Goal: Task Accomplishment & Management: Use online tool/utility

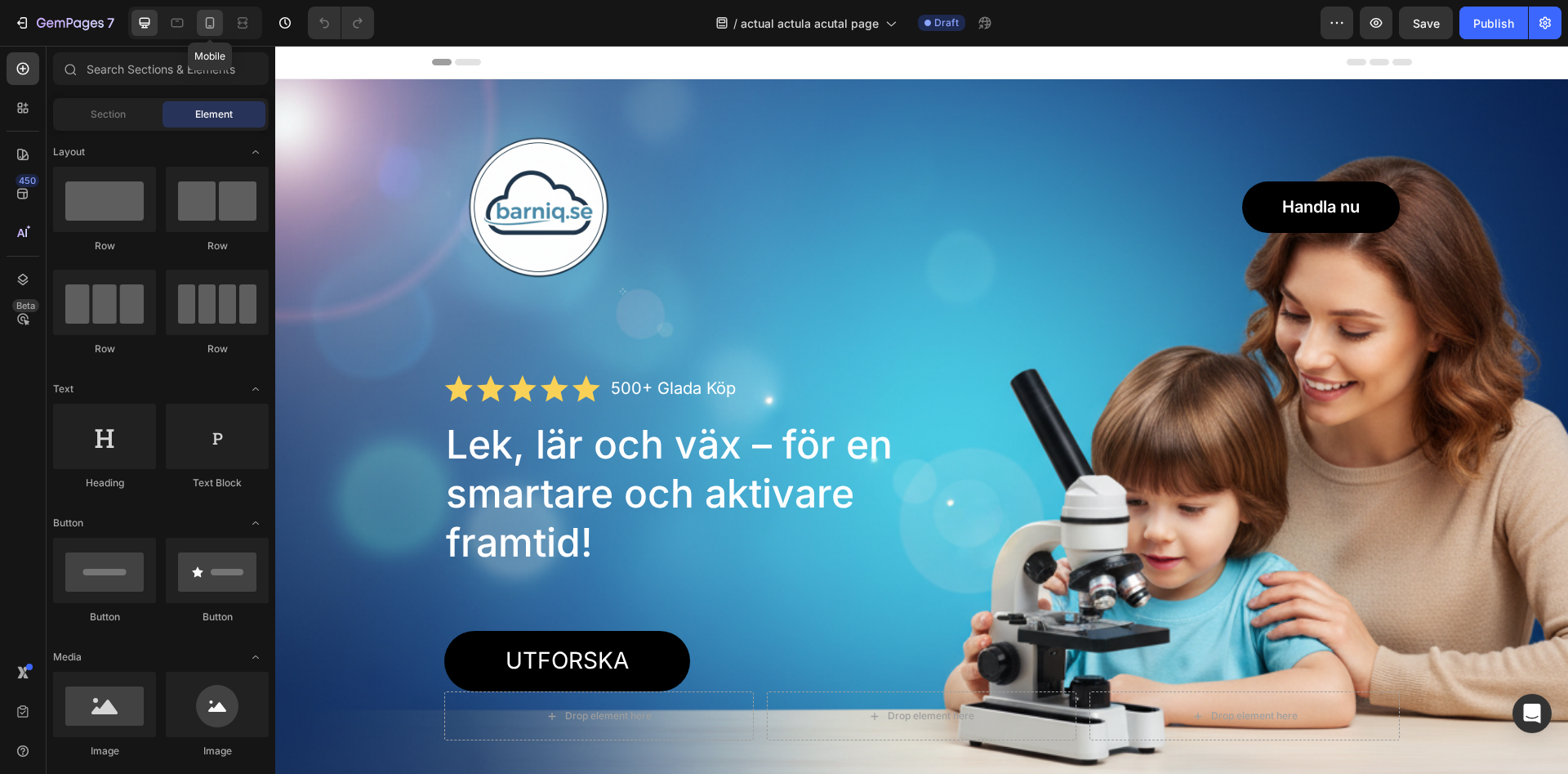
click at [206, 27] on icon at bounding box center [210, 23] width 9 height 12
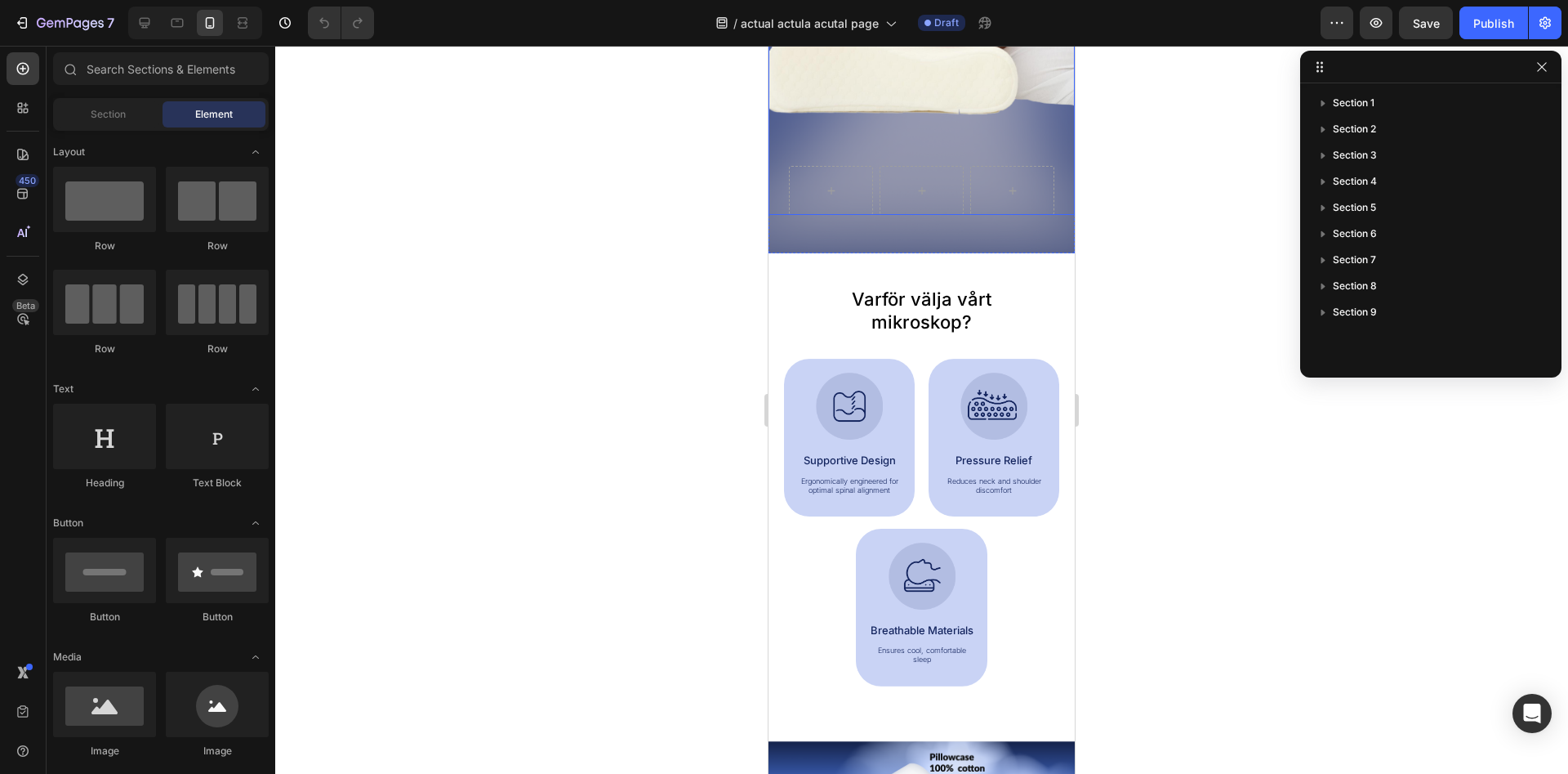
scroll to position [833, 0]
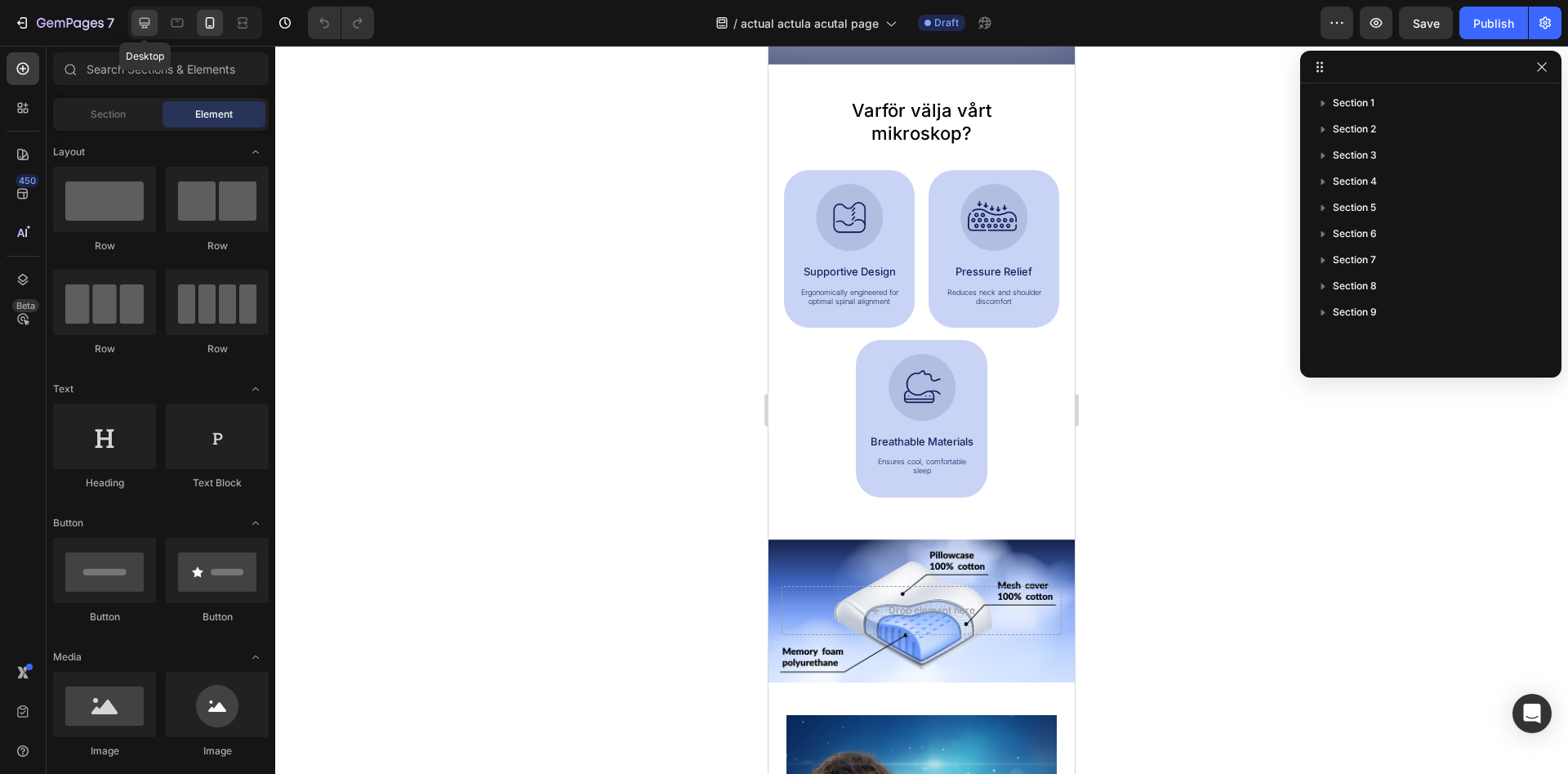
click at [158, 28] on div at bounding box center [144, 23] width 27 height 27
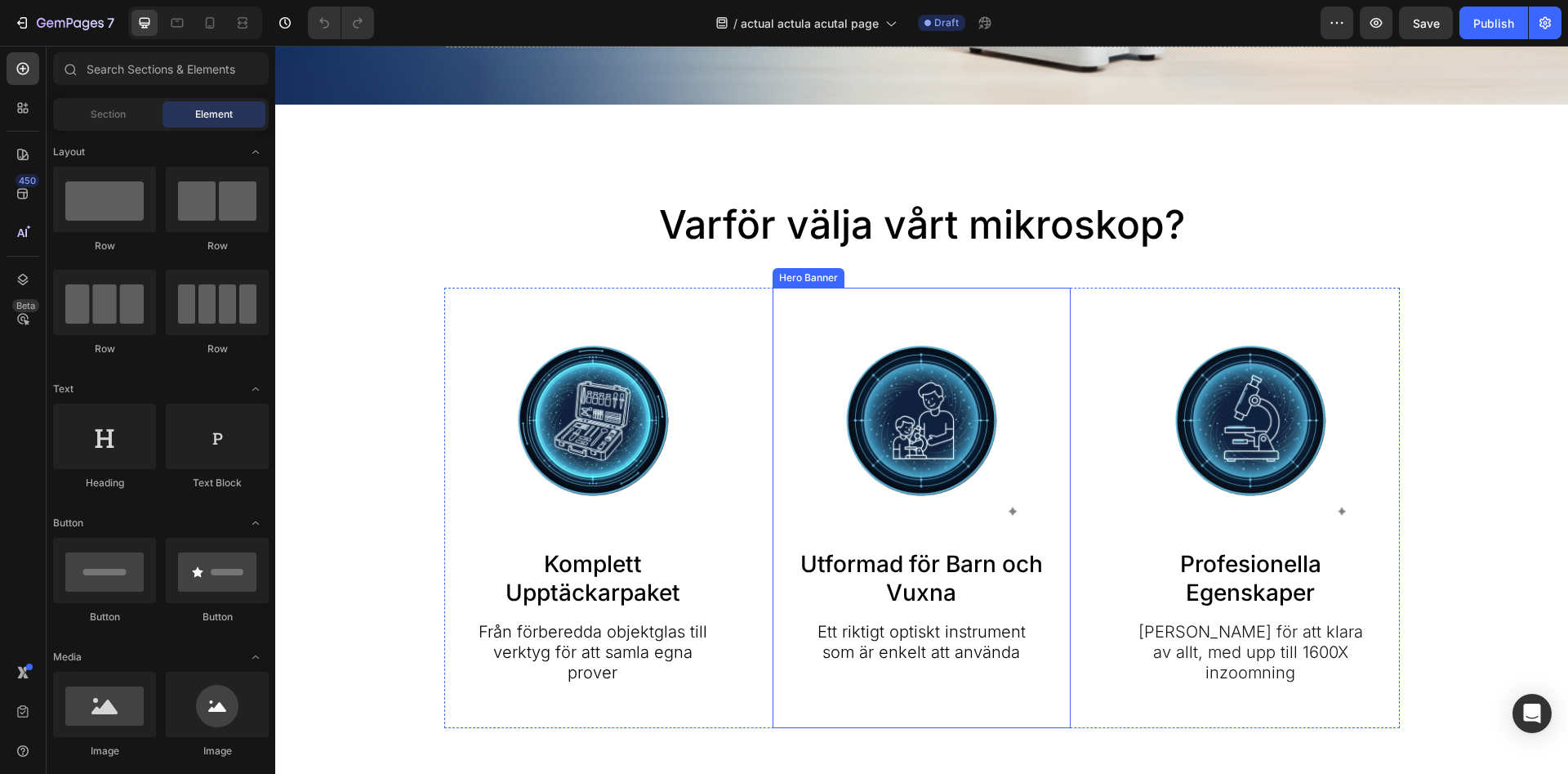
scroll to position [667, 0]
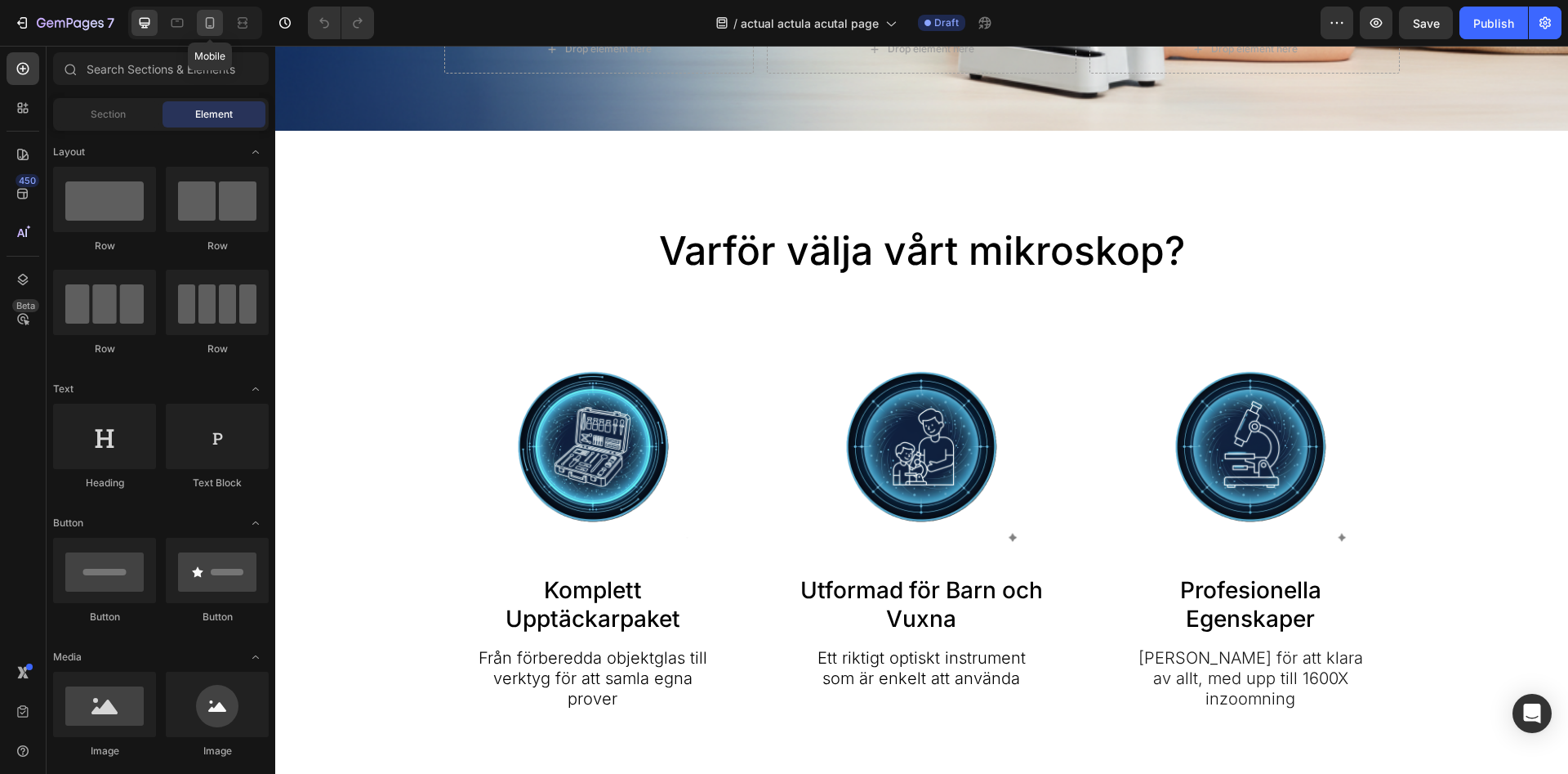
click at [204, 34] on div at bounding box center [210, 23] width 27 height 27
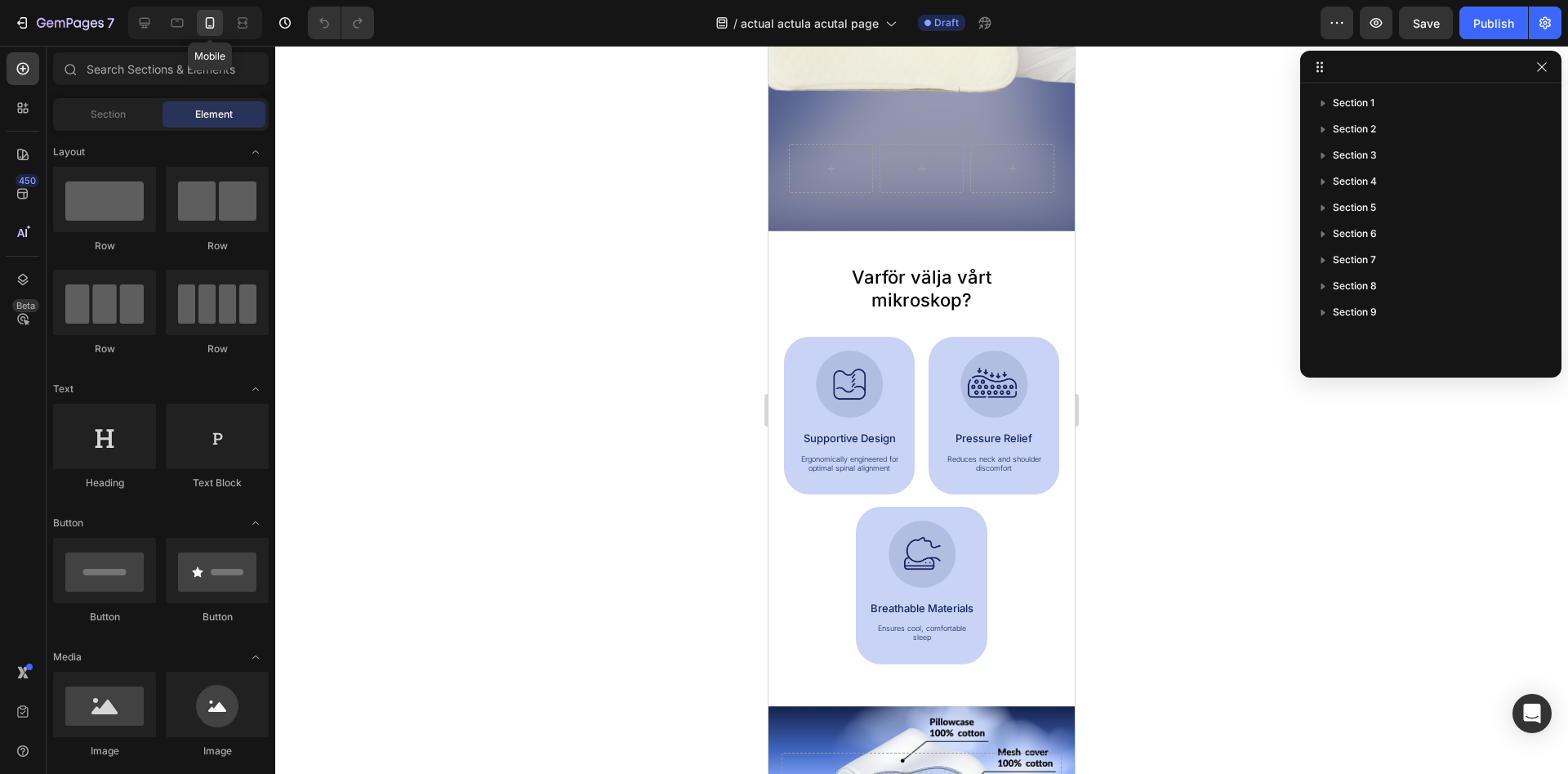
scroll to position [660, 0]
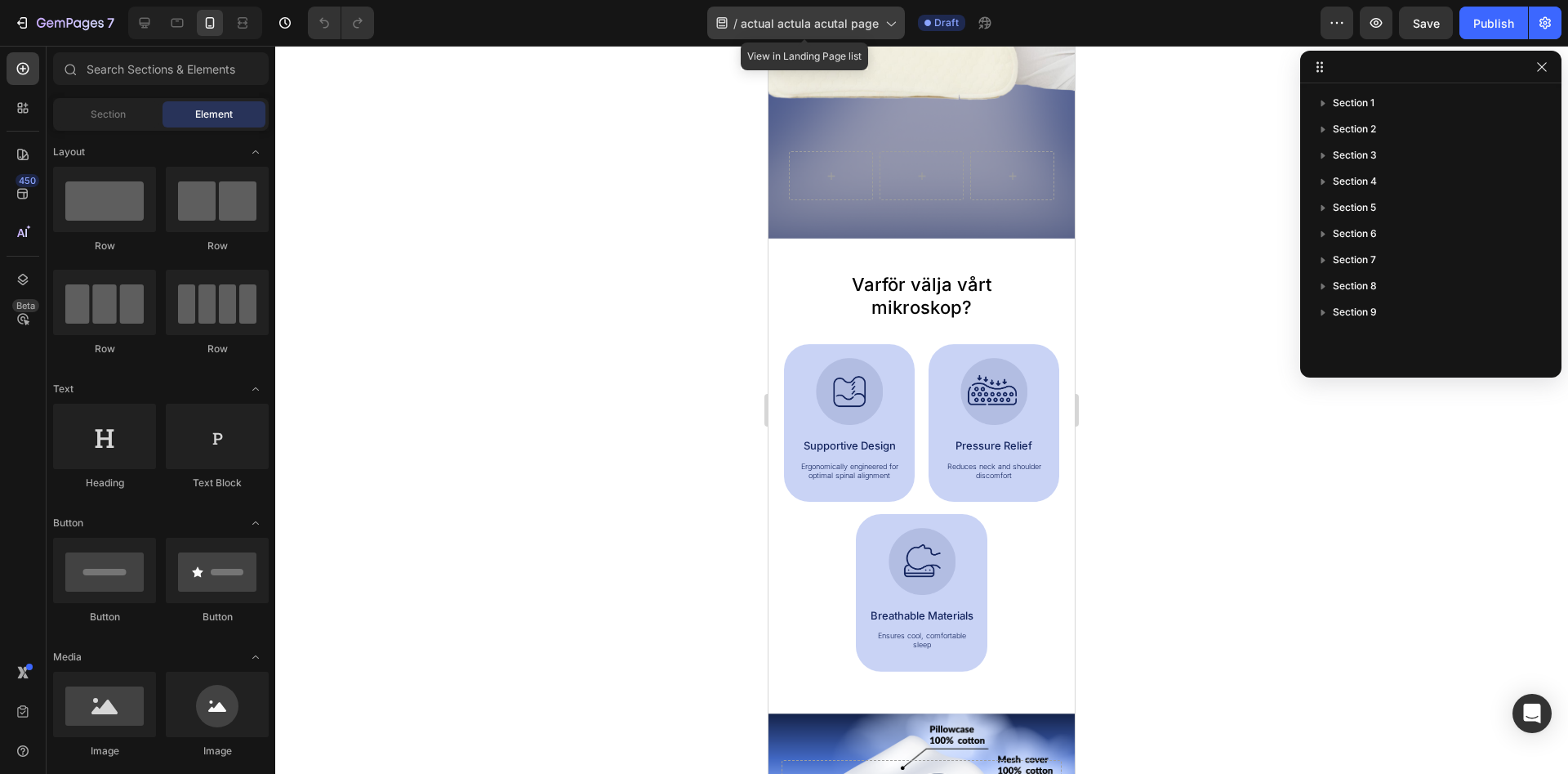
click at [853, 19] on span "actual actula acutal page" at bounding box center [810, 23] width 138 height 17
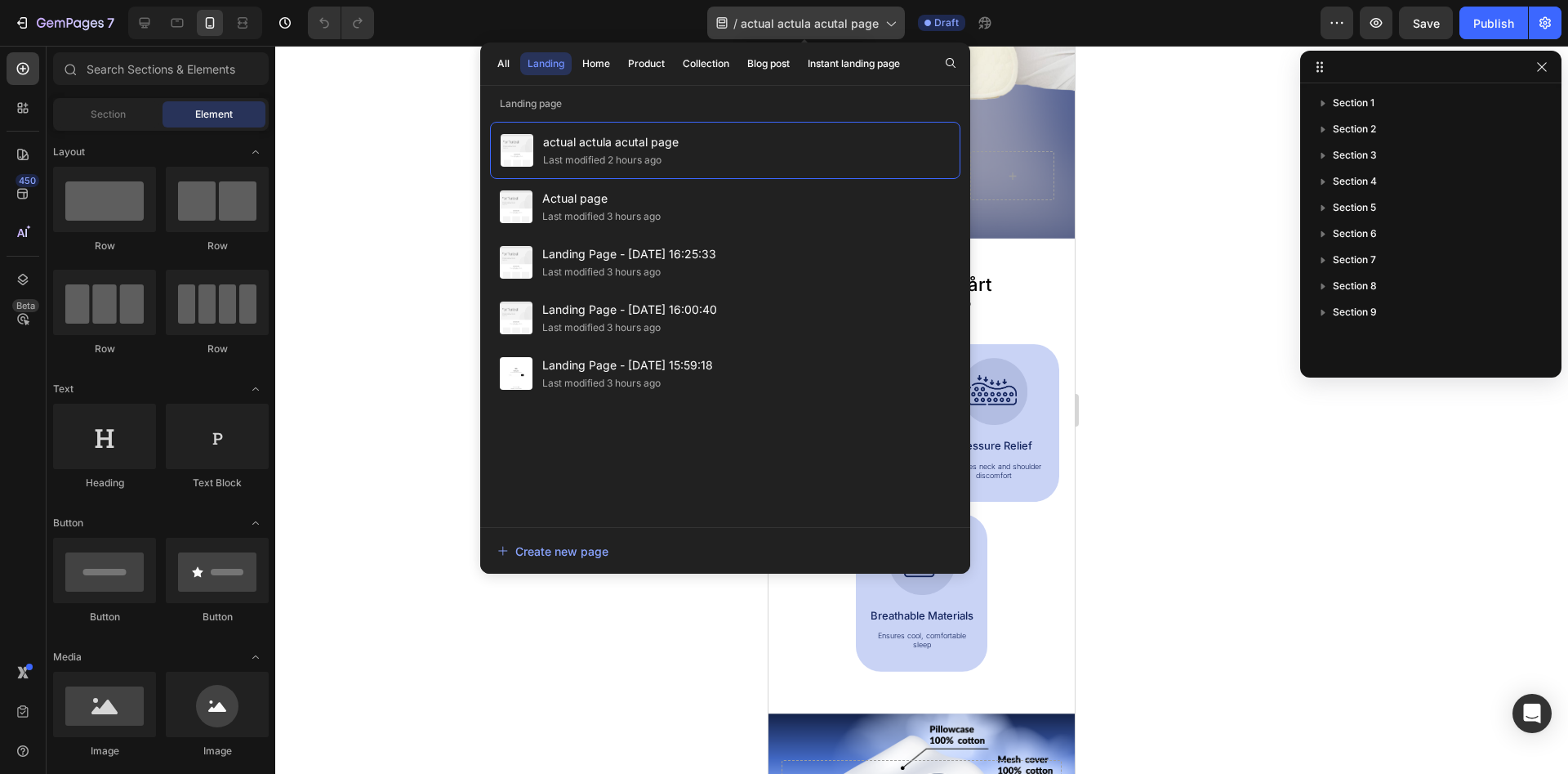
click at [853, 19] on span "actual actula acutal page" at bounding box center [810, 23] width 138 height 17
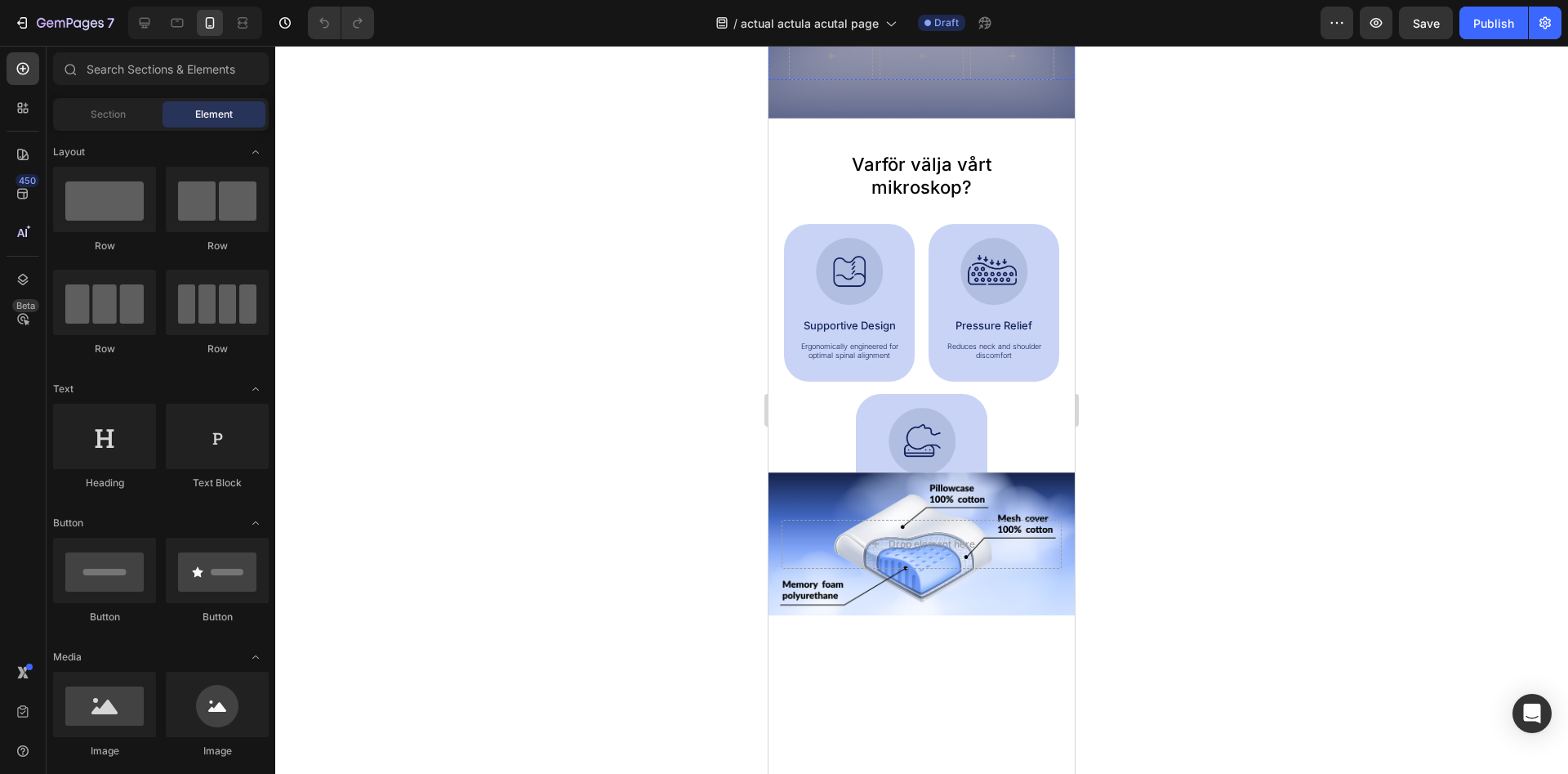
scroll to position [750, 0]
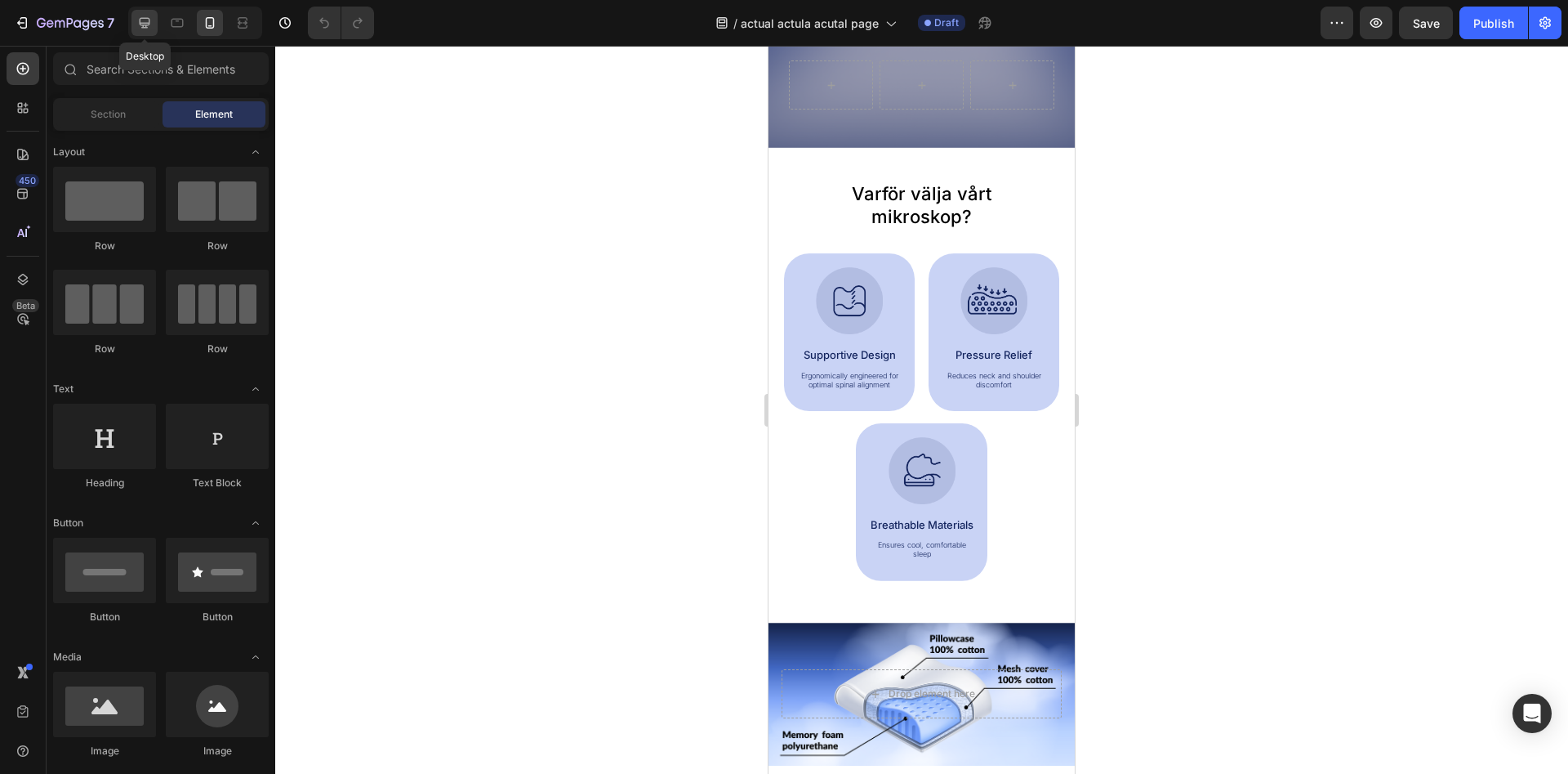
click at [155, 26] on div at bounding box center [144, 23] width 27 height 27
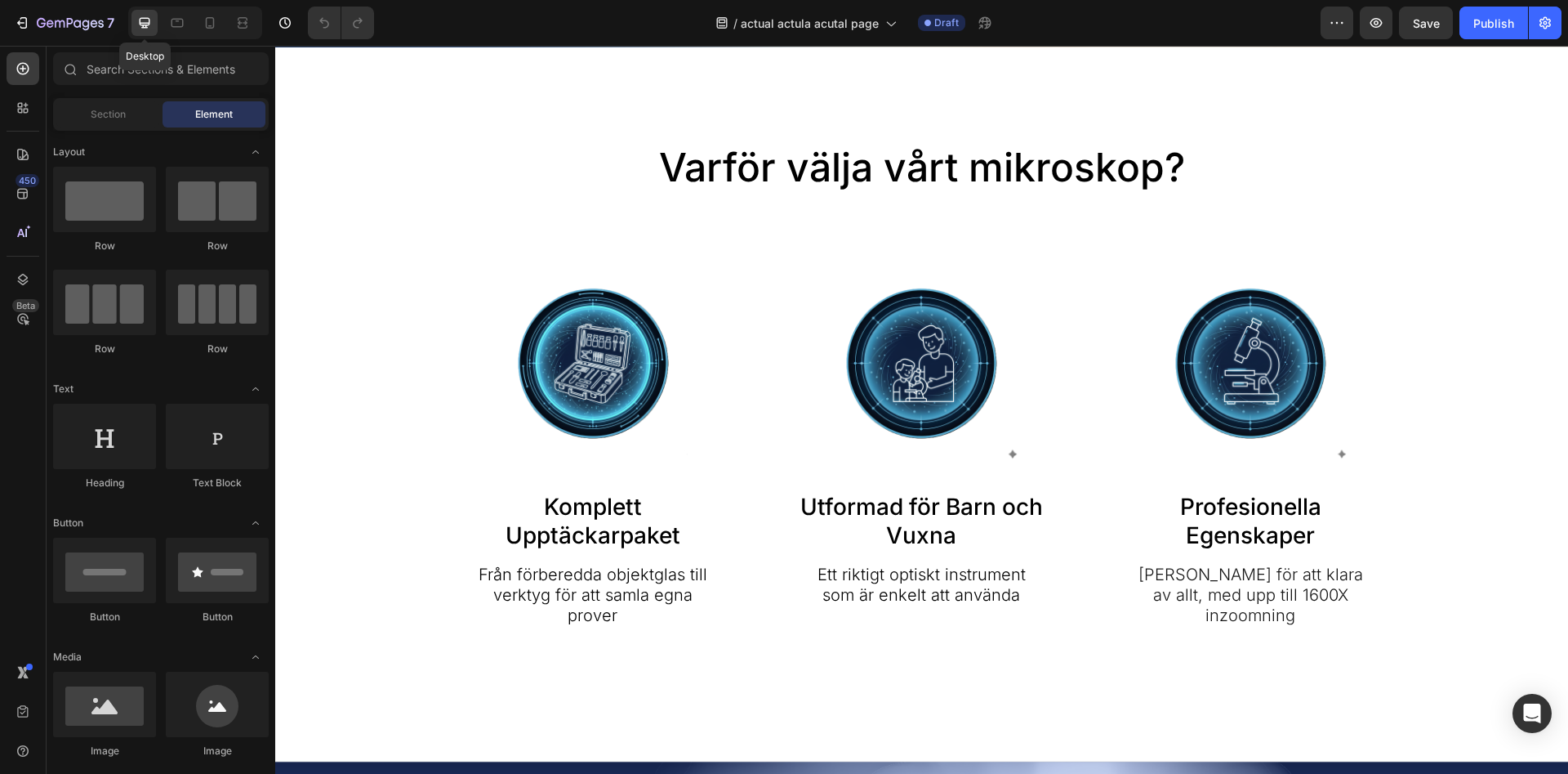
scroll to position [756, 0]
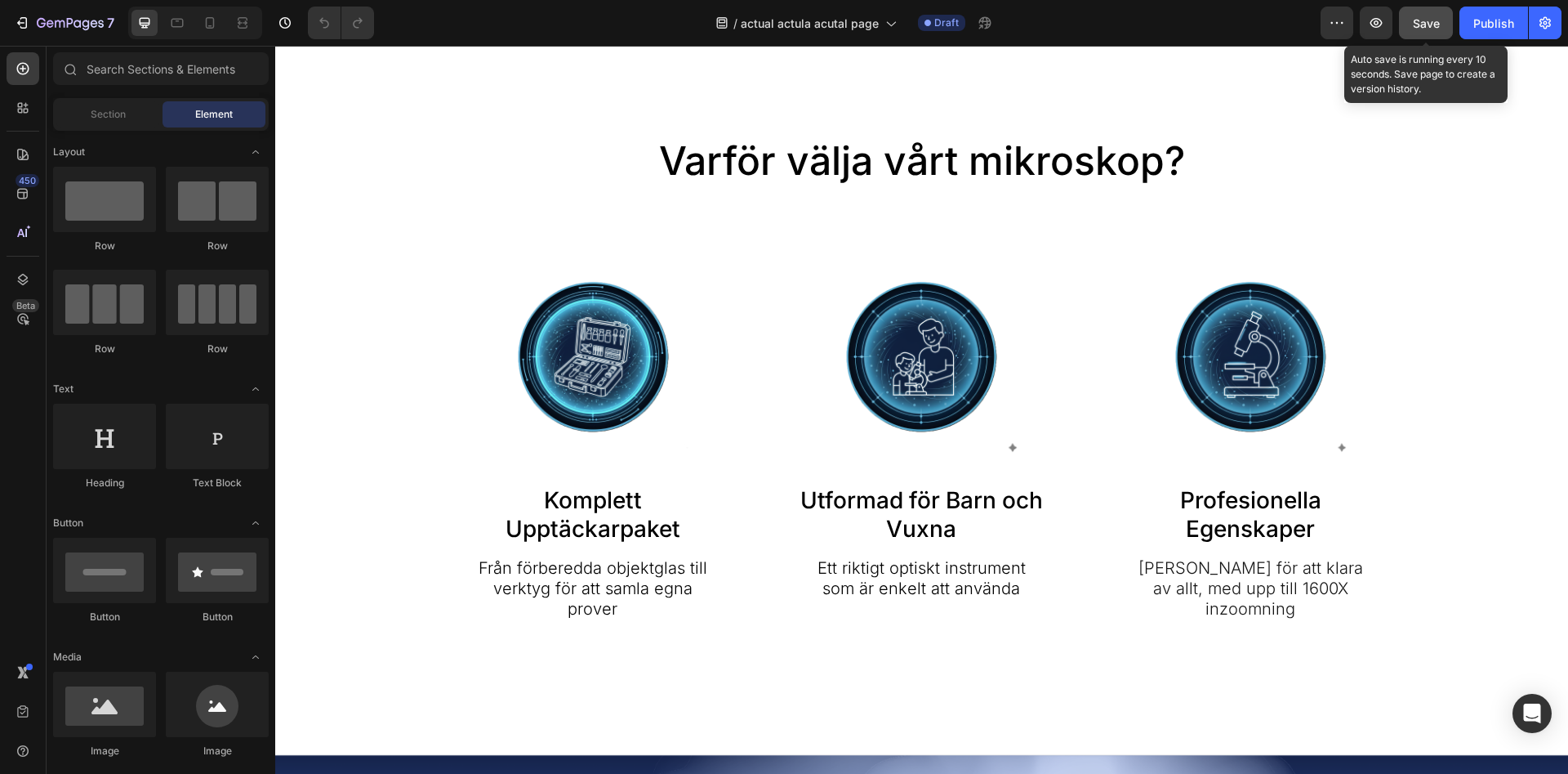
click at [1428, 27] on span "Save" at bounding box center [1426, 24] width 27 height 14
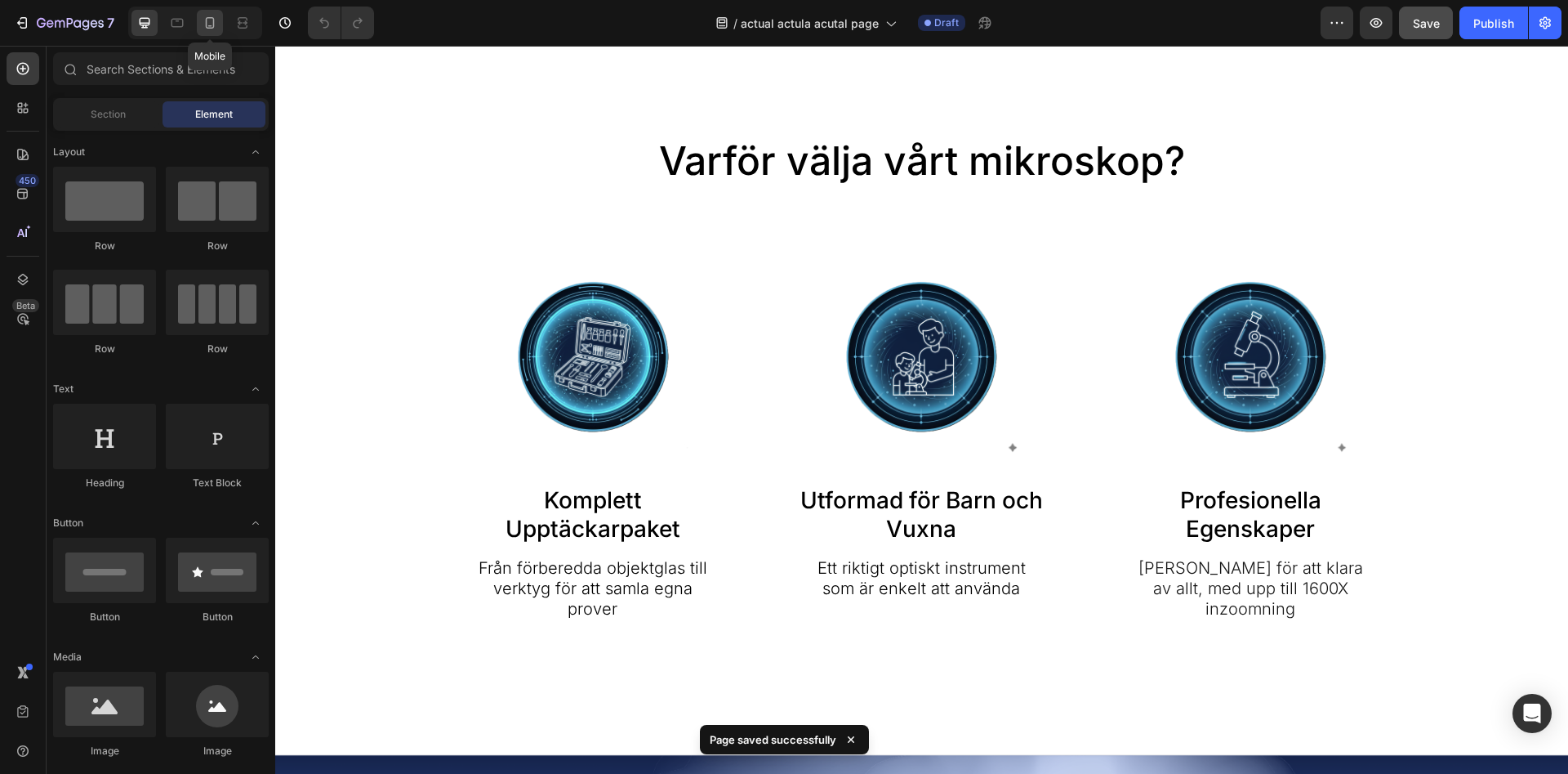
click at [222, 27] on div at bounding box center [210, 23] width 27 height 27
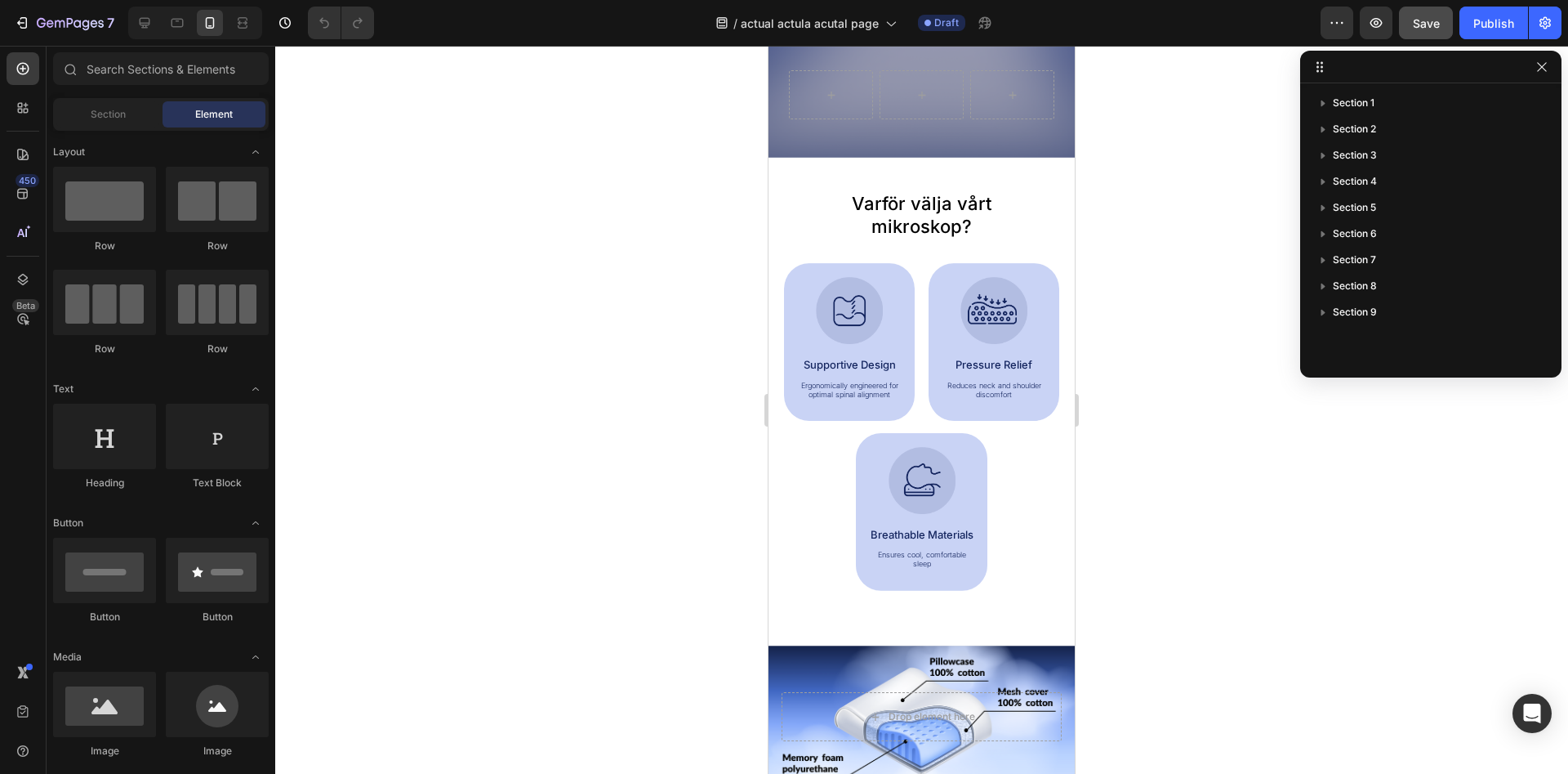
scroll to position [840, 0]
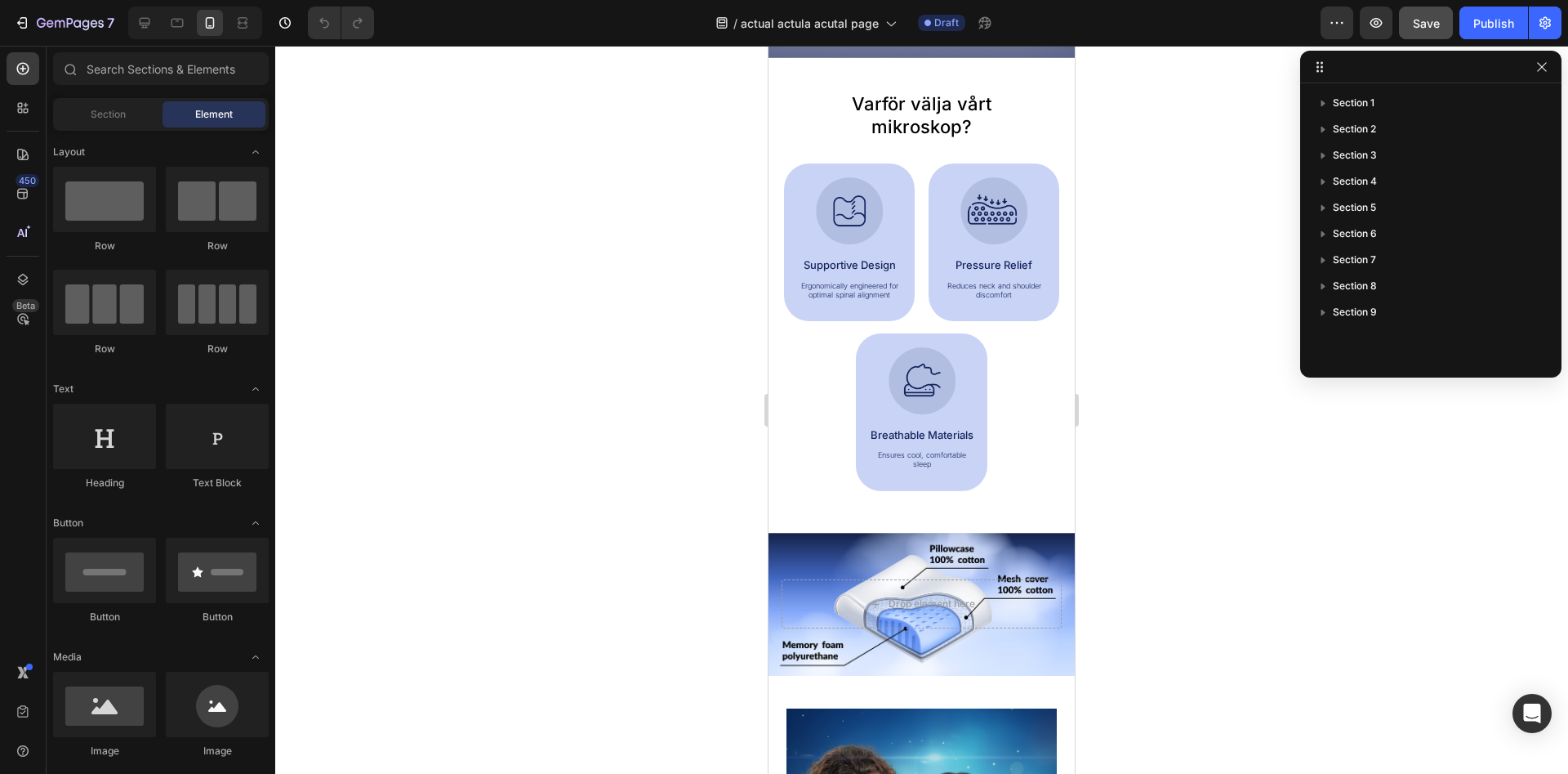
click at [1114, 323] on div at bounding box center [921, 409] width 1293 height 728
click at [946, 245] on div "Image Pressure Relief Text Block Reduces neck and shoulder discomfort Text Block" at bounding box center [994, 239] width 106 height 123
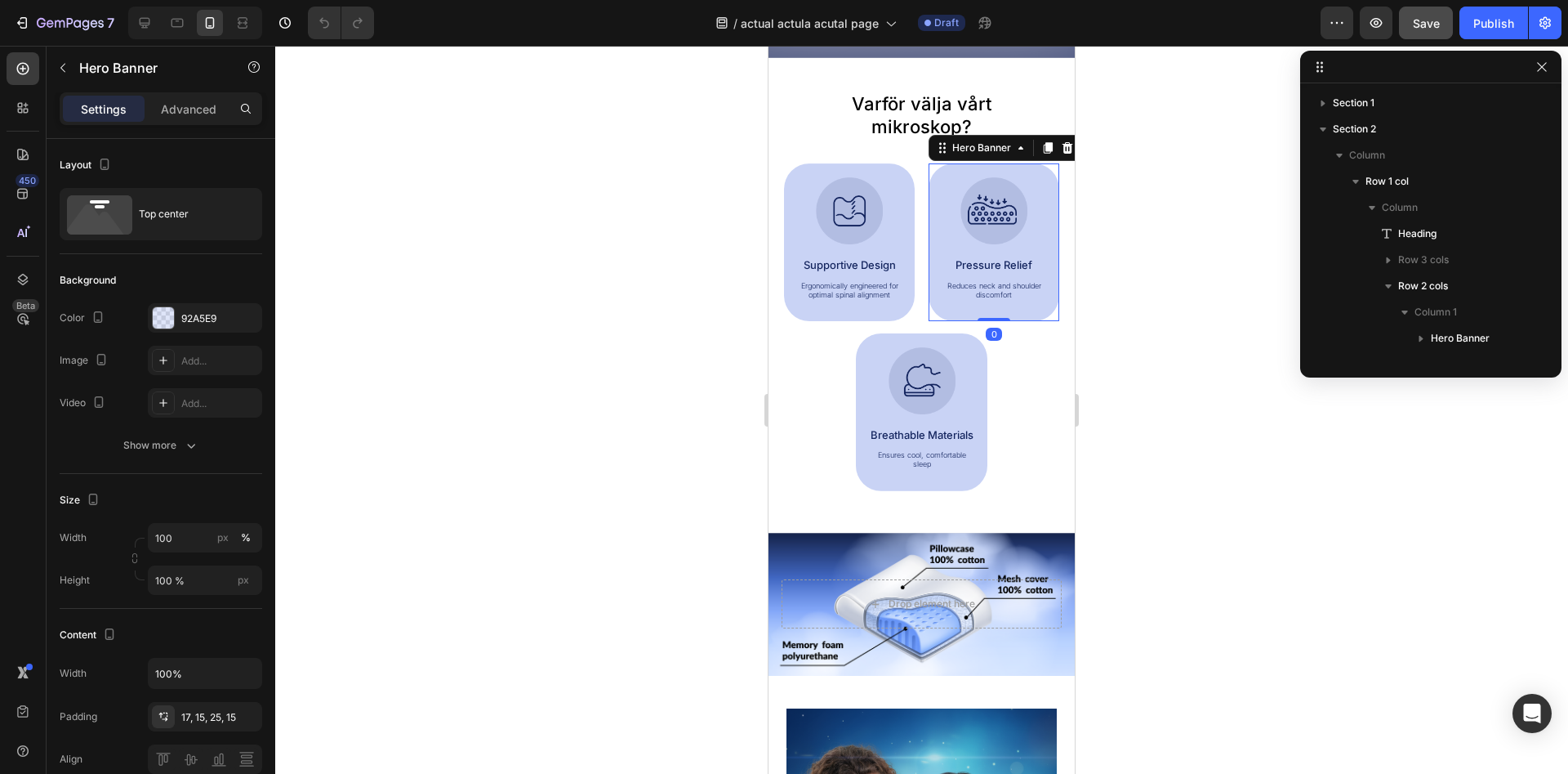
scroll to position [178, 0]
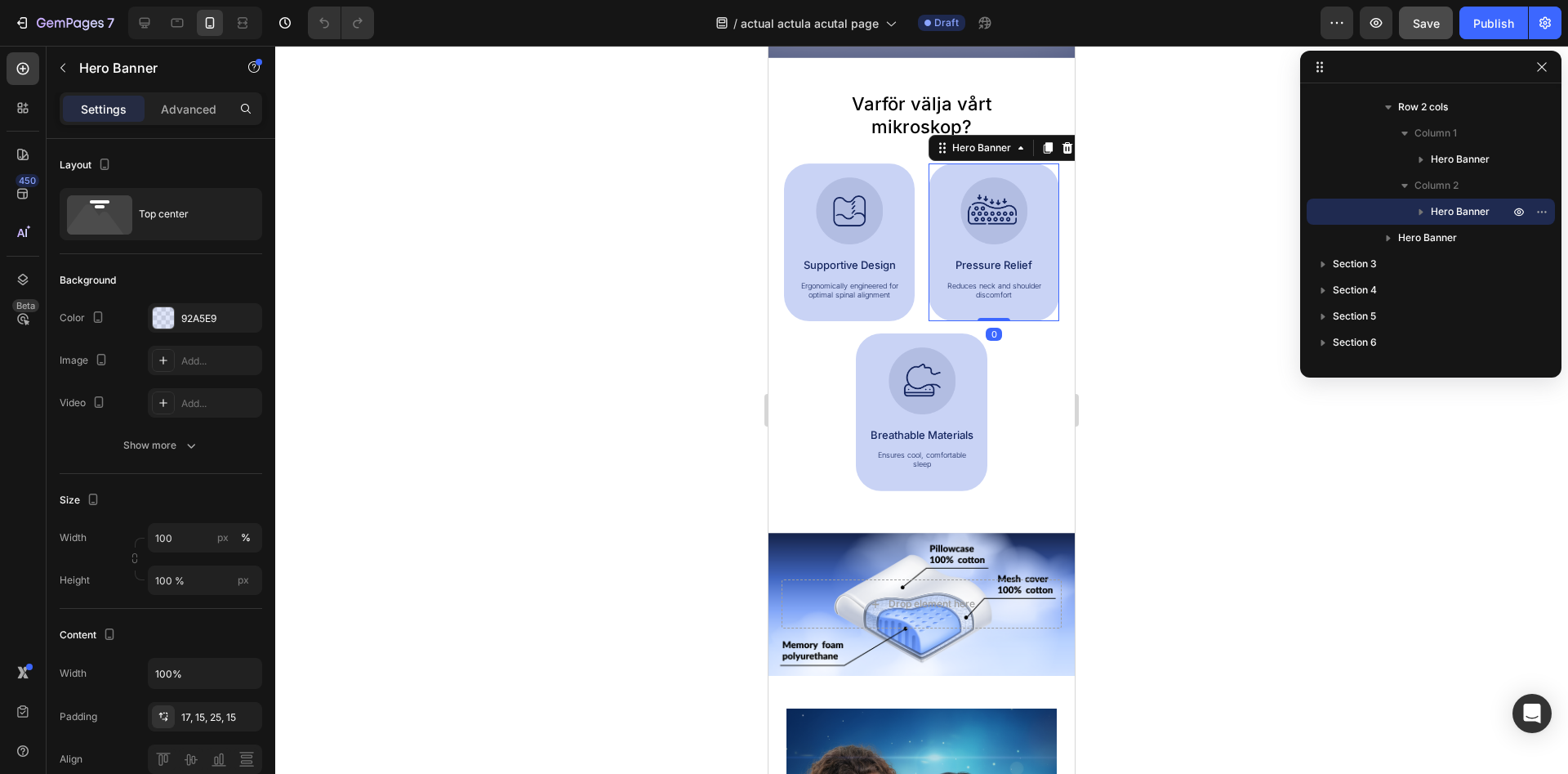
click at [1125, 243] on div at bounding box center [921, 409] width 1293 height 728
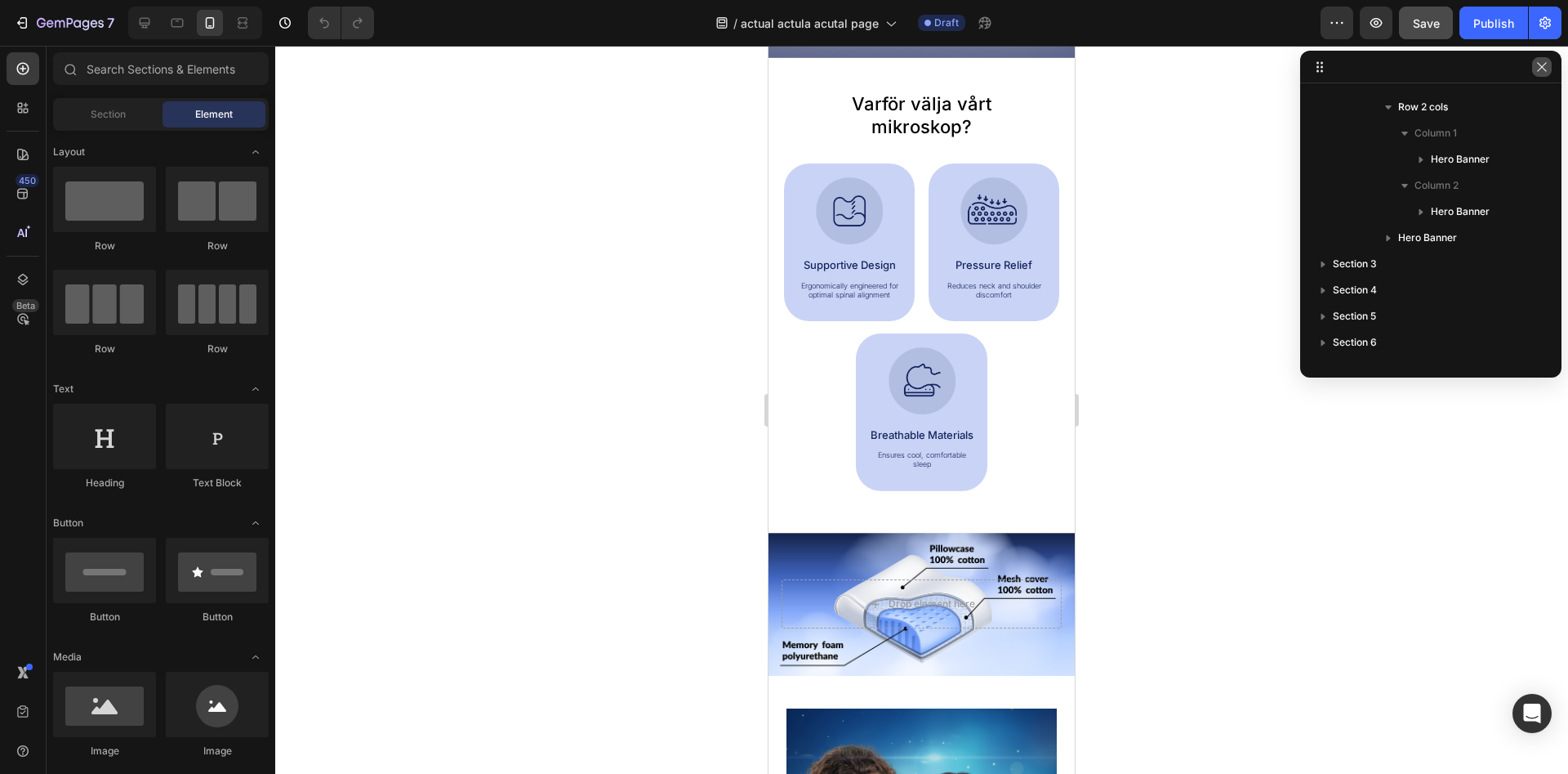
click at [1546, 70] on icon "button" at bounding box center [1541, 66] width 13 height 13
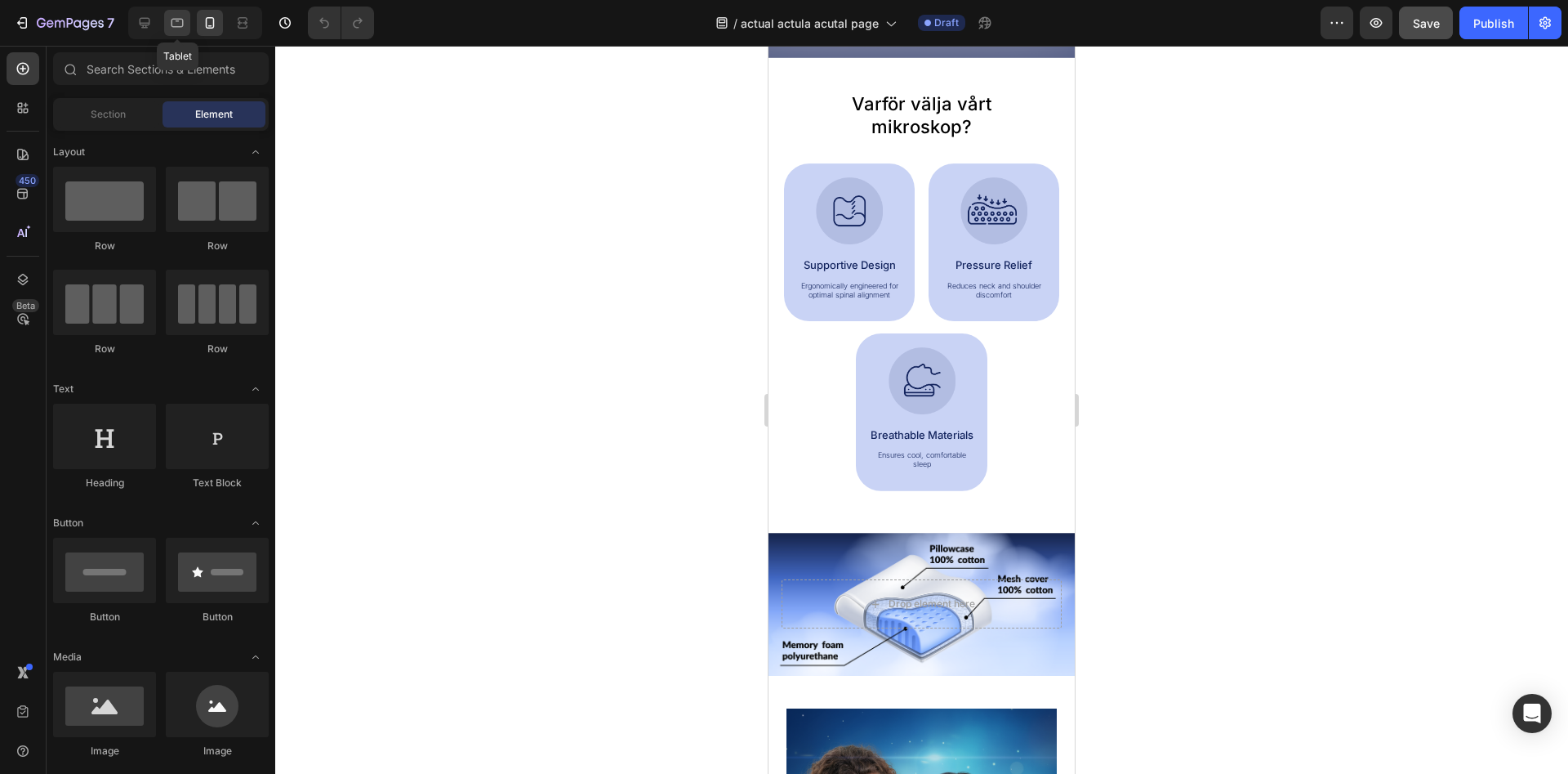
click at [181, 18] on icon at bounding box center [177, 23] width 17 height 17
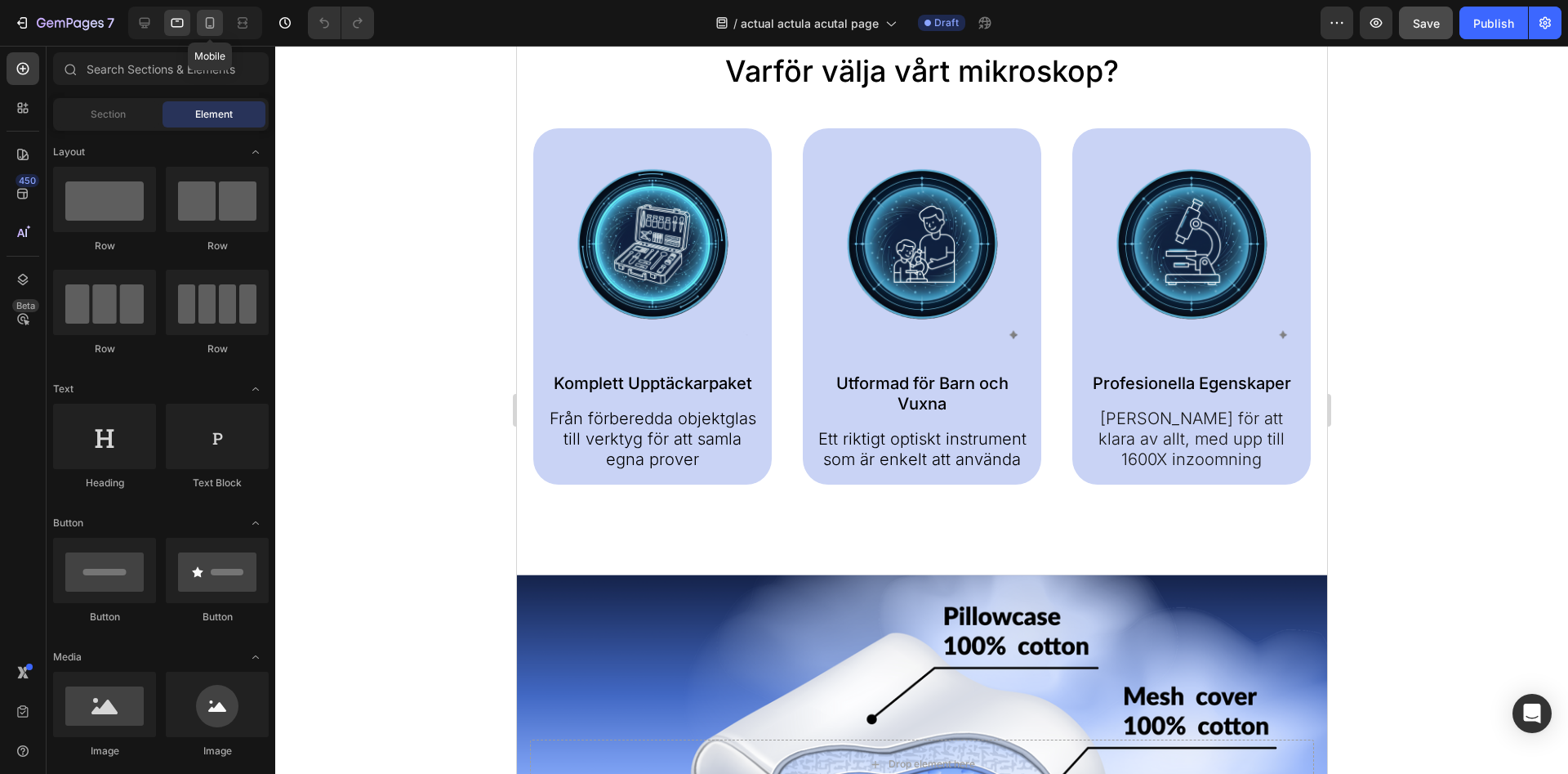
click at [205, 23] on icon at bounding box center [210, 23] width 17 height 17
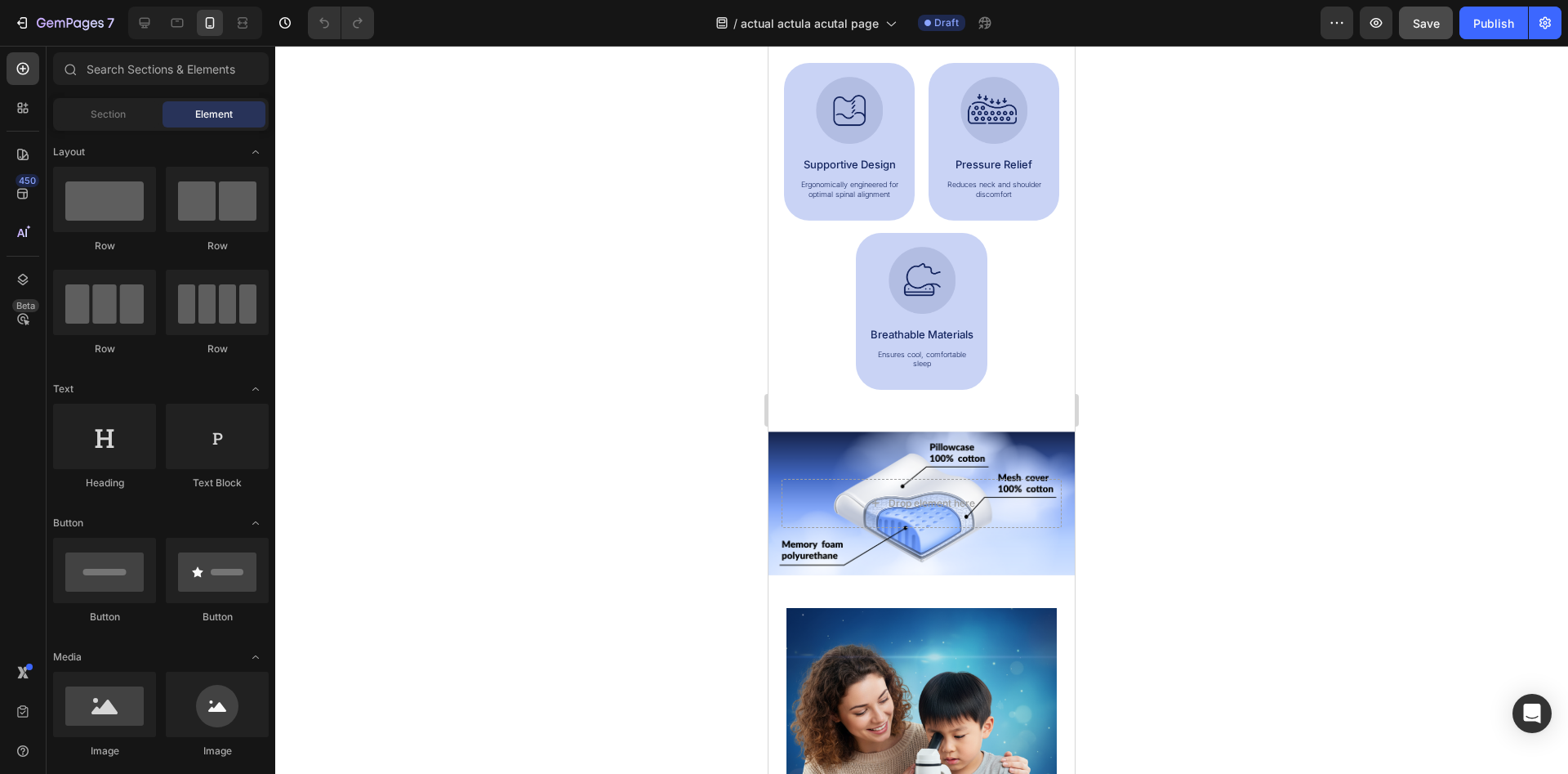
click at [192, 25] on div at bounding box center [195, 23] width 134 height 33
click at [185, 25] on icon at bounding box center [177, 23] width 17 height 17
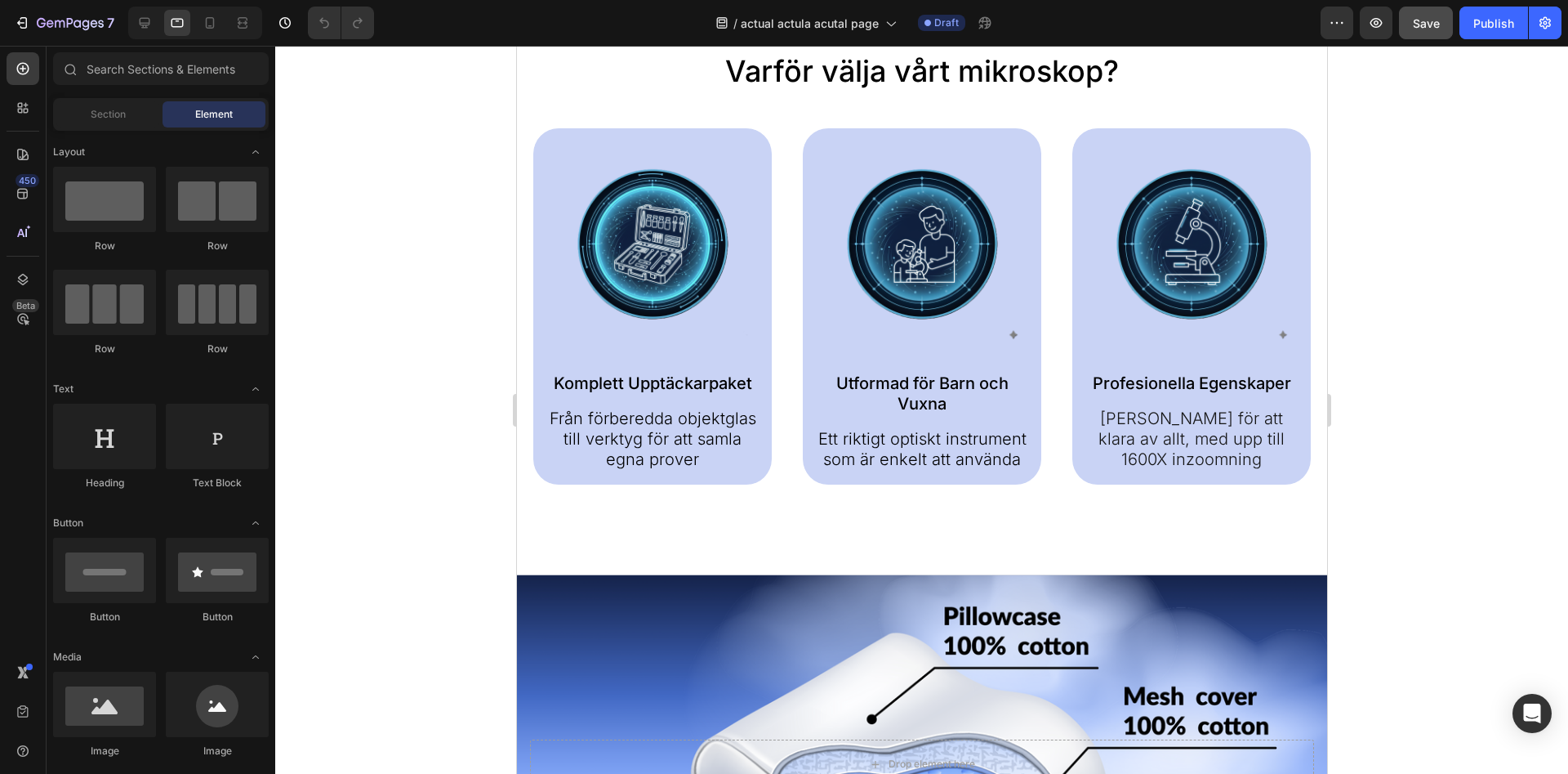
click at [160, 28] on div at bounding box center [195, 23] width 134 height 33
click at [244, 23] on icon at bounding box center [244, 23] width 5 height 4
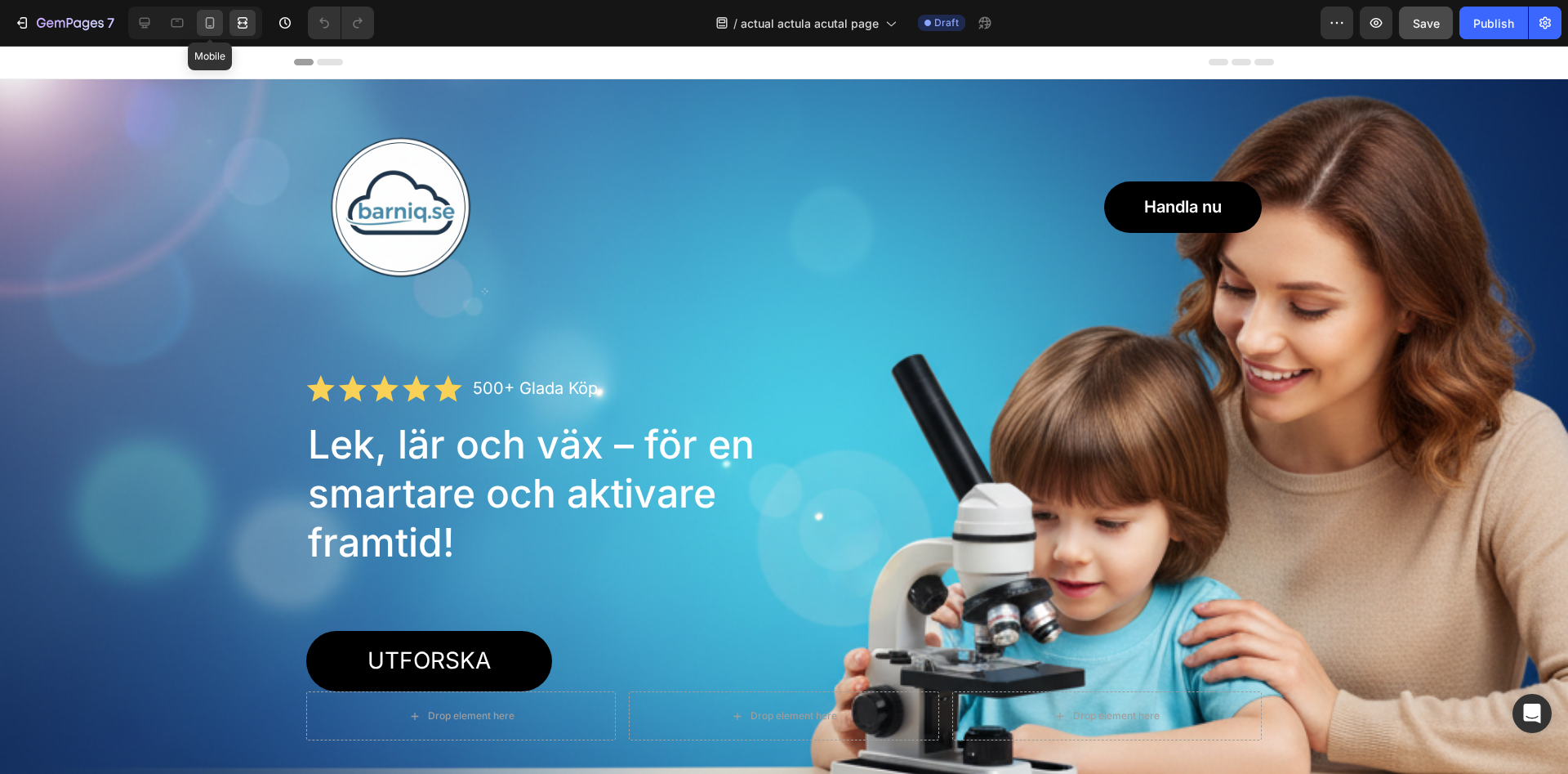
click at [203, 26] on div at bounding box center [210, 23] width 27 height 27
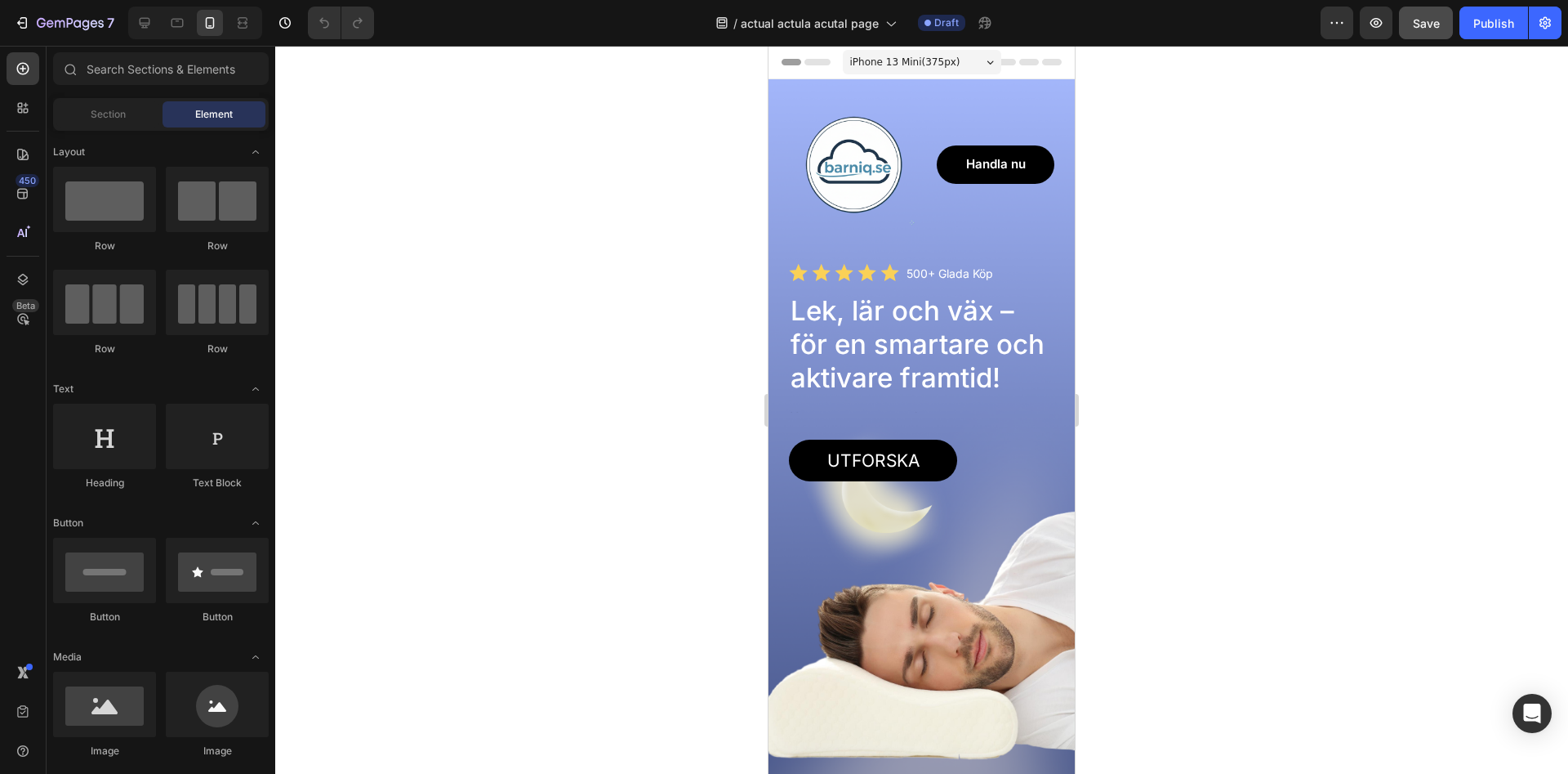
click at [993, 56] on div "iPhone 13 Mini ( 375 px)" at bounding box center [921, 62] width 159 height 25
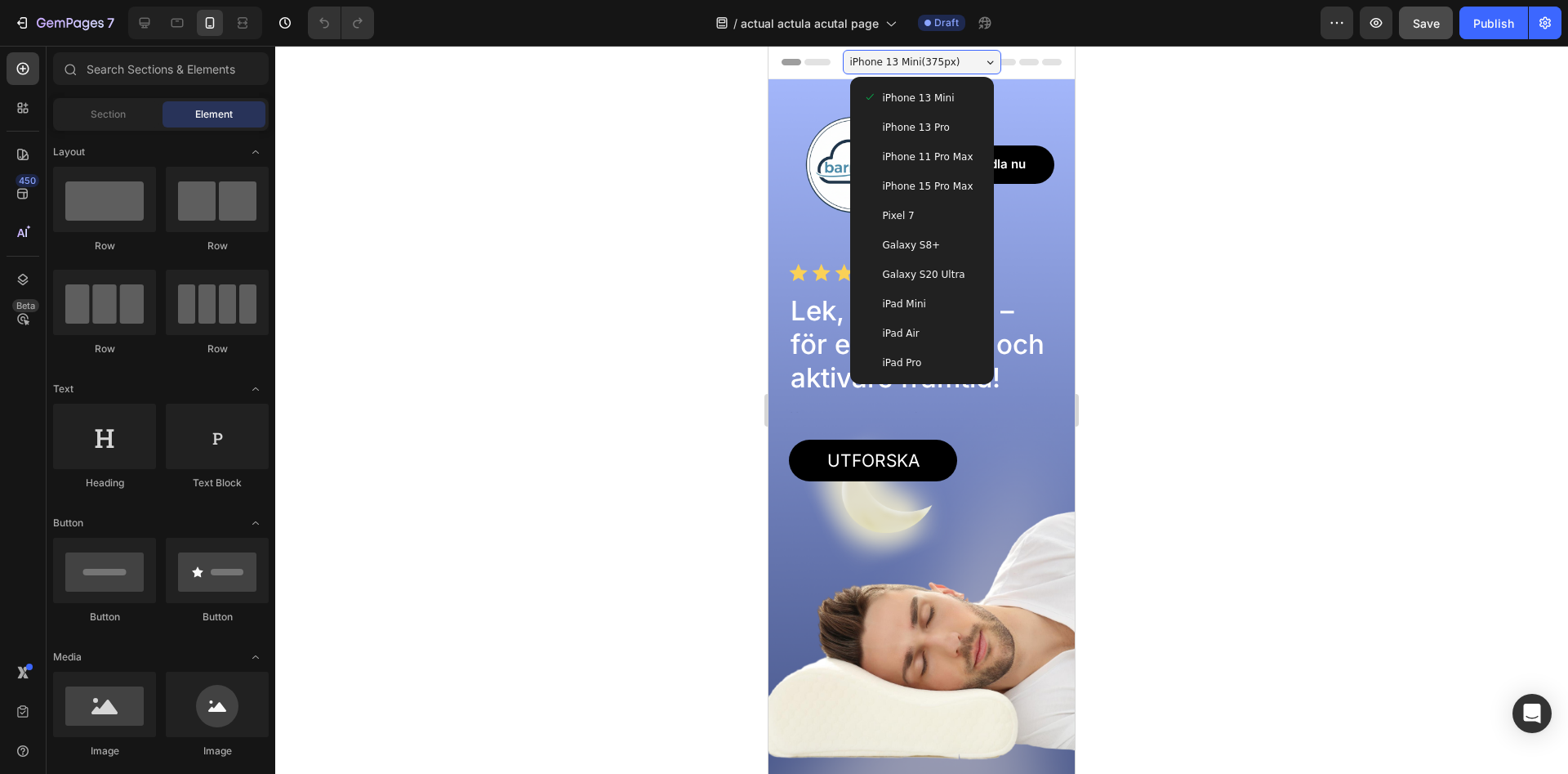
click at [956, 118] on div "iPhone 13 Pro" at bounding box center [921, 127] width 131 height 30
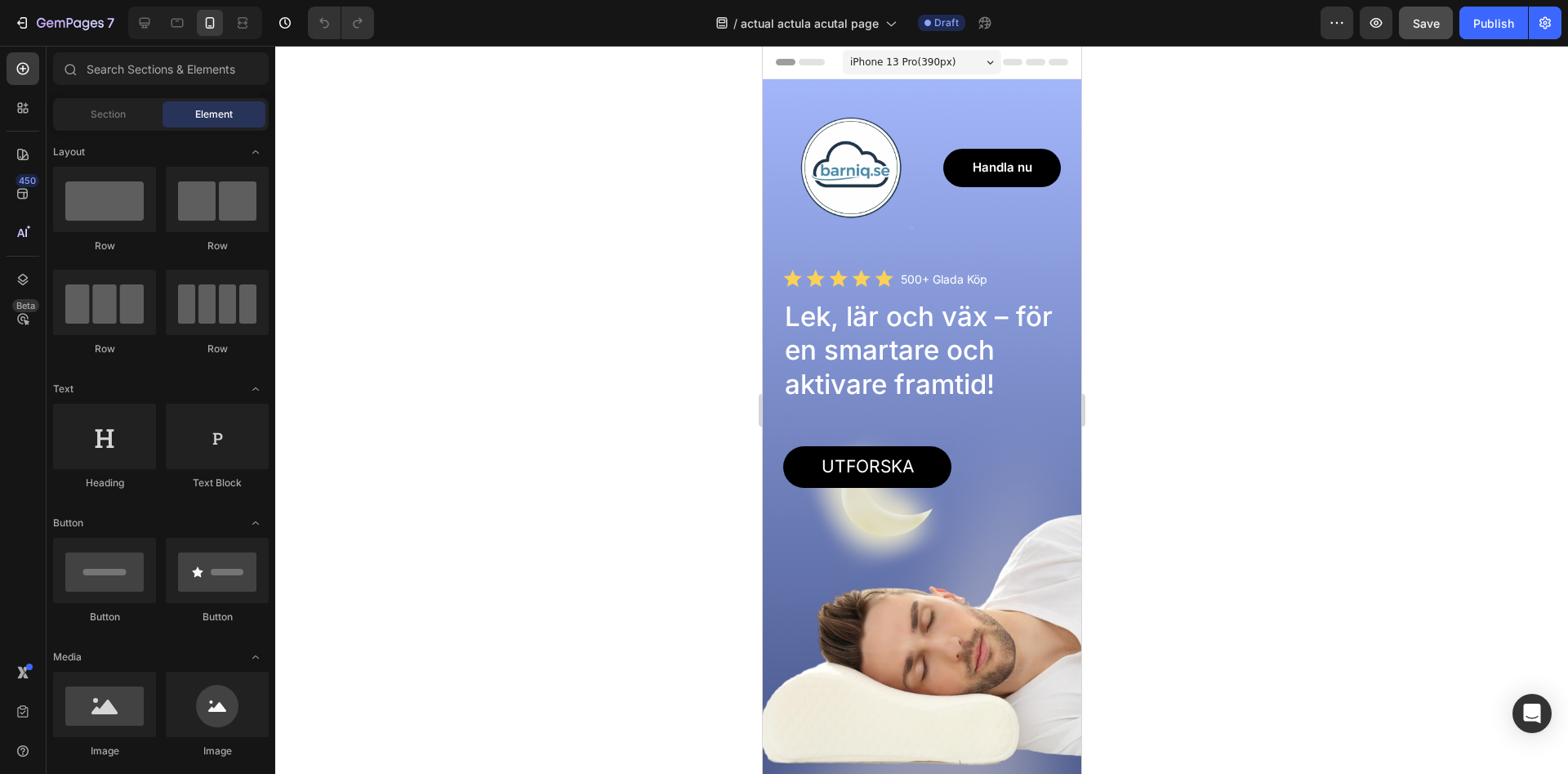
click at [909, 62] on span "iPhone 13 Pro ( 390 px)" at bounding box center [902, 62] width 105 height 17
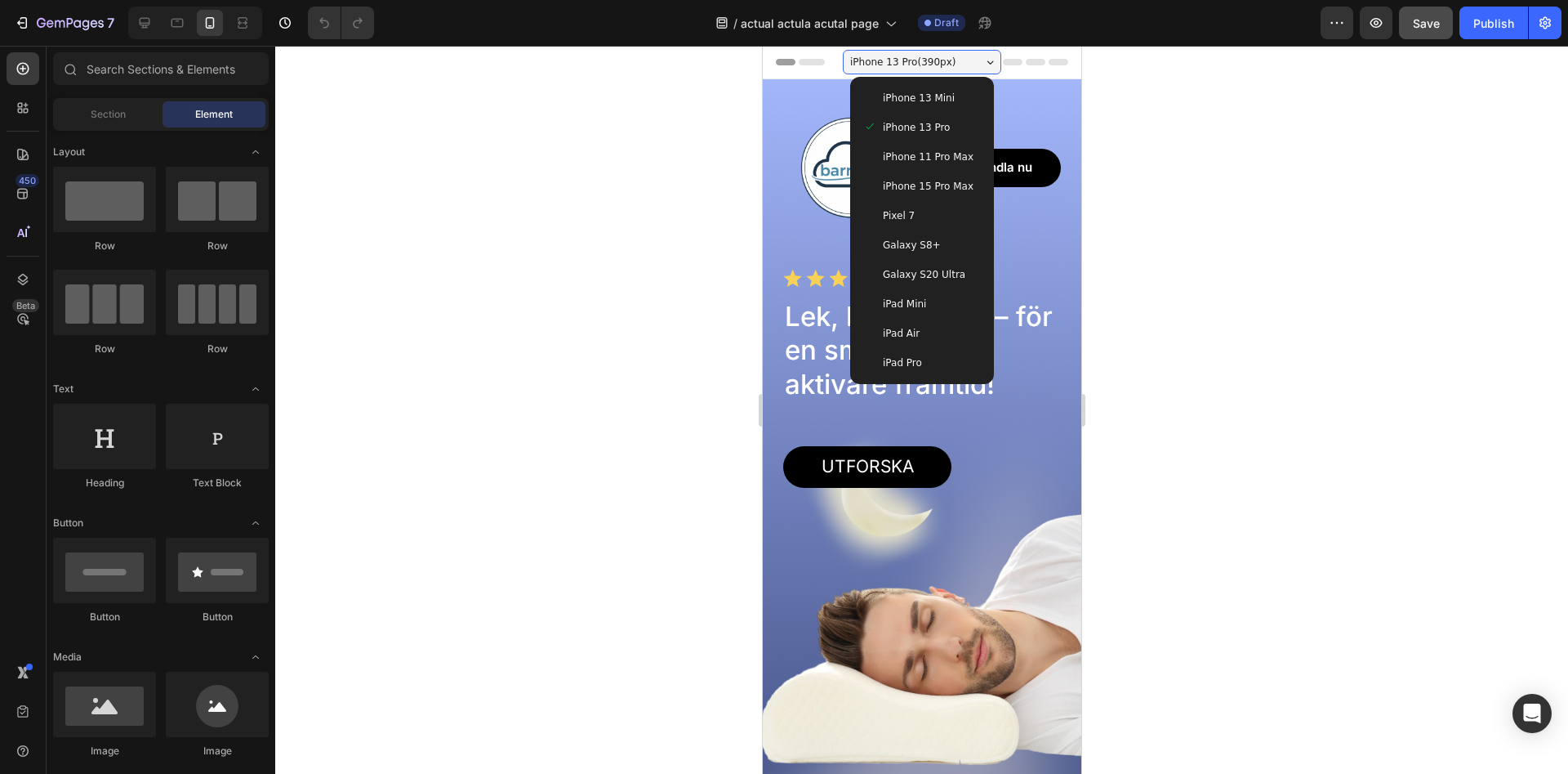
click at [930, 155] on span "iPhone 11 Pro Max" at bounding box center [927, 157] width 91 height 17
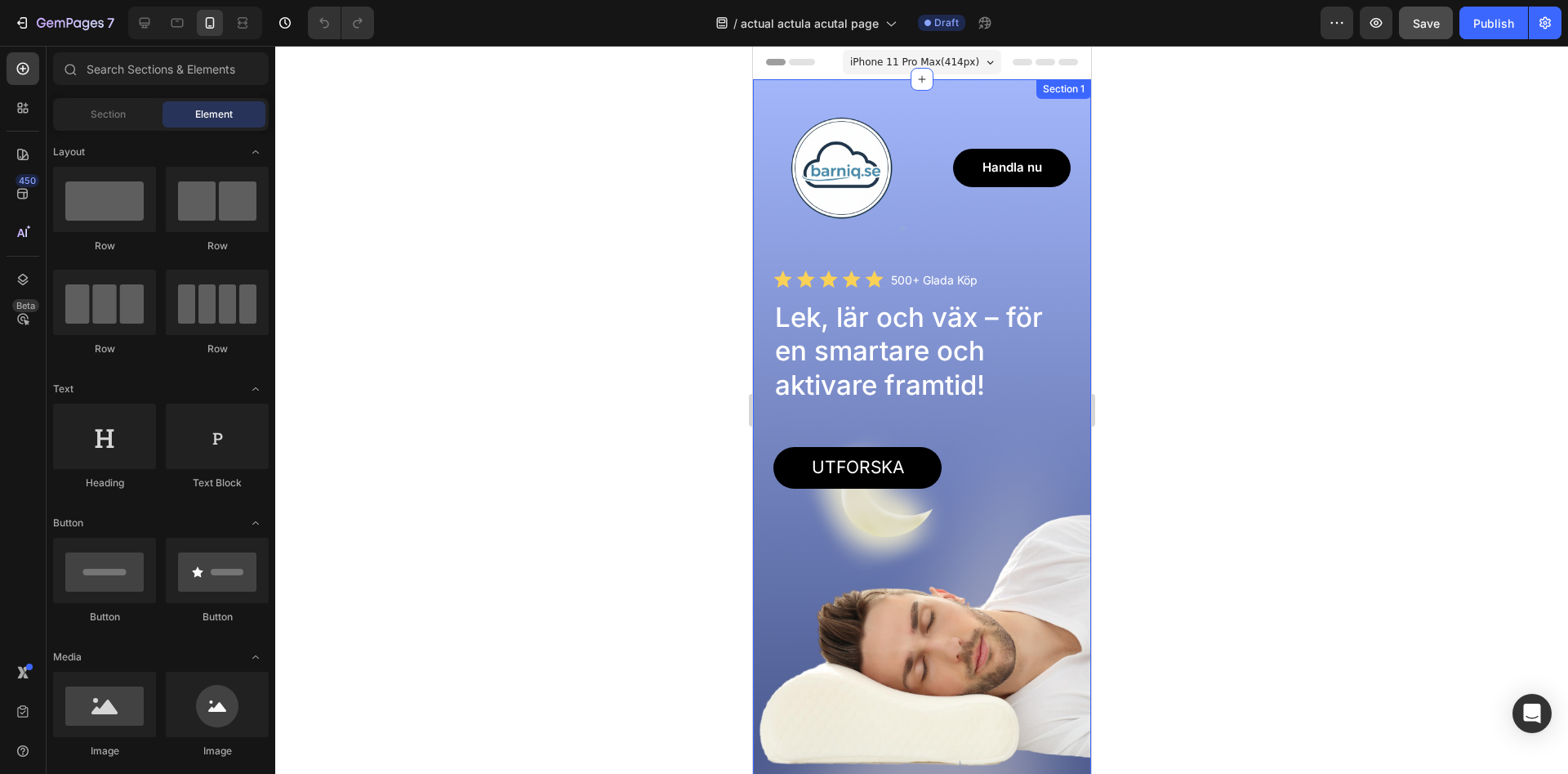
click at [931, 66] on span "iPhone 11 Pro Max ( 414 px)" at bounding box center [914, 62] width 129 height 17
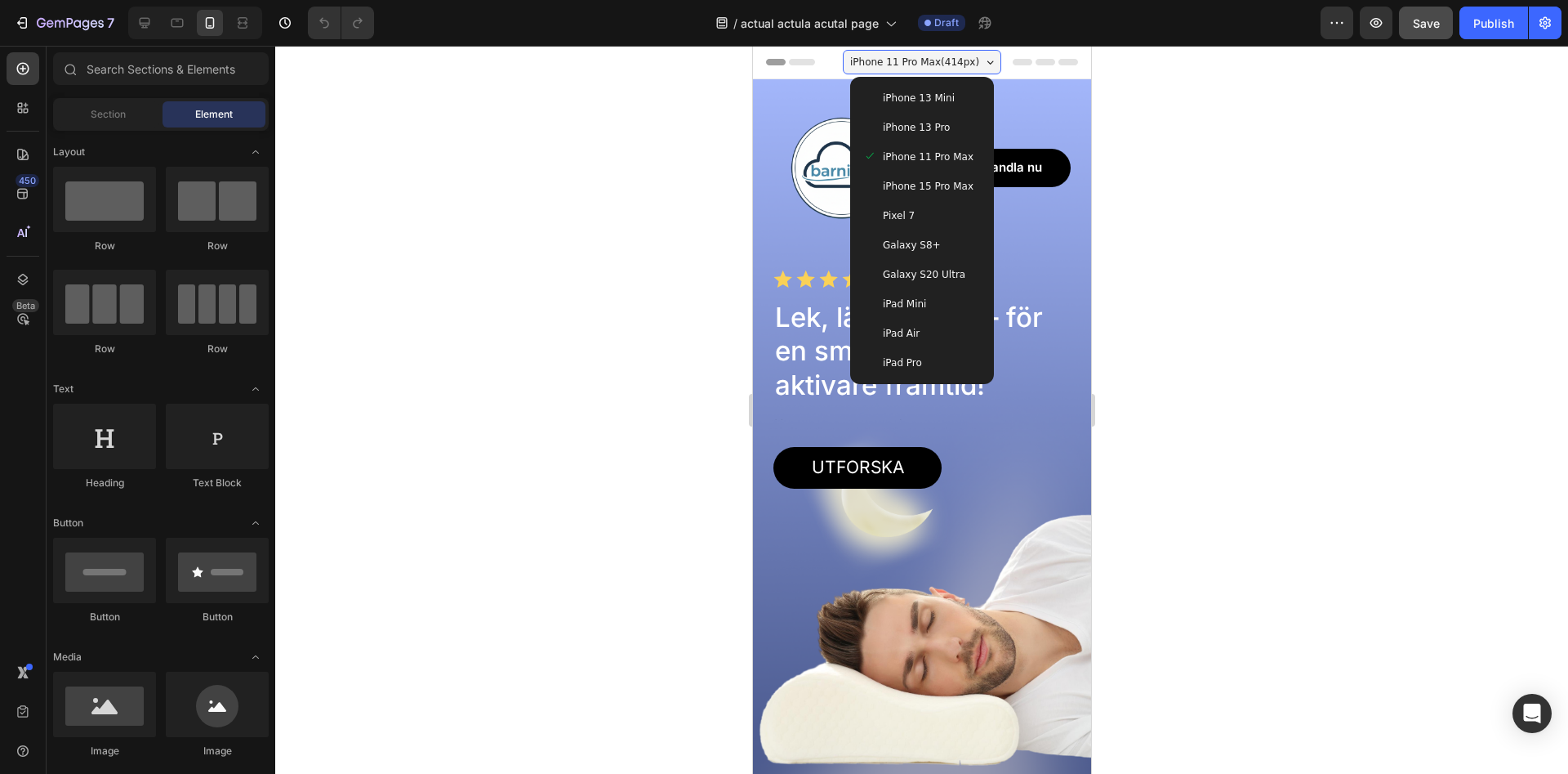
click at [921, 246] on span "Galaxy S8+" at bounding box center [911, 245] width 58 height 17
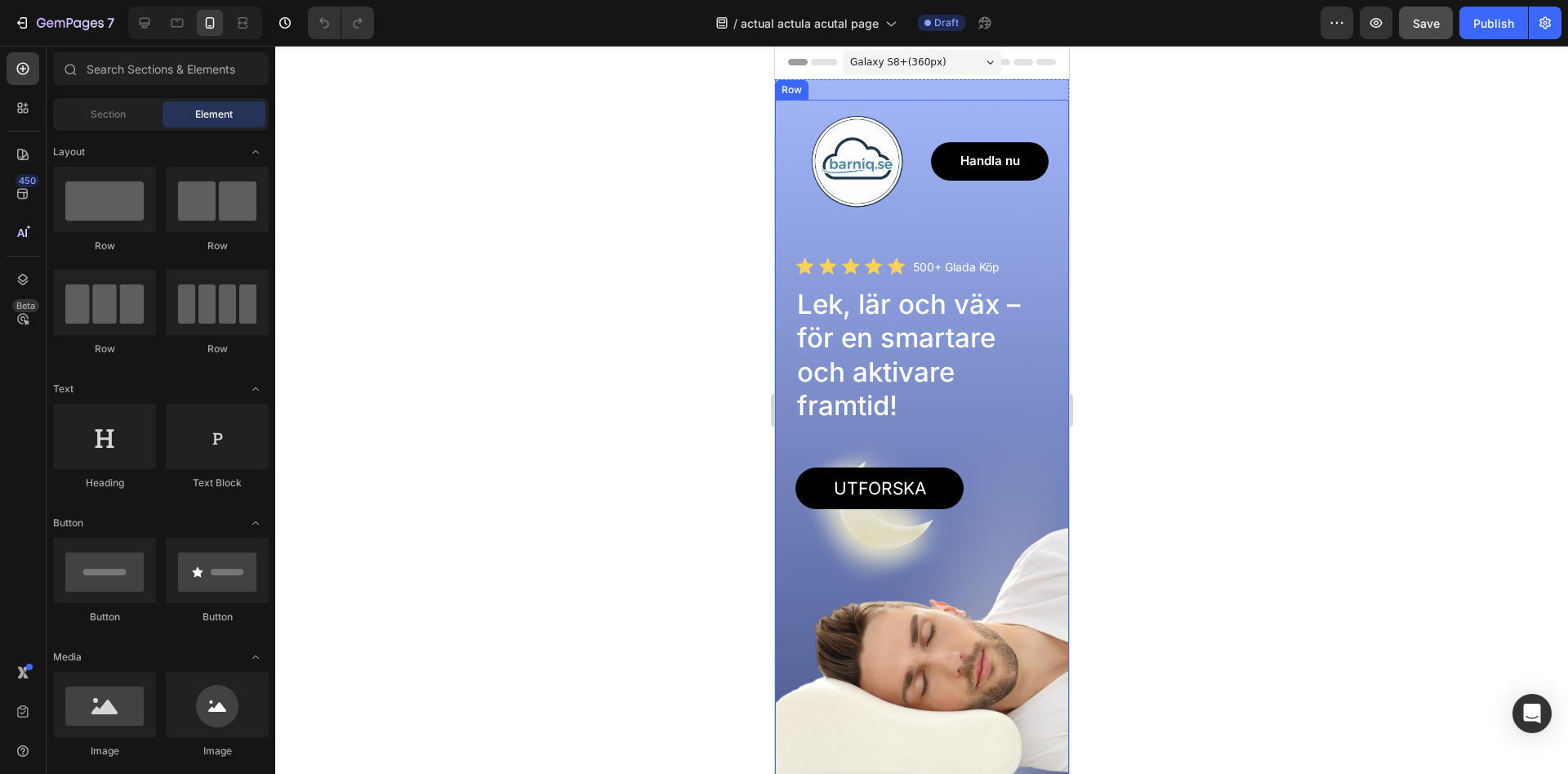
scroll to position [84, 0]
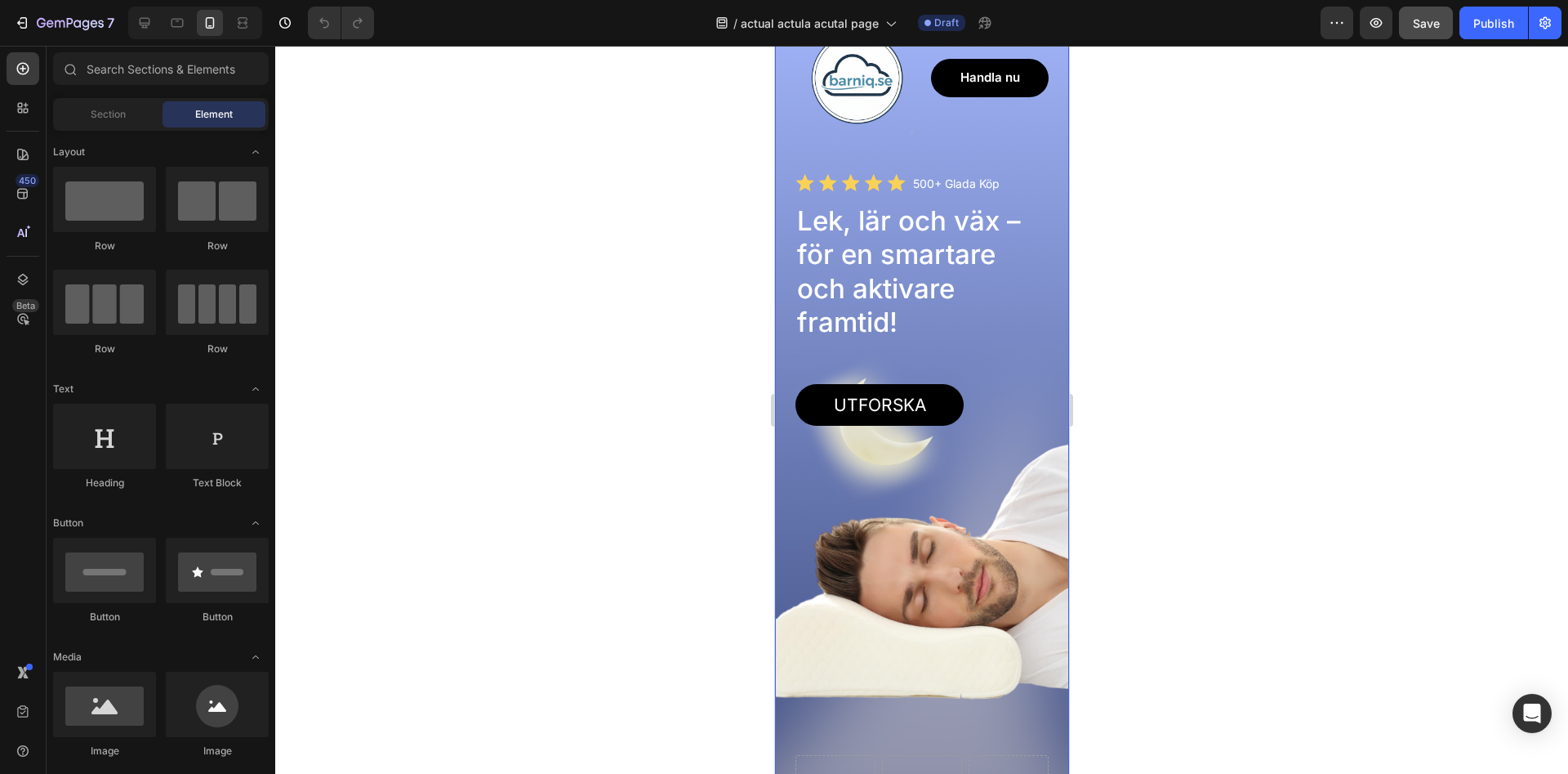
click at [989, 577] on div "Utforska Button" at bounding box center [920, 569] width 253 height 371
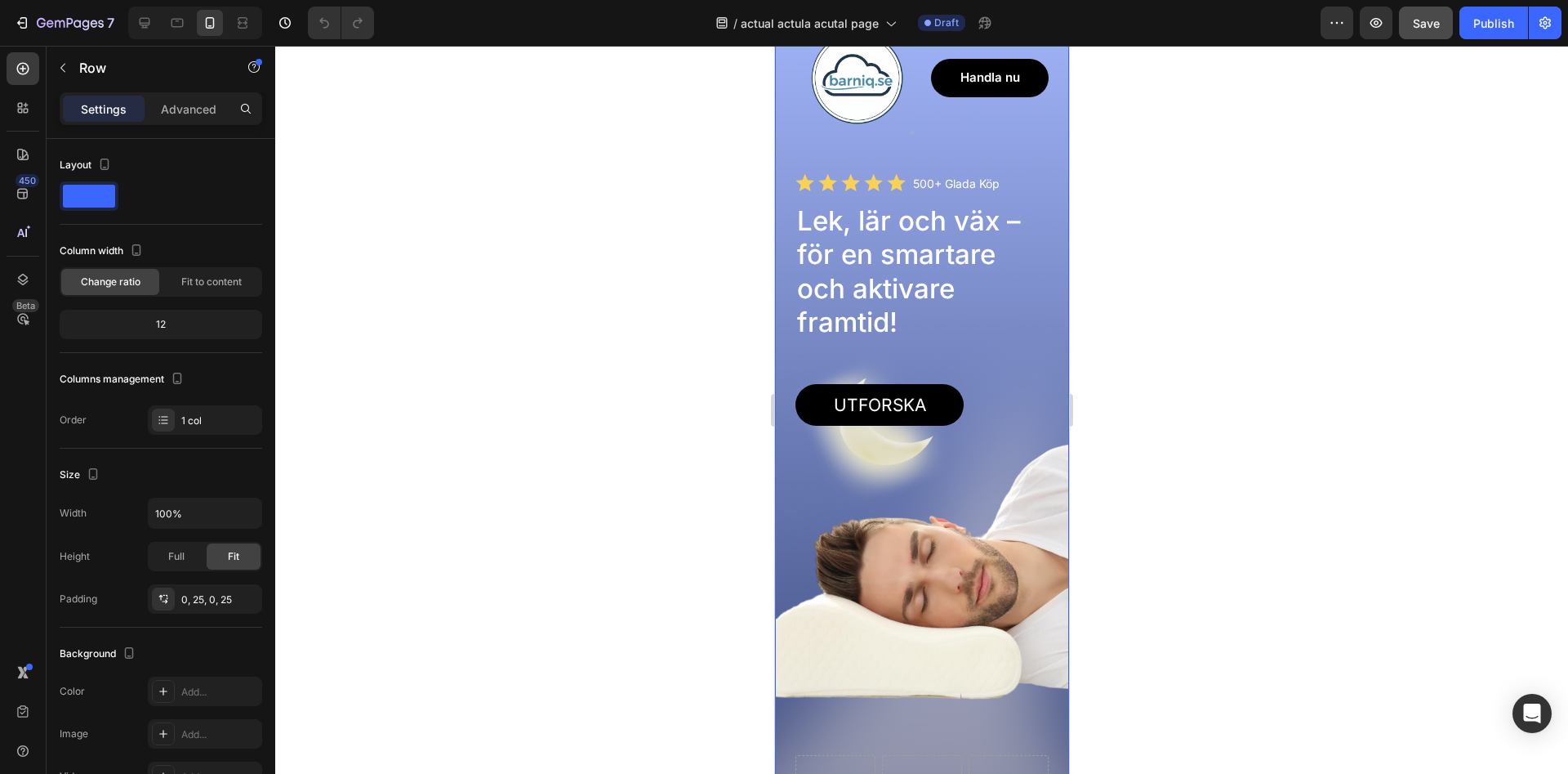
click at [989, 577] on div "Utforska Button" at bounding box center [920, 569] width 253 height 371
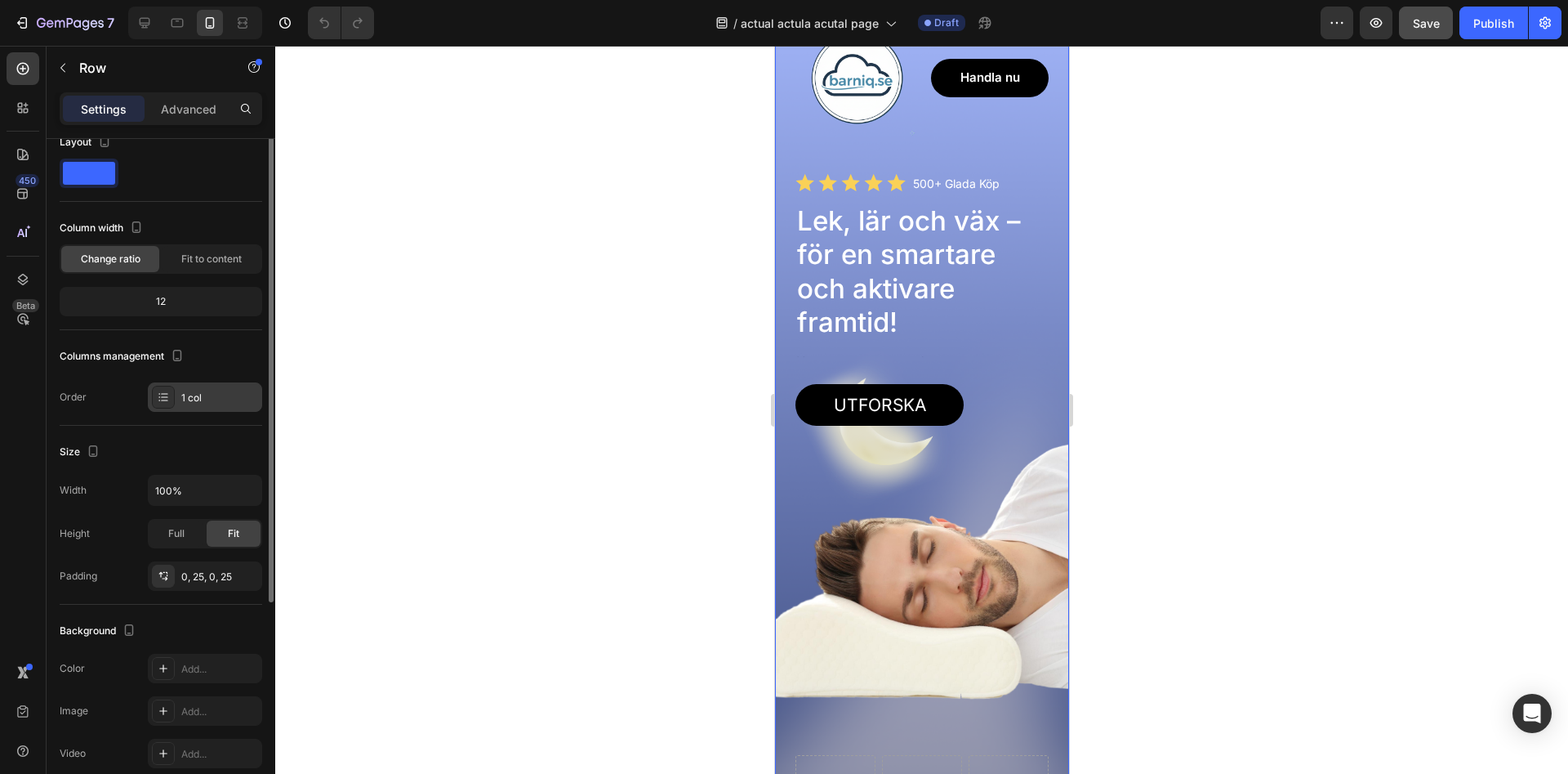
scroll to position [0, 0]
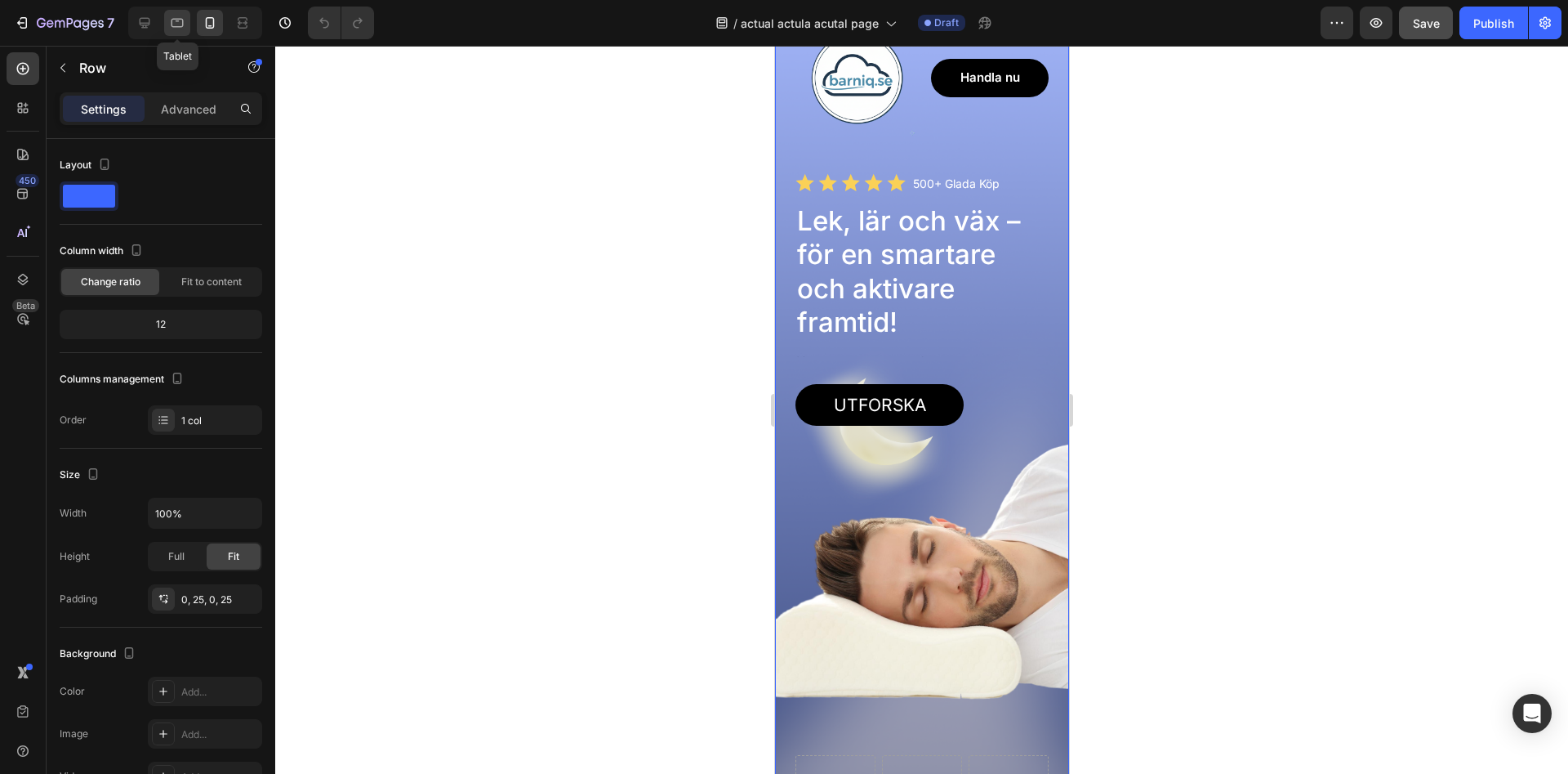
click at [181, 23] on icon at bounding box center [177, 23] width 17 height 17
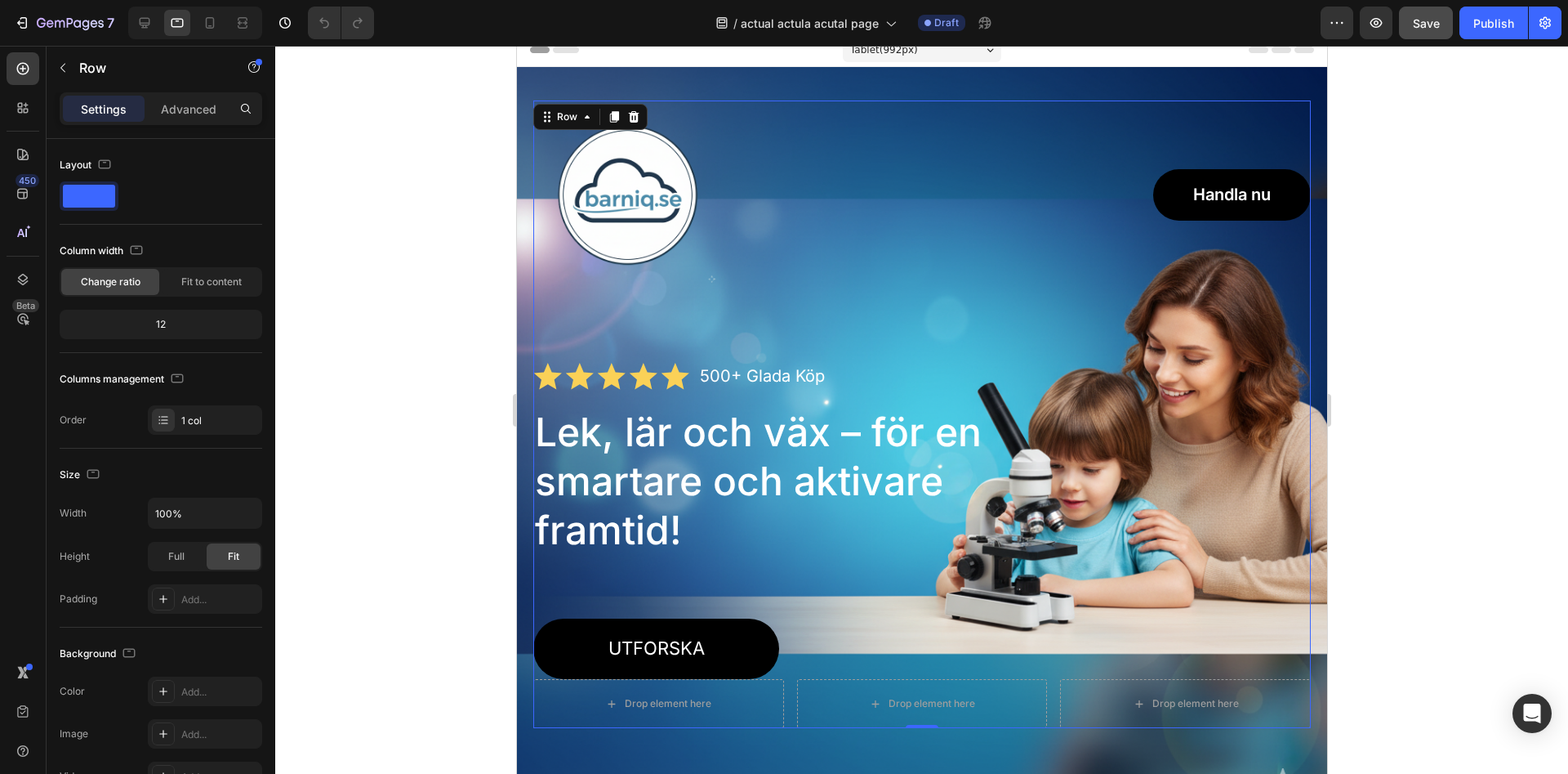
scroll to position [10, 0]
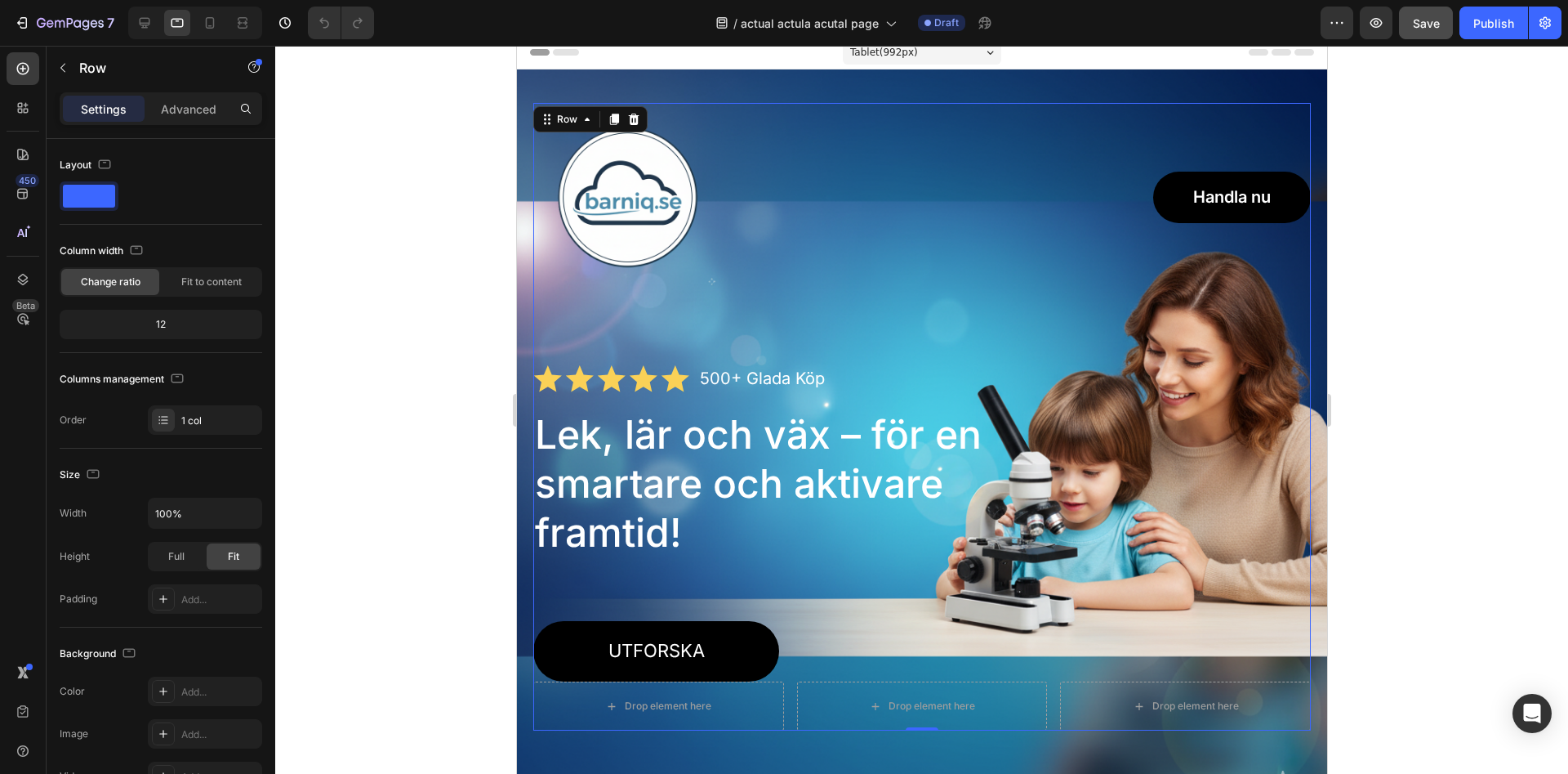
click at [421, 149] on div at bounding box center [921, 409] width 1293 height 728
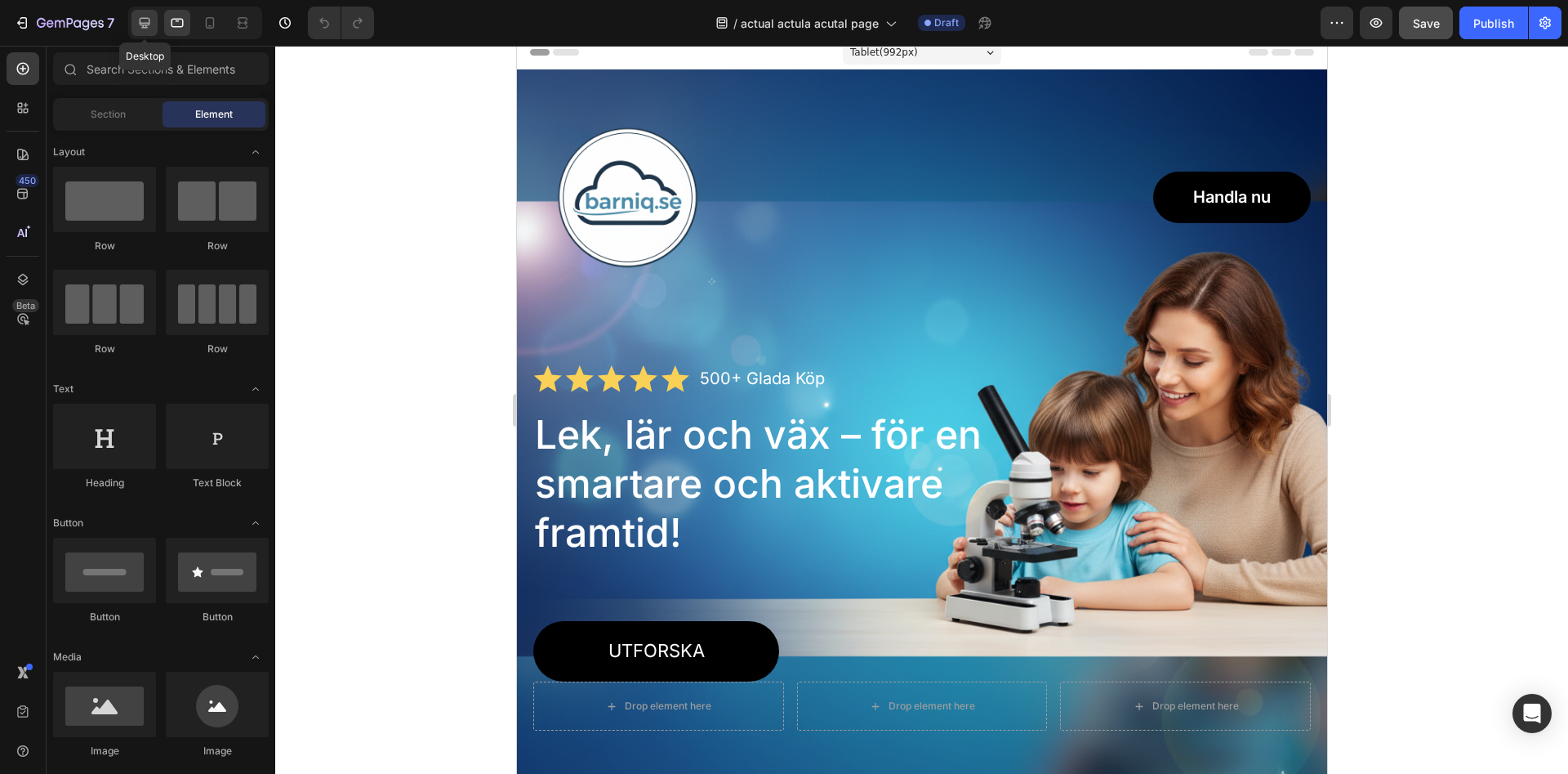
click at [143, 26] on icon at bounding box center [145, 23] width 11 height 11
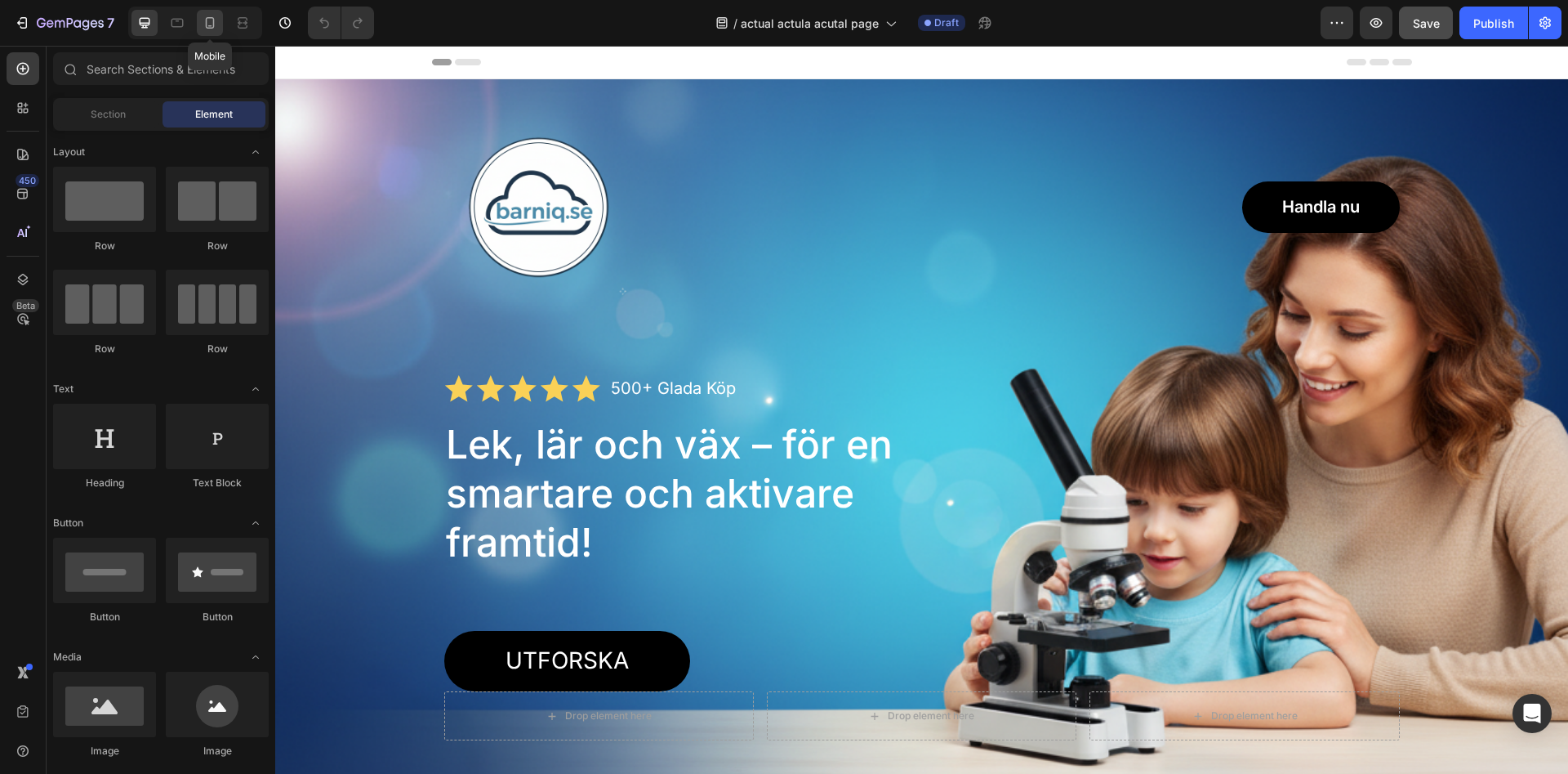
click at [215, 26] on icon at bounding box center [210, 23] width 17 height 17
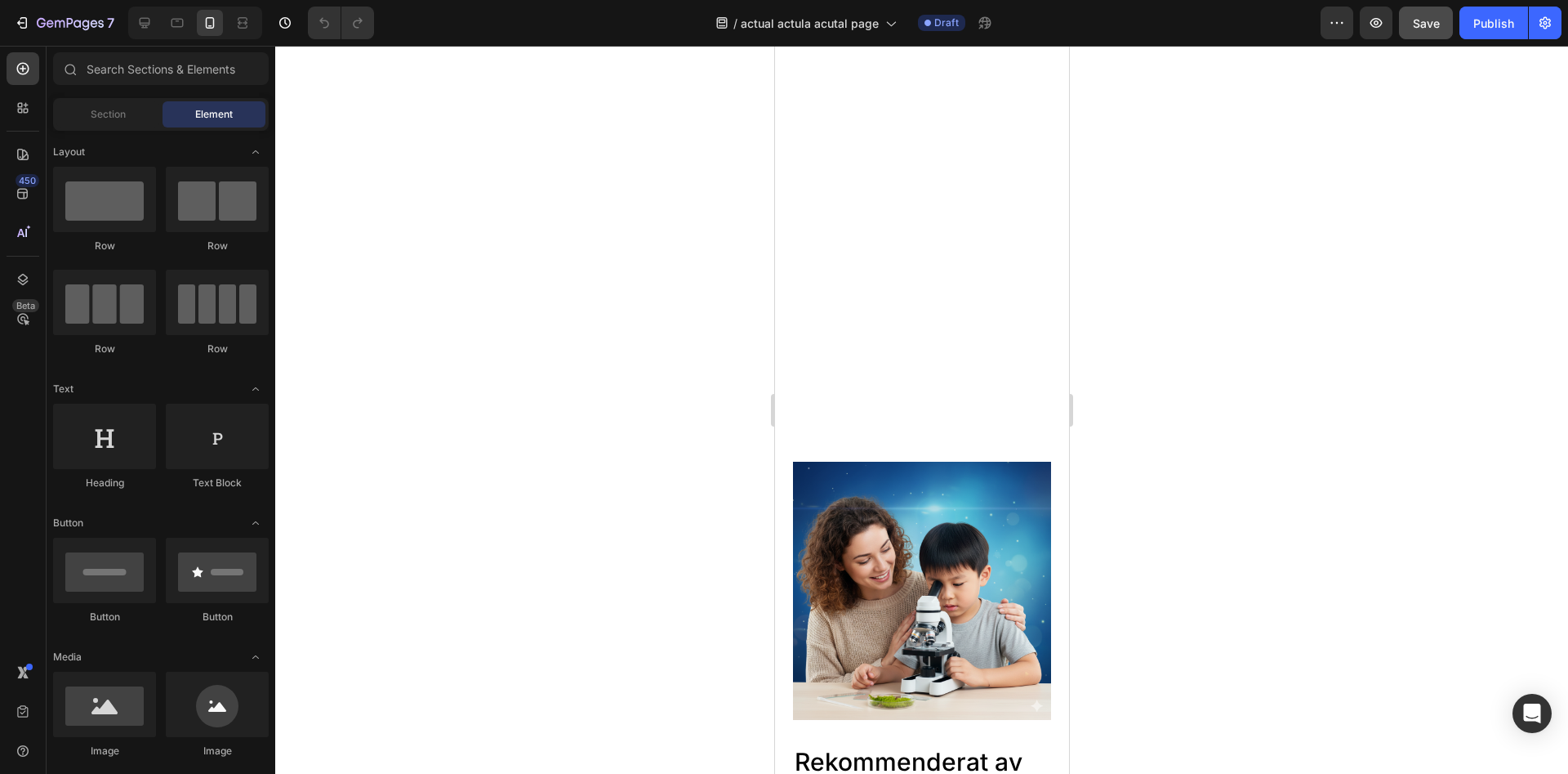
scroll to position [1667, 0]
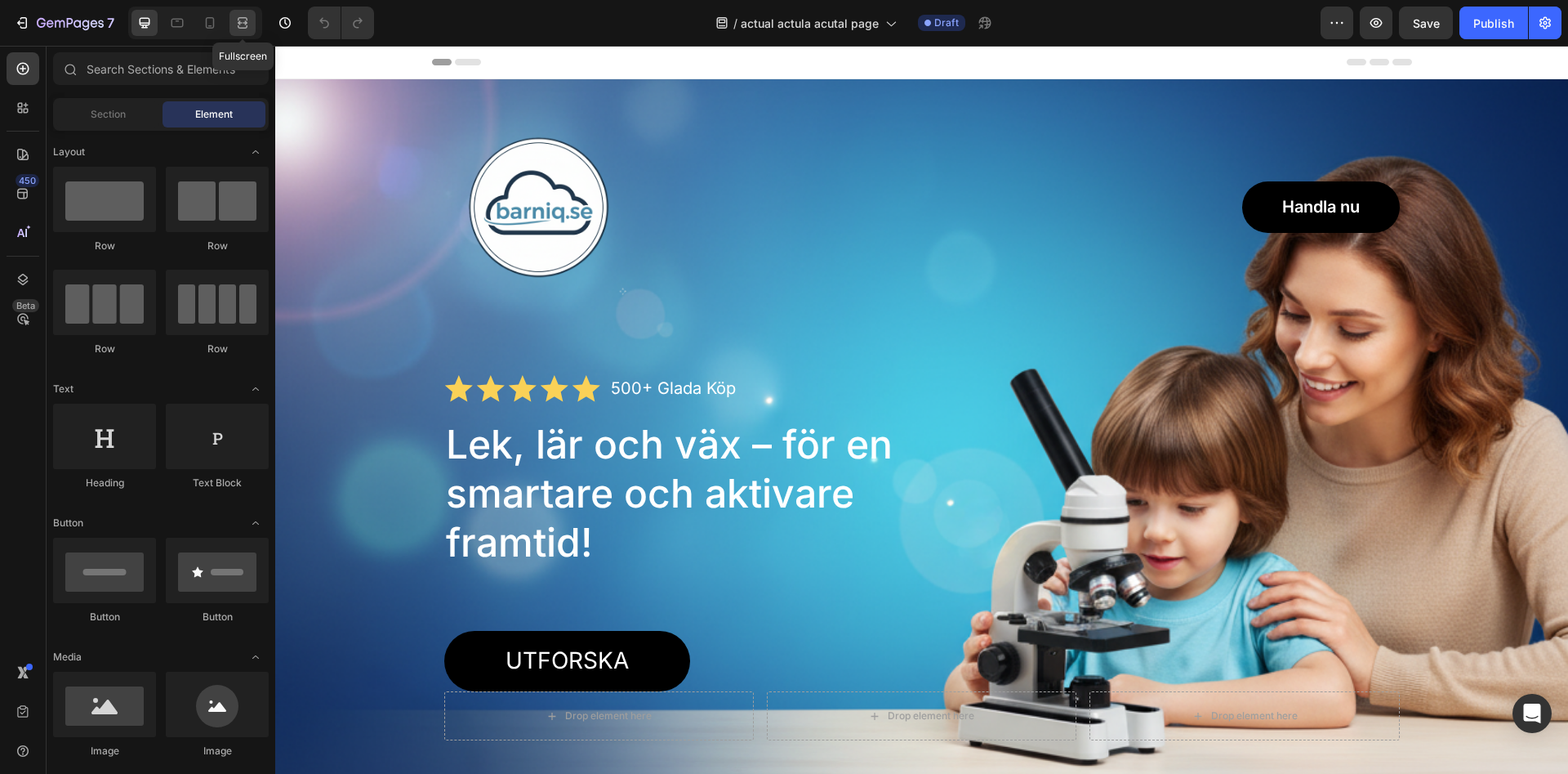
click at [242, 25] on icon at bounding box center [242, 23] width 17 height 17
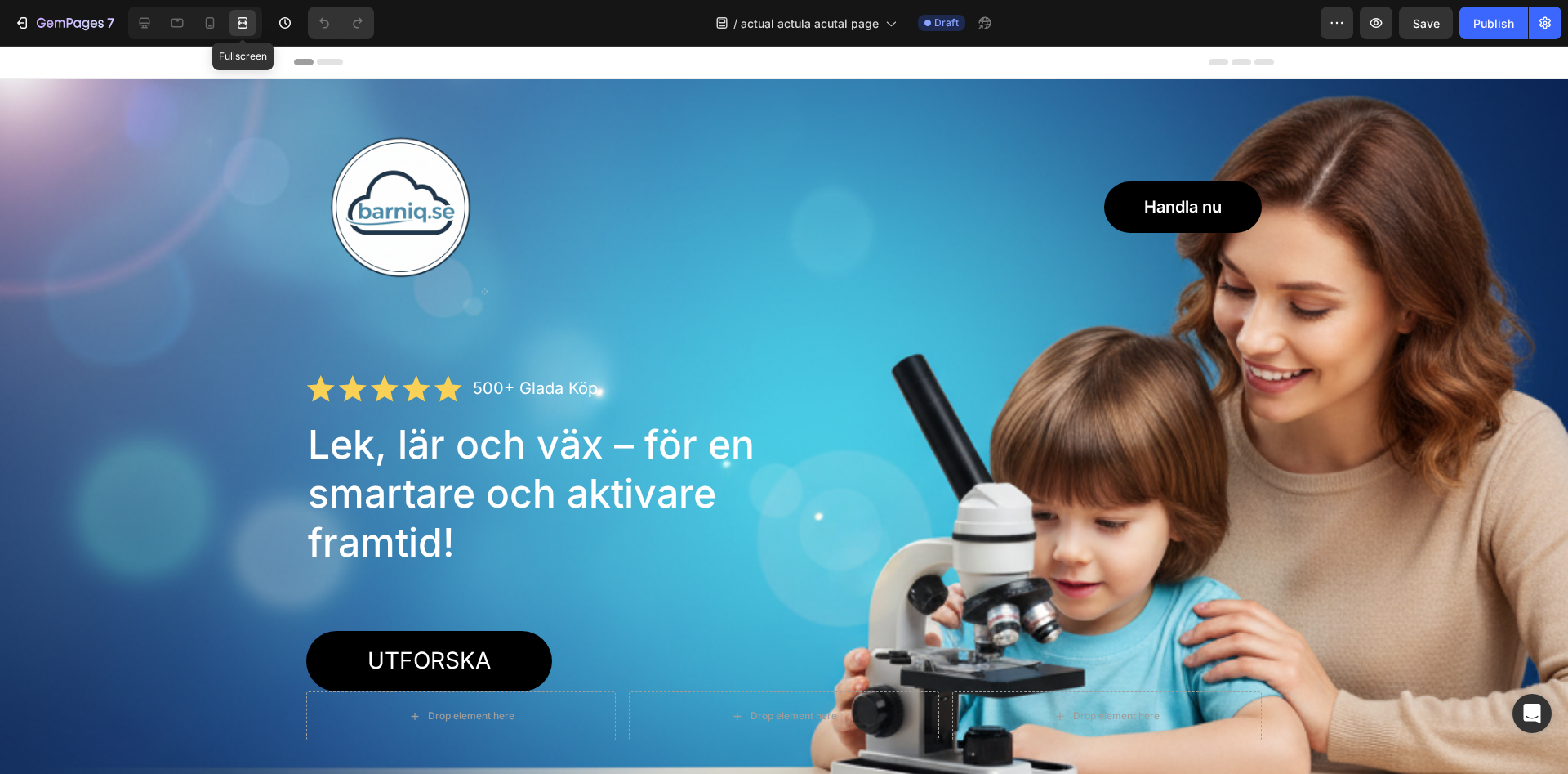
click at [242, 25] on icon at bounding box center [242, 23] width 17 height 17
click at [248, 28] on icon at bounding box center [242, 23] width 17 height 17
click at [160, 28] on div at bounding box center [195, 23] width 134 height 33
click at [150, 27] on icon at bounding box center [144, 23] width 17 height 17
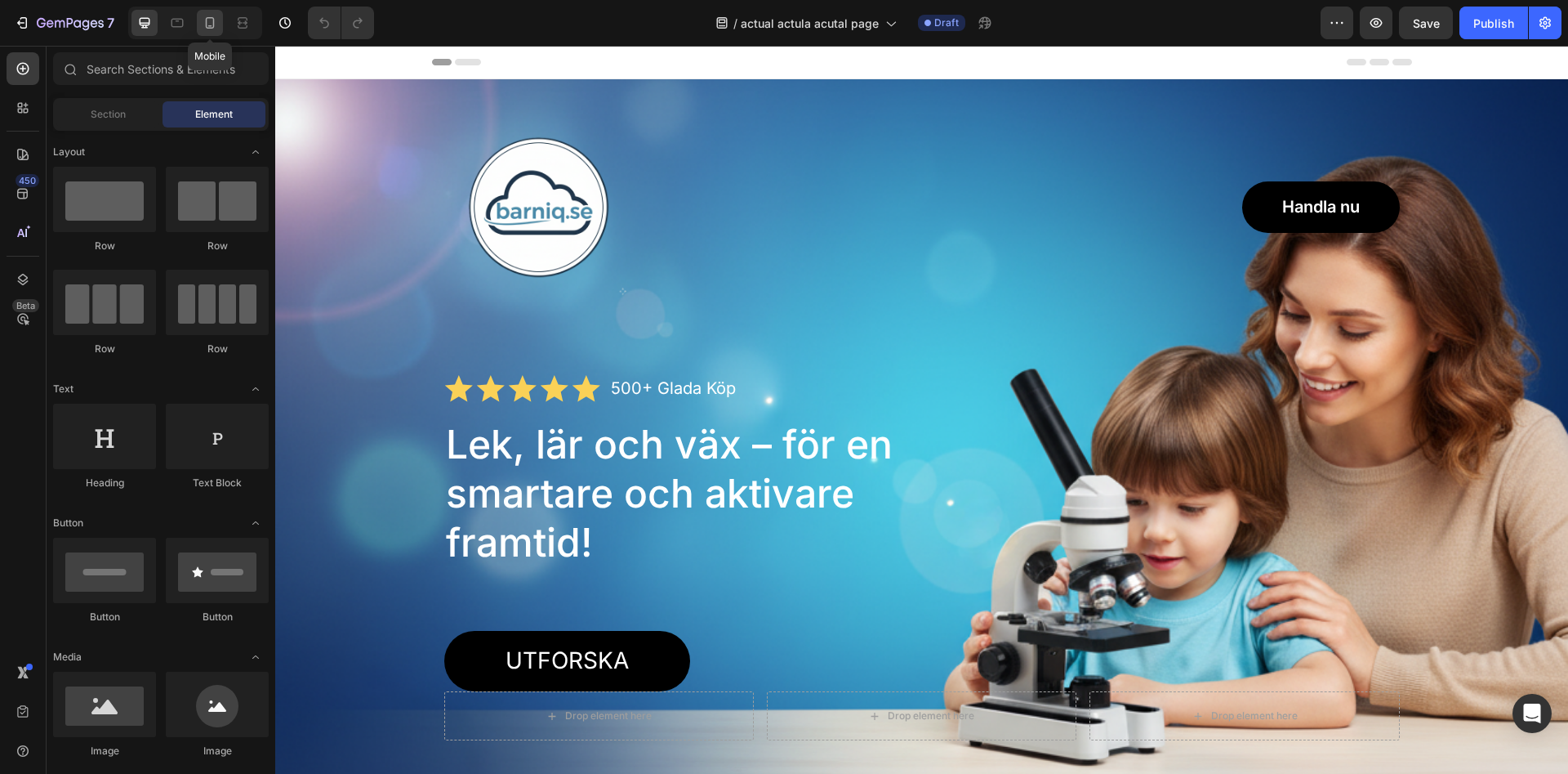
click at [222, 28] on div at bounding box center [210, 23] width 27 height 27
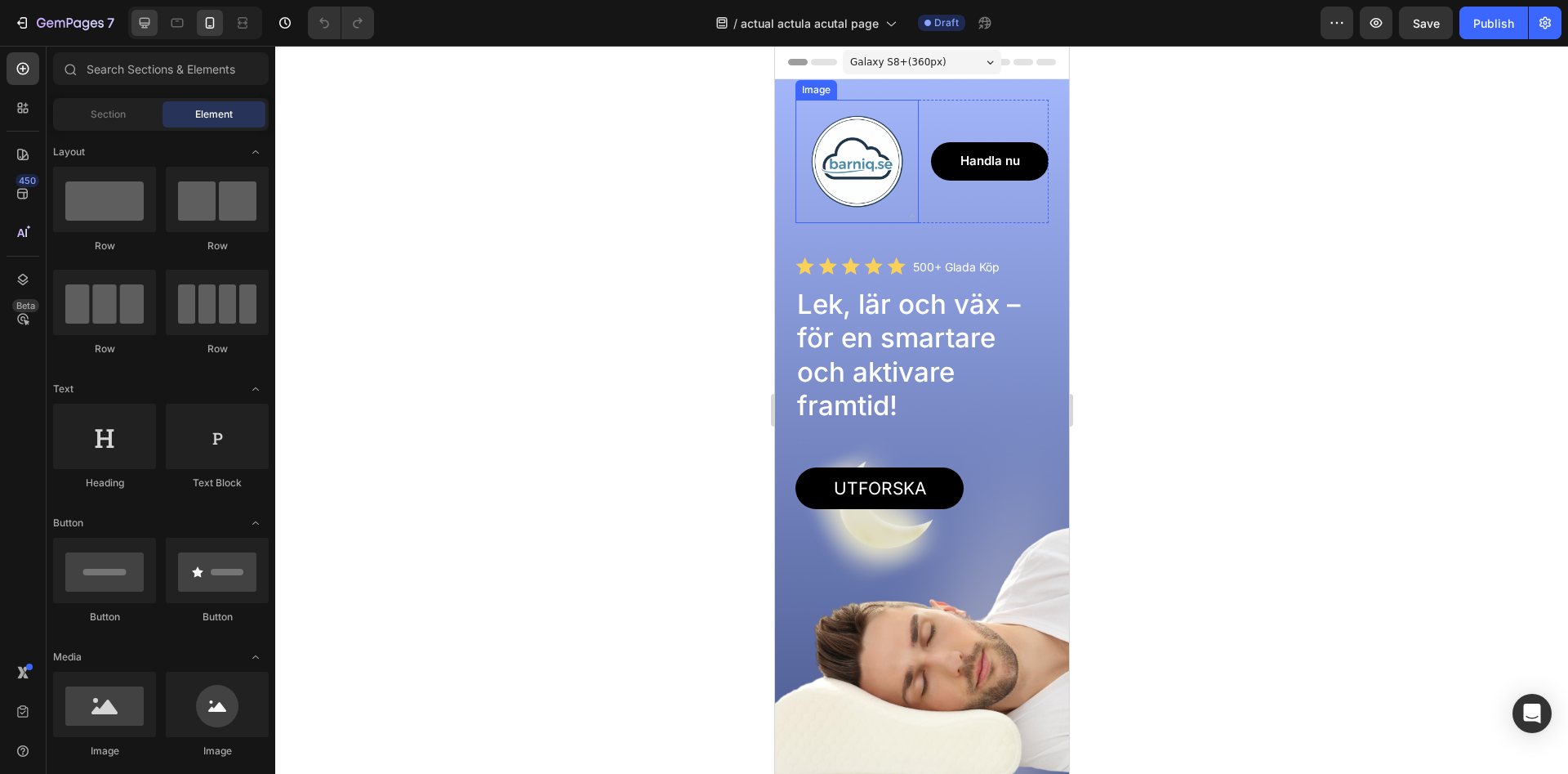
click at [153, 25] on icon at bounding box center [144, 23] width 17 height 17
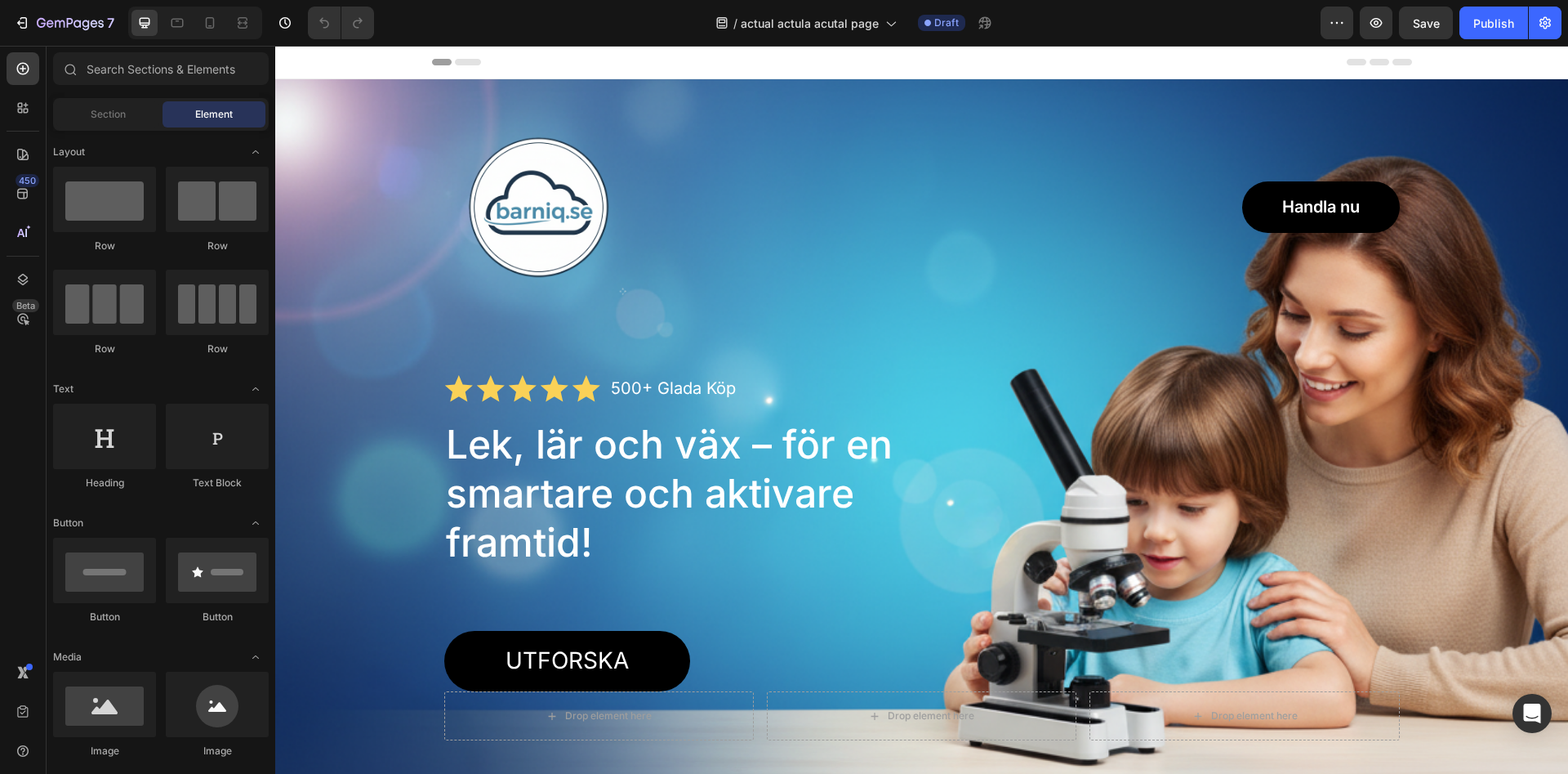
click at [352, 350] on div "Image Handla nu Button Row Icon Icon Icon Icon Icon Icon List 500+ Glada Köp Te…" at bounding box center [921, 426] width 1261 height 627
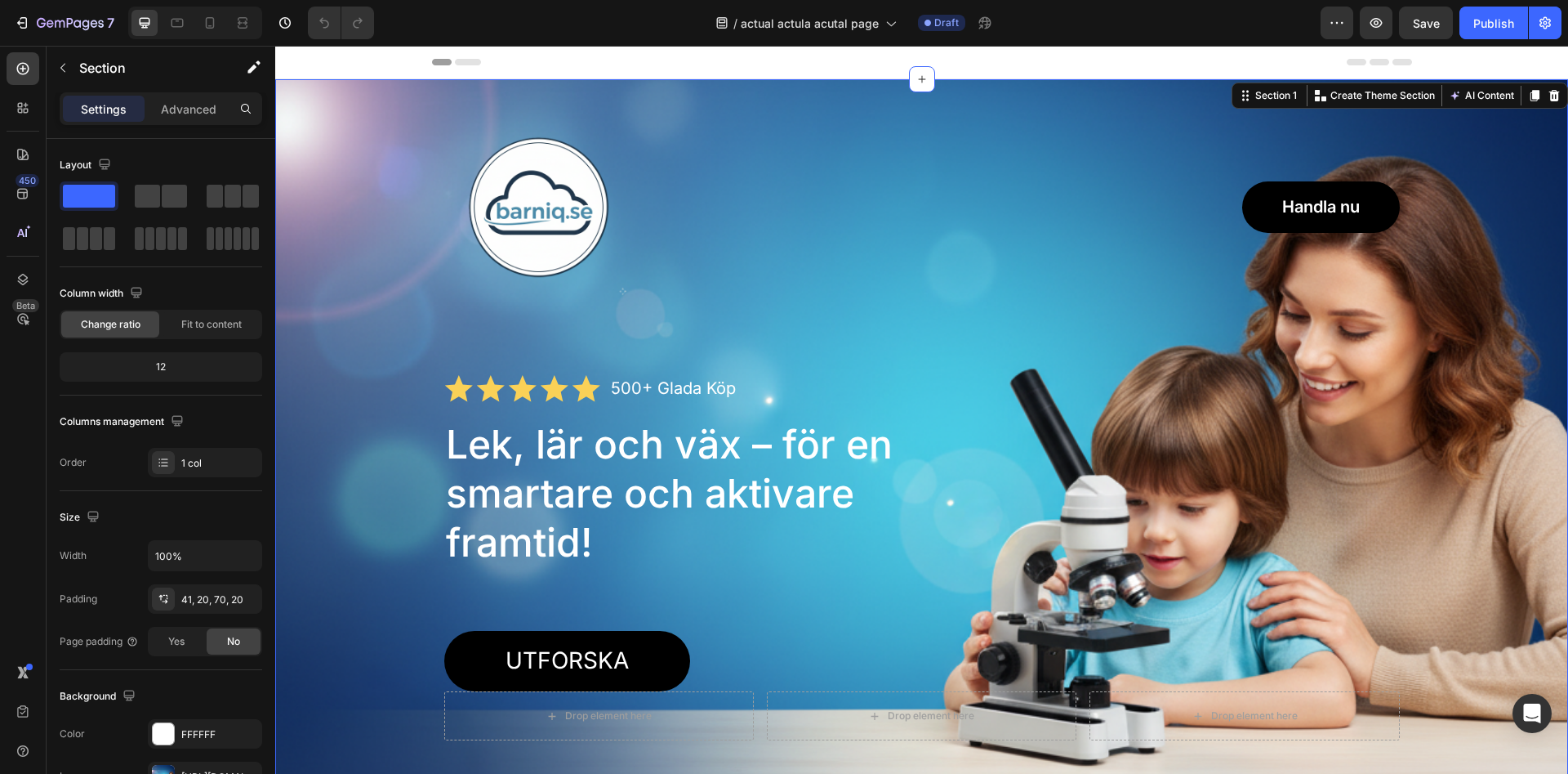
click at [352, 350] on div "Image Handla nu Button Row Icon Icon Icon Icon Icon Icon List 500+ Glada Köp Te…" at bounding box center [921, 426] width 1261 height 627
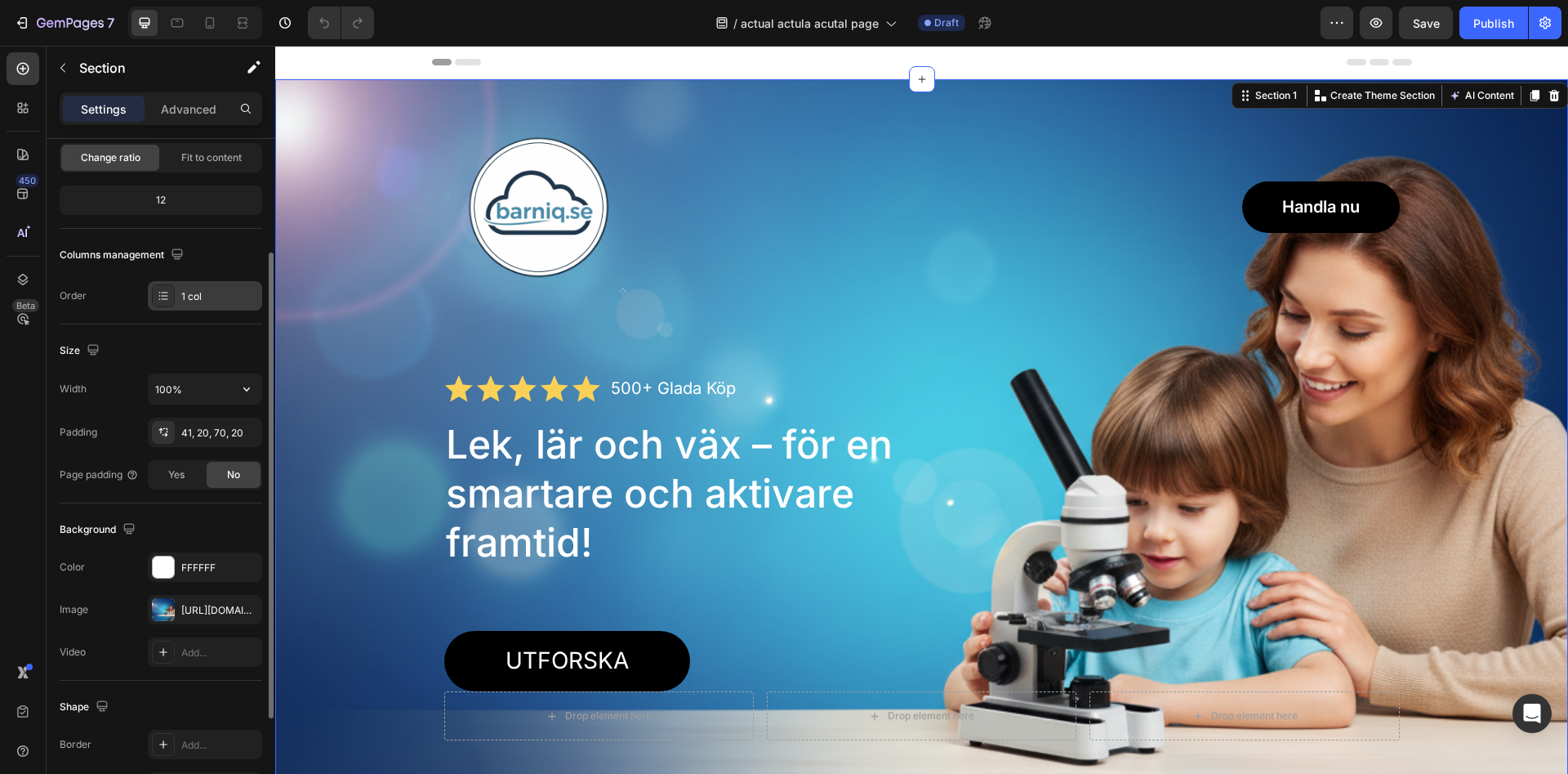
scroll to position [250, 0]
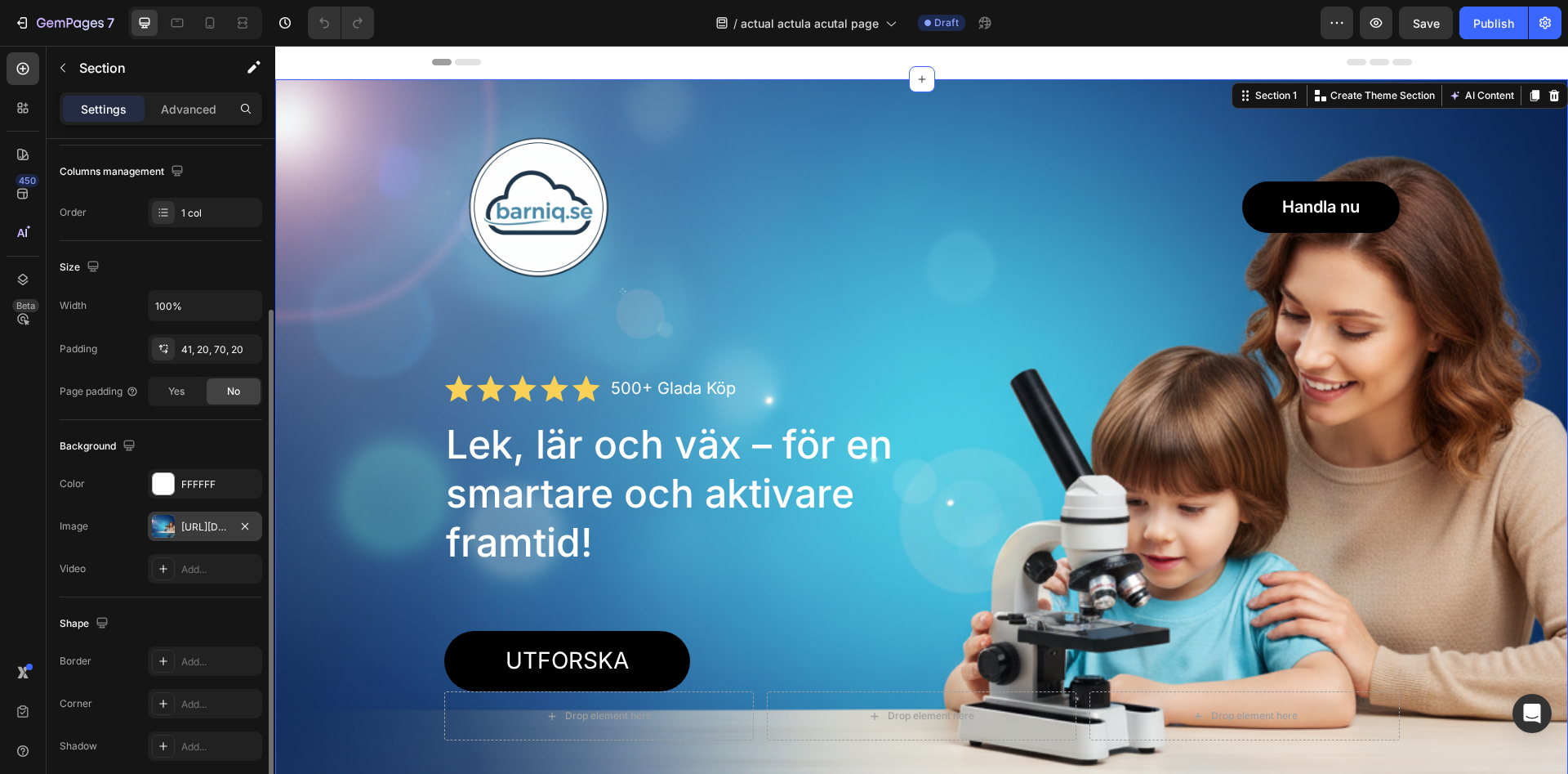
click at [211, 531] on div "[URL][DOMAIN_NAME]" at bounding box center [205, 527] width 47 height 15
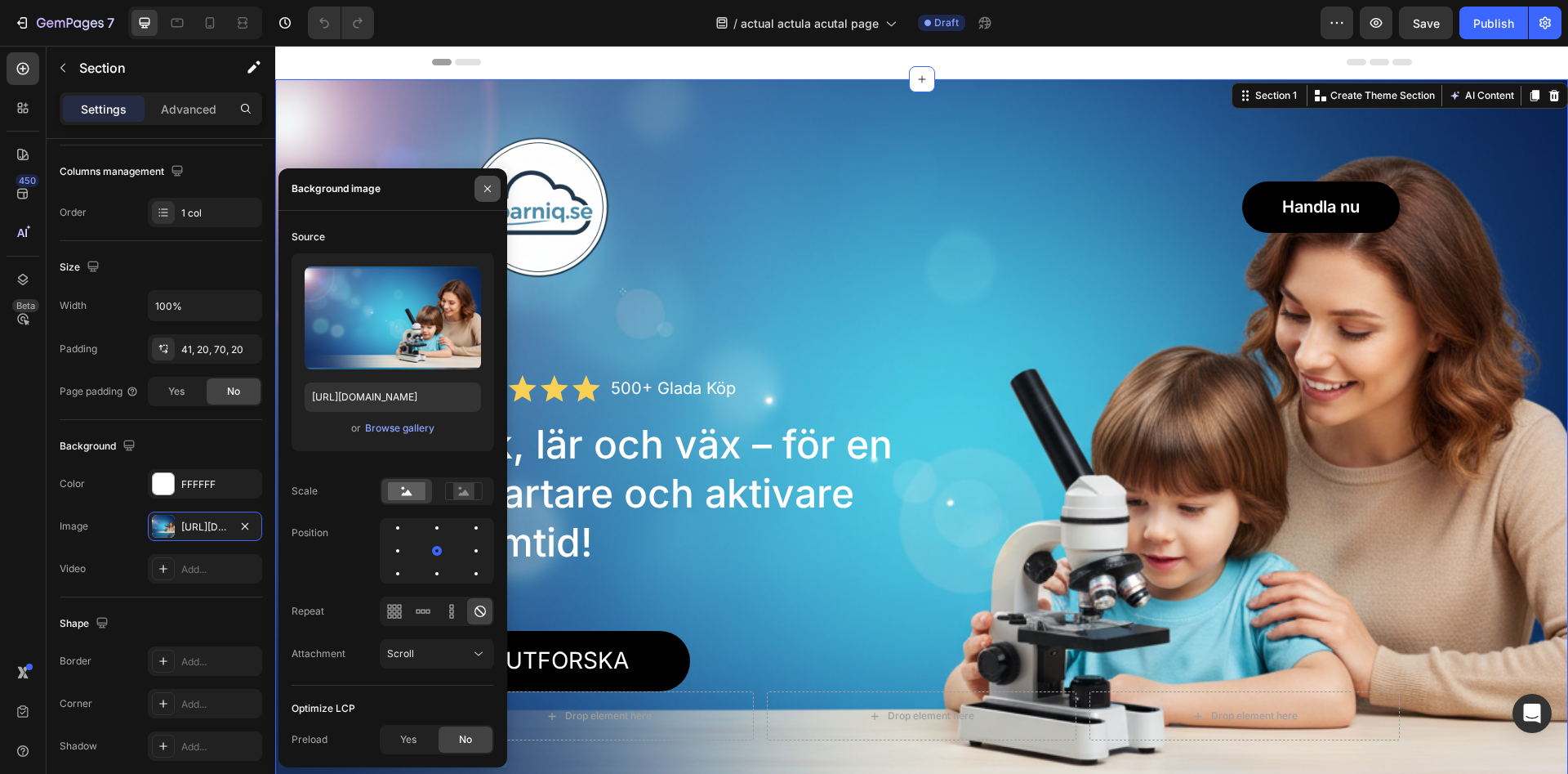
click at [494, 190] on icon "button" at bounding box center [487, 188] width 13 height 13
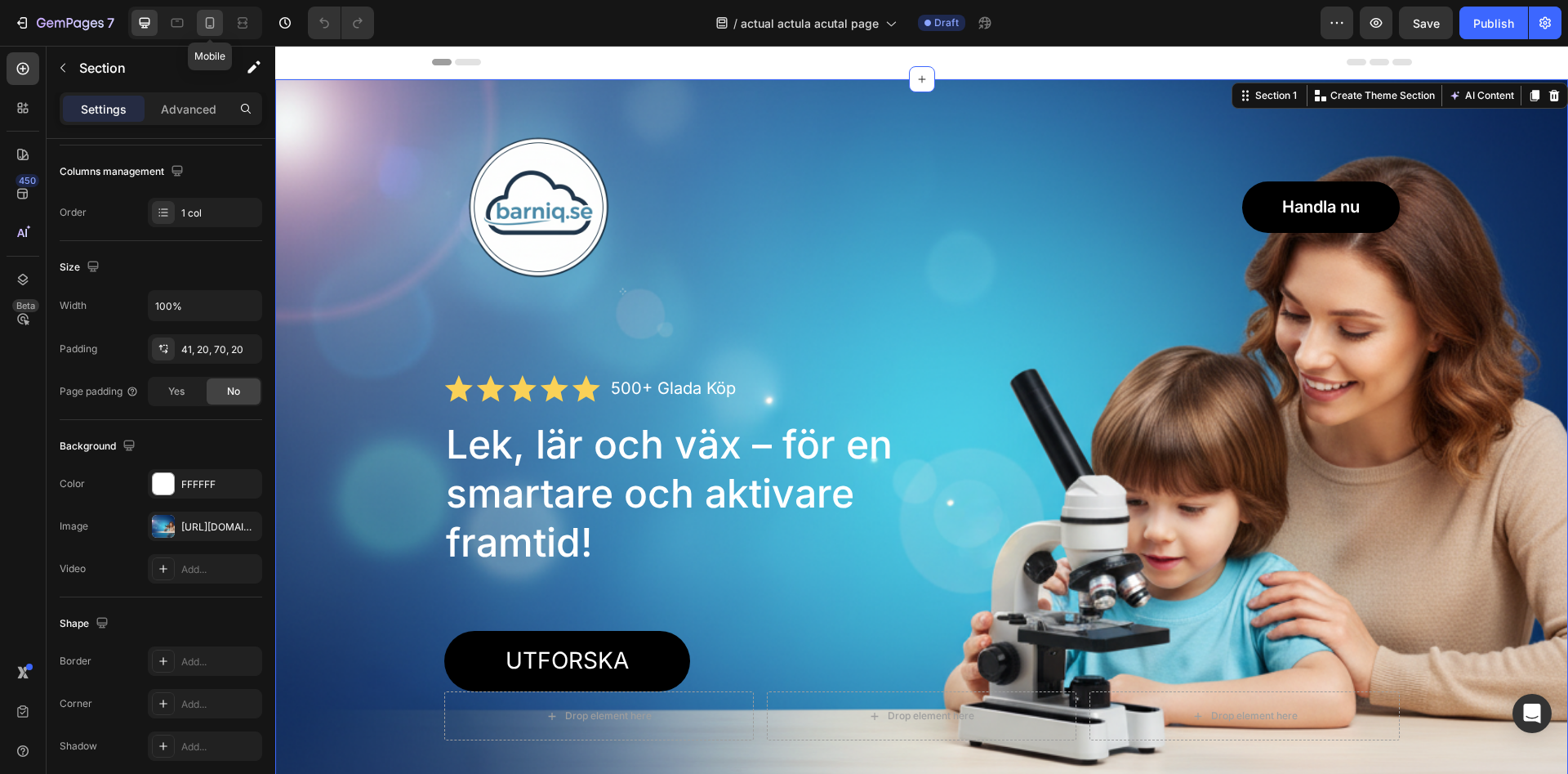
click at [213, 29] on icon at bounding box center [210, 23] width 17 height 17
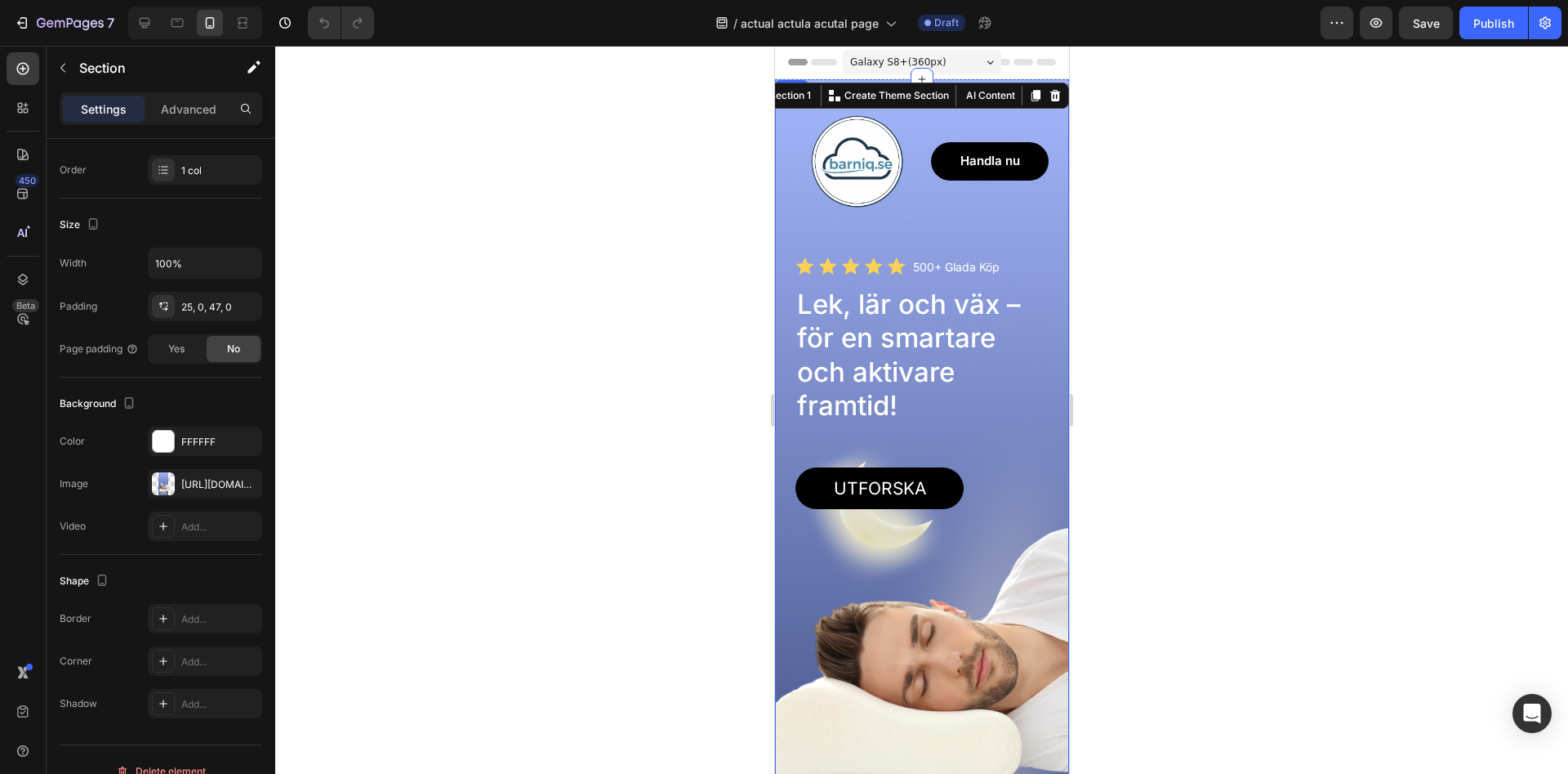
click at [1037, 378] on h1 "Lek, lär och väx – för en smartare och aktivare framtid!" at bounding box center [920, 355] width 253 height 138
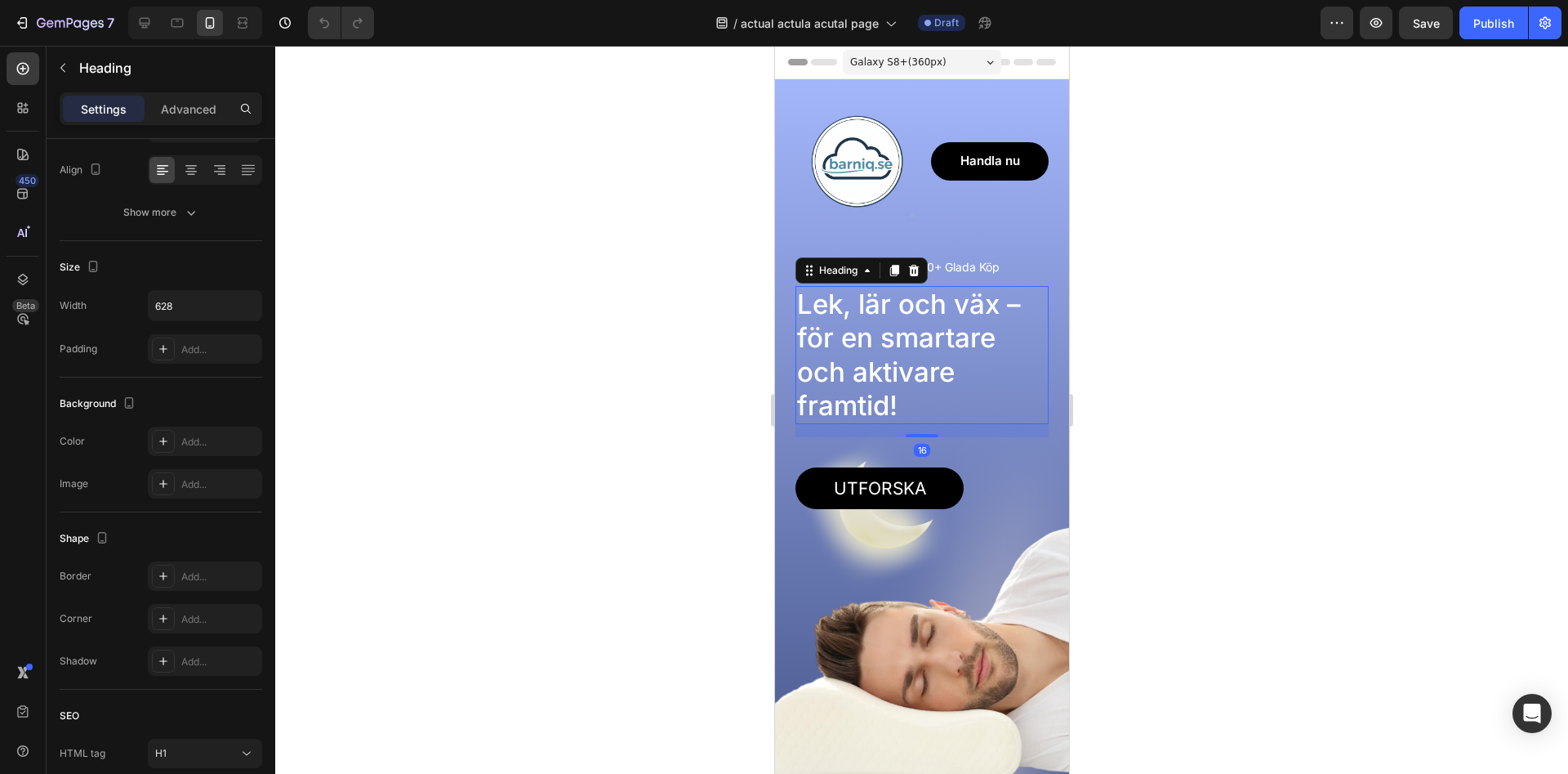
click at [1037, 378] on h1 "Lek, lär och väx – för en smartare och aktivare framtid!" at bounding box center [920, 355] width 253 height 138
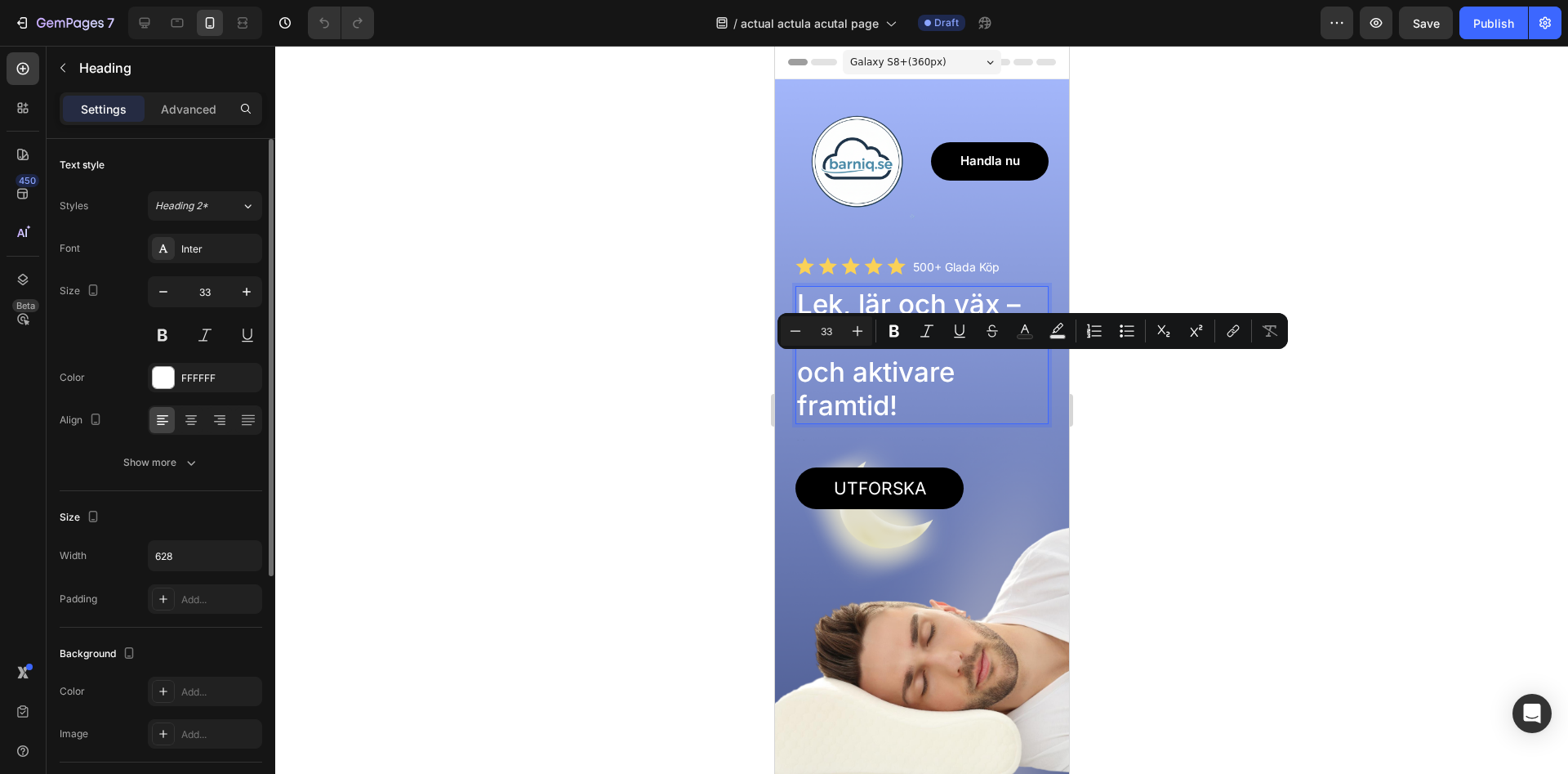
click at [1016, 430] on div "Image Handla nu Button Row Icon Icon Icon Icon Icon Icon List 500+ Glada Köp Te…" at bounding box center [920, 493] width 253 height 788
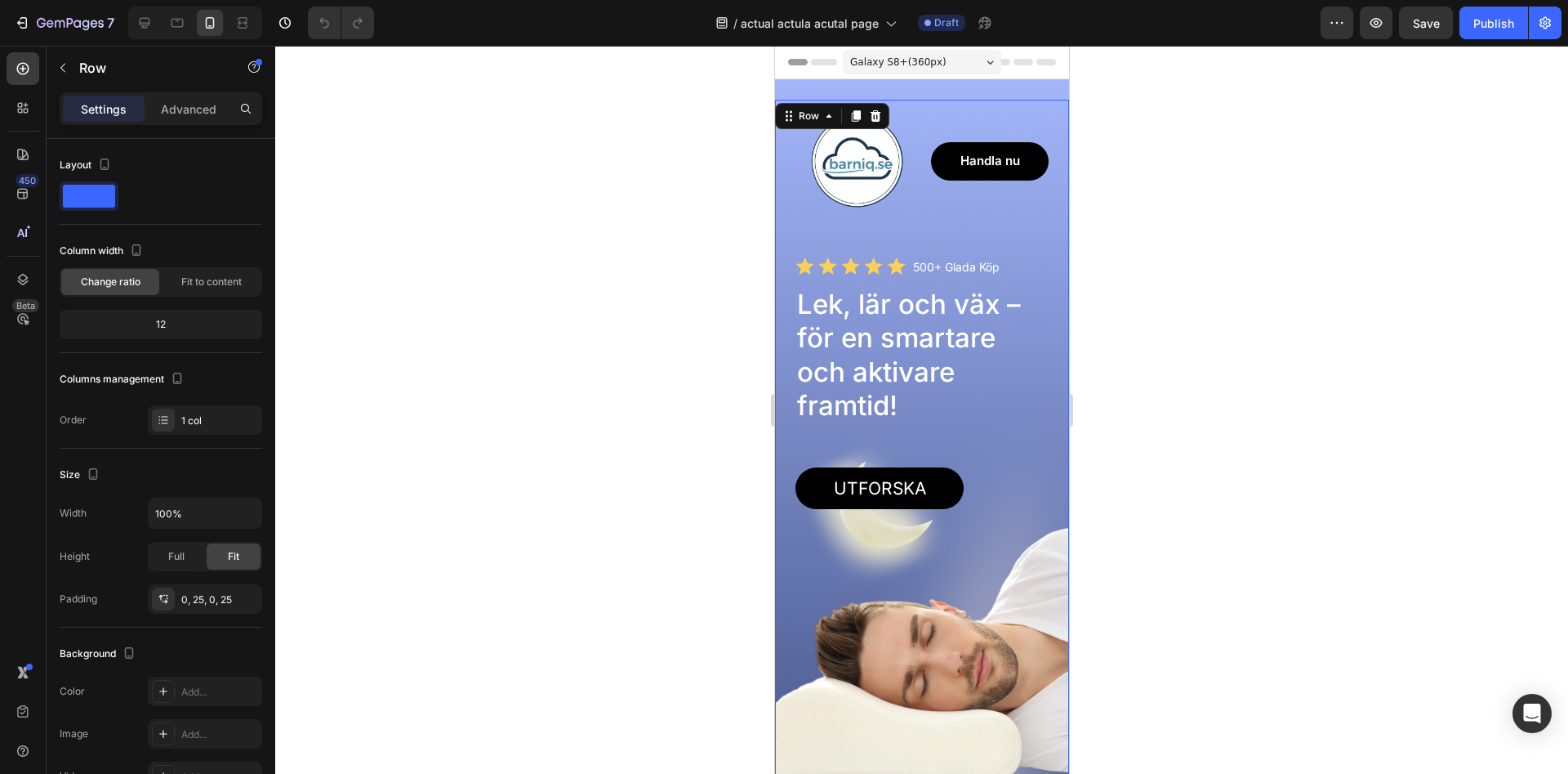
click at [1021, 457] on div "Image Handla nu Button Row Icon Icon Icon Icon Icon Icon List 500+ Glada Köp Te…" at bounding box center [920, 493] width 253 height 788
click at [1022, 457] on div "Image Handla nu Button Row Icon Icon Icon Icon Icon Icon List 500+ Glada Köp Te…" at bounding box center [920, 493] width 253 height 788
click at [1021, 457] on div "Image Handla nu Button Row Icon Icon Icon Icon Icon Icon List 500+ Glada Köp Te…" at bounding box center [920, 493] width 253 height 788
click at [1021, 456] on div "Image Handla nu Button Row Icon Icon Icon Icon Icon Icon List 500+ Glada Köp Te…" at bounding box center [920, 493] width 253 height 788
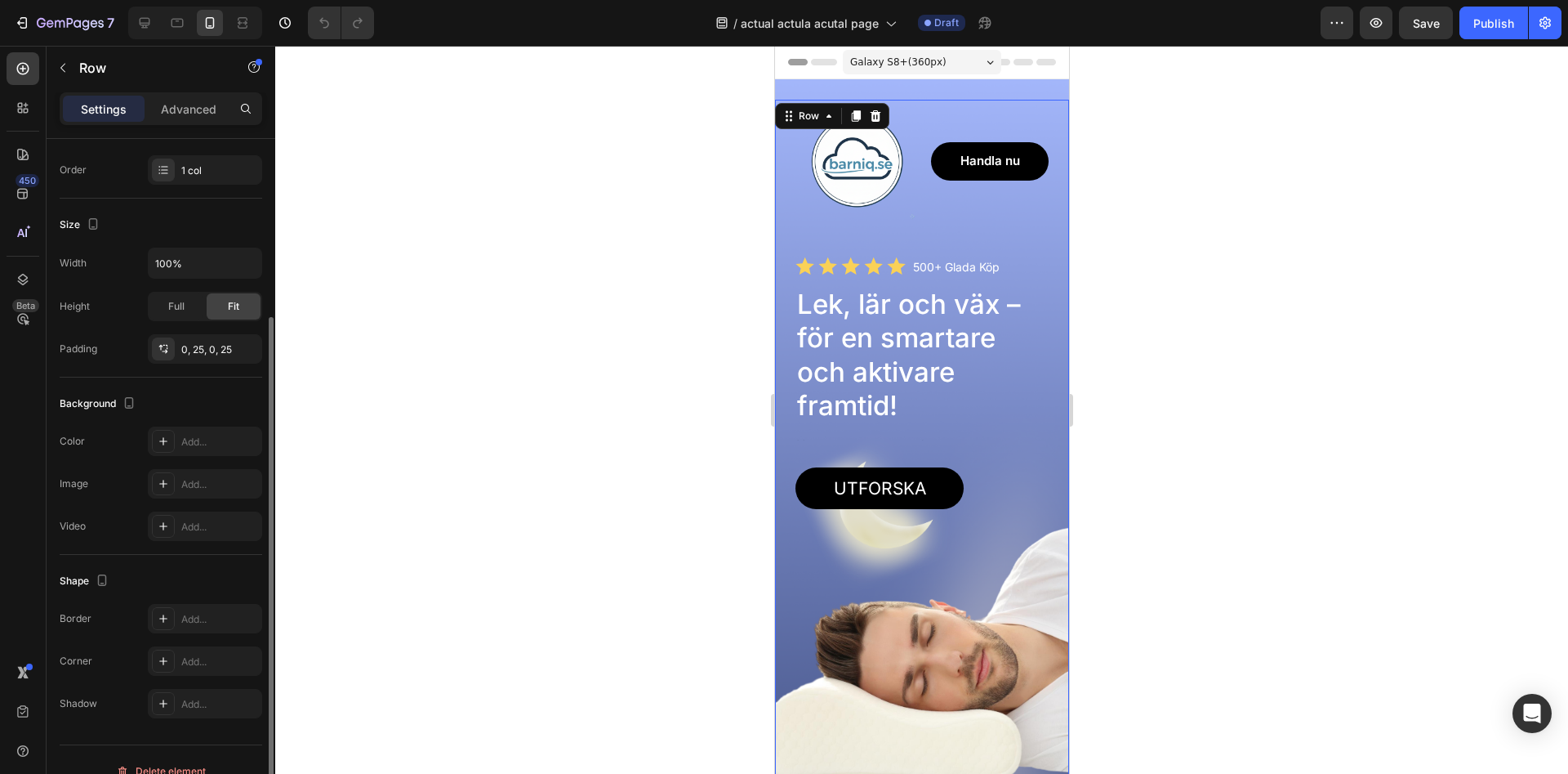
scroll to position [273, 0]
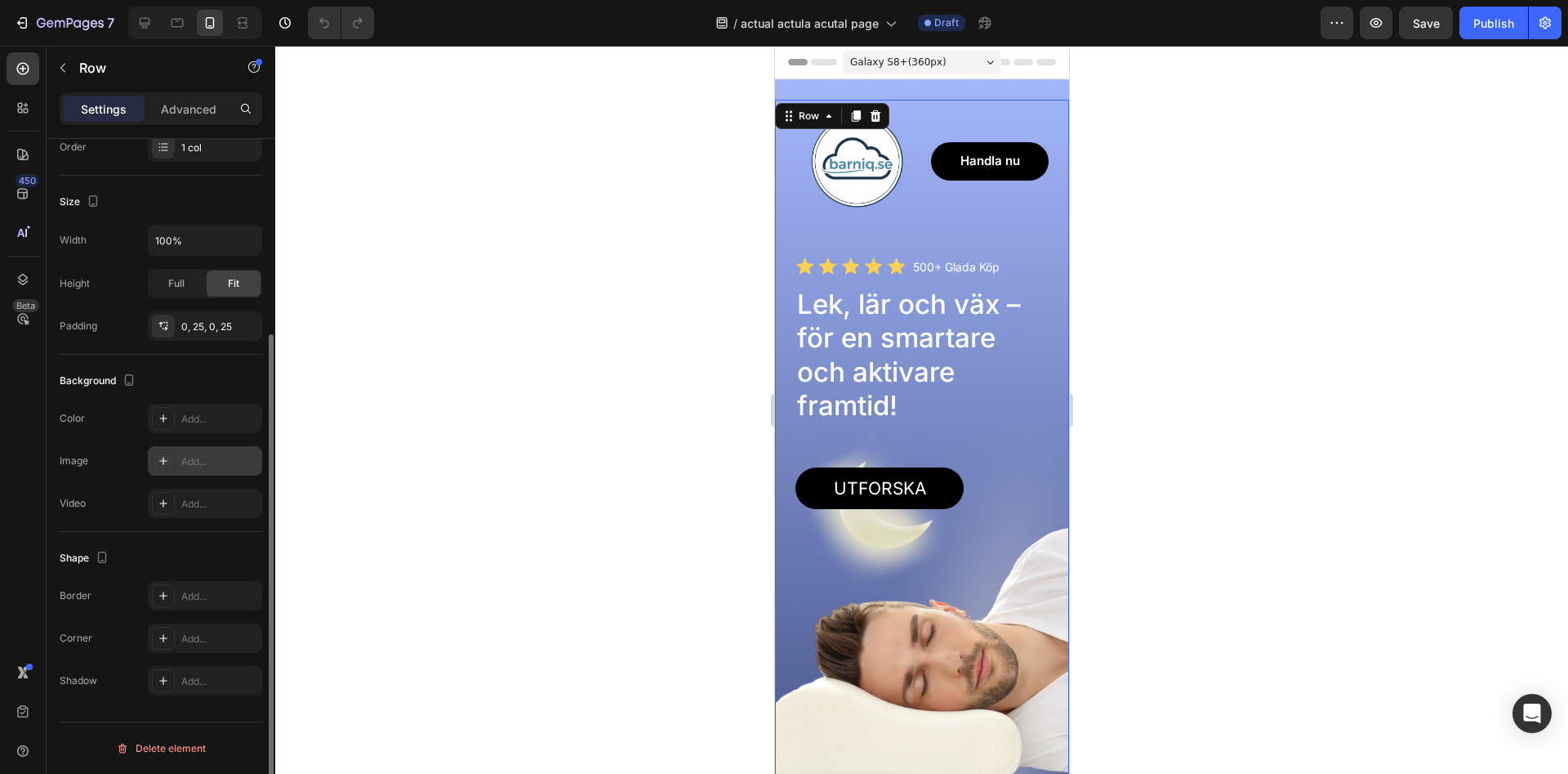
click at [163, 464] on icon at bounding box center [163, 460] width 13 height 13
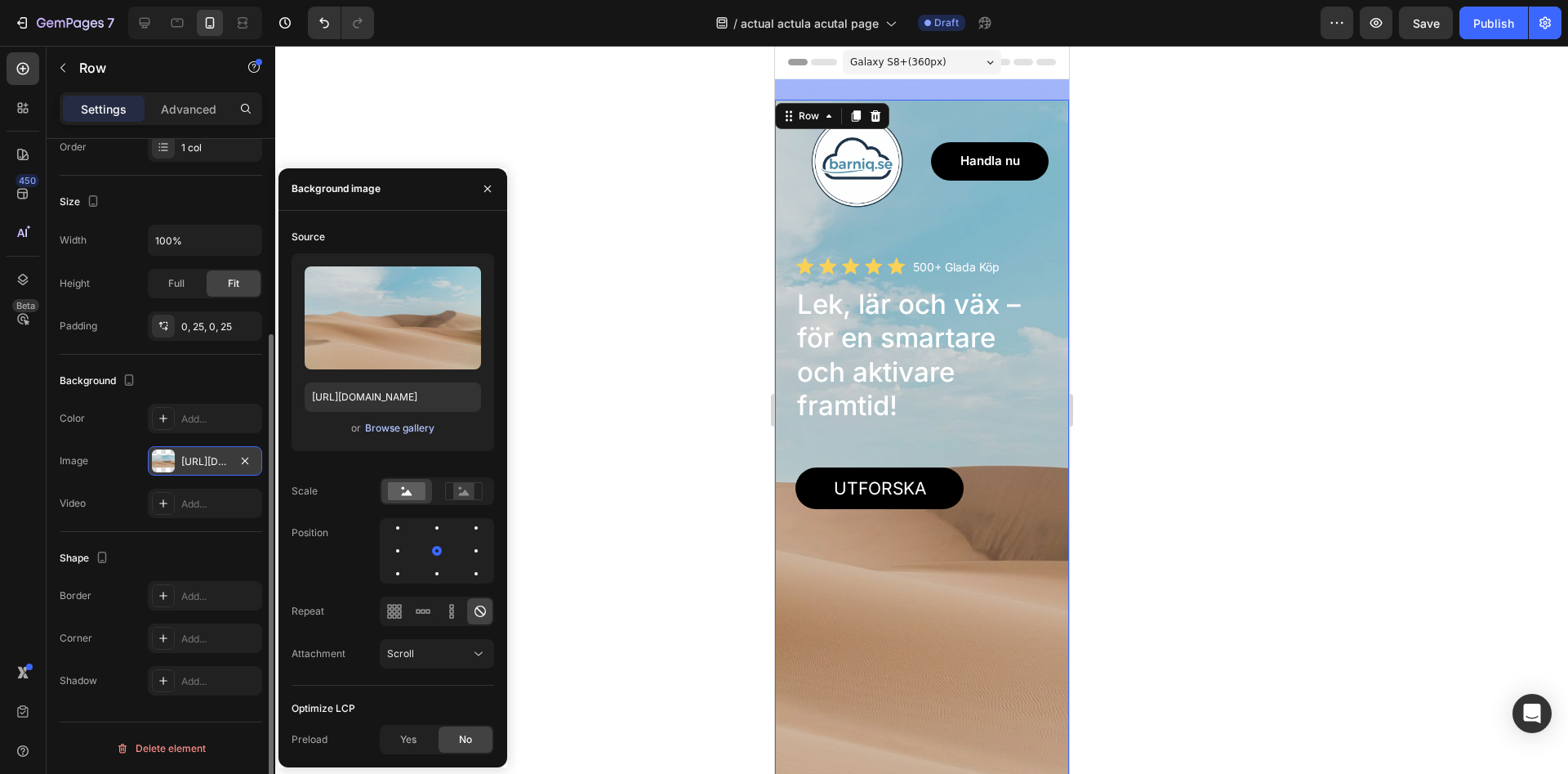
click at [386, 424] on div "Browse gallery" at bounding box center [399, 428] width 69 height 15
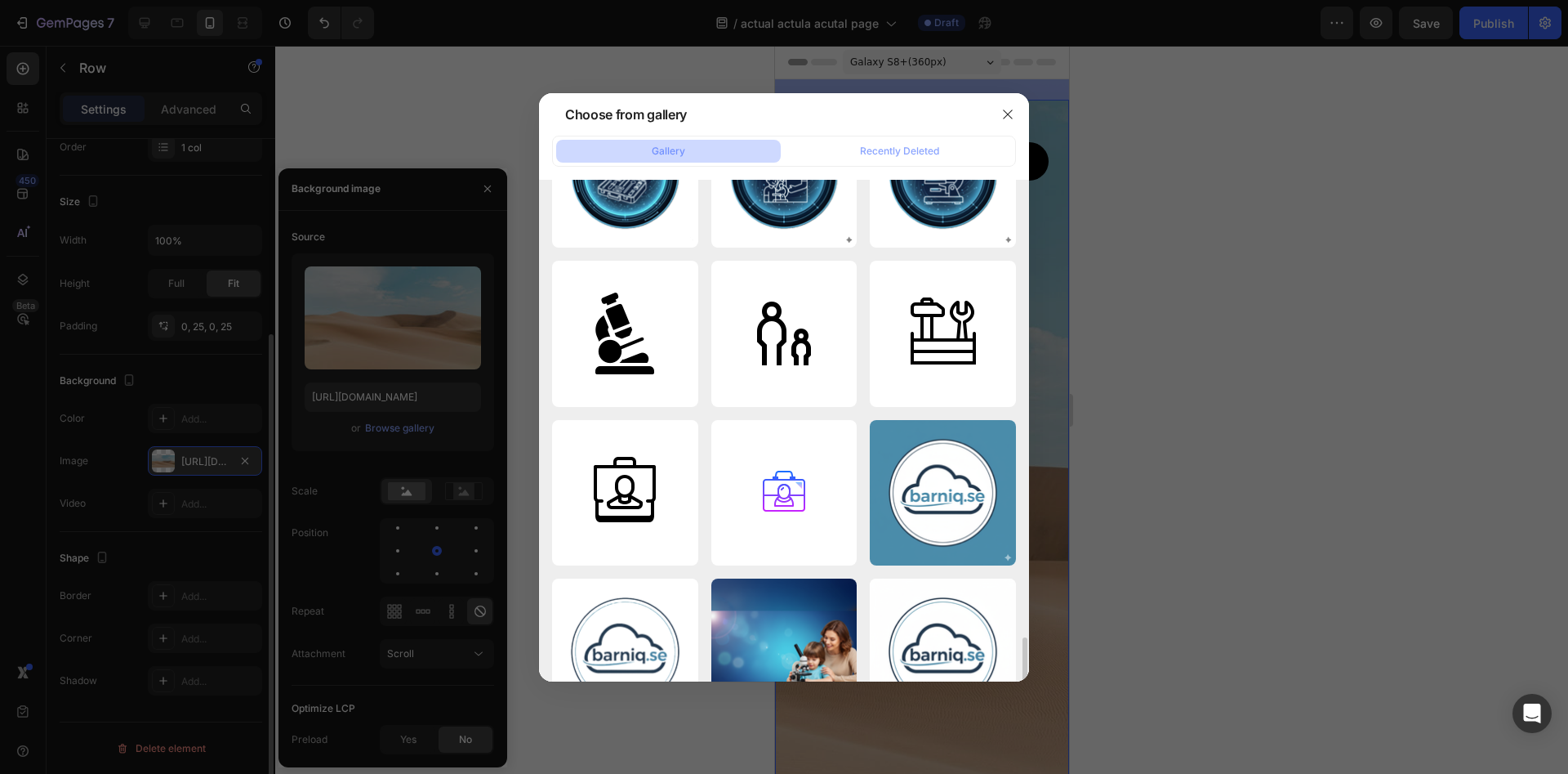
scroll to position [465, 0]
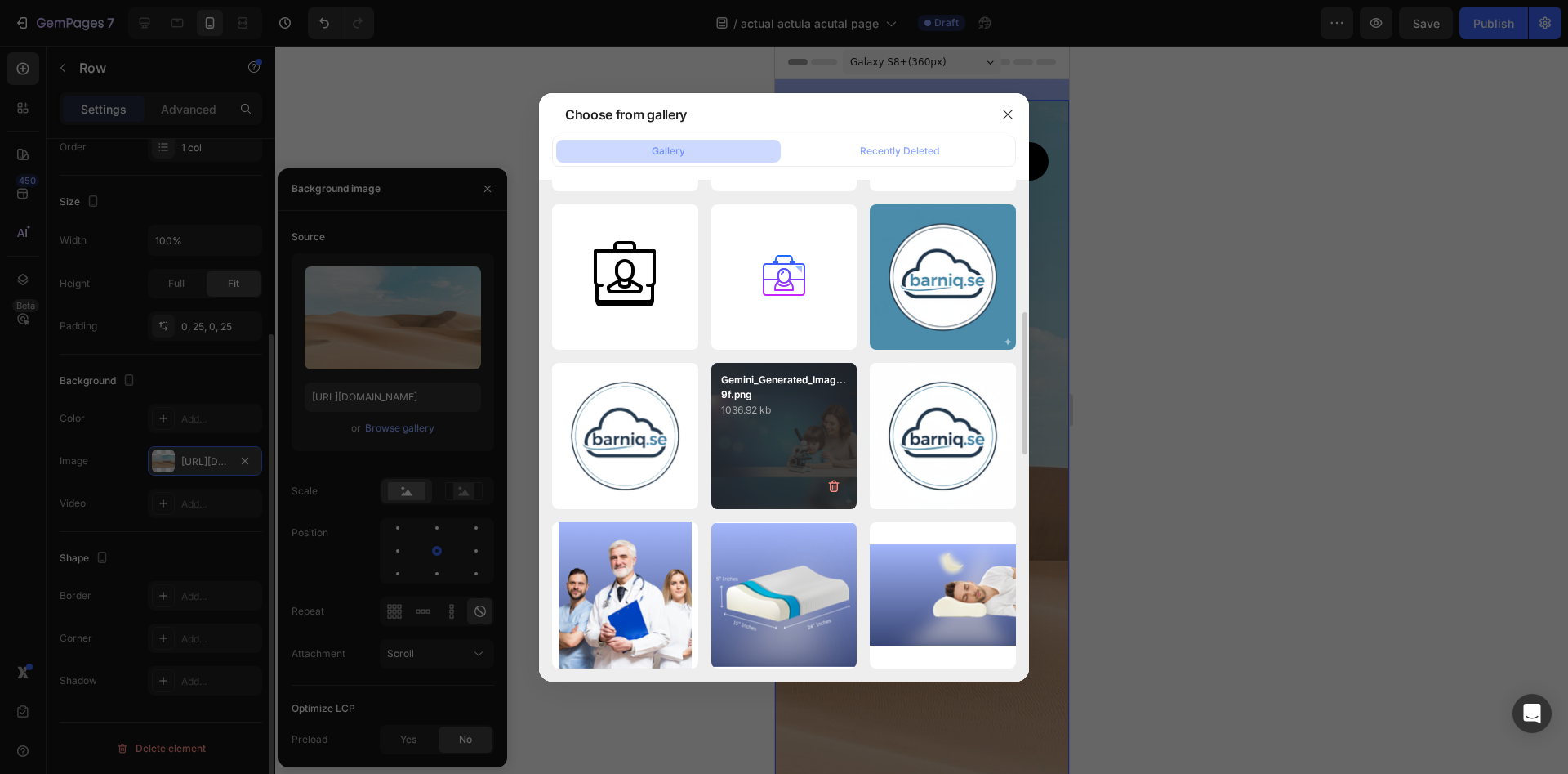
click at [784, 412] on p "1036.92 kb" at bounding box center [784, 410] width 126 height 17
type input "[URL][DOMAIN_NAME]"
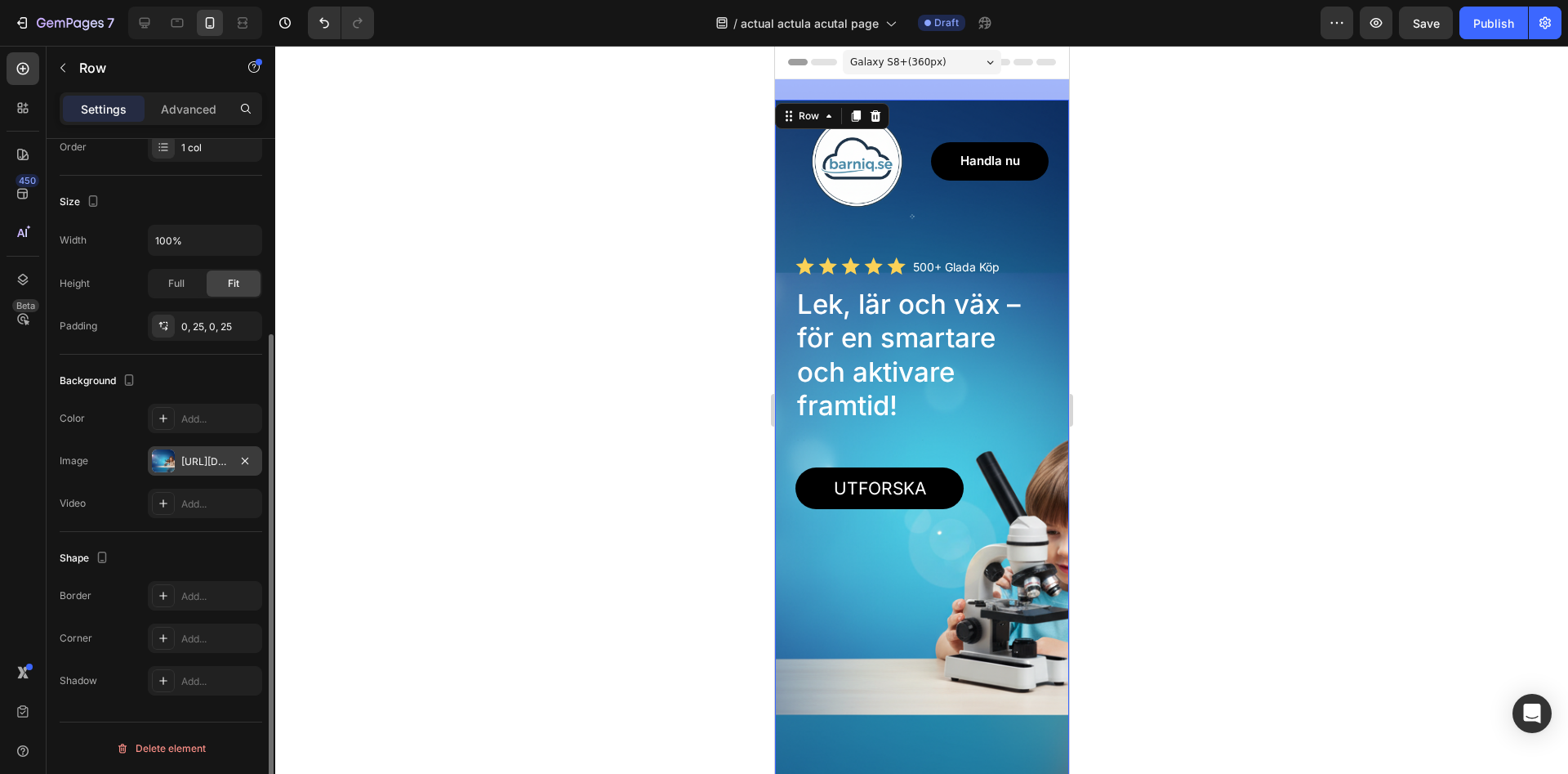
click at [671, 367] on div at bounding box center [921, 409] width 1293 height 728
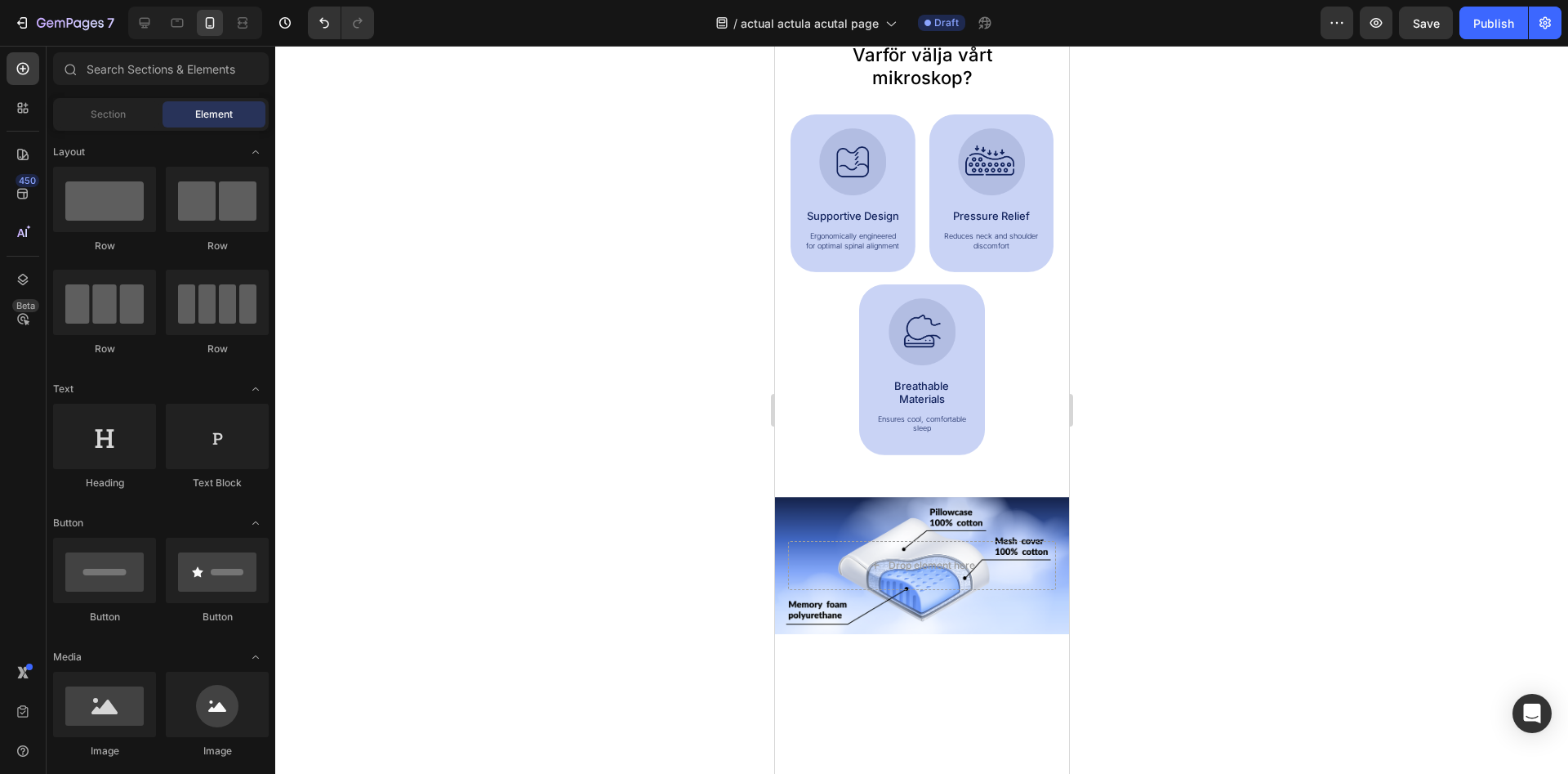
scroll to position [833, 0]
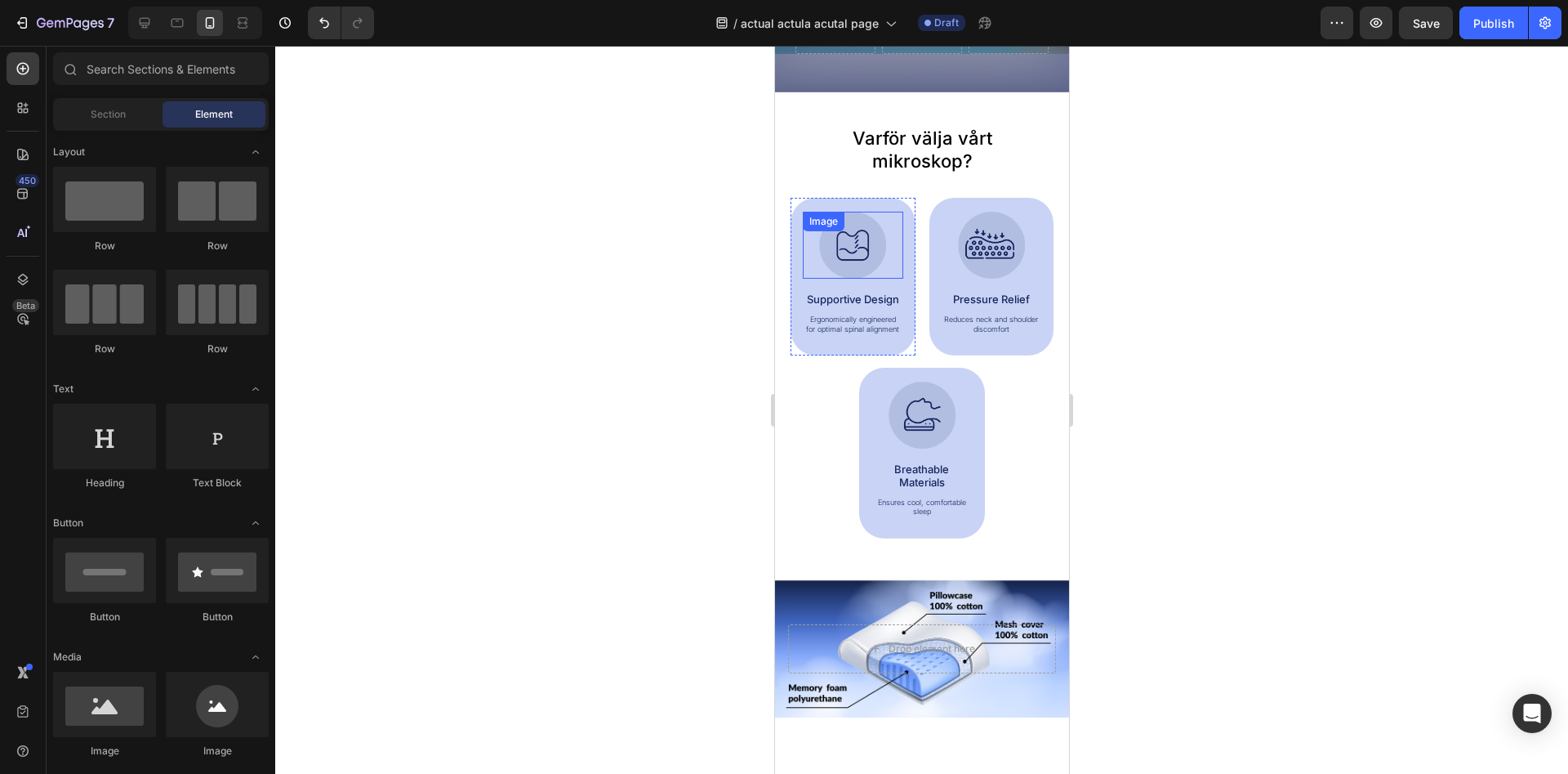
click at [856, 254] on img at bounding box center [852, 246] width 67 height 67
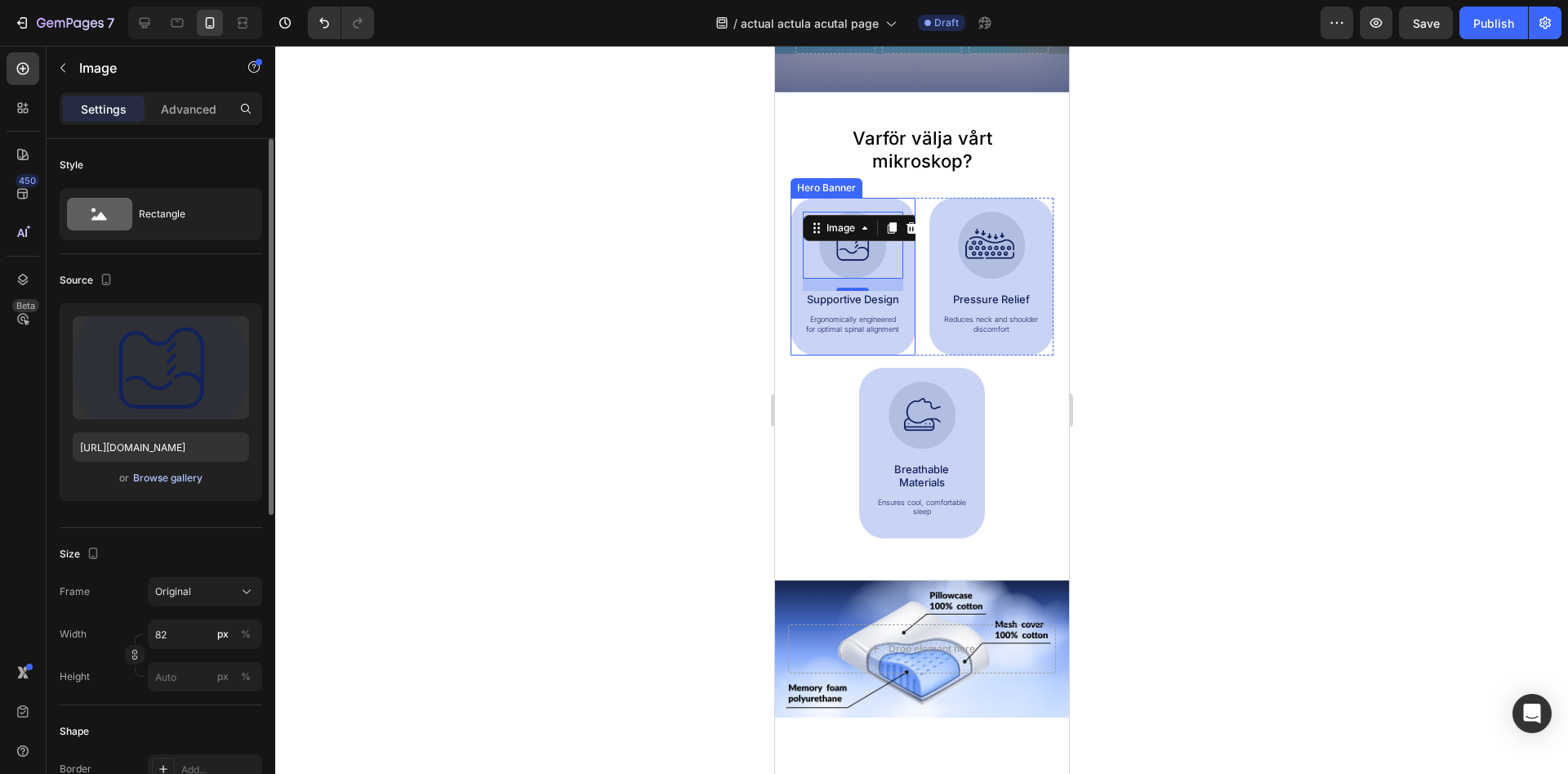
click at [150, 482] on div "Browse gallery" at bounding box center [168, 477] width 69 height 15
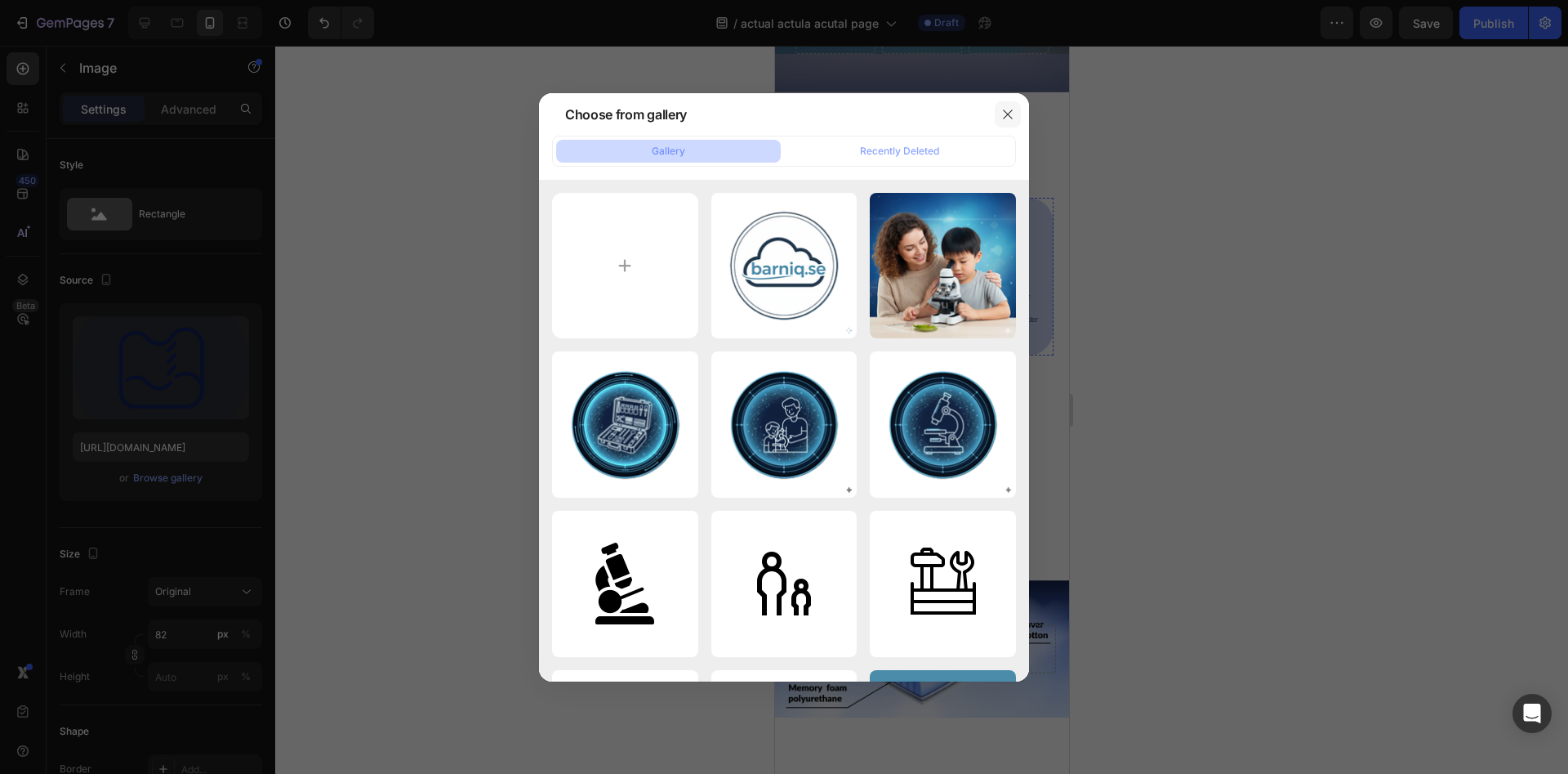
click at [1015, 106] on button "button" at bounding box center [1007, 114] width 27 height 27
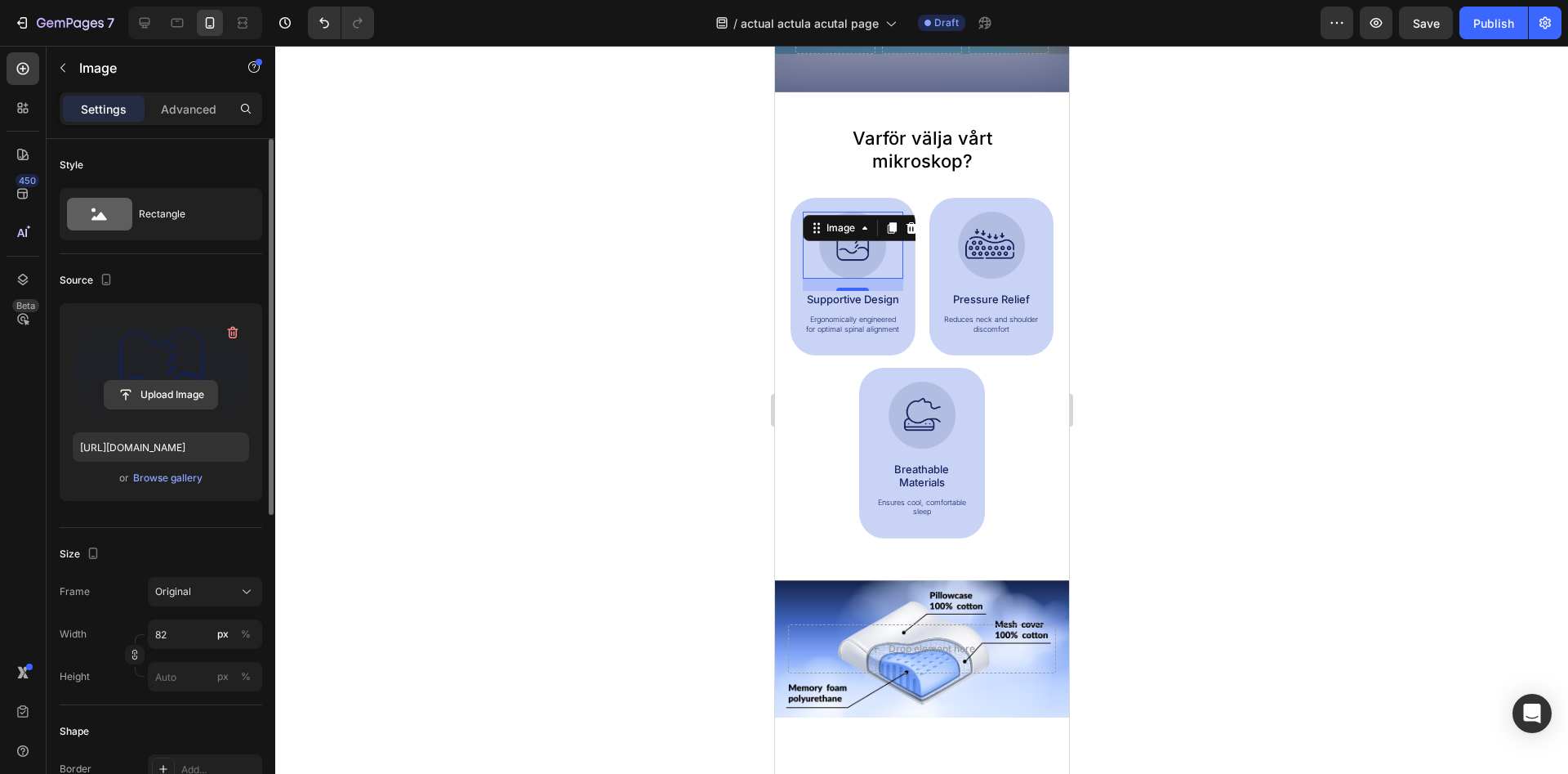
click at [164, 393] on input "file" at bounding box center [161, 394] width 112 height 28
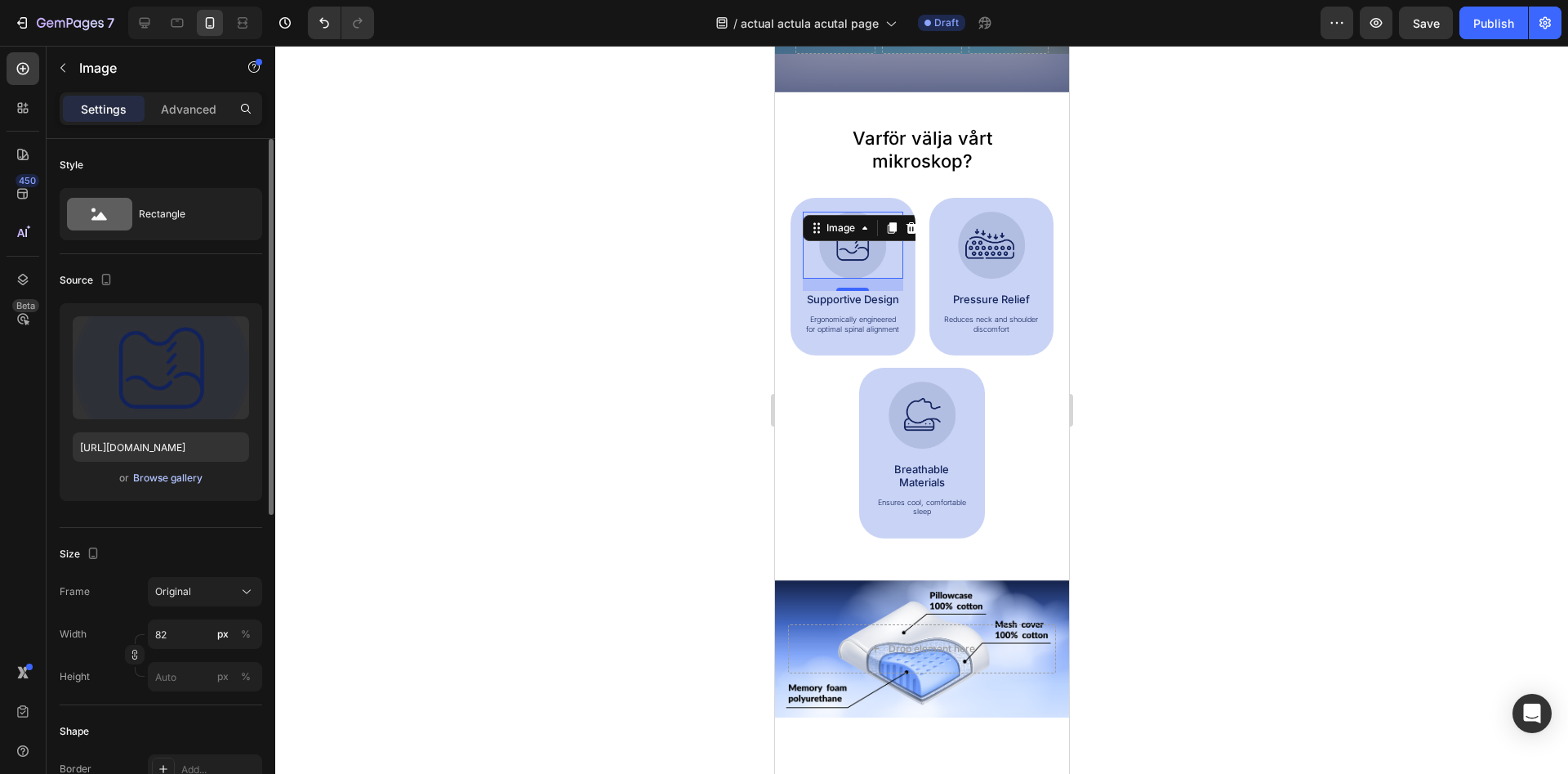
click at [178, 474] on div "Browse gallery" at bounding box center [168, 477] width 69 height 15
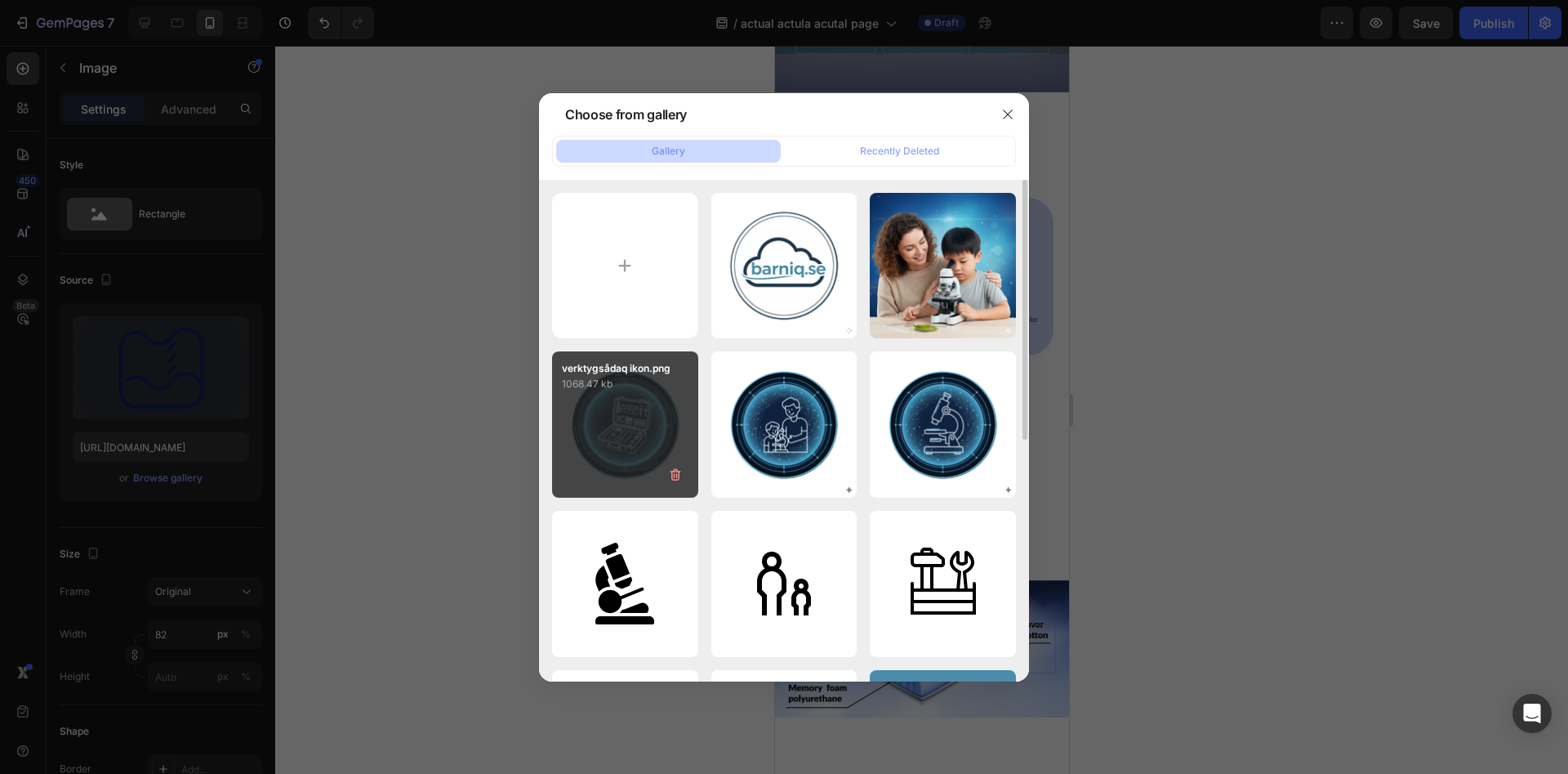
click at [652, 427] on div "verktygsådaq ikon.png 1068.47 kb" at bounding box center [625, 424] width 146 height 146
type input "[URL][DOMAIN_NAME]"
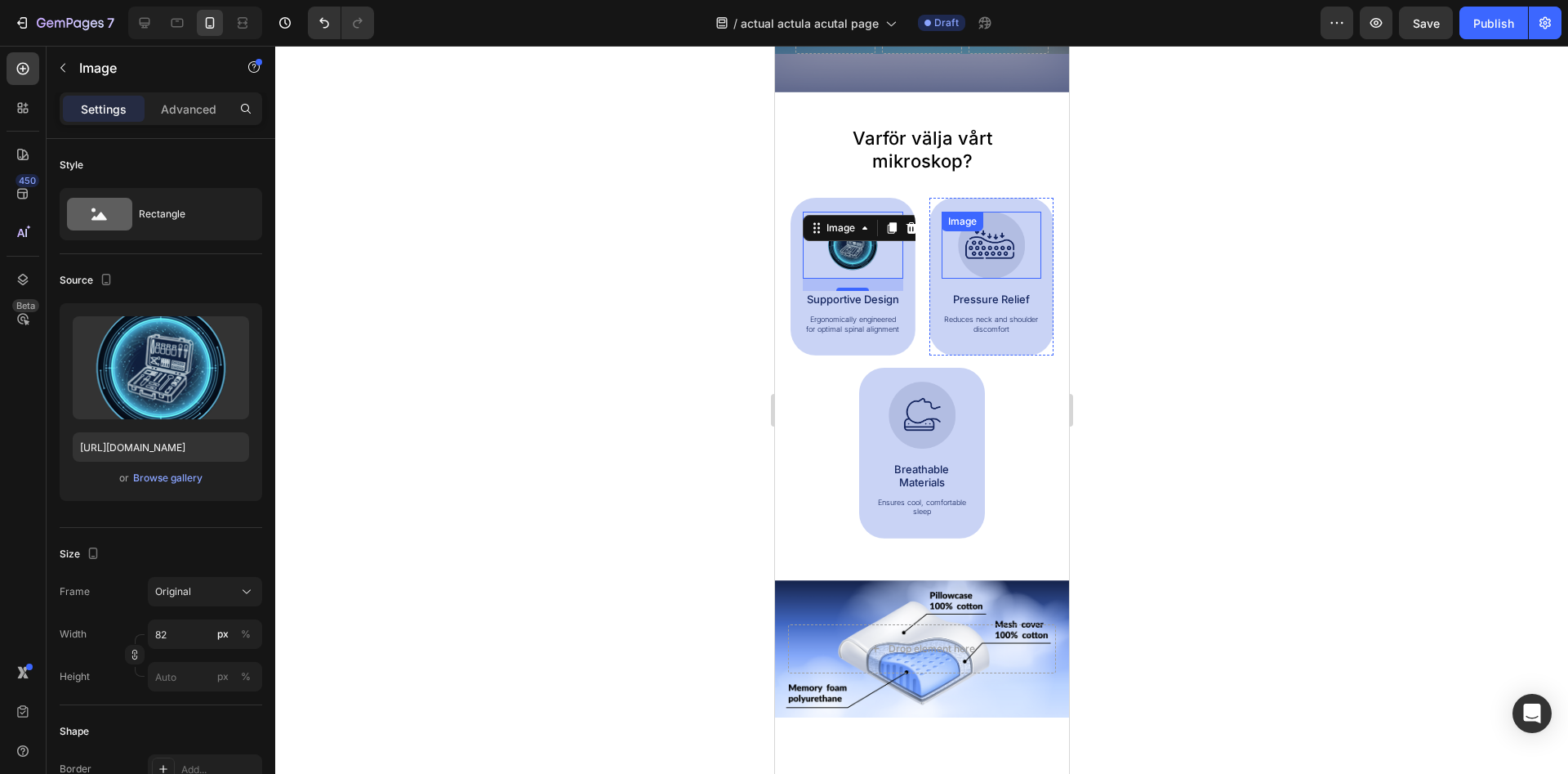
click at [997, 247] on img at bounding box center [990, 246] width 67 height 67
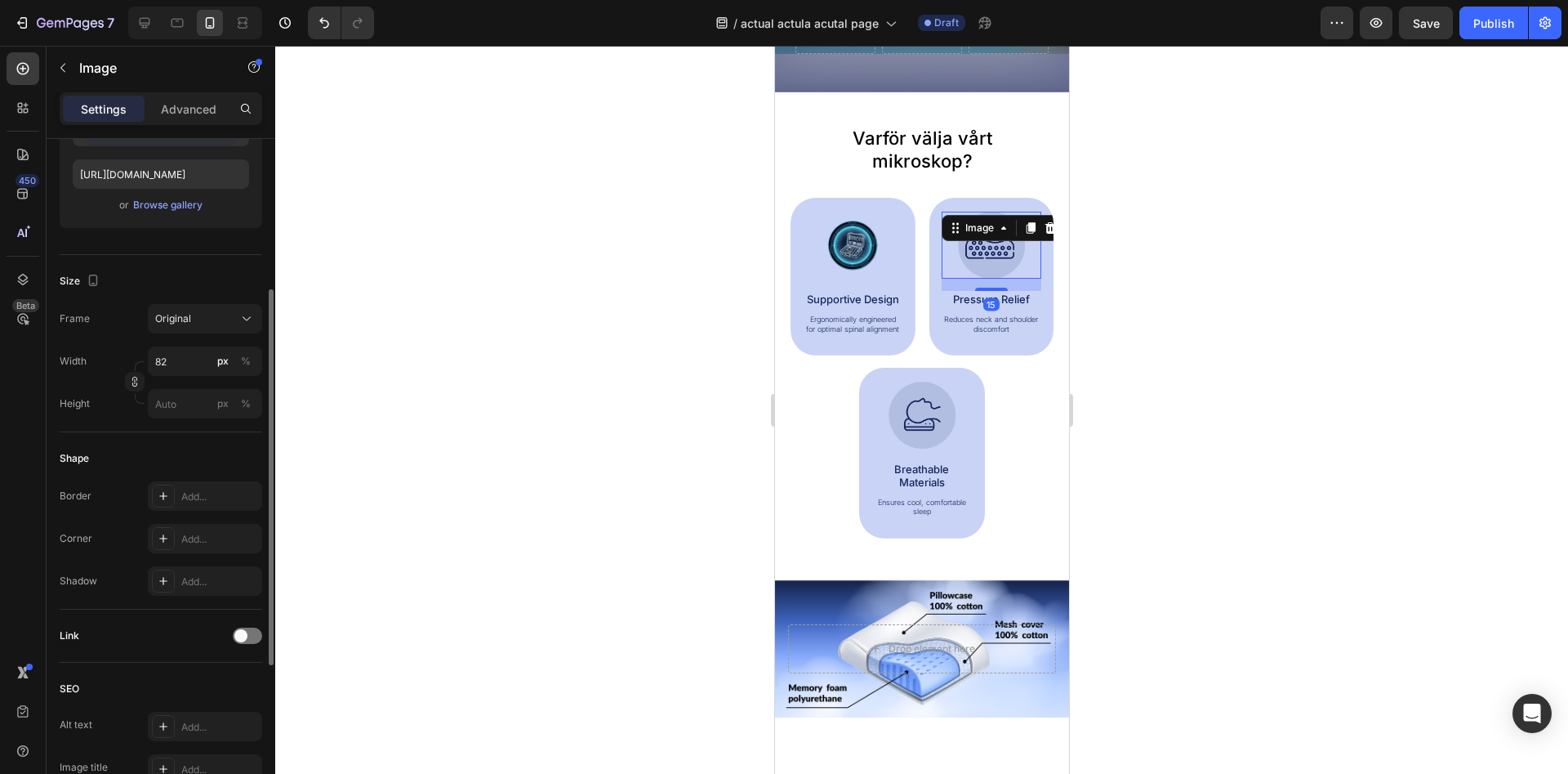
click at [988, 258] on img at bounding box center [990, 246] width 67 height 67
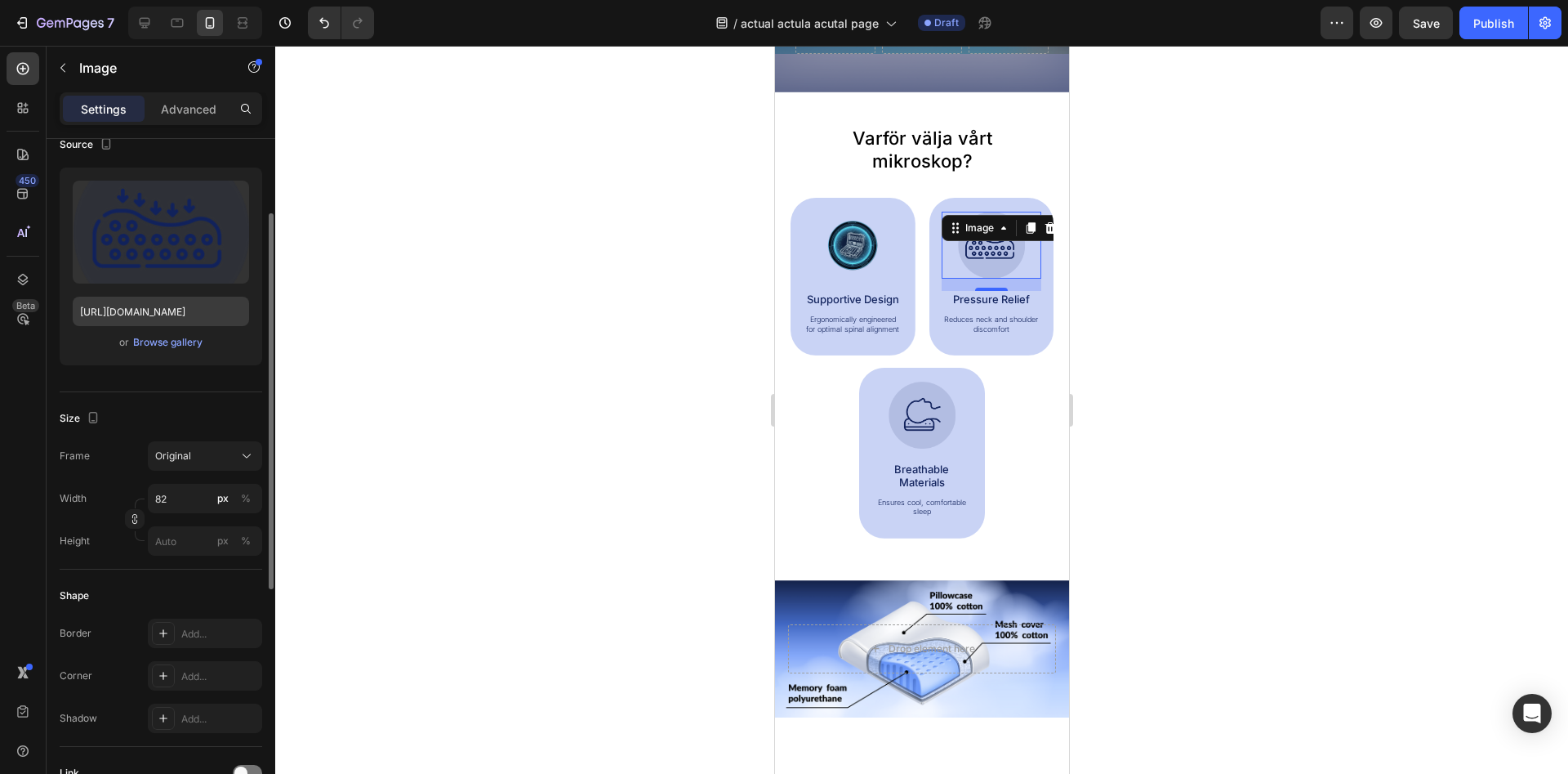
scroll to position [0, 0]
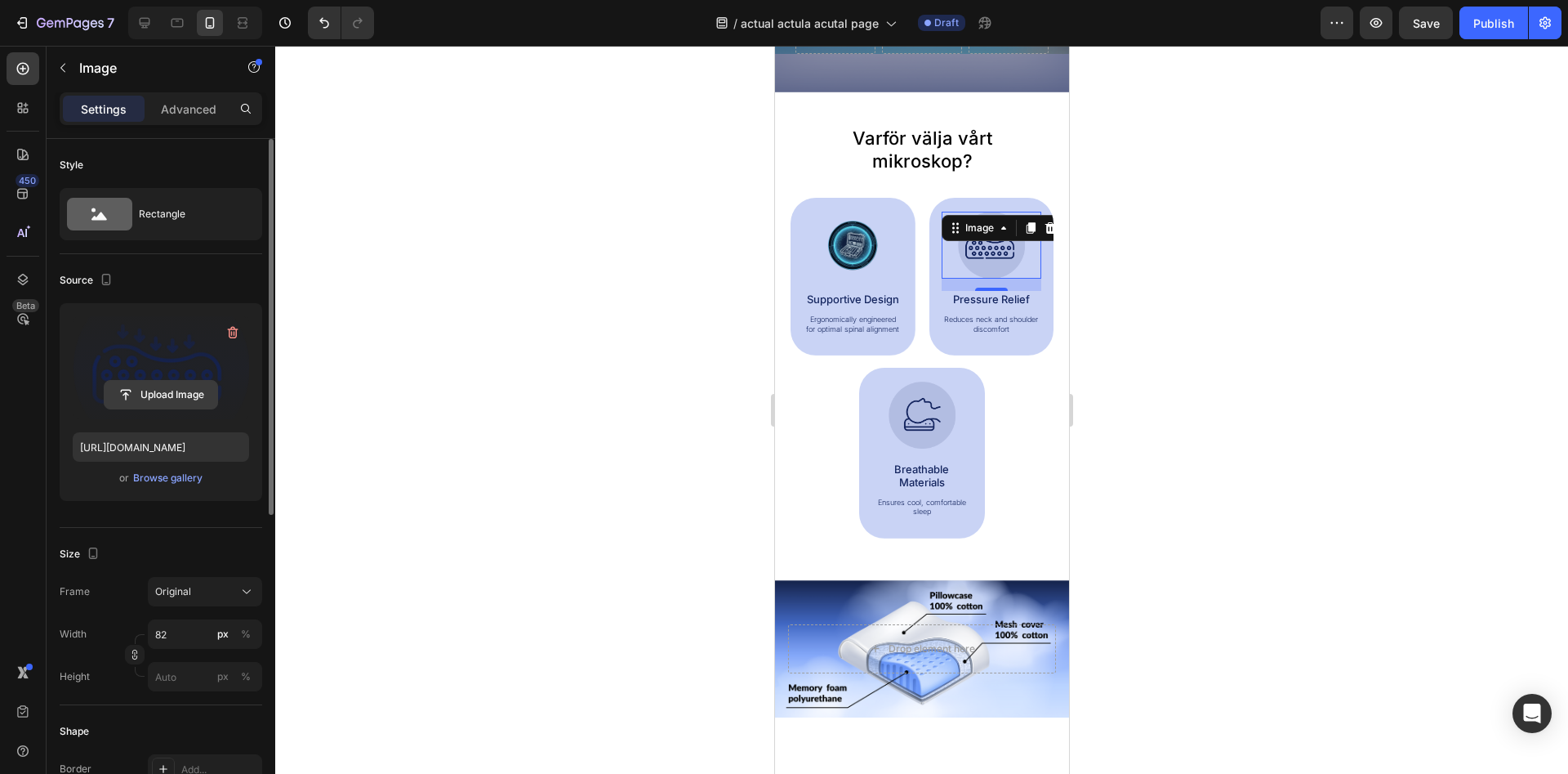
click at [185, 384] on input "file" at bounding box center [161, 394] width 112 height 28
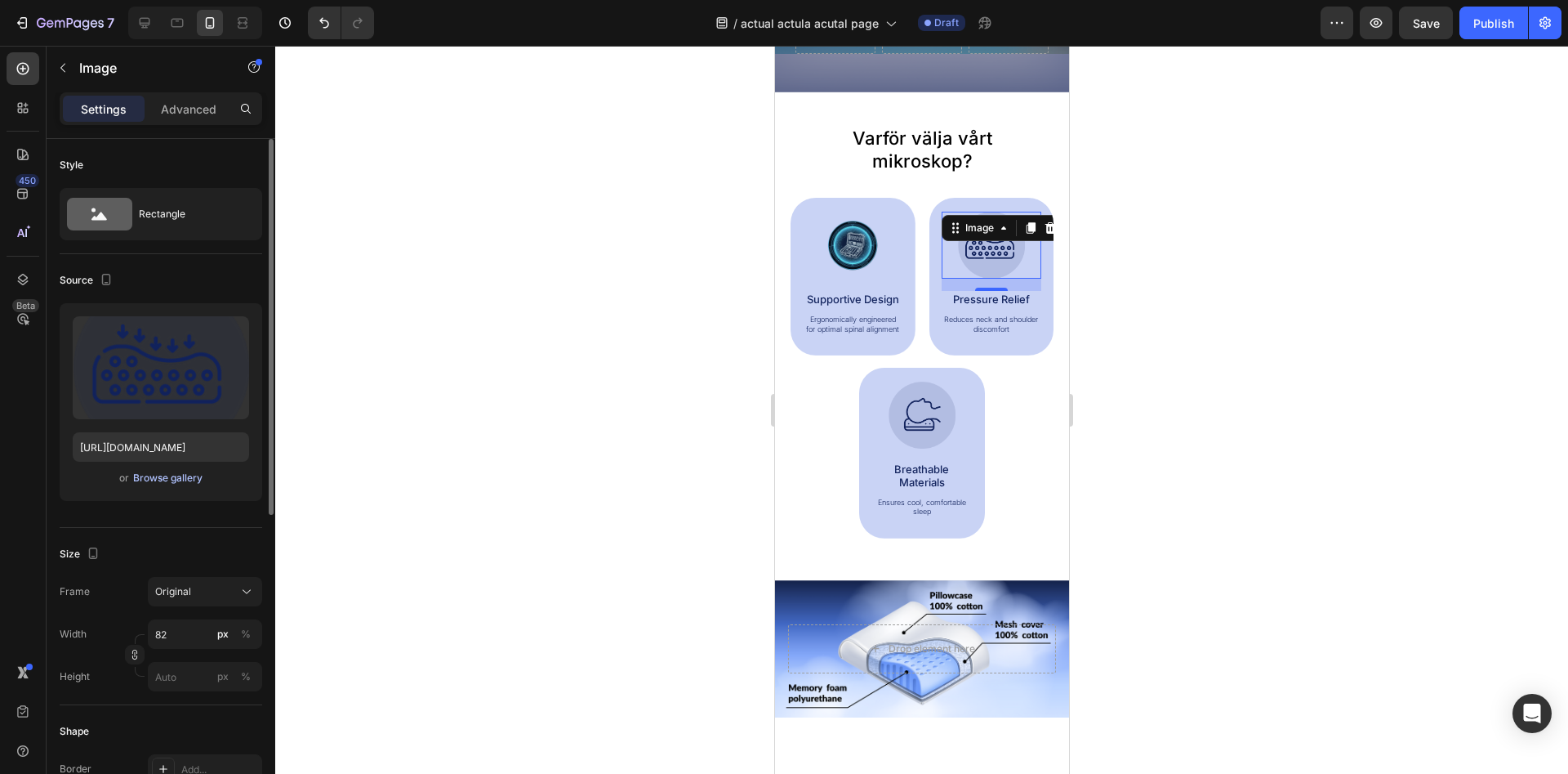
click at [185, 478] on div "Browse gallery" at bounding box center [168, 477] width 69 height 15
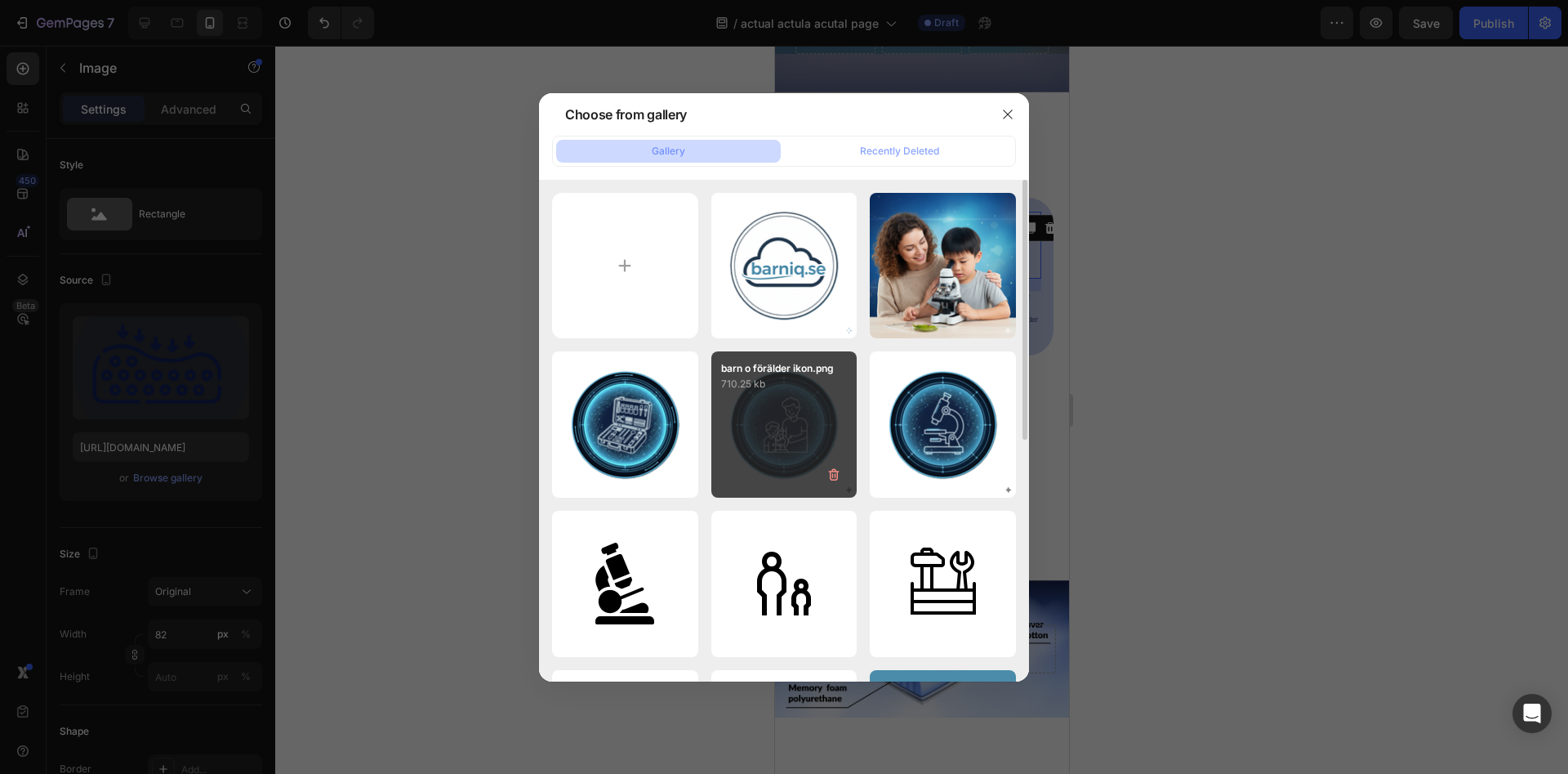
click at [808, 424] on div "barn o förälder ikon.png 710.25 kb" at bounding box center [784, 424] width 146 height 146
type input "[URL][DOMAIN_NAME]"
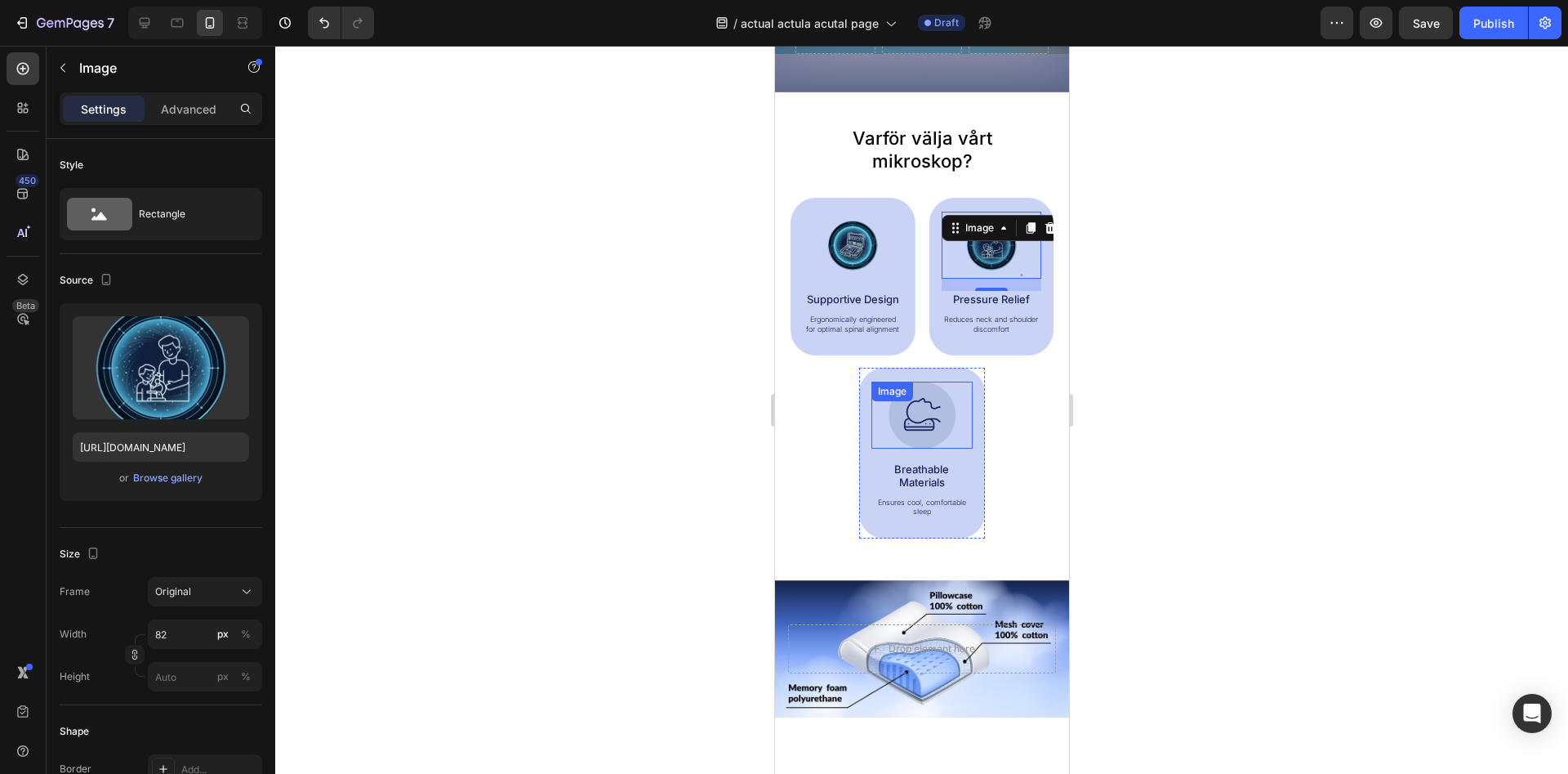
click at [922, 414] on img at bounding box center [921, 415] width 67 height 67
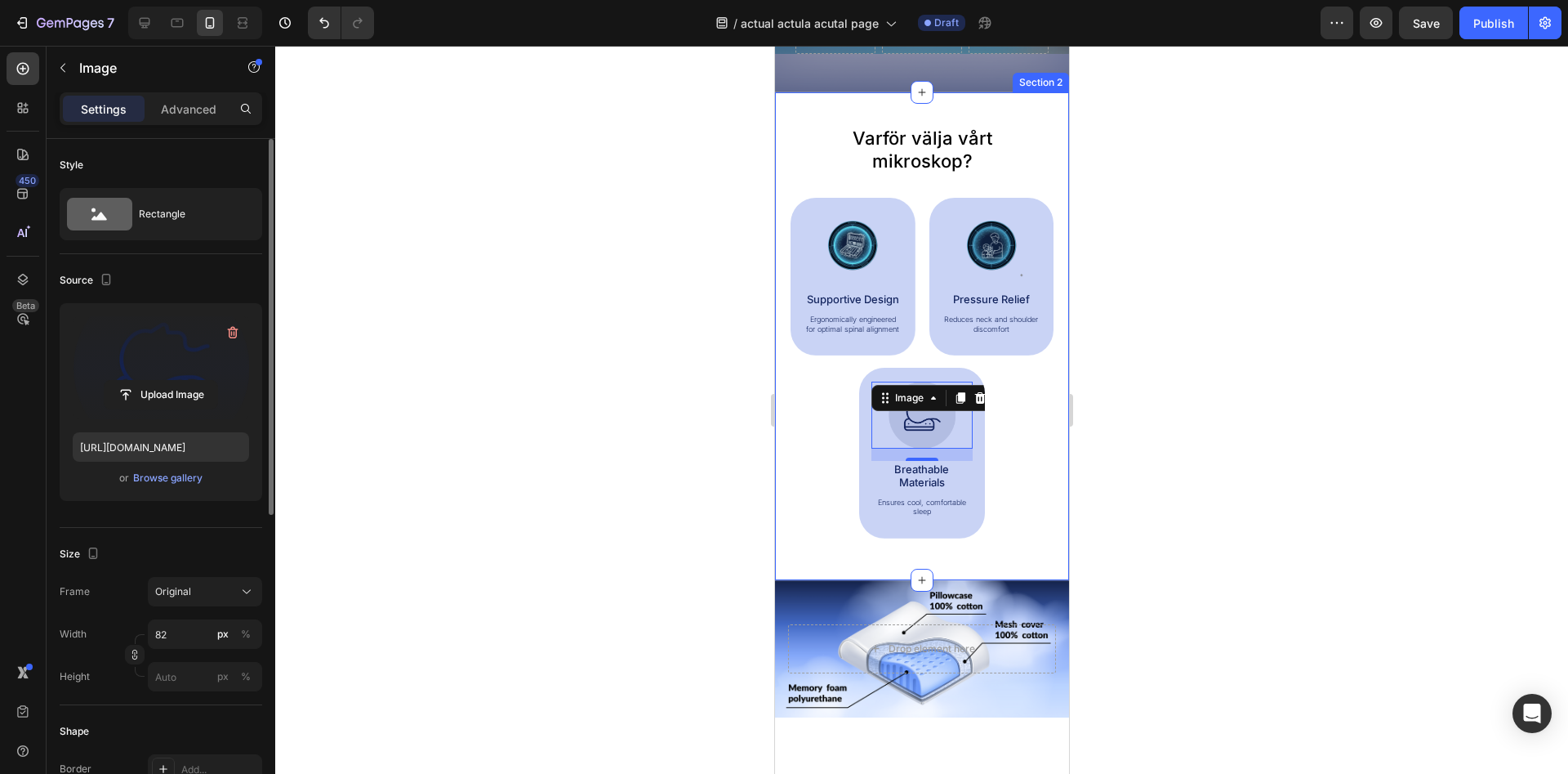
click at [147, 373] on label at bounding box center [161, 368] width 176 height 103
click at [147, 381] on input "file" at bounding box center [161, 394] width 112 height 28
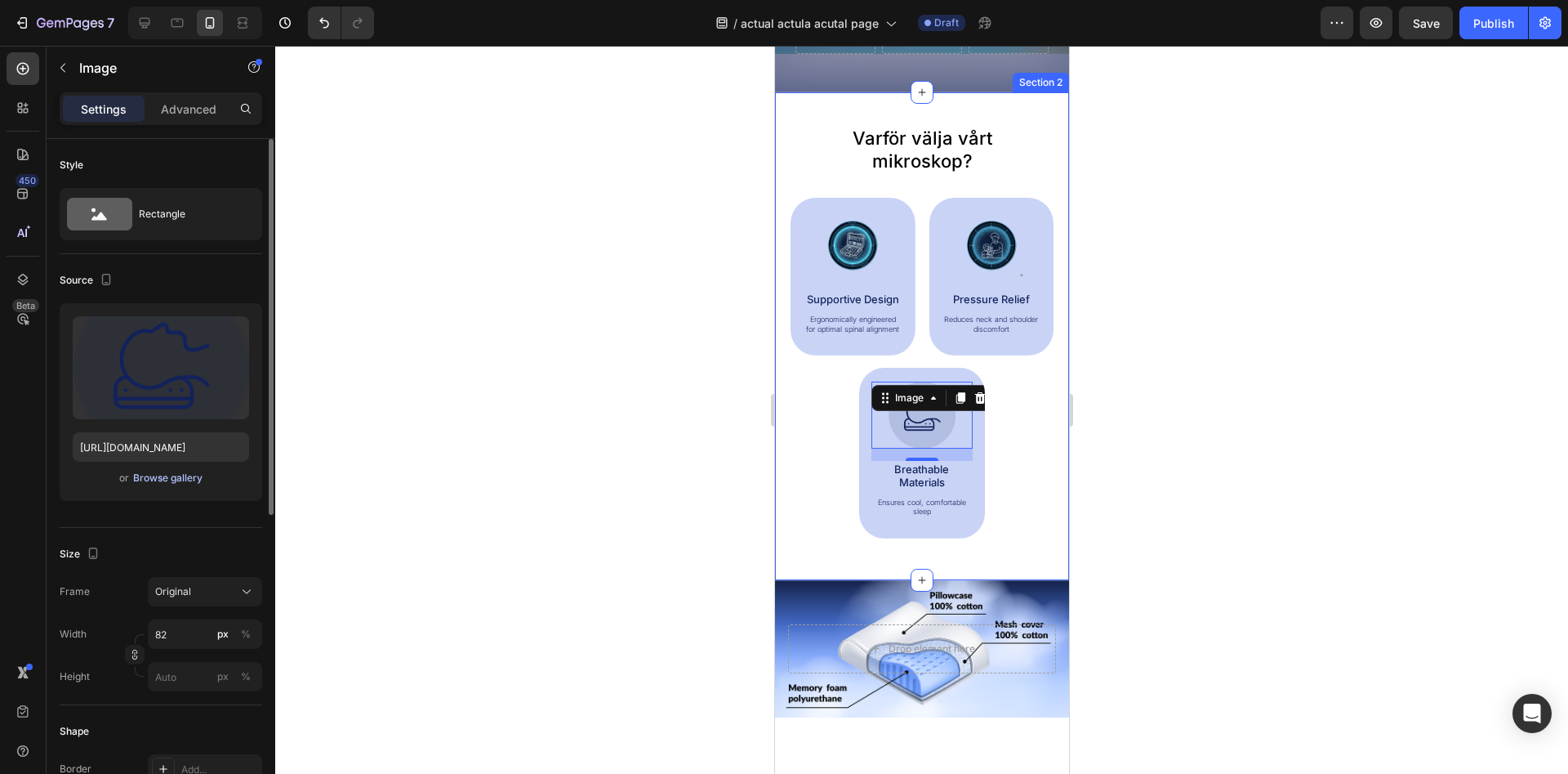
click at [178, 479] on div "Browse gallery" at bounding box center [168, 477] width 69 height 15
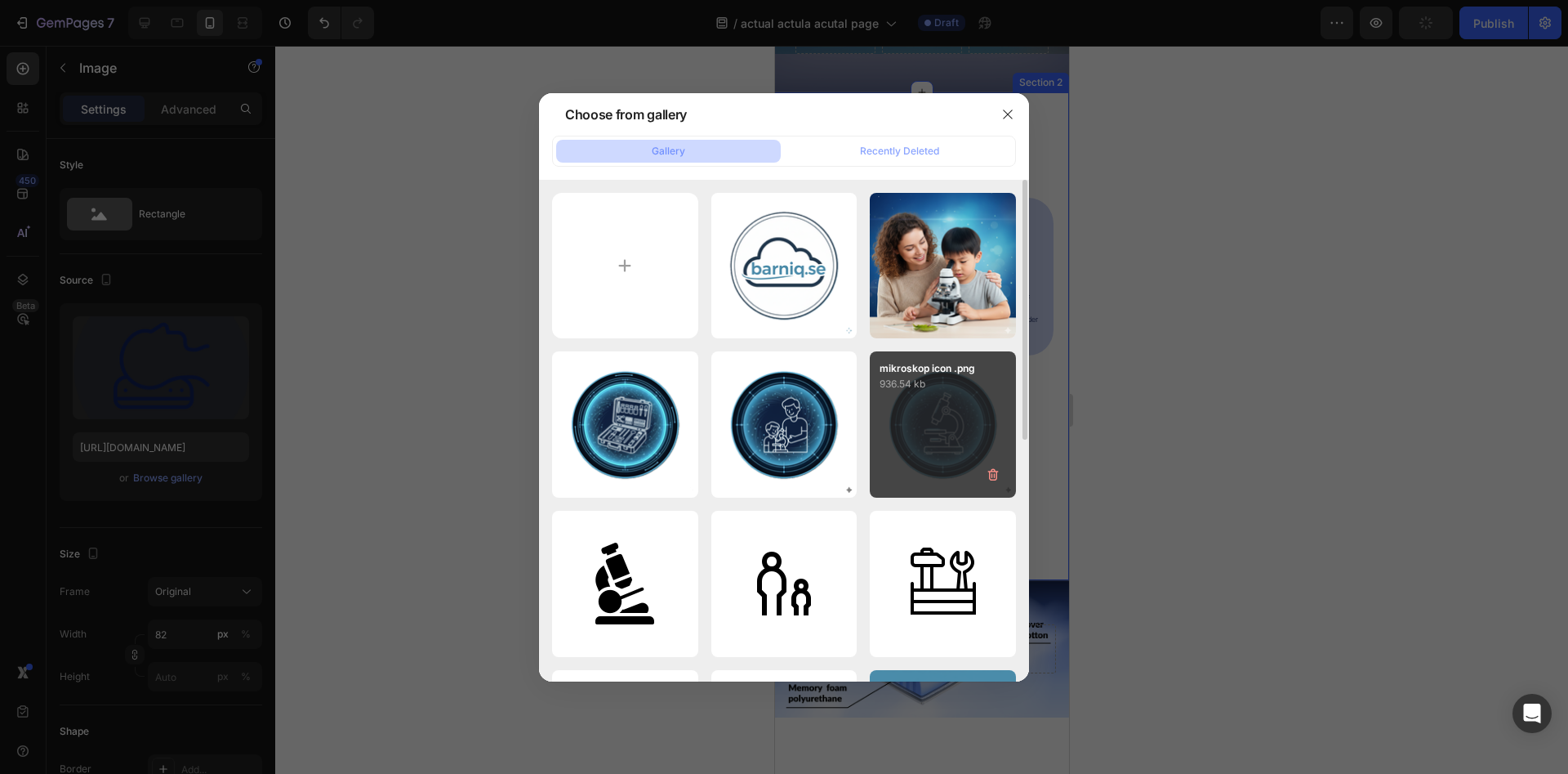
click at [931, 425] on div "mikroskop icon .png 936.54 kb" at bounding box center [943, 424] width 146 height 146
type input "[URL][DOMAIN_NAME]"
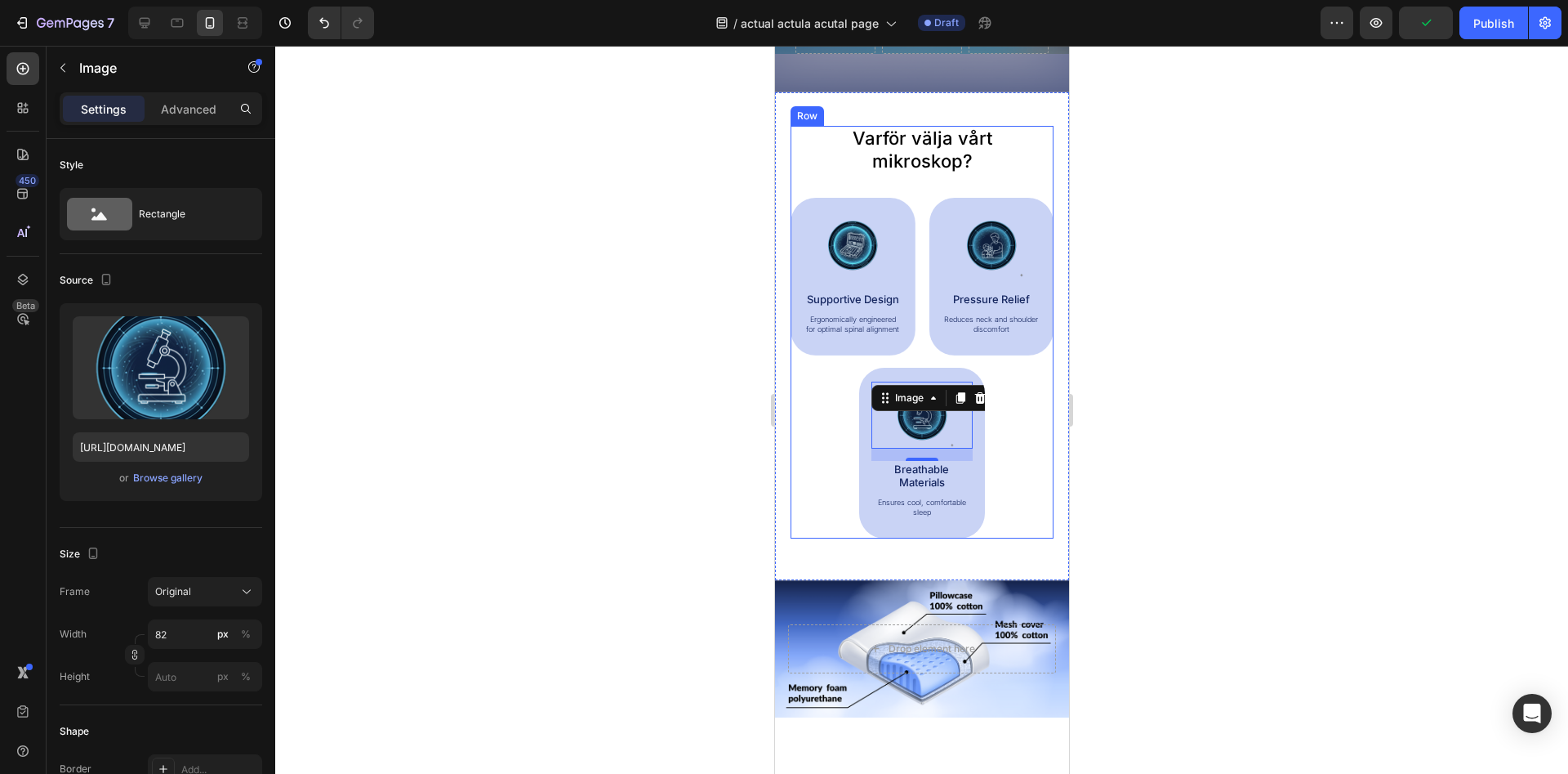
click at [1206, 372] on div at bounding box center [921, 409] width 1293 height 728
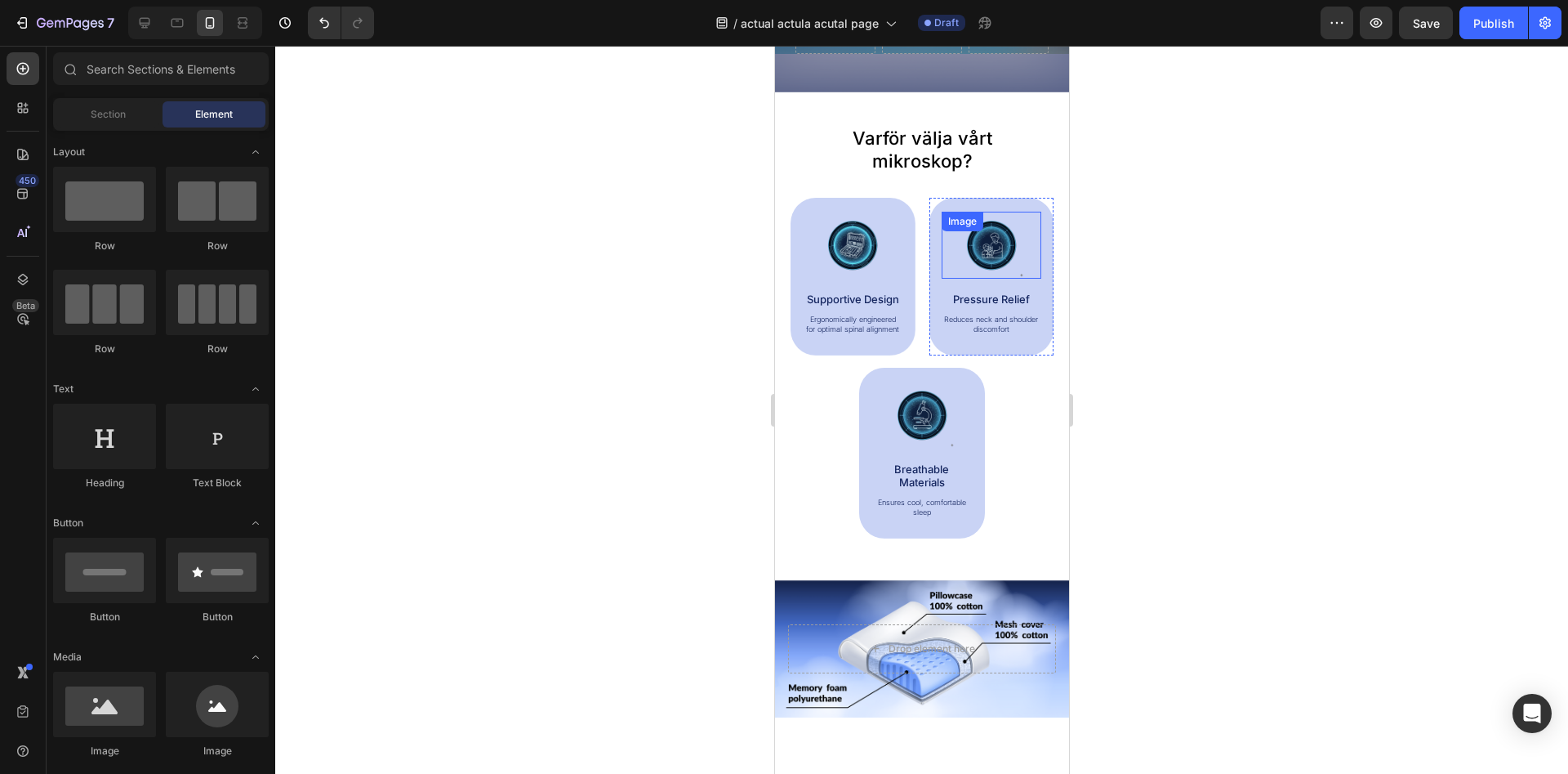
click at [993, 241] on div "Image" at bounding box center [991, 246] width 101 height 67
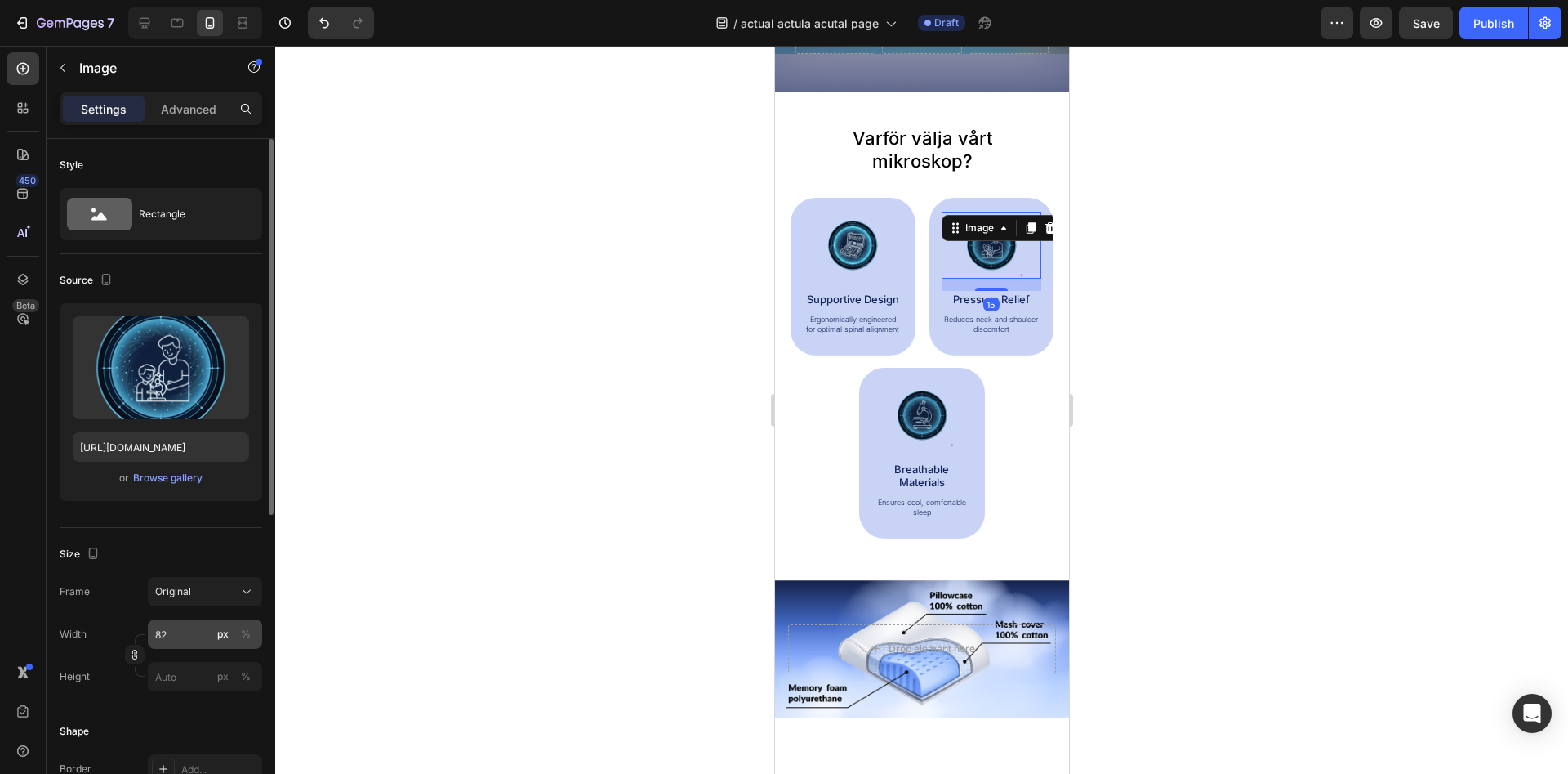
scroll to position [84, 0]
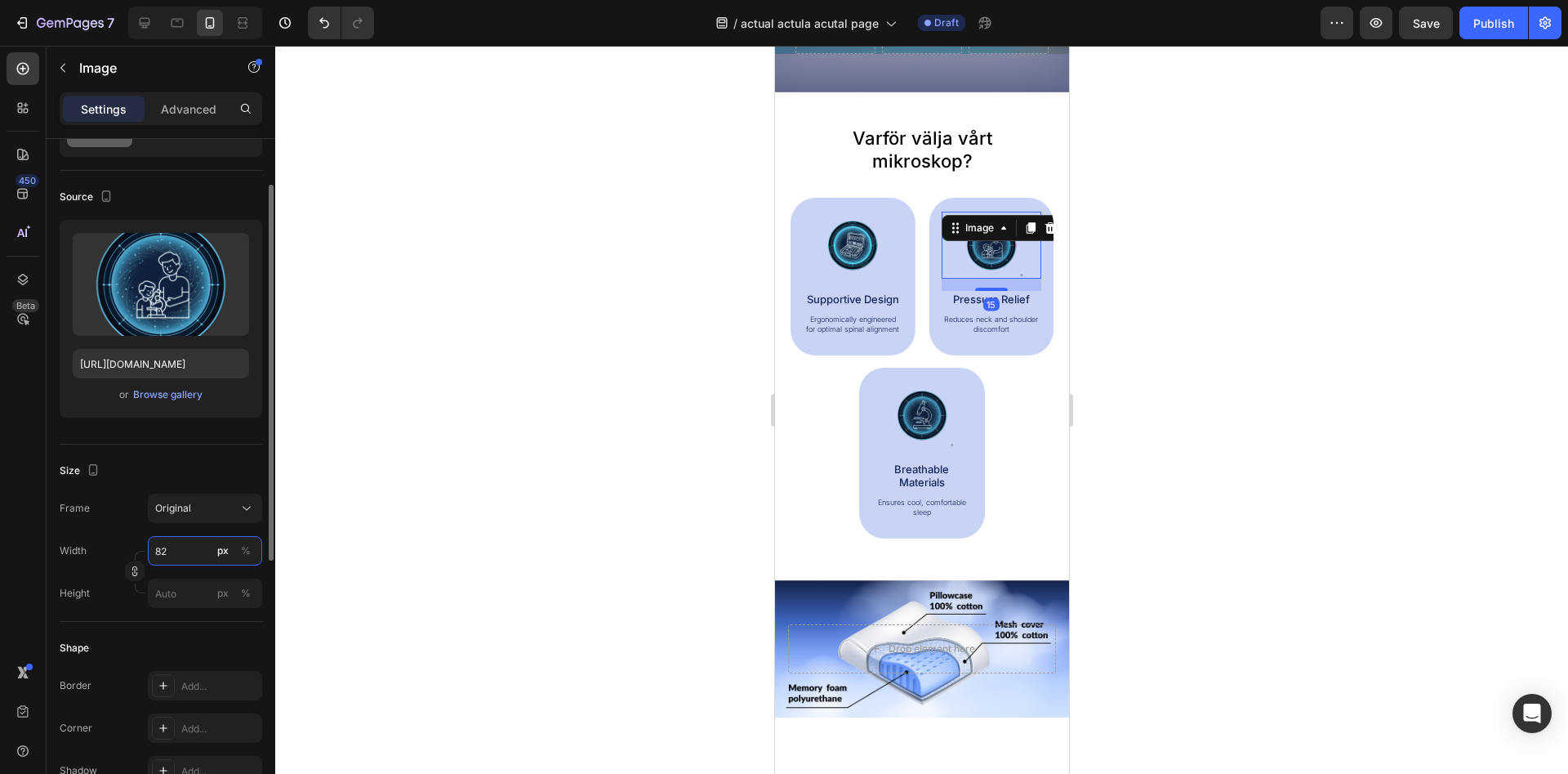
click at [148, 545] on input "82" at bounding box center [205, 551] width 114 height 30
drag, startPoint x: 174, startPoint y: 554, endPoint x: 152, endPoint y: 549, distance: 22.6
click at [155, 550] on input "82" at bounding box center [205, 551] width 114 height 30
type input "120"
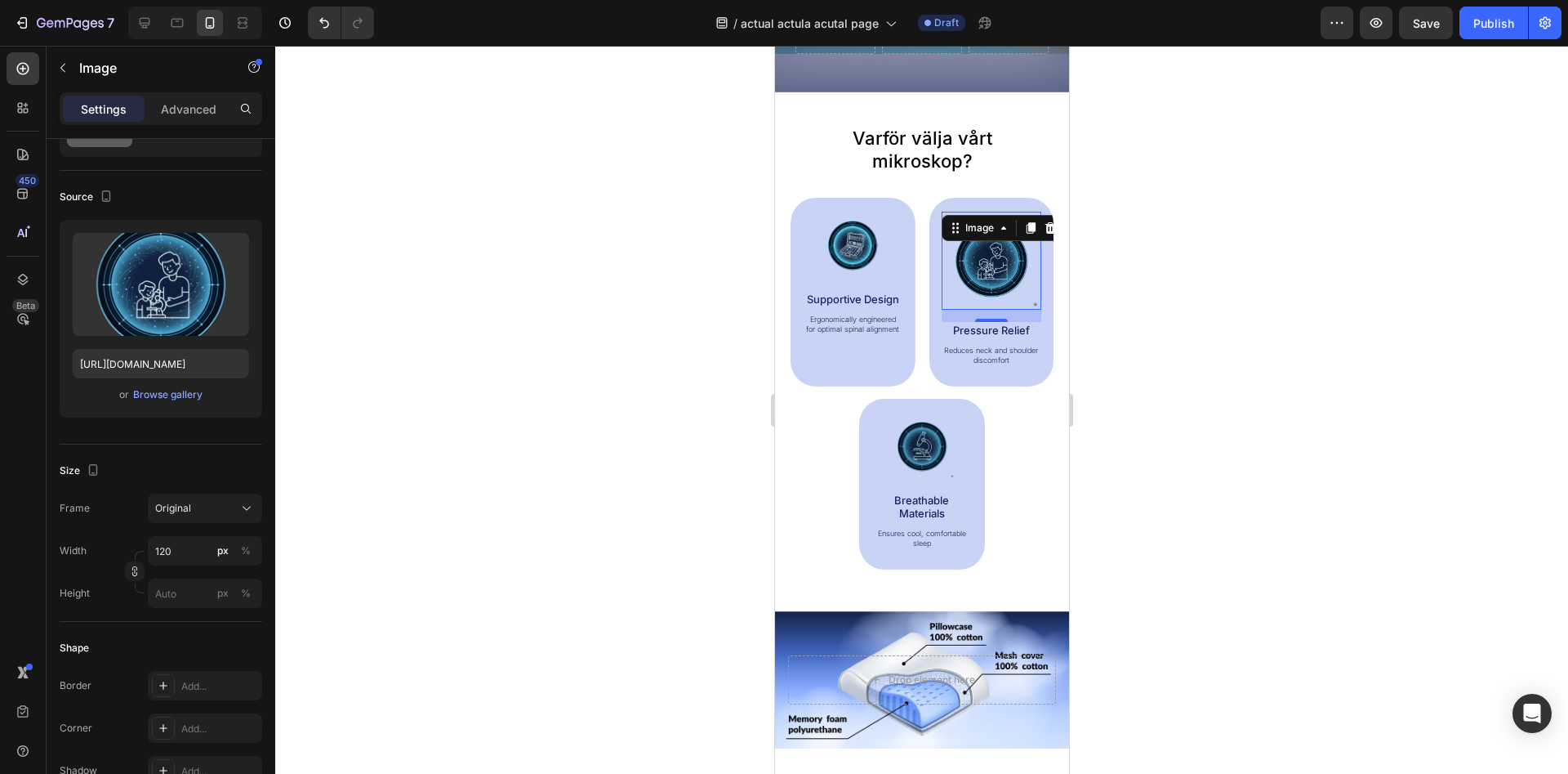
click at [623, 379] on div at bounding box center [921, 409] width 1293 height 728
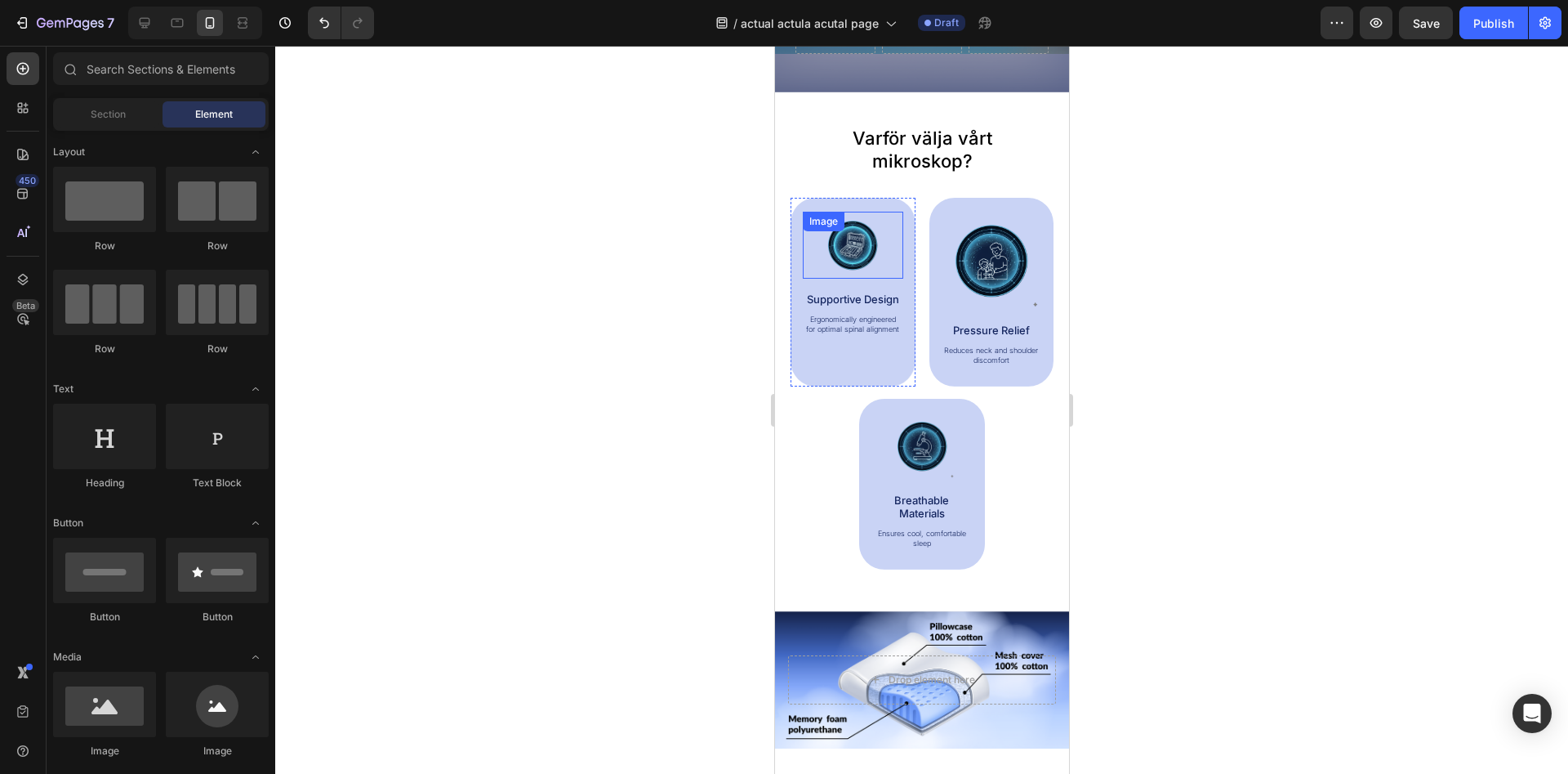
click at [857, 240] on div "Image" at bounding box center [852, 246] width 101 height 67
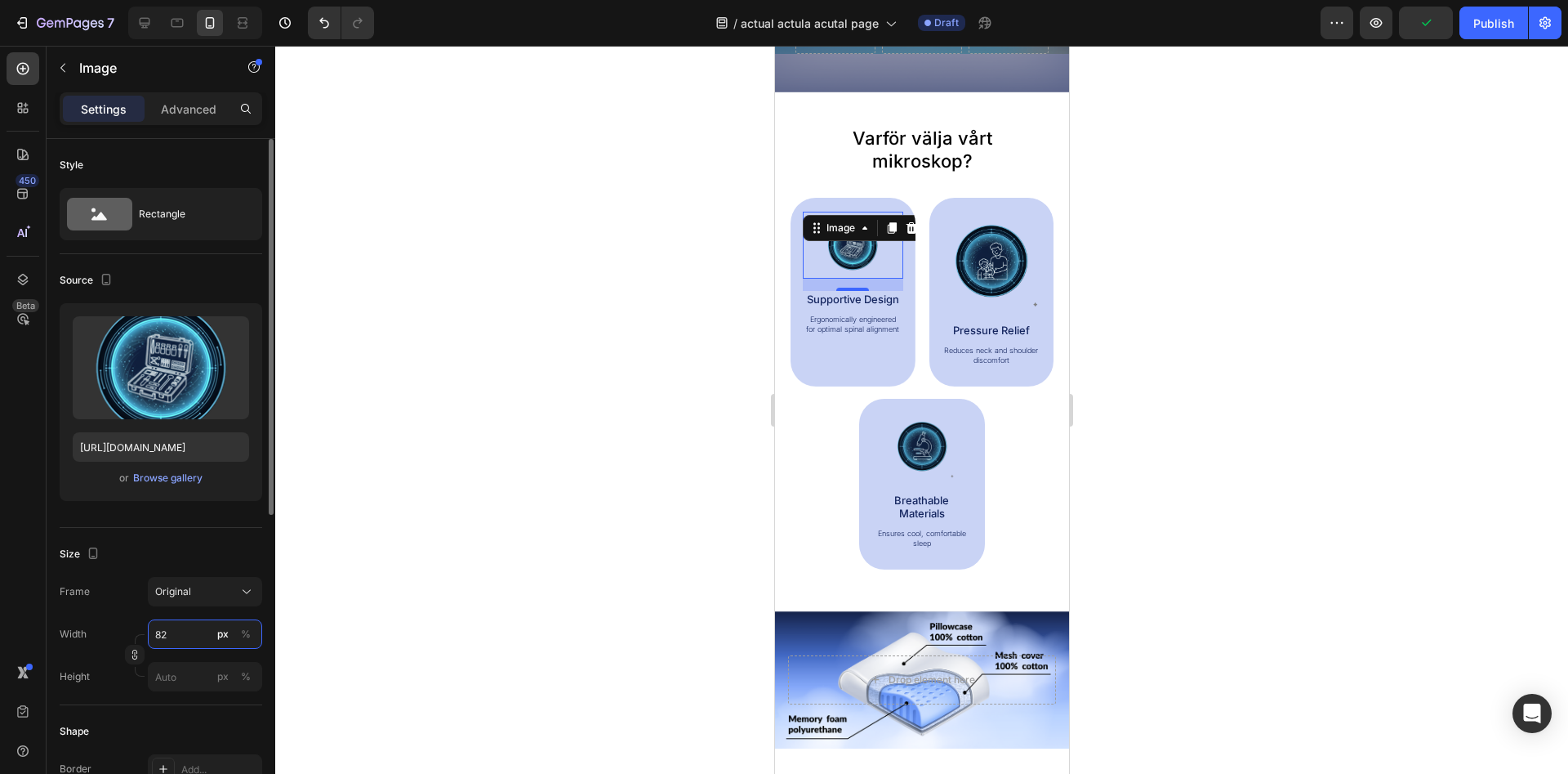
drag, startPoint x: 154, startPoint y: 626, endPoint x: 117, endPoint y: 621, distance: 37.3
click at [148, 622] on input "82" at bounding box center [205, 634] width 114 height 30
click at [175, 638] on input "82" at bounding box center [205, 634] width 114 height 30
type input "120"
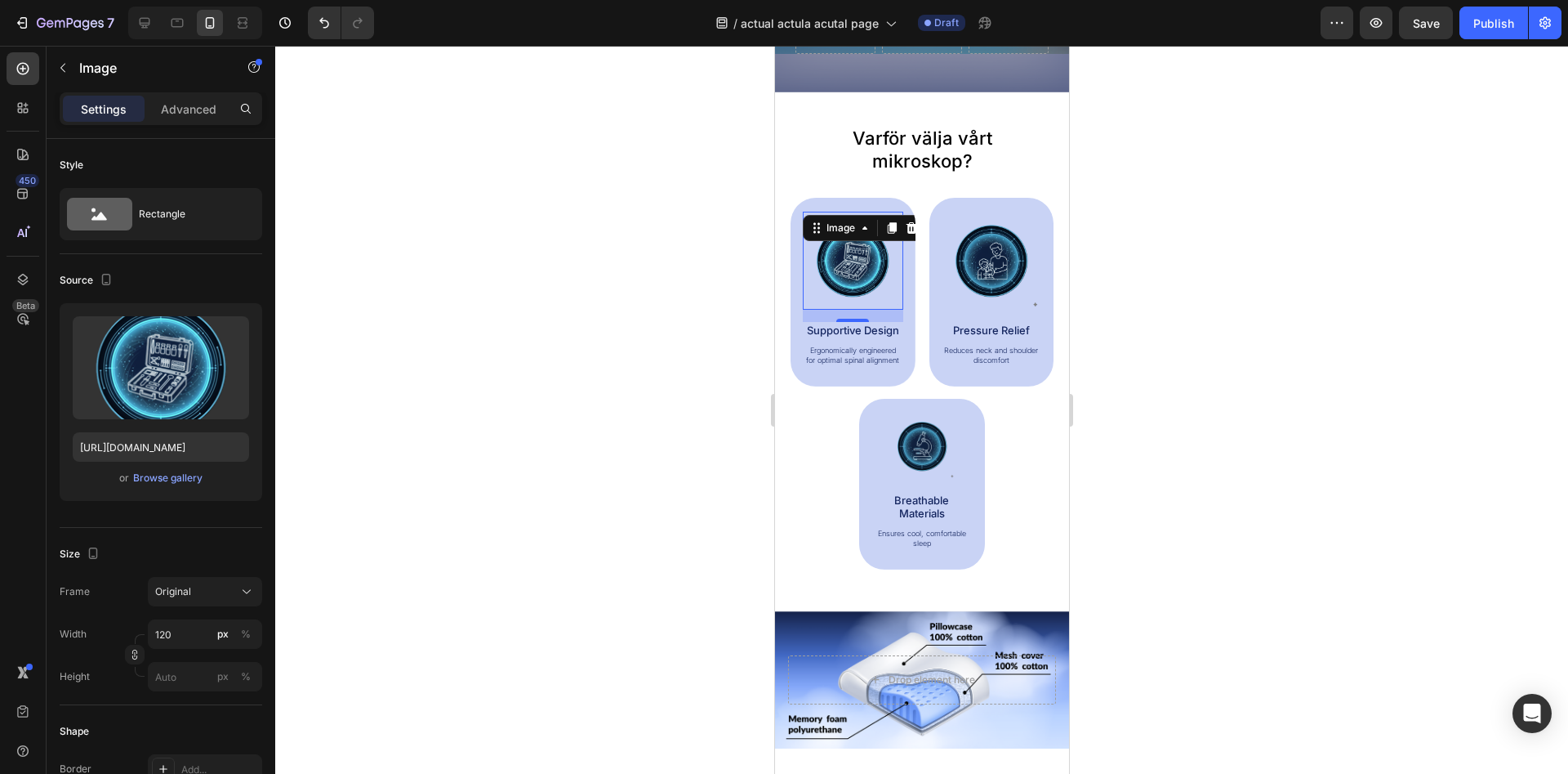
click at [494, 477] on div at bounding box center [921, 409] width 1293 height 728
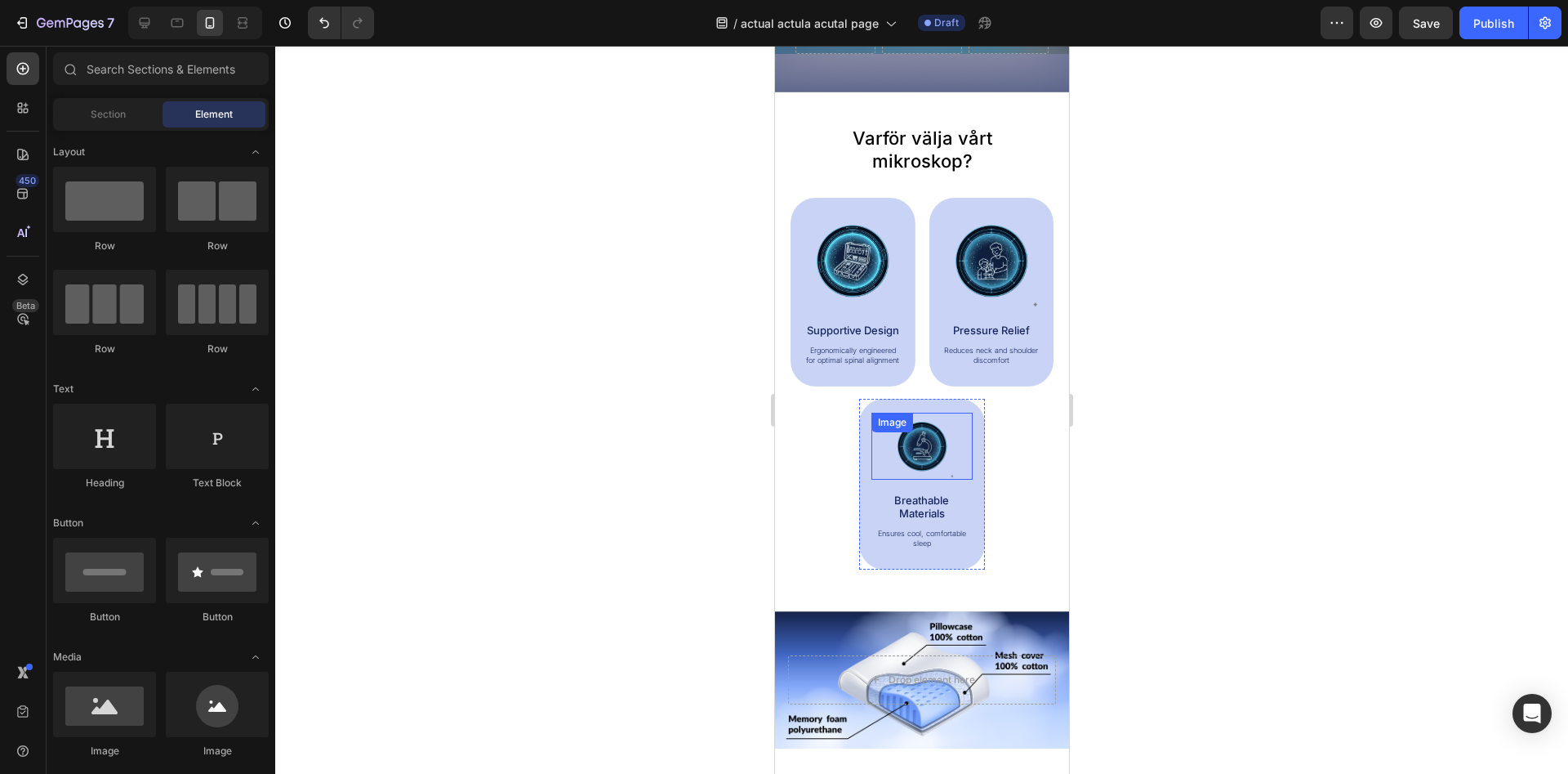
click at [931, 431] on img at bounding box center [921, 446] width 67 height 67
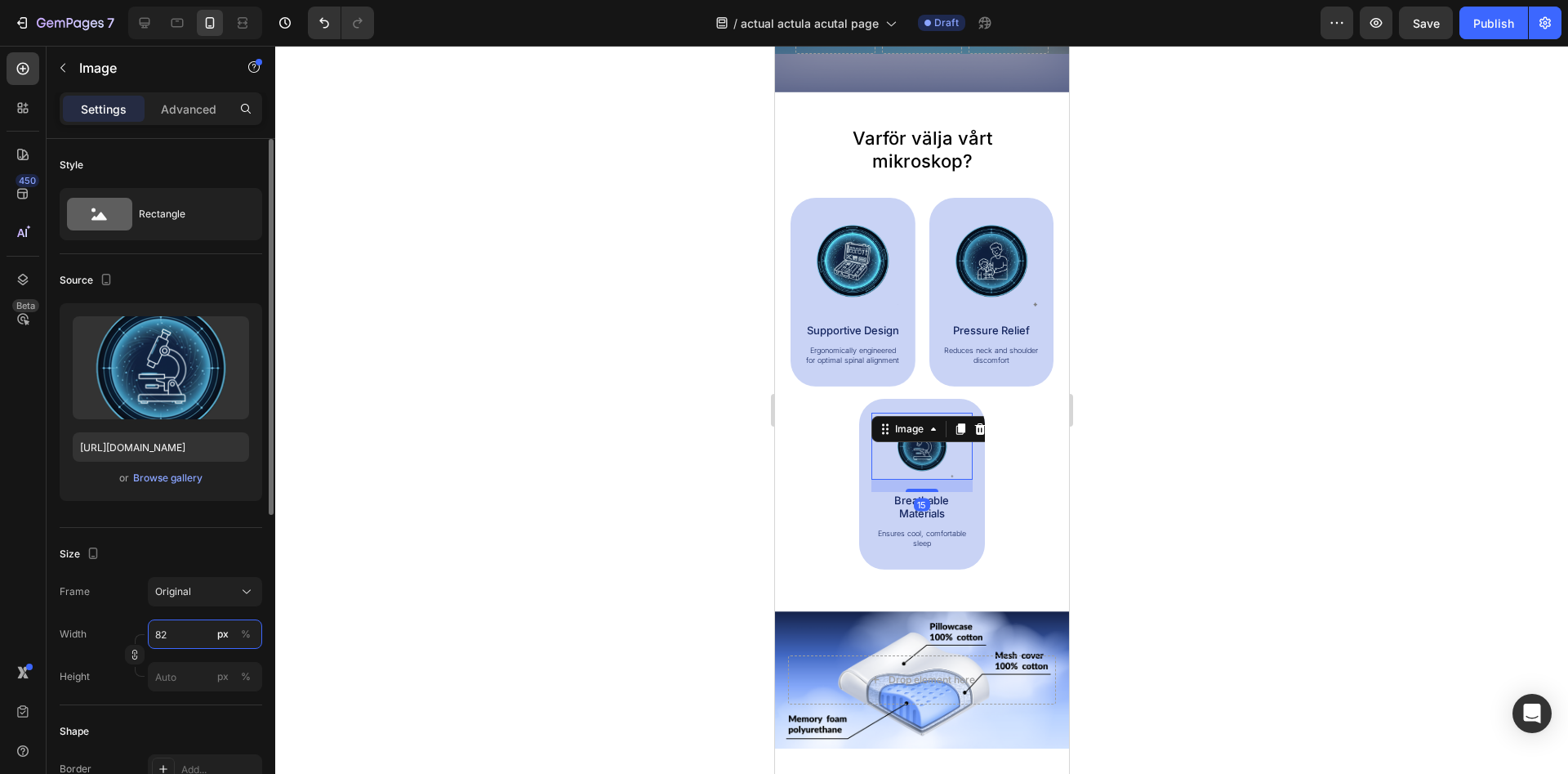
click at [160, 633] on input "82" at bounding box center [205, 634] width 114 height 30
click at [157, 627] on input "82" at bounding box center [205, 634] width 114 height 30
click at [166, 638] on input "82" at bounding box center [205, 634] width 114 height 30
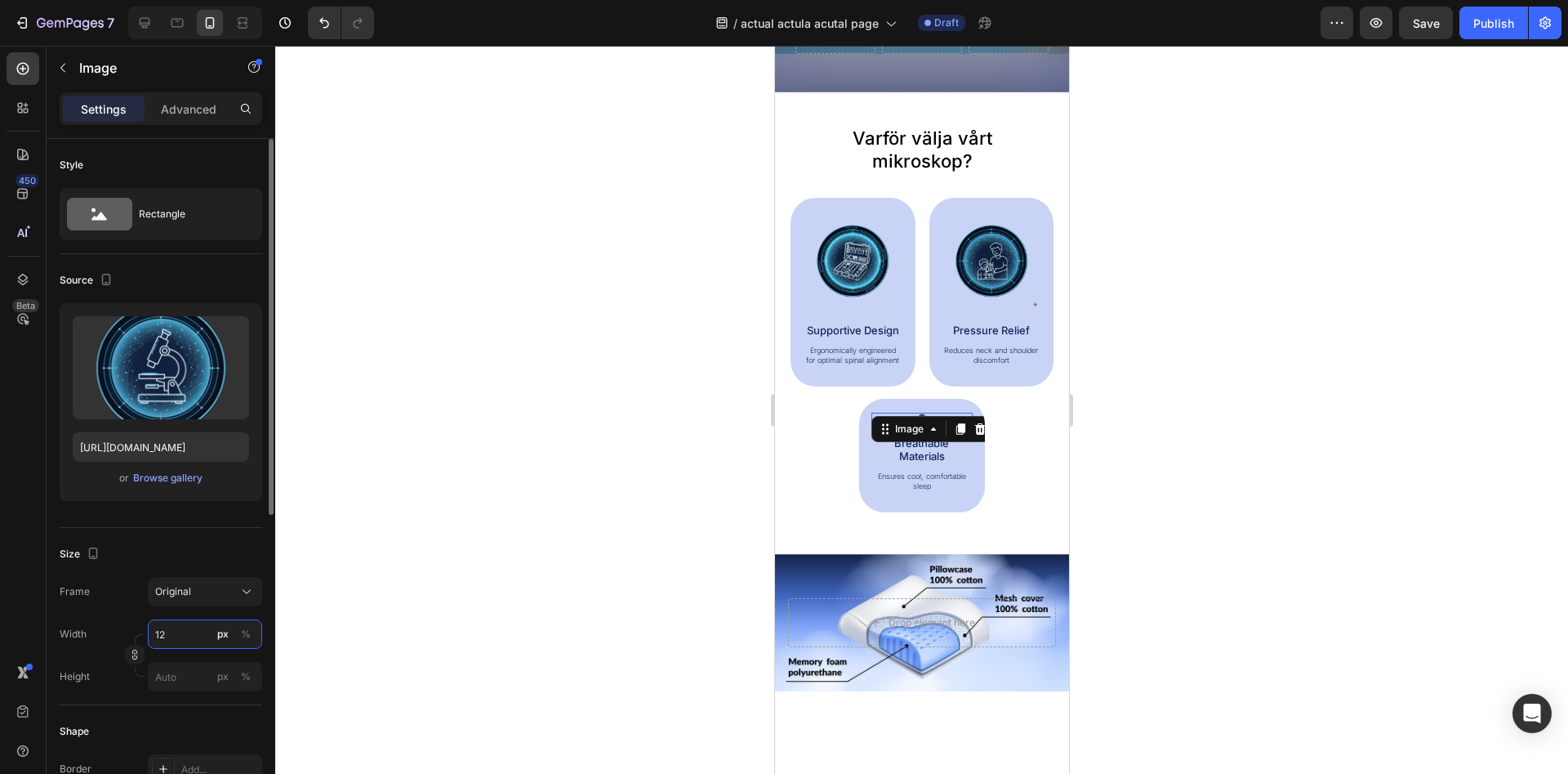
type input "120"
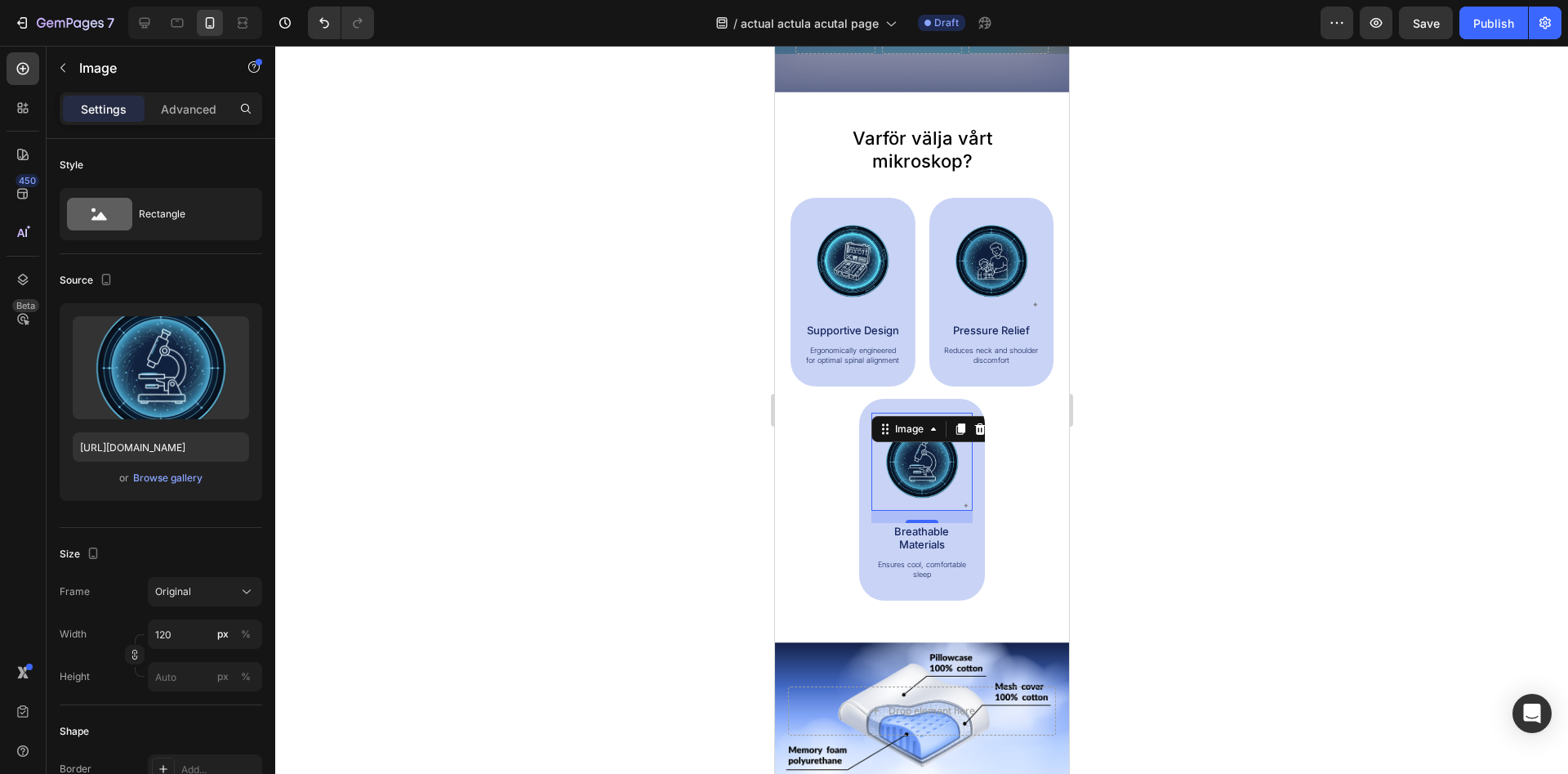
click at [405, 526] on div at bounding box center [921, 409] width 1293 height 728
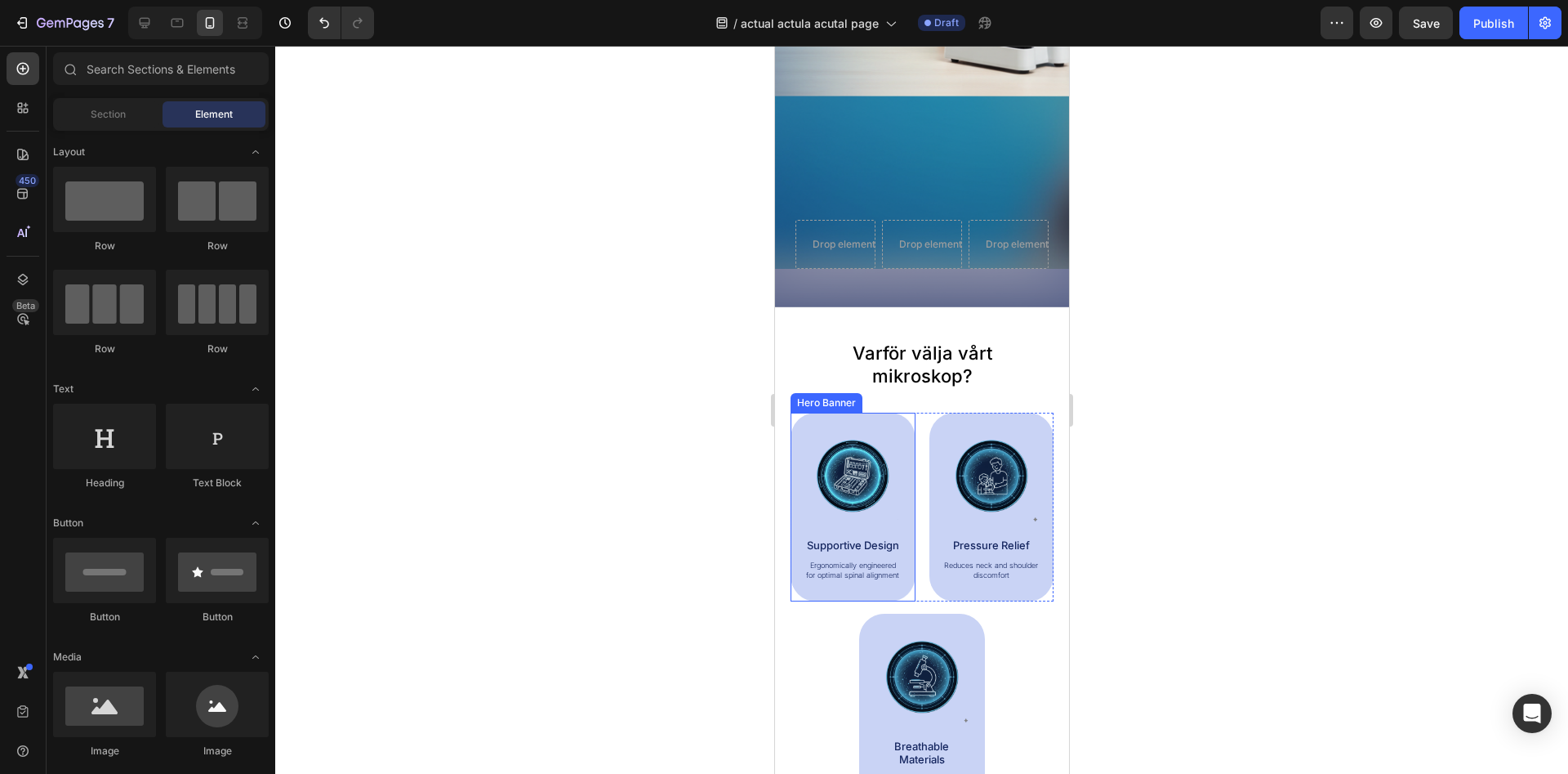
scroll to position [576, 0]
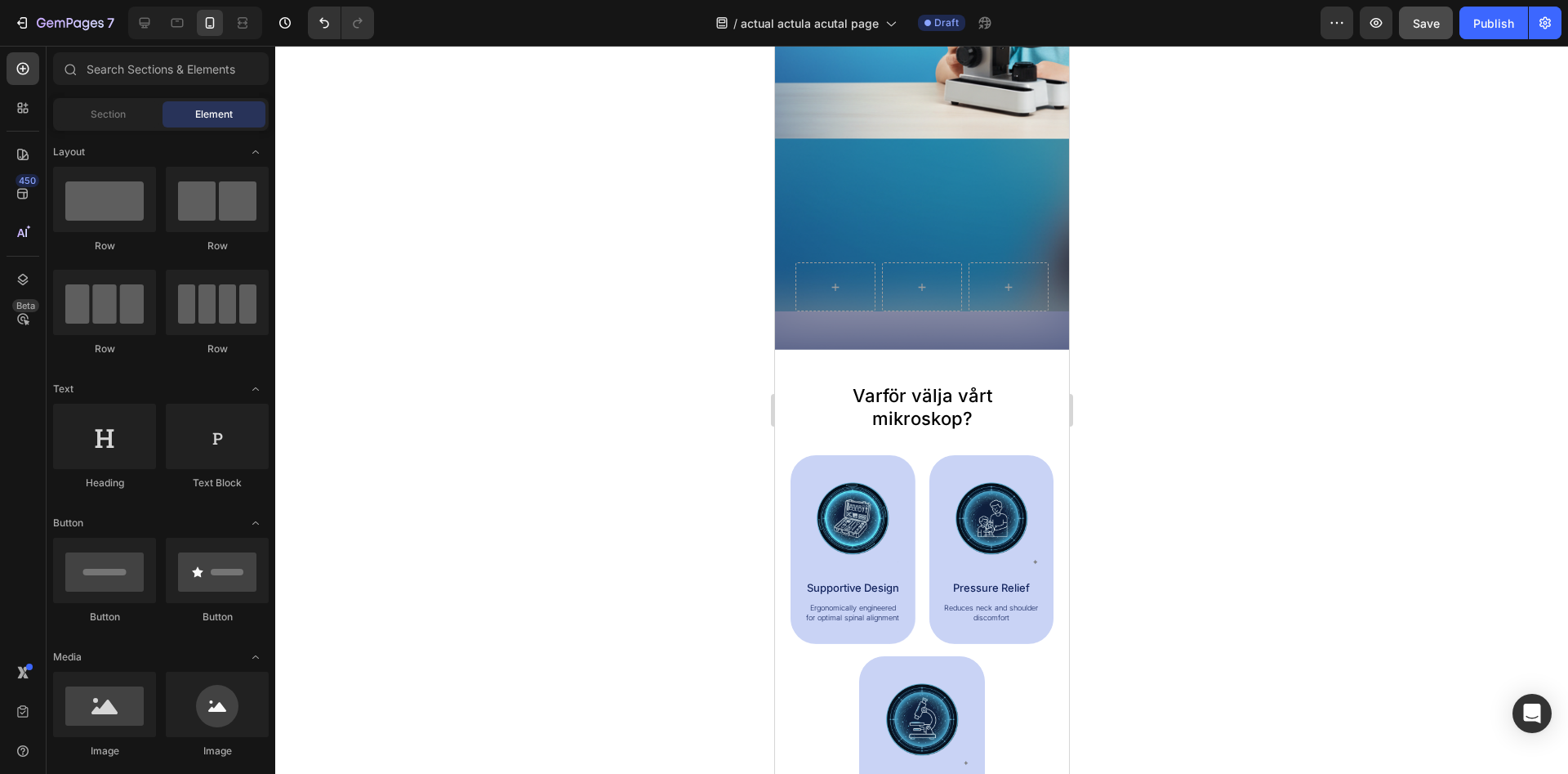
click at [1432, 28] on span "Save" at bounding box center [1426, 24] width 27 height 14
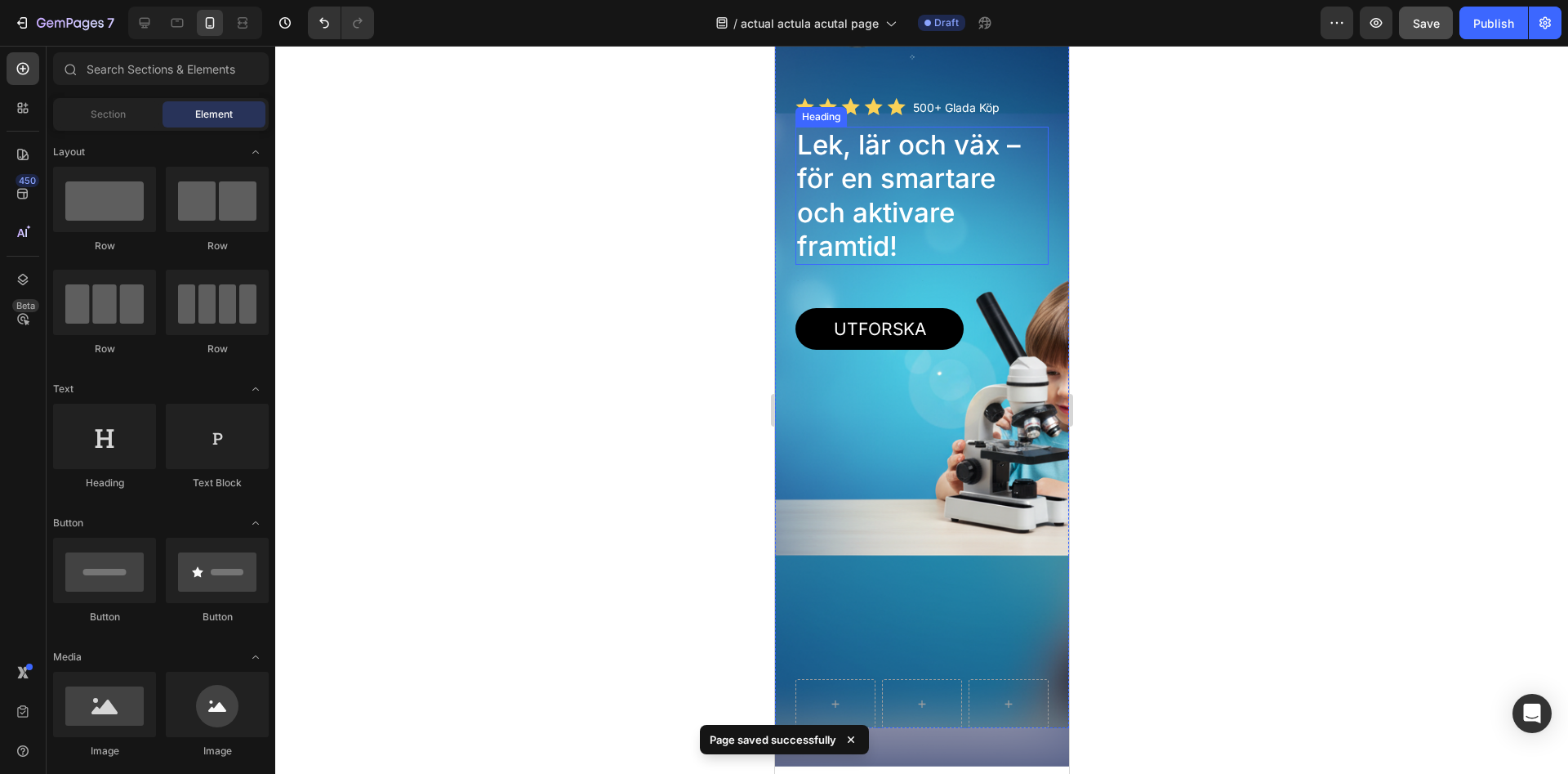
scroll to position [0, 0]
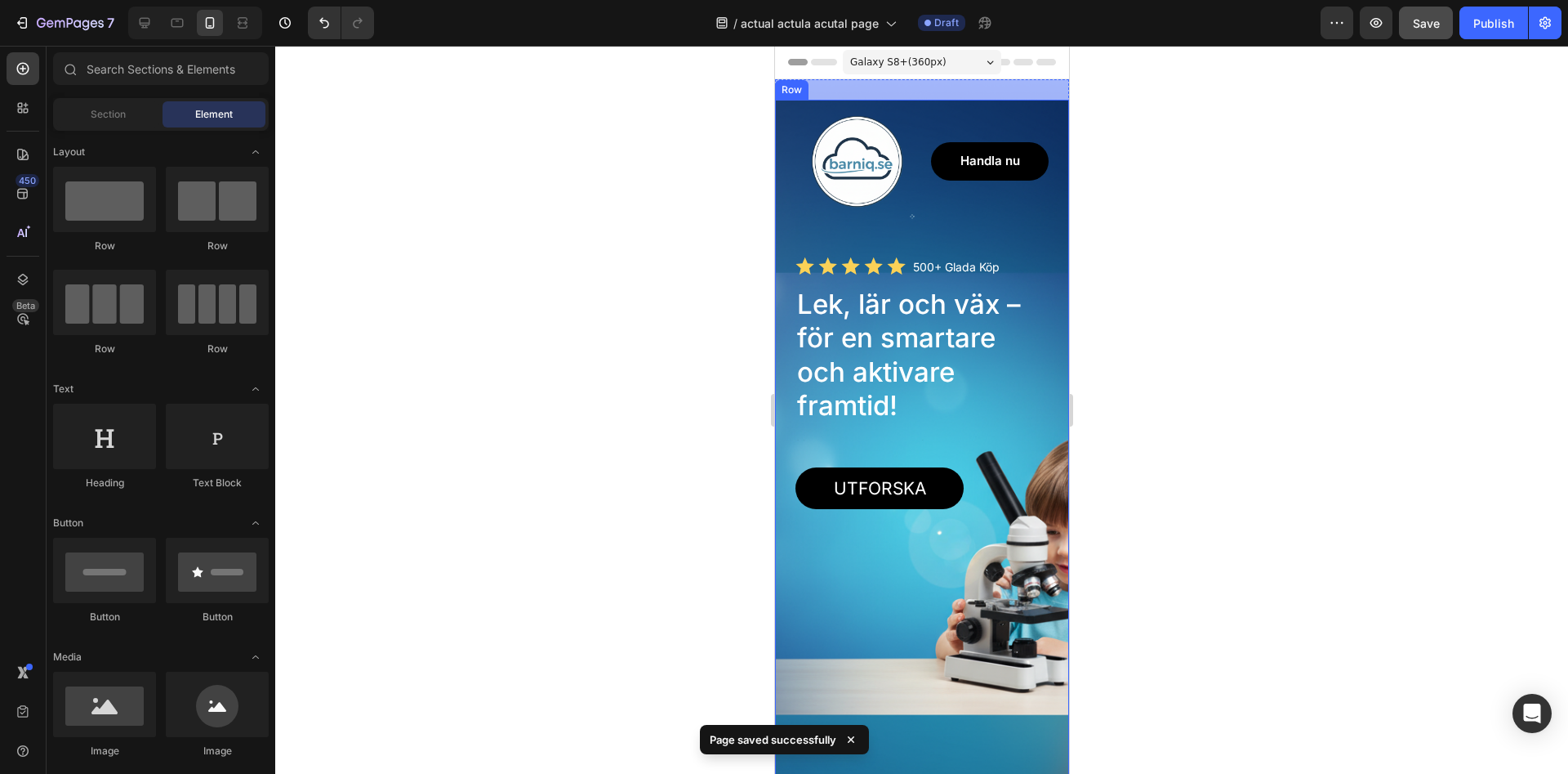
click at [1024, 456] on div "Image Handla nu Button Row Icon Icon Icon Icon Icon Icon List 500+ Glada Köp Te…" at bounding box center [920, 493] width 253 height 788
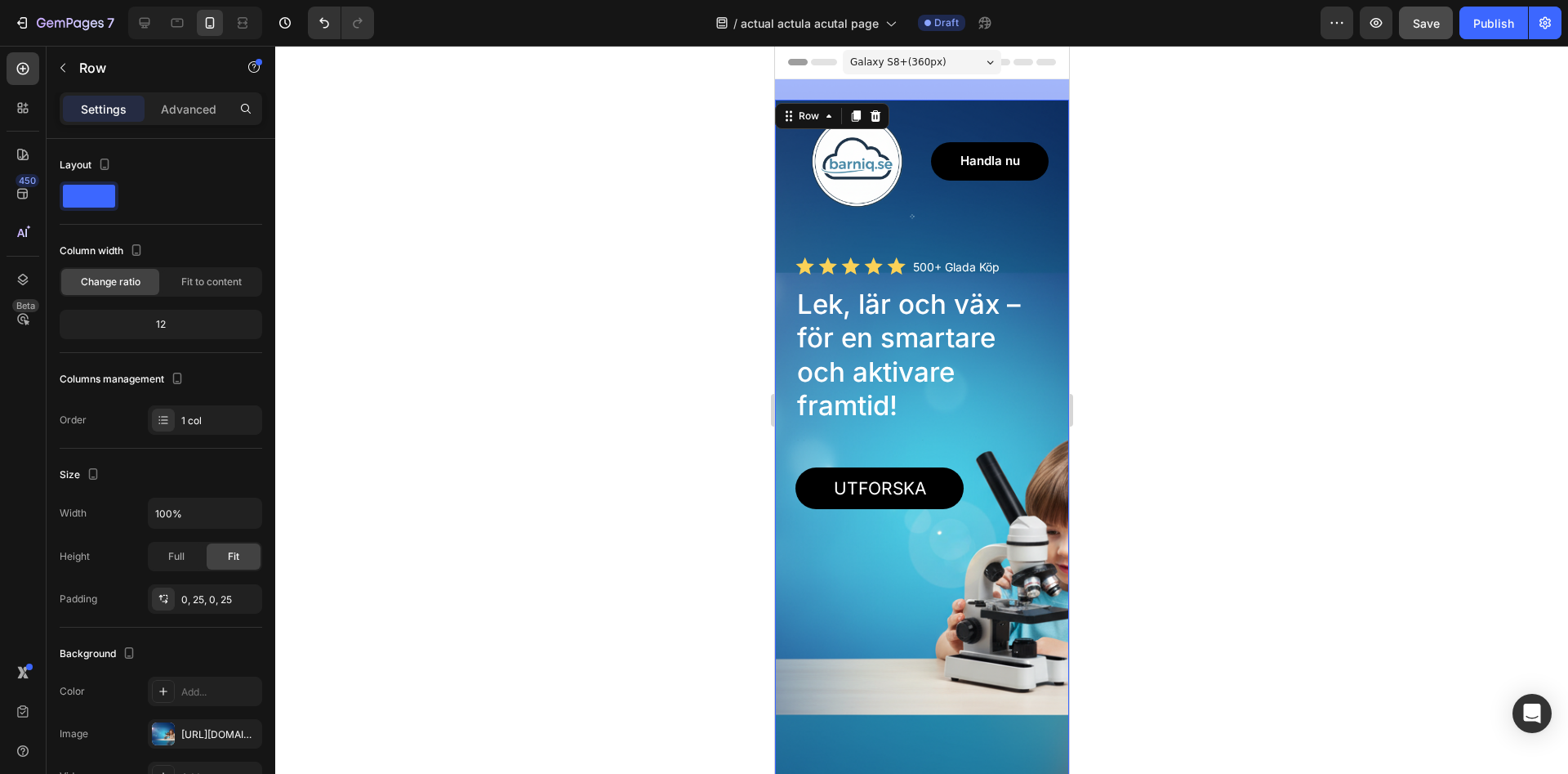
click at [1025, 456] on div "Image Handla nu Button Row Icon Icon Icon Icon Icon Icon List 500+ Glada Köp Te…" at bounding box center [920, 493] width 253 height 788
click at [233, 560] on span "Fit" at bounding box center [234, 556] width 12 height 15
click at [181, 564] on div "Full" at bounding box center [176, 556] width 54 height 27
click at [242, 560] on div "Fit" at bounding box center [234, 556] width 54 height 27
click at [203, 285] on span "Fit to content" at bounding box center [211, 281] width 60 height 15
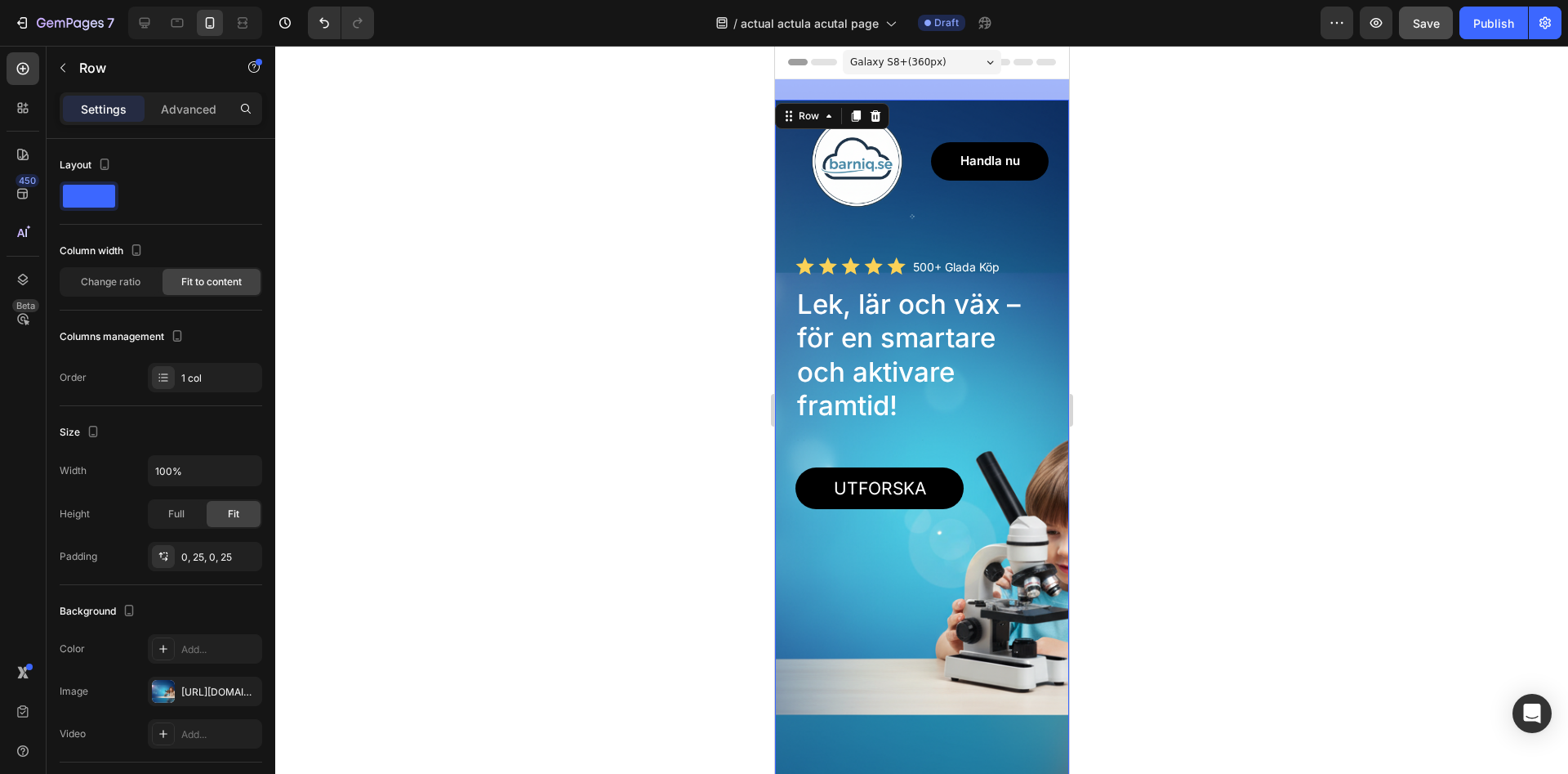
click at [1047, 435] on div "Image Handla nu Button Row Icon Icon Icon Icon Icon Icon List 500+ Glada Köp Te…" at bounding box center [920, 493] width 253 height 788
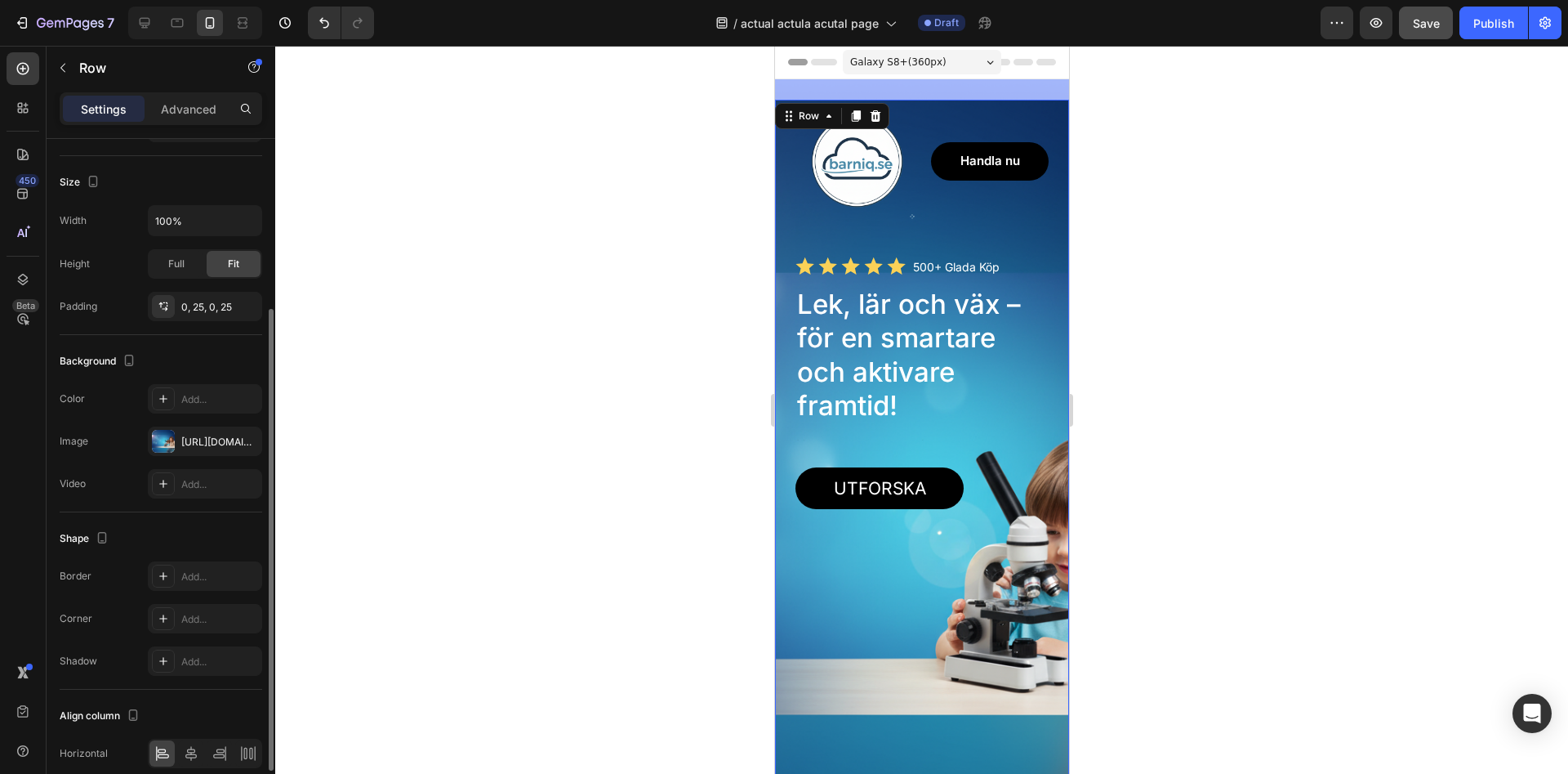
scroll to position [322, 0]
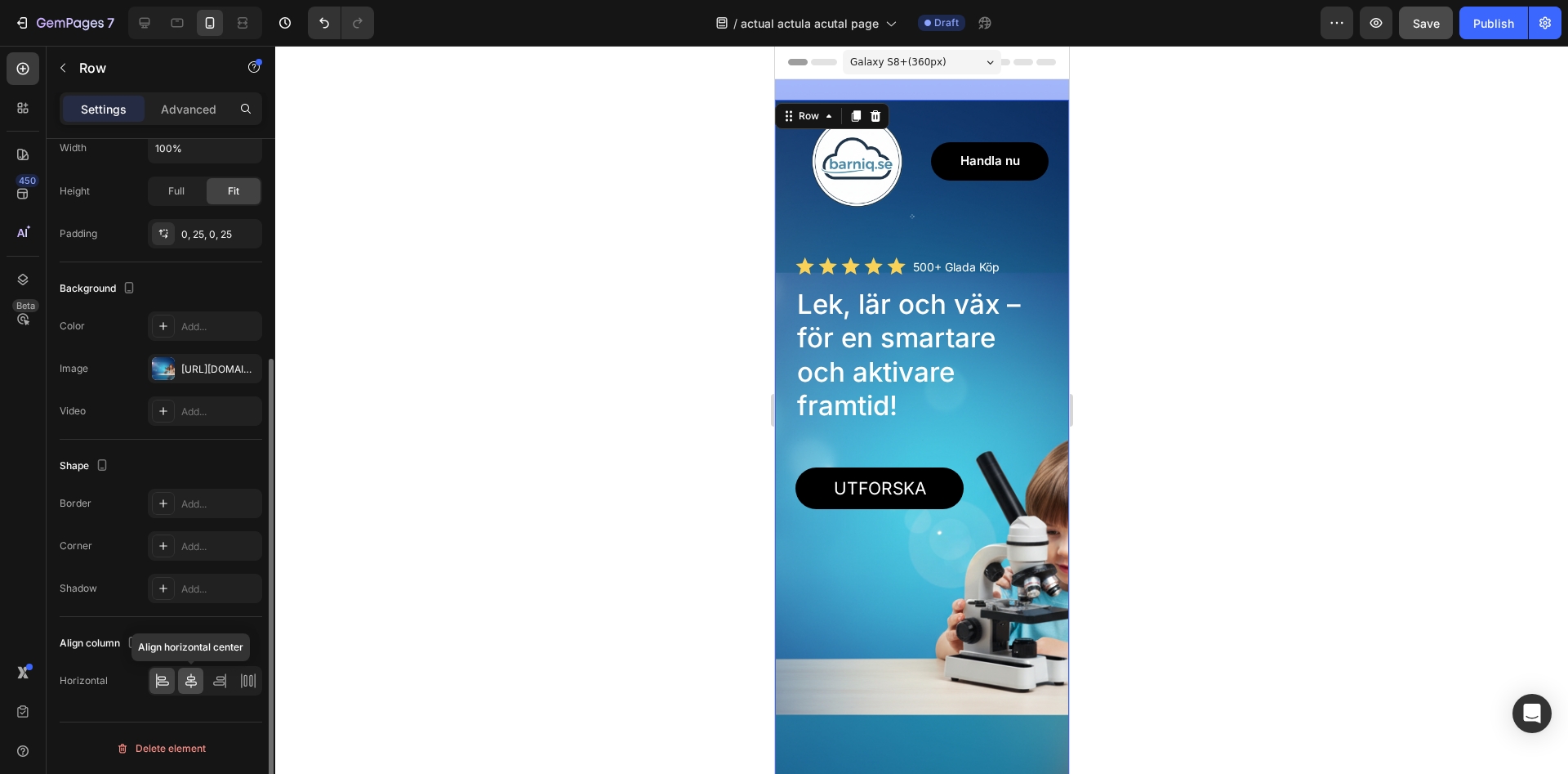
click at [187, 687] on icon at bounding box center [191, 680] width 17 height 17
click at [212, 686] on icon at bounding box center [220, 680] width 17 height 17
click at [260, 686] on div at bounding box center [248, 680] width 26 height 27
click at [574, 427] on div at bounding box center [921, 409] width 1293 height 728
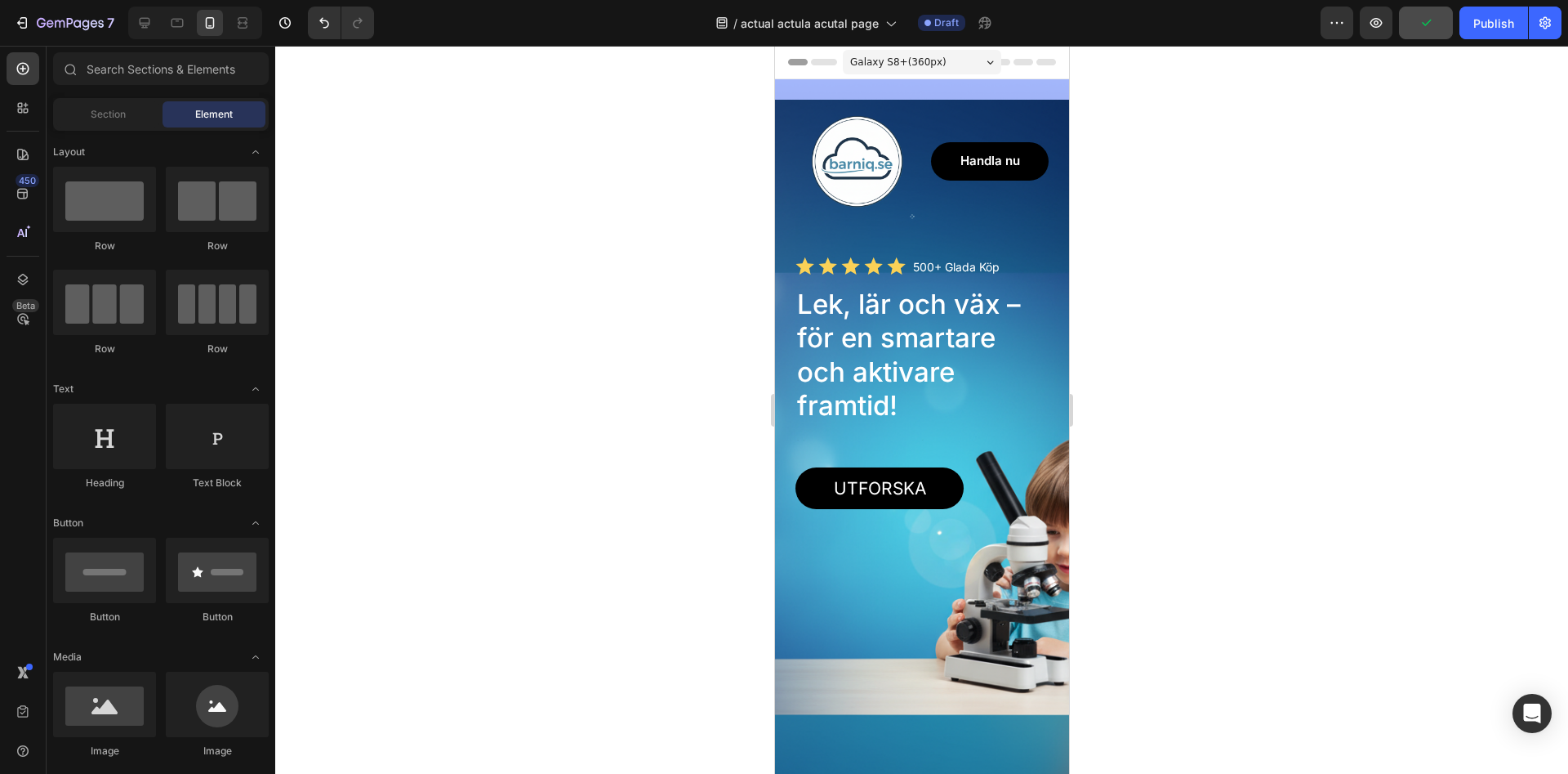
click at [576, 416] on div at bounding box center [921, 409] width 1293 height 728
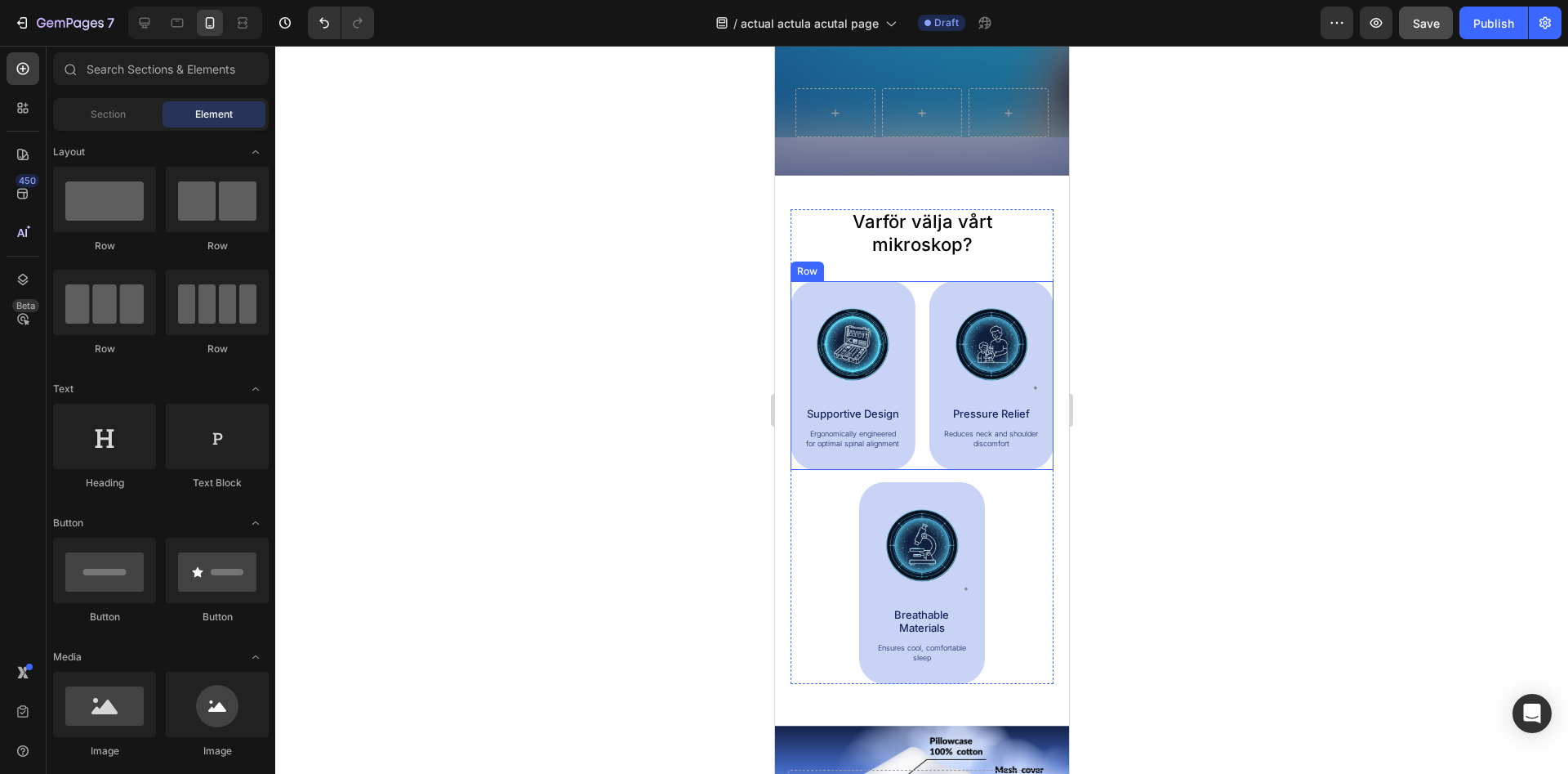
scroll to position [917, 0]
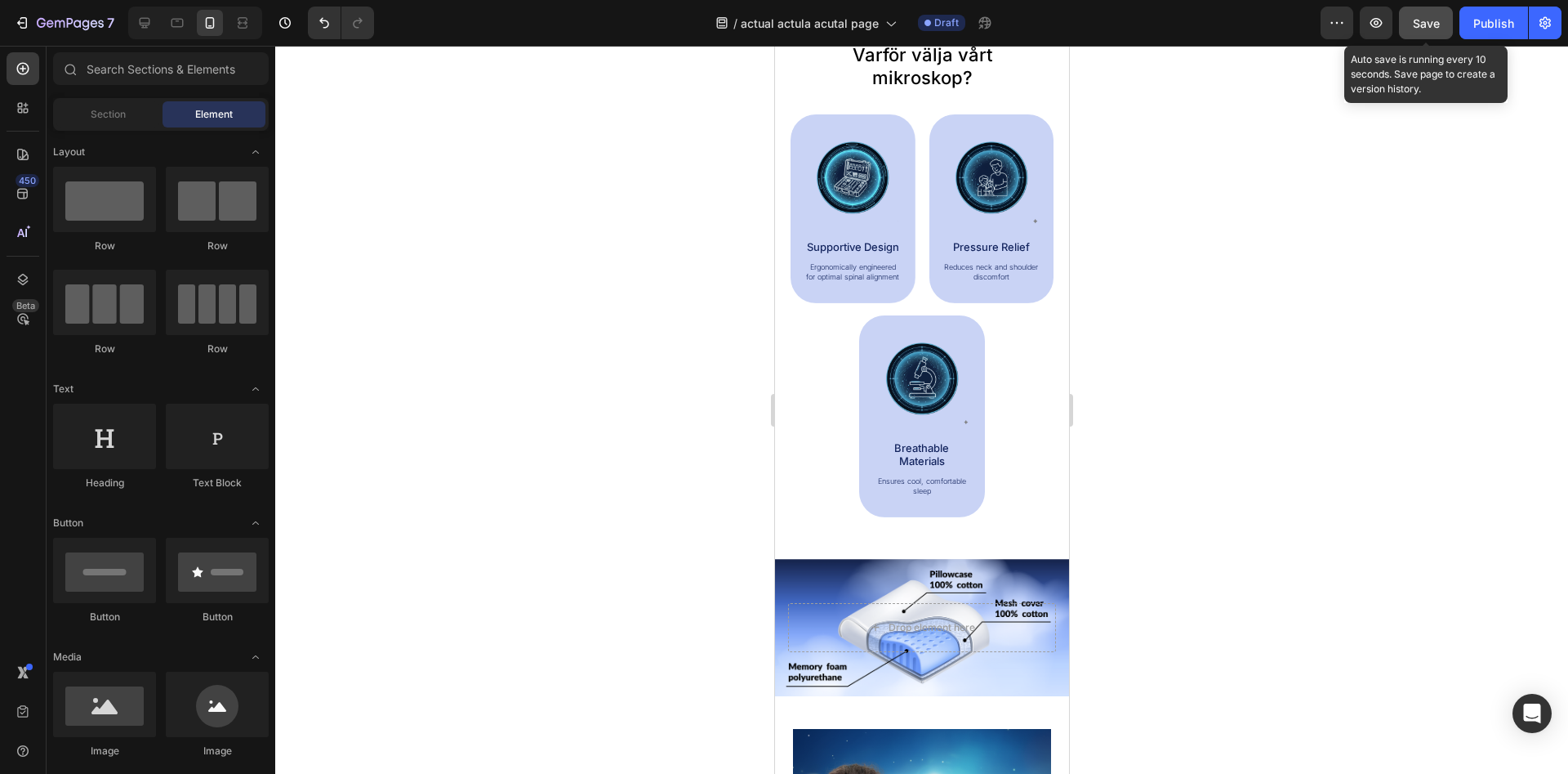
click at [1445, 19] on button "Save" at bounding box center [1426, 23] width 54 height 33
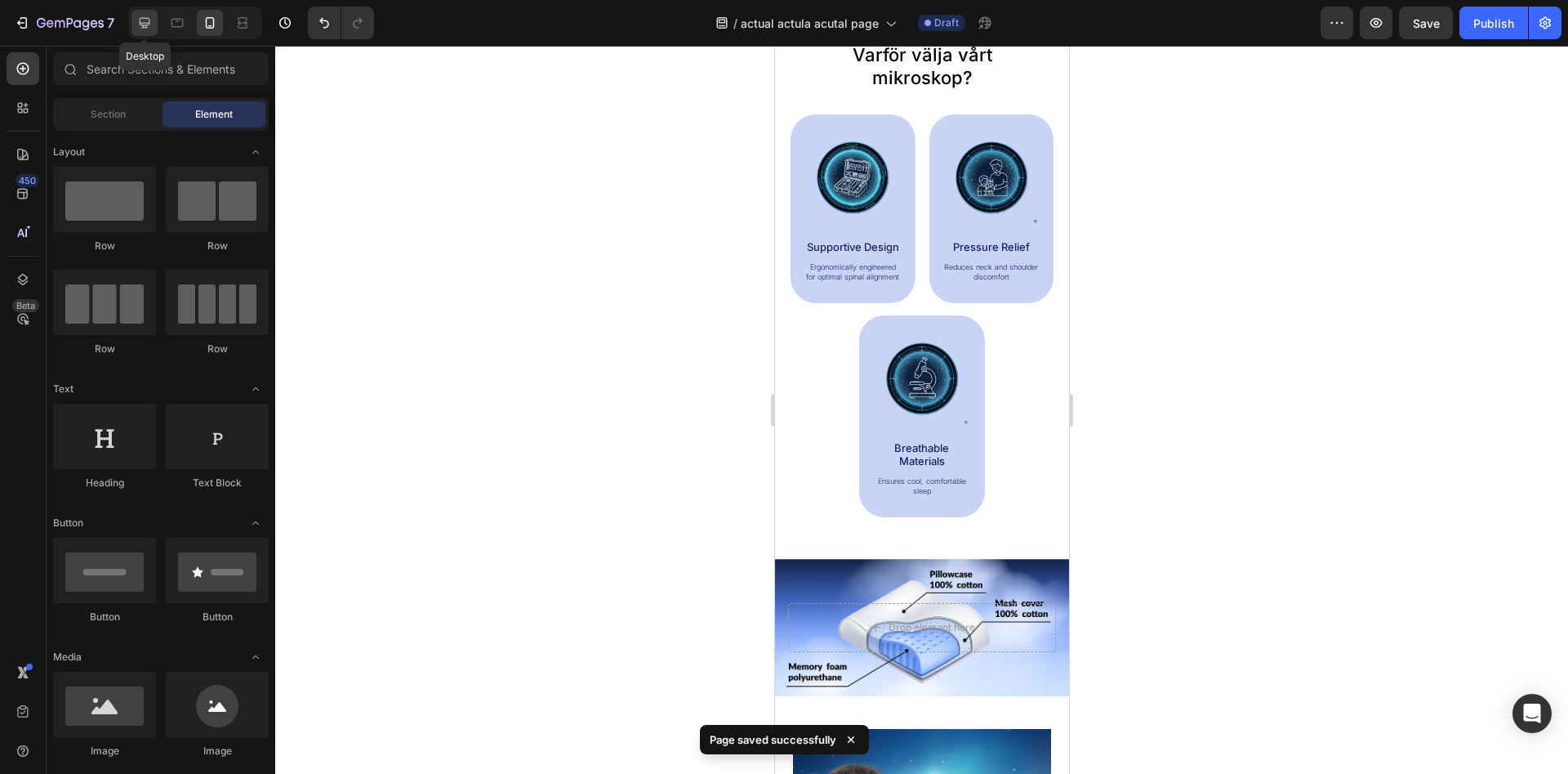
click at [146, 28] on icon at bounding box center [145, 23] width 11 height 11
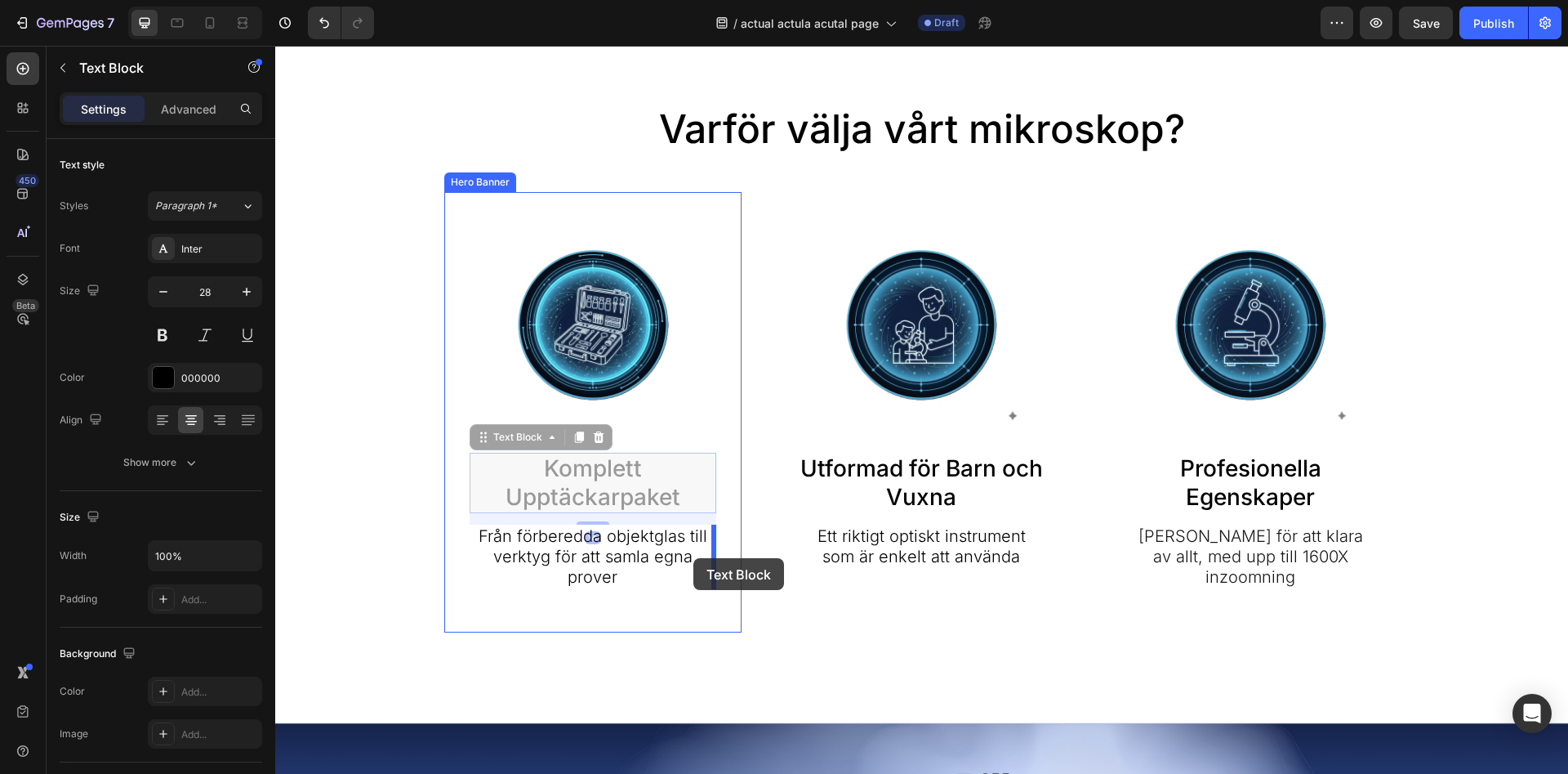
drag, startPoint x: 546, startPoint y: 465, endPoint x: 694, endPoint y: 557, distance: 174.3
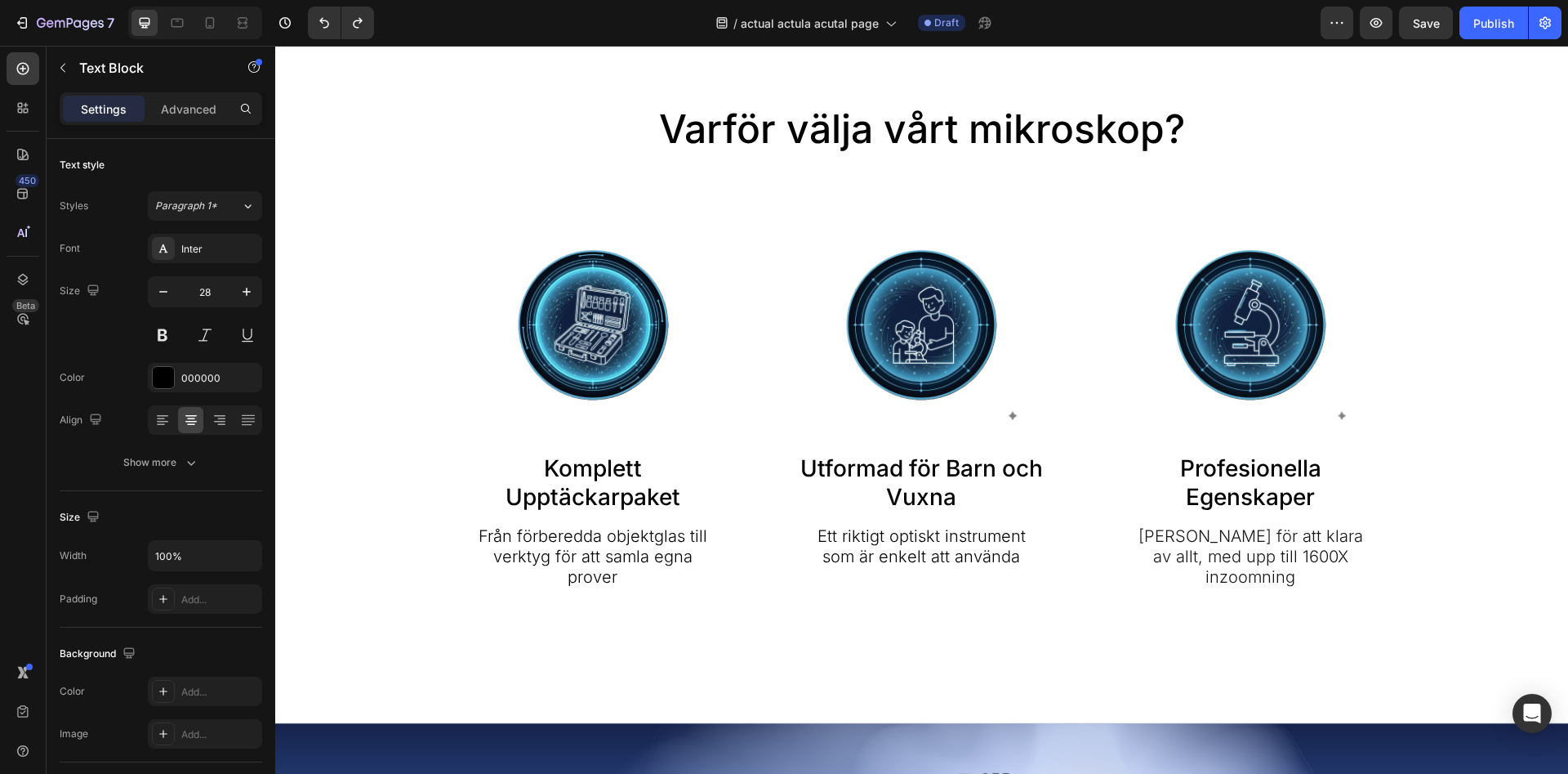
click at [580, 465] on p "Komplett Upptäckarpaket" at bounding box center [593, 483] width 244 height 57
click at [589, 477] on p "Komplett Upptäckarpaket" at bounding box center [593, 483] width 244 height 57
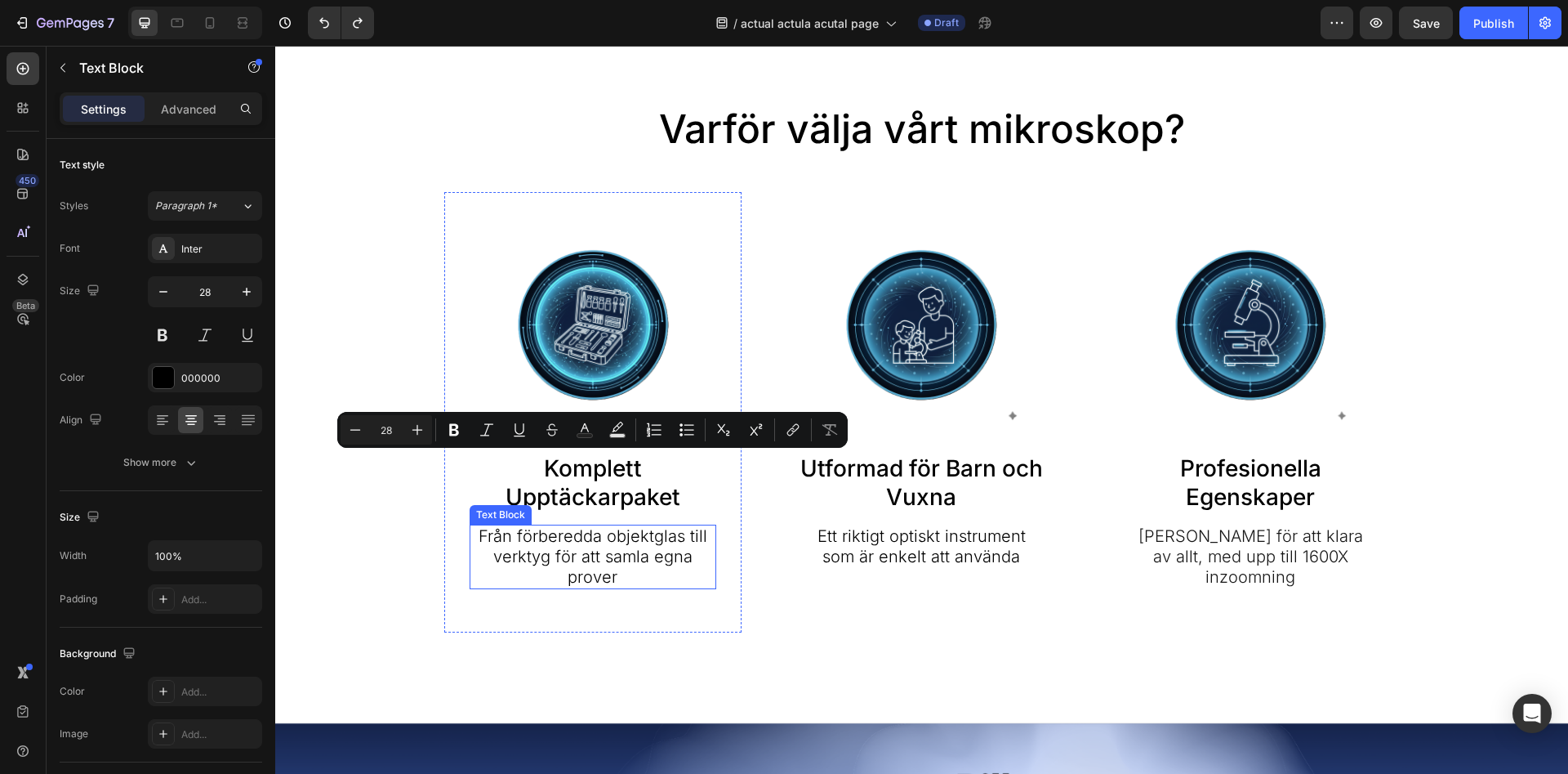
click at [518, 534] on p "Från förberedda objektglas till verktyg för att samla egna prover" at bounding box center [593, 557] width 244 height 61
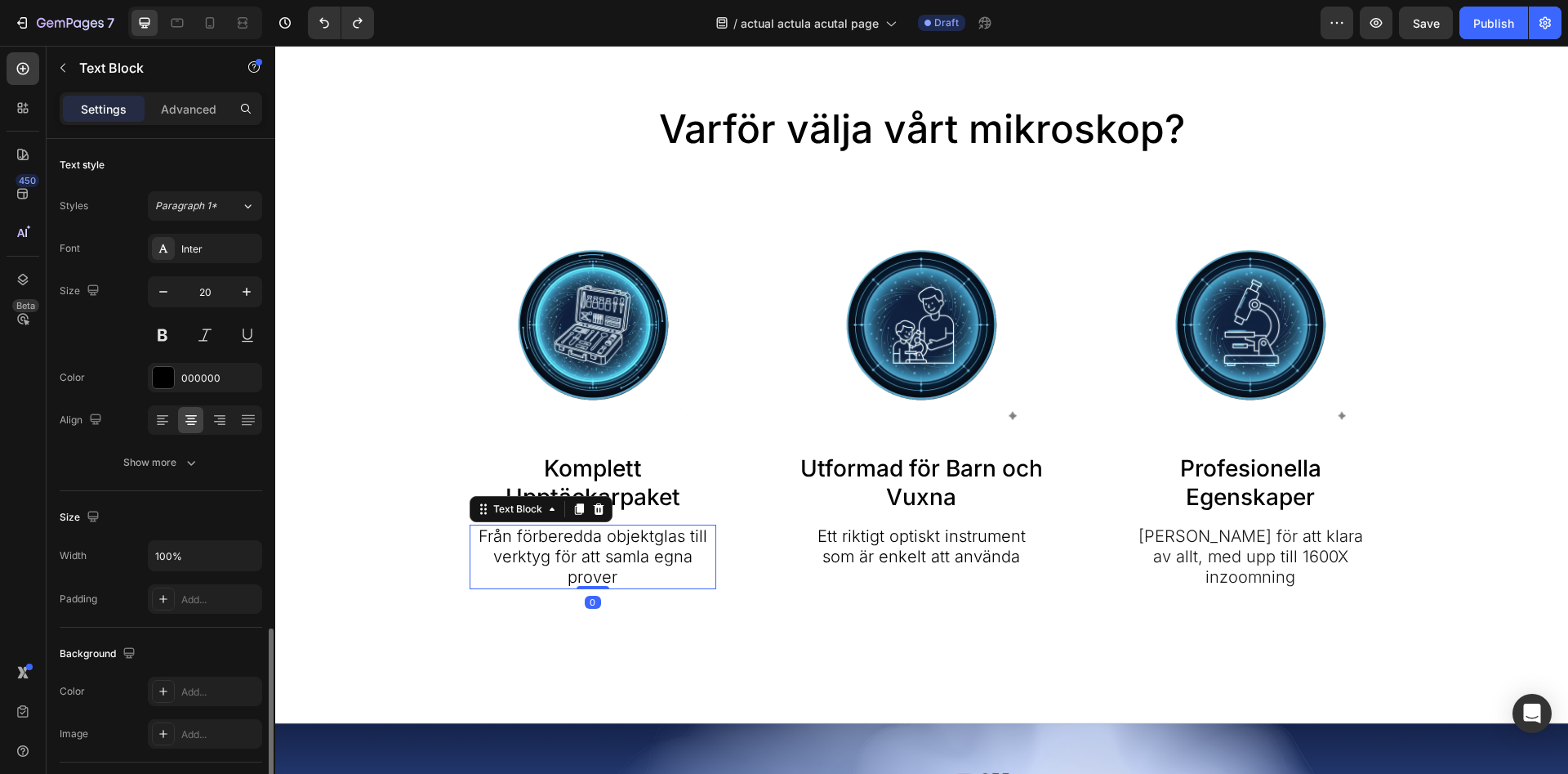
scroll to position [287, 0]
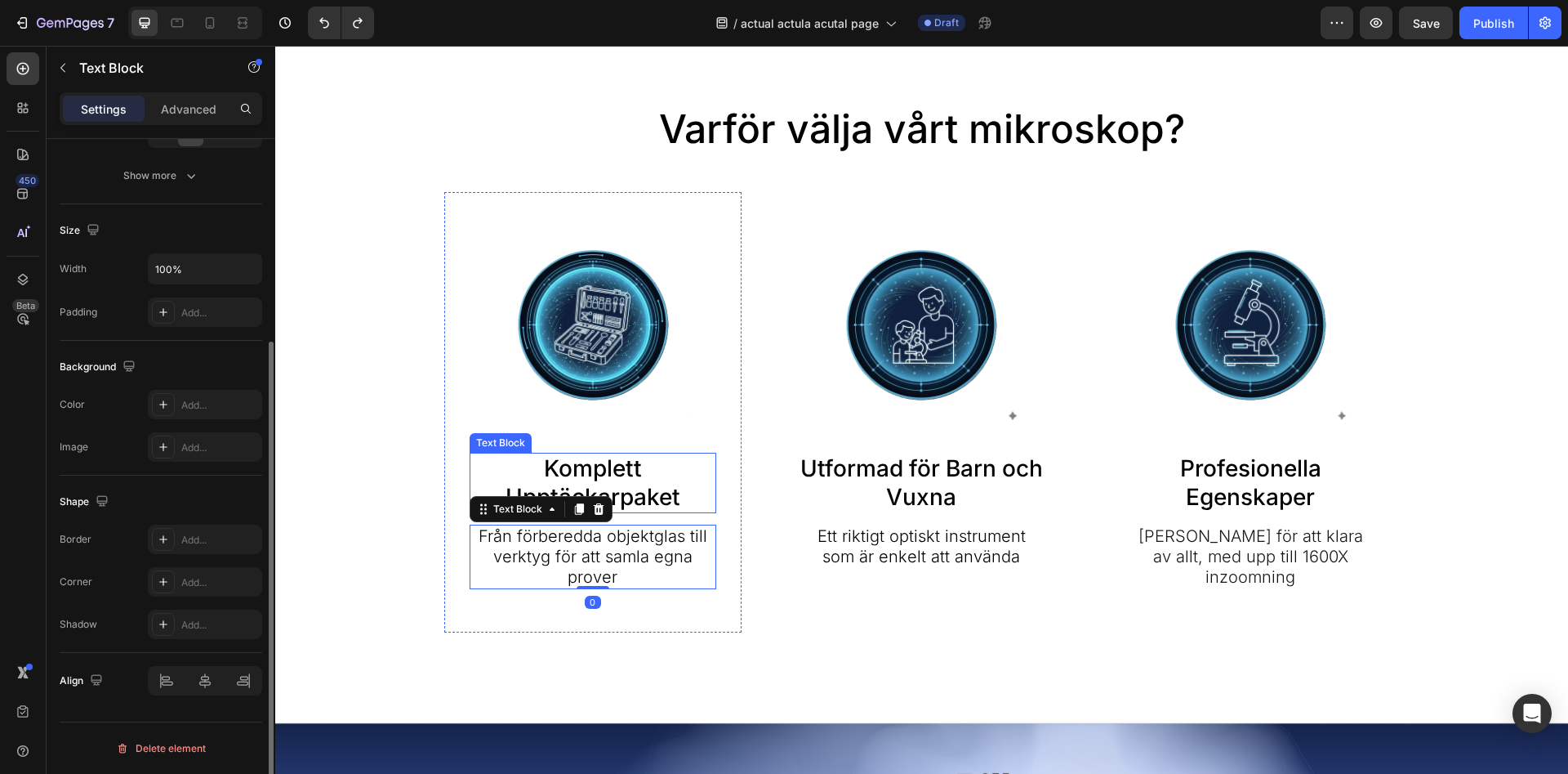
click at [617, 470] on p "Komplett Upptäckarpaket" at bounding box center [593, 483] width 244 height 57
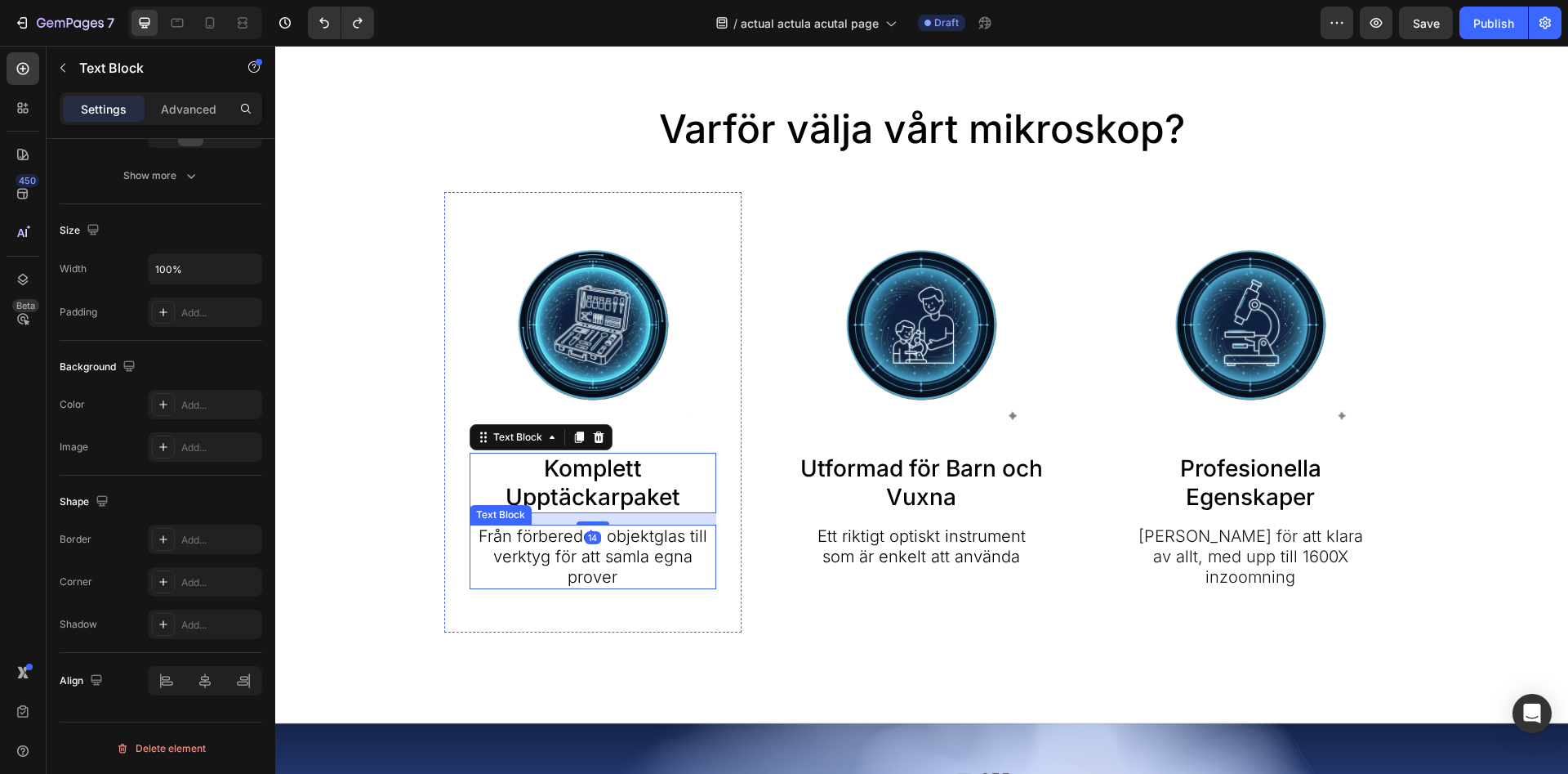
click at [640, 556] on p "Från förberedda objektglas till verktyg för att samla egna prover" at bounding box center [593, 557] width 244 height 61
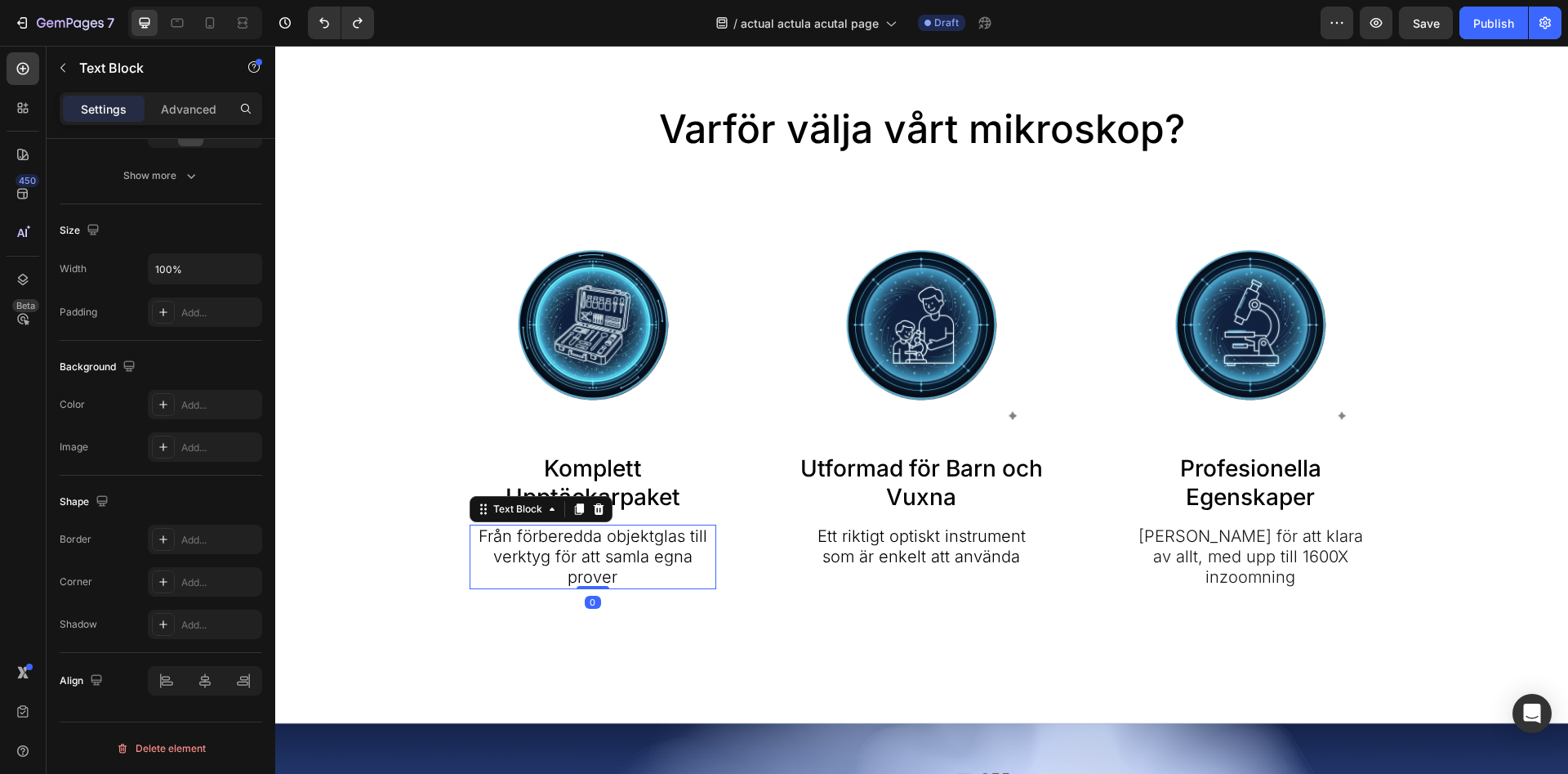
click at [640, 556] on p "Från förberedda objektglas till verktyg för att samla egna prover" at bounding box center [593, 557] width 244 height 61
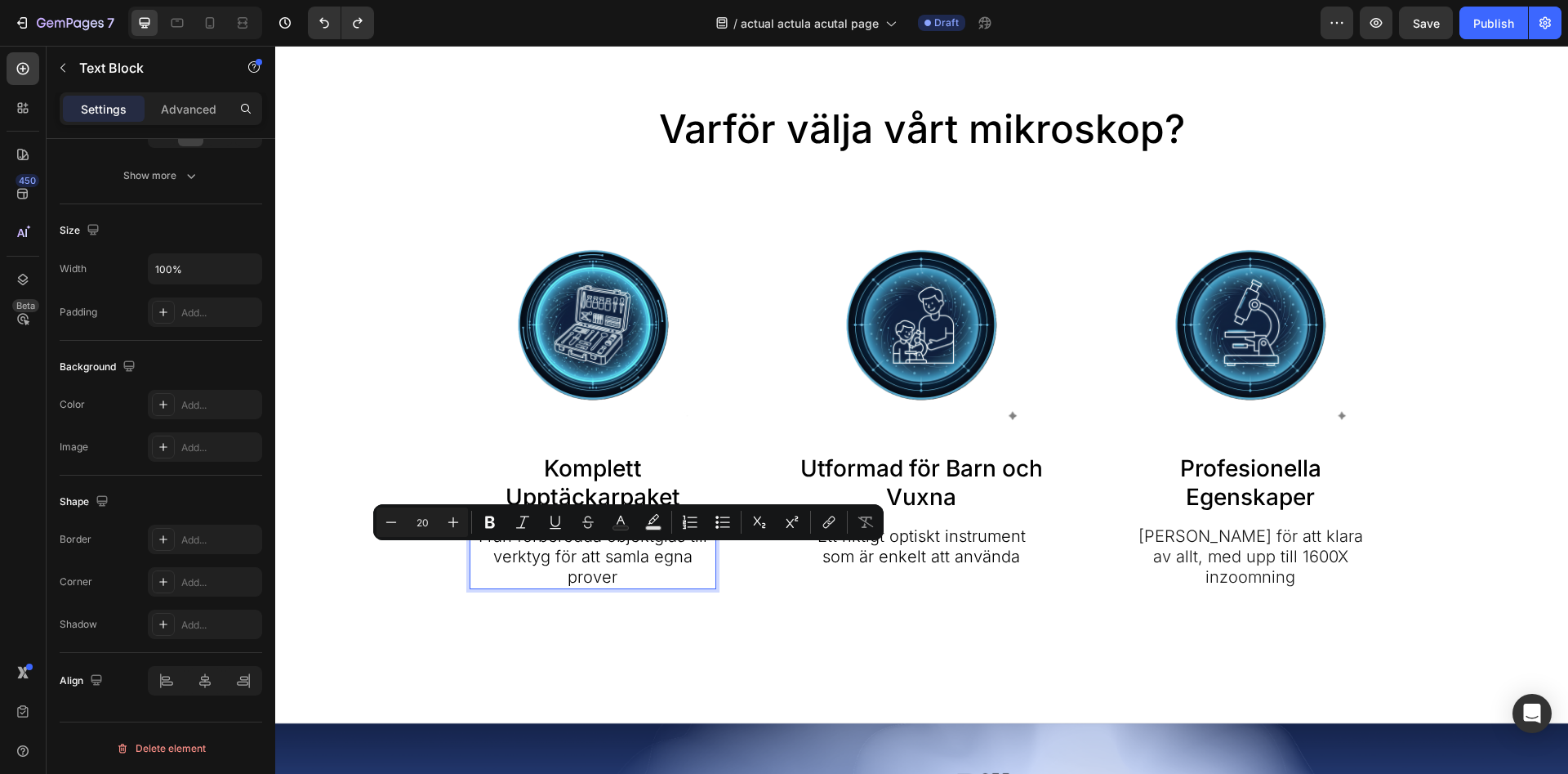
click at [640, 556] on p "Från förberedda objektglas till verktyg för att samla egna prover" at bounding box center [593, 557] width 244 height 61
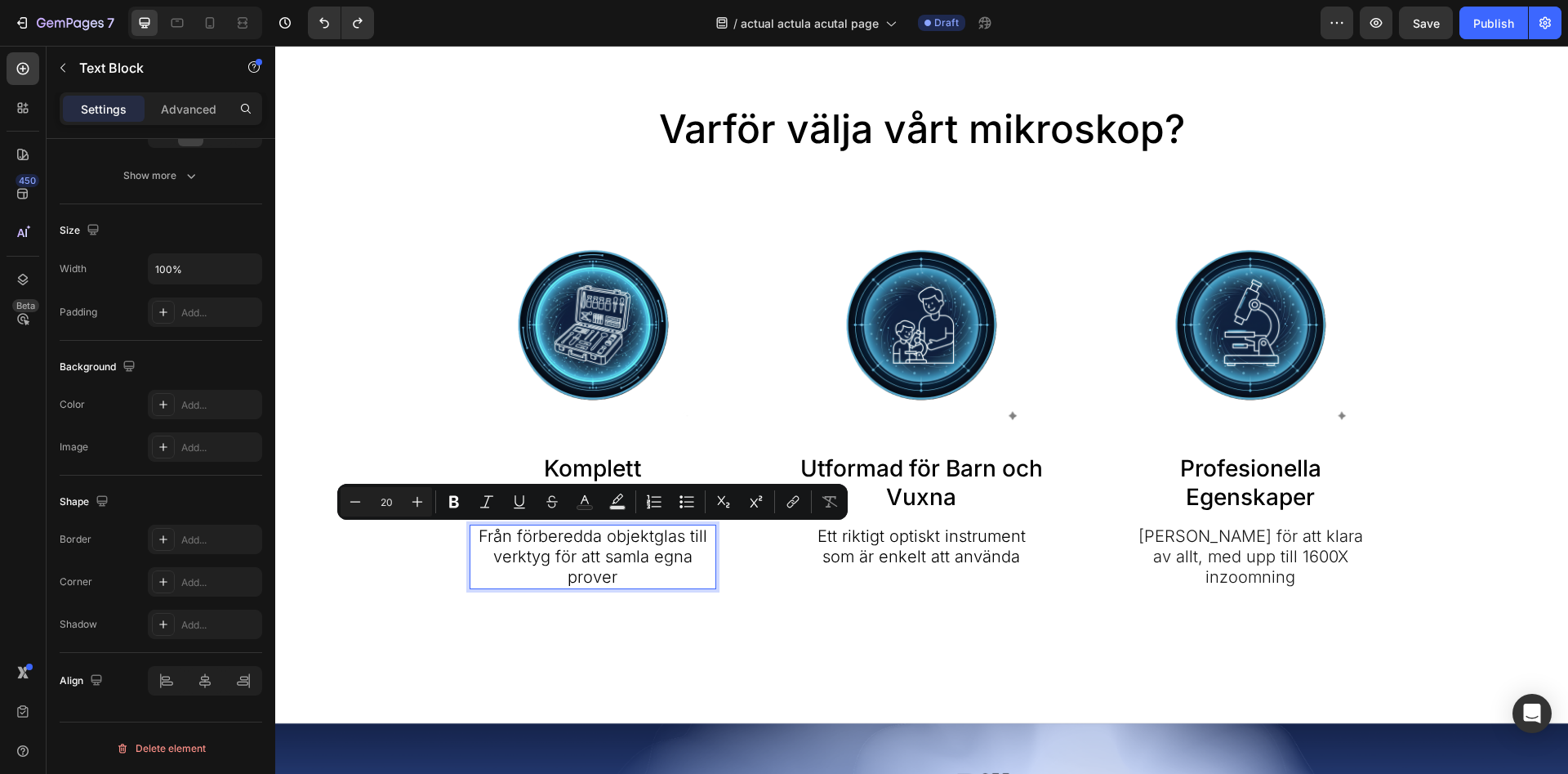
click at [640, 556] on p "Från förberedda objektglas till verktyg för att samla egna prover" at bounding box center [593, 557] width 244 height 61
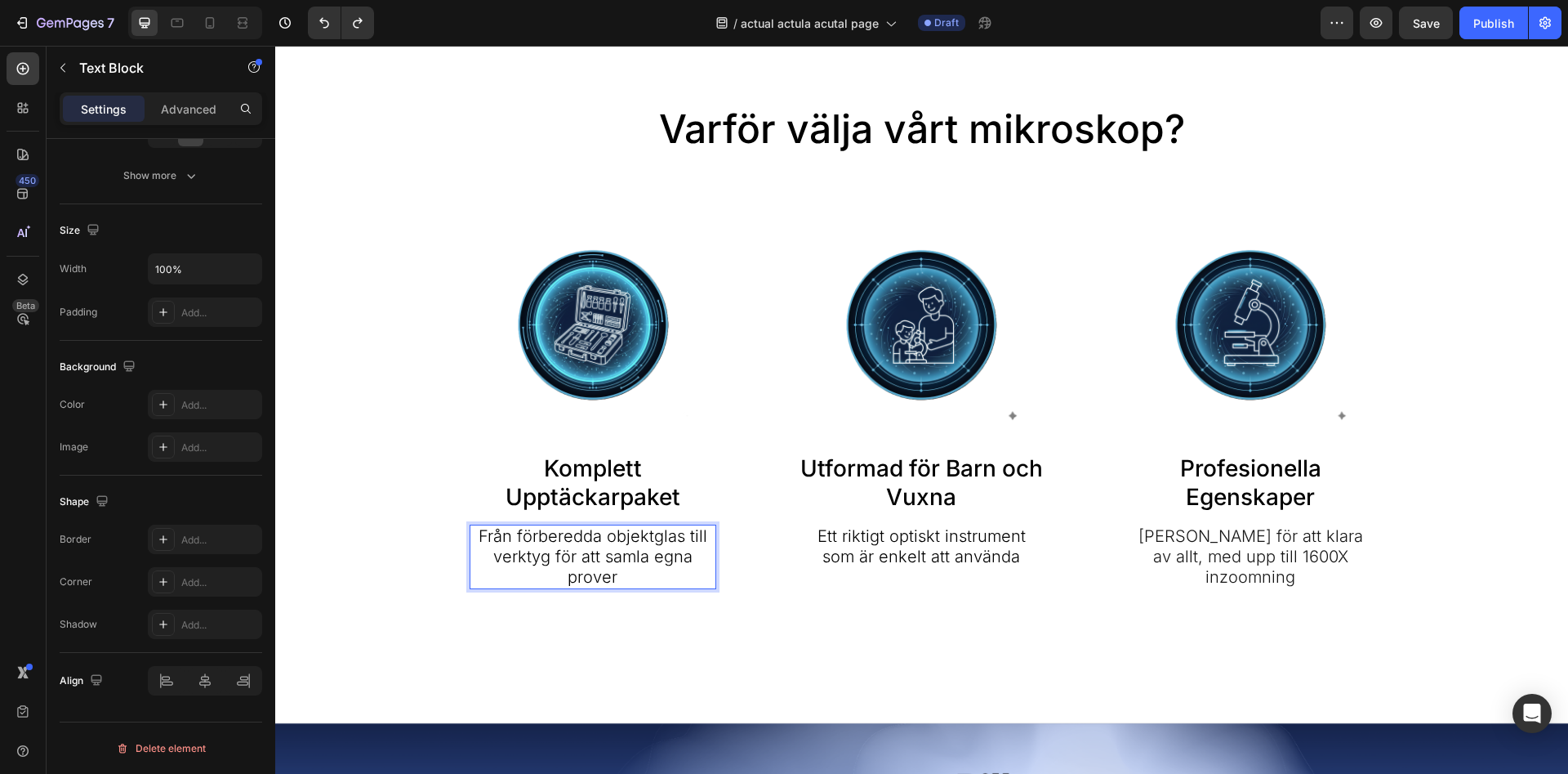
click at [640, 556] on p "Från förberedda objektglas till verktyg för att samla egna prover" at bounding box center [593, 557] width 244 height 61
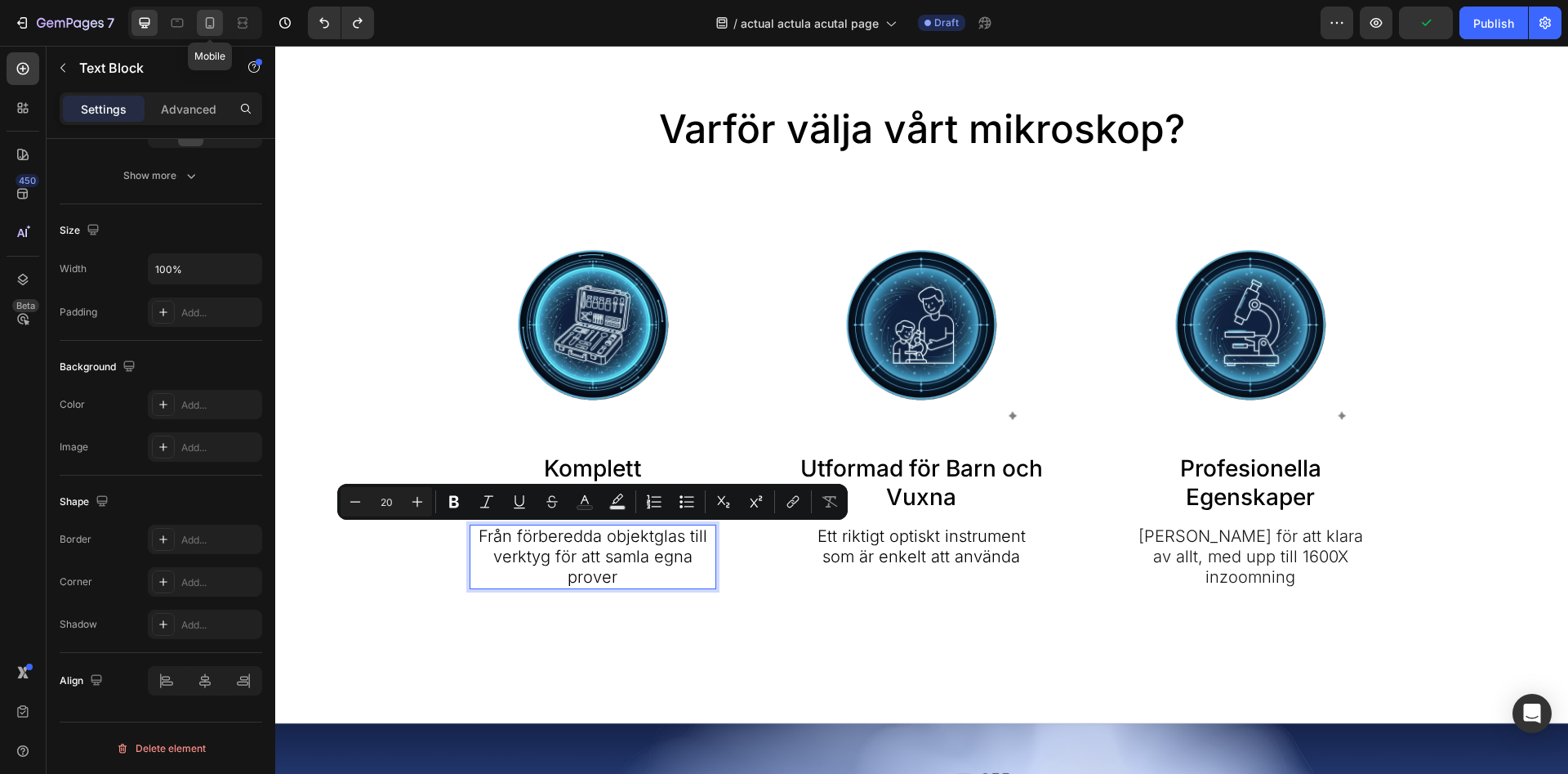
click at [218, 30] on icon at bounding box center [210, 23] width 17 height 17
type input "9"
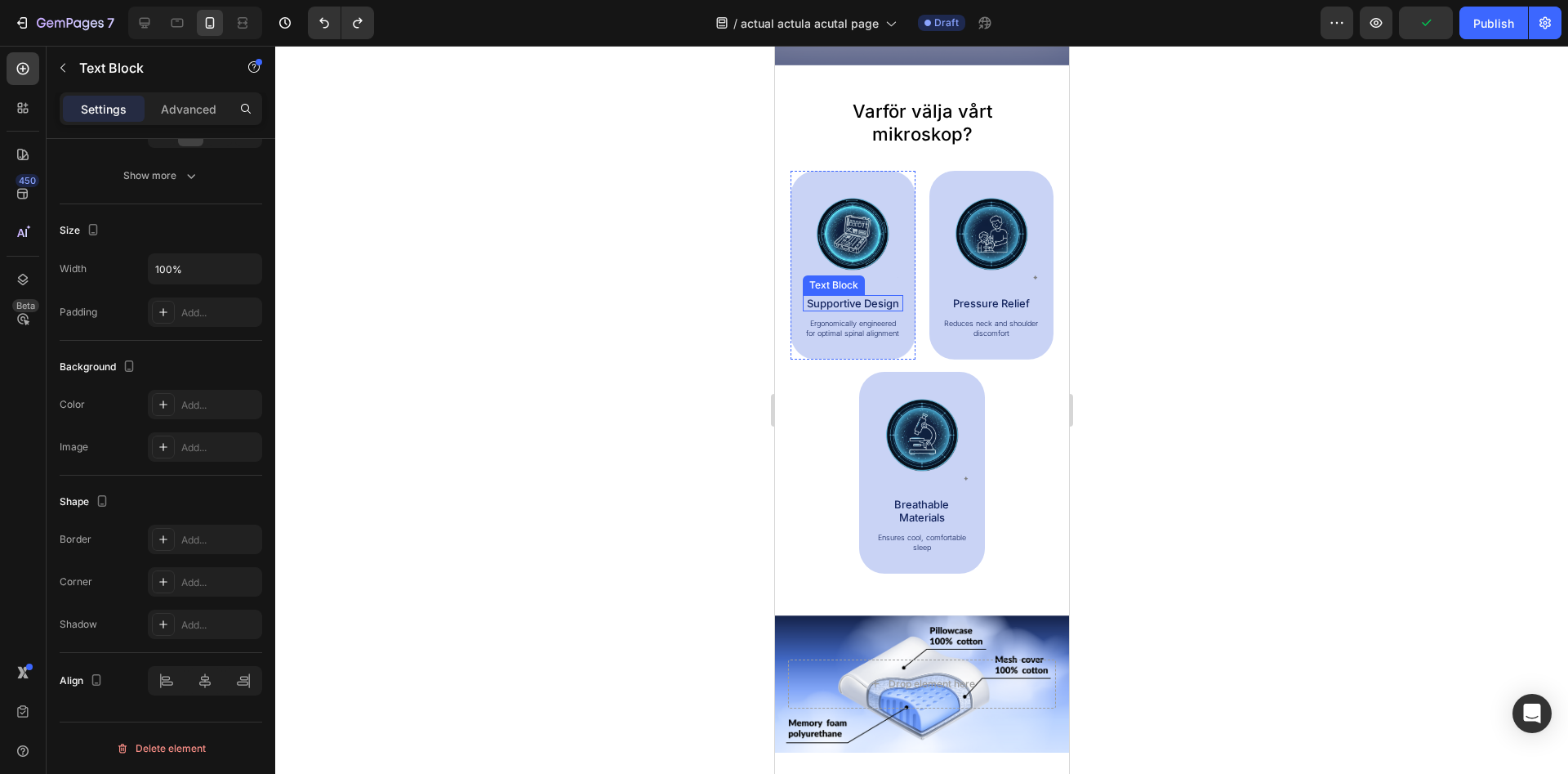
scroll to position [860, 0]
click at [860, 305] on p "Supportive Design" at bounding box center [852, 304] width 98 height 13
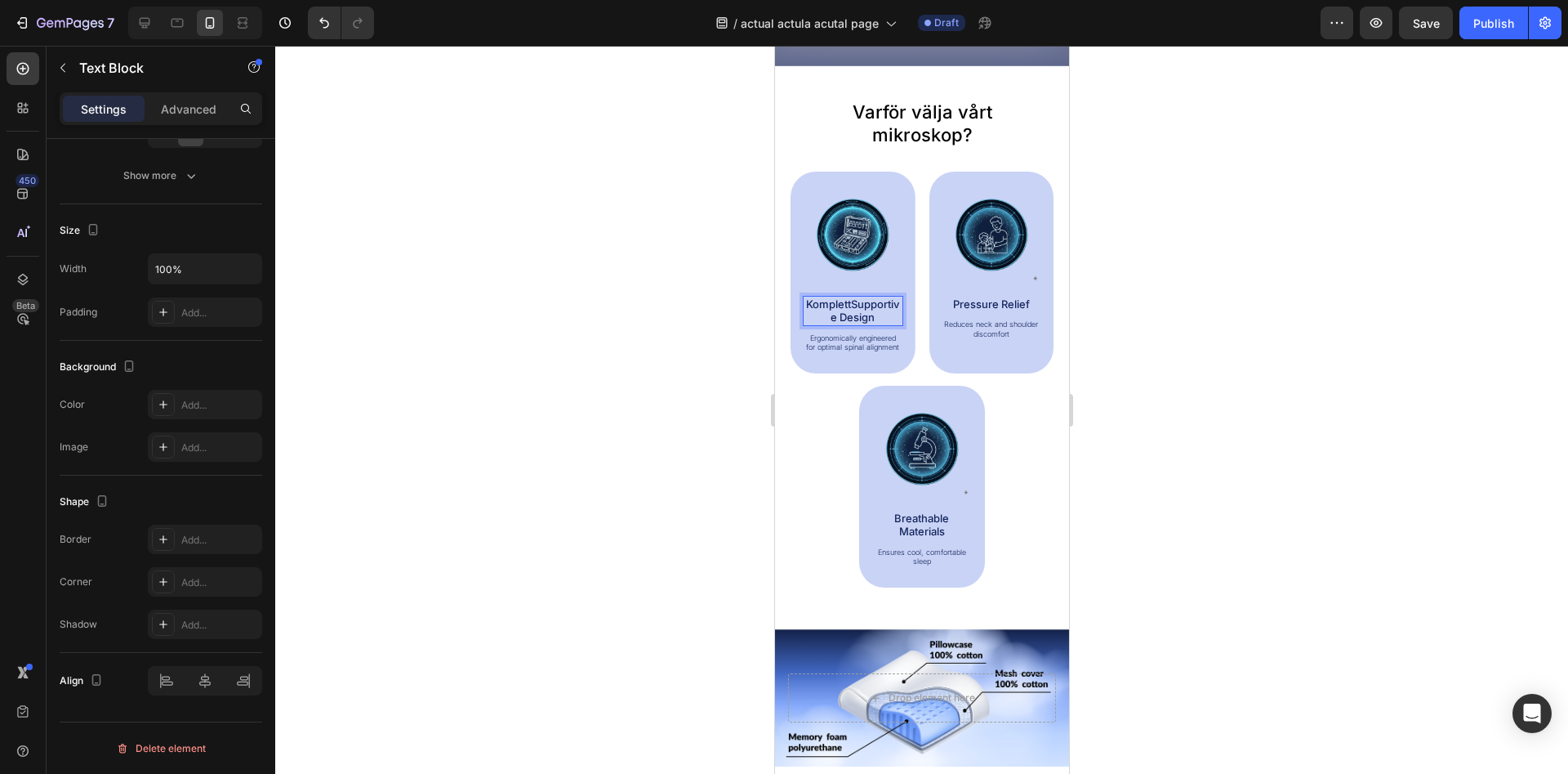
click at [873, 318] on p "KomplettSupportive Design" at bounding box center [852, 311] width 98 height 27
click at [840, 344] on p "Ergonomically engineered for optimal spinal alignment" at bounding box center [852, 342] width 98 height 19
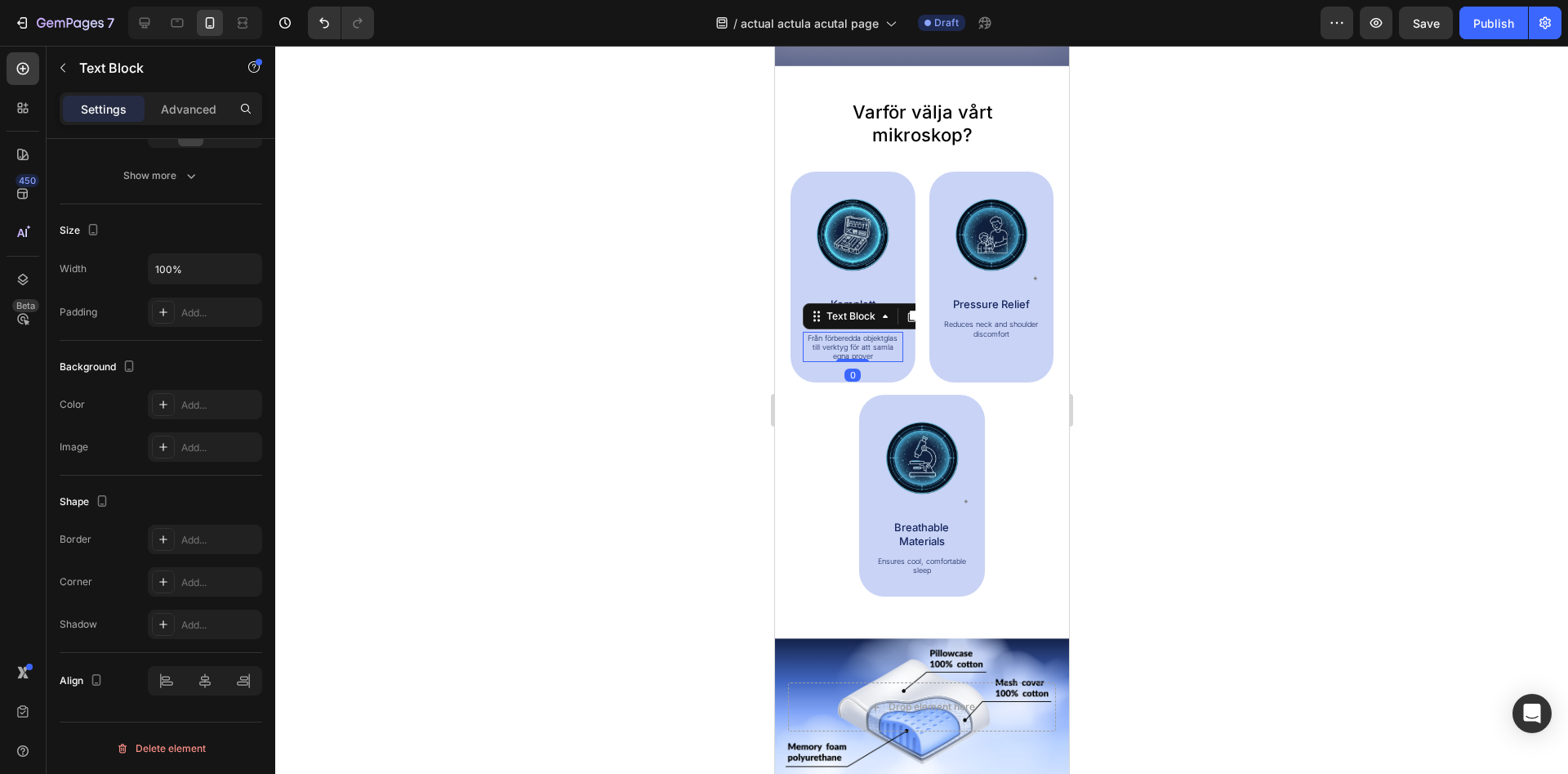
click at [1168, 321] on div at bounding box center [921, 409] width 1293 height 728
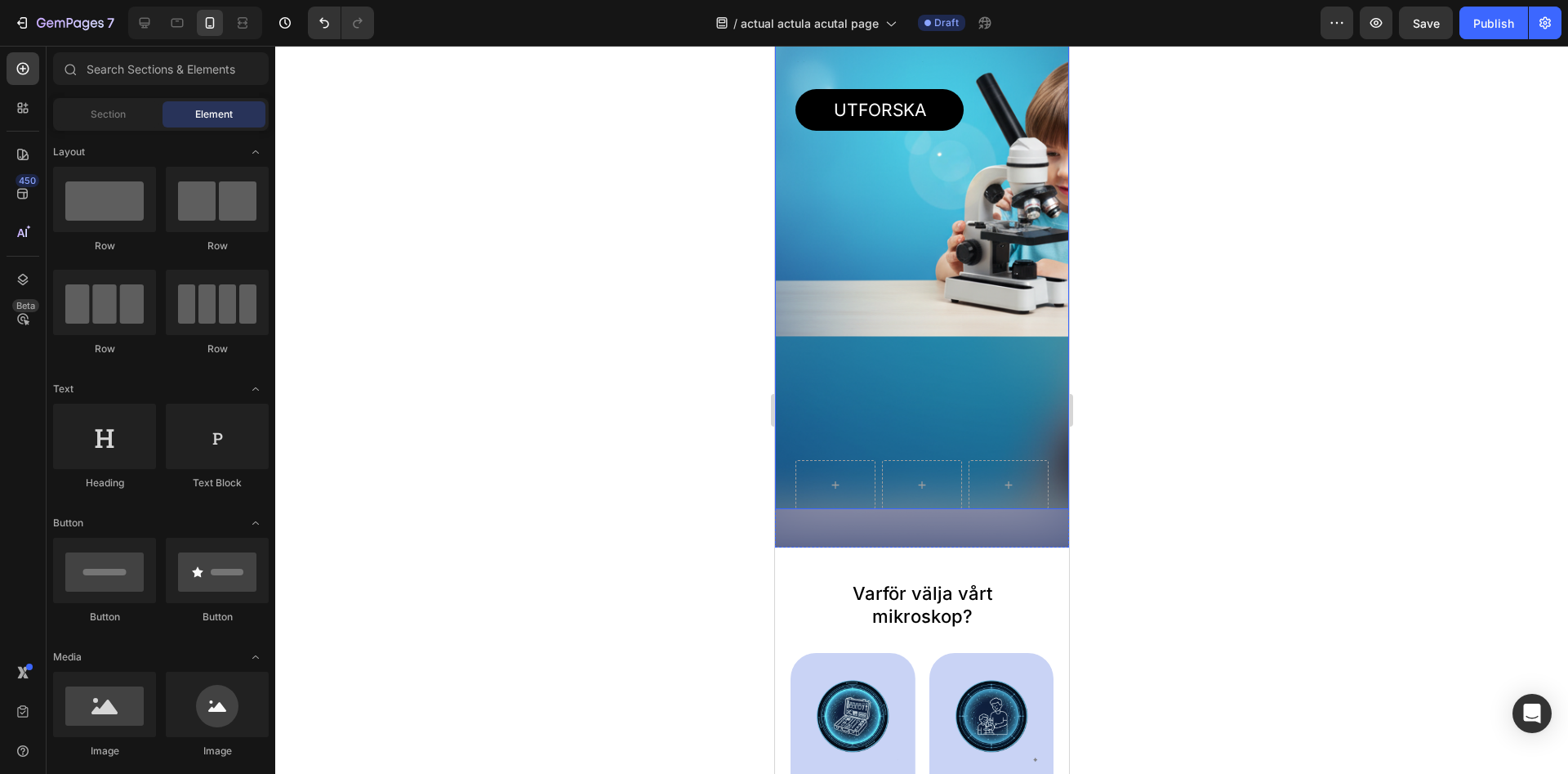
scroll to position [417, 0]
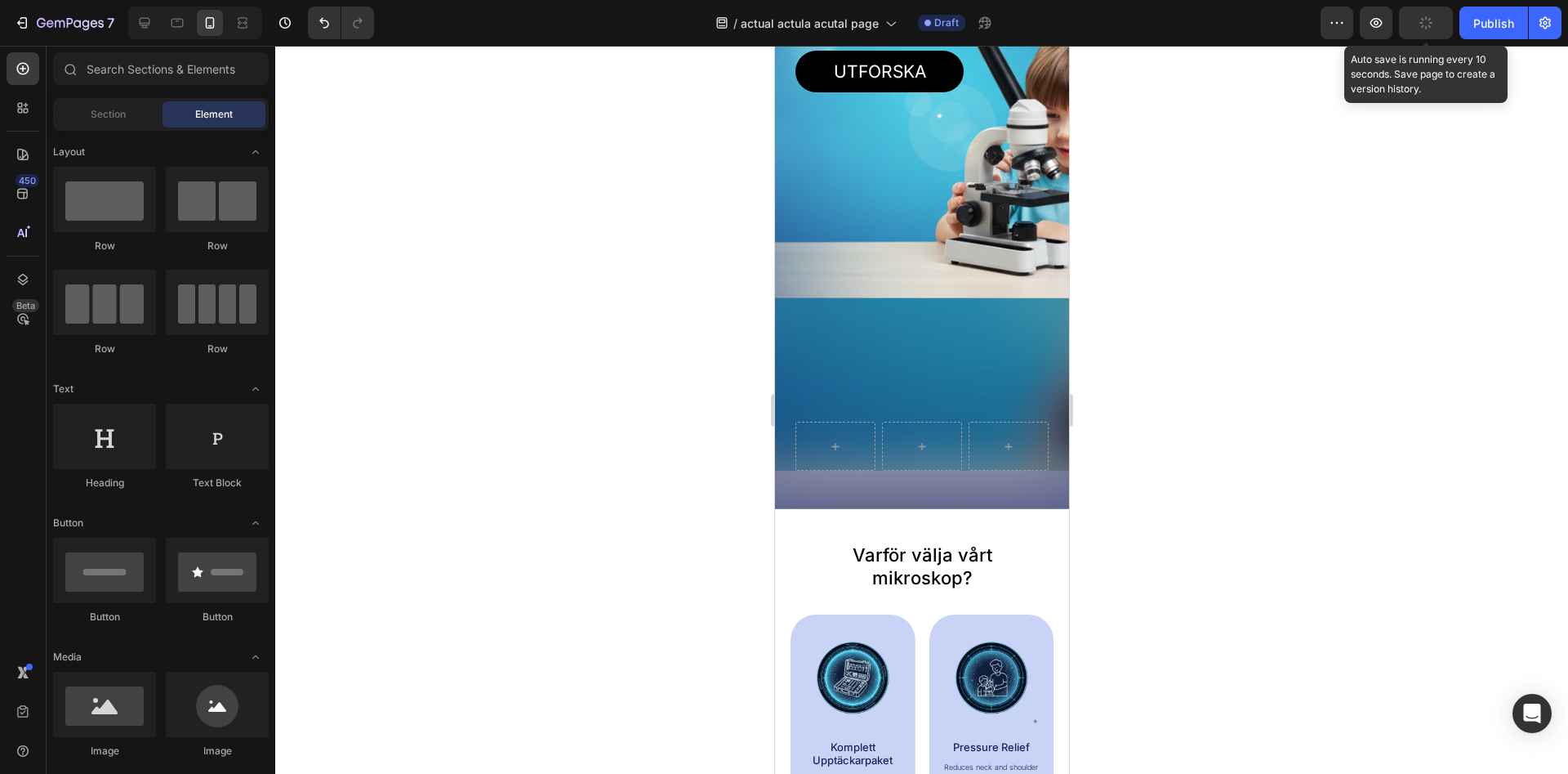
click at [1428, 25] on icon "button" at bounding box center [1425, 23] width 15 height 15
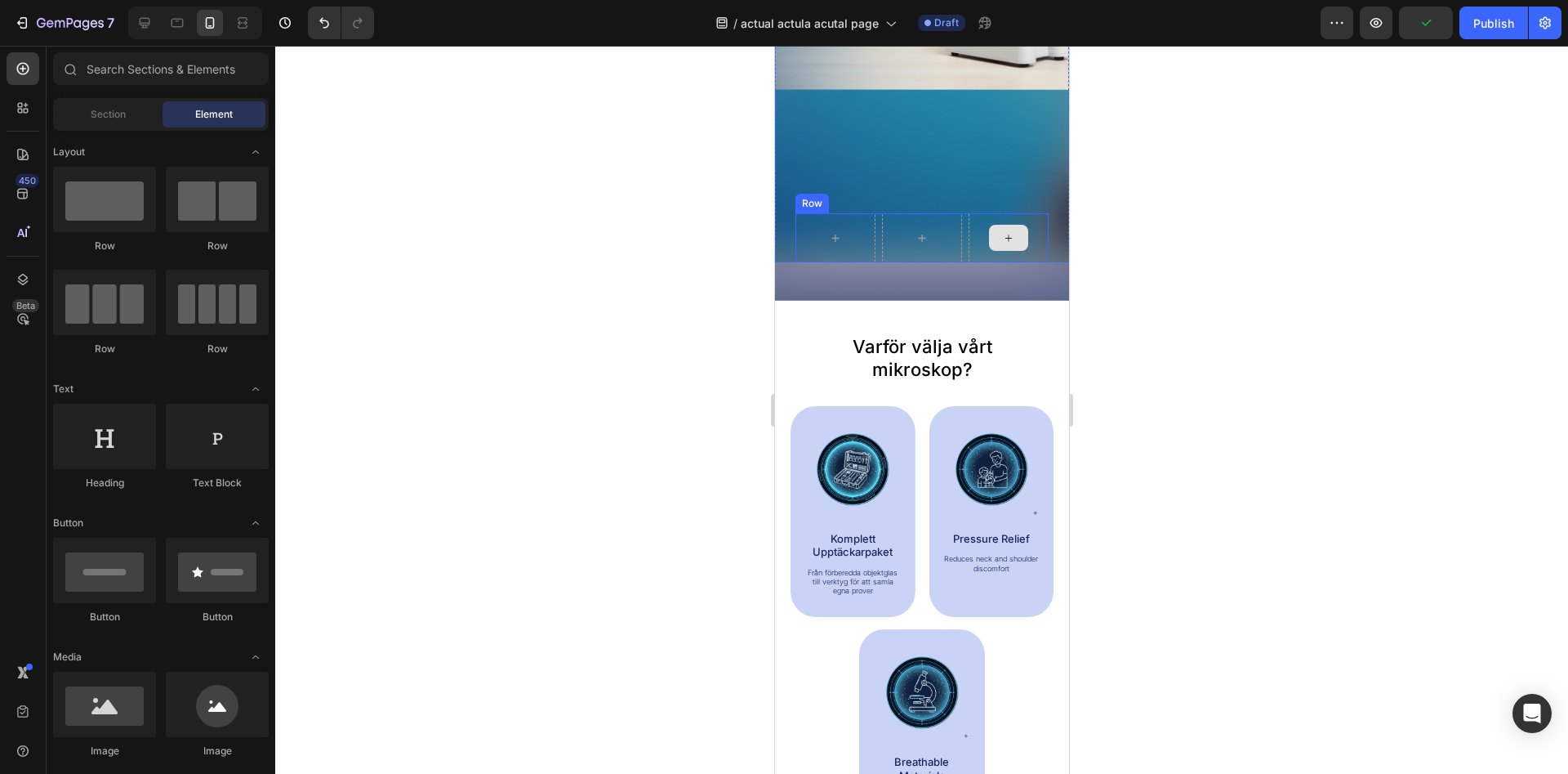
scroll to position [667, 0]
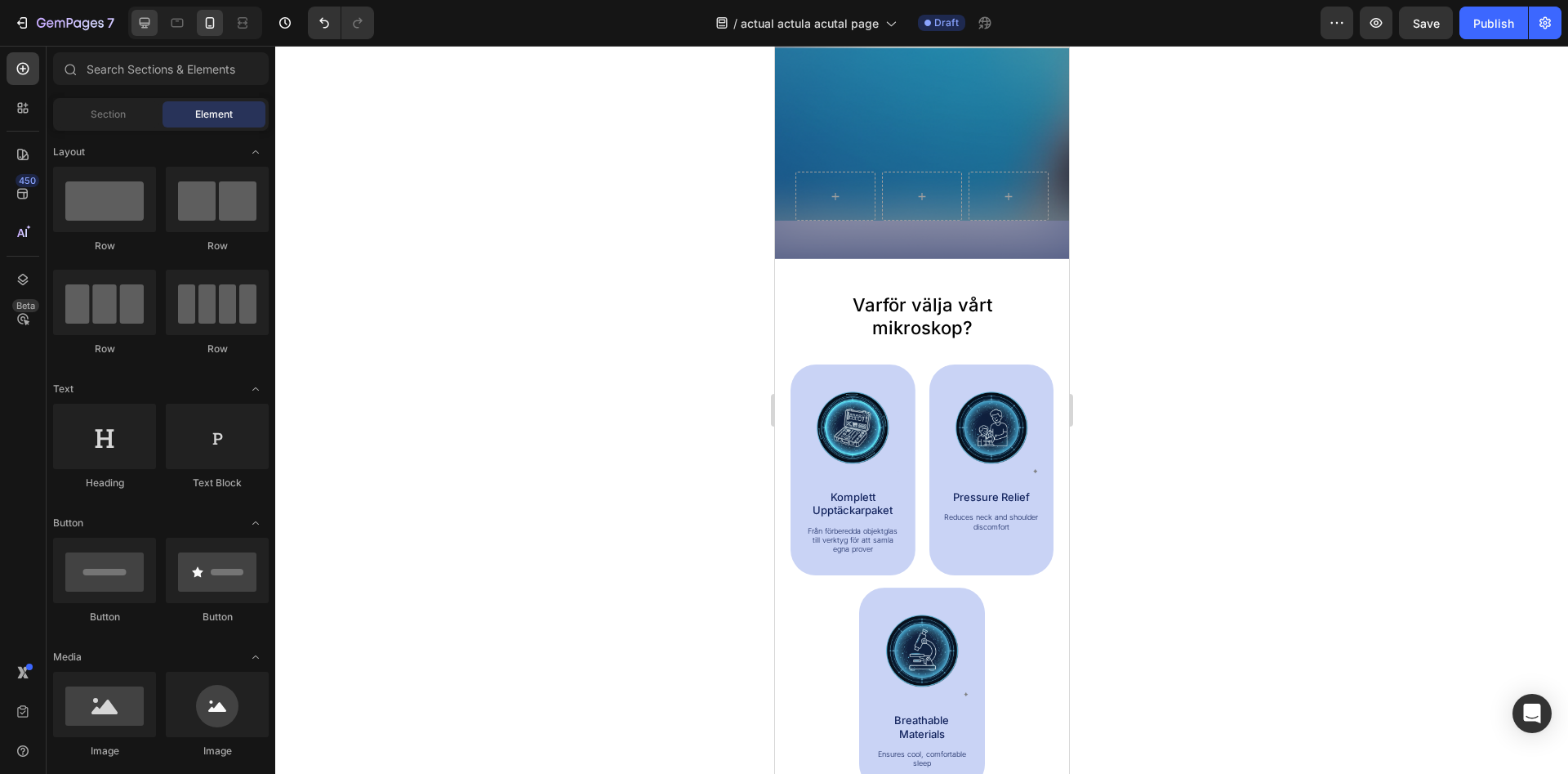
click at [155, 22] on div at bounding box center [144, 23] width 27 height 27
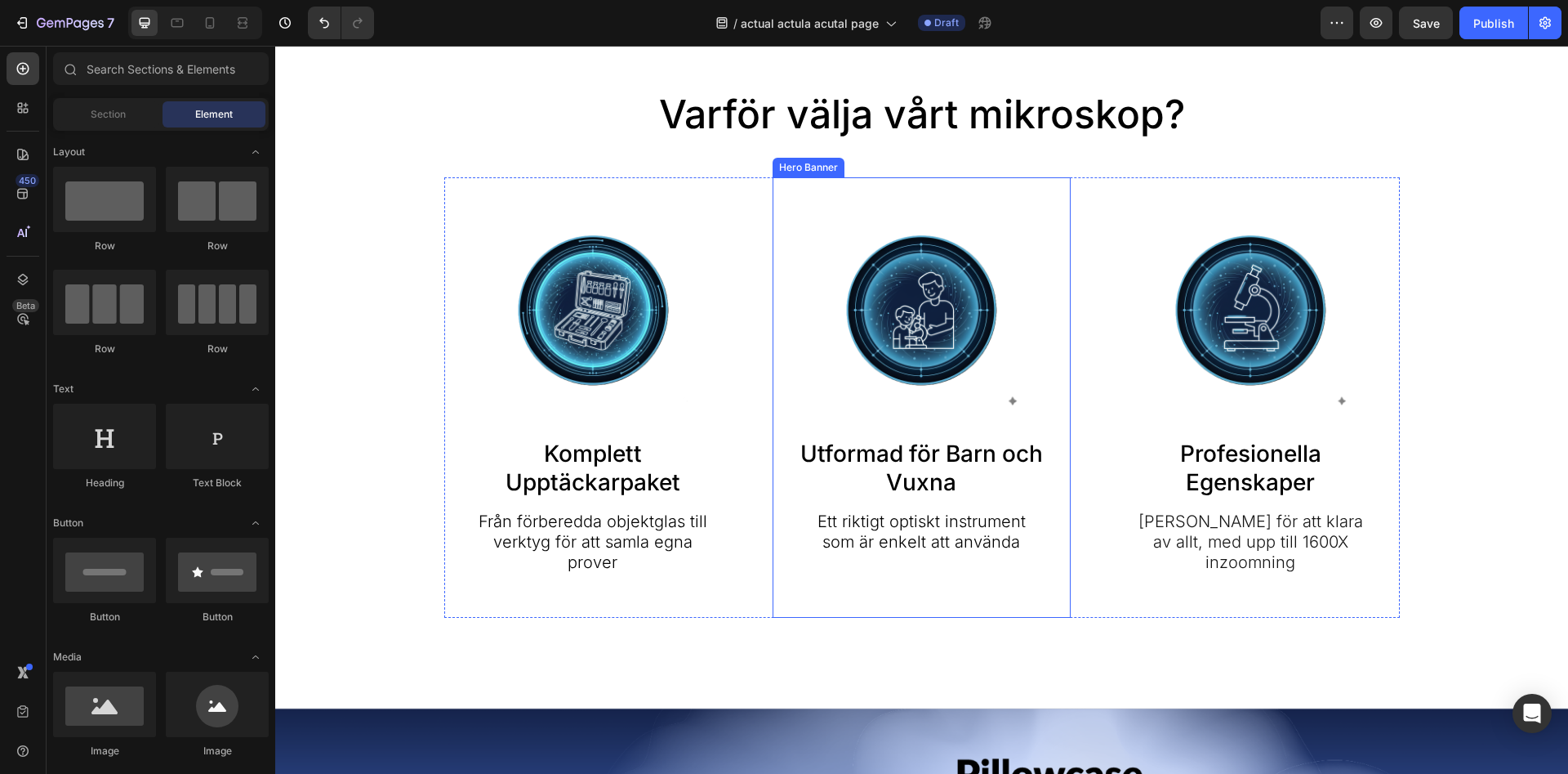
scroll to position [812, 0]
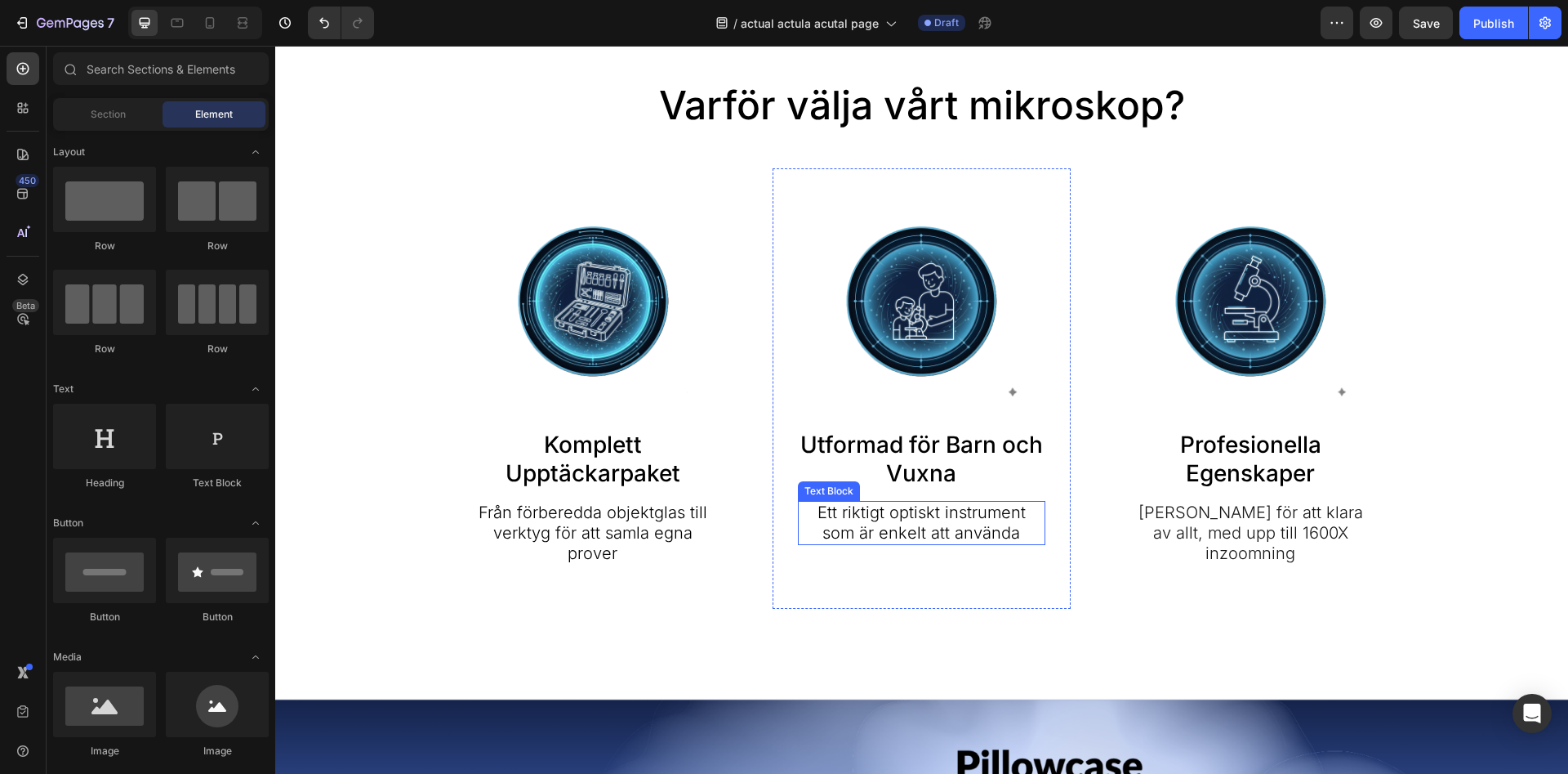
click at [883, 518] on p "Ett riktigt optiskt instrument som är enkelt att använda" at bounding box center [921, 523] width 244 height 40
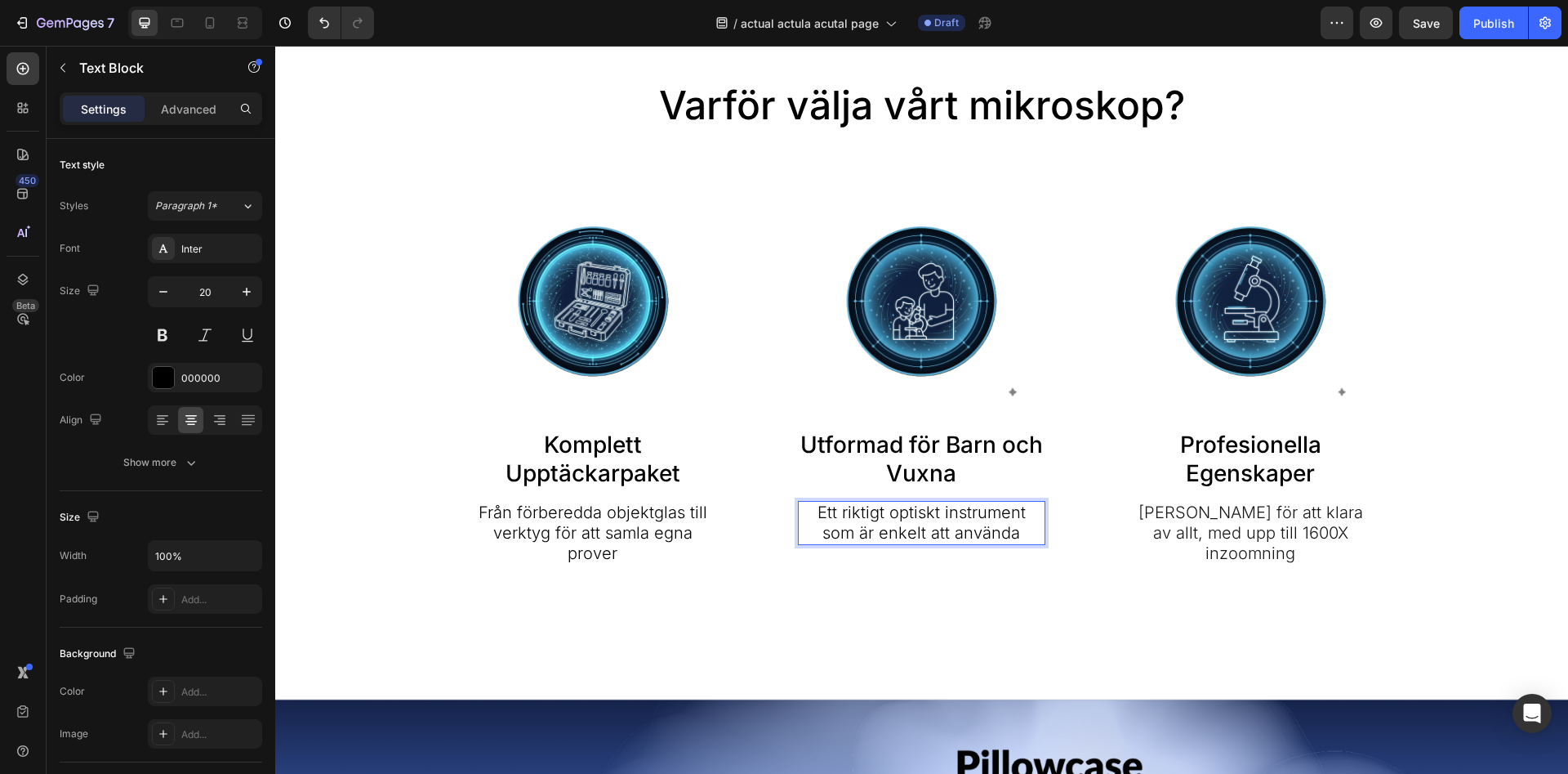
click at [883, 518] on p "Ett riktigt optiskt instrument som är enkelt att använda" at bounding box center [921, 523] width 244 height 40
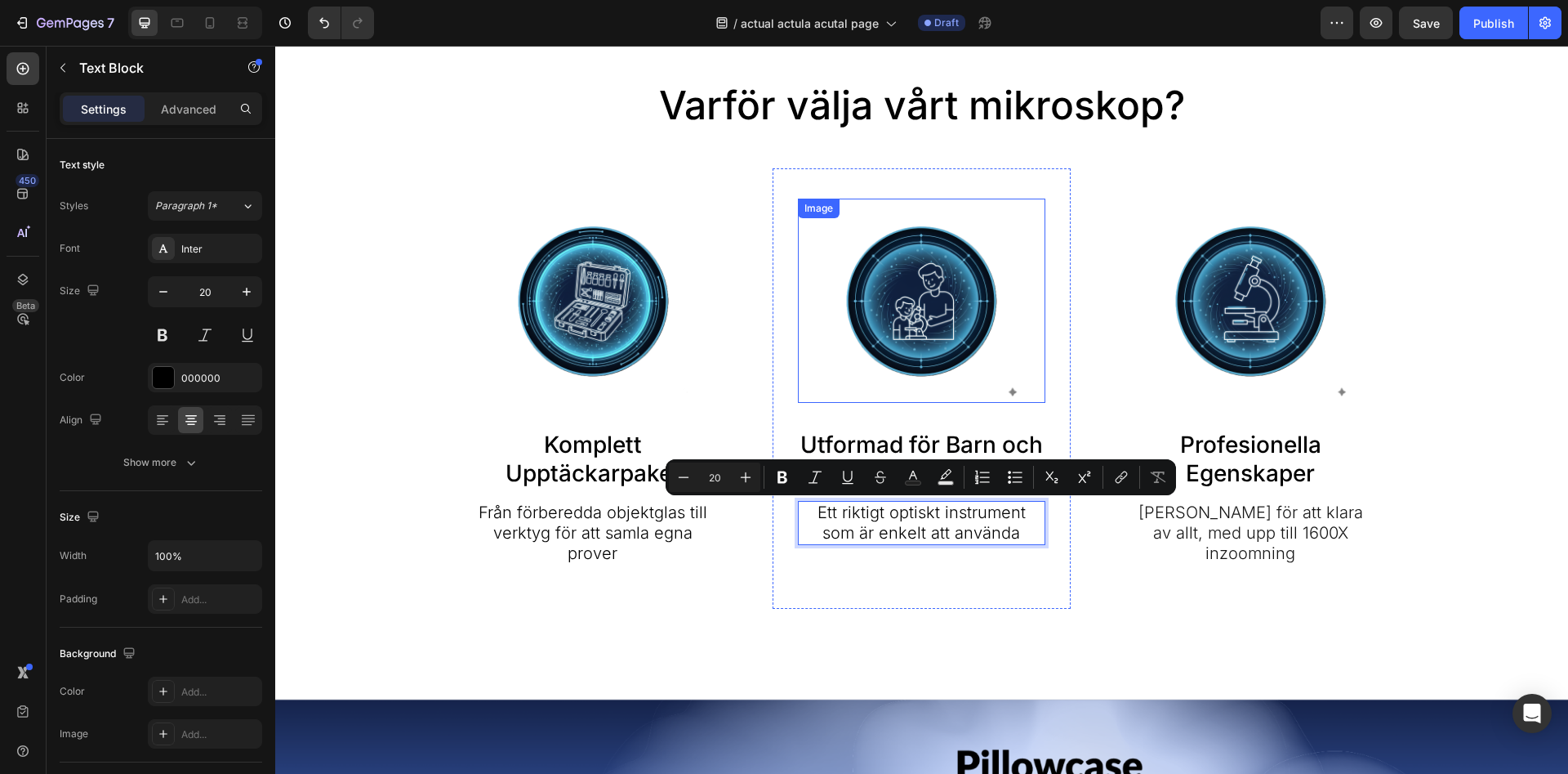
click at [815, 247] on div at bounding box center [921, 300] width 247 height 204
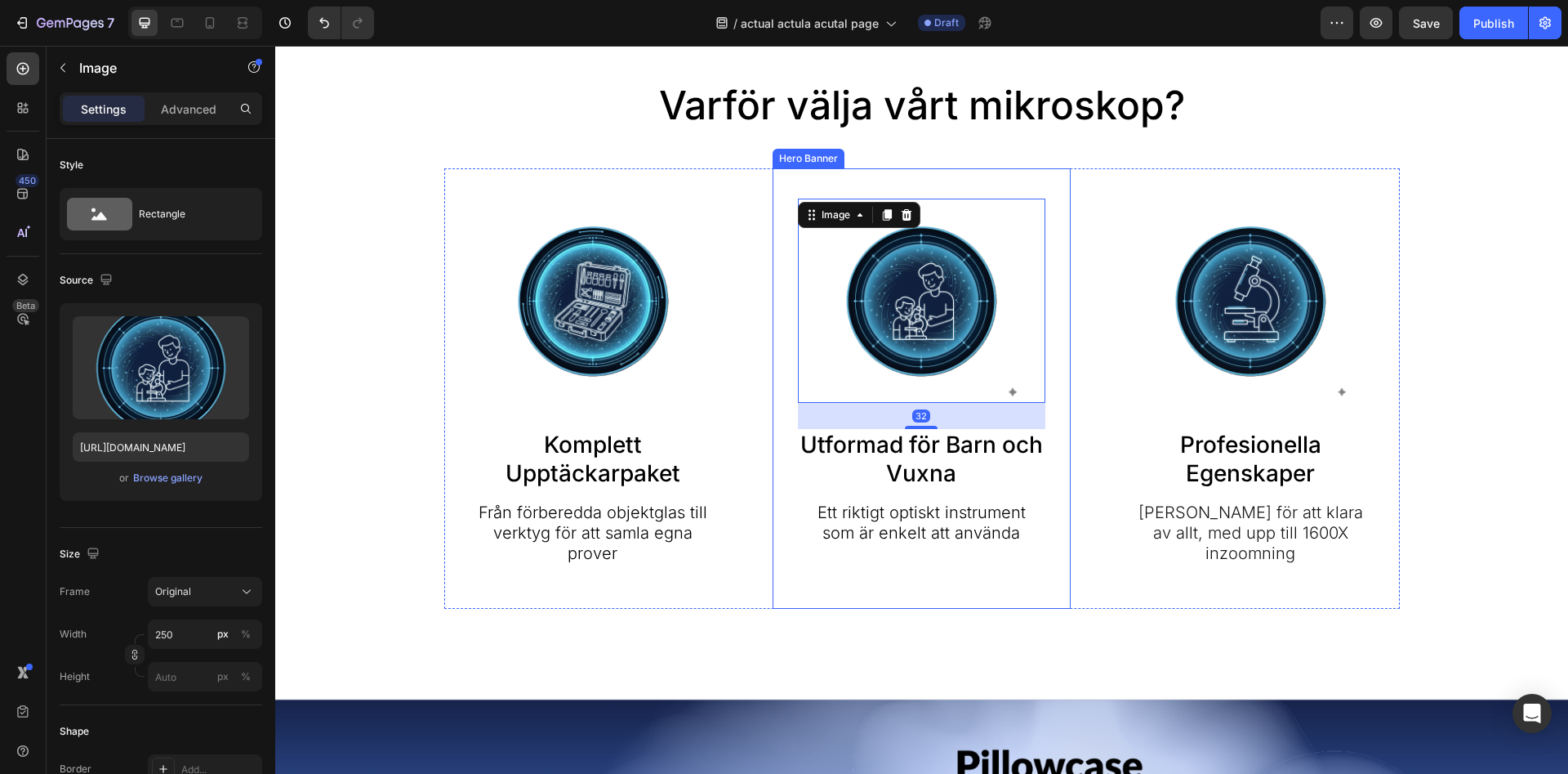
click at [765, 255] on div "Image Komplett Upptäckarpaket Text Block Från förberedda objektglas till verkty…" at bounding box center [922, 388] width 956 height 441
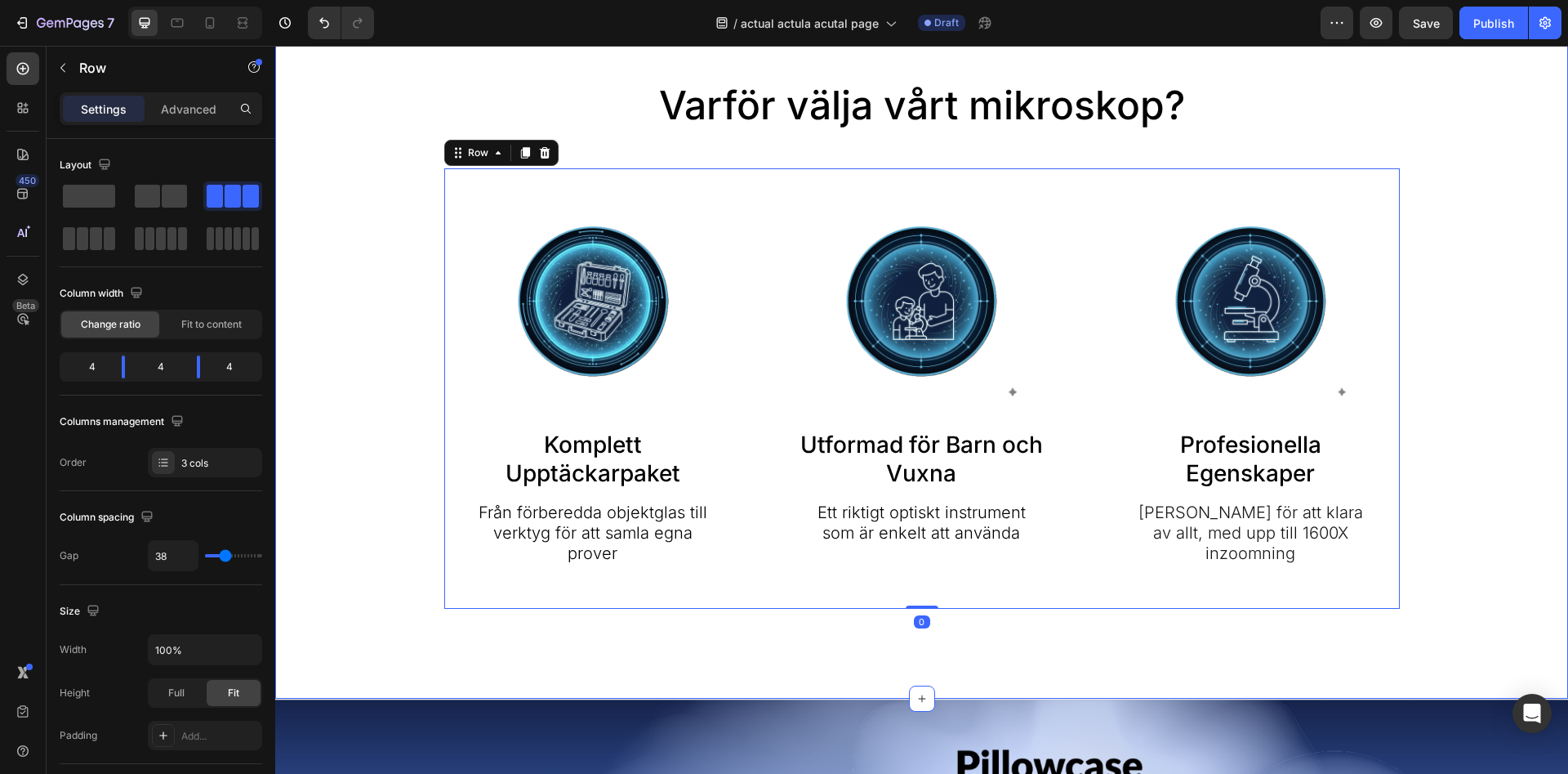
click at [361, 341] on div "Varför välja vårt mikroskop? Heading Image Komplett Upptäckarpaket Text Block F…" at bounding box center [921, 343] width 1261 height 529
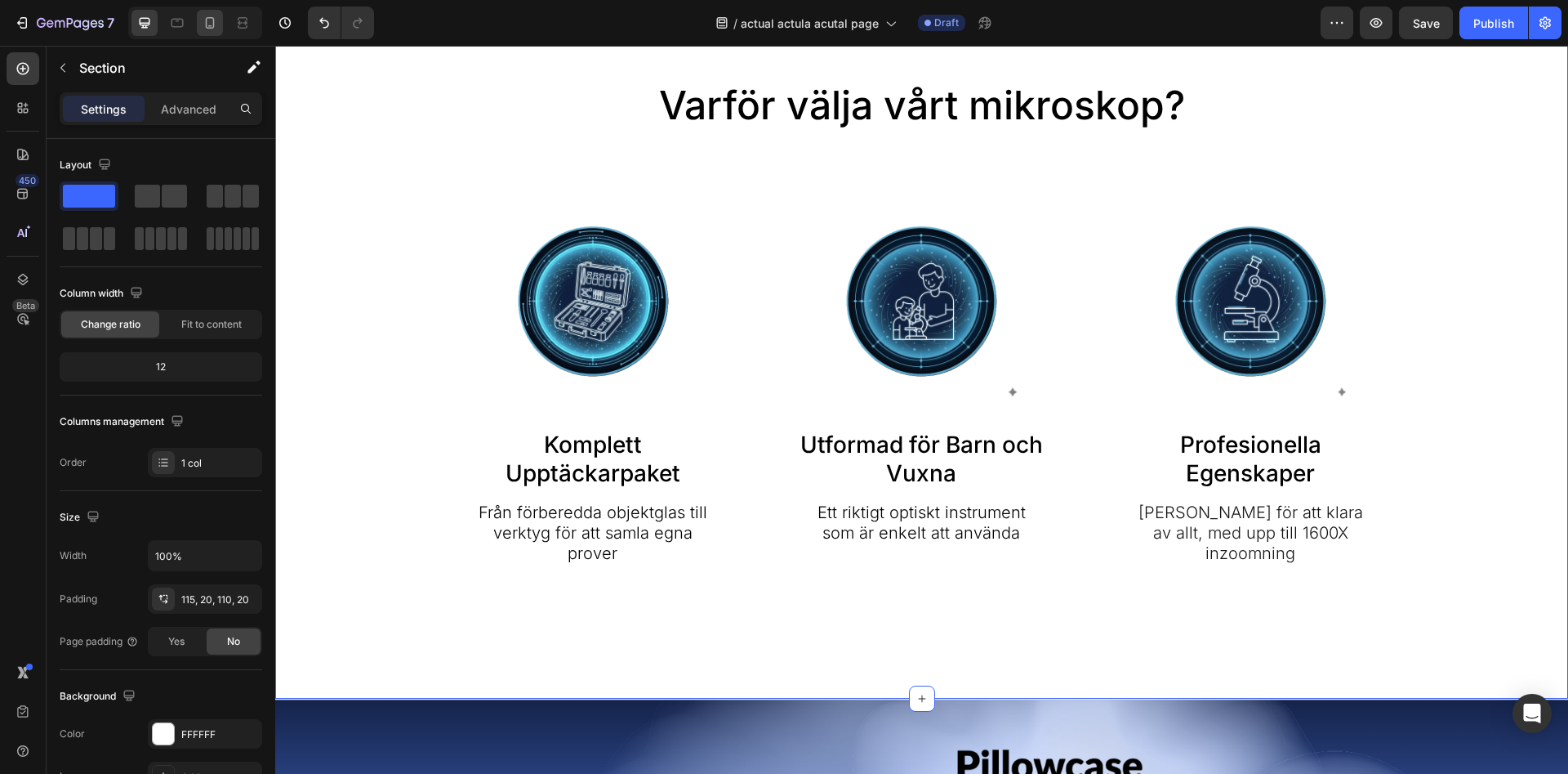
click at [216, 22] on icon at bounding box center [210, 23] width 17 height 17
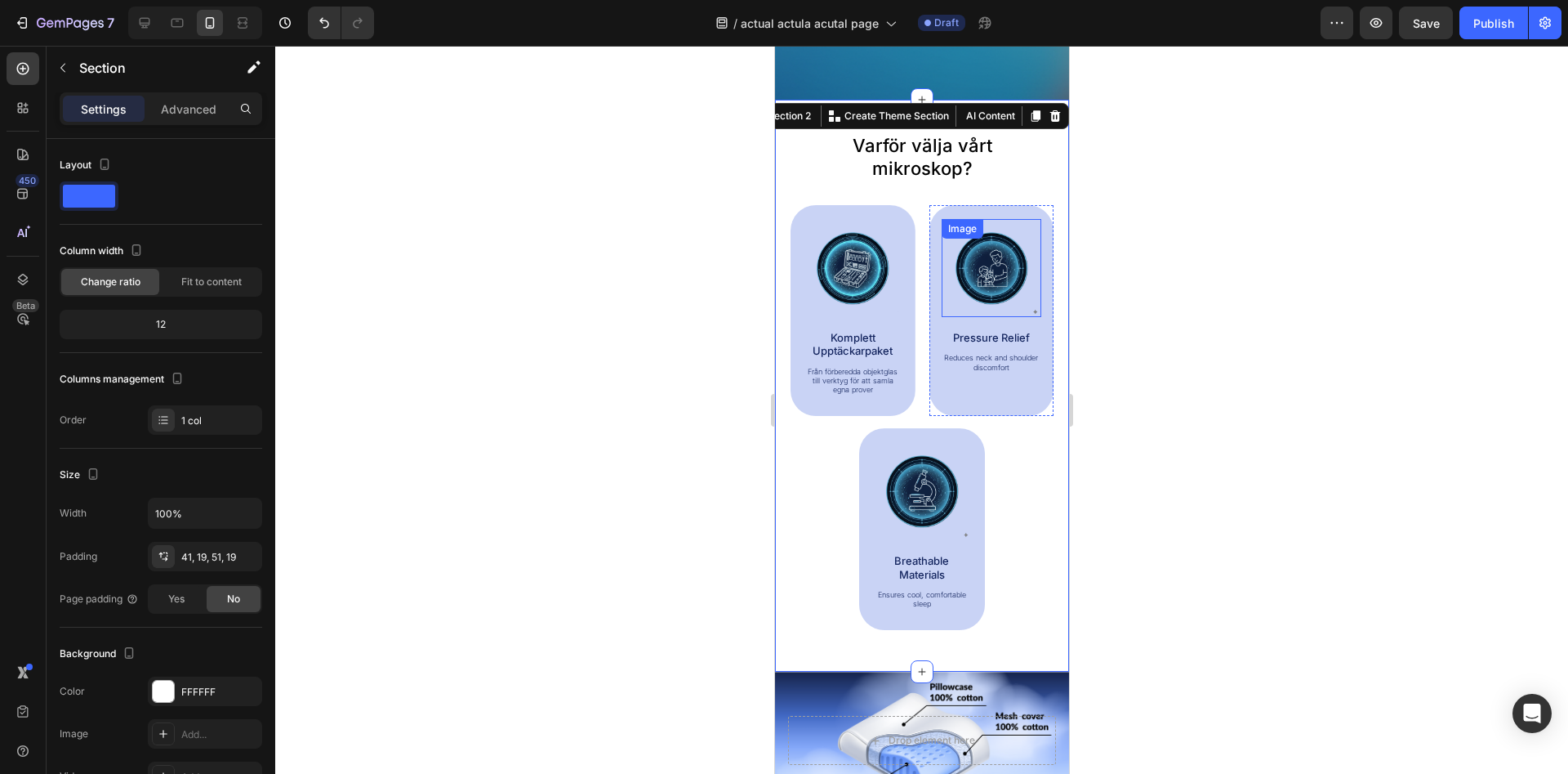
scroll to position [694, 0]
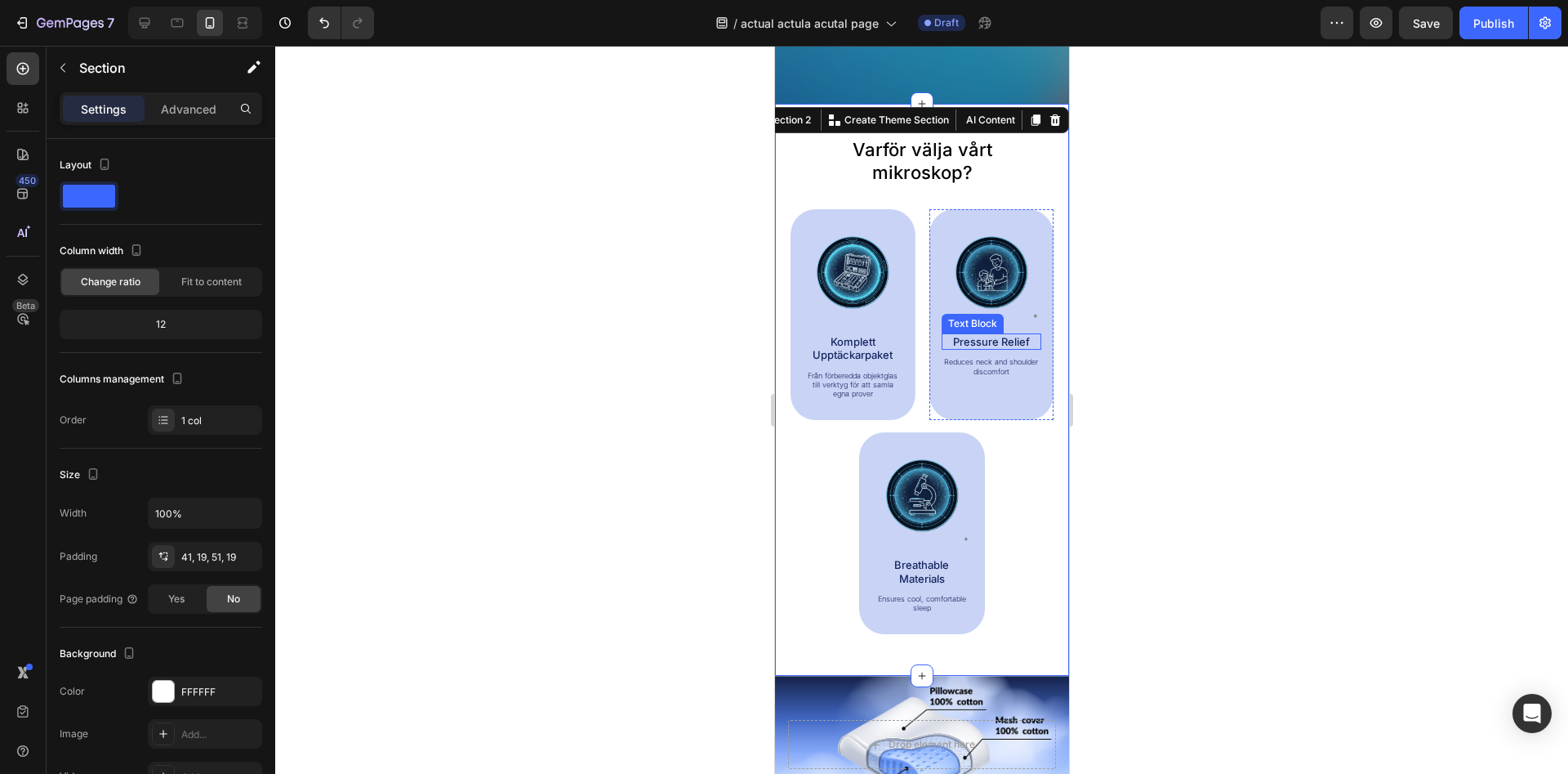
click at [993, 343] on div "Image Pressure Relief Text Block Reduces neck and shoulder discomfort Text Block" at bounding box center [990, 303] width 125 height 188
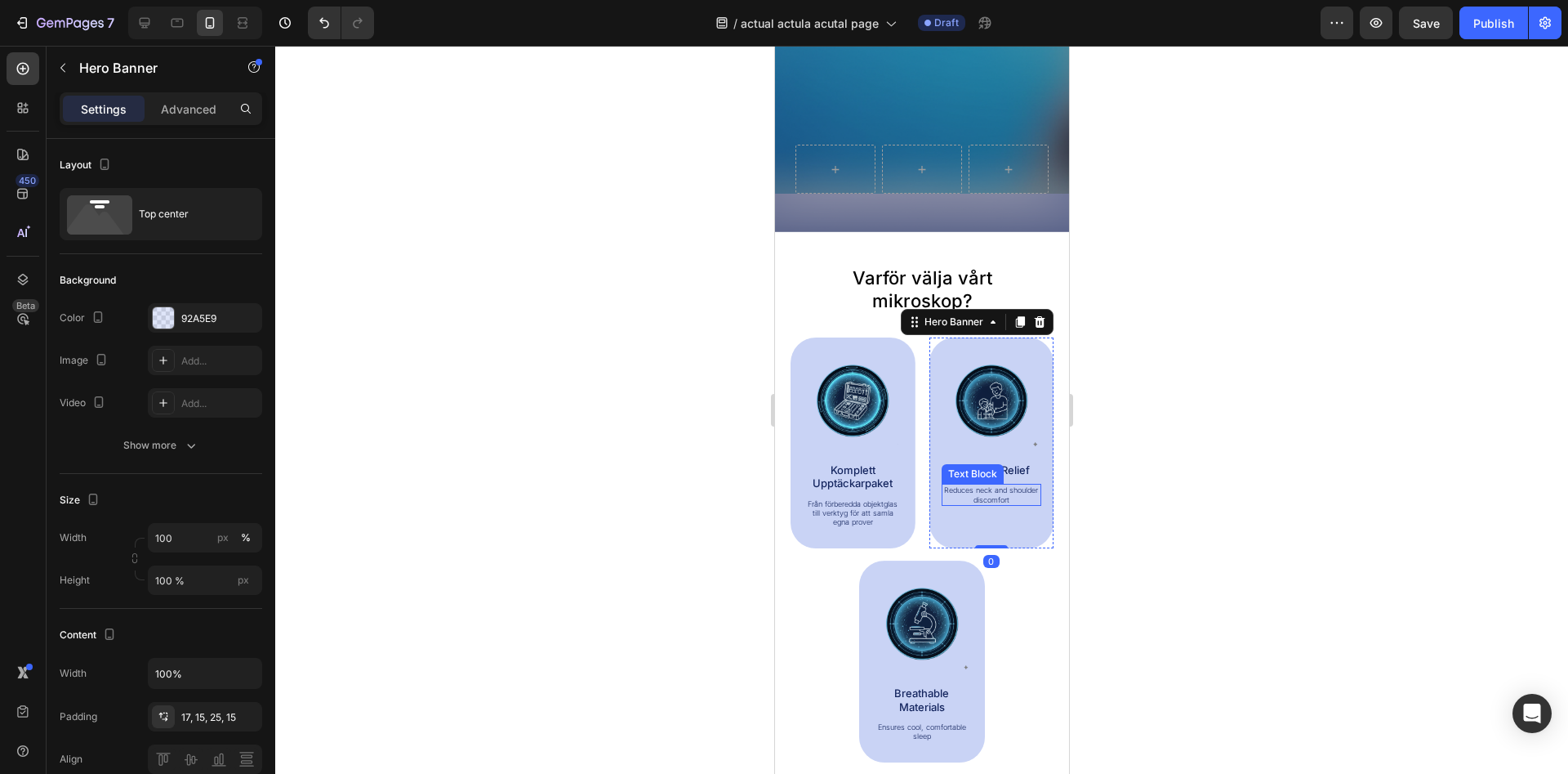
click at [991, 495] on p "Reduces neck and shoulder discomfort" at bounding box center [990, 494] width 98 height 19
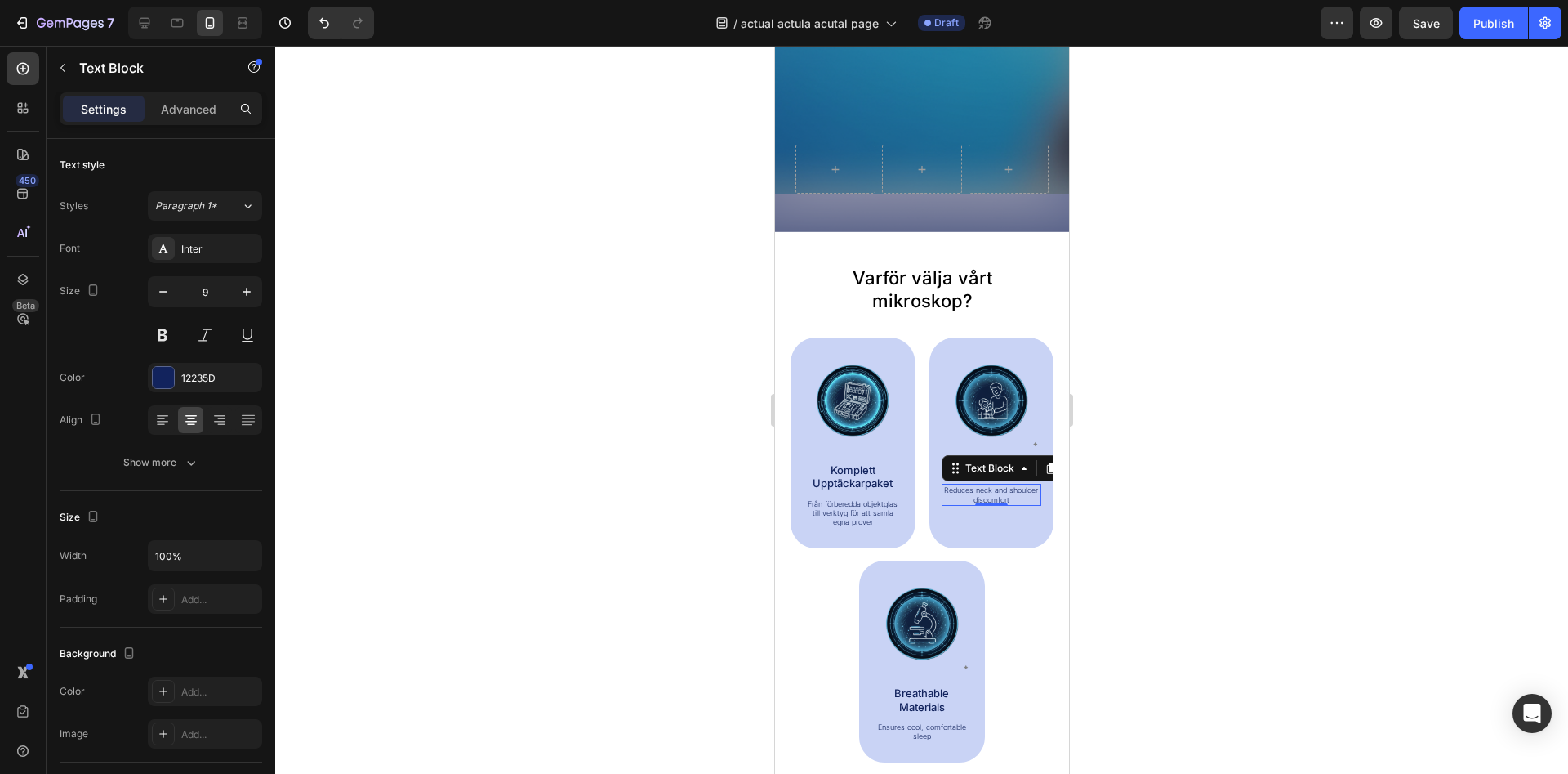
click at [991, 495] on p "Reduces neck and shoulder discomfort" at bounding box center [990, 494] width 98 height 19
click at [987, 468] on p "Pressure Relief" at bounding box center [990, 469] width 98 height 13
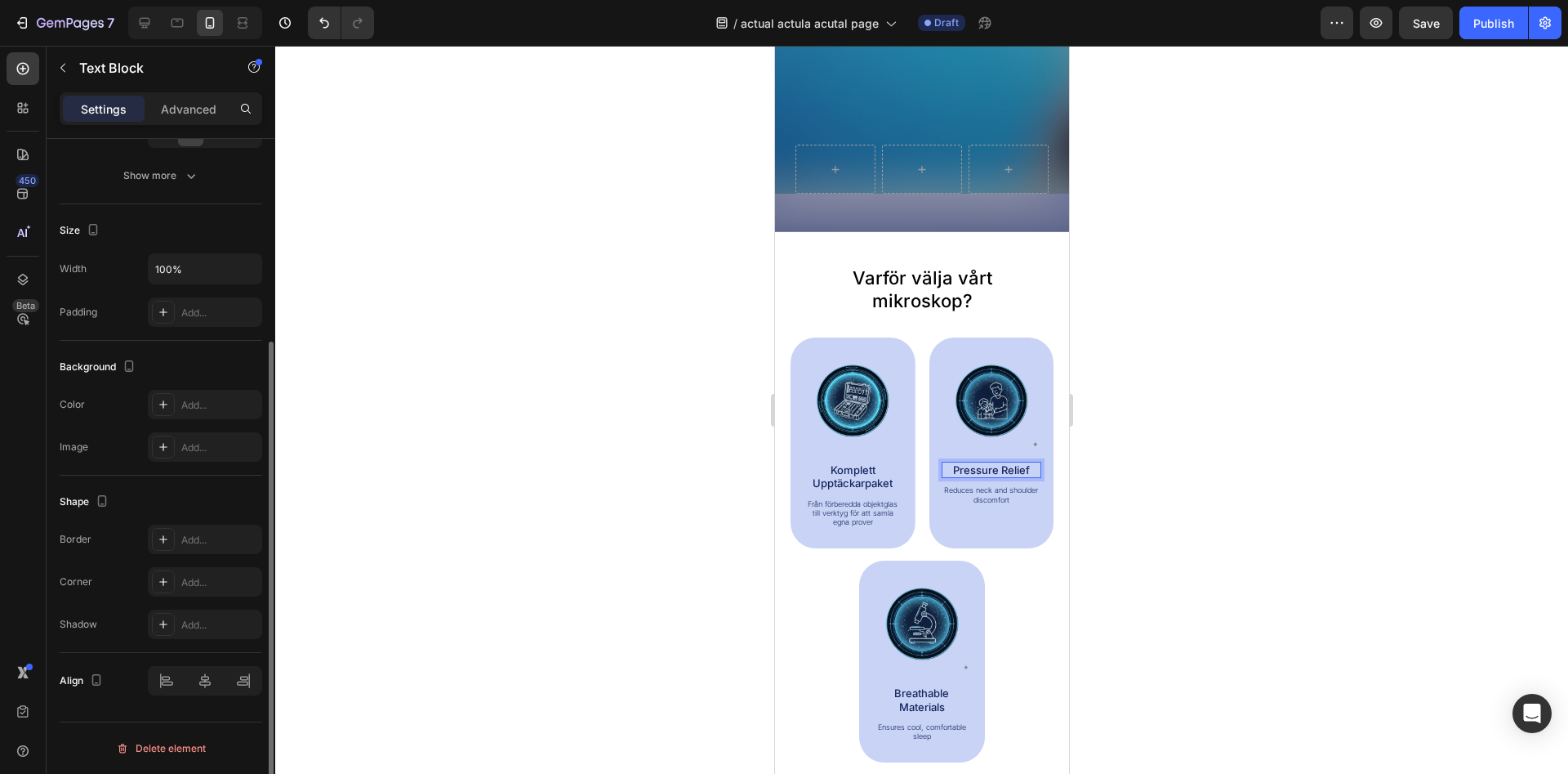
click at [987, 468] on p "Pressure Relief" at bounding box center [990, 469] width 98 height 13
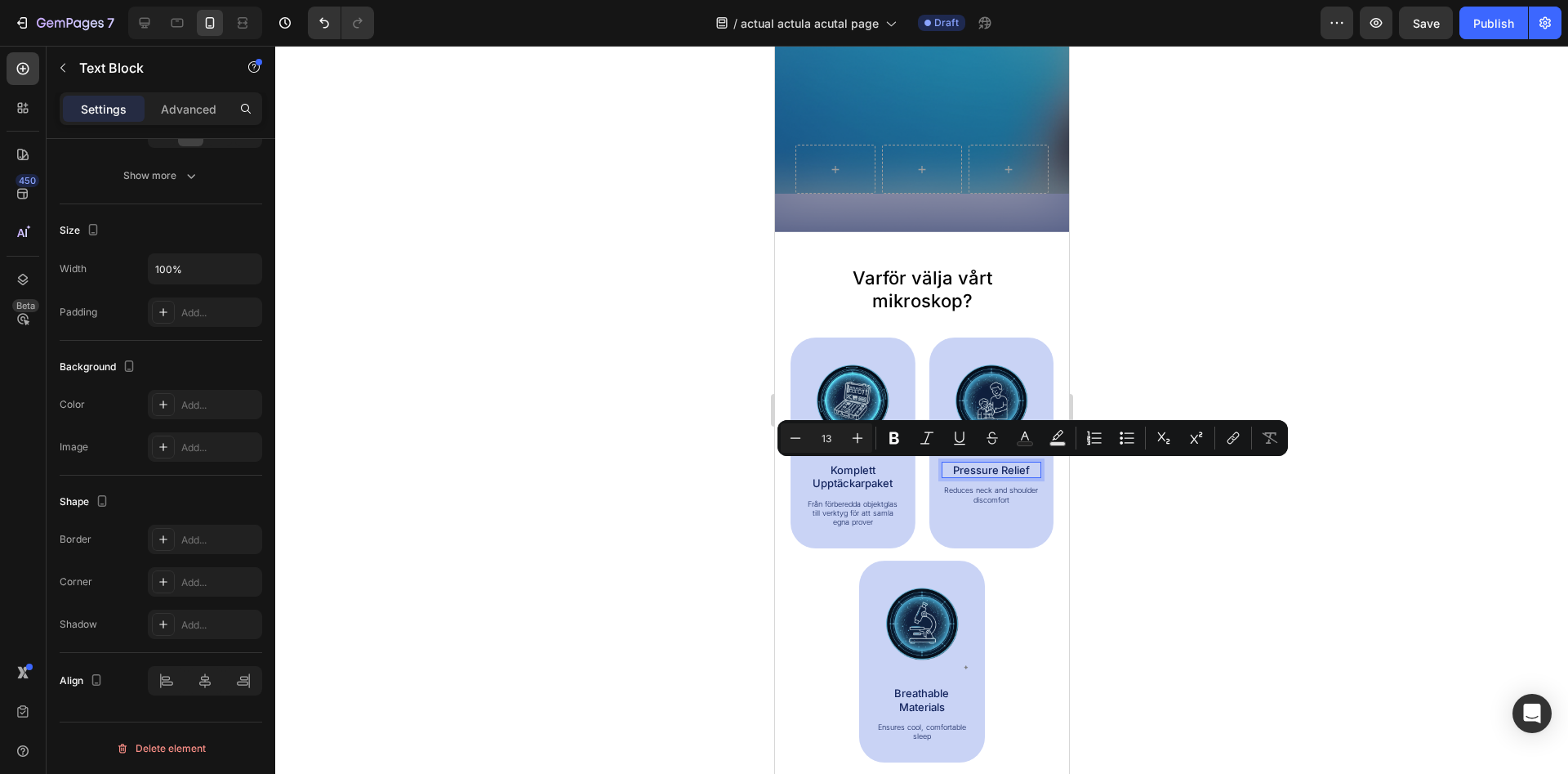
click at [987, 468] on p "Pressure Relief" at bounding box center [990, 469] width 98 height 13
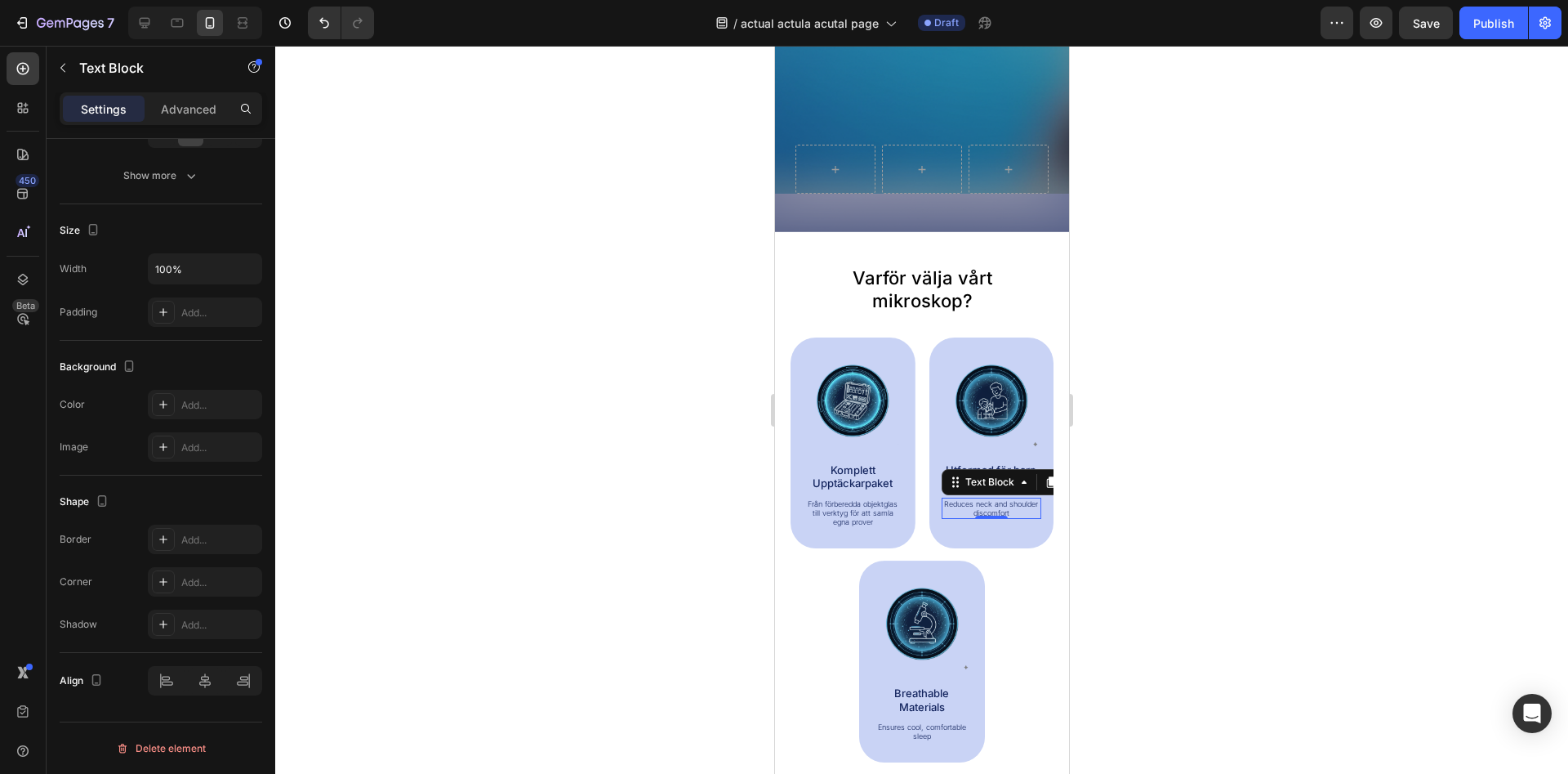
click at [998, 509] on p "Reduces neck and shoulder discomfort" at bounding box center [990, 508] width 98 height 19
click at [1104, 513] on div at bounding box center [921, 409] width 1293 height 728
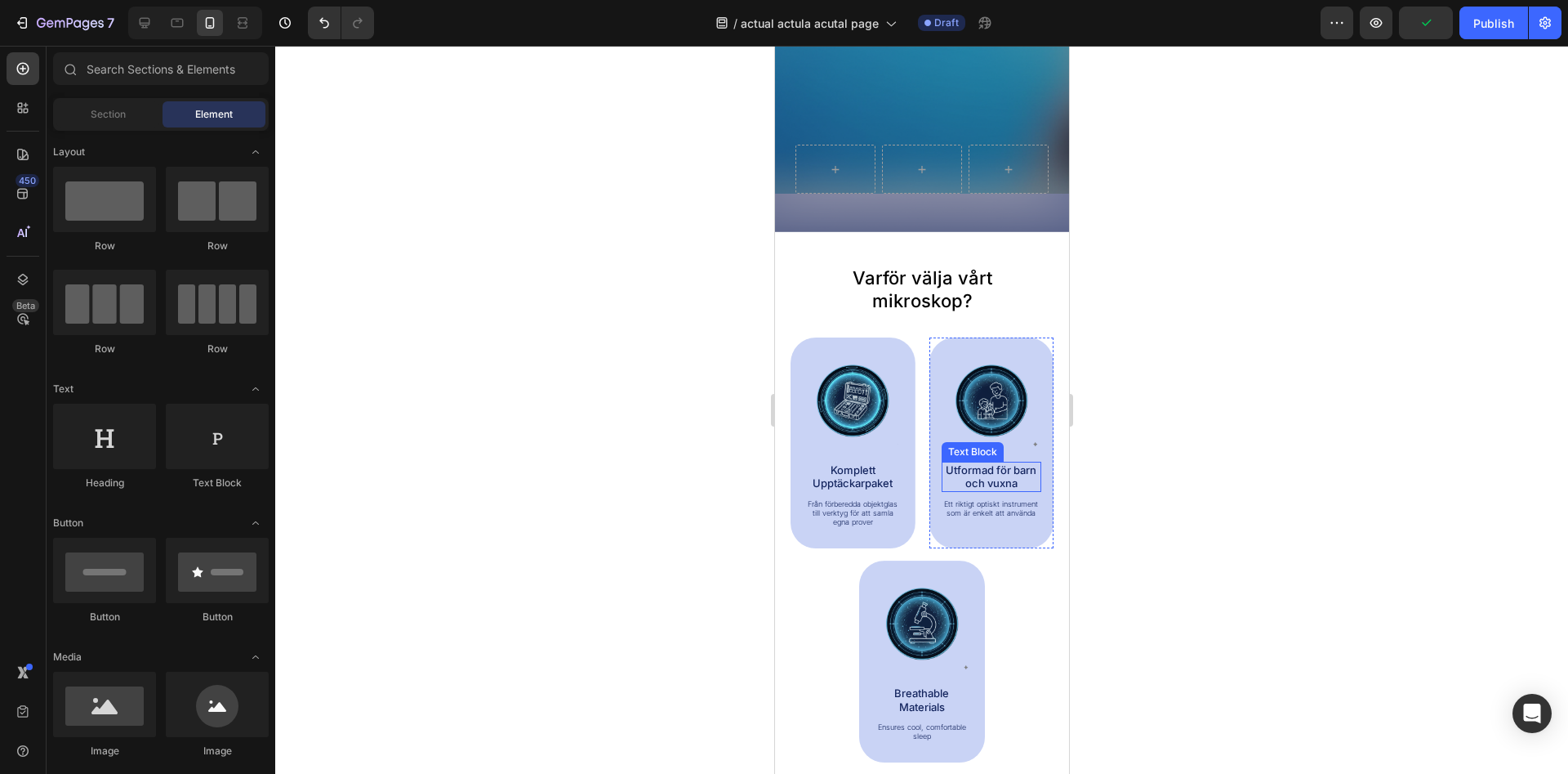
click at [989, 482] on p "Utformad för barn och vuxna" at bounding box center [990, 476] width 98 height 27
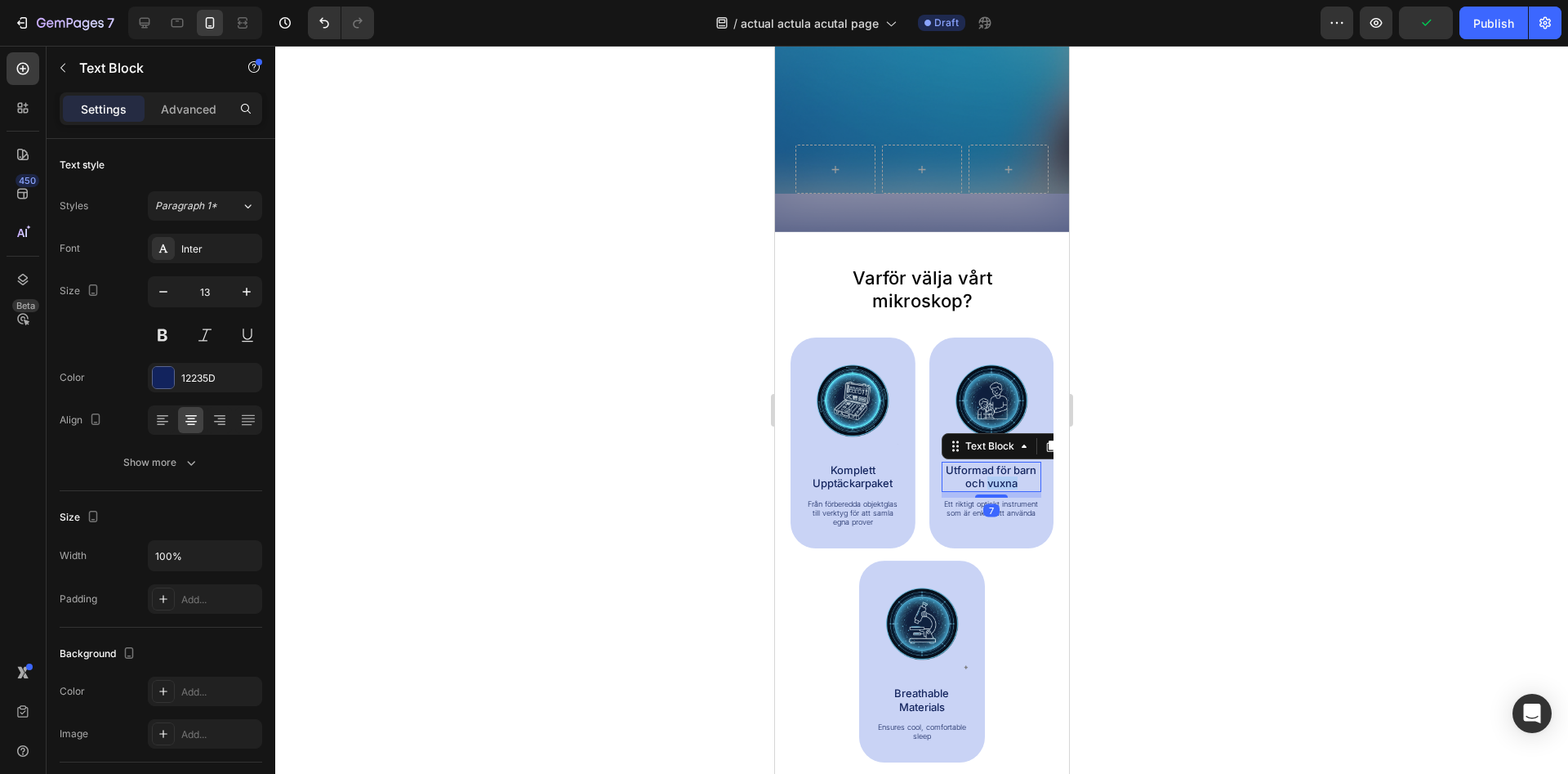
click at [994, 482] on p "Utformad för barn och vuxna" at bounding box center [990, 476] width 98 height 27
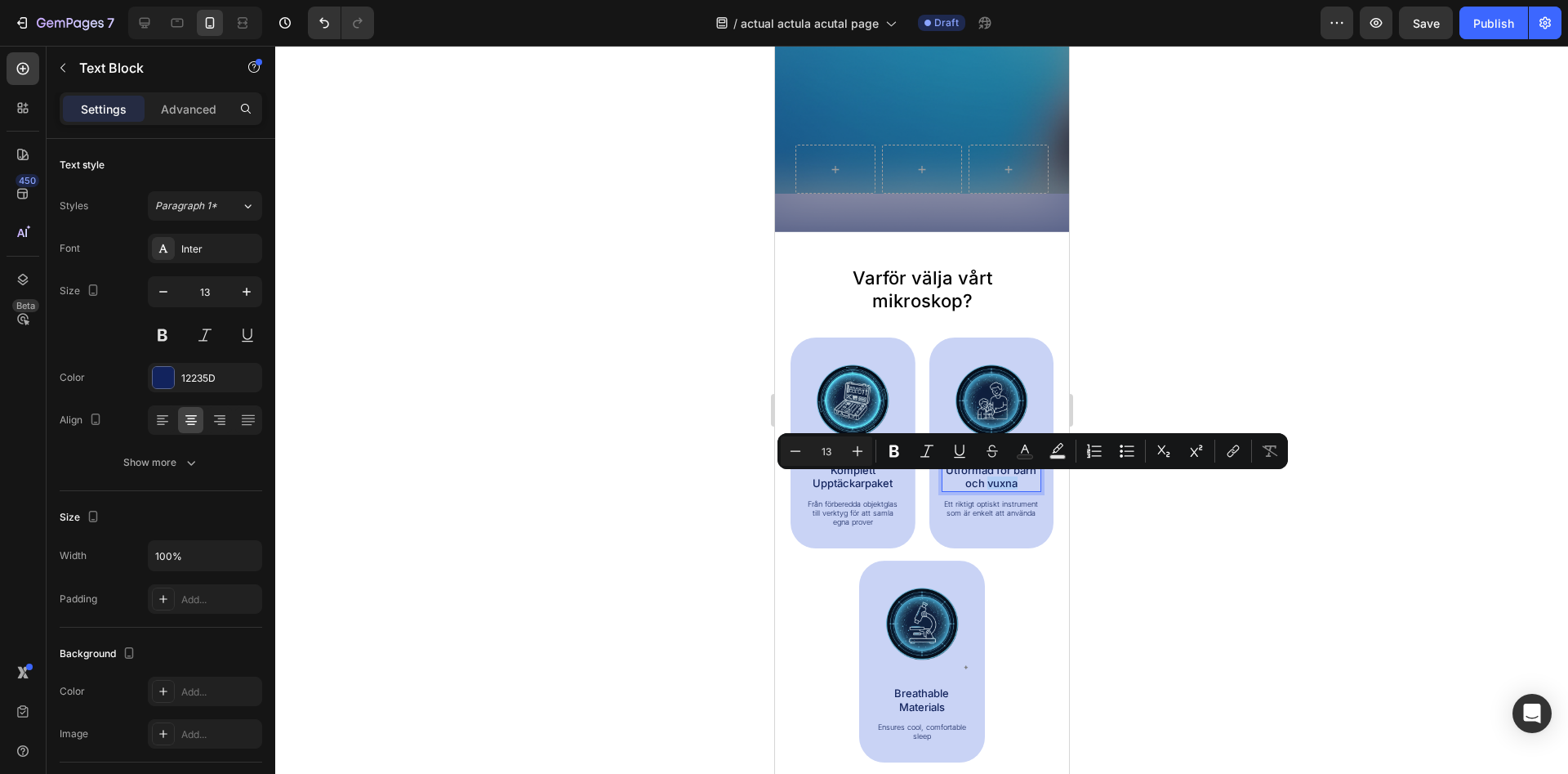
click at [991, 483] on p "Utformad för barn och vuxna" at bounding box center [990, 476] width 98 height 27
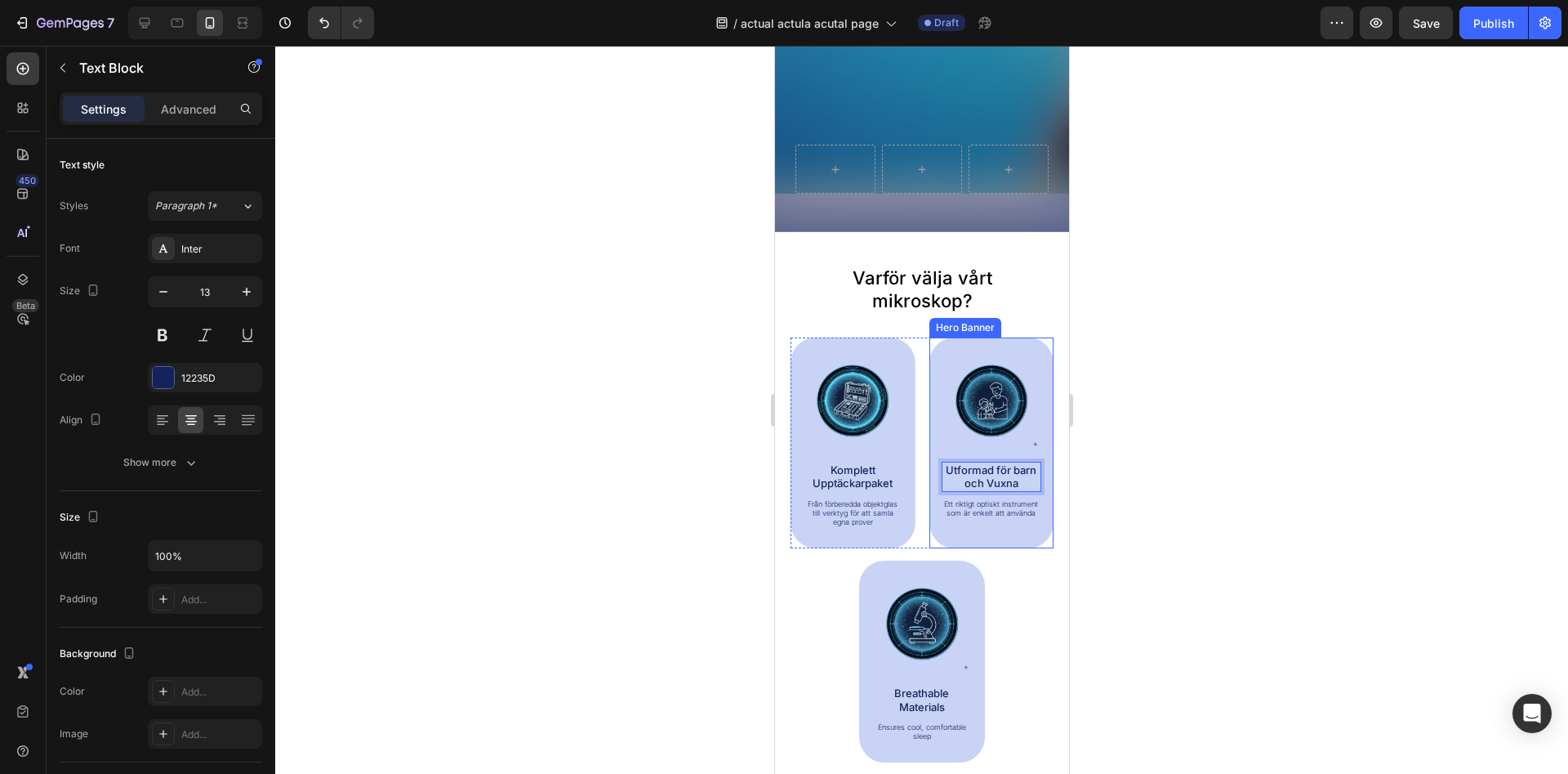
click at [1116, 466] on div at bounding box center [921, 409] width 1293 height 728
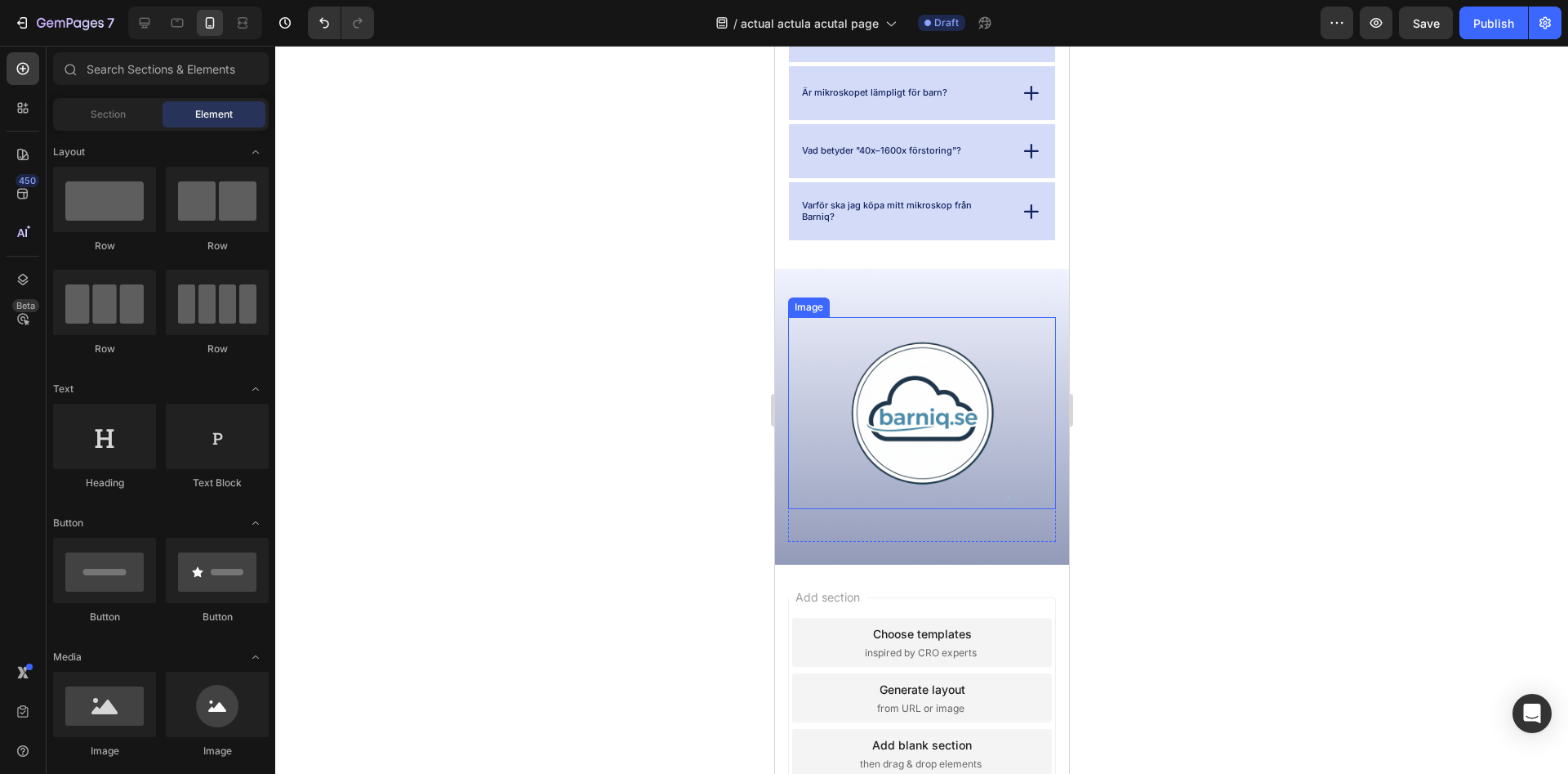
scroll to position [4380, 0]
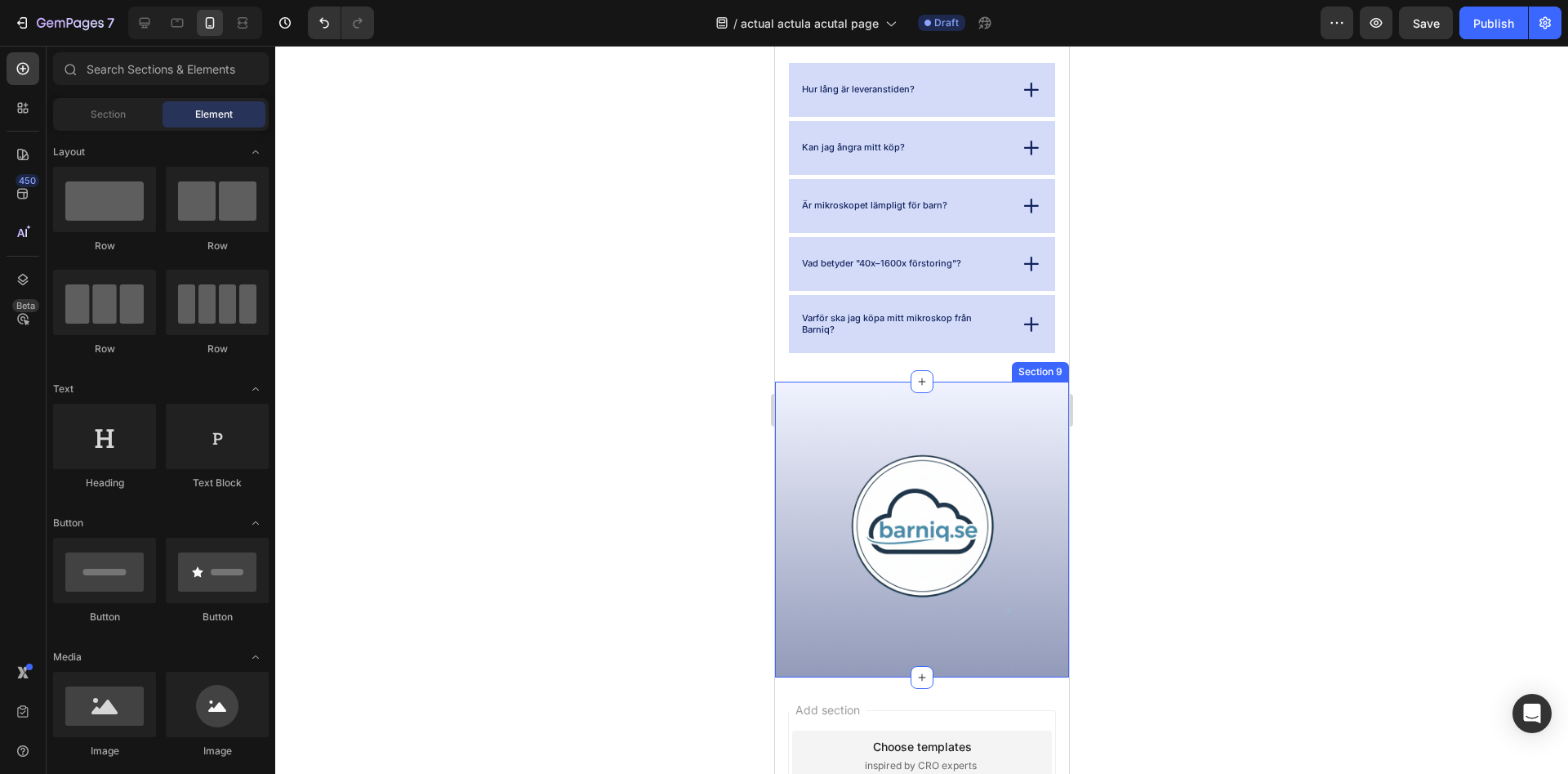
click at [920, 448] on img at bounding box center [921, 526] width 192 height 192
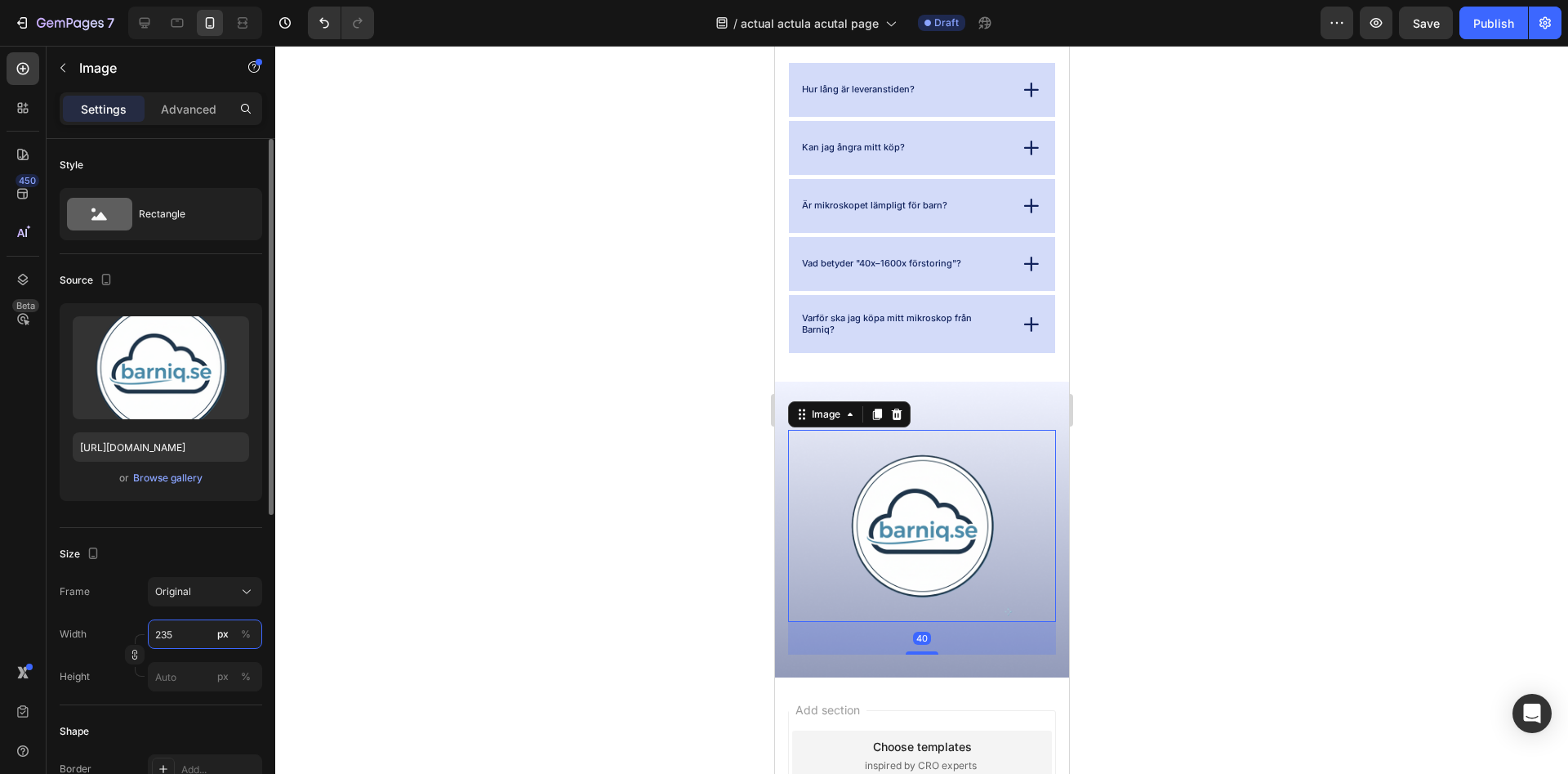
drag, startPoint x: 192, startPoint y: 632, endPoint x: 140, endPoint y: 627, distance: 52.2
click at [148, 627] on input "235" at bounding box center [205, 634] width 114 height 30
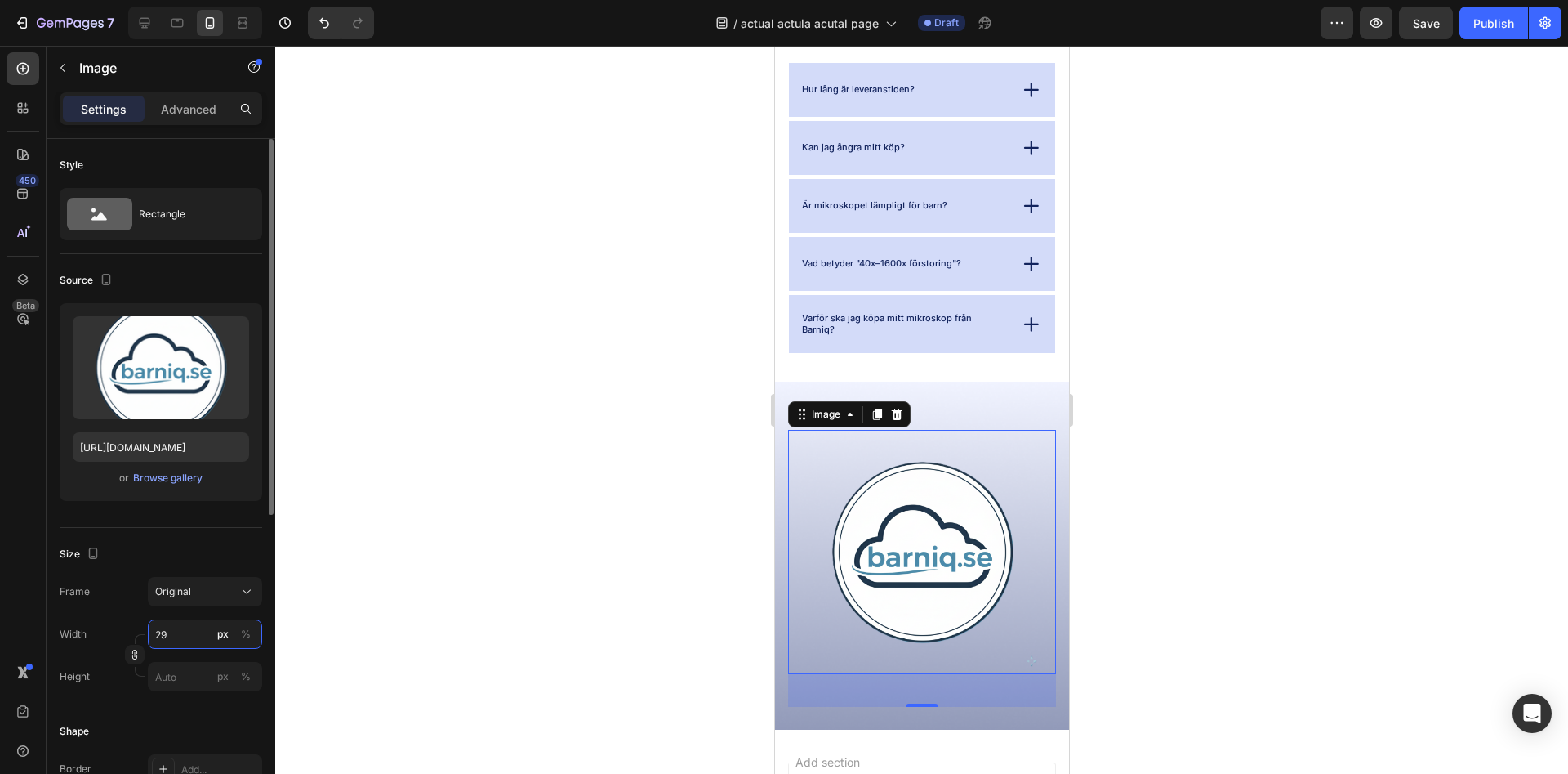
type input "2"
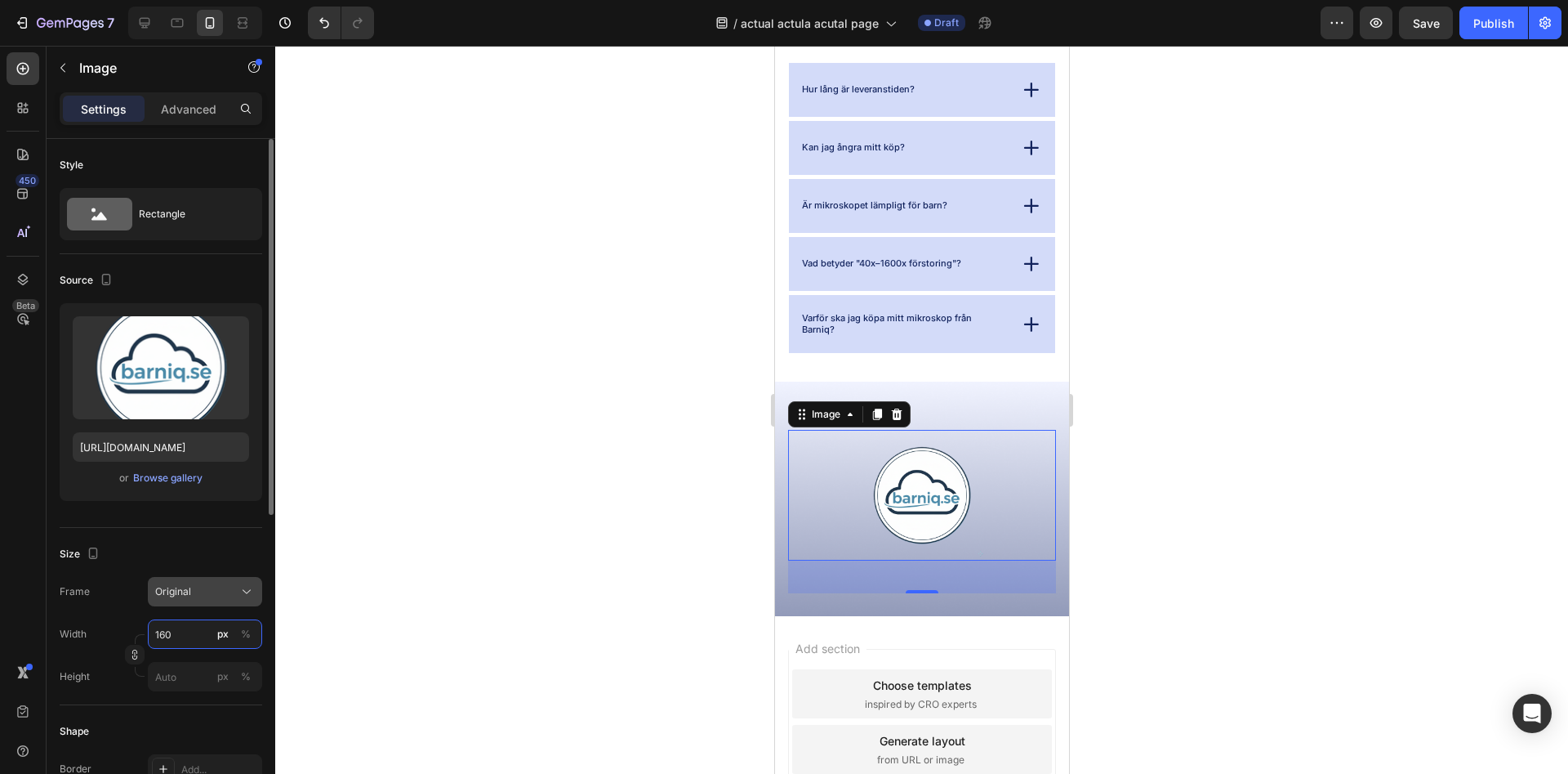
type input "160"
click at [214, 602] on div "Frame Original Width 160 px % Height px %" at bounding box center [161, 634] width 203 height 114
click at [462, 603] on div at bounding box center [921, 409] width 1293 height 728
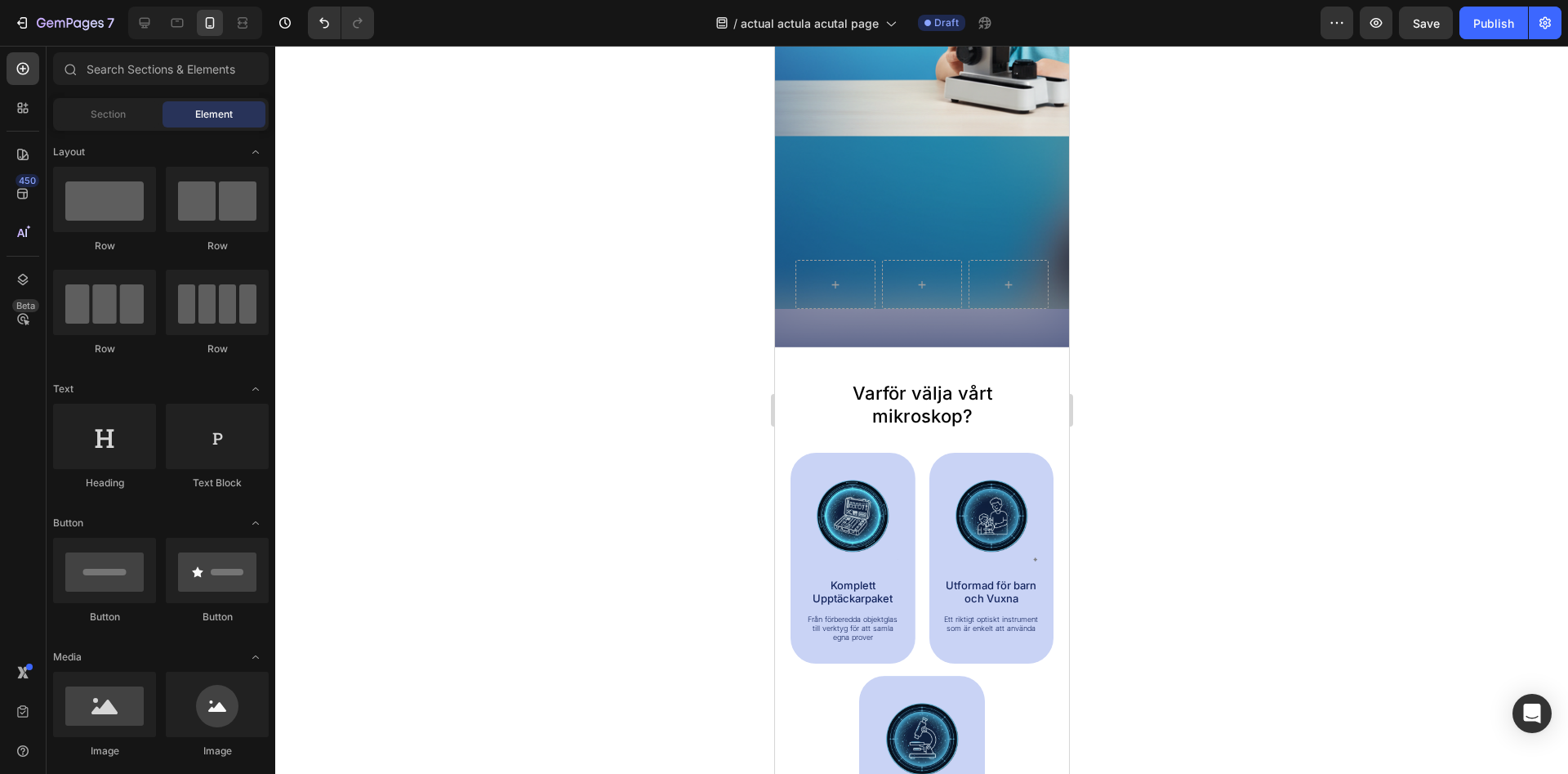
scroll to position [768, 0]
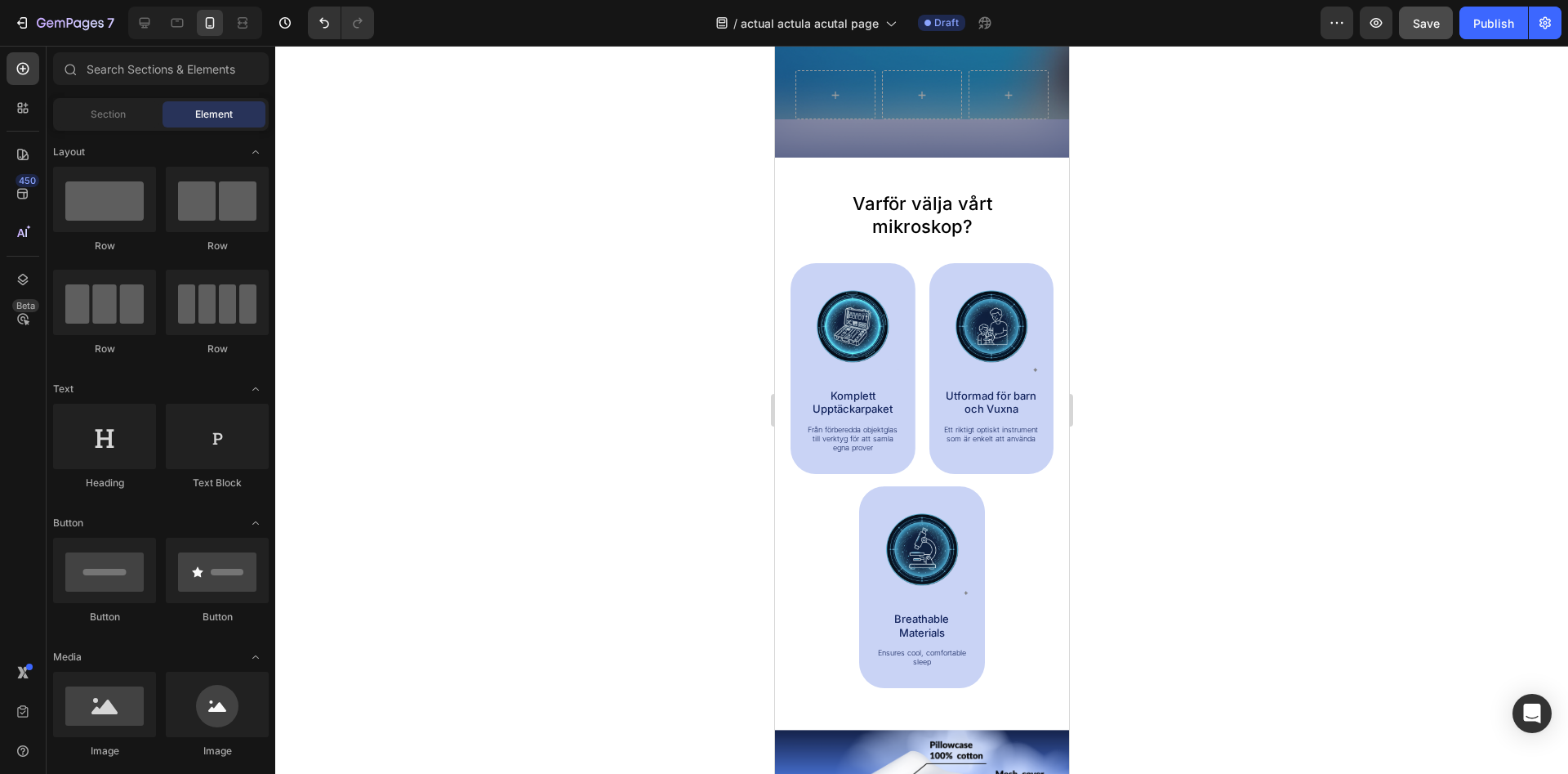
click at [1410, 33] on button "Save" at bounding box center [1426, 23] width 54 height 33
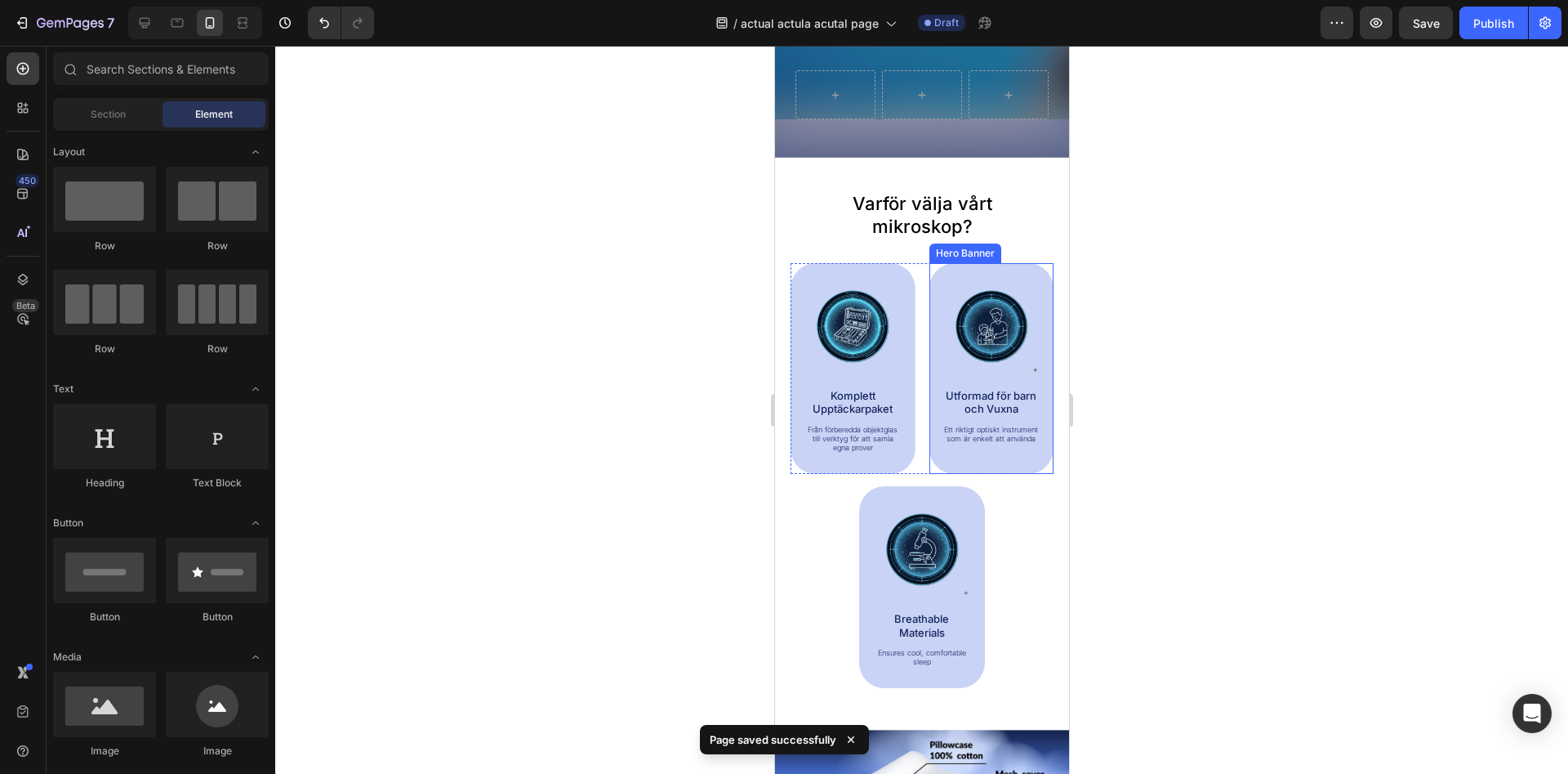
click at [1001, 393] on p "Utformad för barn och Vuxna" at bounding box center [990, 401] width 98 height 27
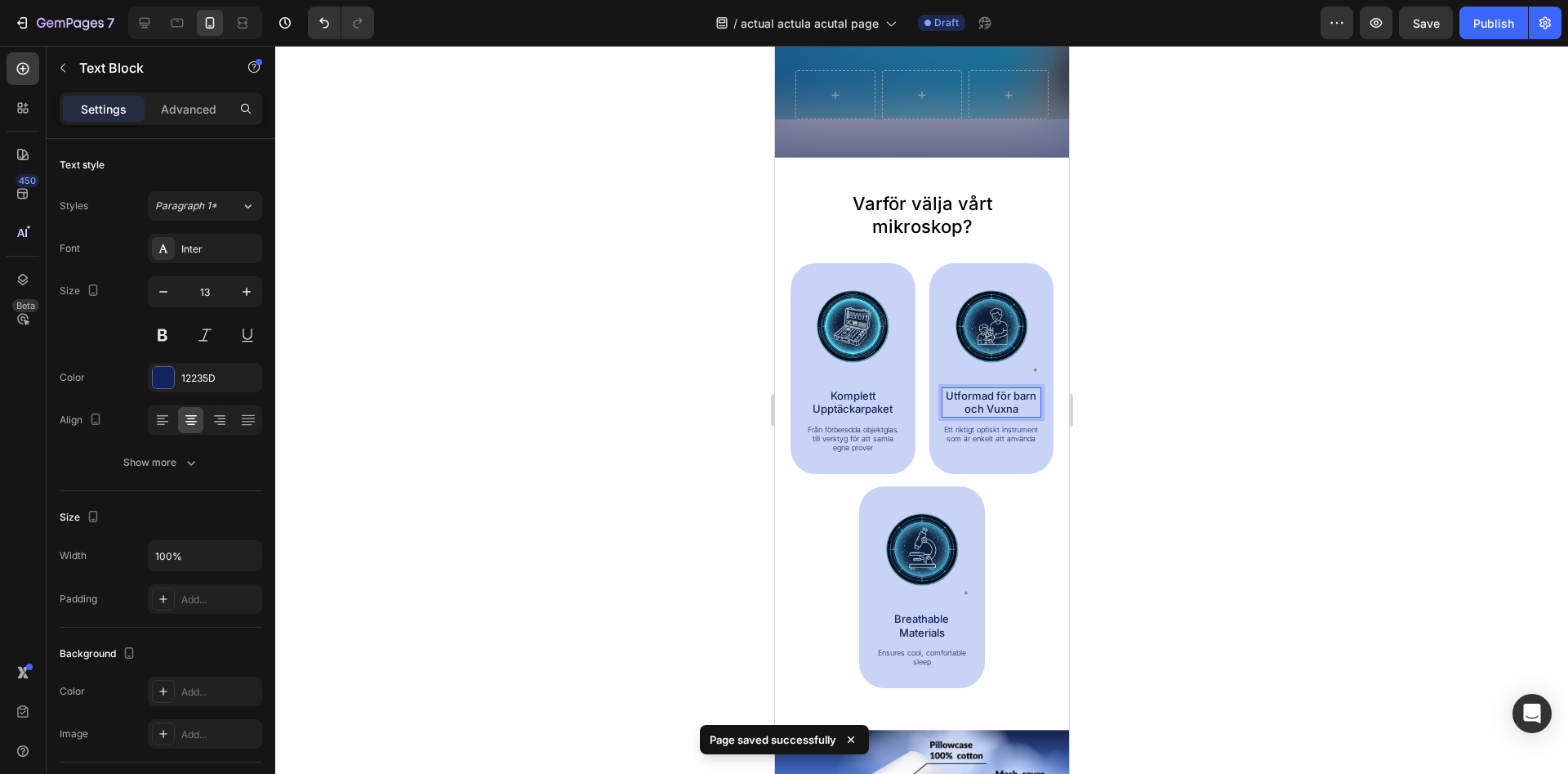
click at [1017, 396] on p "Utformad för barn och Vuxna" at bounding box center [990, 401] width 98 height 27
click at [1171, 377] on div at bounding box center [921, 409] width 1293 height 728
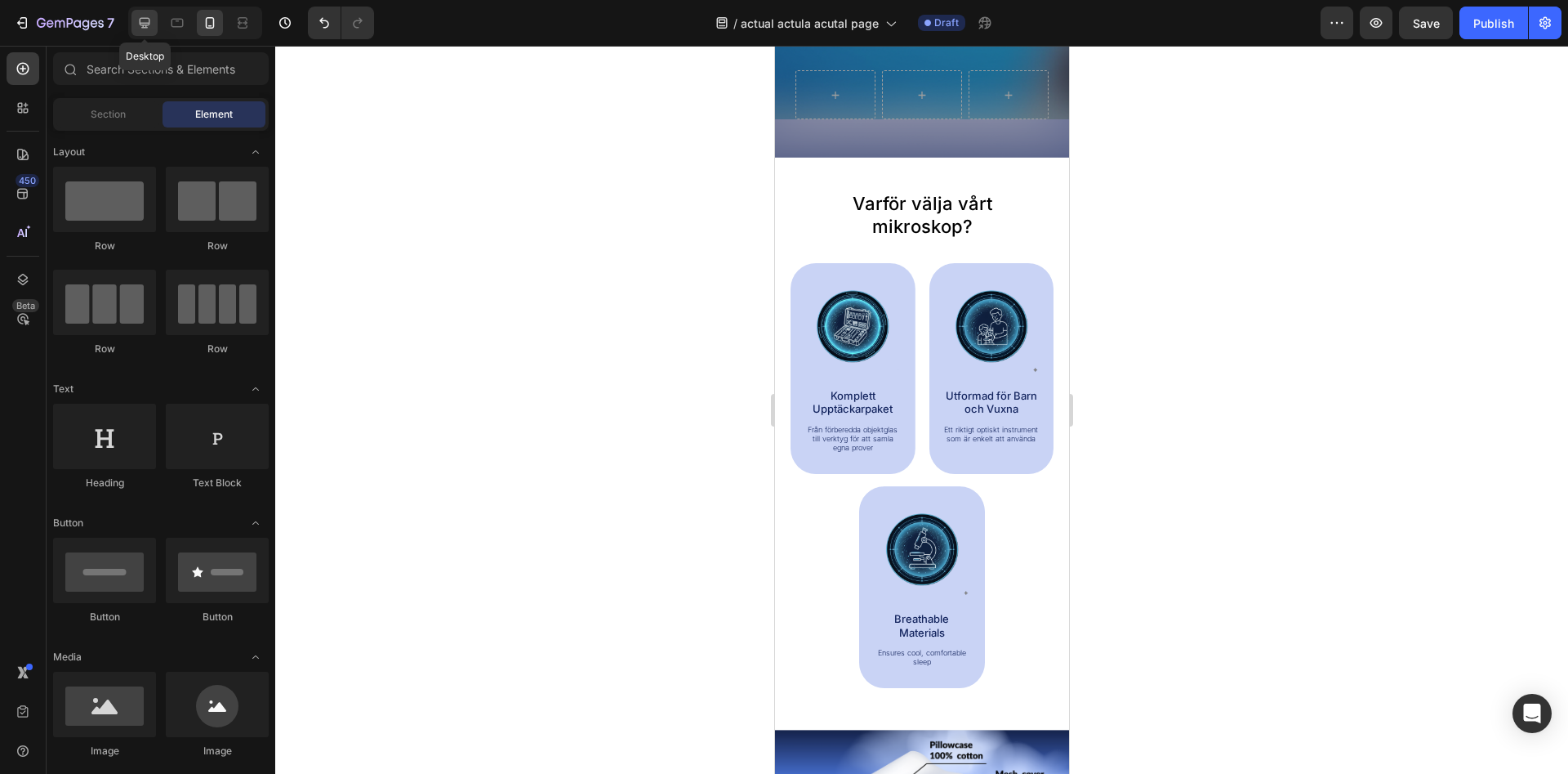
click at [153, 23] on icon at bounding box center [144, 23] width 17 height 17
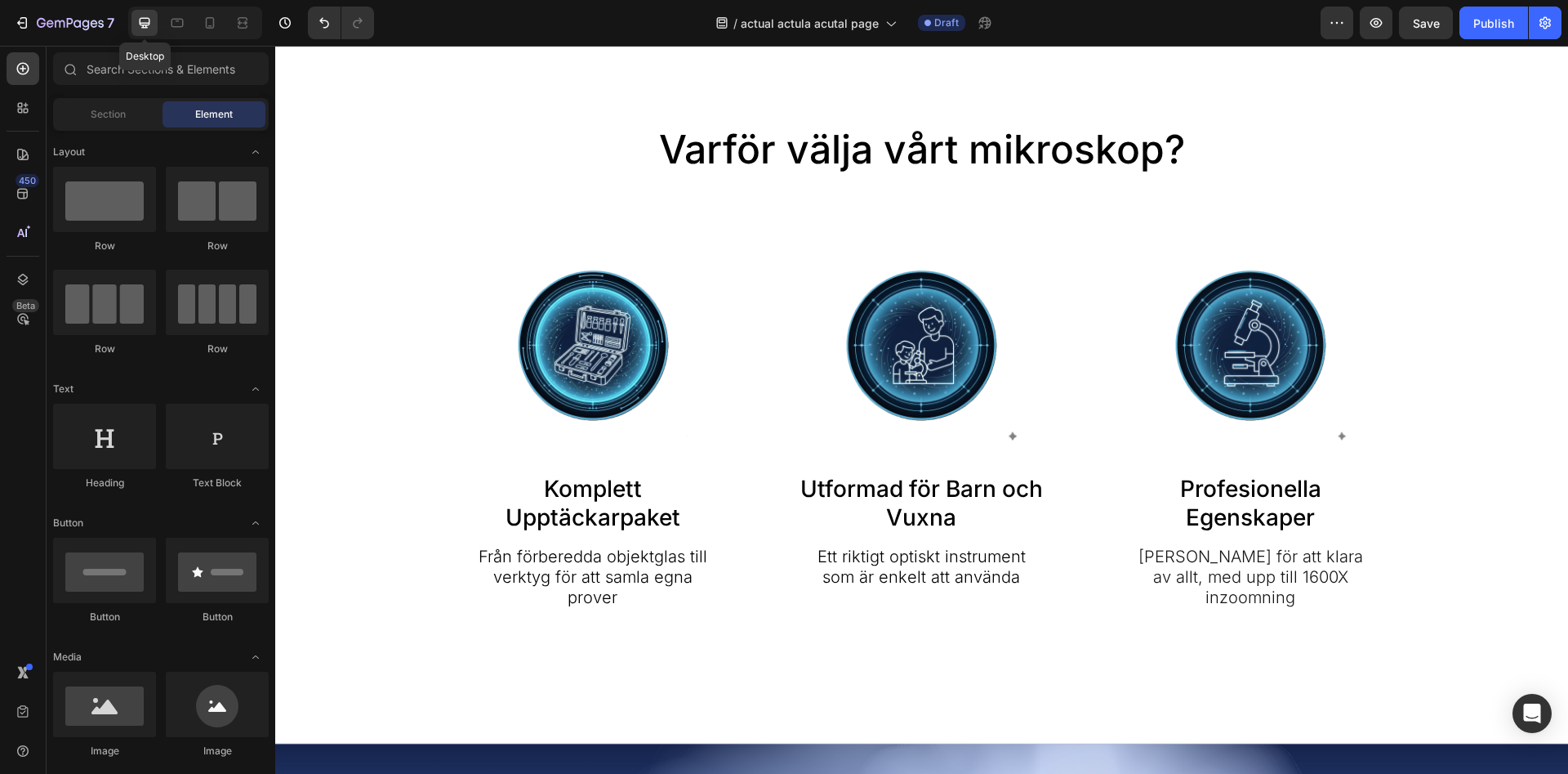
scroll to position [746, 0]
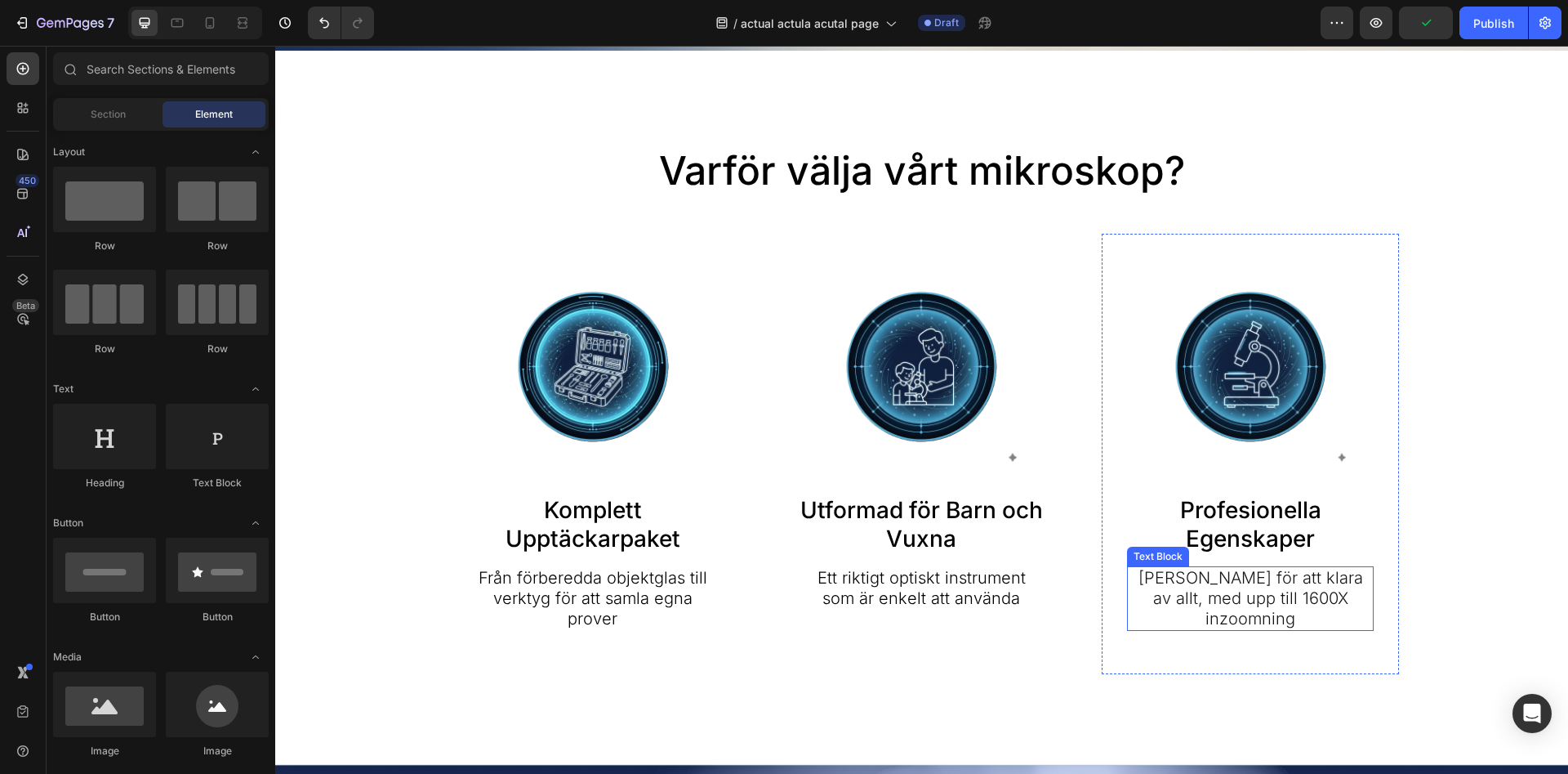
click at [1191, 575] on p "[PERSON_NAME] för att klara av allt, med upp till 1600X inzoomning" at bounding box center [1251, 598] width 244 height 61
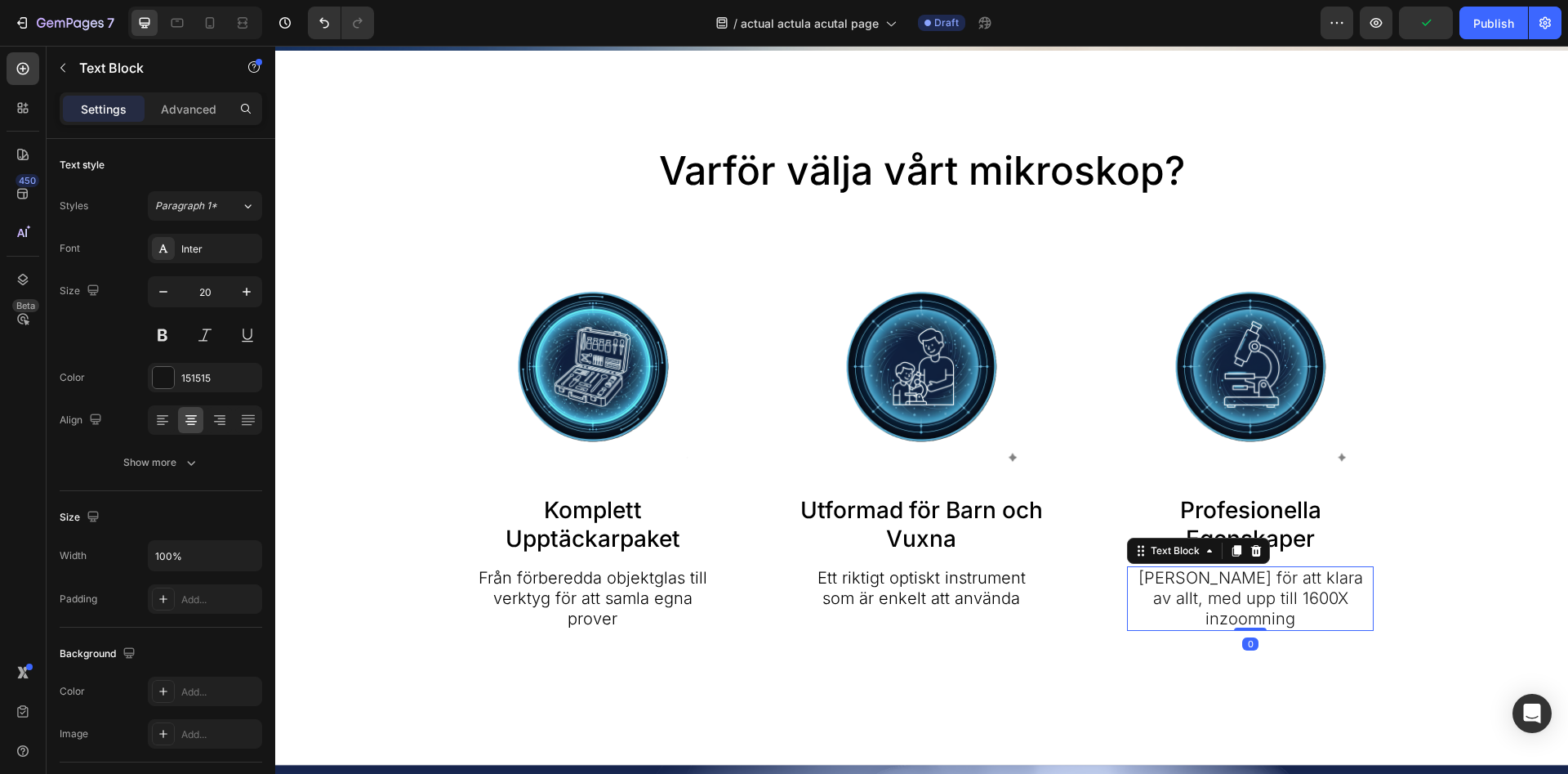
click at [1191, 575] on p "[PERSON_NAME] för att klara av allt, med upp till 1600X inzoomning" at bounding box center [1251, 598] width 244 height 61
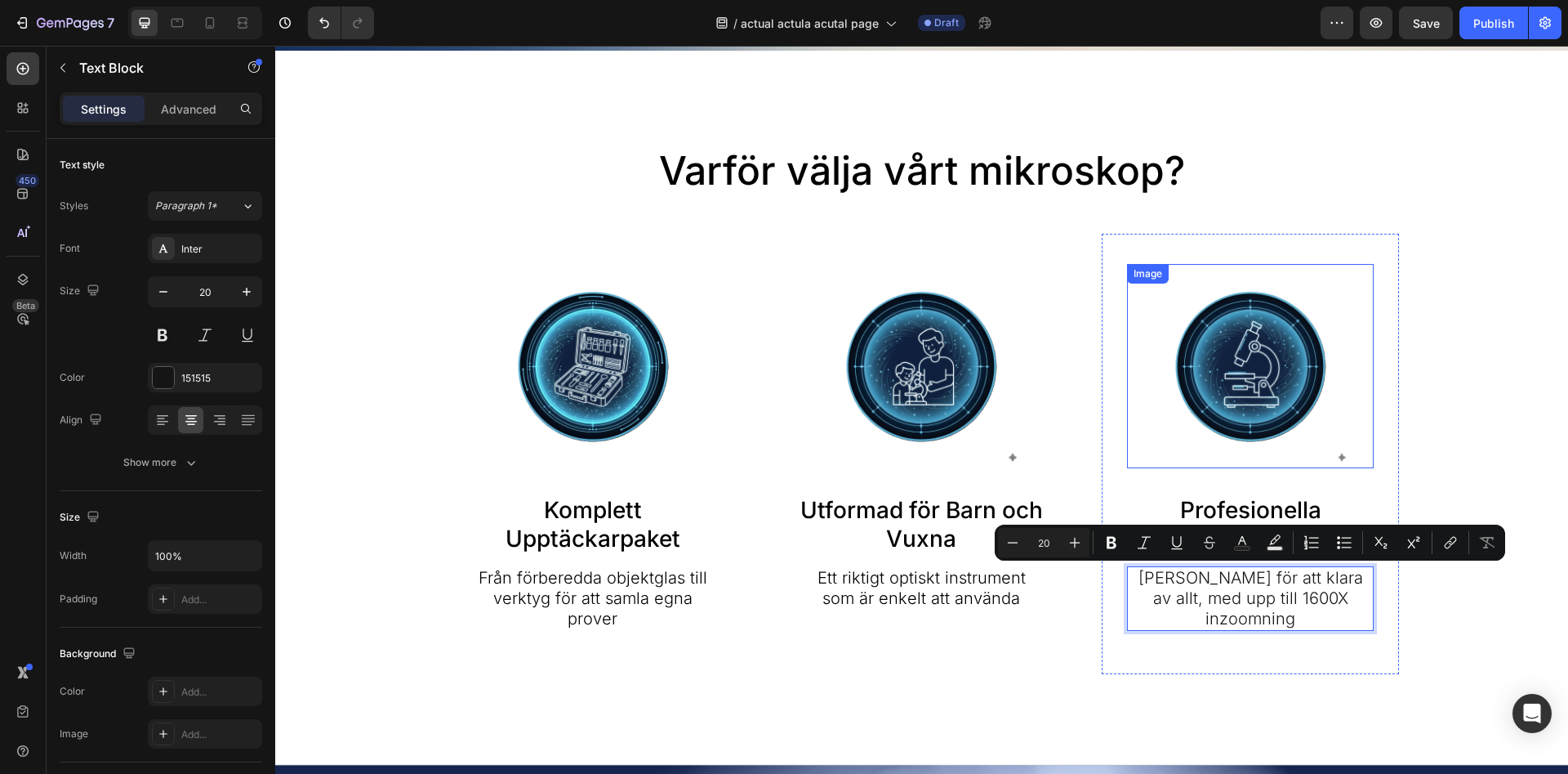
click at [1413, 340] on div "Varför välja vårt mikroskop? Heading Image Komplett Upptäckarpaket Text Block F…" at bounding box center [921, 409] width 1261 height 529
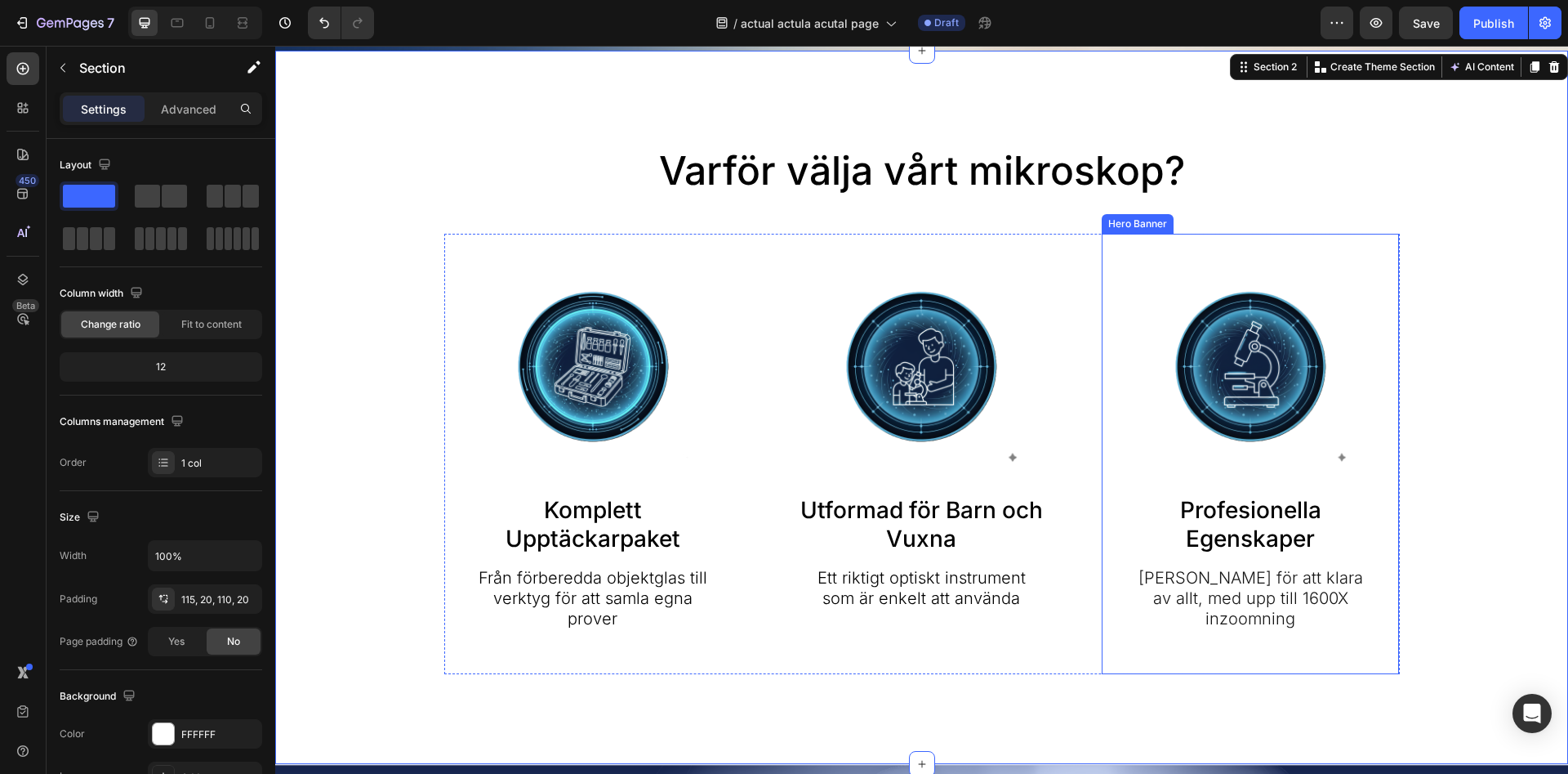
click at [1403, 456] on div "Varför välja vårt mikroskop? Heading Image Komplett Upptäckarpaket Text Block F…" at bounding box center [921, 409] width 1261 height 529
click at [1325, 598] on p "[PERSON_NAME] för att klara av allt, med upp till 1600X inzoomning" at bounding box center [1251, 598] width 244 height 61
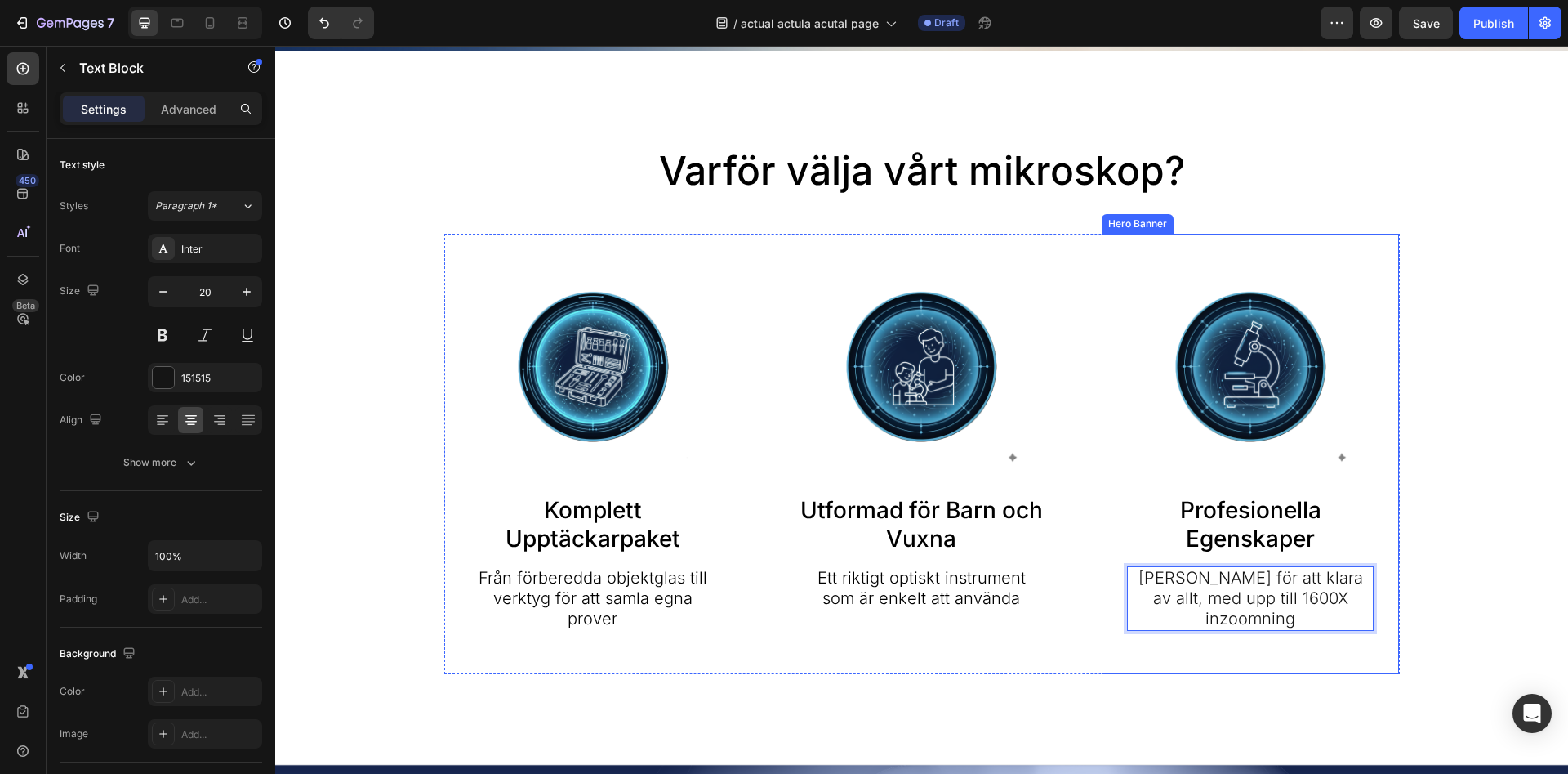
click at [1320, 643] on div "Image Profesionella Egenskaper Text Block Byggd för att klara av allt, med upp …" at bounding box center [1251, 454] width 298 height 441
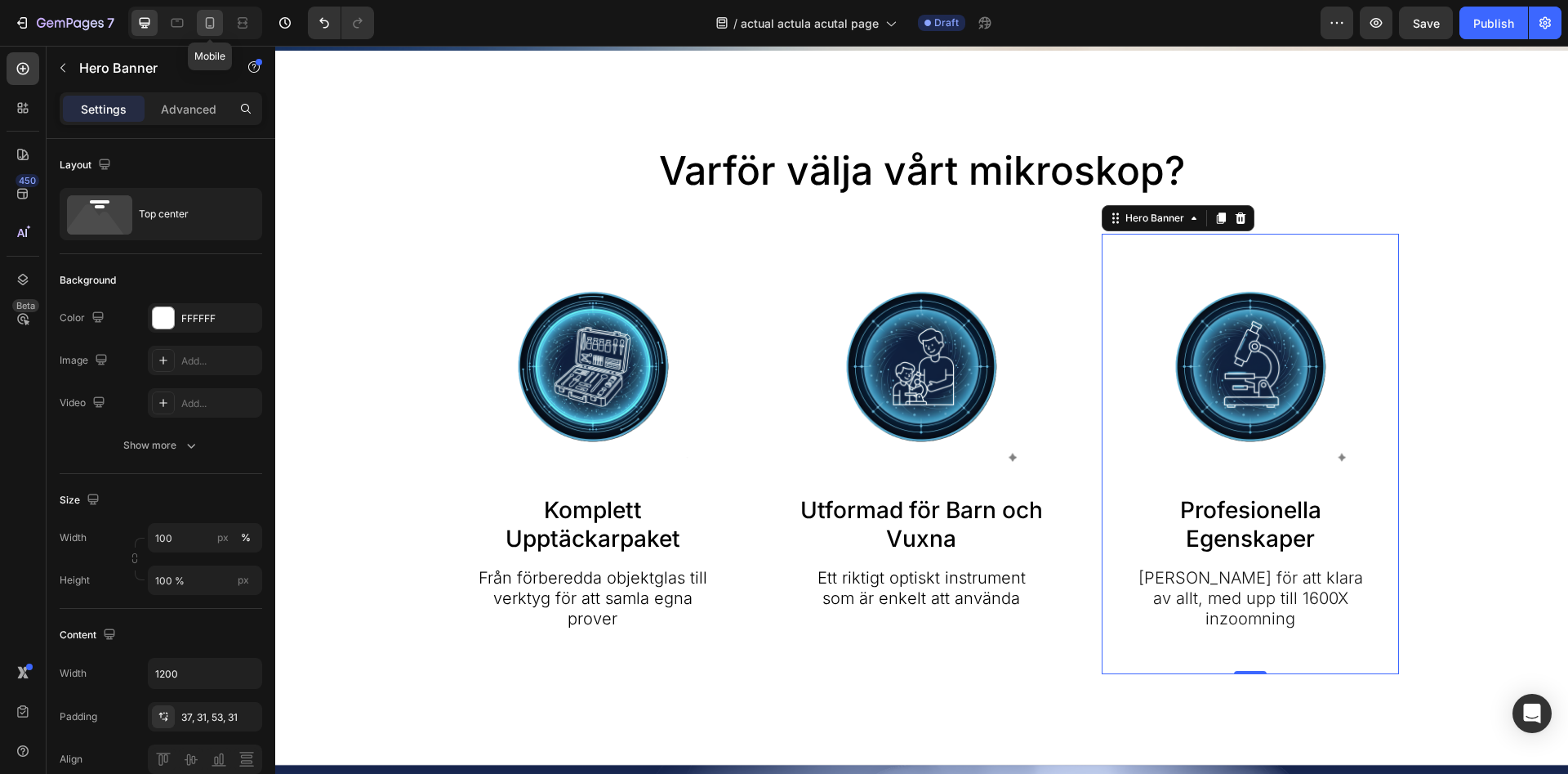
click at [218, 27] on icon at bounding box center [210, 23] width 17 height 17
type input "100%"
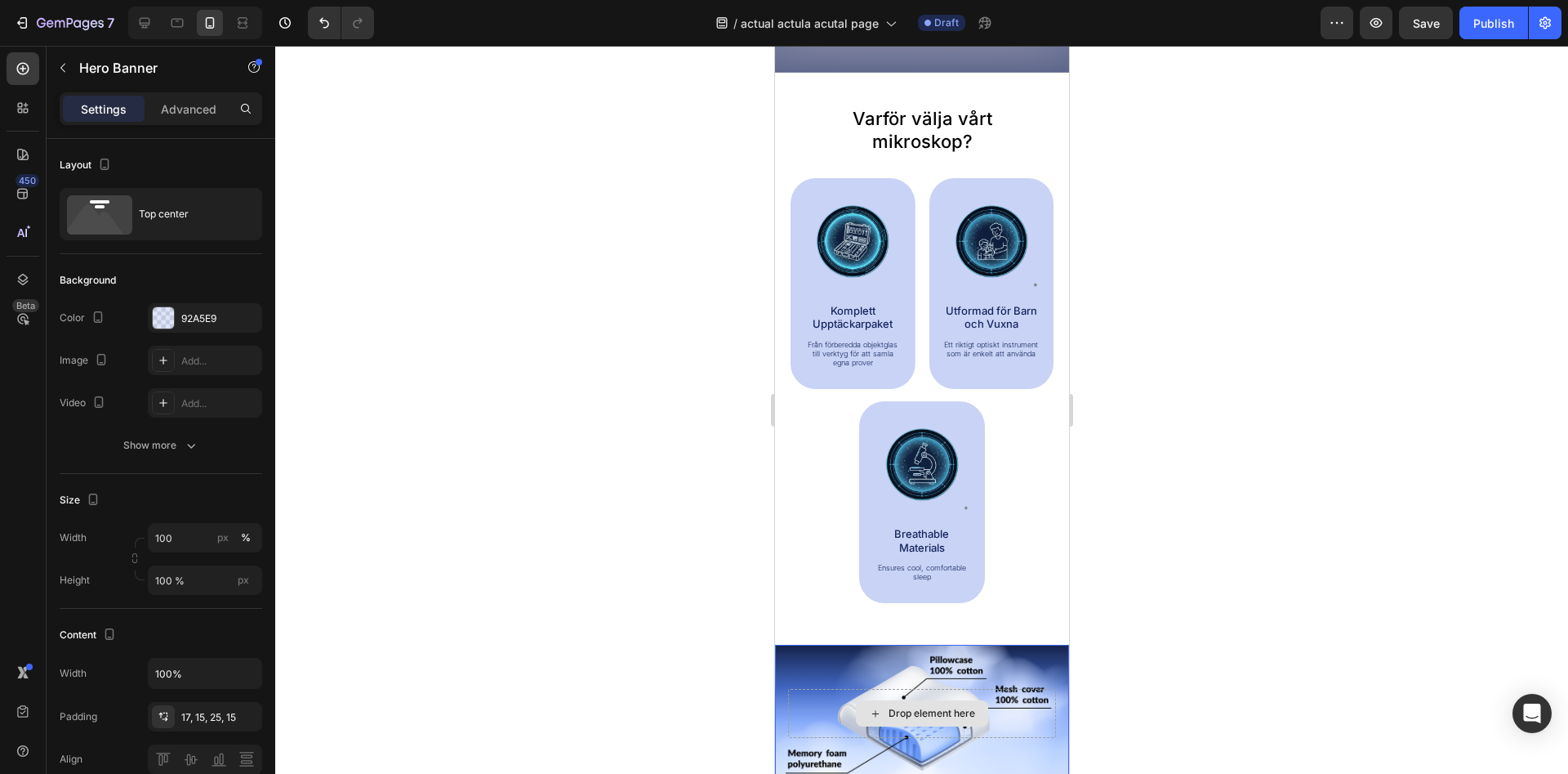
scroll to position [1023, 0]
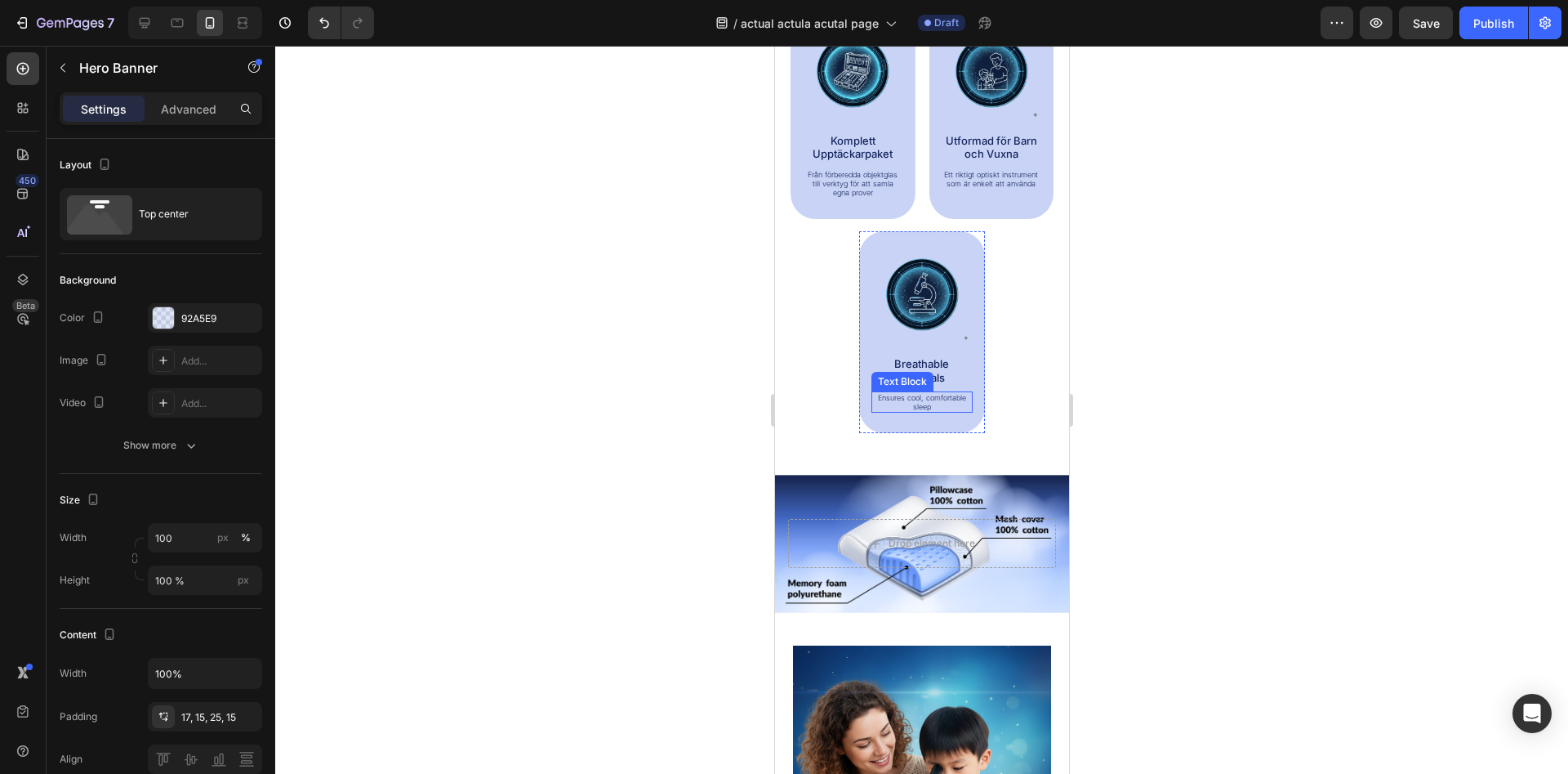
click at [919, 398] on p "Ensures cool, comfortable sleep" at bounding box center [921, 402] width 99 height 19
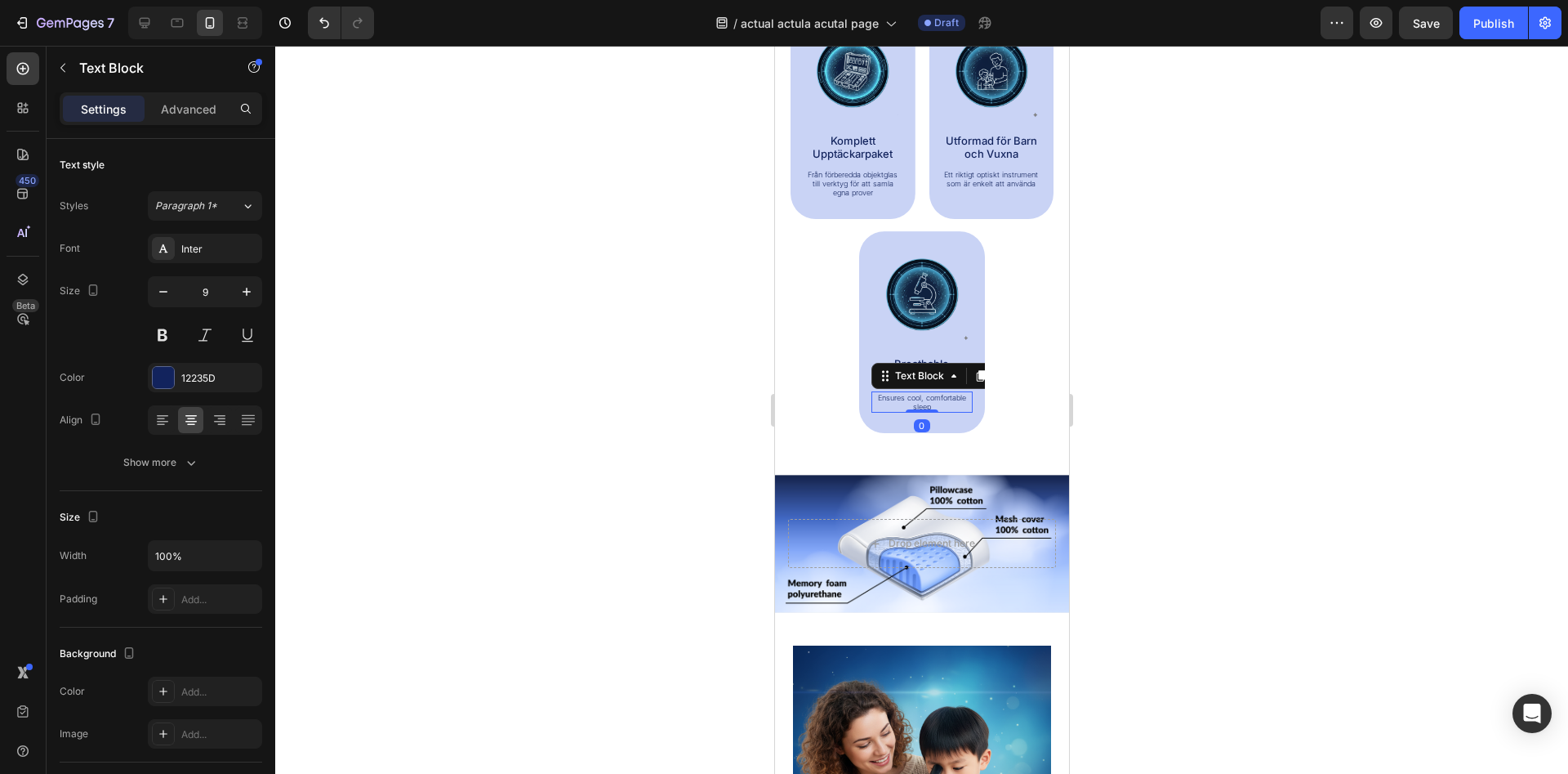
click at [921, 394] on p "Ensures cool, comfortable sleep" at bounding box center [921, 402] width 99 height 19
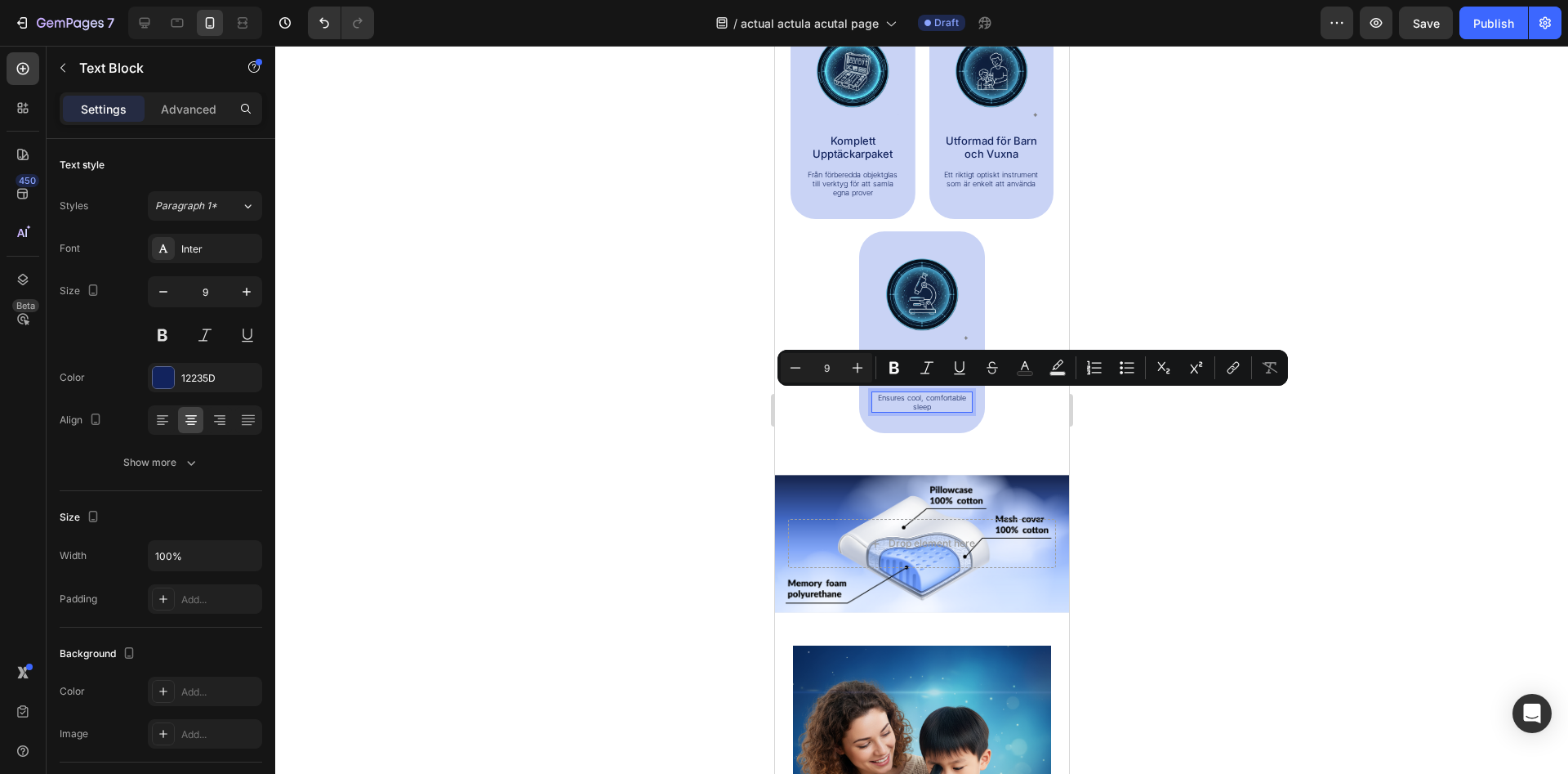
click at [921, 394] on p "Ensures cool, comfortable sleep" at bounding box center [921, 402] width 99 height 19
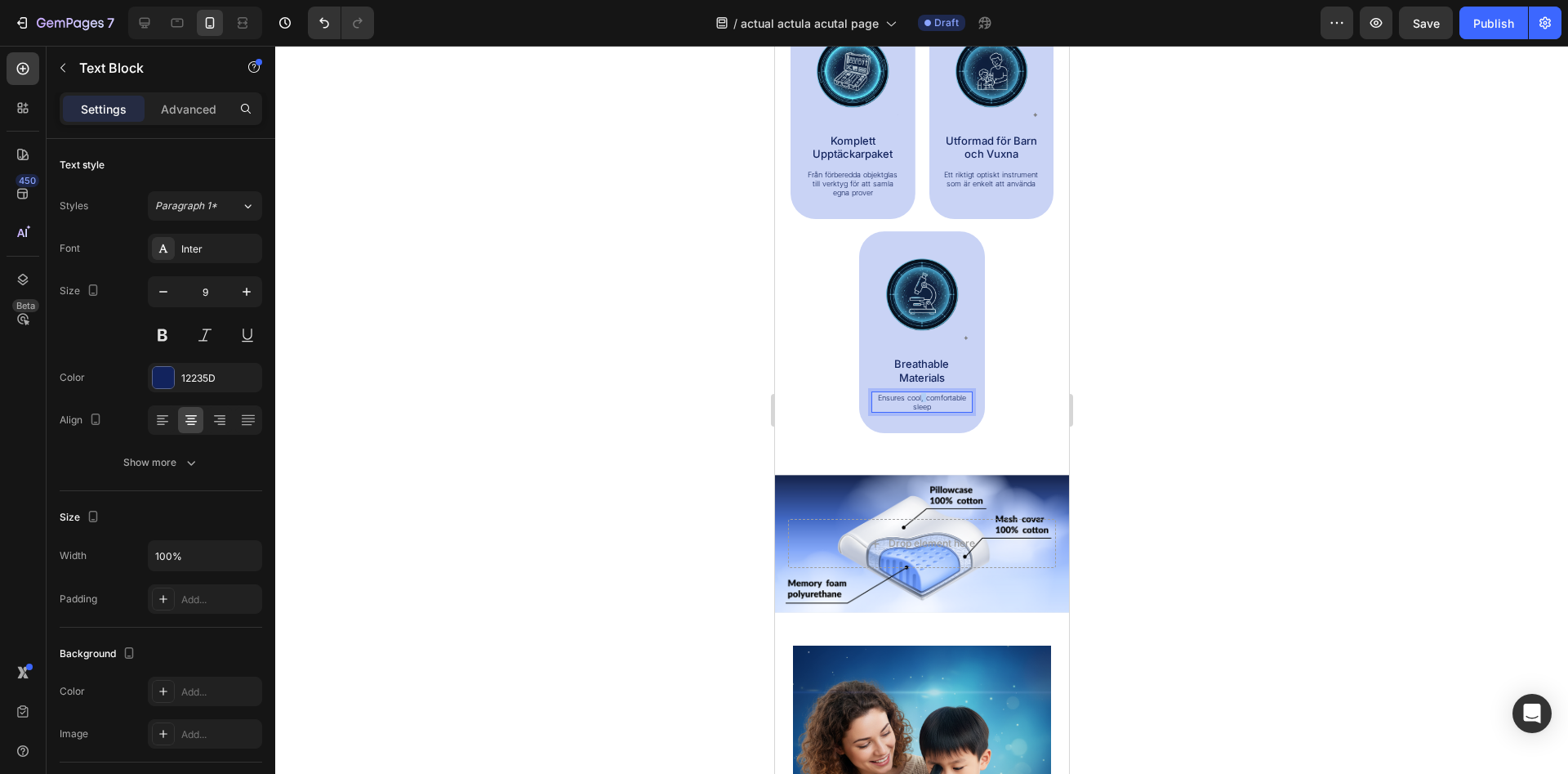
click at [921, 394] on p "Ensures cool, comfortable sleep" at bounding box center [921, 402] width 99 height 19
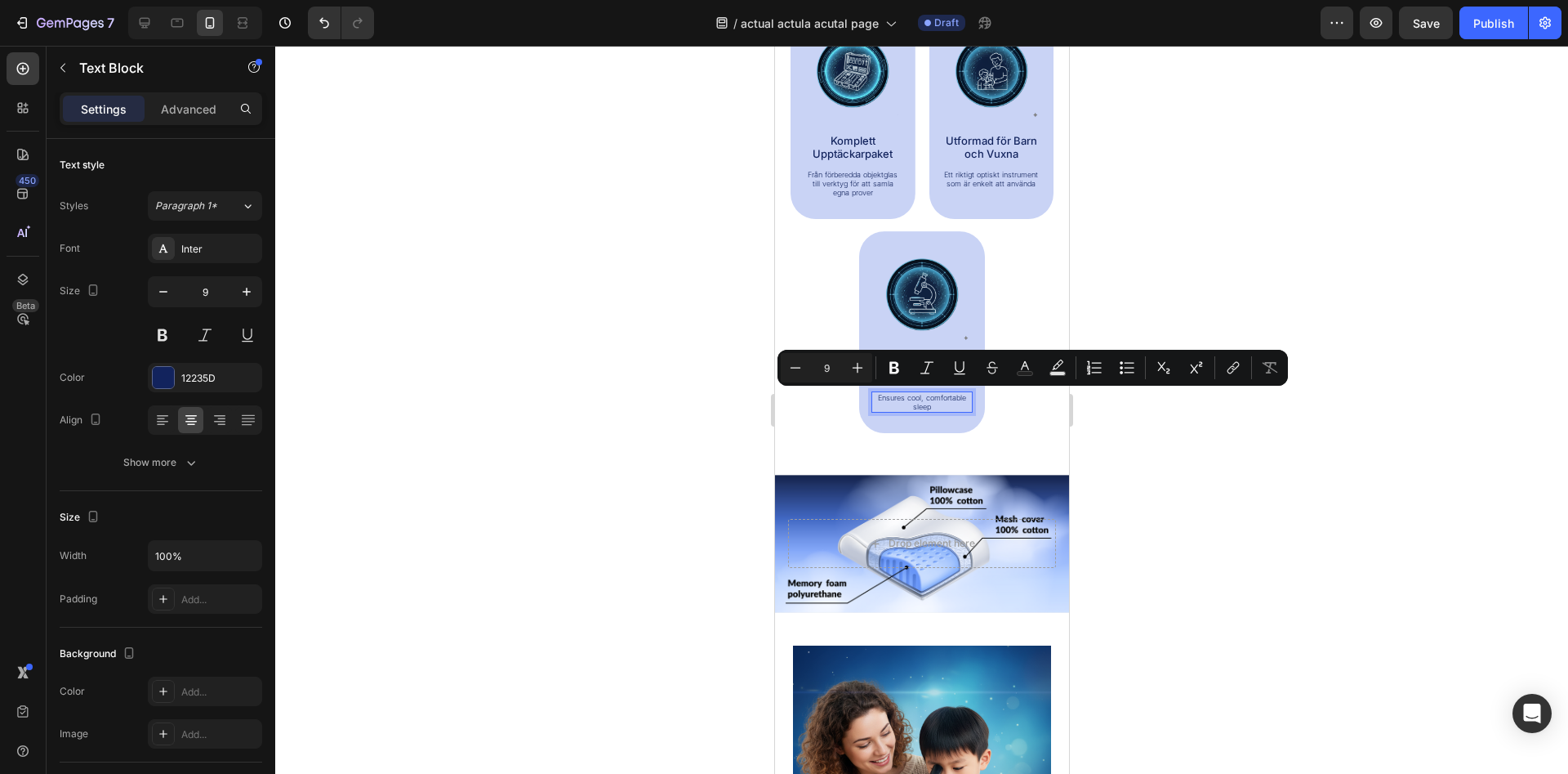
click at [921, 394] on p "Ensures cool, comfortable sleep" at bounding box center [921, 402] width 99 height 19
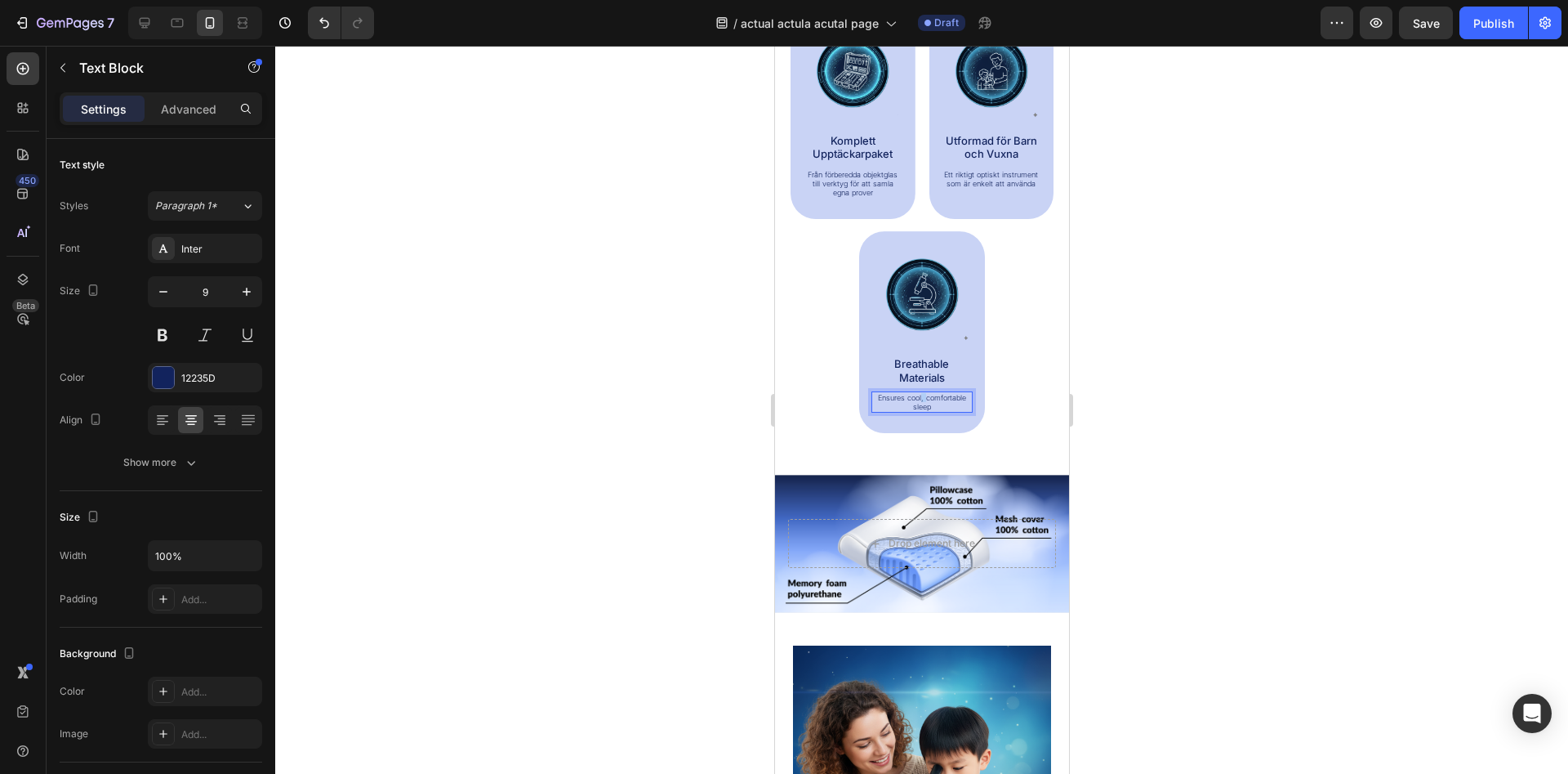
click at [921, 394] on p "Ensures cool, comfortable sleep" at bounding box center [921, 402] width 99 height 19
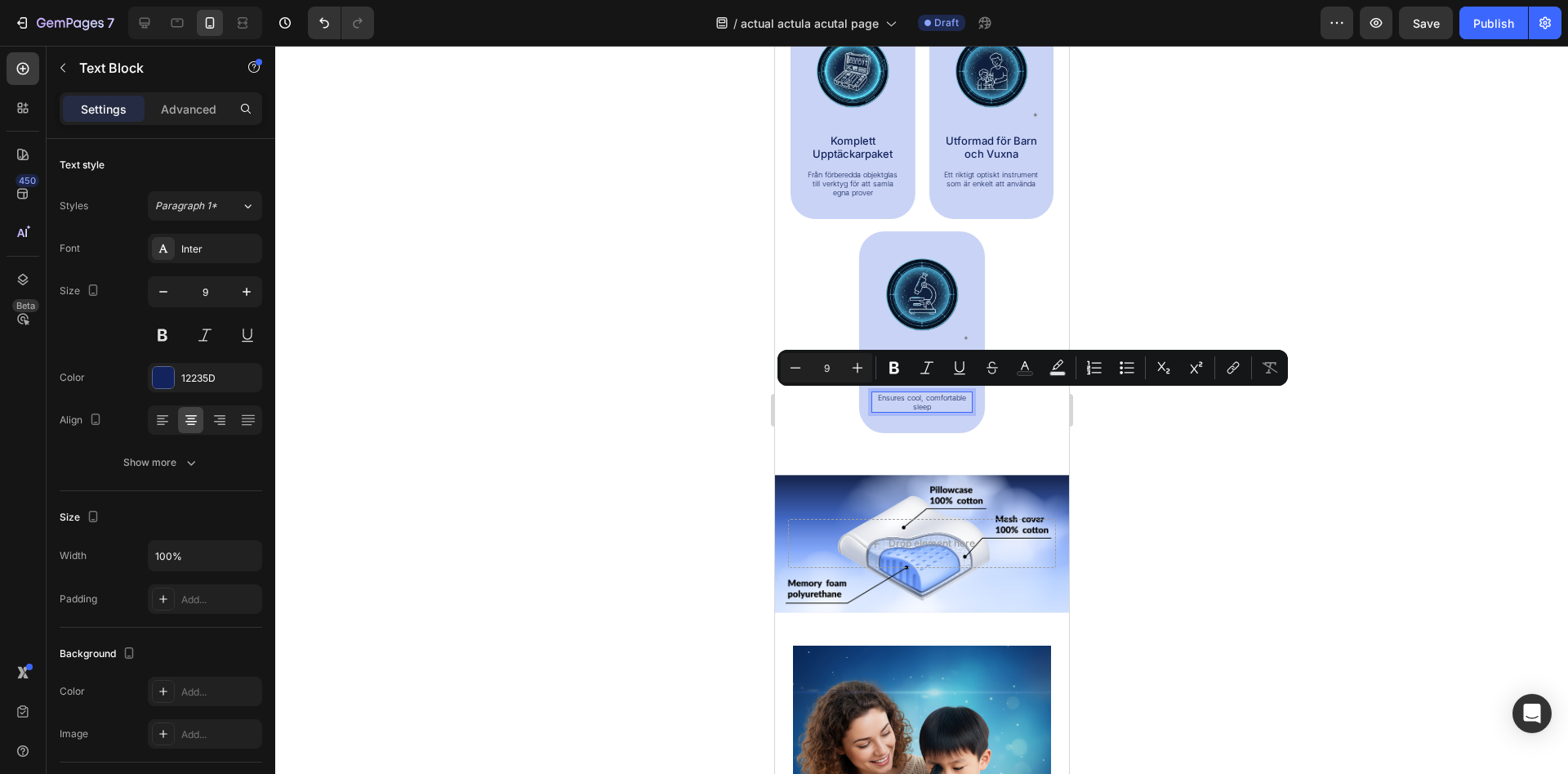
click at [921, 394] on p "Ensures cool, comfortable sleep" at bounding box center [921, 402] width 99 height 19
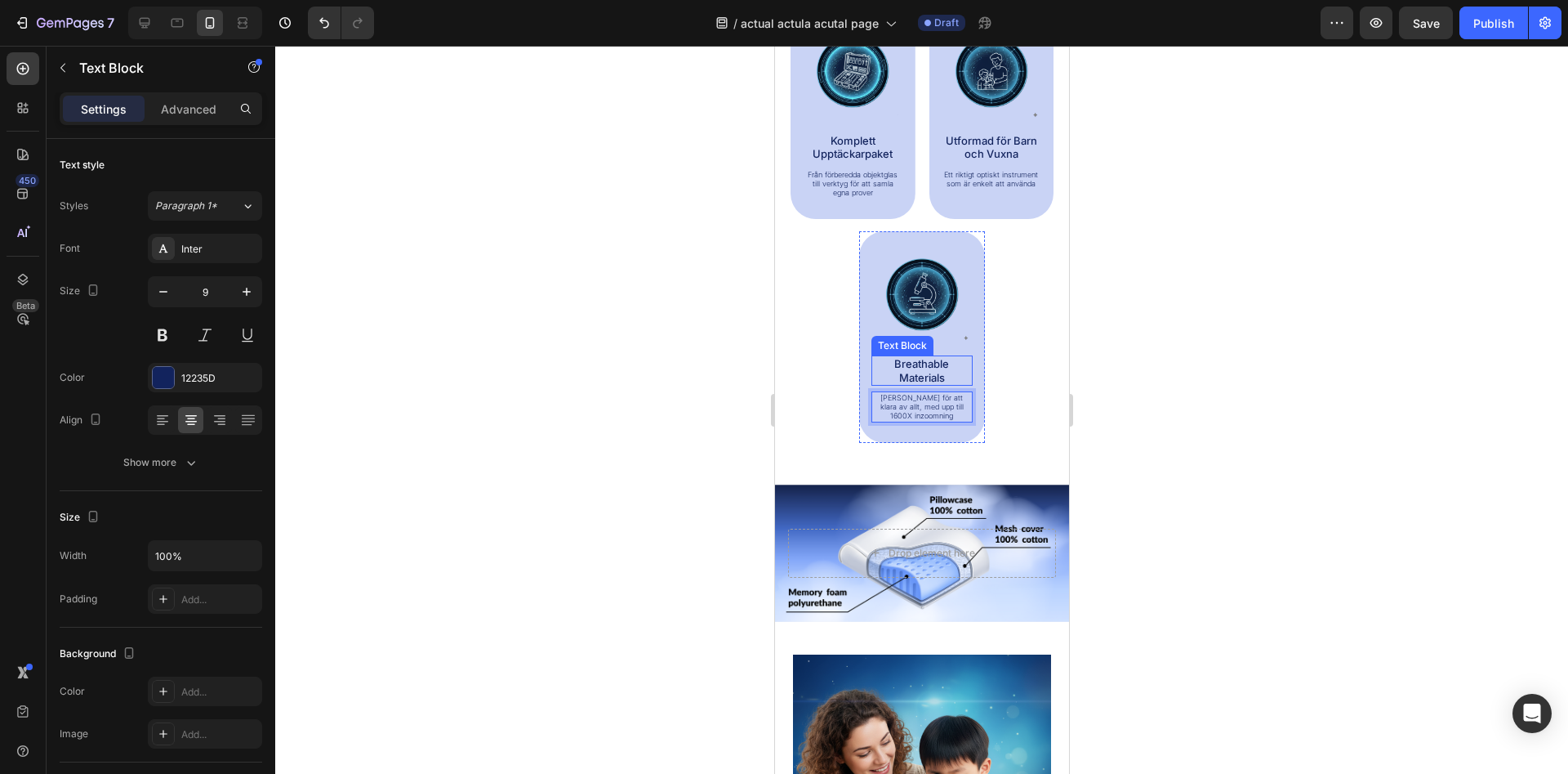
click at [927, 374] on p "Breathable Materials" at bounding box center [921, 370] width 99 height 27
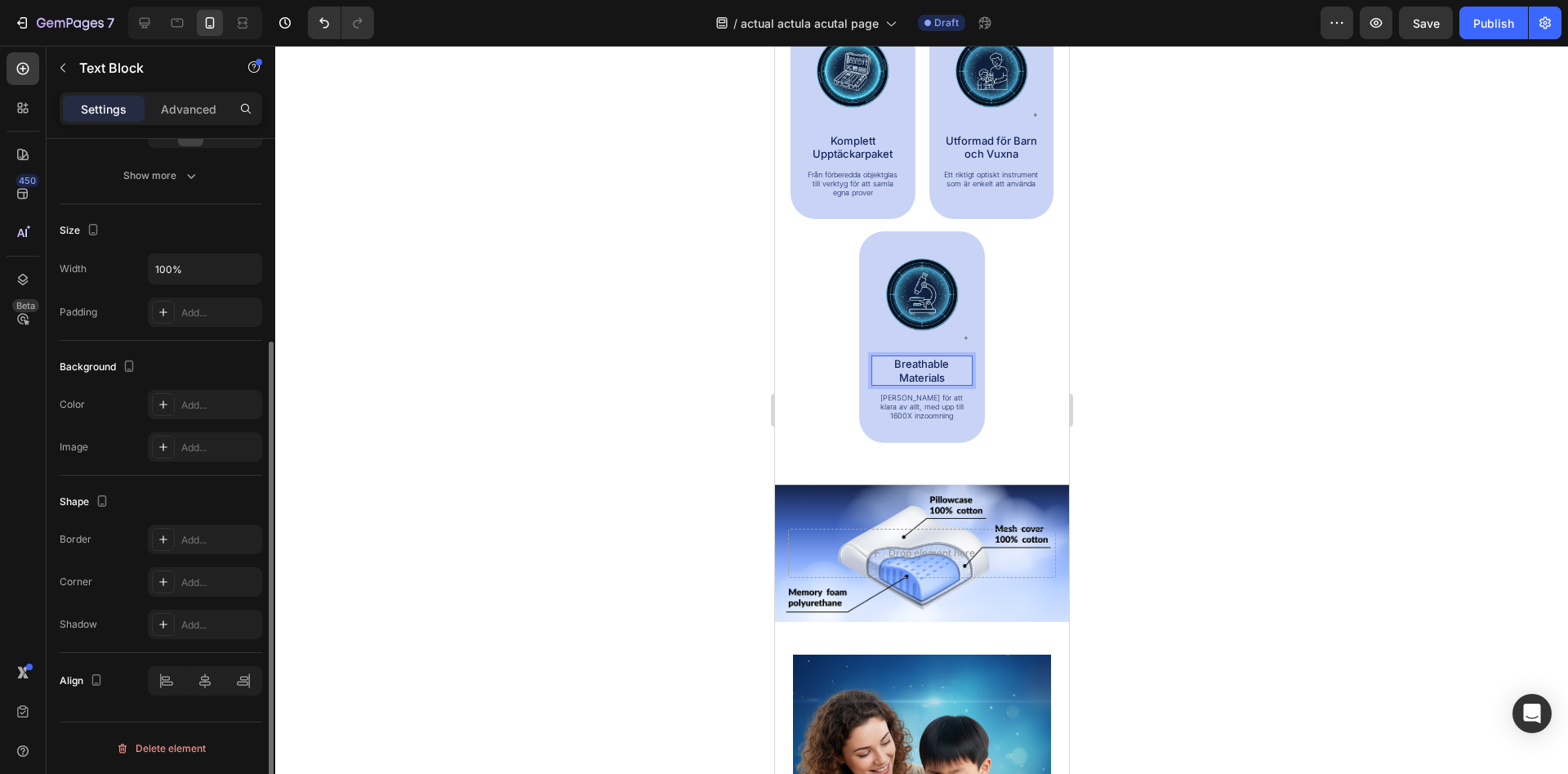
click at [927, 374] on p "Breathable Materials" at bounding box center [921, 370] width 99 height 27
click at [930, 375] on p "Breathable Materials" at bounding box center [921, 370] width 99 height 27
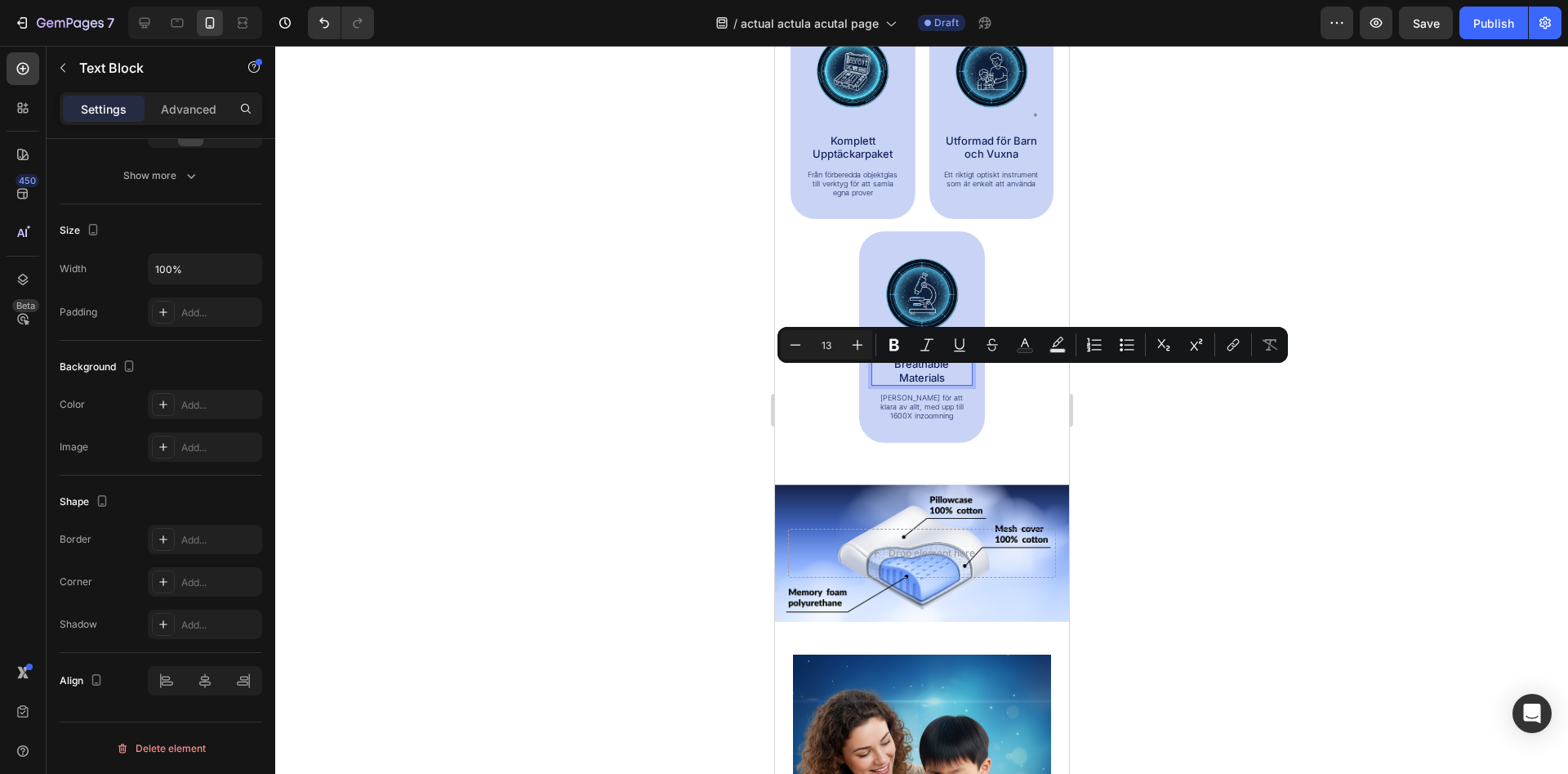
click at [930, 375] on p "Breathable Materials" at bounding box center [921, 370] width 99 height 27
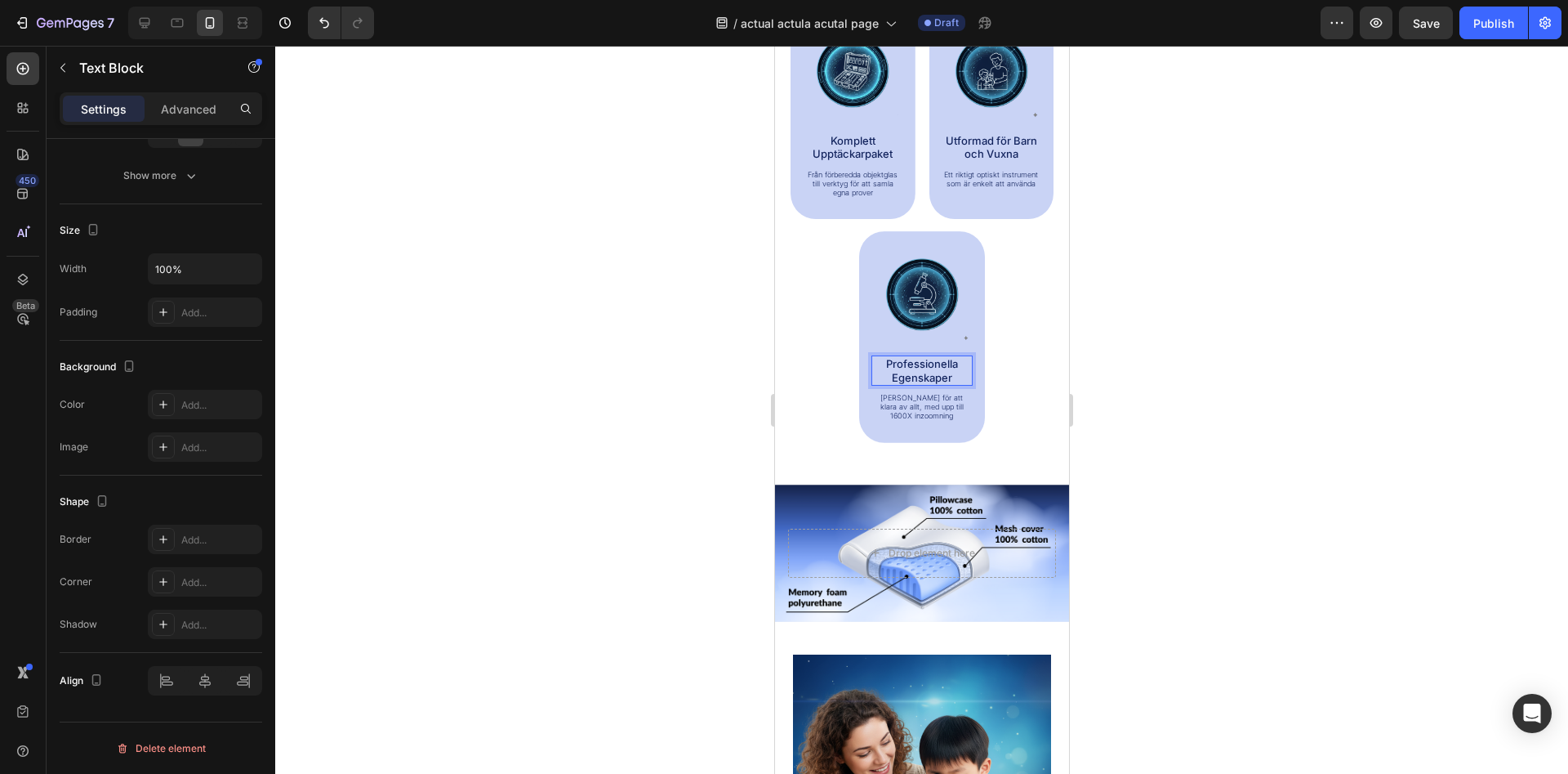
click at [1125, 344] on div at bounding box center [921, 409] width 1293 height 728
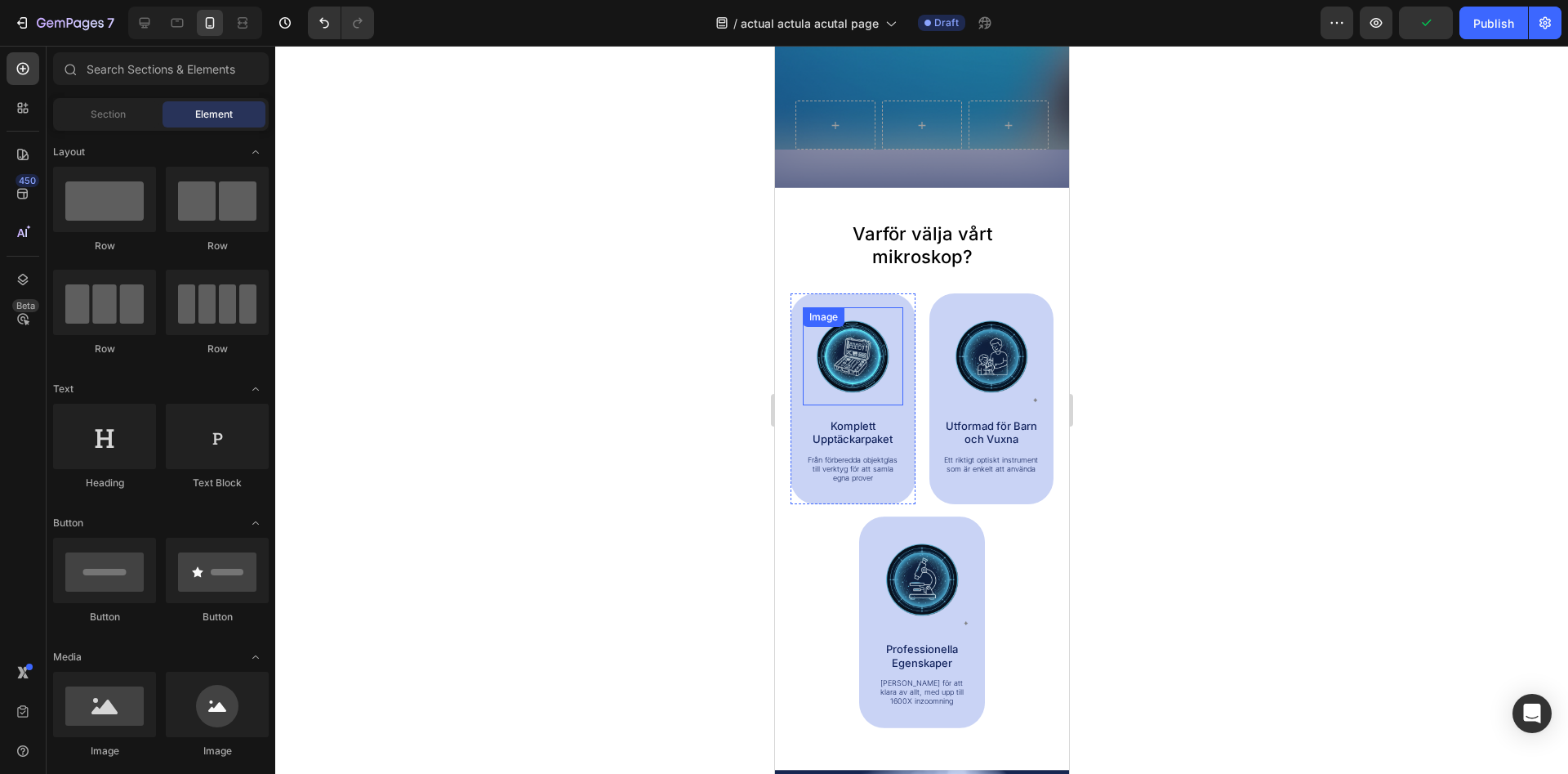
scroll to position [773, 0]
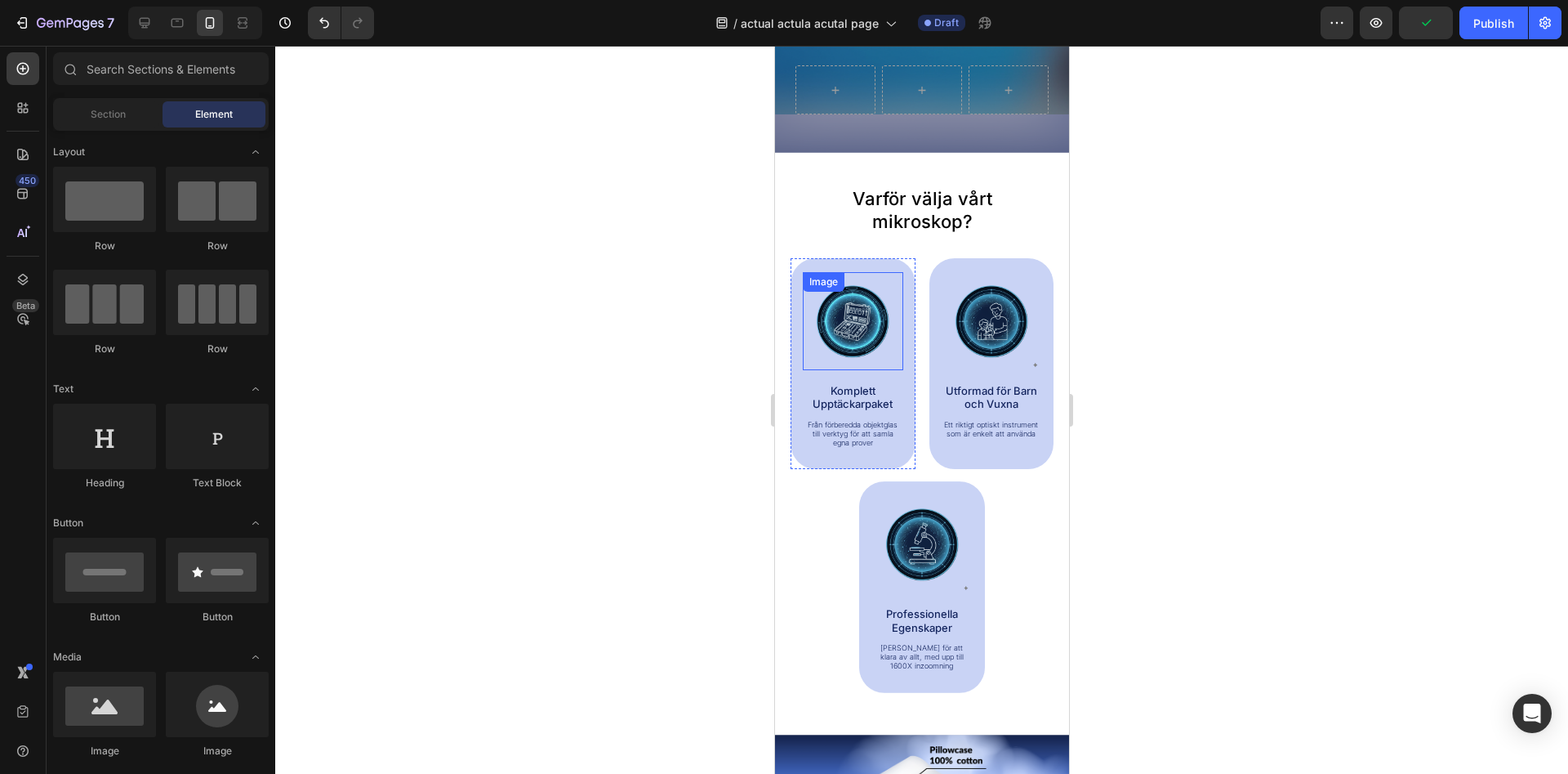
click at [852, 374] on div "Image Komplett Upptäckarpaket Text Block Från förberedda objektglas till verkty…" at bounding box center [852, 360] width 101 height 176
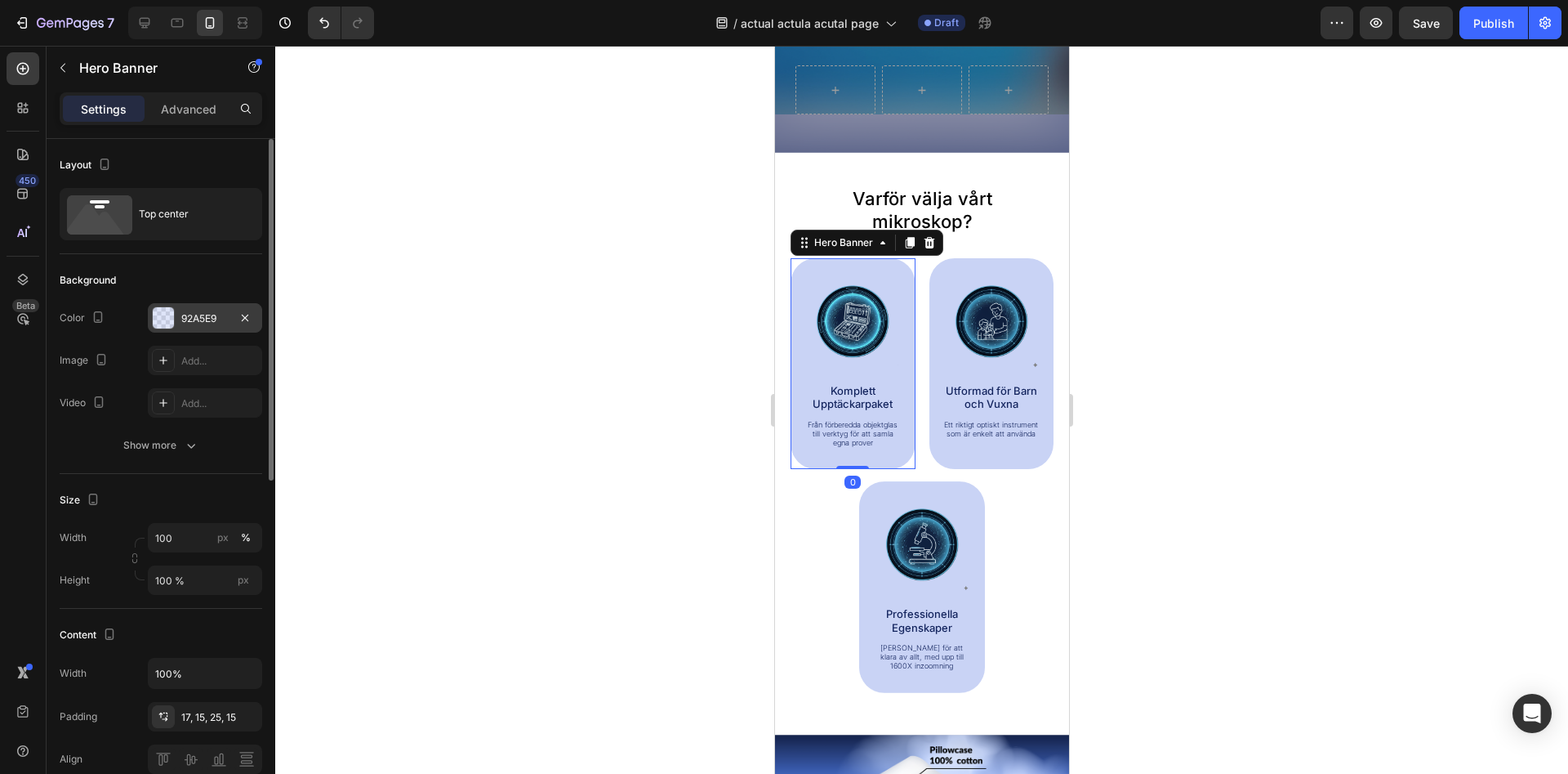
click at [191, 319] on div "92A5E9" at bounding box center [205, 318] width 47 height 15
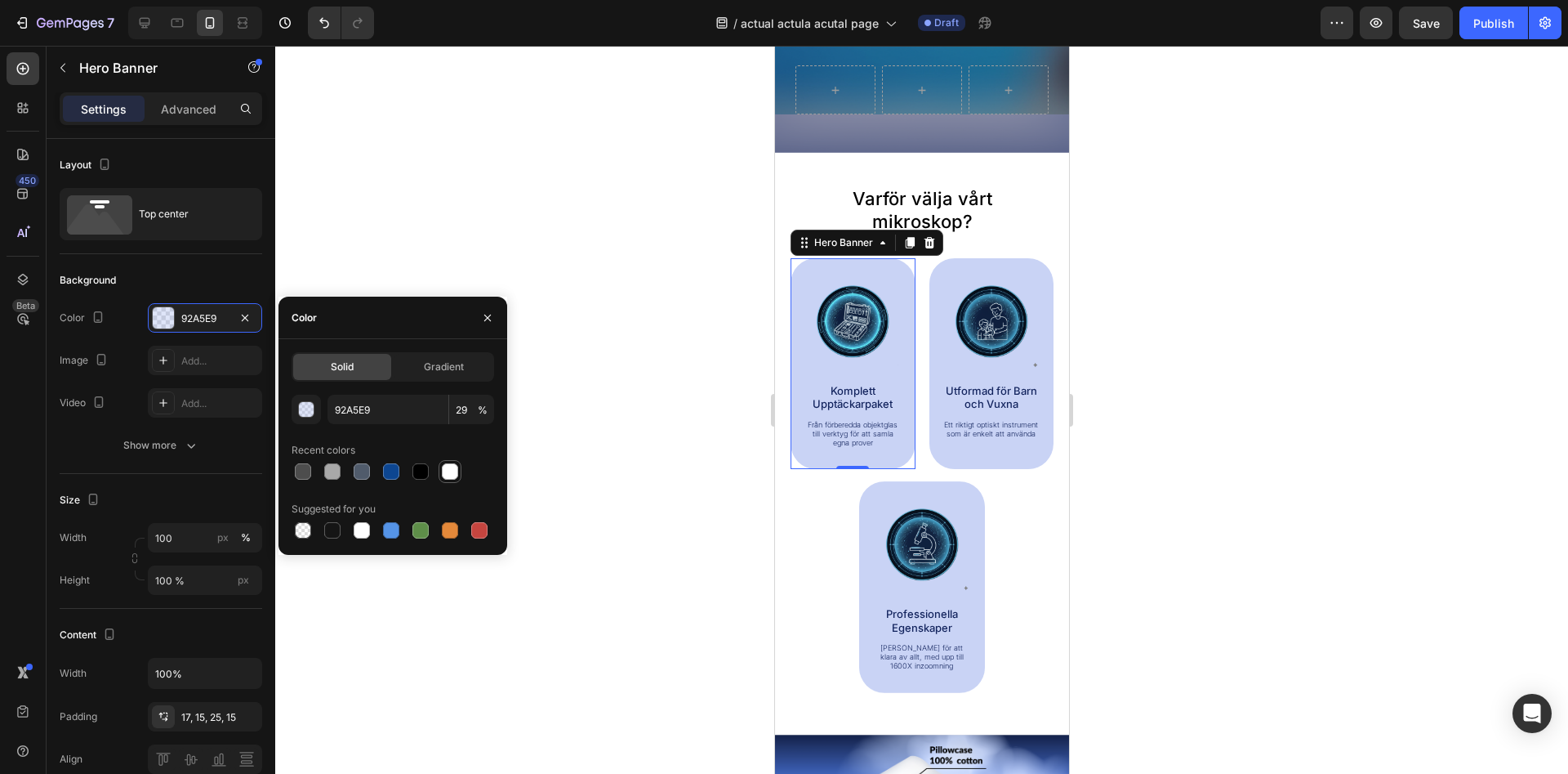
click at [450, 474] on div at bounding box center [449, 471] width 17 height 17
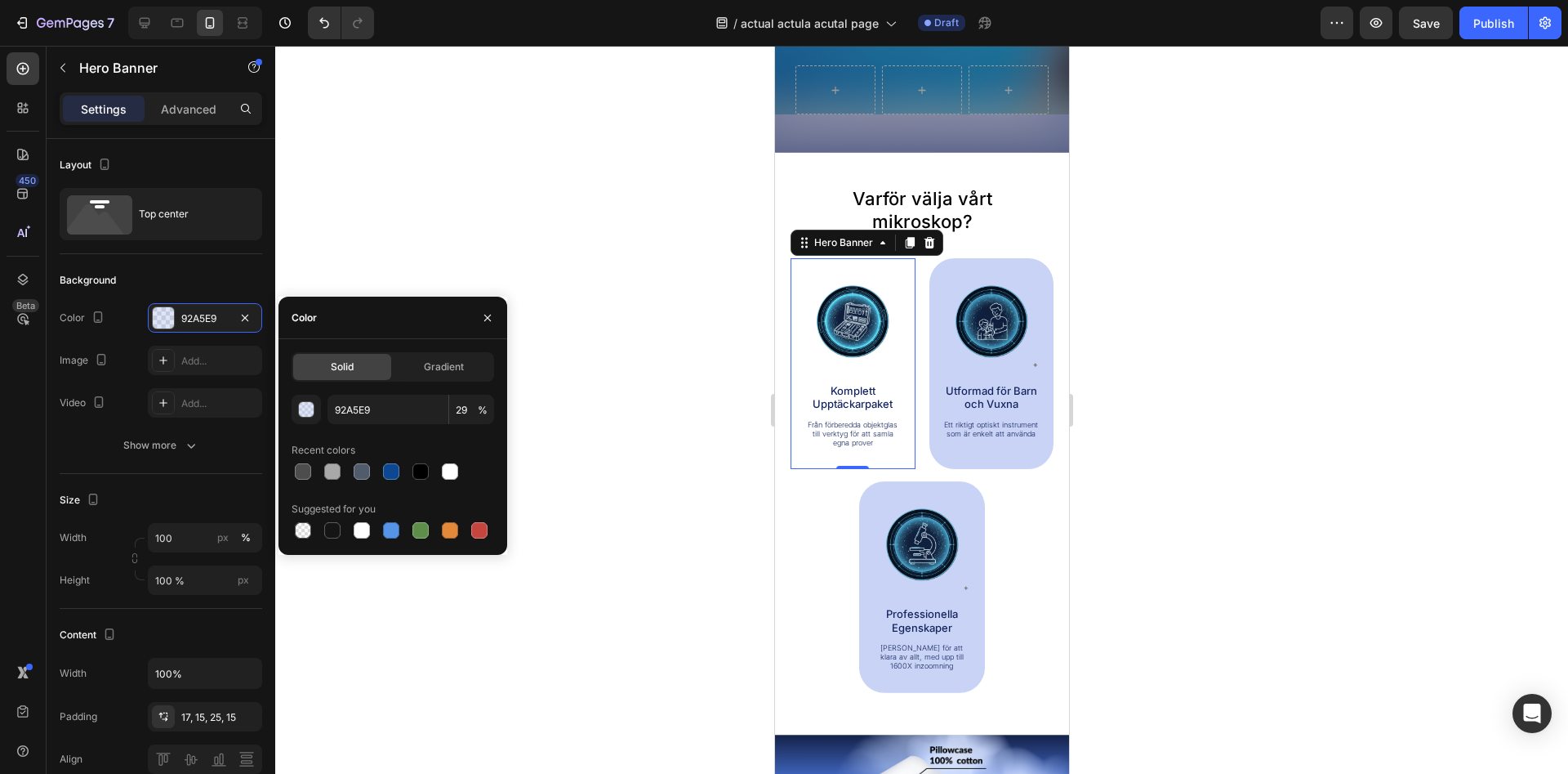
type input "FFFFFF"
type input "100"
click at [1008, 370] on div "Image Utformad för Barn och Vuxna Text Block Ett riktigt optiskt instrument som…" at bounding box center [991, 356] width 101 height 168
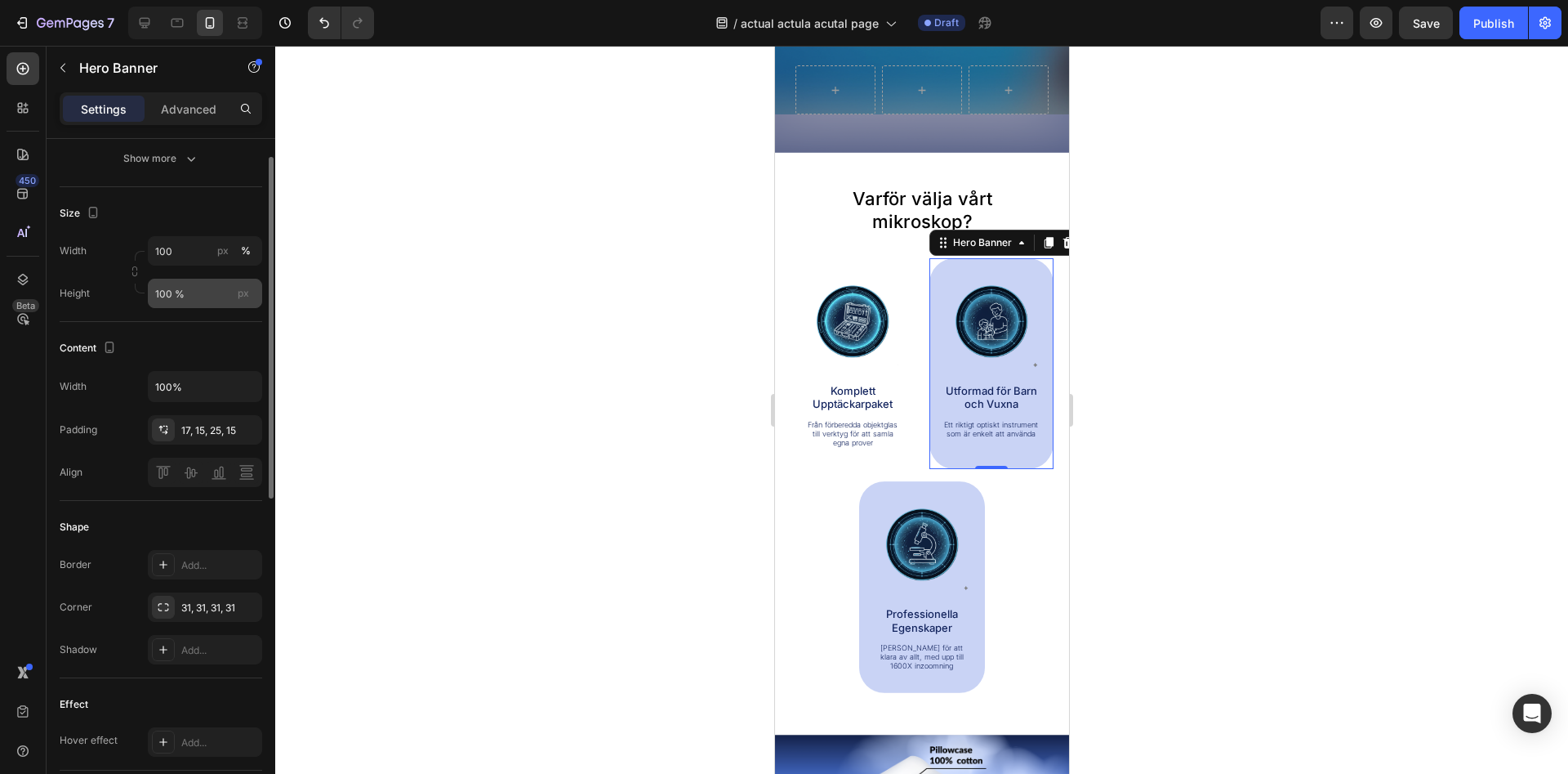
scroll to position [120, 0]
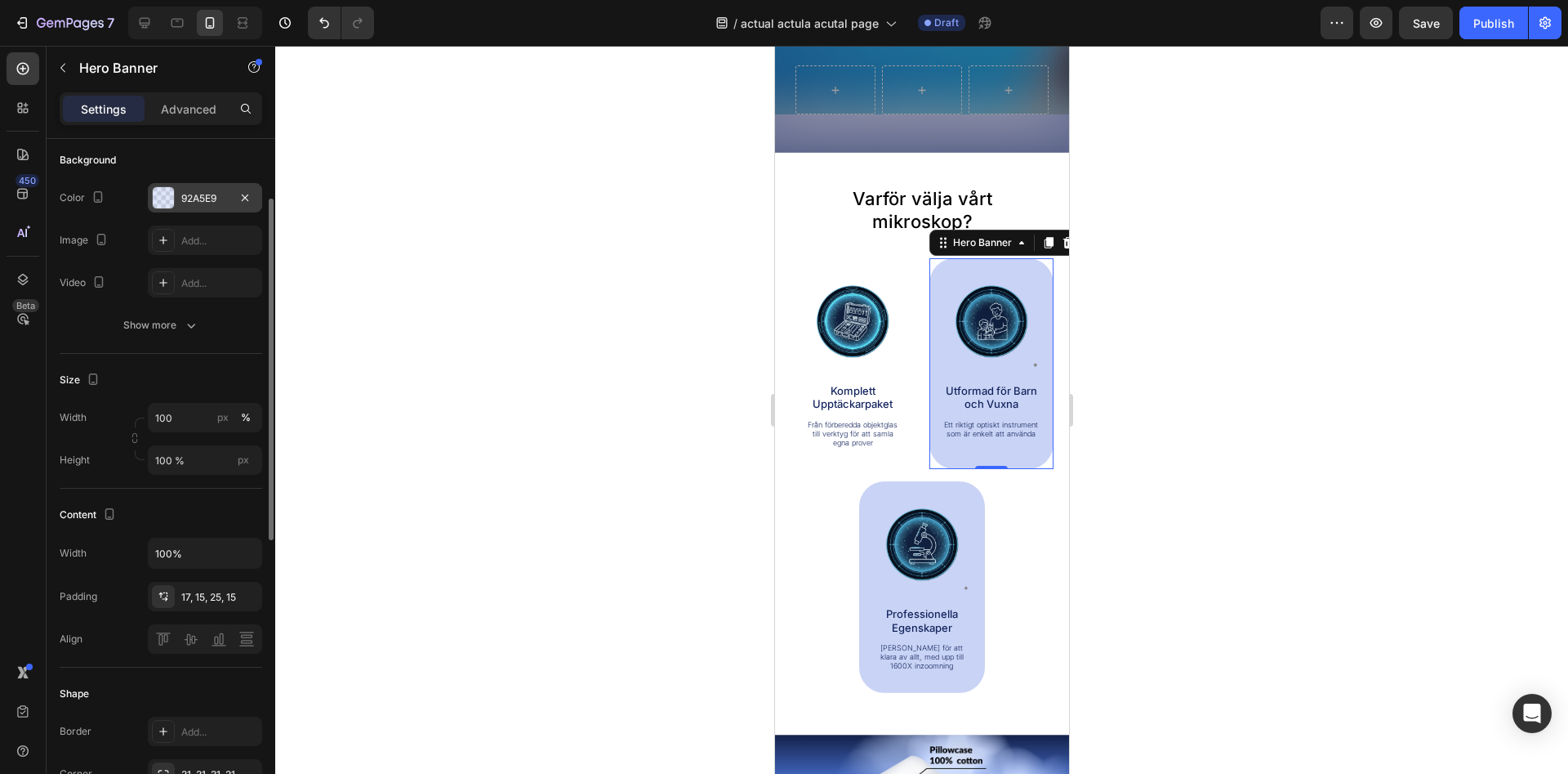
click at [208, 198] on div "92A5E9" at bounding box center [205, 198] width 47 height 15
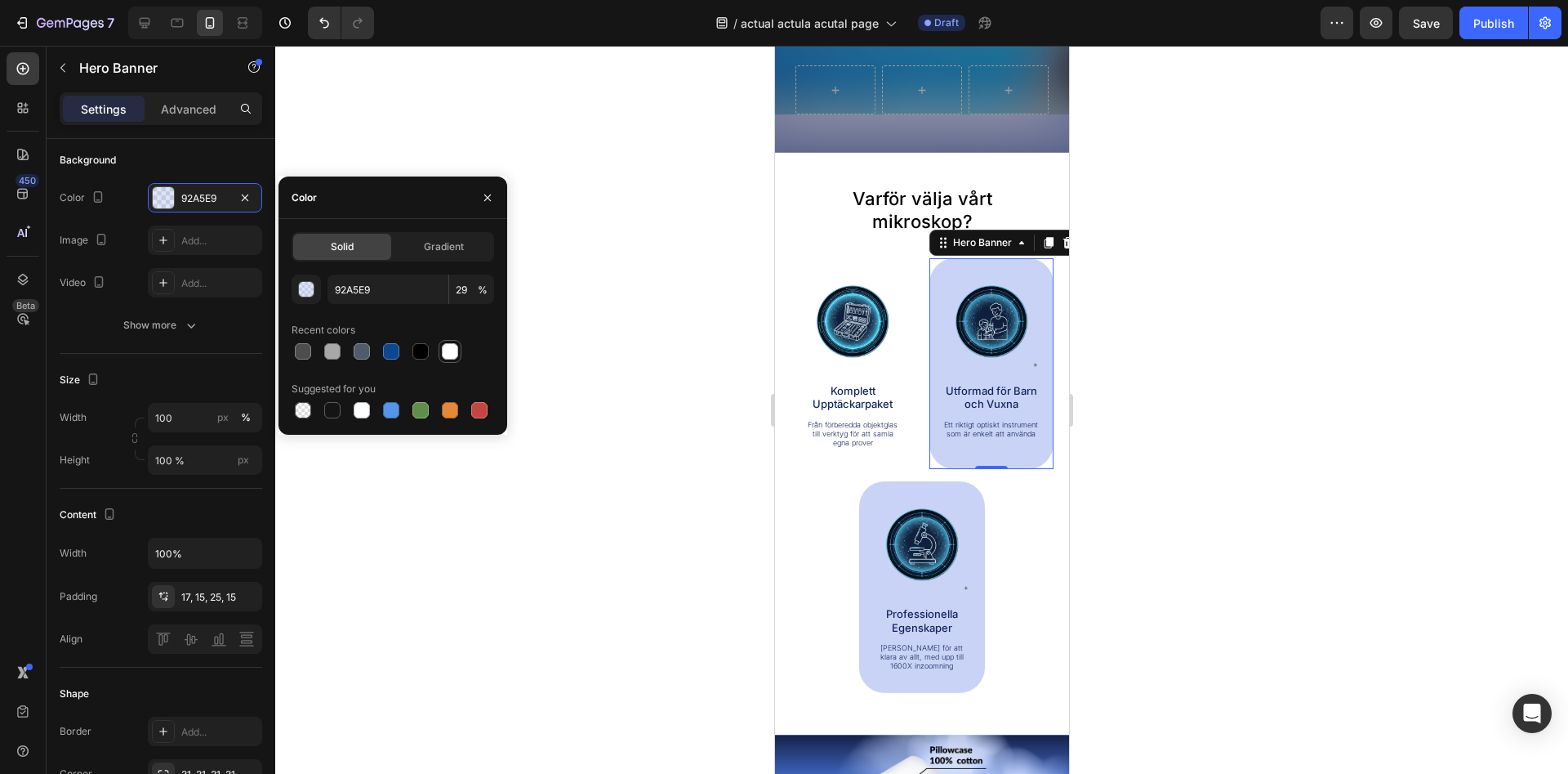
click at [451, 360] on div at bounding box center [450, 351] width 20 height 20
type input "FFFFFF"
type input "100"
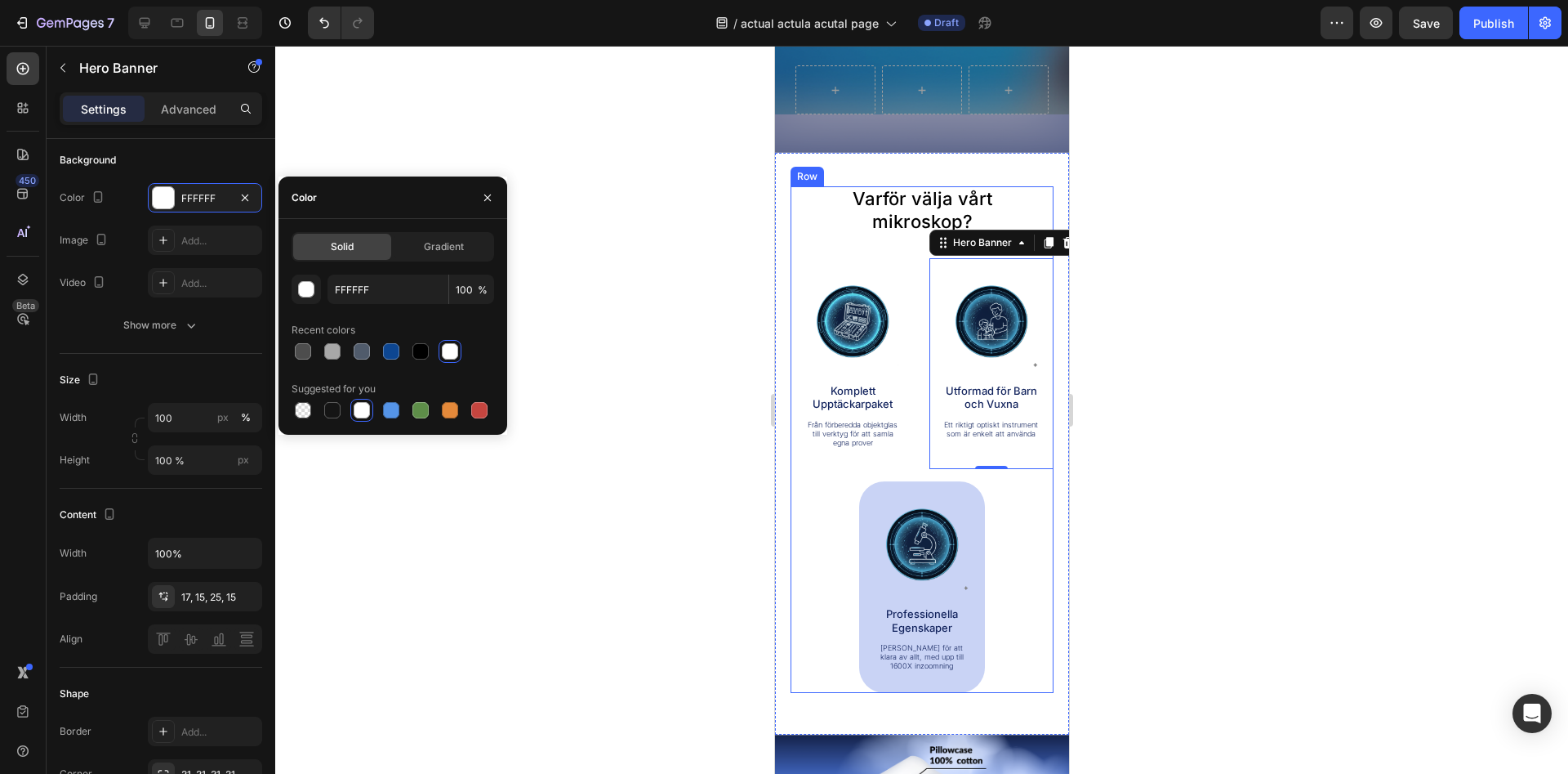
click at [977, 539] on div "Image Professionella Egenskaper Text Block Byggd för att klara av allt, med upp…" at bounding box center [921, 587] width 126 height 211
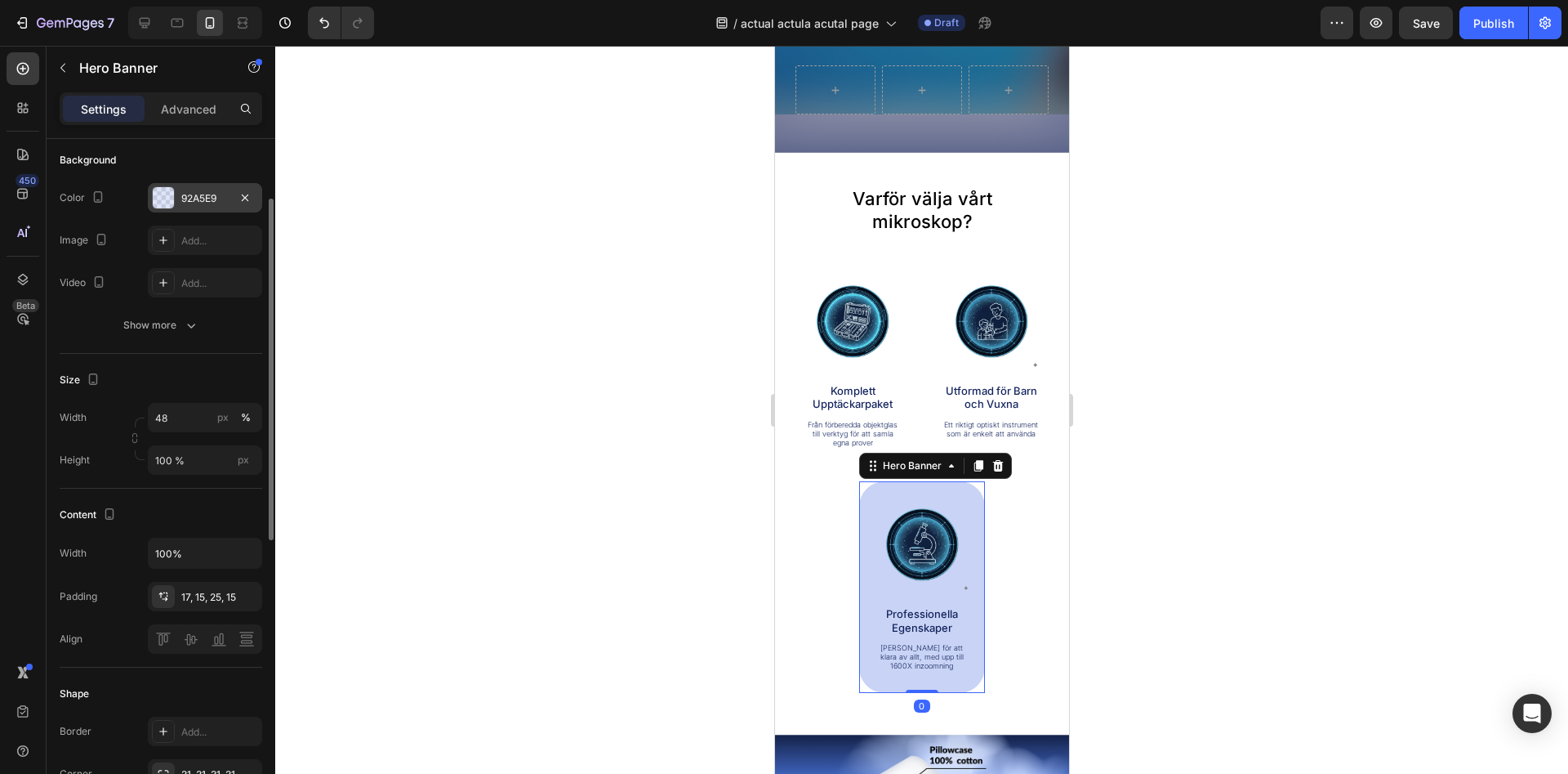
click at [214, 197] on div "92A5E9" at bounding box center [205, 198] width 47 height 15
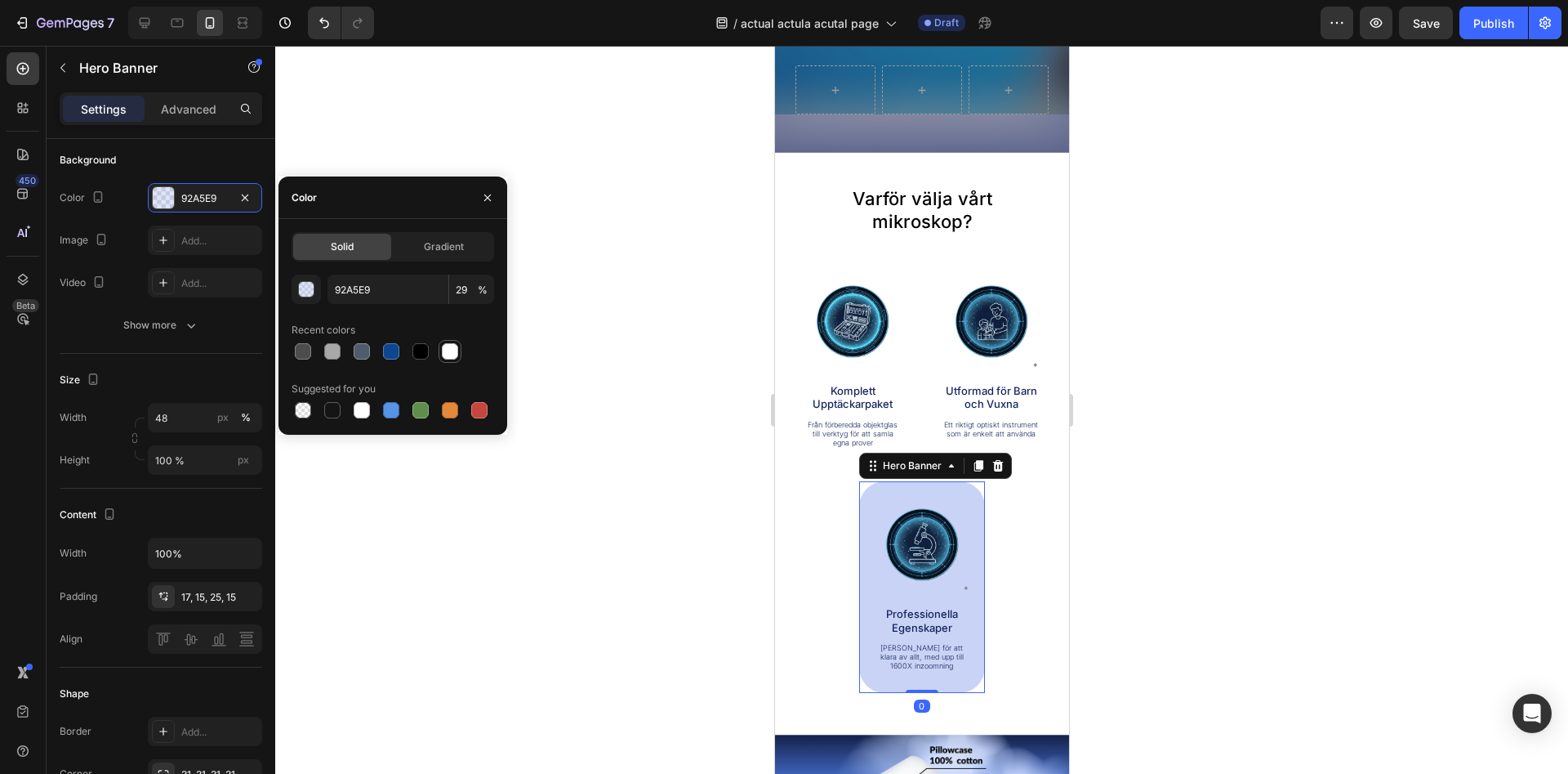
click at [449, 351] on div at bounding box center [449, 351] width 17 height 17
type input "FFFFFF"
type input "100"
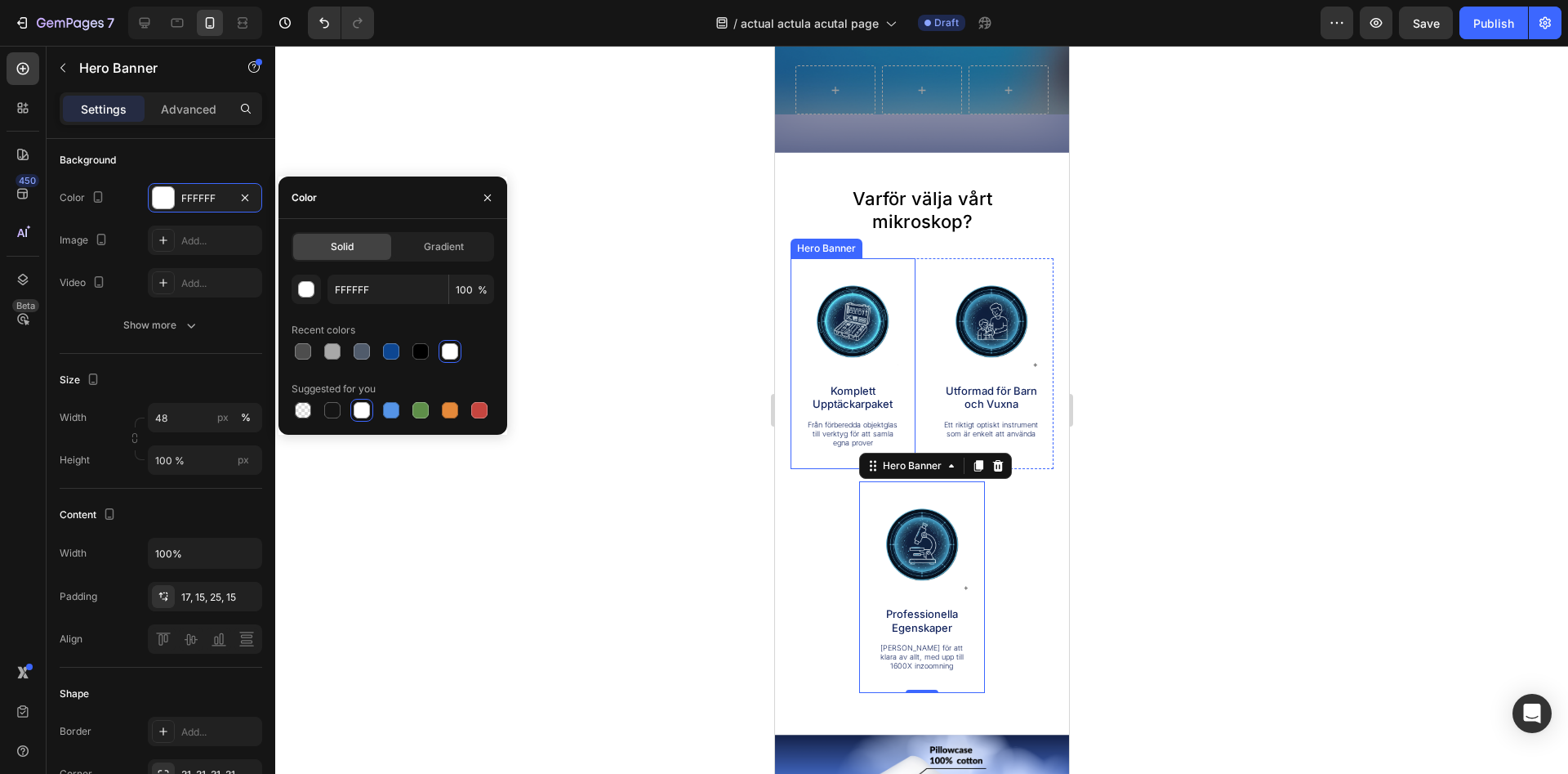
click at [847, 415] on div "Image Komplett Upptäckarpaket Text Block Från förberedda objektglas till verkty…" at bounding box center [852, 360] width 101 height 176
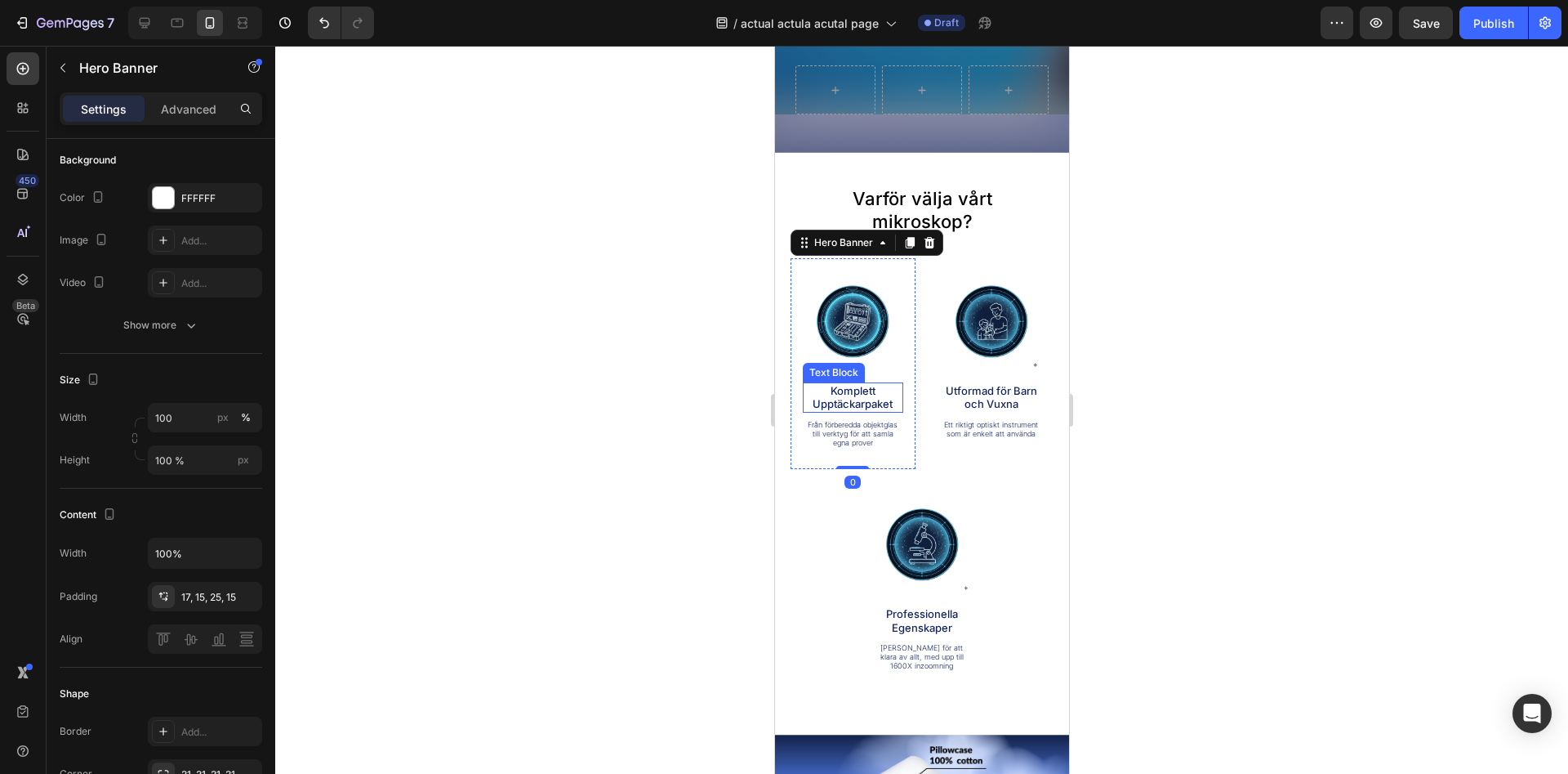
click at [859, 403] on p "Komplett Upptäckarpaket" at bounding box center [852, 396] width 98 height 27
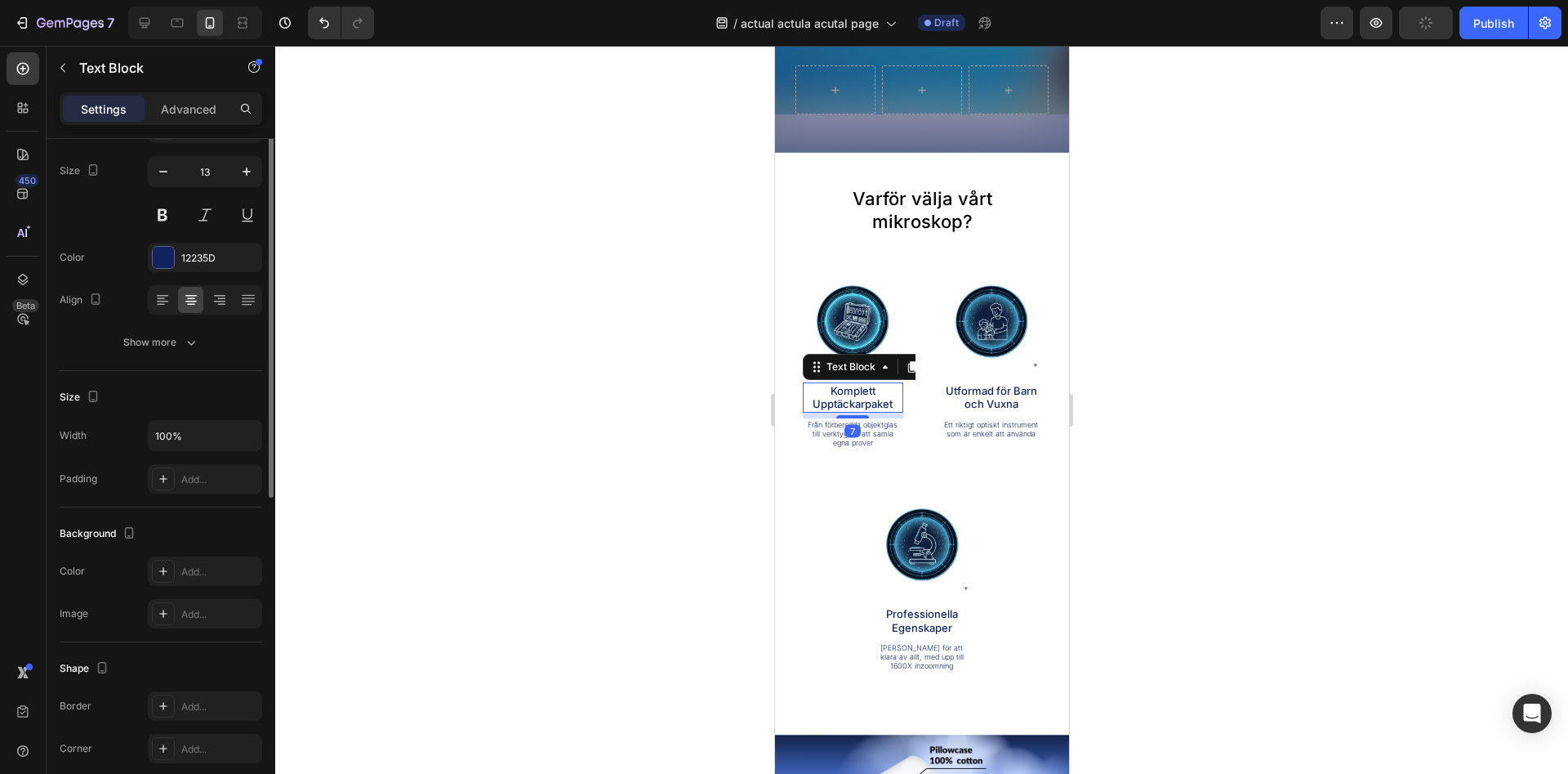
scroll to position [0, 0]
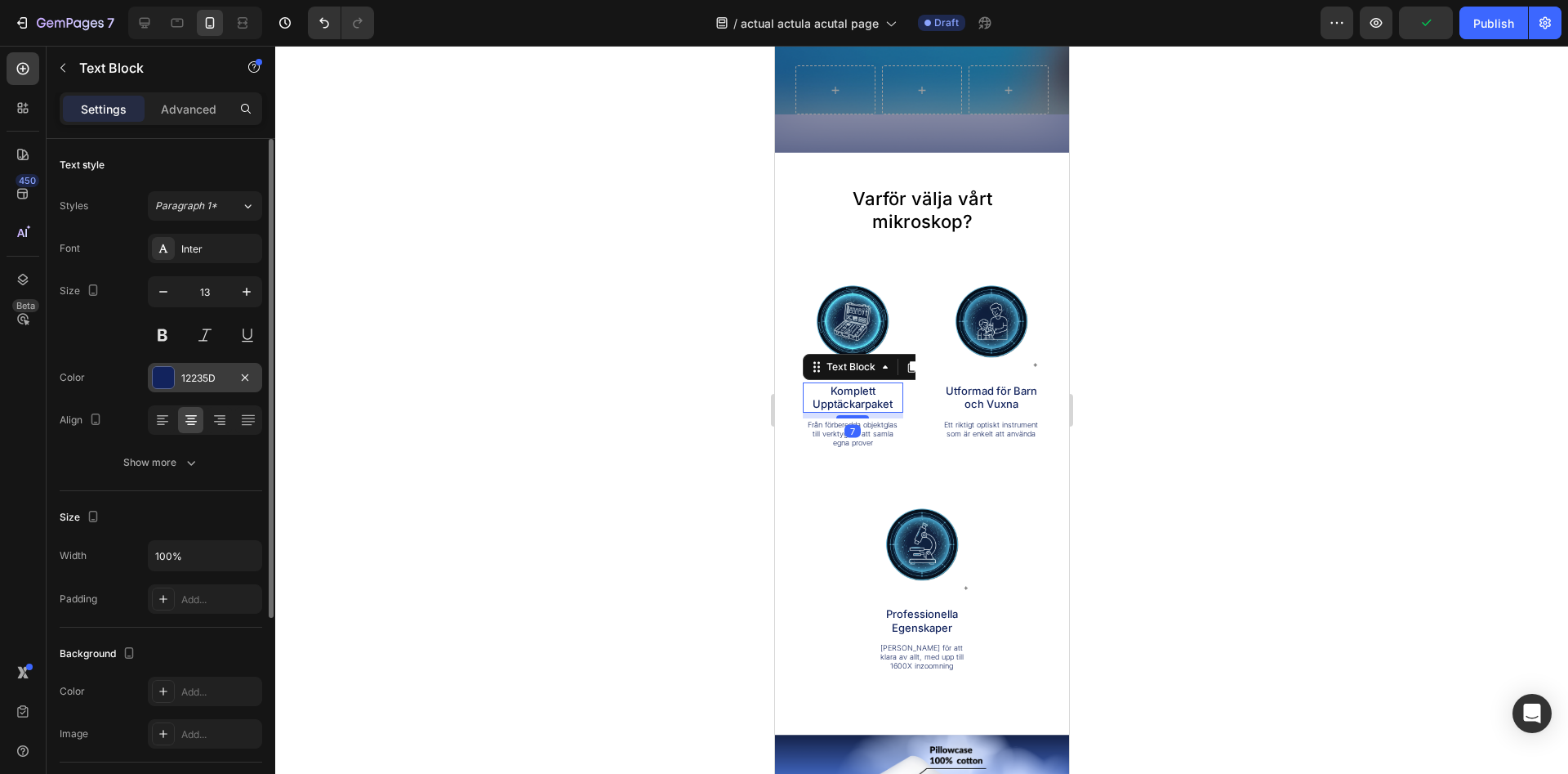
click at [195, 374] on div "12235D" at bounding box center [205, 378] width 47 height 15
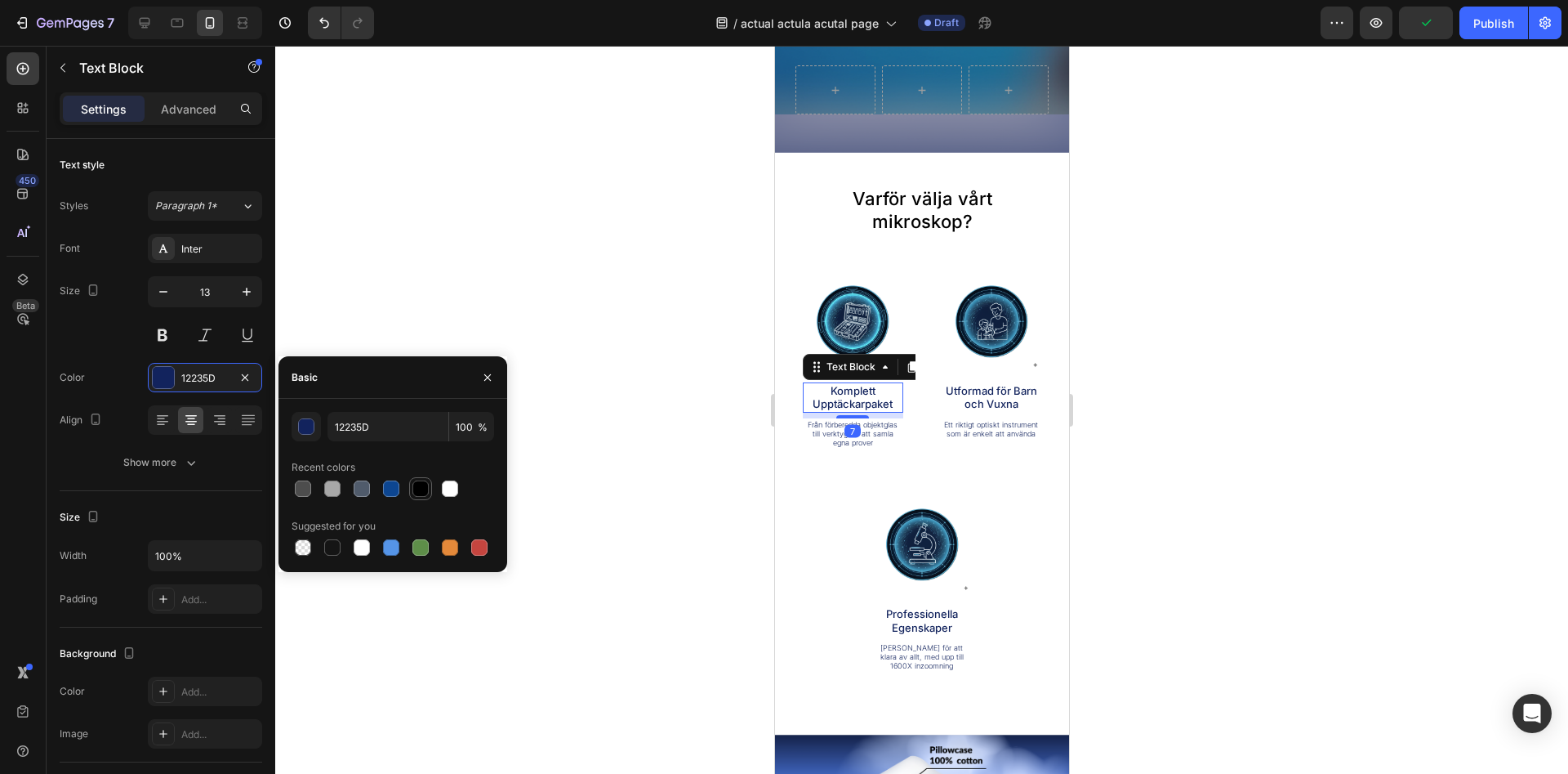
click at [424, 491] on div at bounding box center [420, 488] width 17 height 17
type input "000000"
click at [855, 441] on p "Från förberedda objektglas till verktyg för att samla egna prover" at bounding box center [852, 434] width 98 height 28
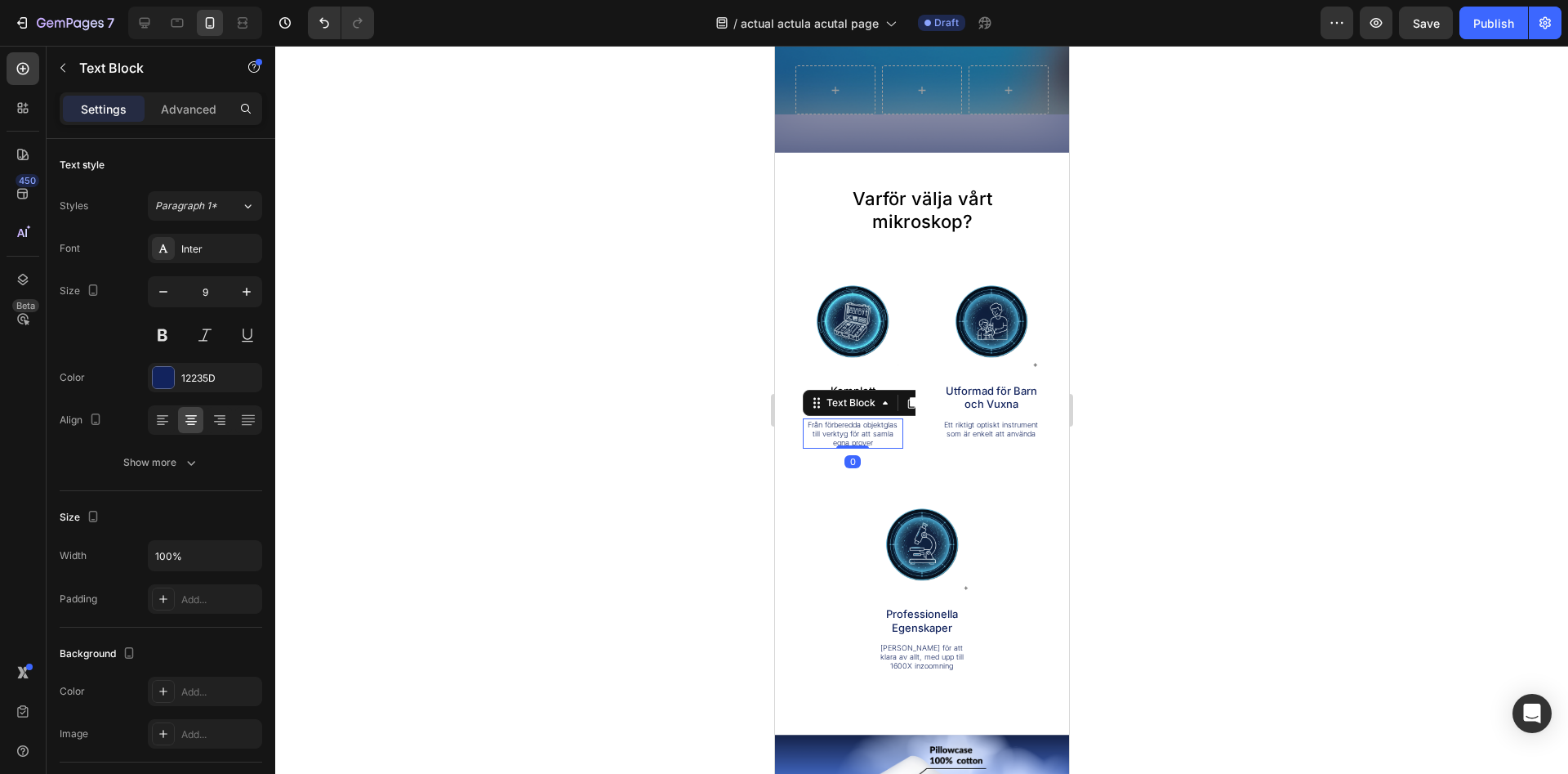
click at [860, 433] on p "Från förberedda objektglas till verktyg för att samla egna prover" at bounding box center [852, 434] width 98 height 28
click at [826, 433] on p "Från förberedda objektglas till verktyg för att samla egna prover" at bounding box center [852, 434] width 98 height 28
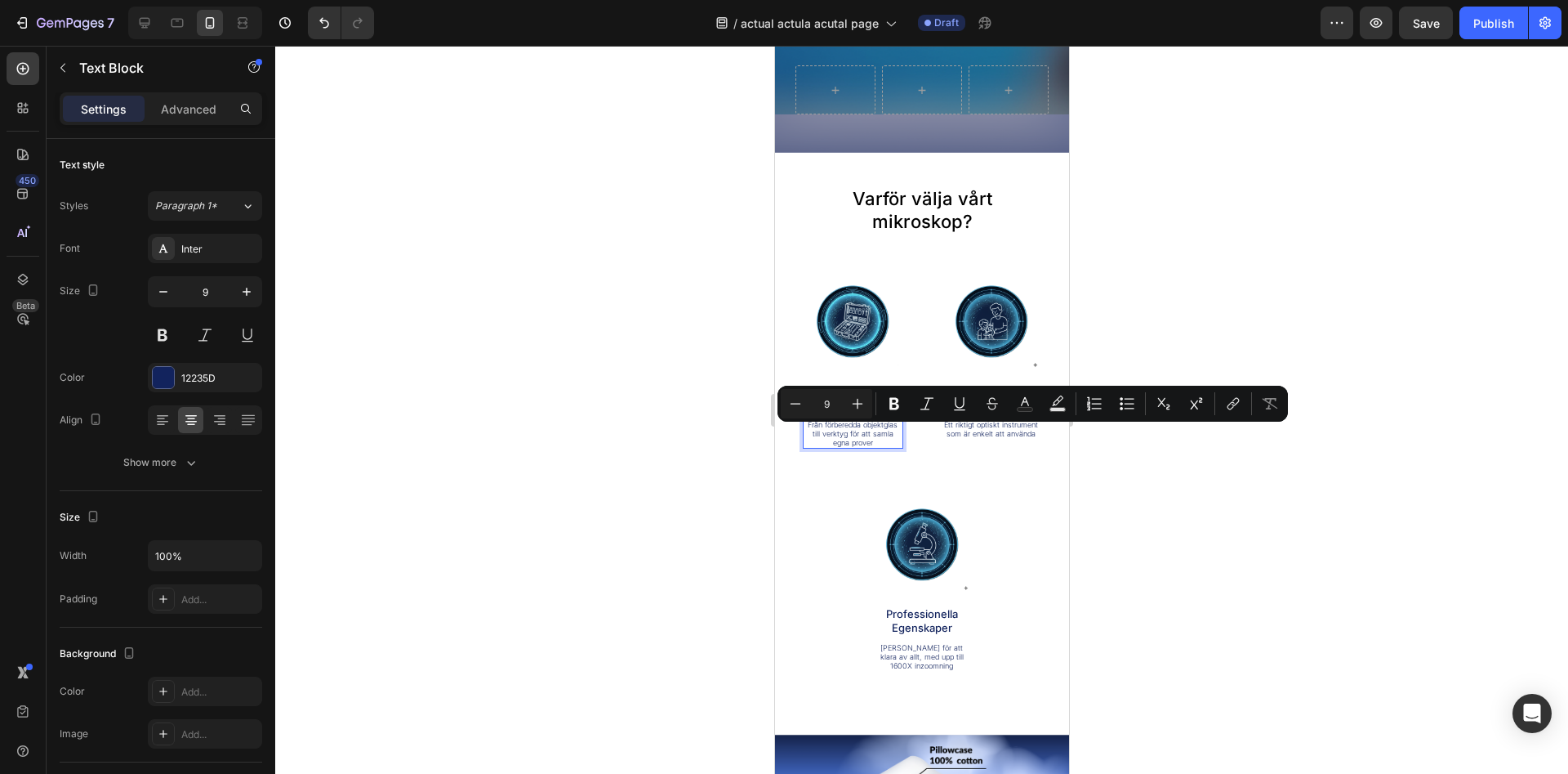
click at [826, 433] on p "Från förberedda objektglas till verktyg för att samla egna prover" at bounding box center [852, 434] width 98 height 28
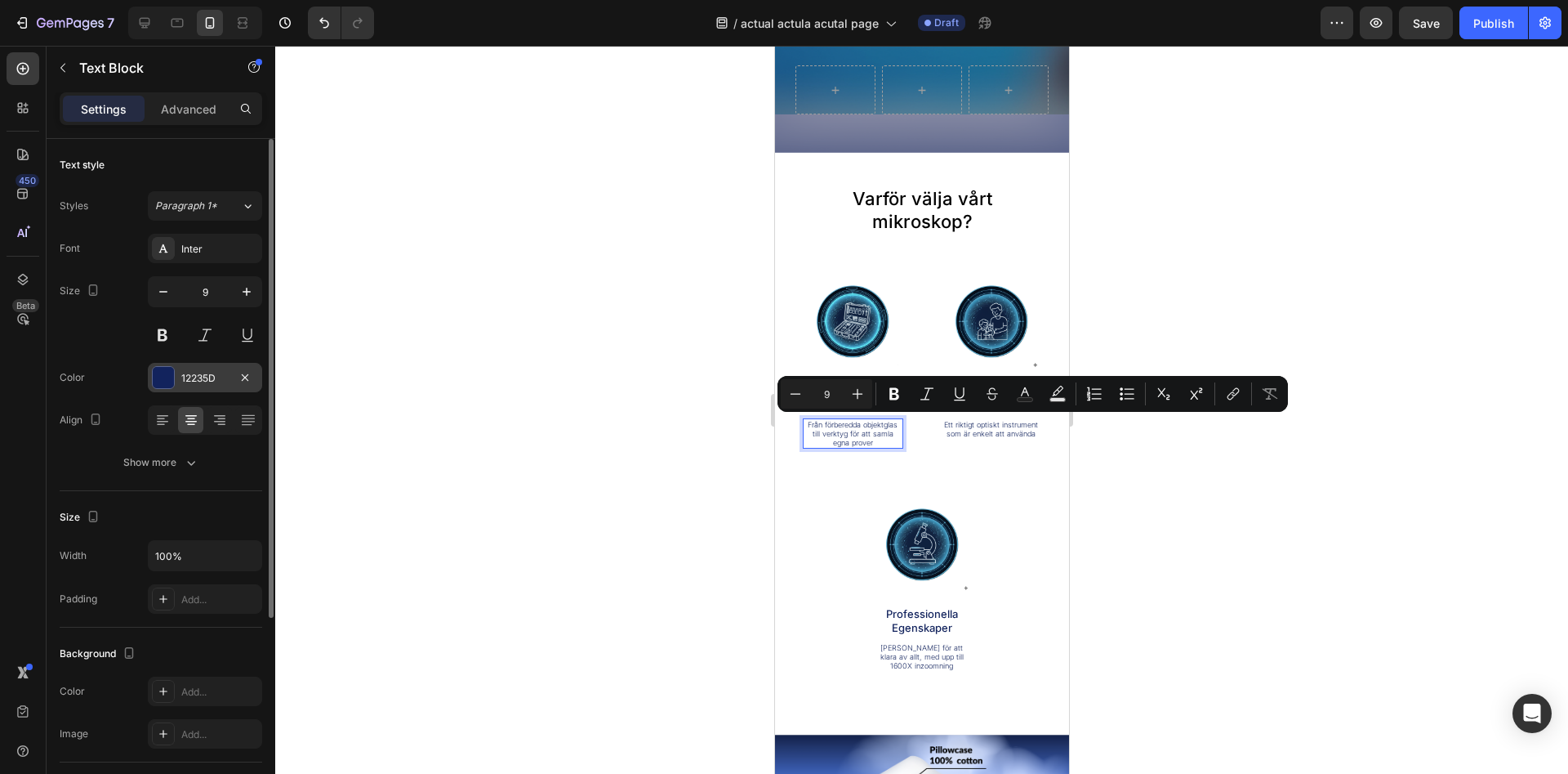
click at [235, 380] on div "12235D" at bounding box center [205, 378] width 114 height 30
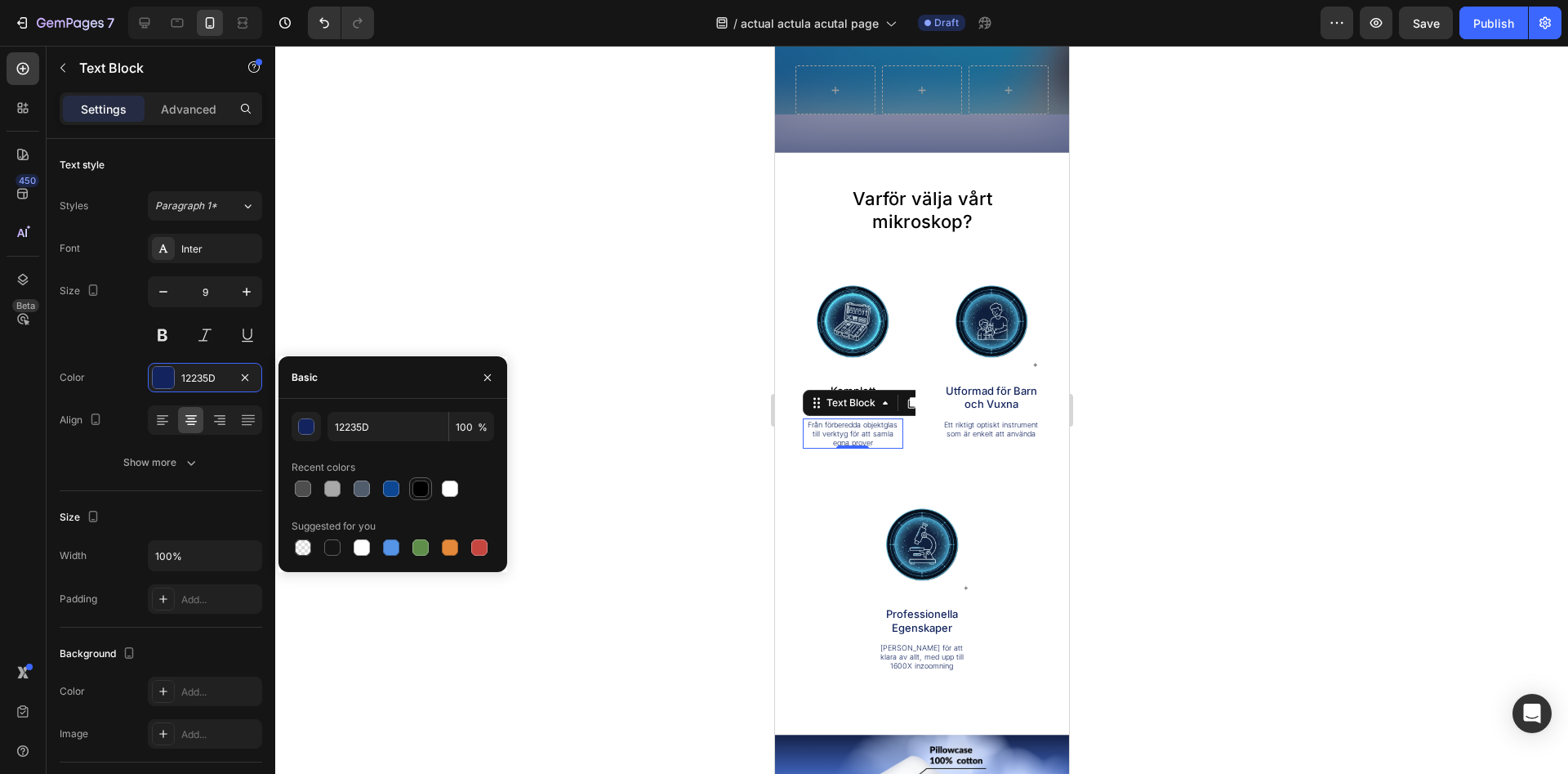
click at [422, 489] on div at bounding box center [420, 488] width 17 height 17
type input "000000"
click at [679, 422] on div at bounding box center [921, 409] width 1293 height 728
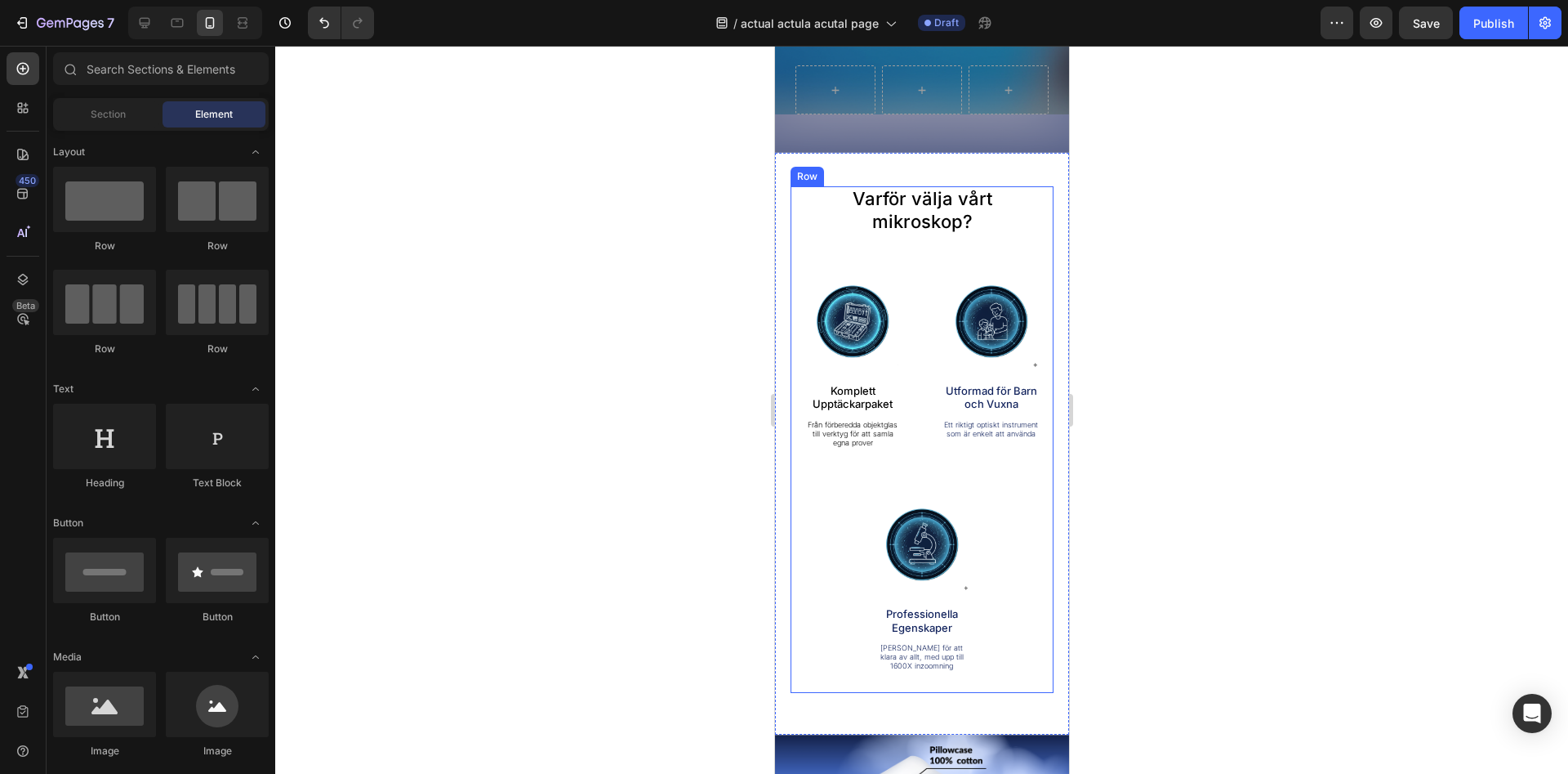
click at [927, 475] on div "Varför välja vårt mikroskop? Heading Image Komplett Upptäckarpaket Text Block F…" at bounding box center [920, 440] width 263 height 507
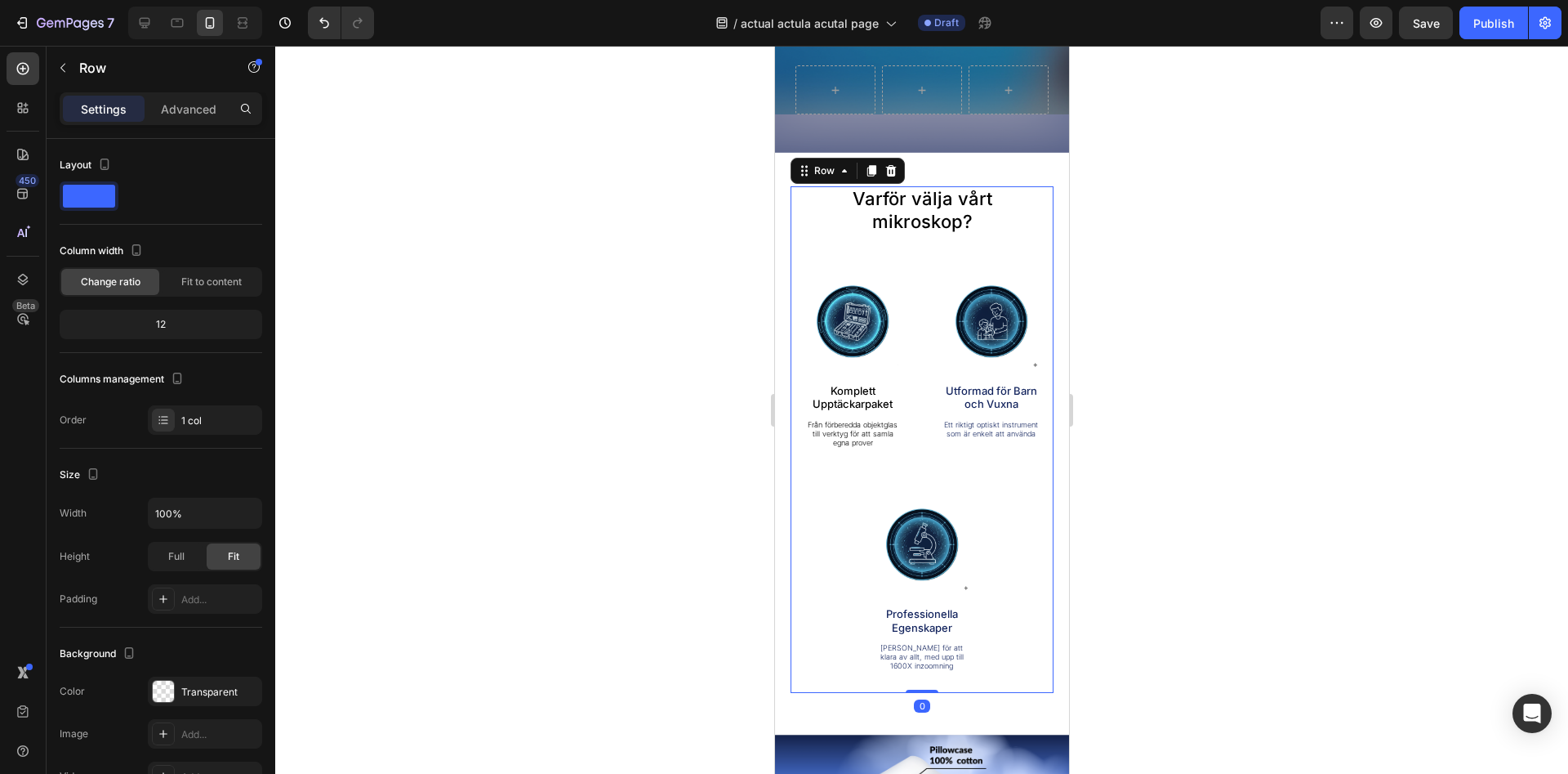
click at [1033, 487] on div "Varför välja vårt mikroskop? Heading Image Komplett Upptäckarpaket Text Block F…" at bounding box center [920, 440] width 263 height 507
click at [1122, 458] on div at bounding box center [921, 409] width 1293 height 728
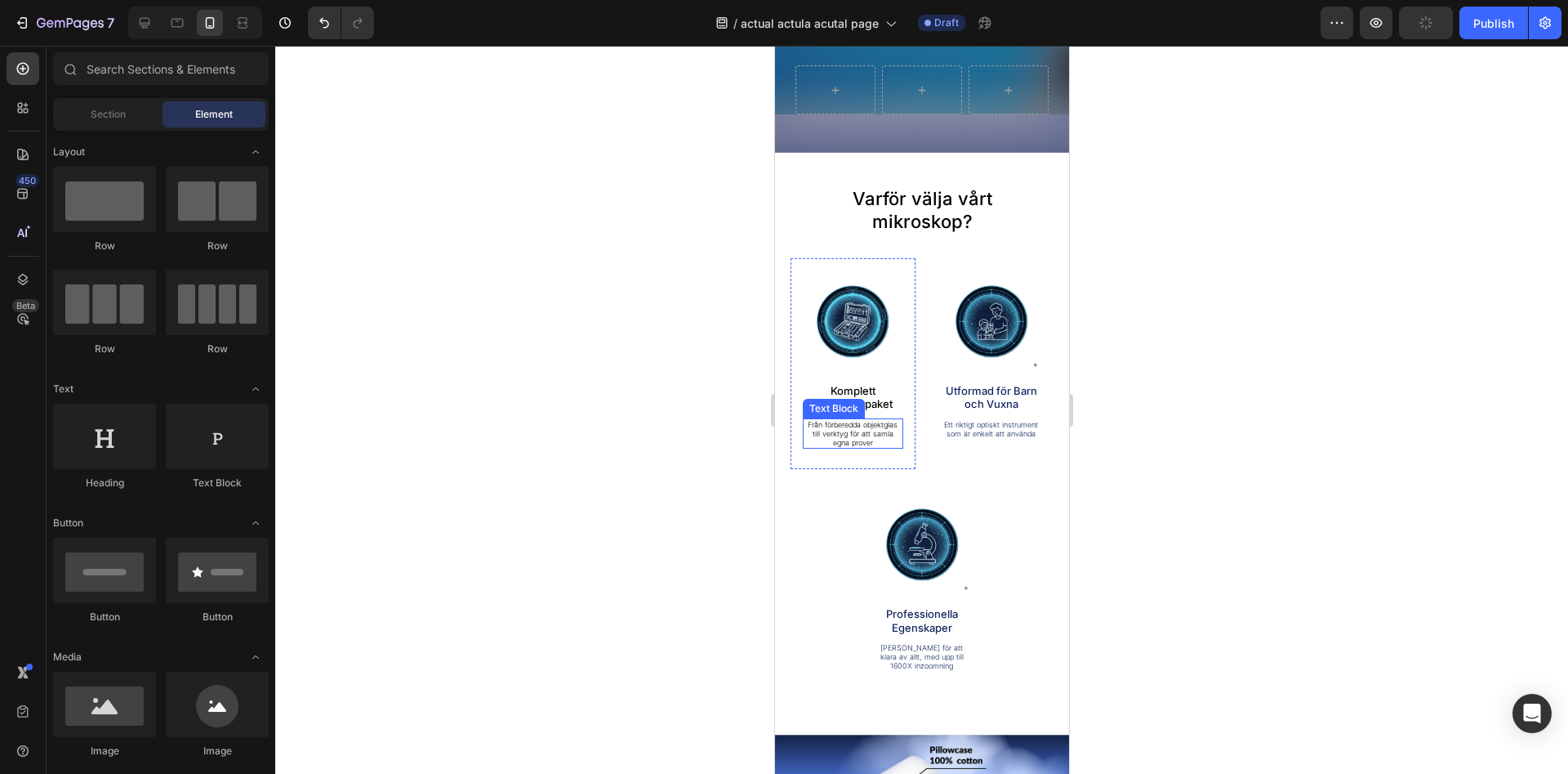
click at [876, 434] on p "Från förberedda objektglas till verktyg för att samla egna prover" at bounding box center [852, 434] width 98 height 28
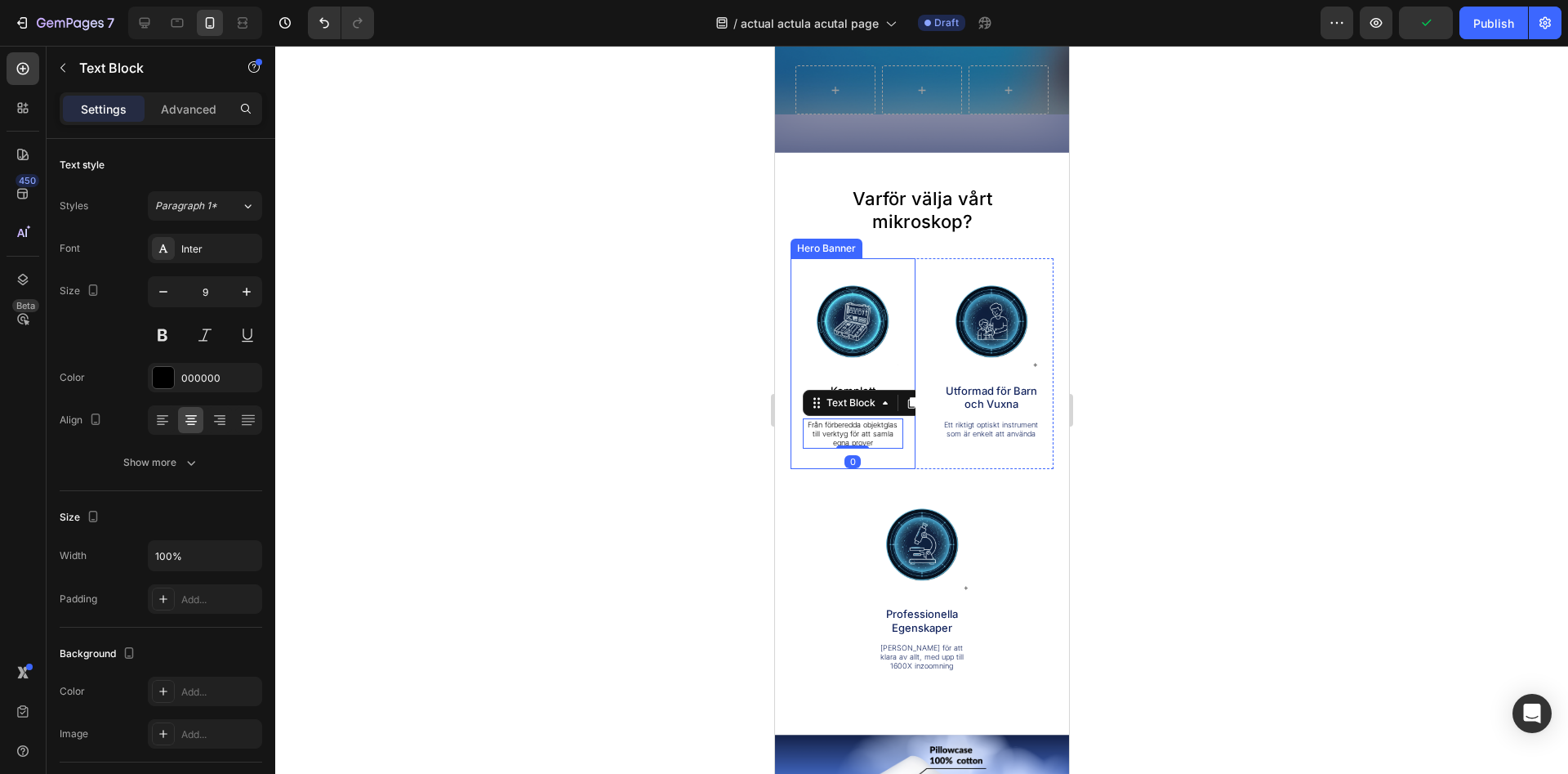
click at [915, 442] on div "Image Komplett Upptäckarpaket Text Block Från förberedda objektglas till verkty…" at bounding box center [920, 364] width 263 height 211
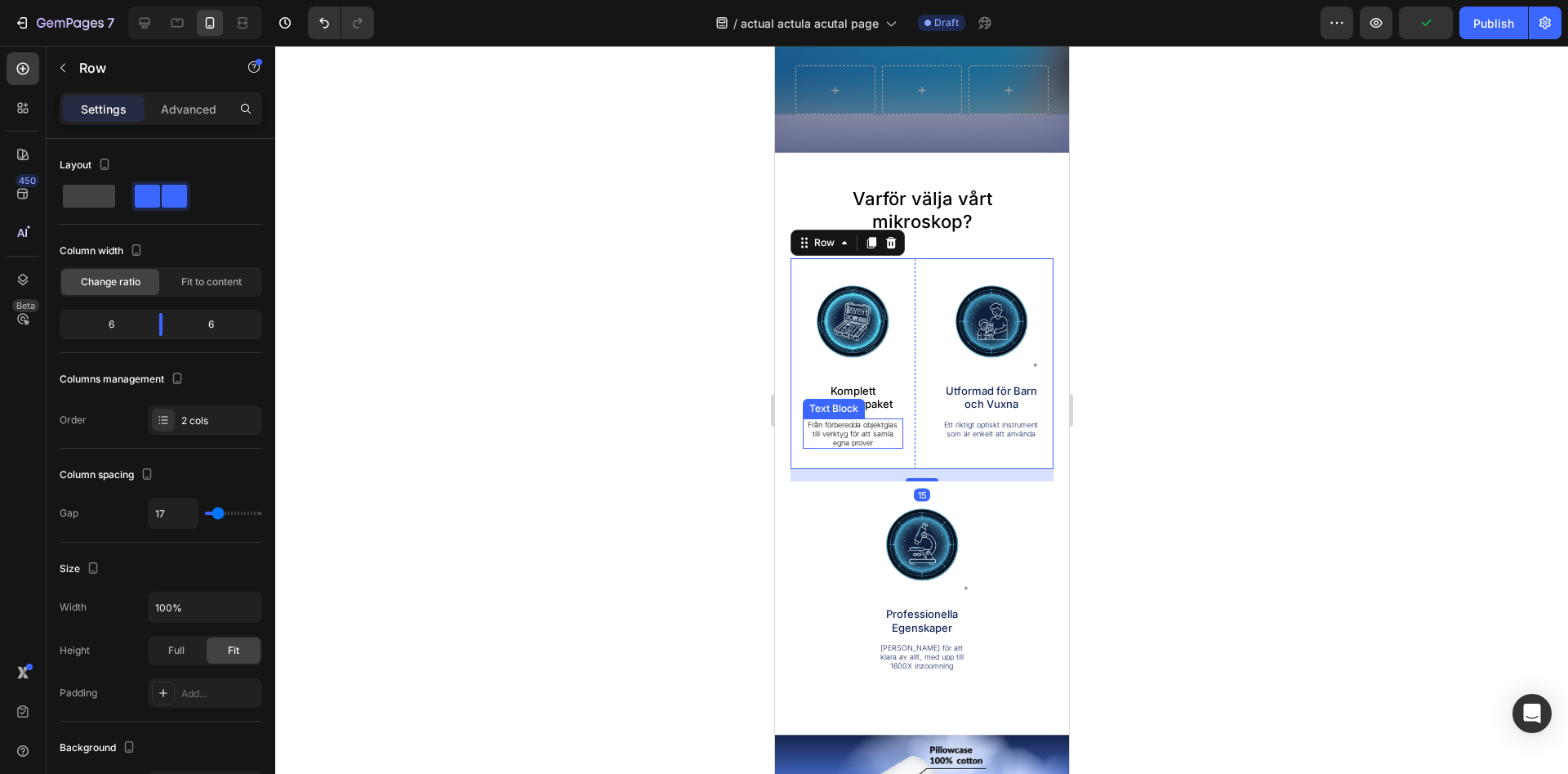
click at [872, 436] on p "Från förberedda objektglas till verktyg för att samla egna prover" at bounding box center [852, 434] width 98 height 28
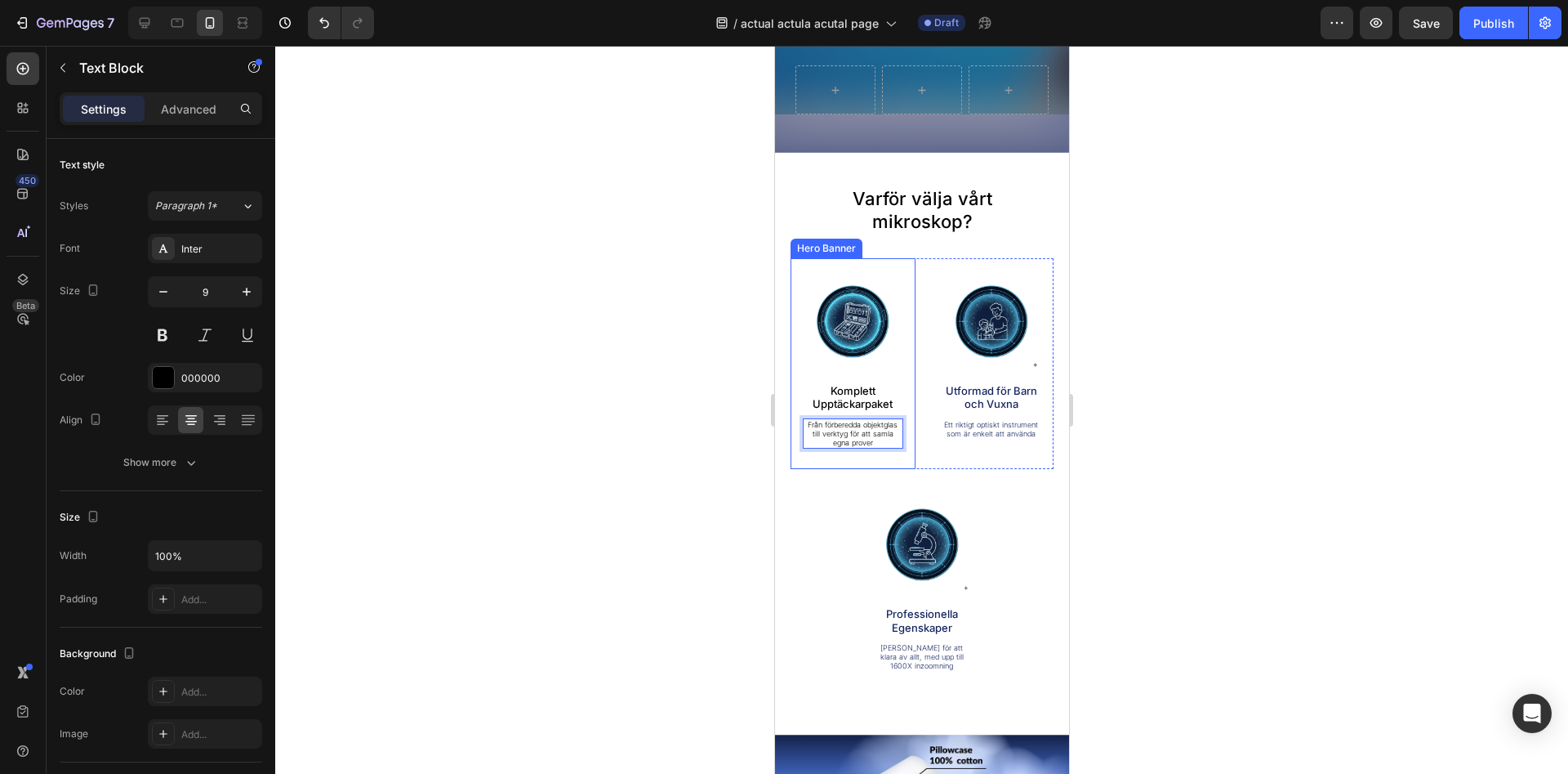
click at [905, 468] on div "Image Komplett Upptäckarpaket Text Block Från förberedda objektglas till verkty…" at bounding box center [852, 364] width 125 height 211
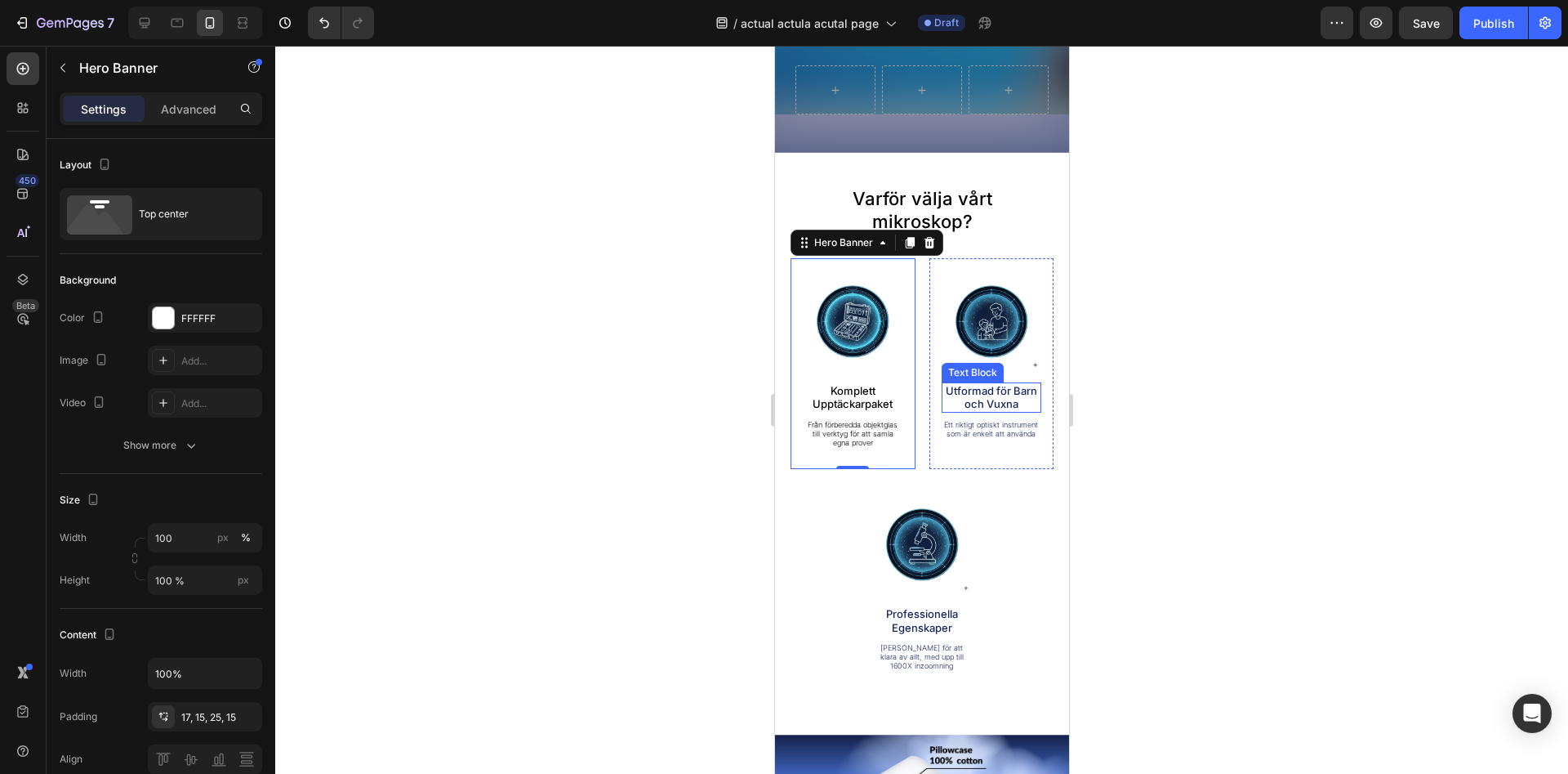
click at [1019, 394] on p "Utformad för Barn och Vuxna" at bounding box center [990, 396] width 98 height 27
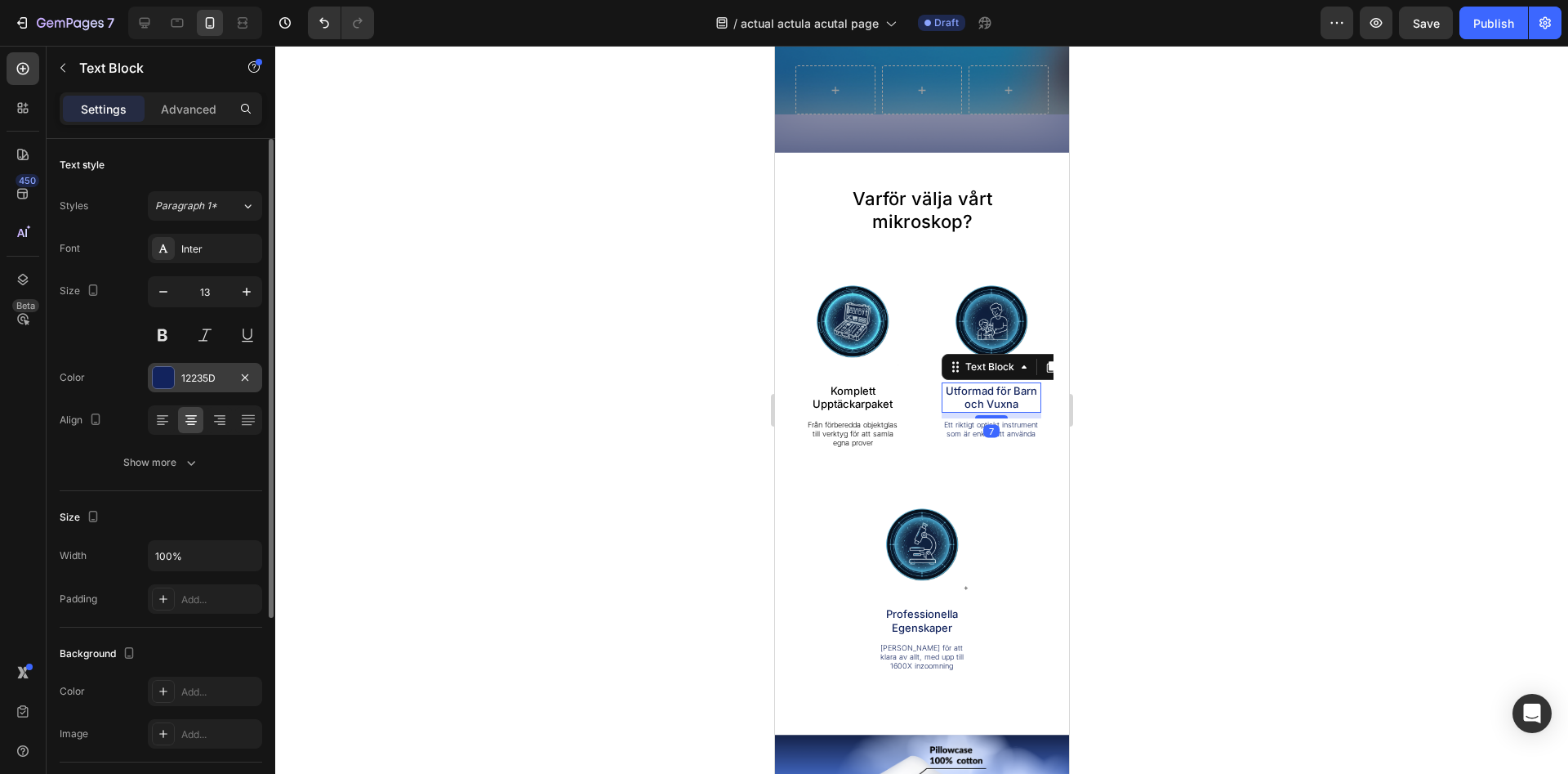
click at [212, 375] on div "12235D" at bounding box center [205, 378] width 47 height 15
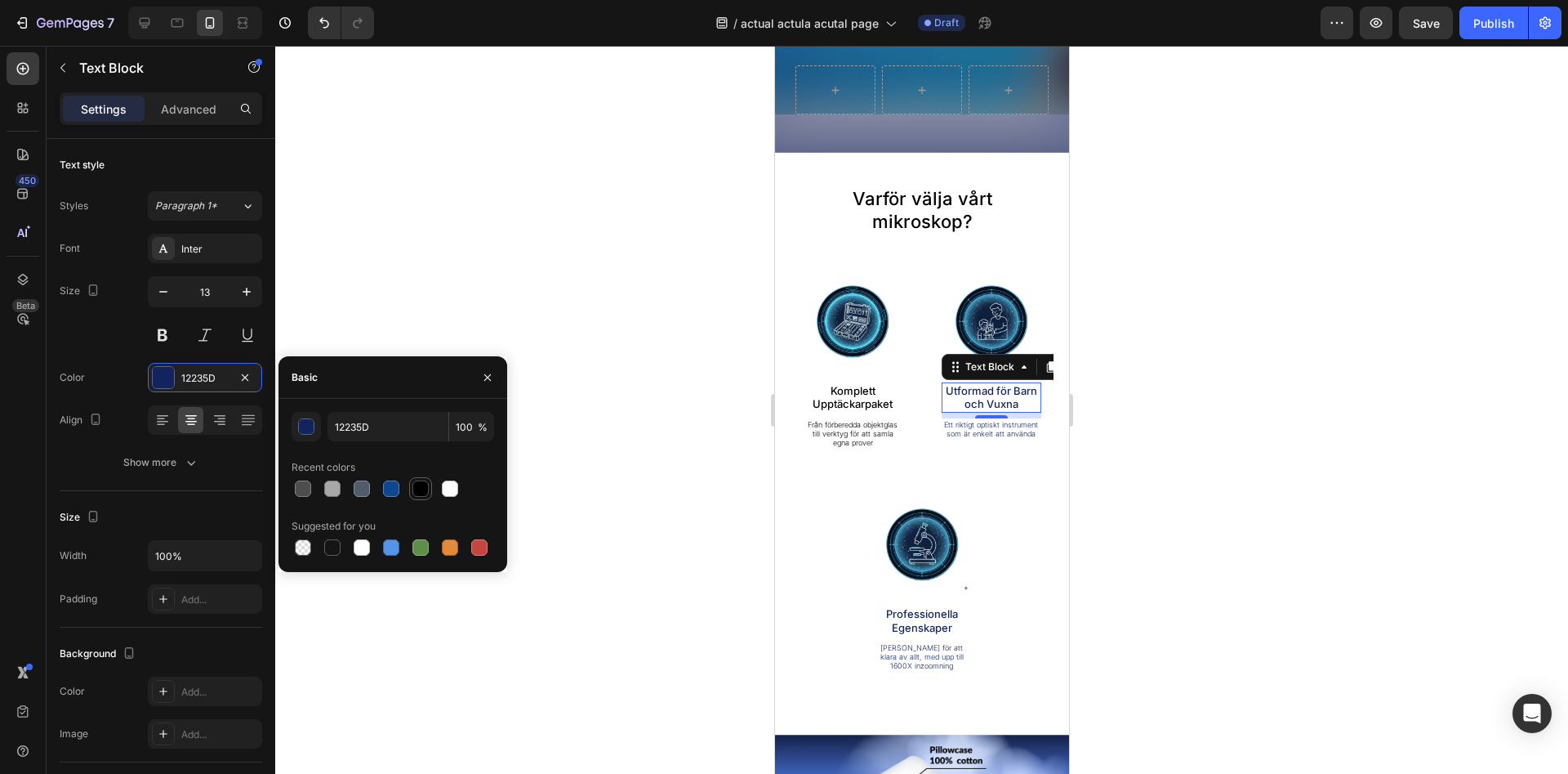
click at [425, 490] on div at bounding box center [420, 488] width 17 height 17
type input "000000"
click at [979, 432] on p "Ett riktigt optiskt instrument som är enkelt att använda" at bounding box center [990, 429] width 98 height 19
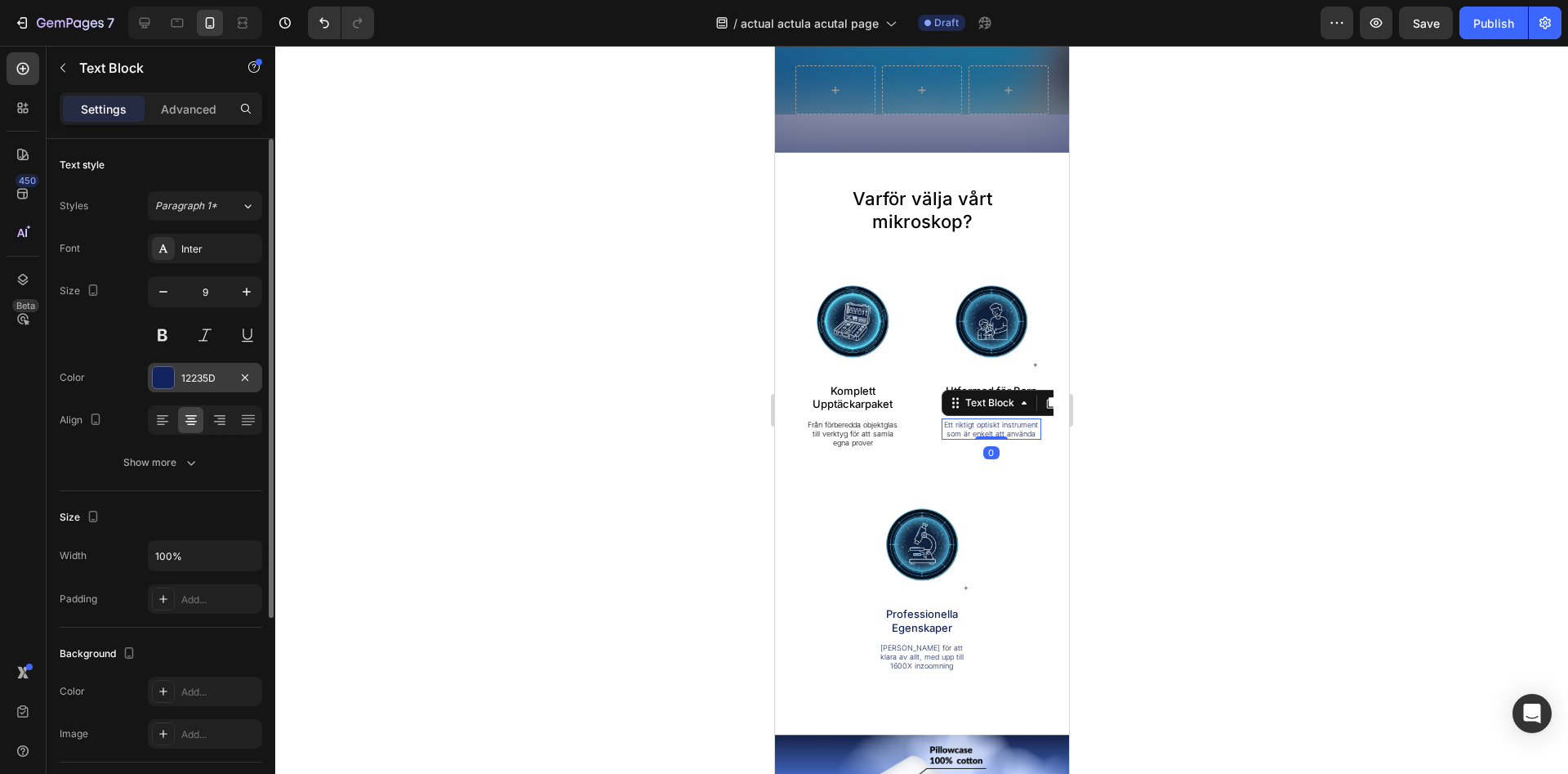
click at [219, 384] on div "12235D" at bounding box center [205, 378] width 47 height 15
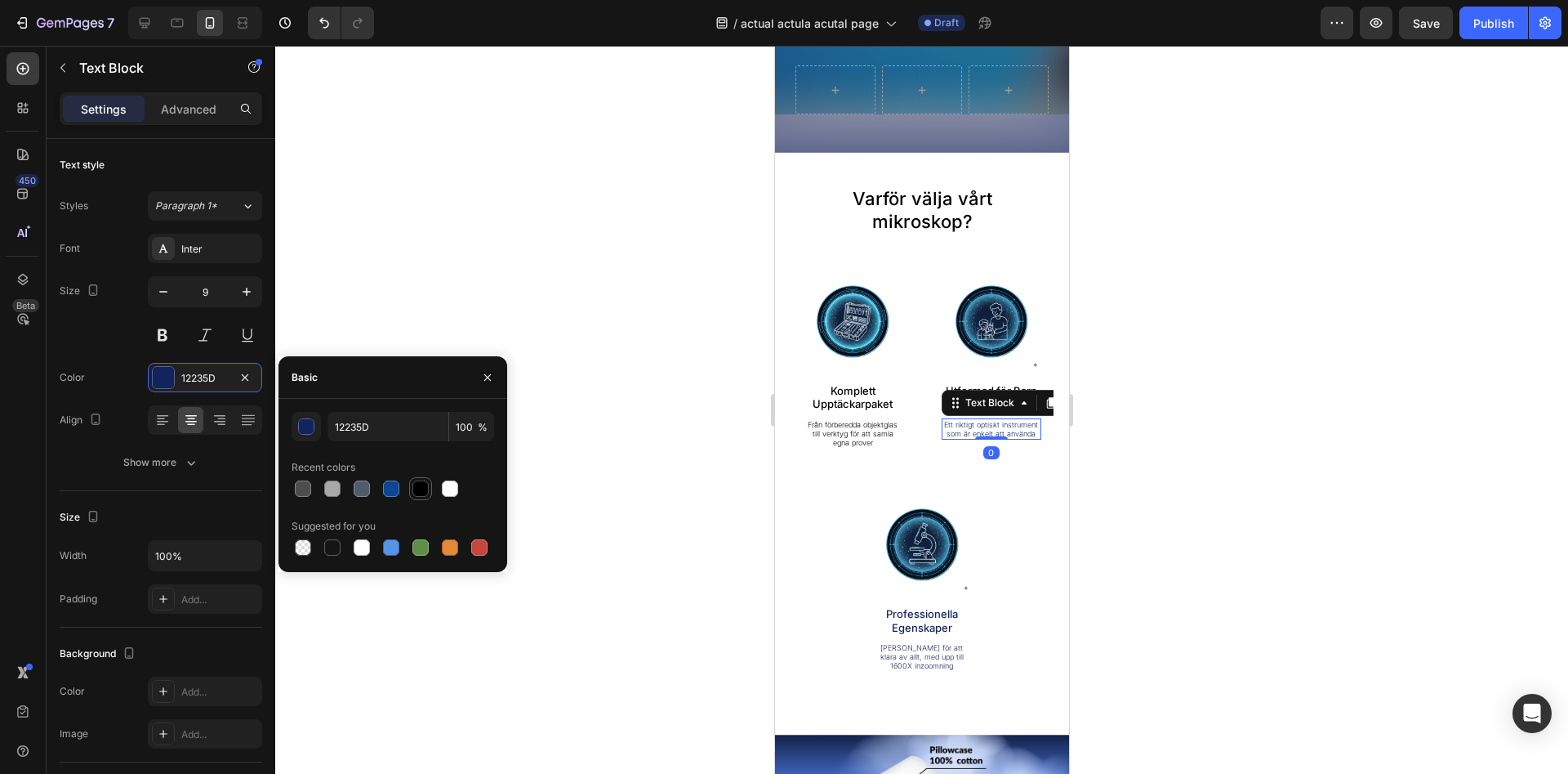
click at [413, 494] on div at bounding box center [420, 488] width 17 height 17
type input "000000"
click at [921, 620] on p "Professionella Egenskaper" at bounding box center [921, 620] width 99 height 27
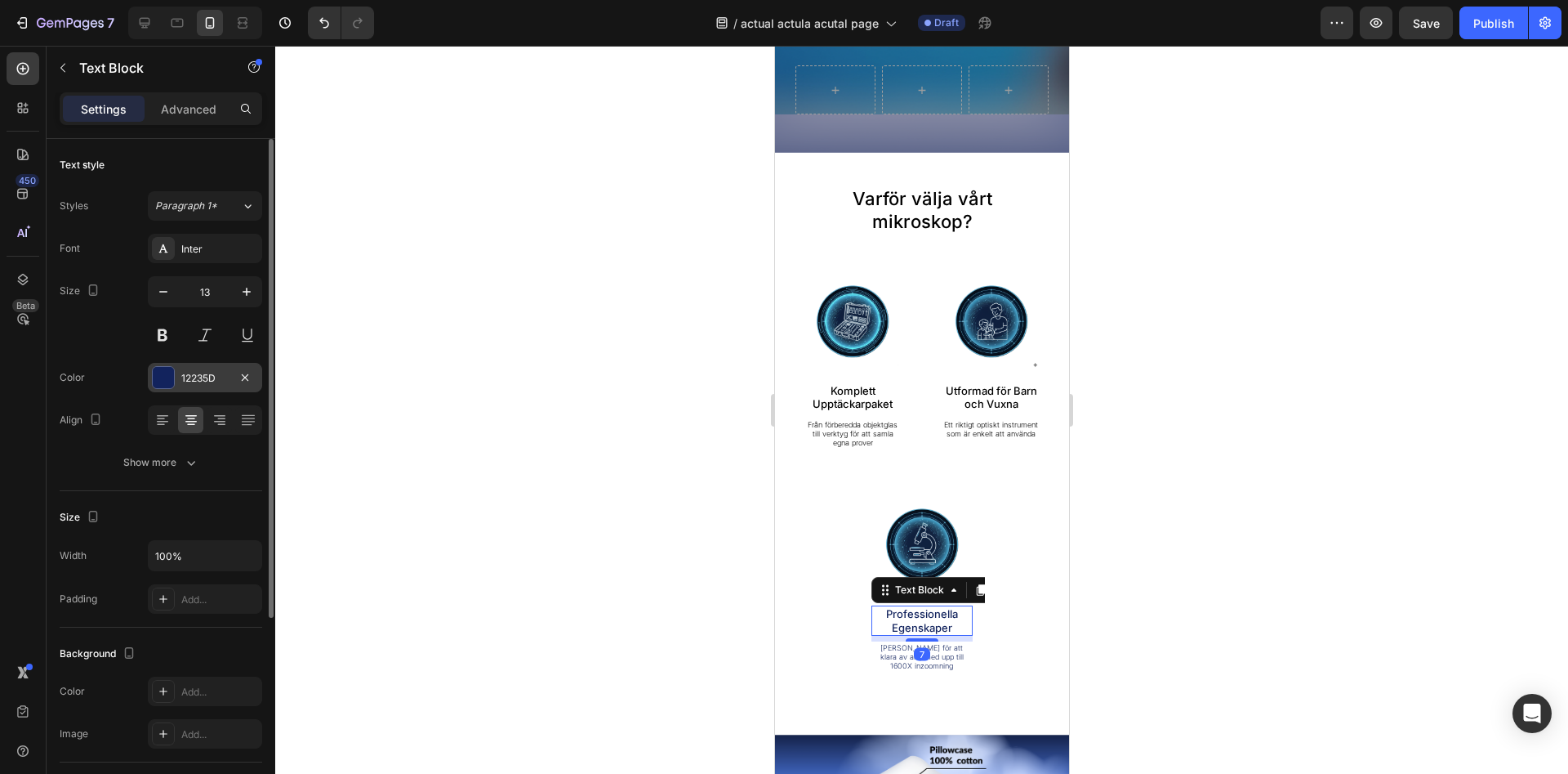
click at [204, 373] on div "12235D" at bounding box center [205, 378] width 47 height 15
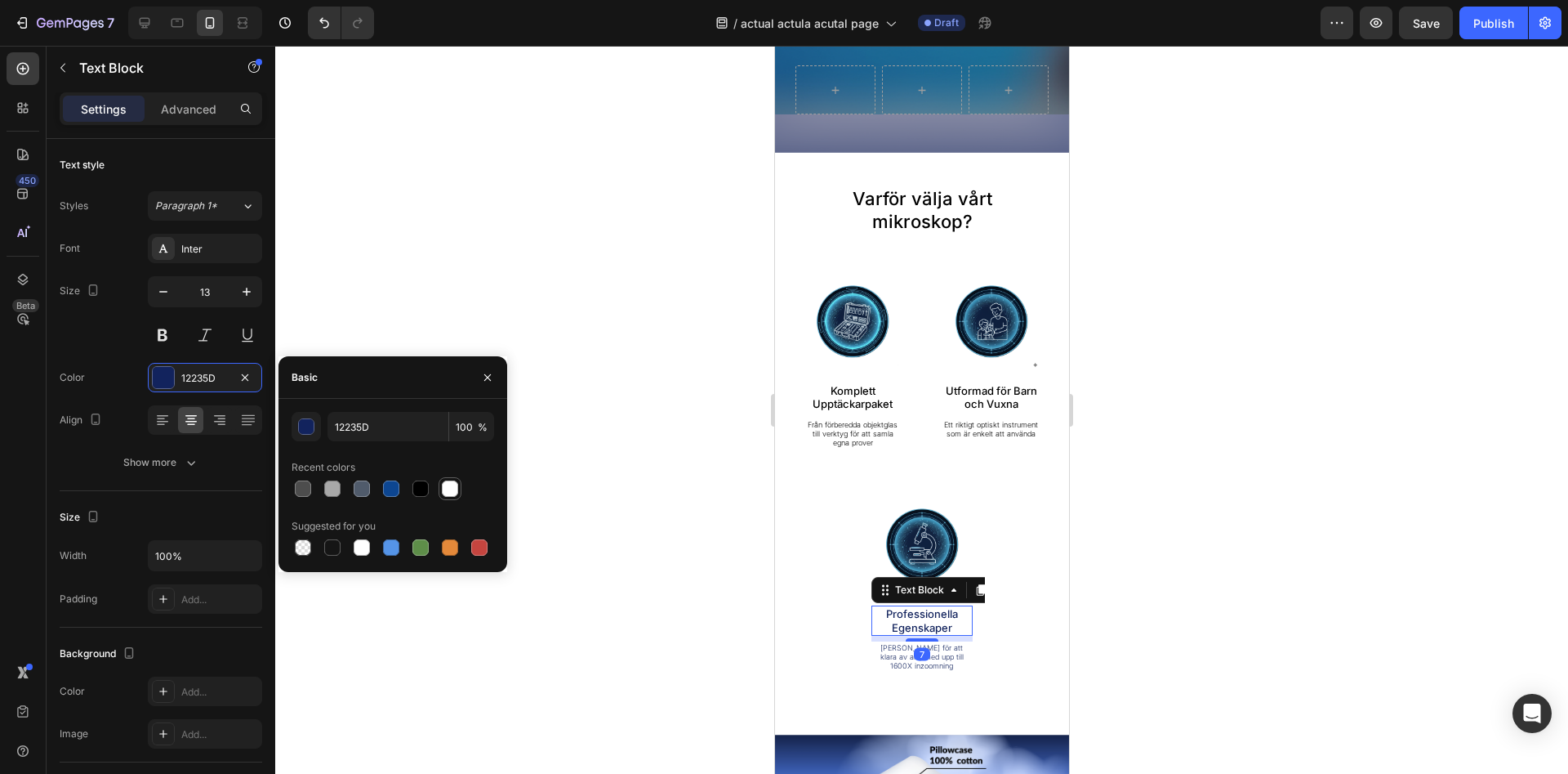
click at [422, 483] on div at bounding box center [420, 488] width 17 height 17
type input "000000"
click at [921, 663] on p "[PERSON_NAME] för att klara av allt, med upp till 1600X inzoomning" at bounding box center [921, 657] width 99 height 28
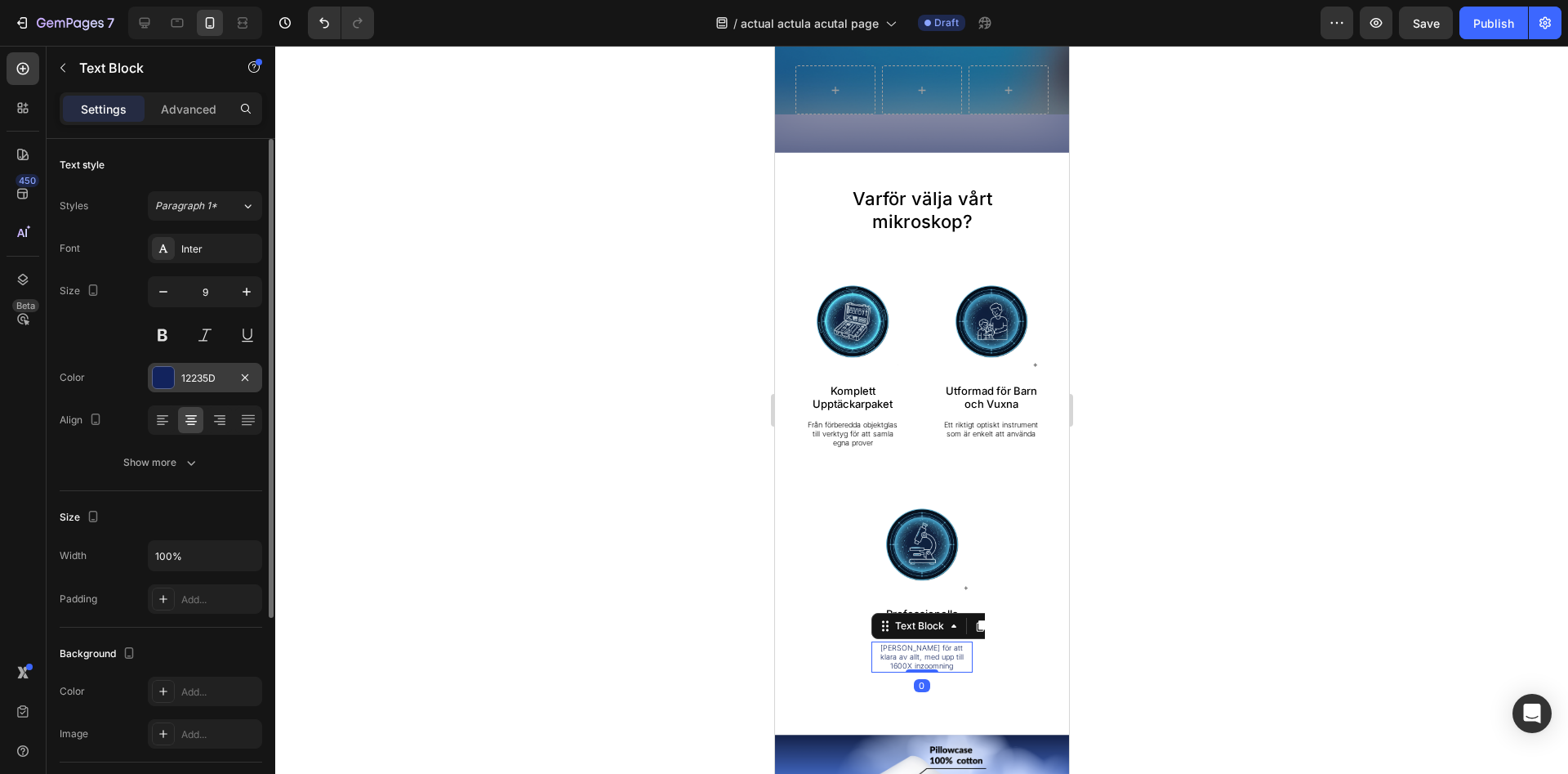
click at [213, 382] on div "12235D" at bounding box center [205, 378] width 47 height 15
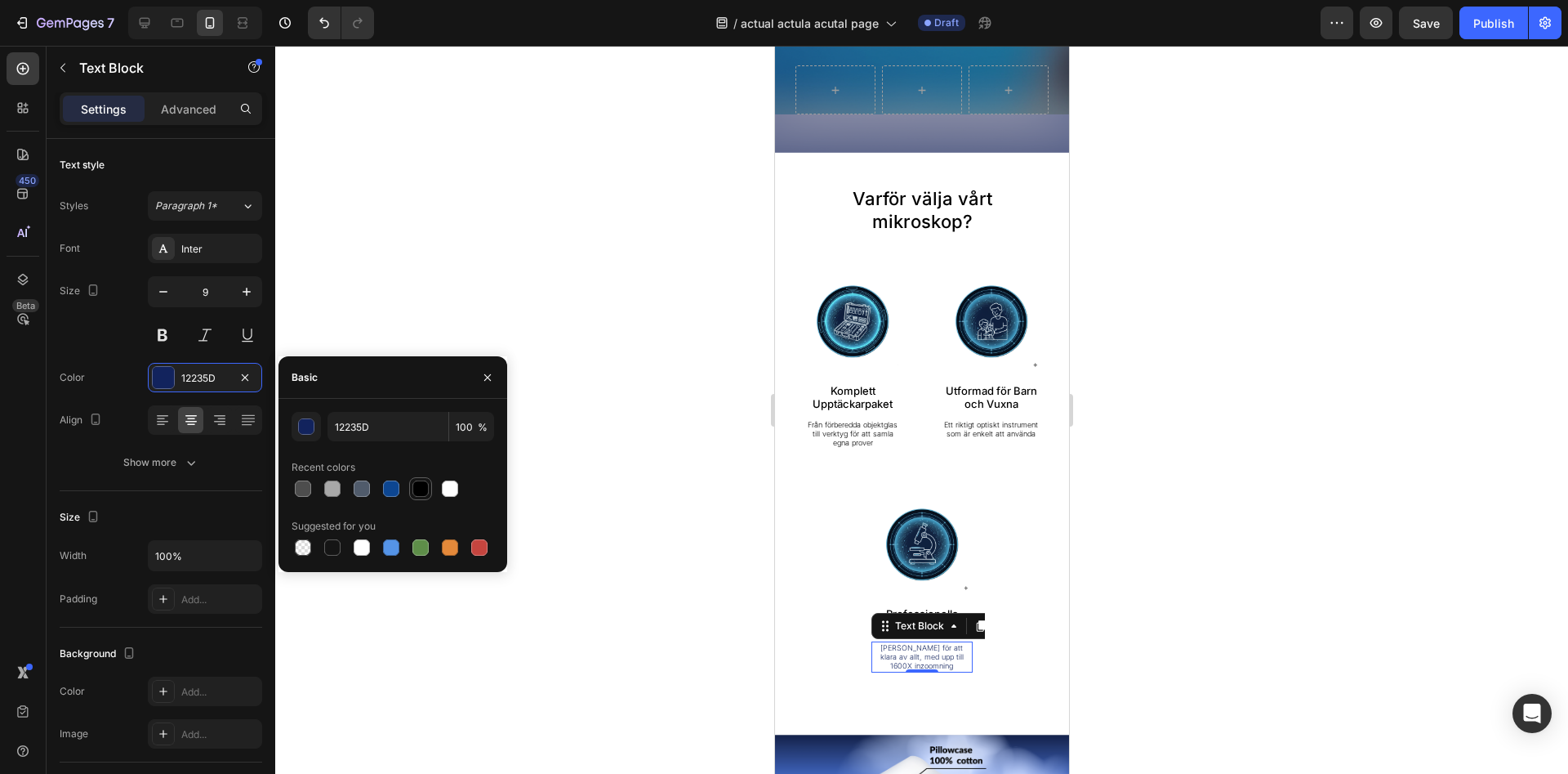
click at [412, 488] on div at bounding box center [421, 489] width 20 height 20
type input "000000"
click at [1261, 456] on div at bounding box center [921, 409] width 1293 height 728
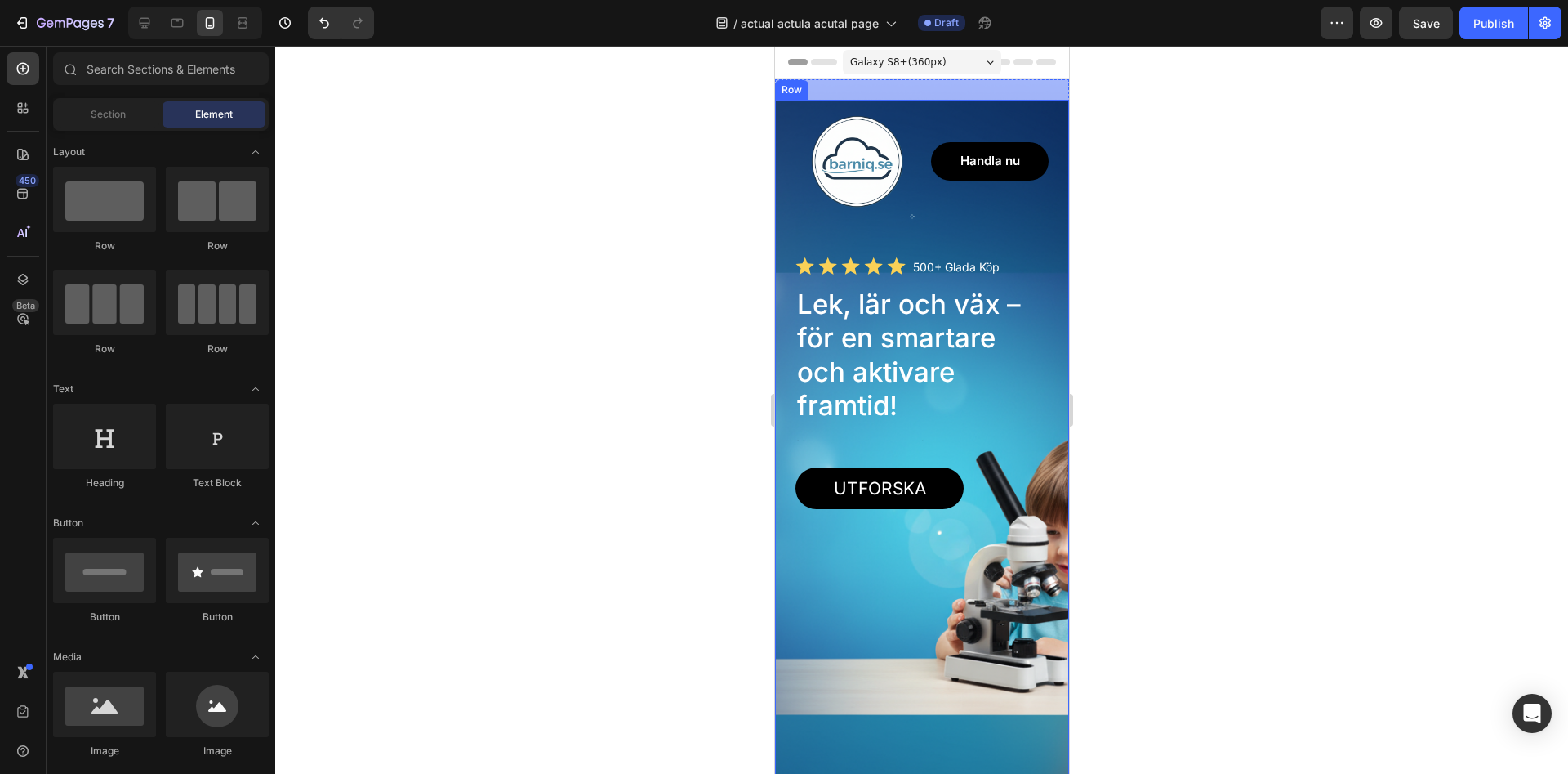
click at [1019, 528] on div "Utforska Button" at bounding box center [920, 653] width 253 height 371
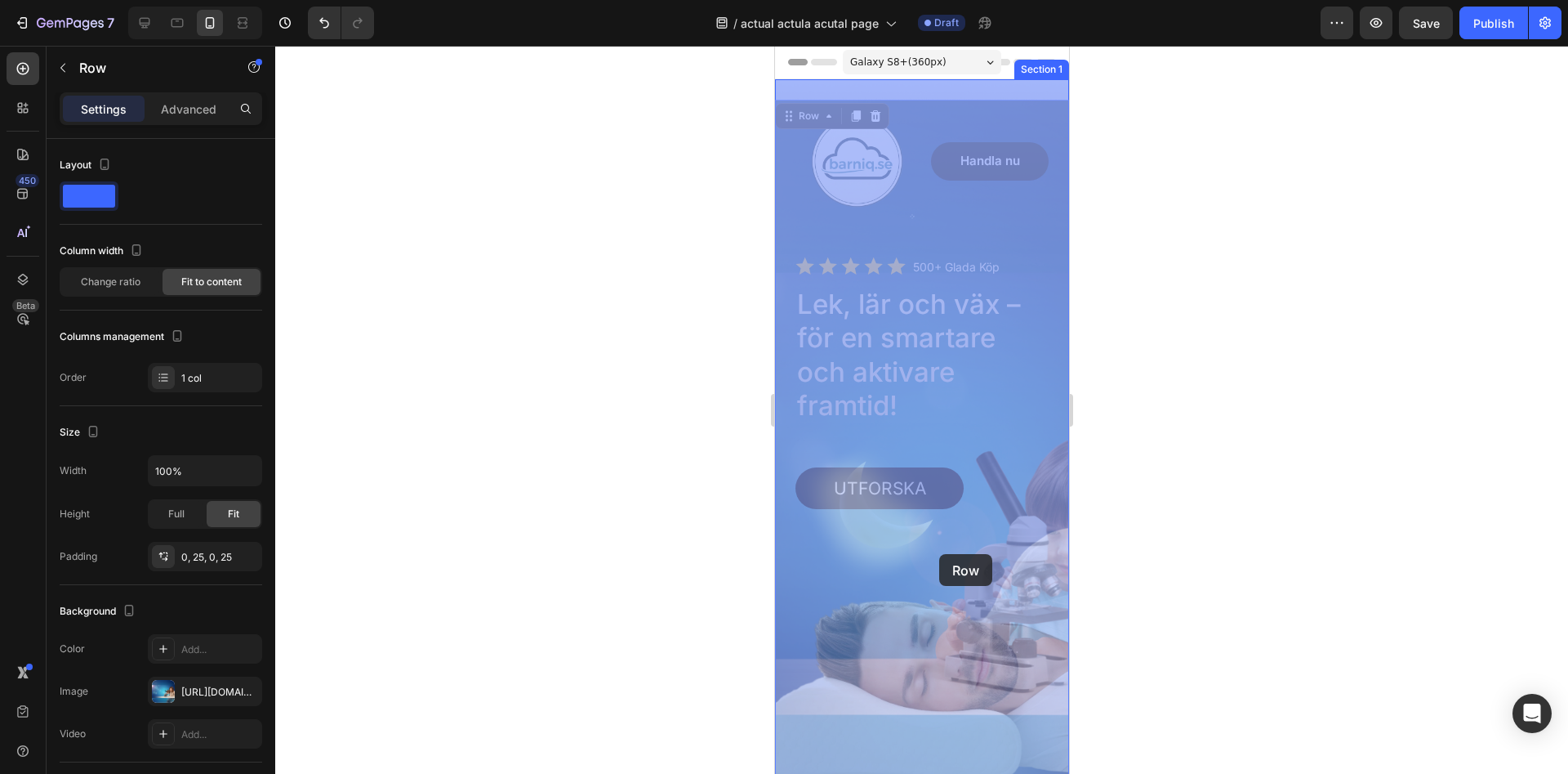
drag, startPoint x: 1037, startPoint y: 550, endPoint x: 938, endPoint y: 554, distance: 99.1
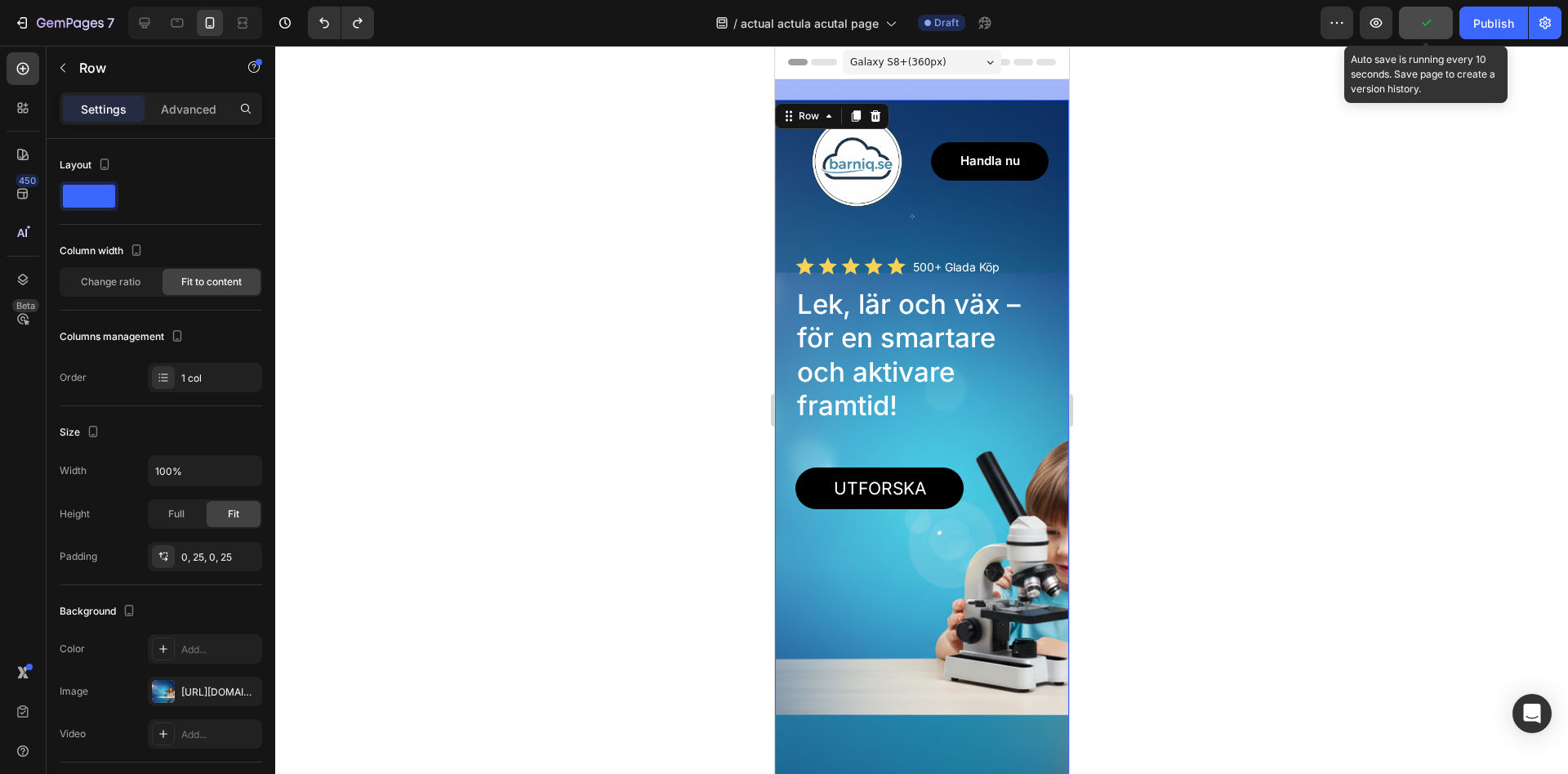
click at [1436, 27] on button "button" at bounding box center [1426, 23] width 54 height 33
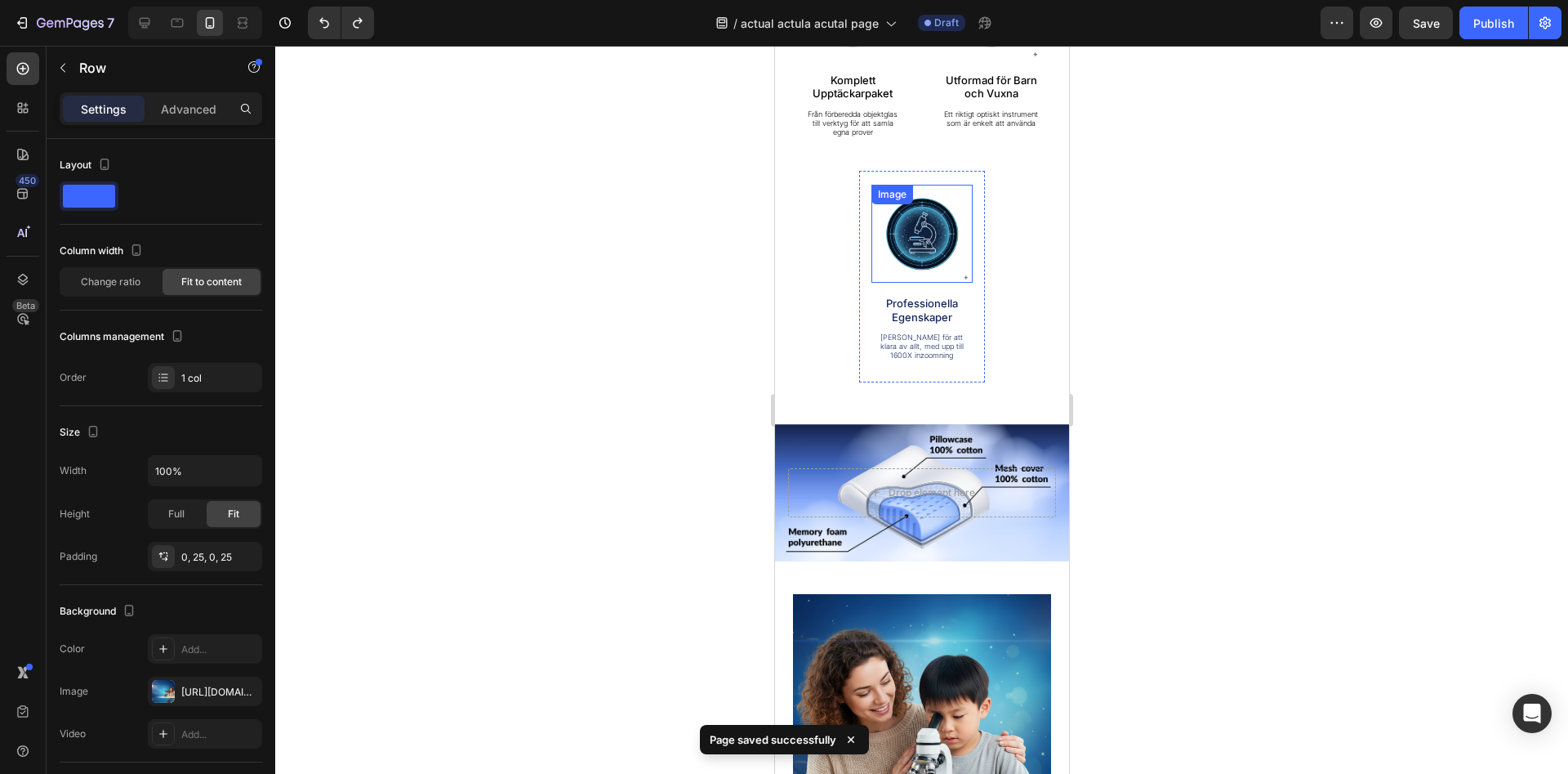
scroll to position [1166, 0]
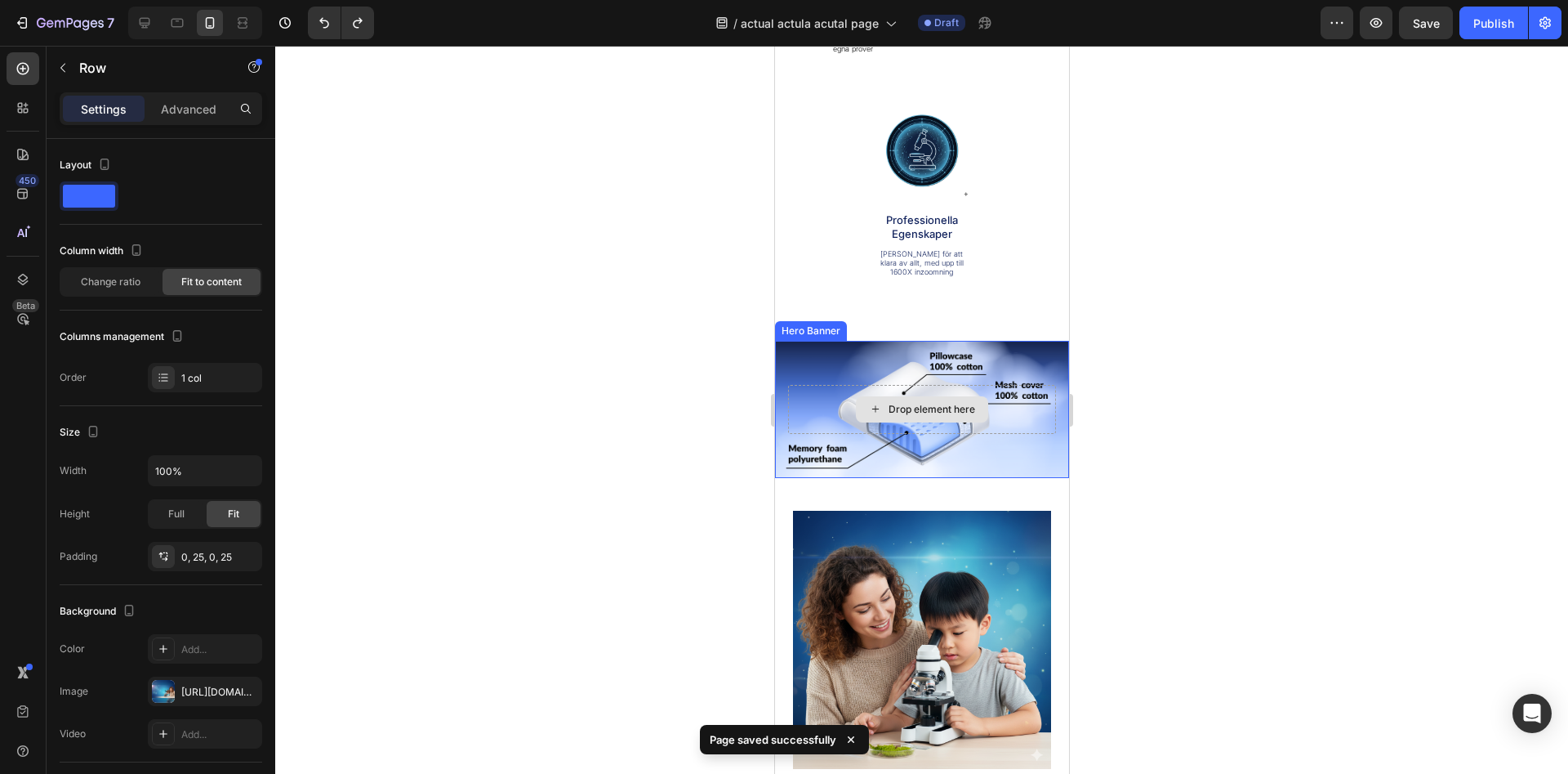
click at [951, 387] on div "Drop element here" at bounding box center [921, 409] width 268 height 49
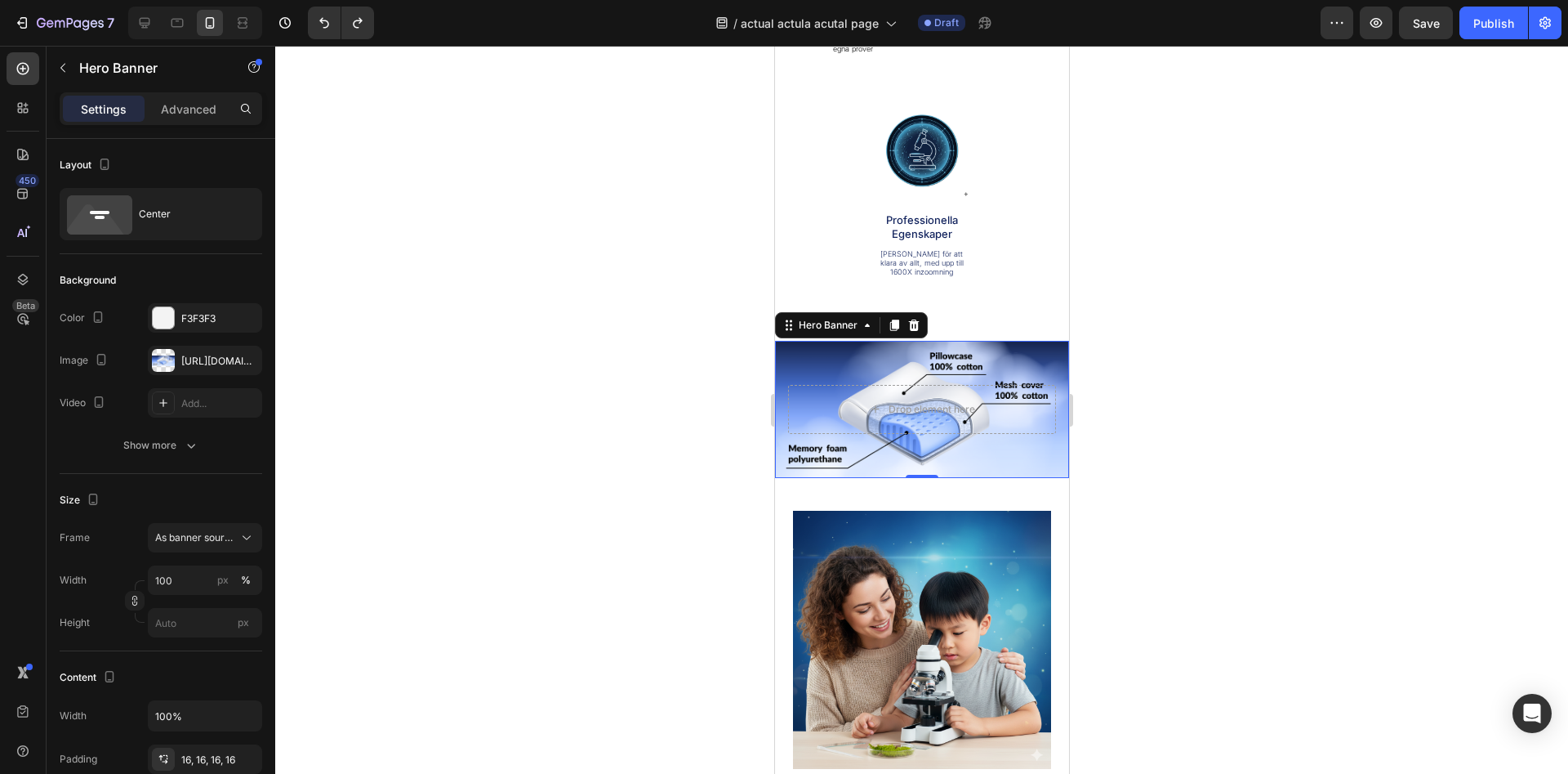
click at [1162, 417] on div at bounding box center [921, 409] width 1293 height 728
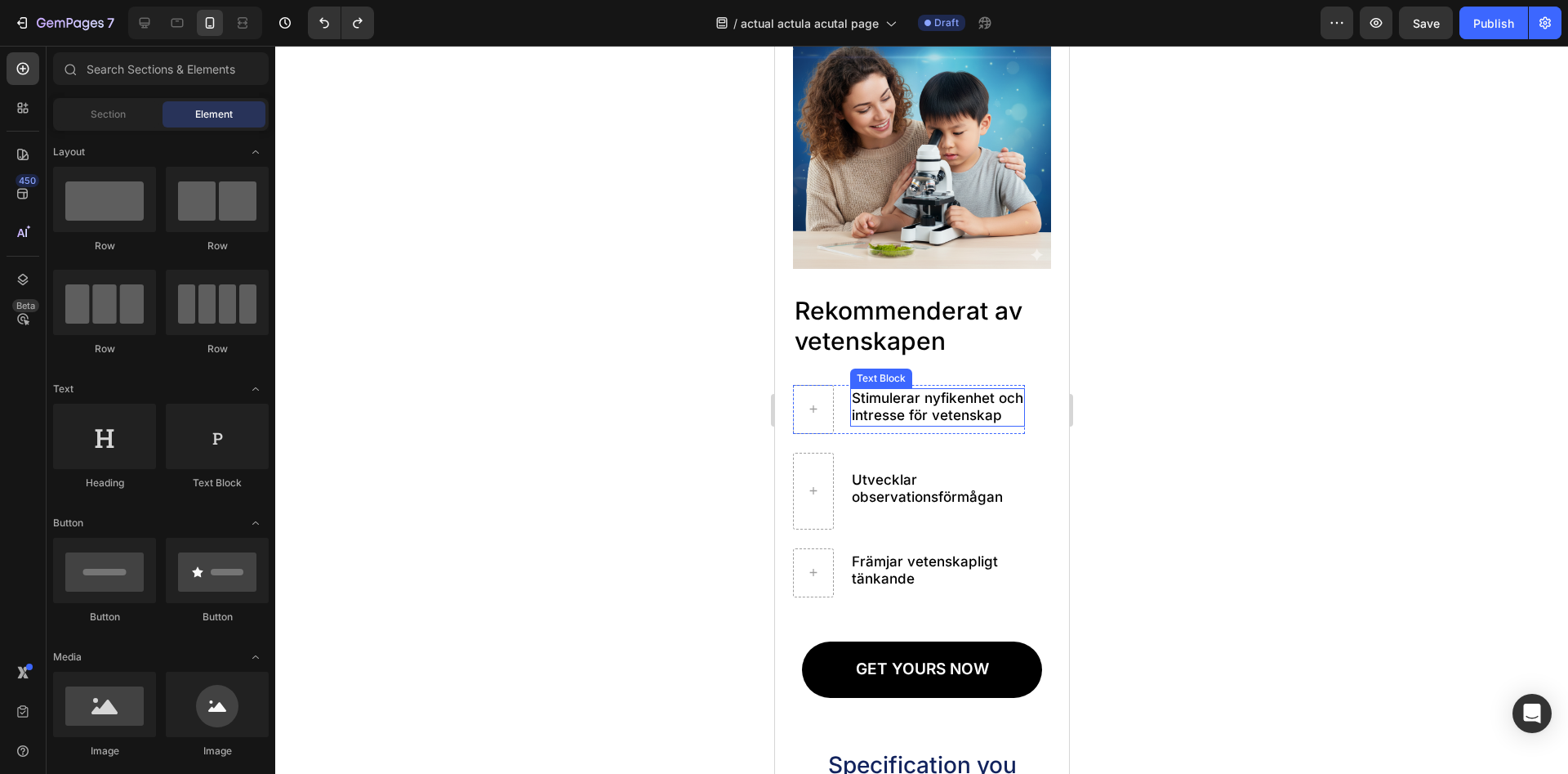
scroll to position [1750, 0]
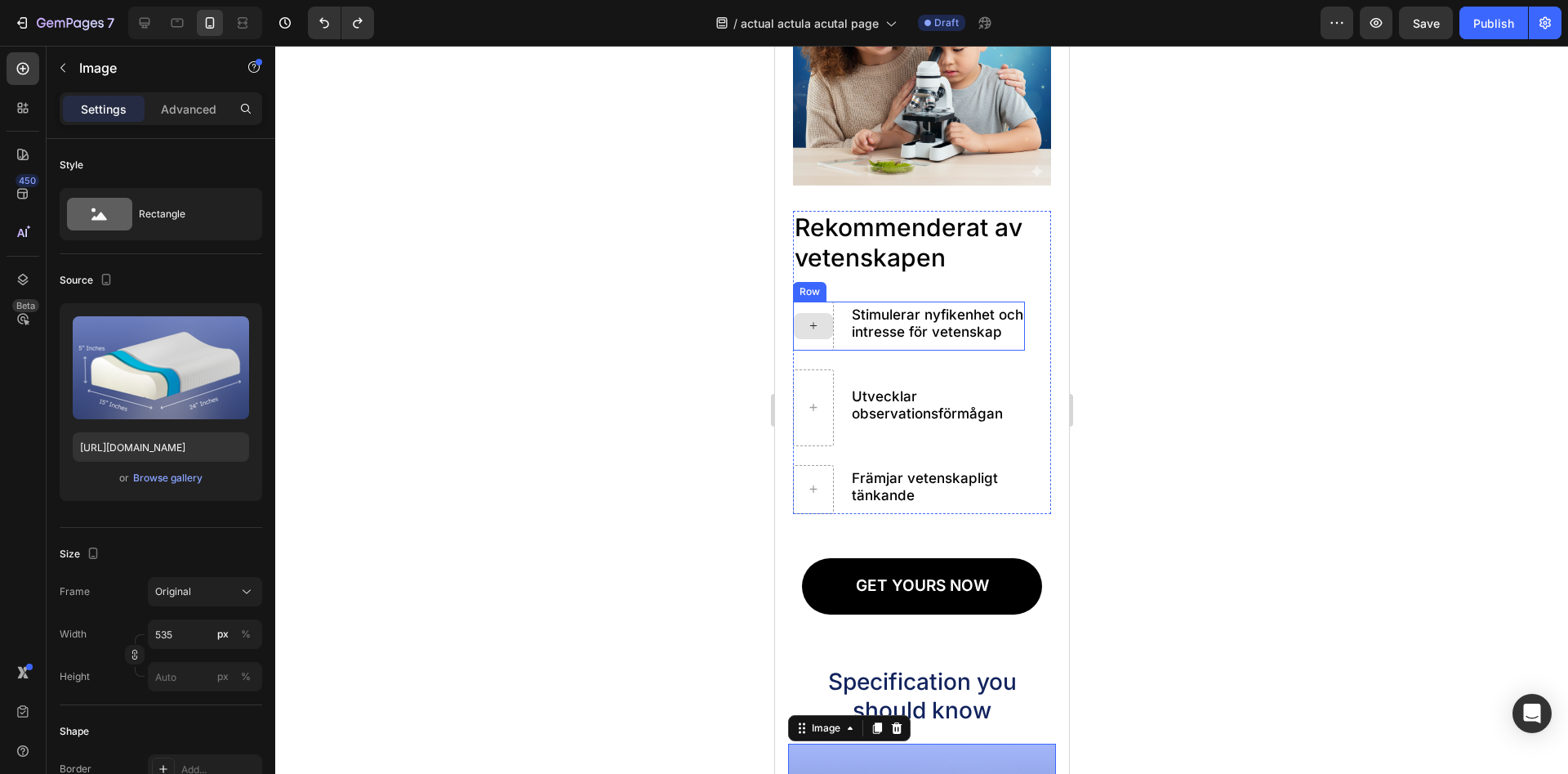
click at [809, 332] on icon at bounding box center [812, 325] width 13 height 14
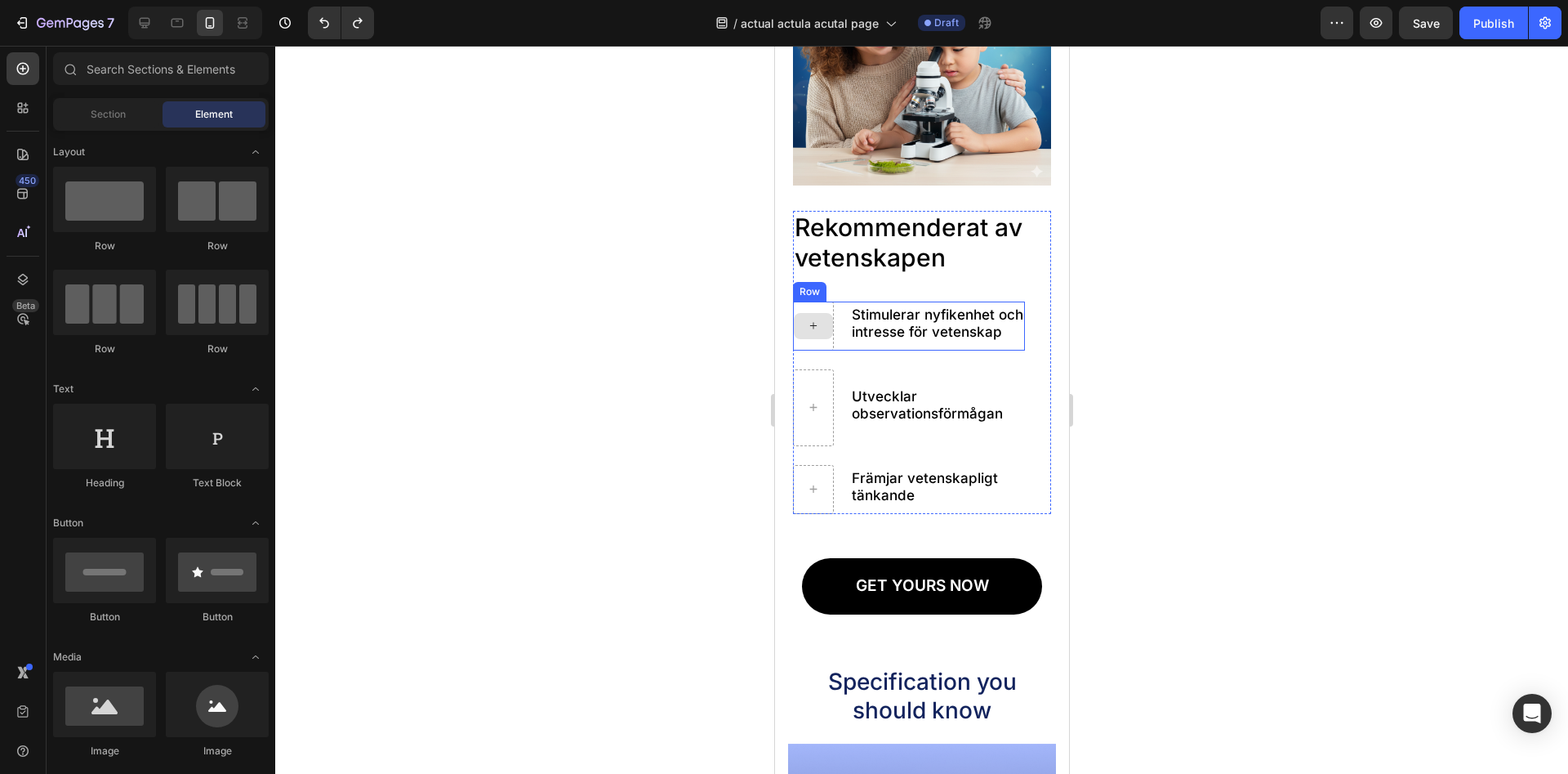
click at [814, 327] on icon at bounding box center [812, 325] width 13 height 14
click at [821, 328] on div at bounding box center [813, 325] width 39 height 27
click at [100, 113] on span "Section" at bounding box center [108, 114] width 35 height 15
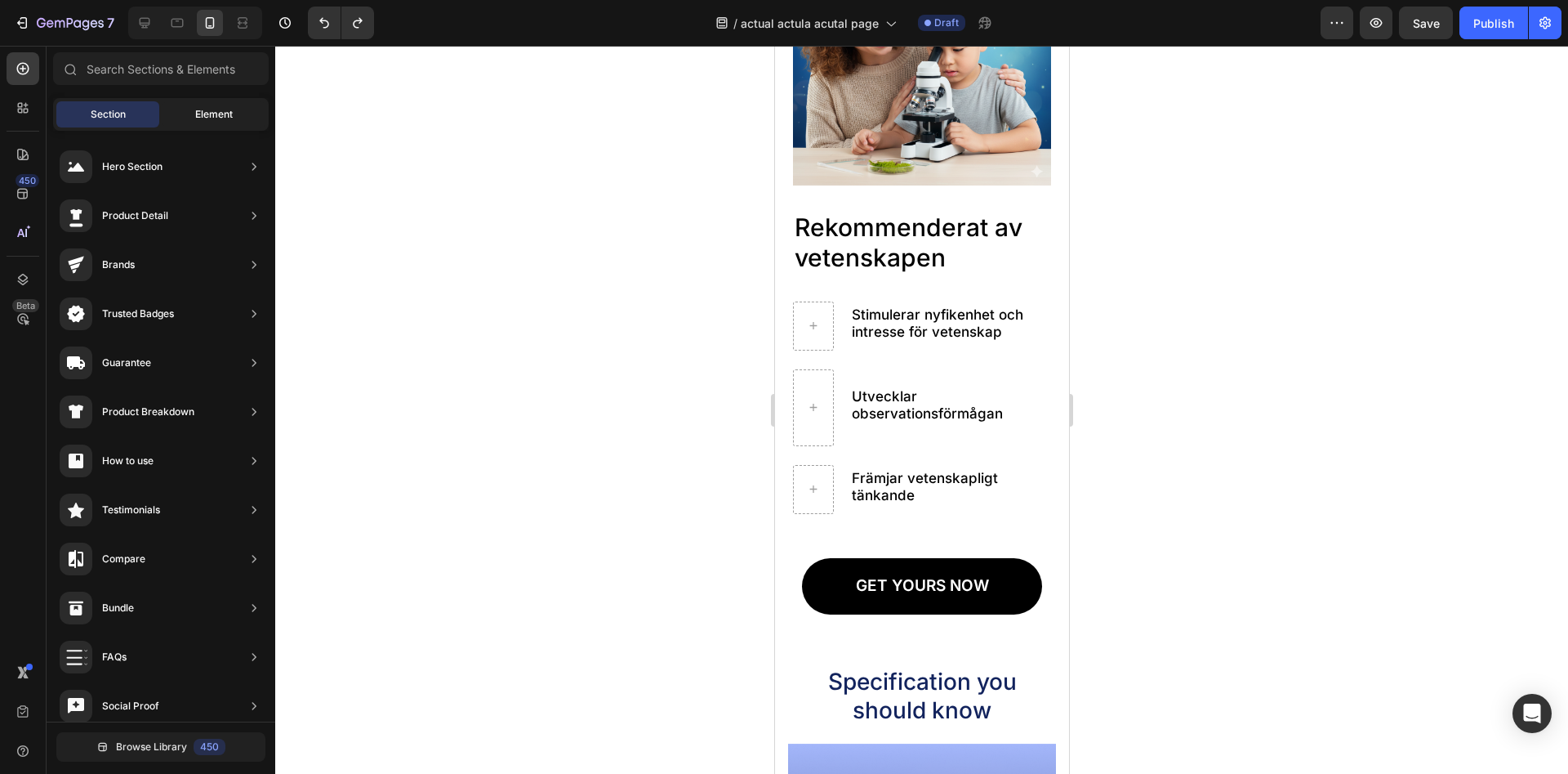
click at [199, 114] on span "Element" at bounding box center [214, 114] width 37 height 15
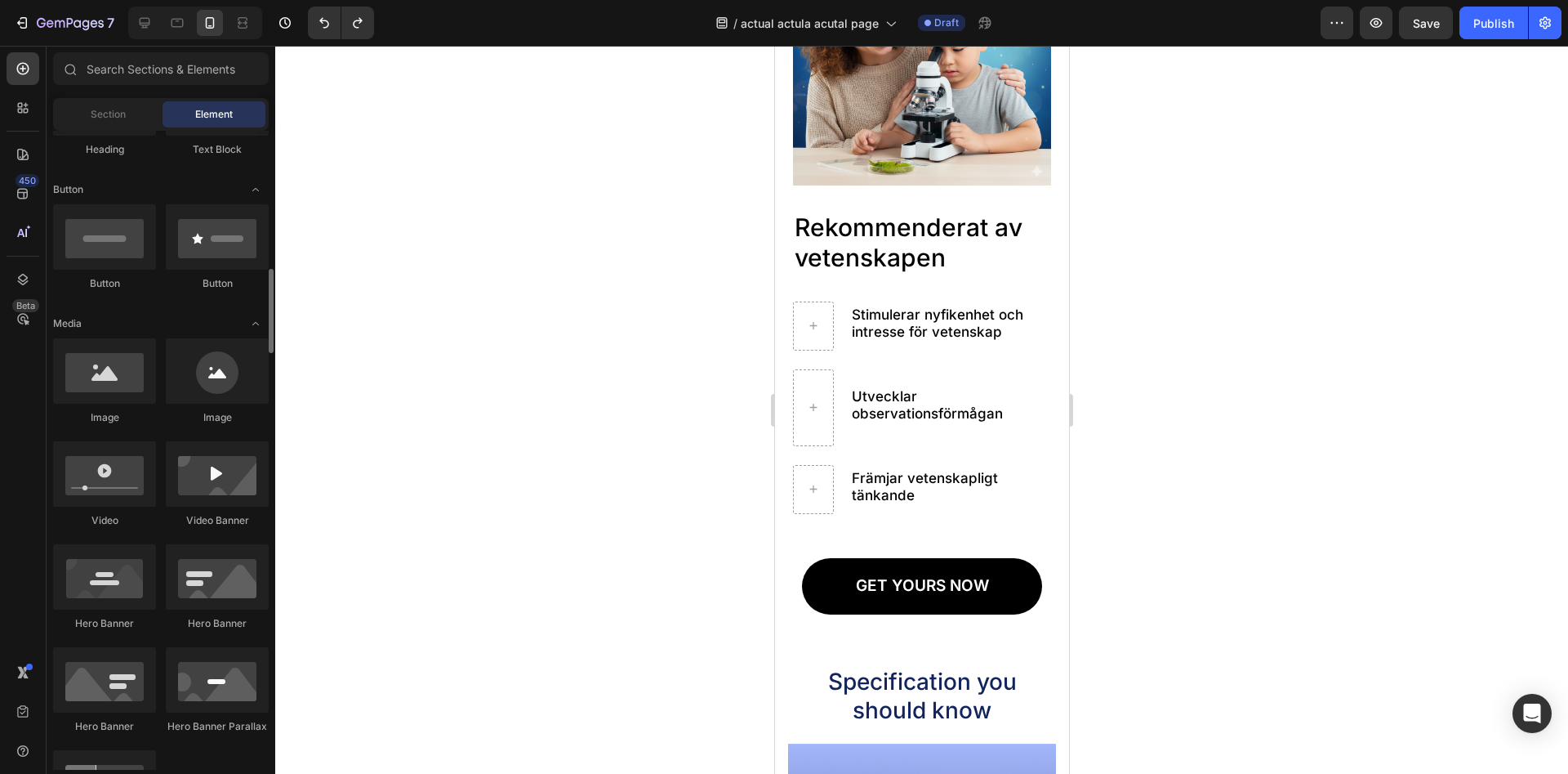
scroll to position [417, 0]
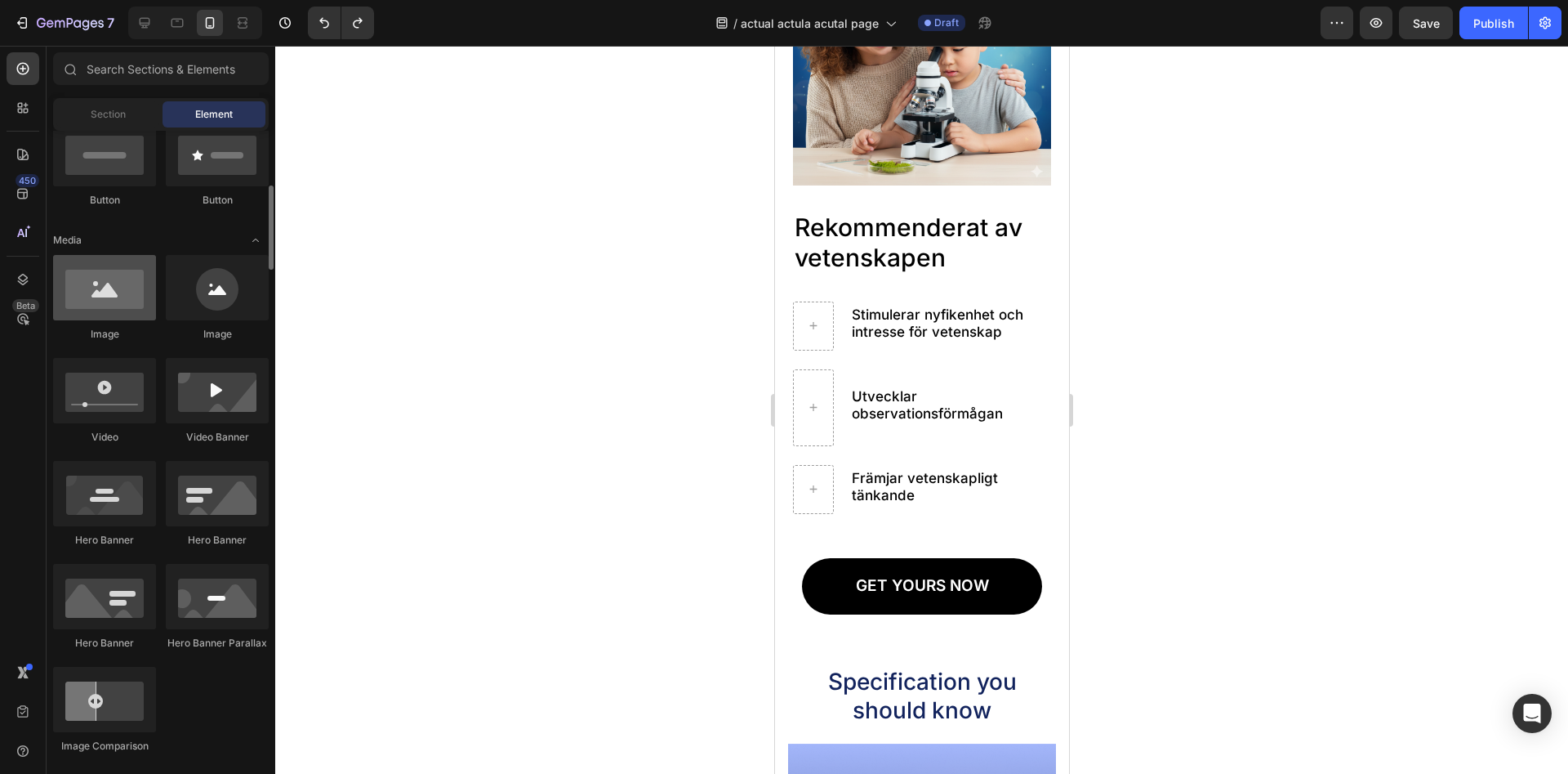
click at [102, 306] on div at bounding box center [104, 288] width 102 height 65
click at [115, 308] on div at bounding box center [104, 288] width 102 height 65
click at [130, 306] on div at bounding box center [104, 288] width 102 height 65
click at [814, 324] on icon at bounding box center [812, 325] width 13 height 14
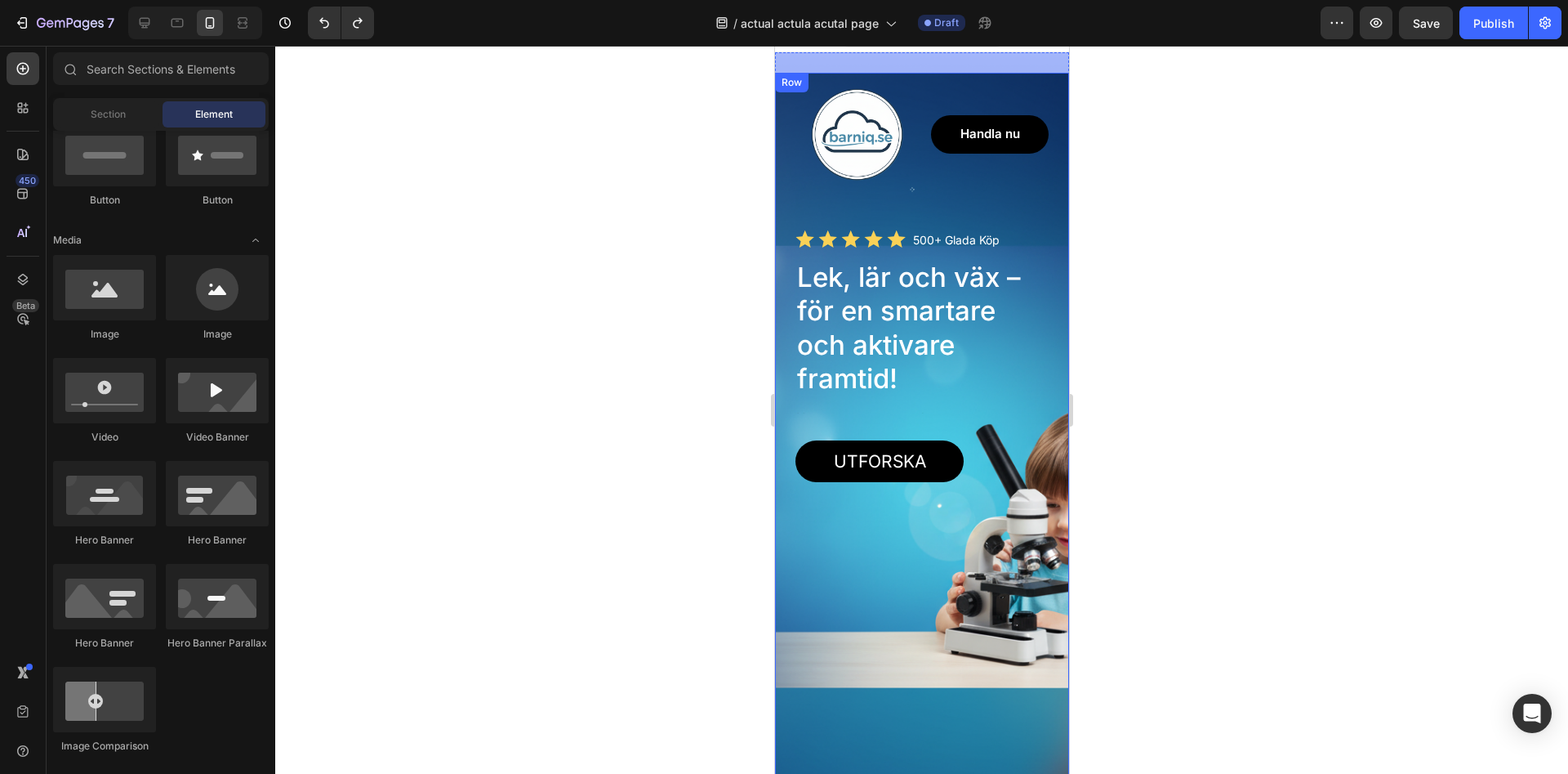
scroll to position [0, 0]
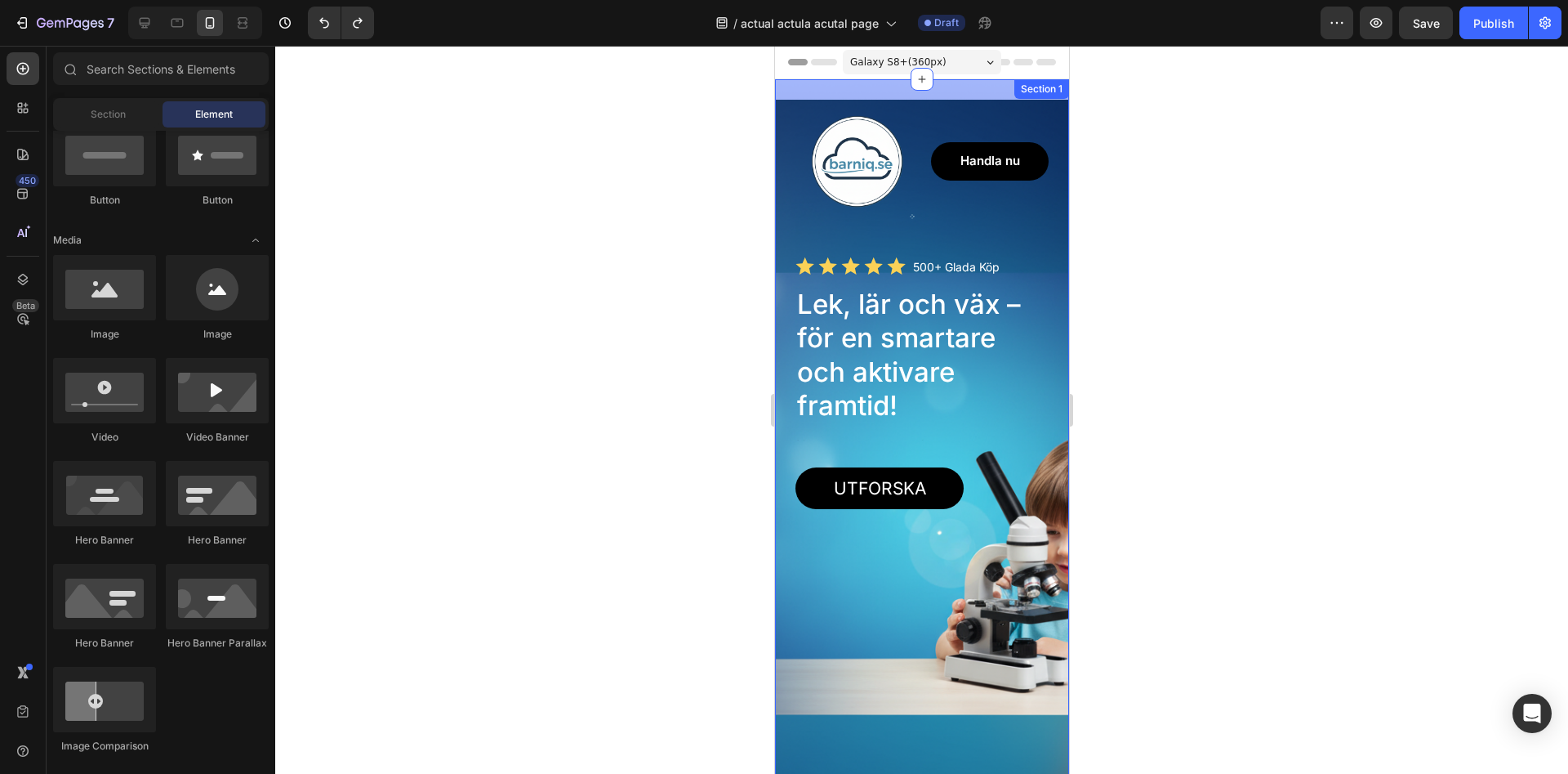
click at [997, 89] on div "Image Handla nu Button Row Icon Icon Icon Icon Icon Icon List 500+ Glada Köp Te…" at bounding box center [921, 502] width 294 height 847
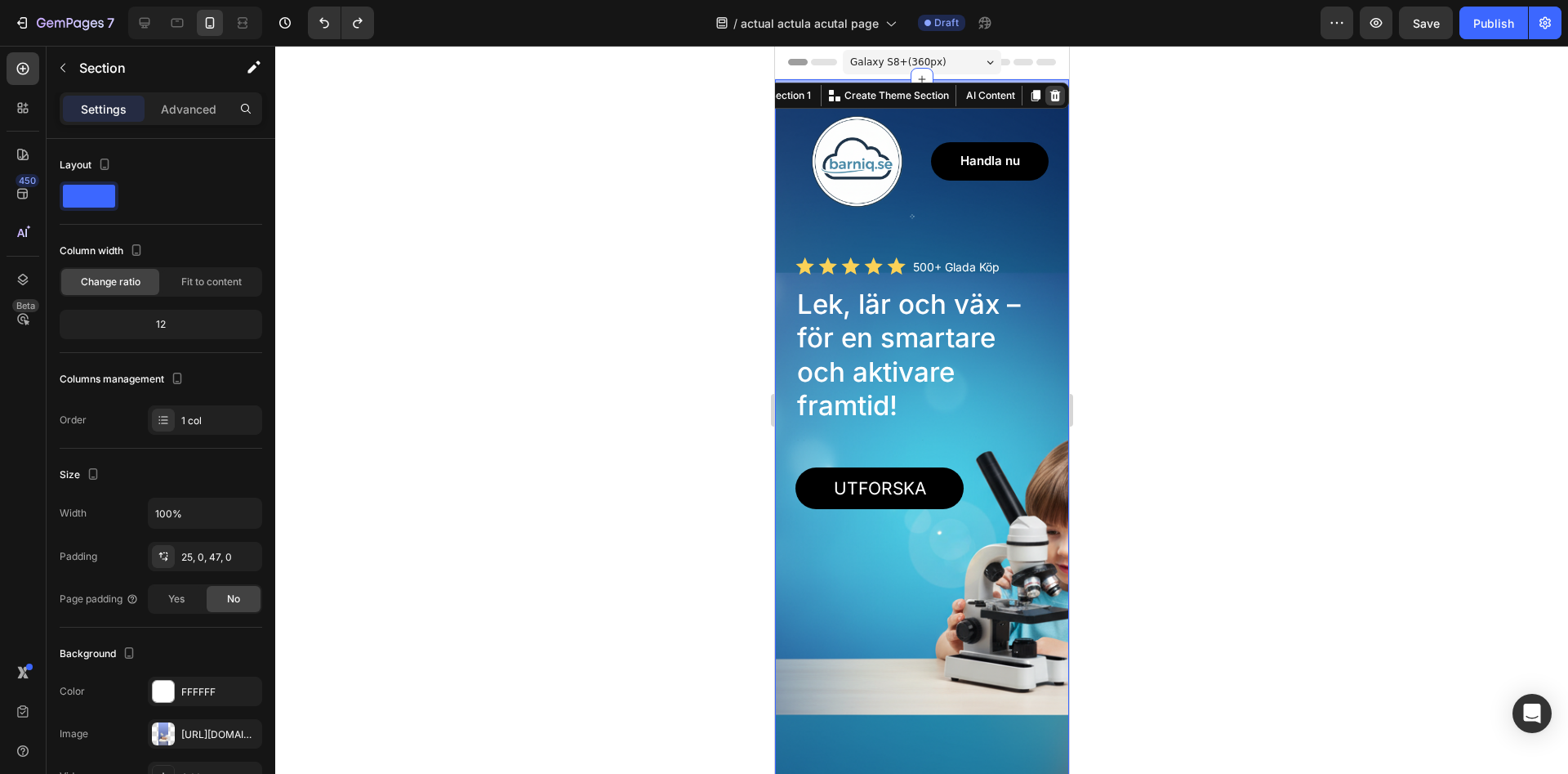
click at [1058, 97] on icon at bounding box center [1055, 96] width 11 height 12
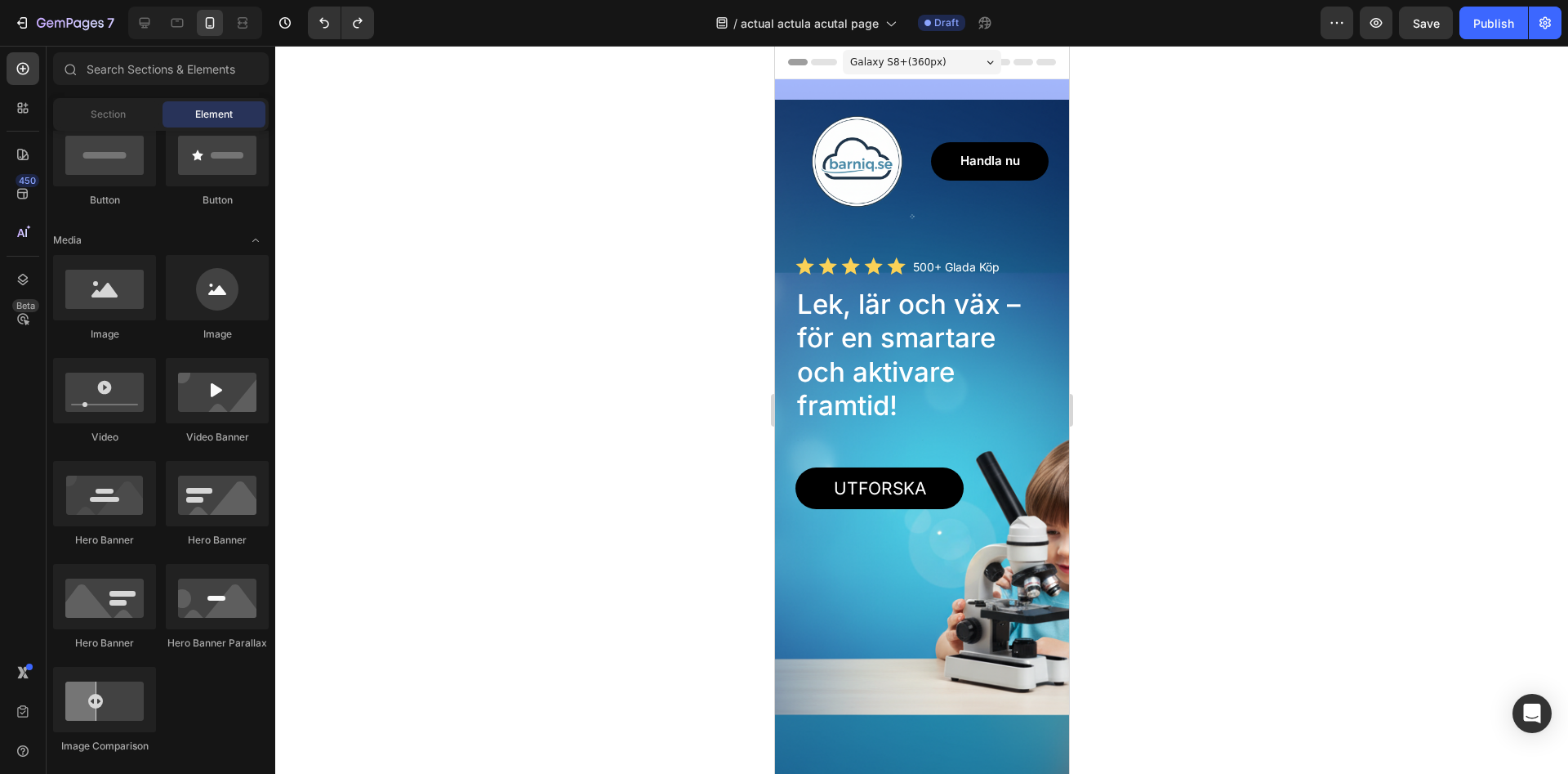
click at [1180, 240] on div at bounding box center [921, 409] width 1293 height 728
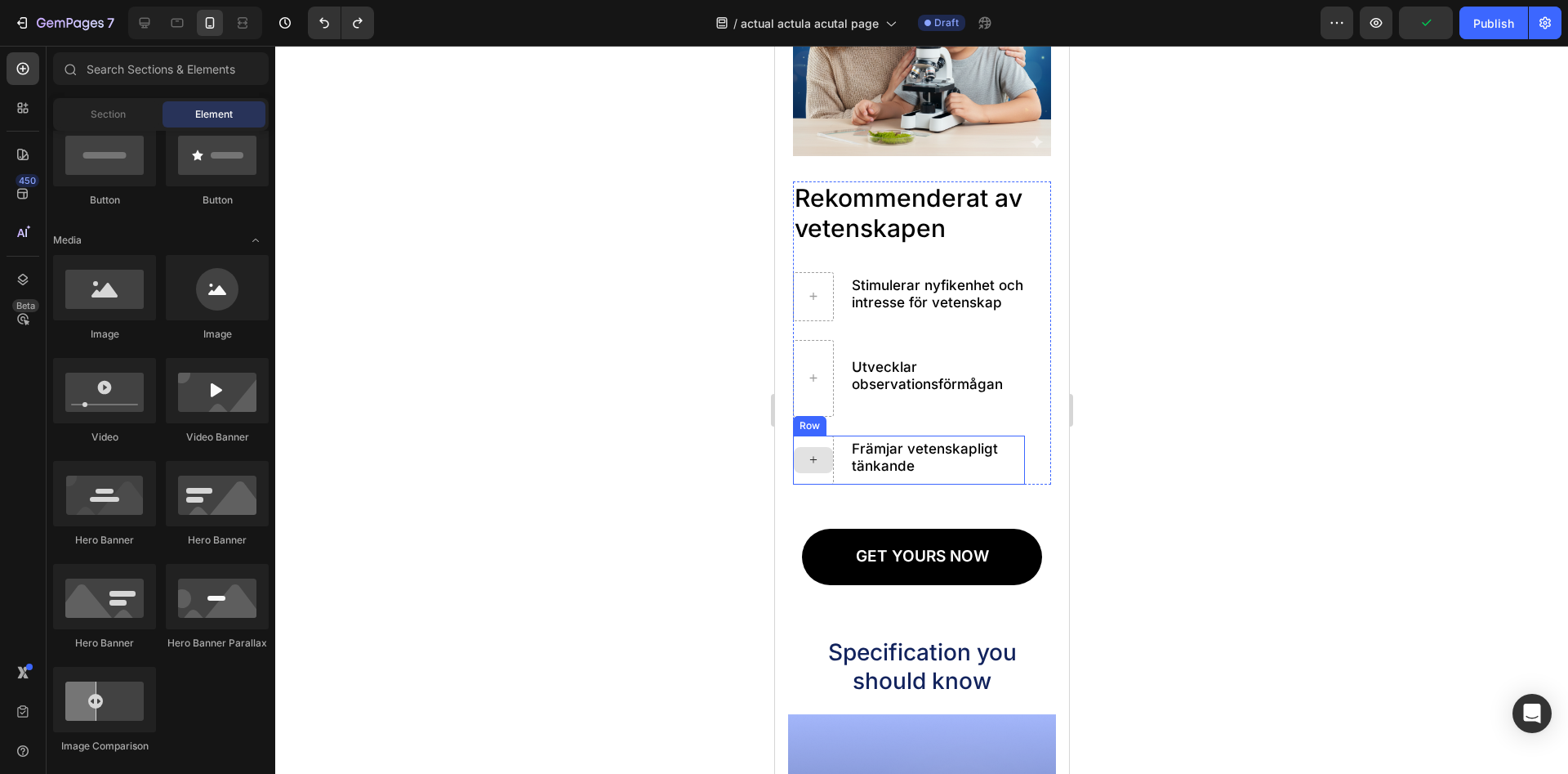
scroll to position [1750, 0]
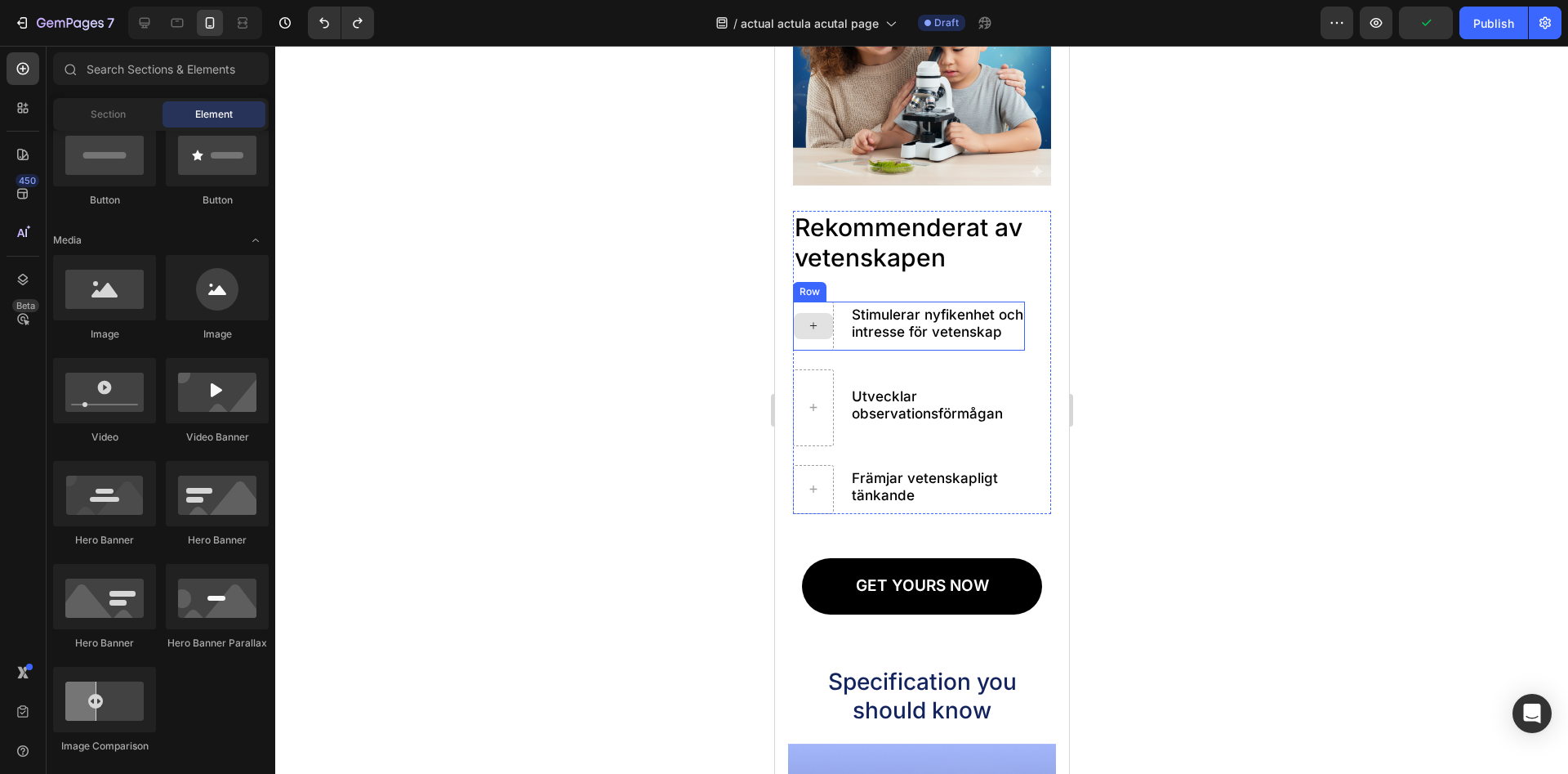
click at [811, 344] on div at bounding box center [812, 326] width 40 height 49
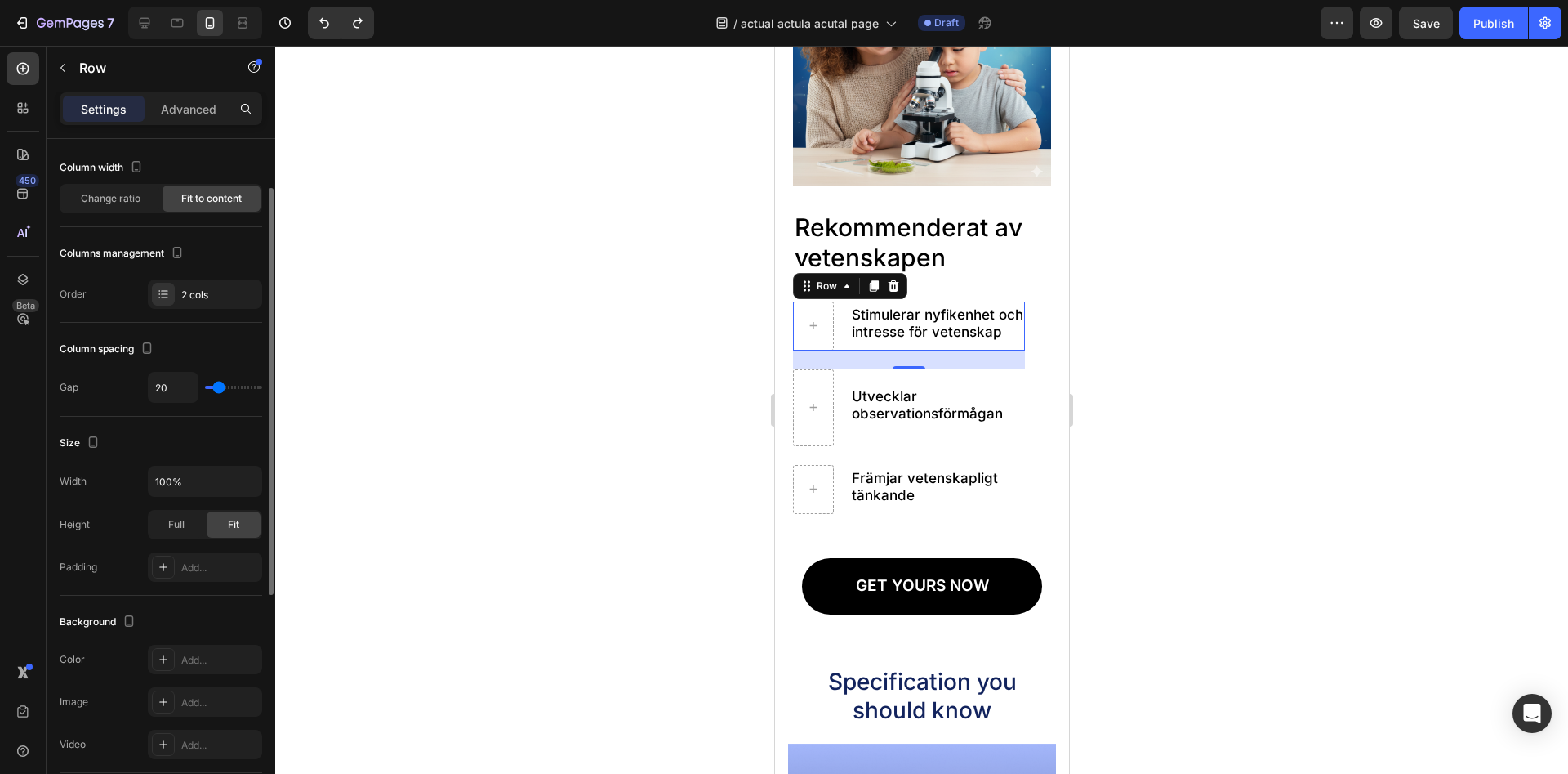
scroll to position [167, 0]
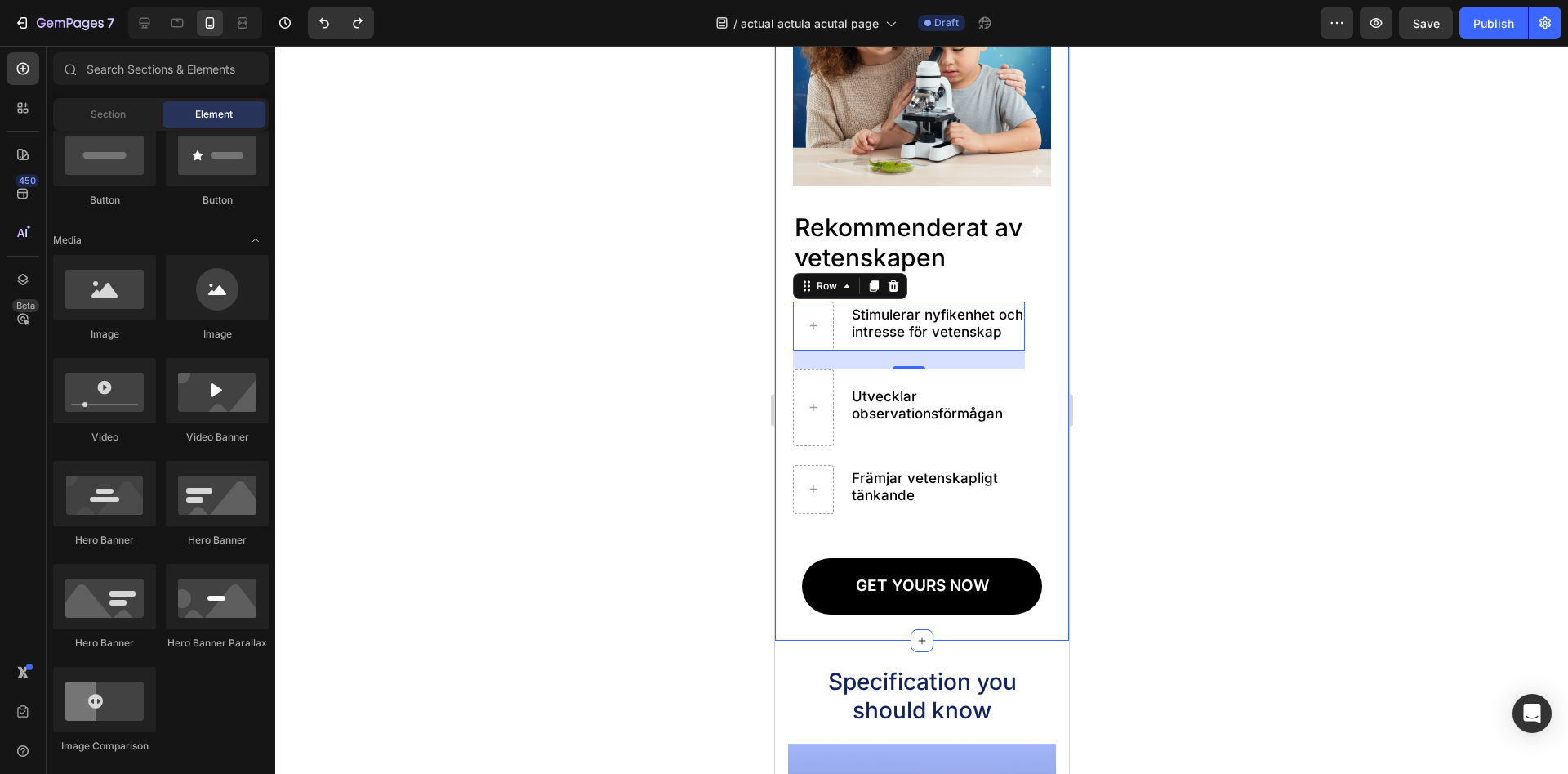
click at [828, 319] on div at bounding box center [813, 325] width 39 height 27
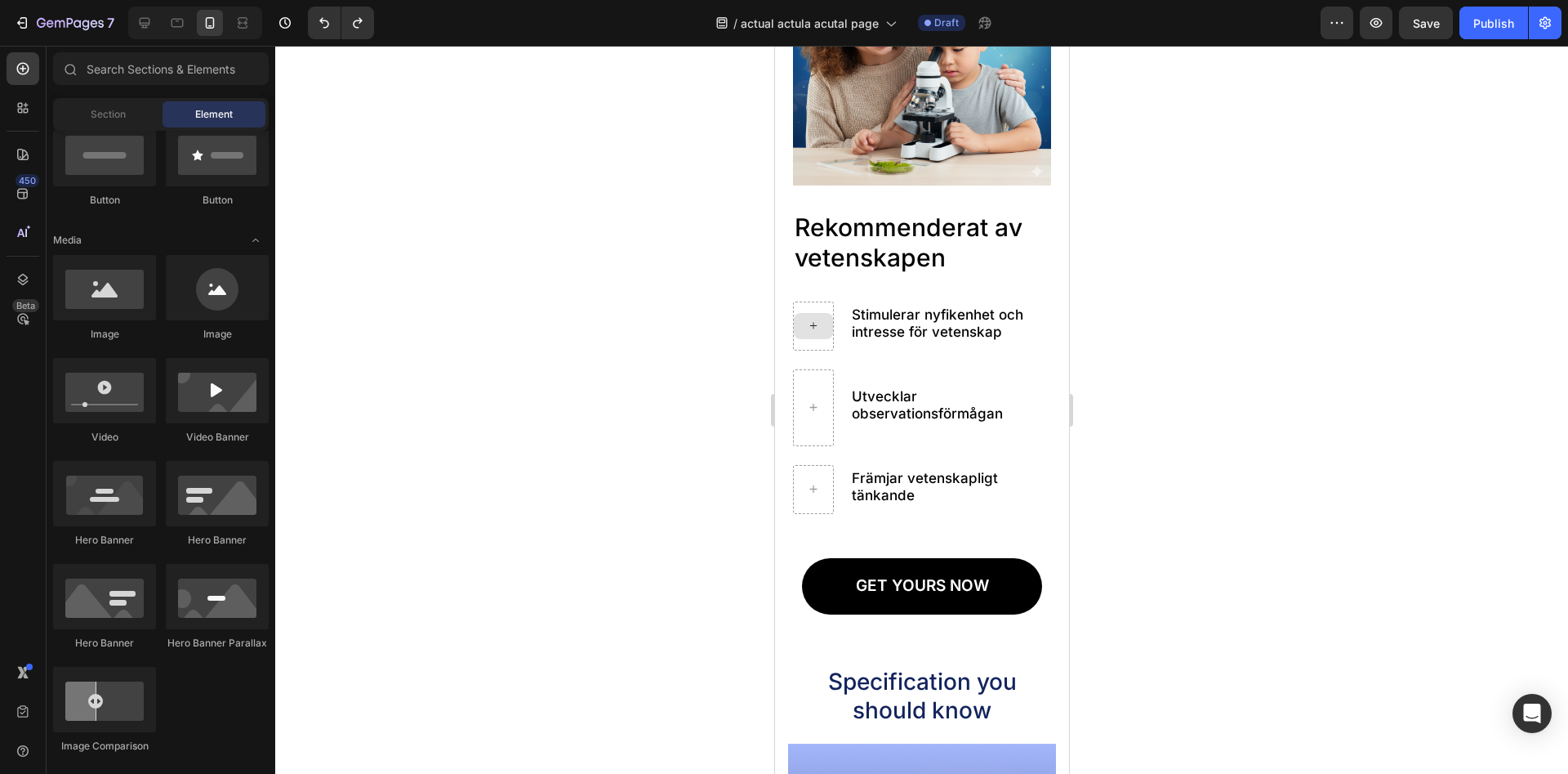
scroll to position [417, 0]
click at [827, 324] on div at bounding box center [813, 325] width 39 height 27
click at [839, 347] on div "Stimulerar nyfikenhet och intresse för vetenskap Text Block Row" at bounding box center [908, 326] width 232 height 49
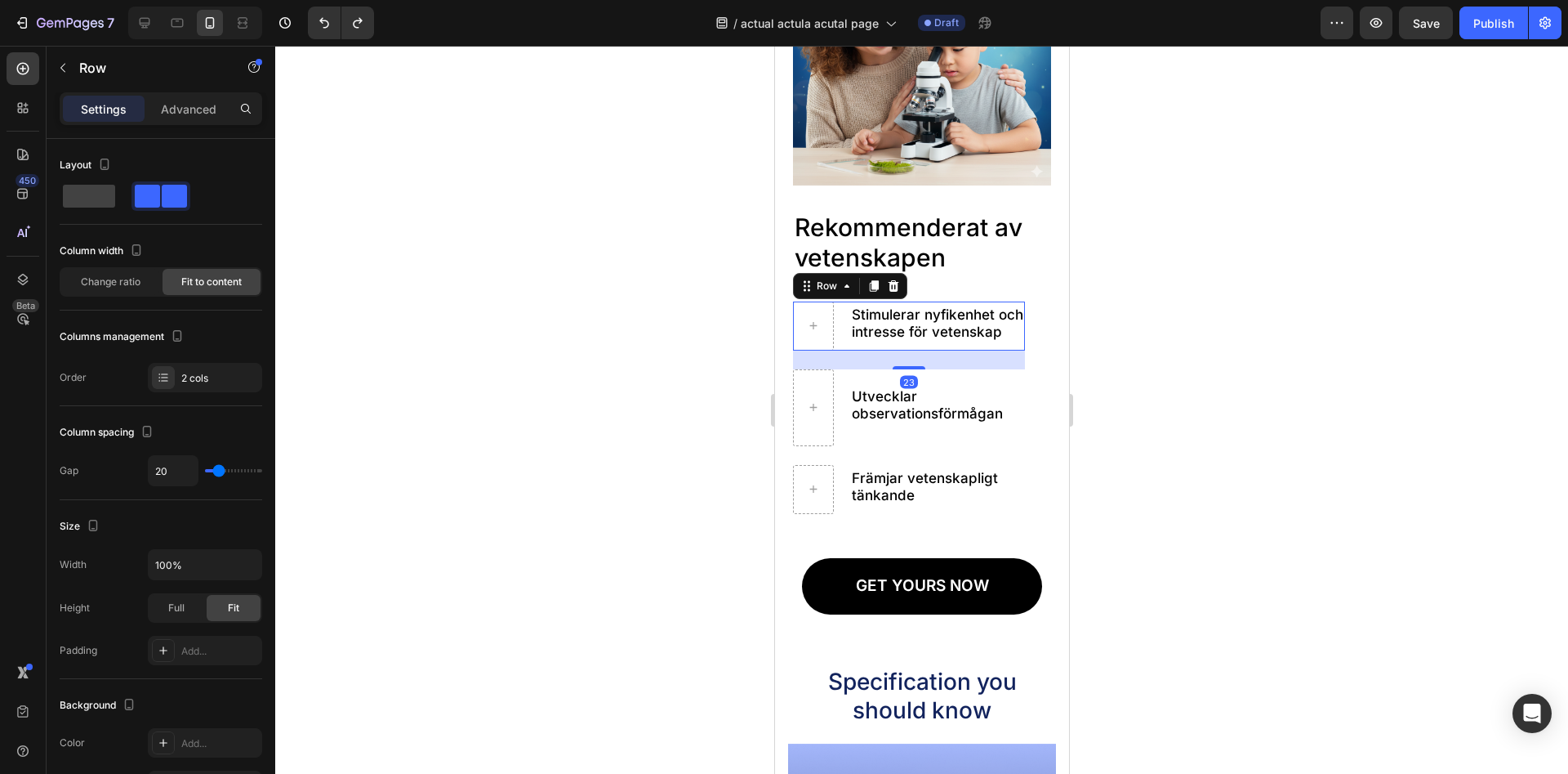
click at [837, 341] on div "Stimulerar nyfikenhet och intresse för vetenskap Text Block Row 23" at bounding box center [908, 326] width 232 height 49
click at [837, 327] on div "Stimulerar nyfikenhet och intresse för vetenskap Text Block Row 23" at bounding box center [908, 326] width 232 height 49
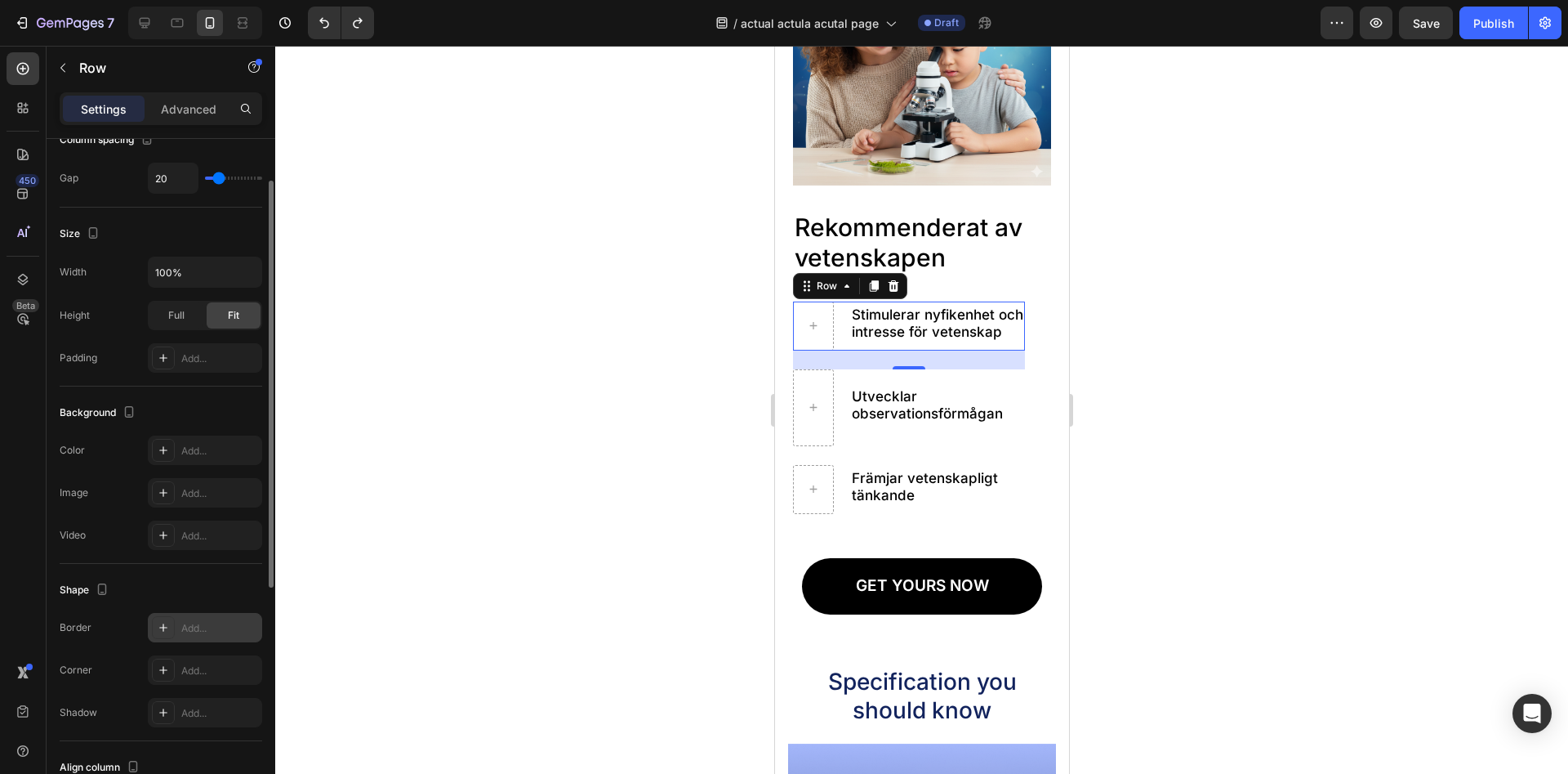
scroll to position [209, 0]
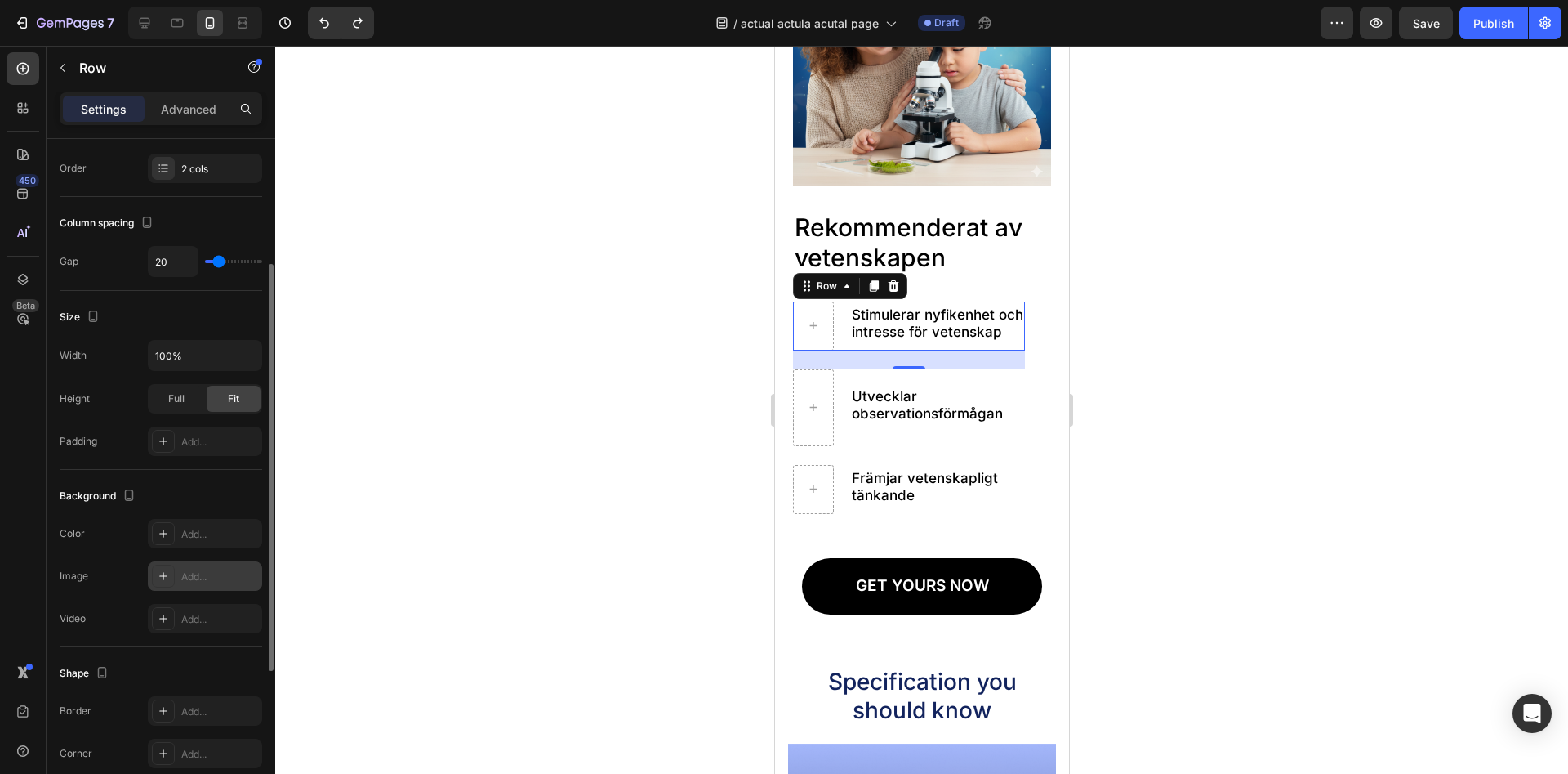
click at [178, 565] on div "Add..." at bounding box center [205, 576] width 114 height 30
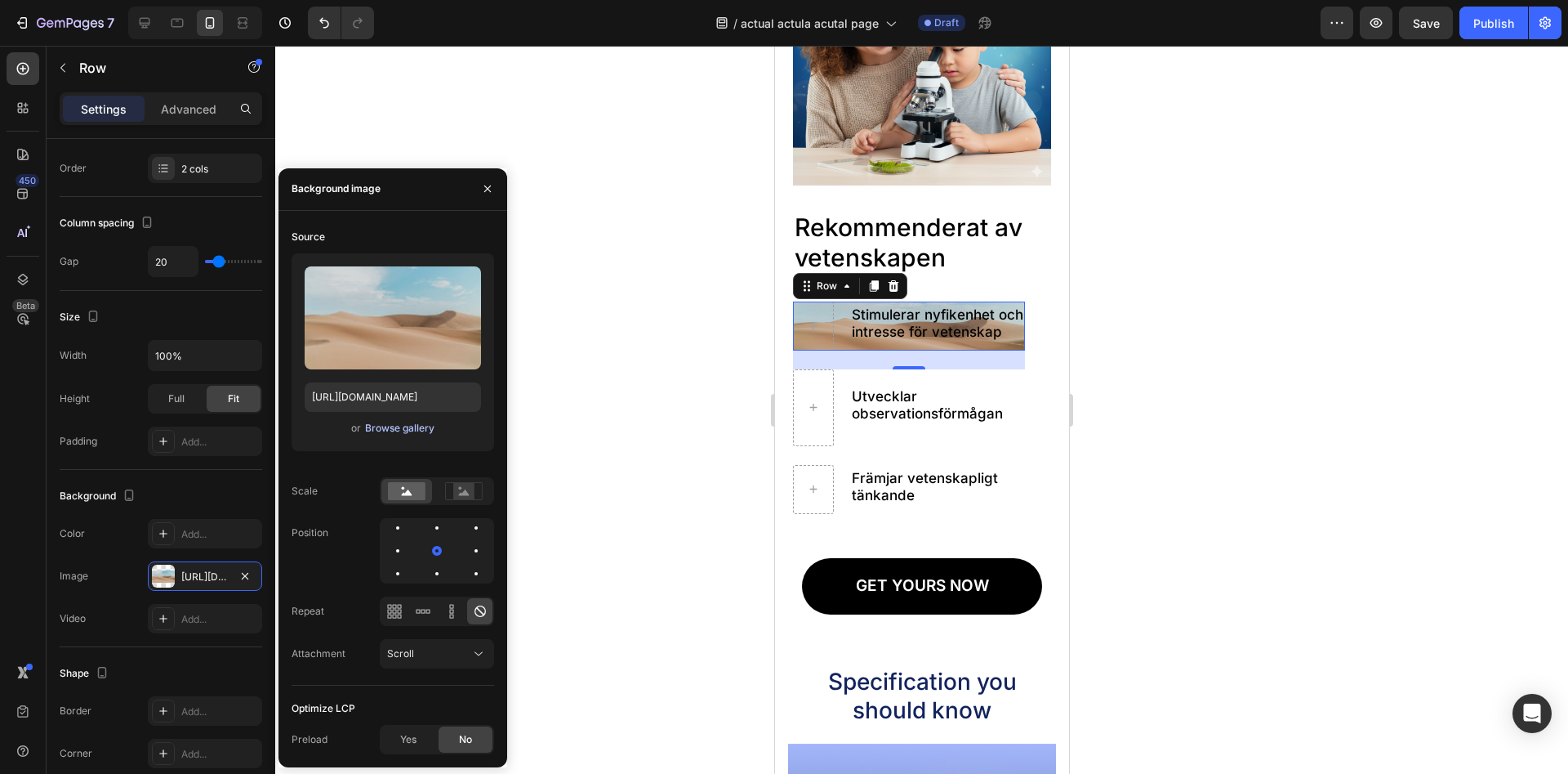
click at [385, 431] on div "Browse gallery" at bounding box center [399, 428] width 69 height 15
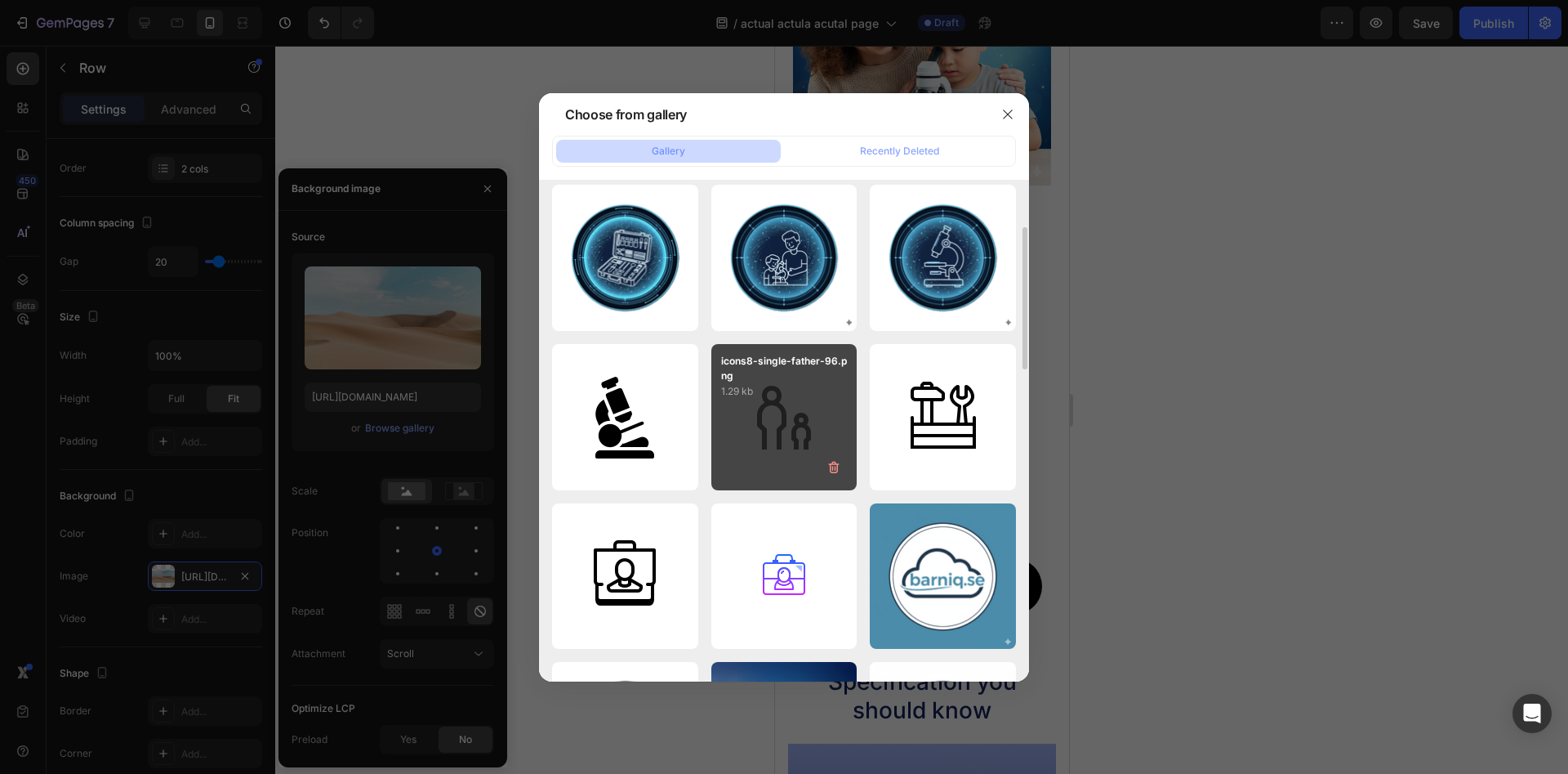
scroll to position [84, 0]
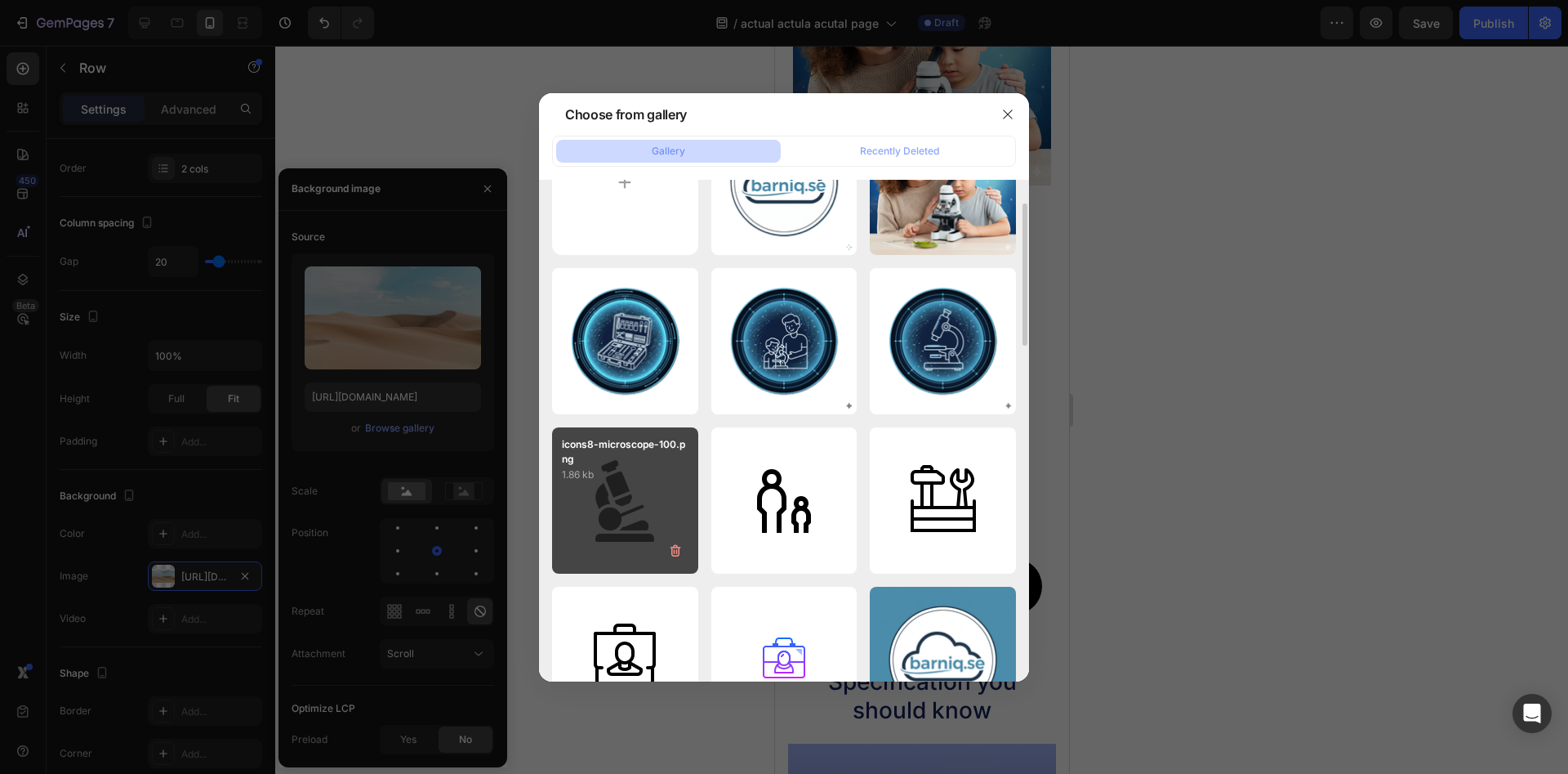
click at [631, 501] on div "icons8-microscope-100.png 1.86 kb" at bounding box center [625, 500] width 146 height 146
type input "[URL][DOMAIN_NAME]"
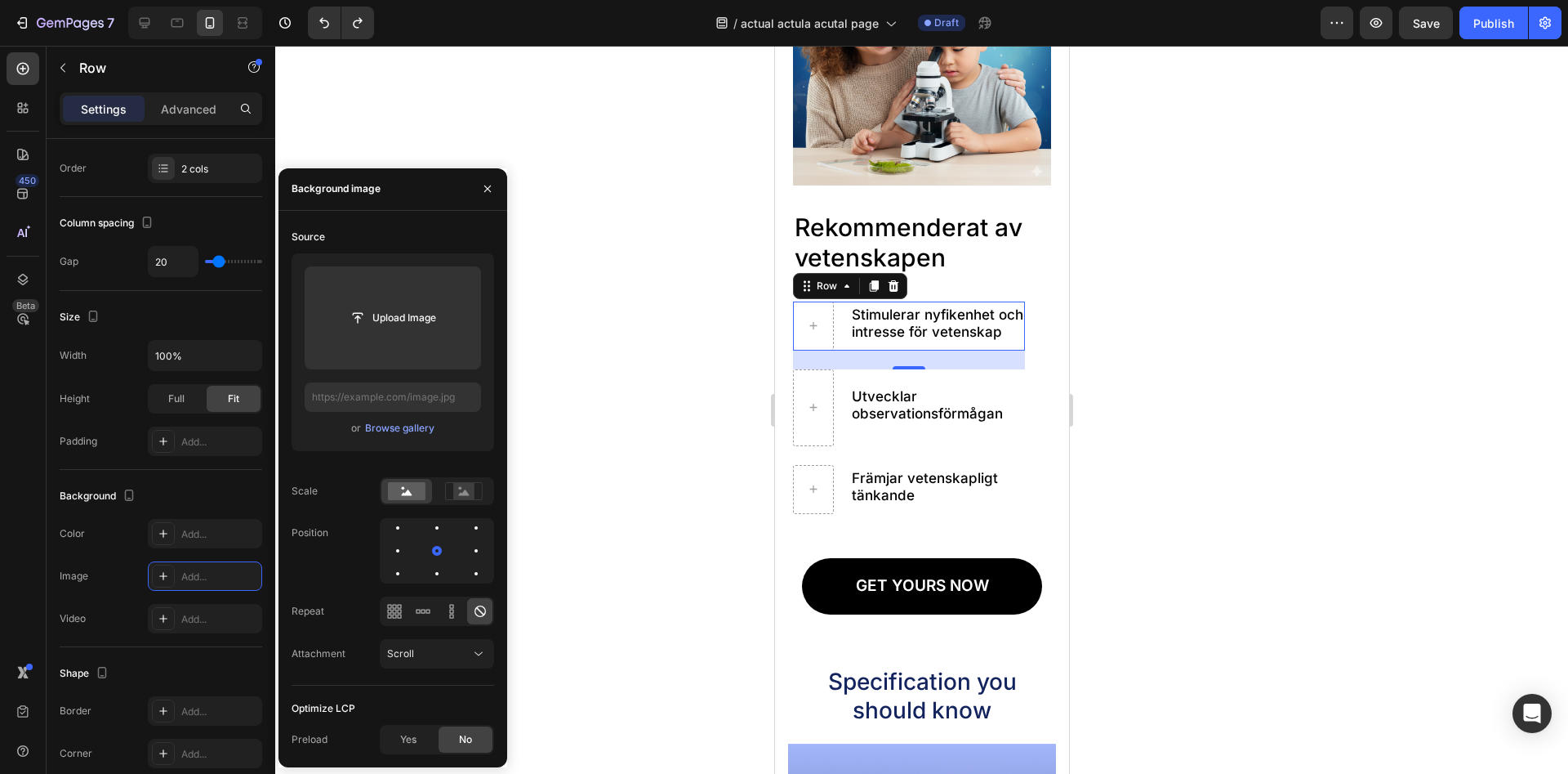
click at [630, 324] on div at bounding box center [921, 409] width 1293 height 728
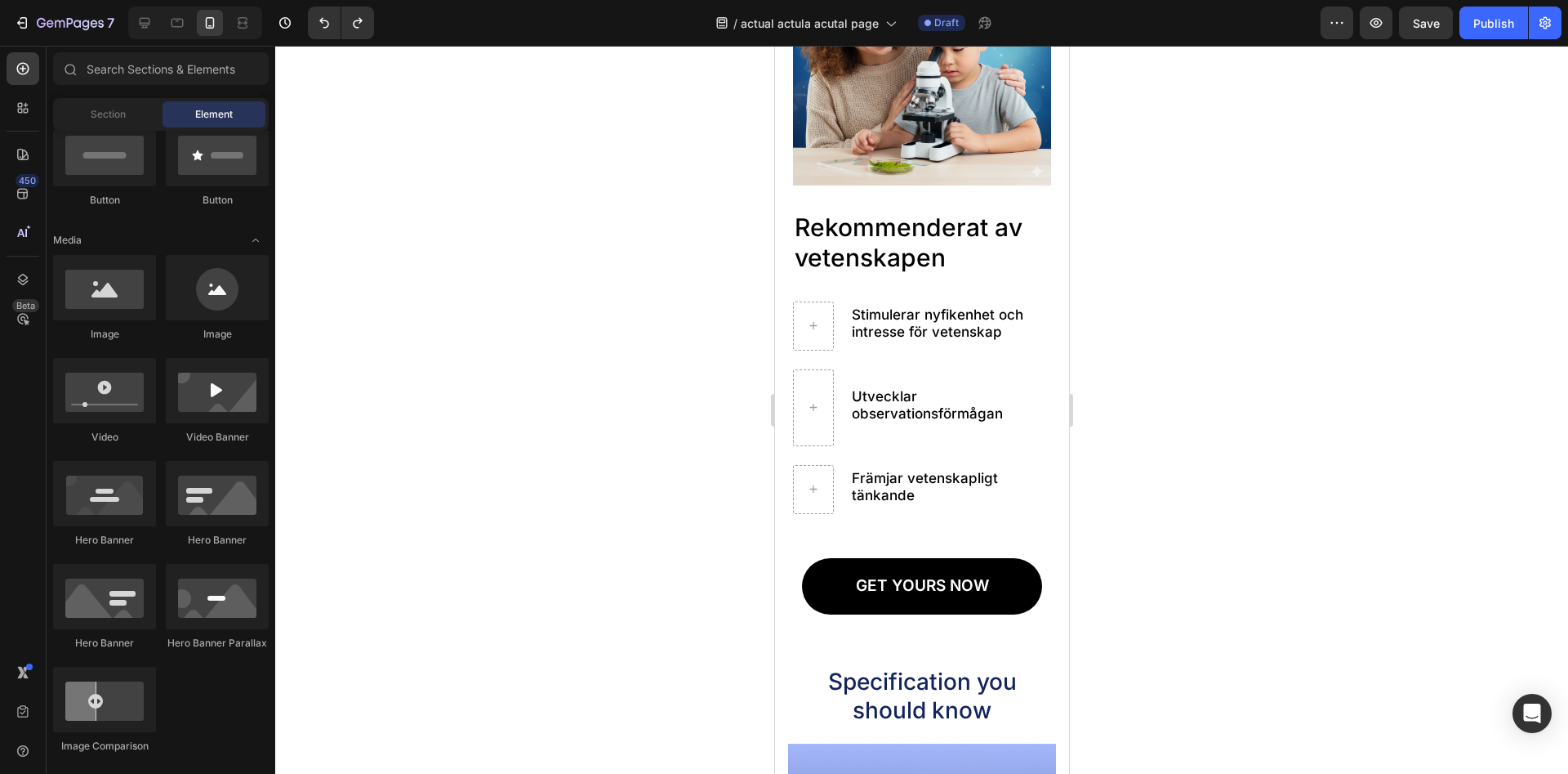
scroll to position [417, 0]
click at [814, 326] on icon at bounding box center [812, 325] width 13 height 14
click at [101, 301] on div at bounding box center [104, 288] width 102 height 65
click at [199, 297] on div at bounding box center [217, 288] width 102 height 65
click at [205, 294] on div at bounding box center [217, 288] width 102 height 65
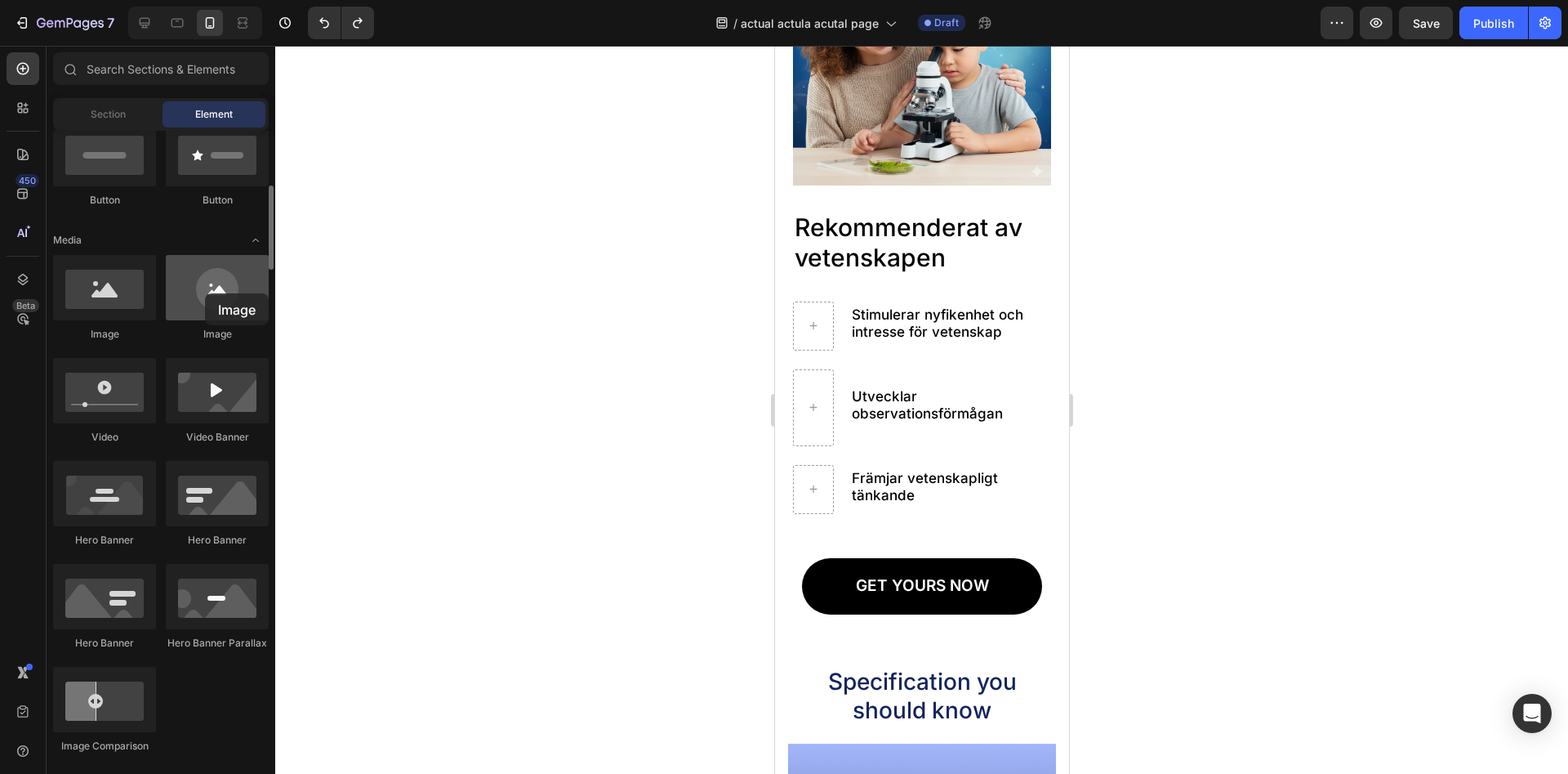
click at [205, 294] on div at bounding box center [217, 288] width 102 height 65
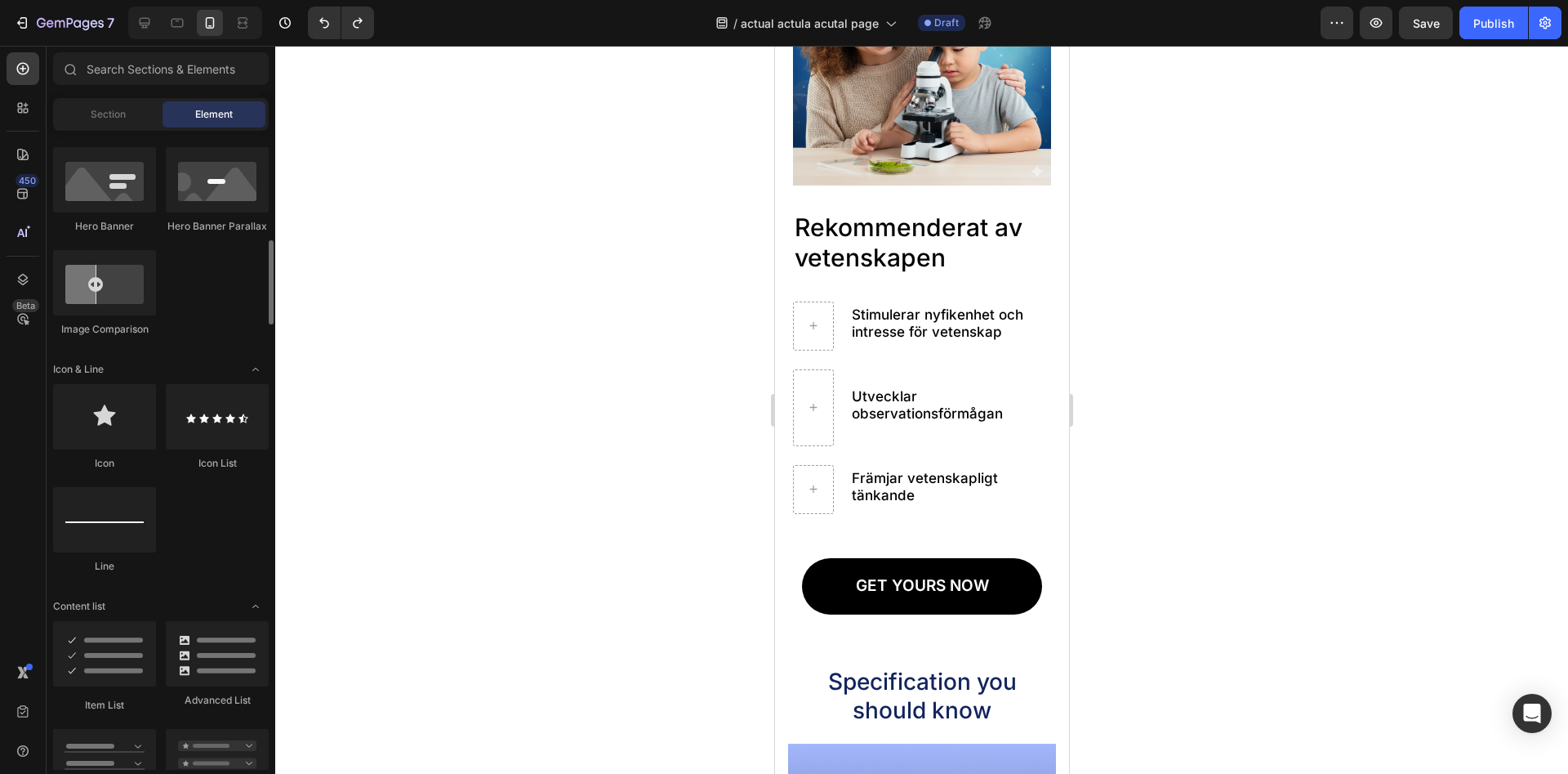
scroll to position [917, 0]
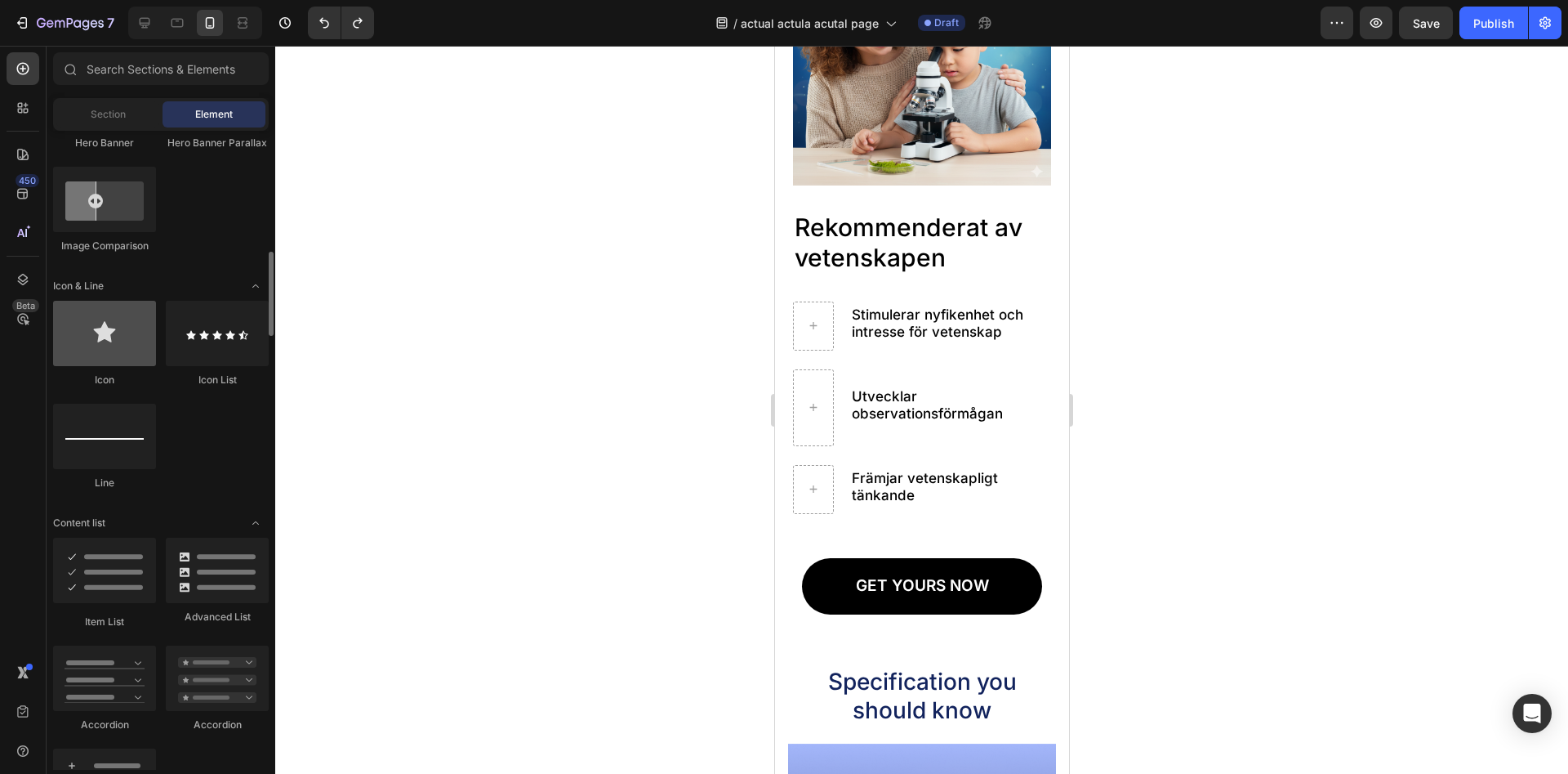
click at [110, 327] on div at bounding box center [104, 333] width 102 height 65
click at [815, 323] on icon at bounding box center [812, 325] width 13 height 14
click at [814, 326] on icon at bounding box center [812, 325] width 13 height 14
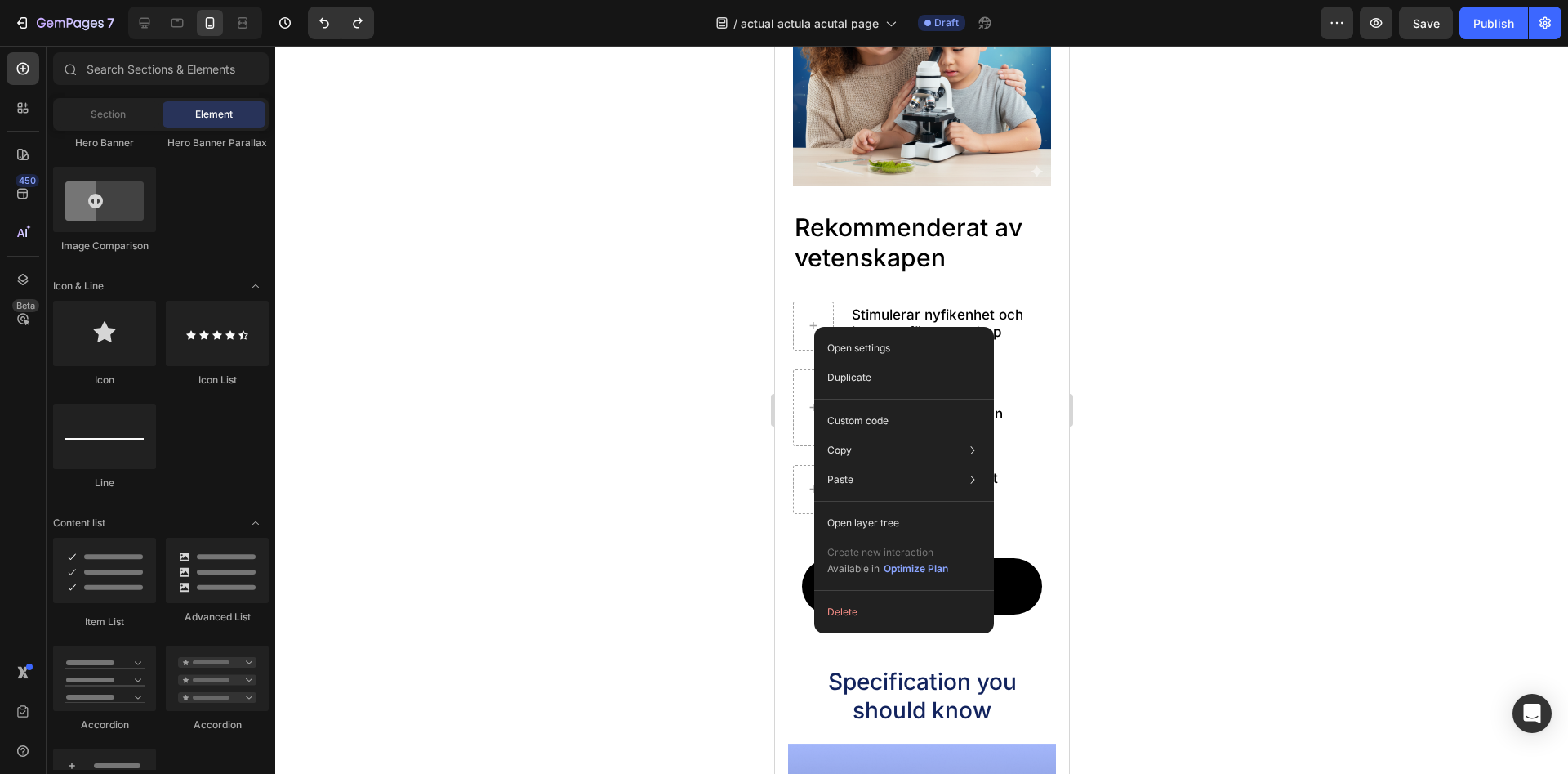
click at [814, 326] on div "Open settings Duplicate Custom code Copy Copy element Ctrl + C Copy style Copy …" at bounding box center [904, 479] width 179 height 307
click at [809, 313] on div at bounding box center [813, 325] width 39 height 27
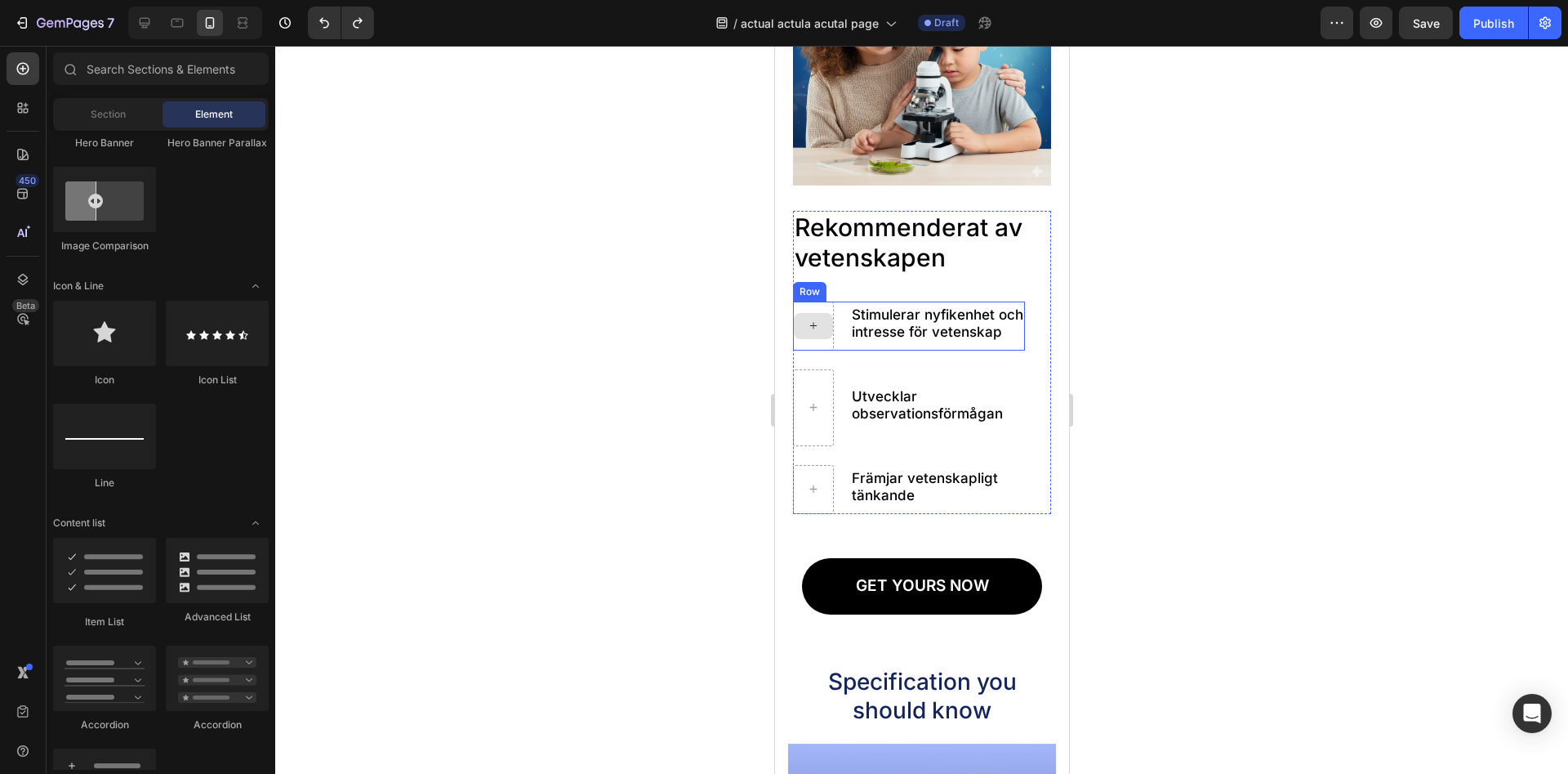
click at [817, 329] on icon at bounding box center [812, 325] width 13 height 14
click at [808, 260] on h2 "Rekommenderat av vetenskapen" at bounding box center [908, 243] width 232 height 64
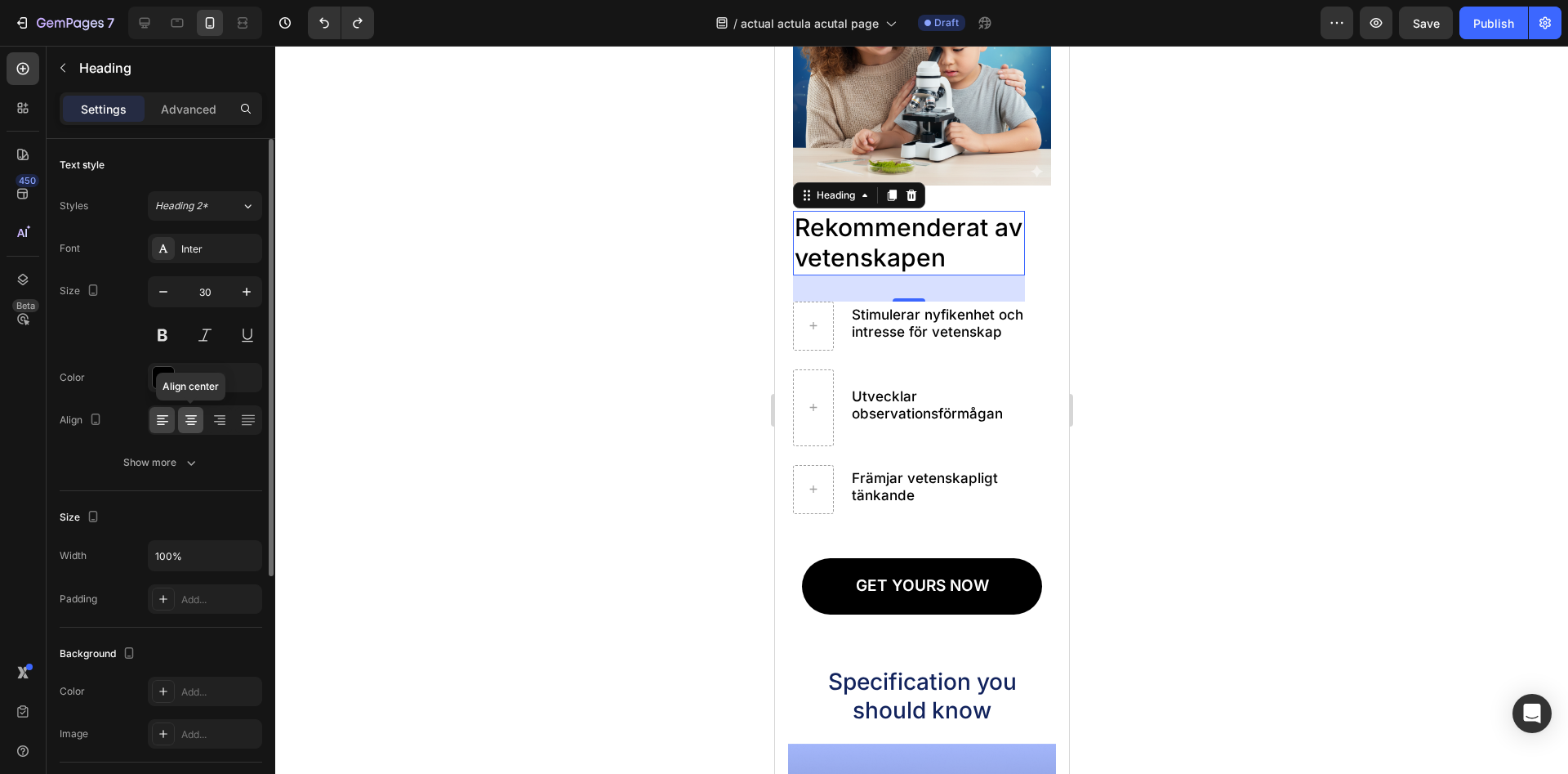
click at [198, 412] on icon at bounding box center [191, 420] width 17 height 17
click at [492, 301] on div at bounding box center [921, 409] width 1293 height 728
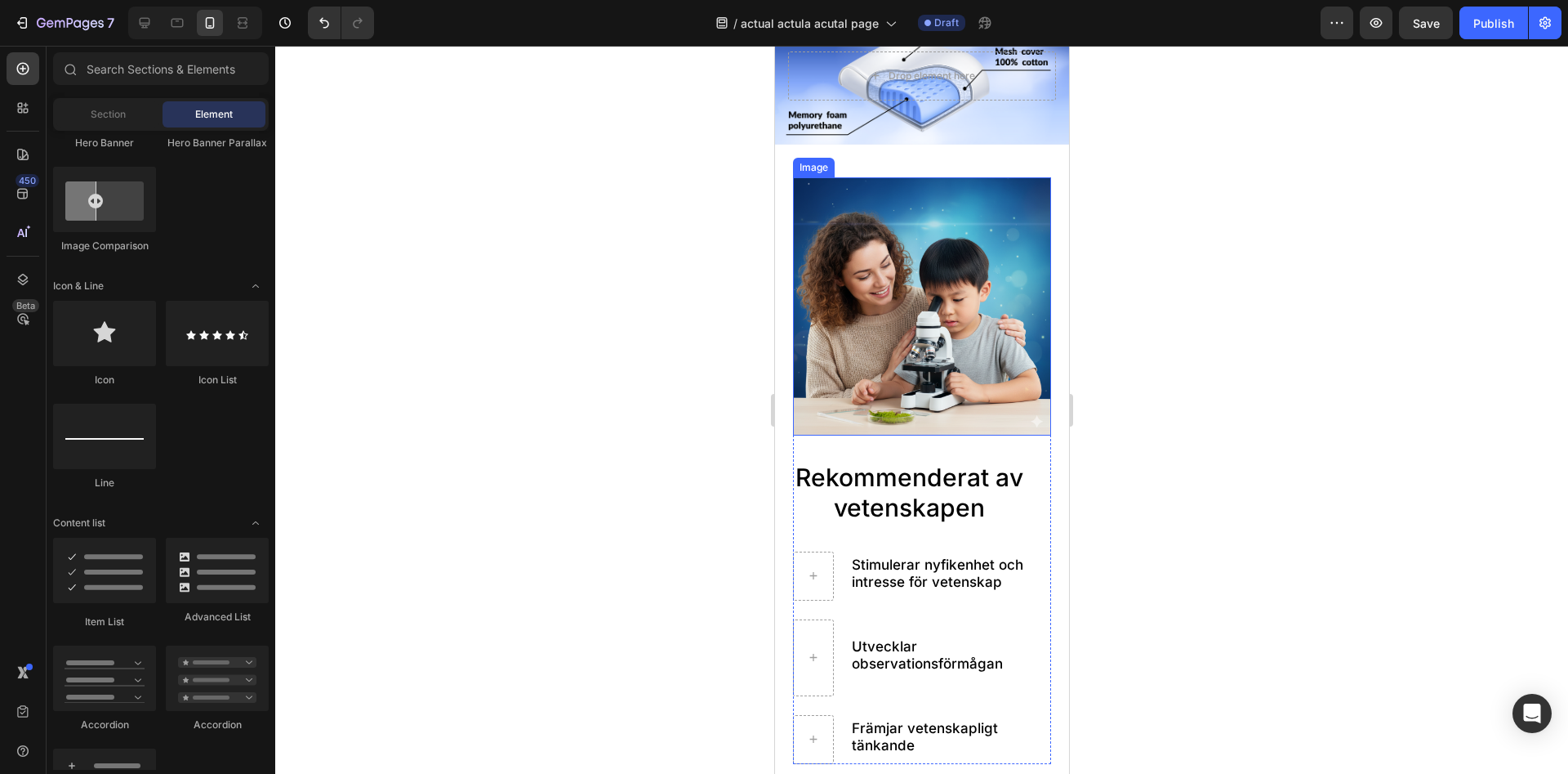
scroll to position [1834, 0]
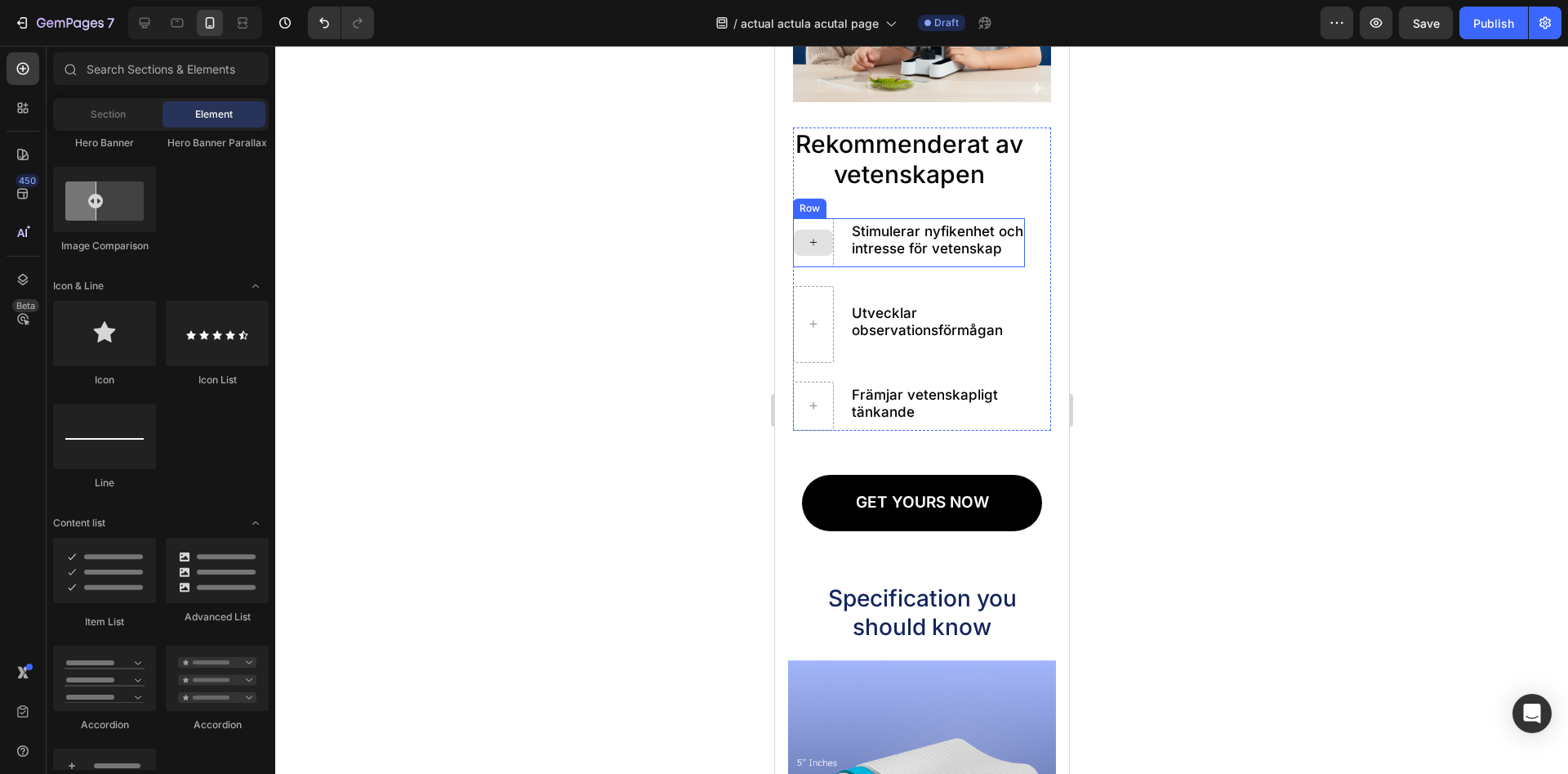
click at [824, 236] on div at bounding box center [813, 243] width 39 height 27
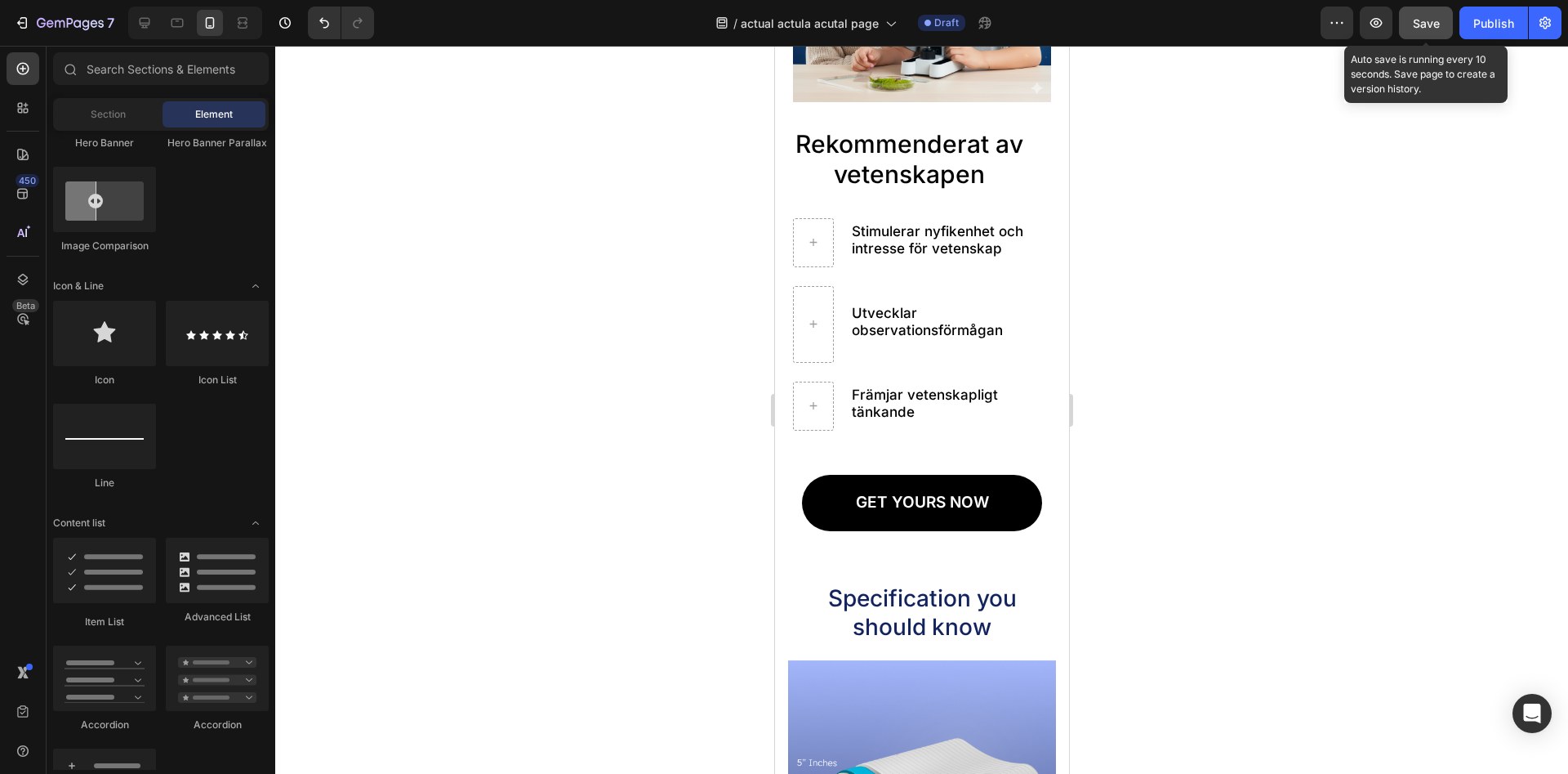
click at [1412, 26] on button "Save" at bounding box center [1426, 23] width 54 height 33
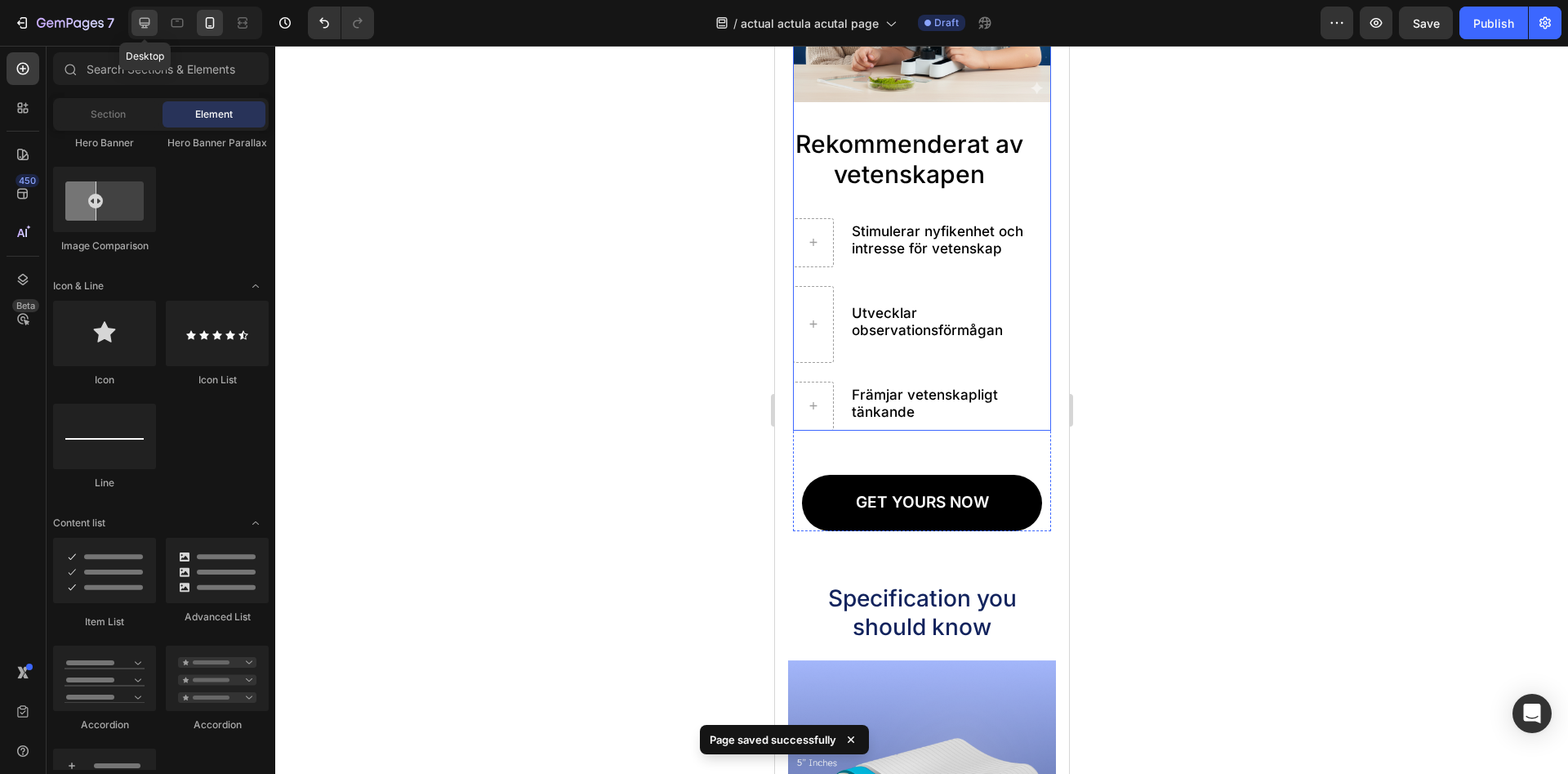
click at [150, 28] on icon at bounding box center [144, 23] width 17 height 17
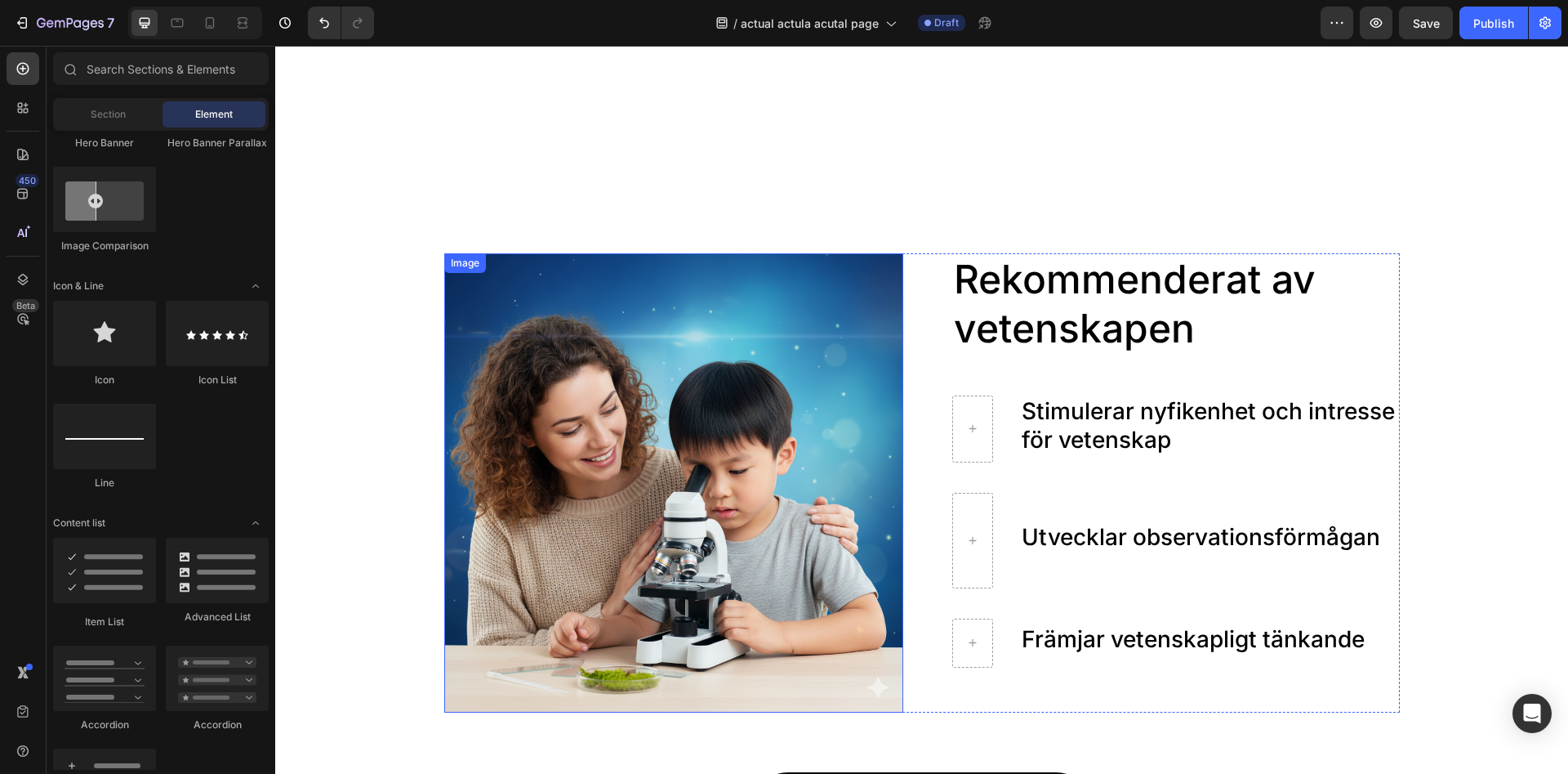
scroll to position [1667, 0]
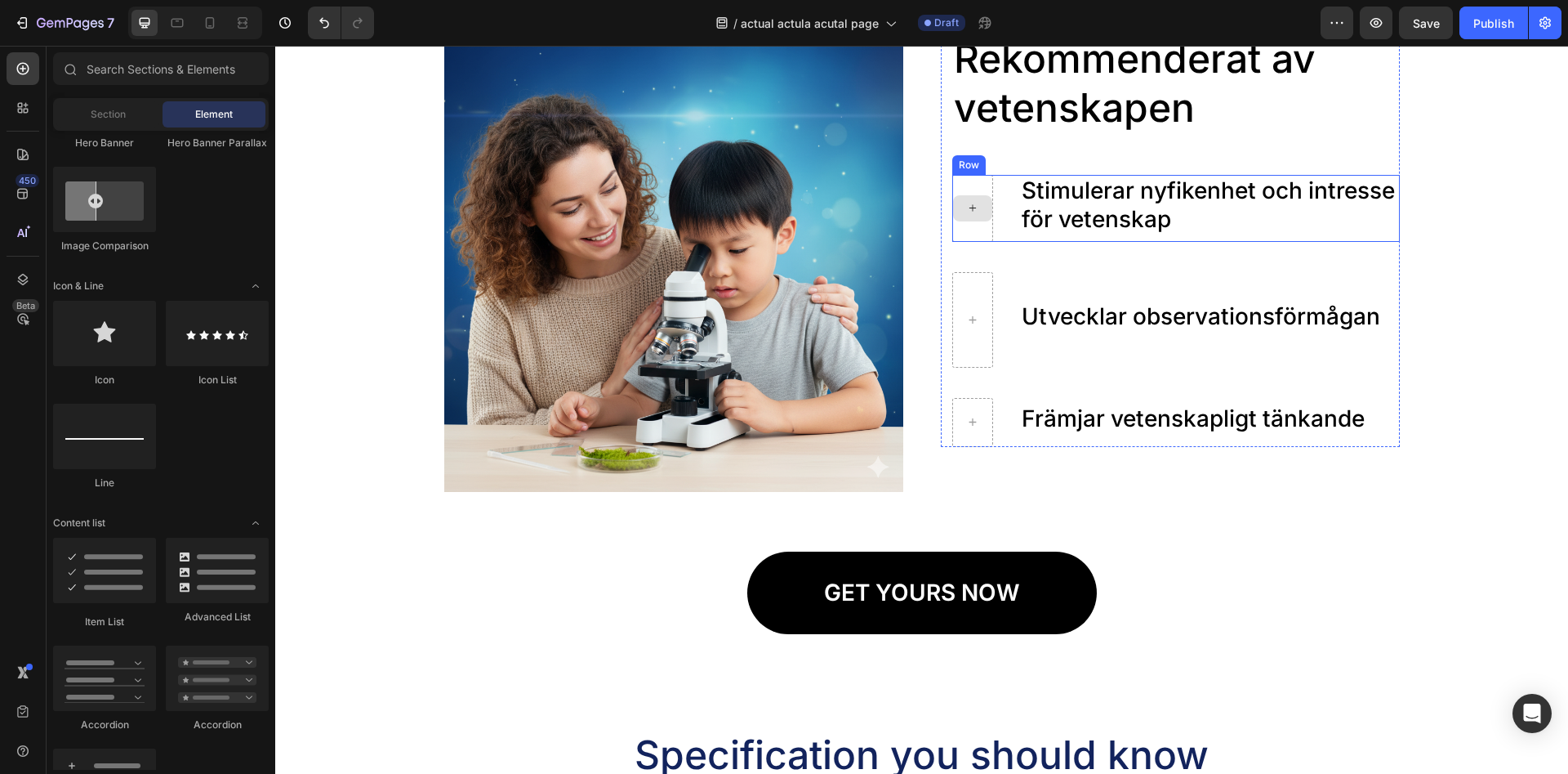
click at [973, 207] on icon at bounding box center [972, 208] width 7 height 7
click at [972, 211] on icon at bounding box center [972, 208] width 13 height 14
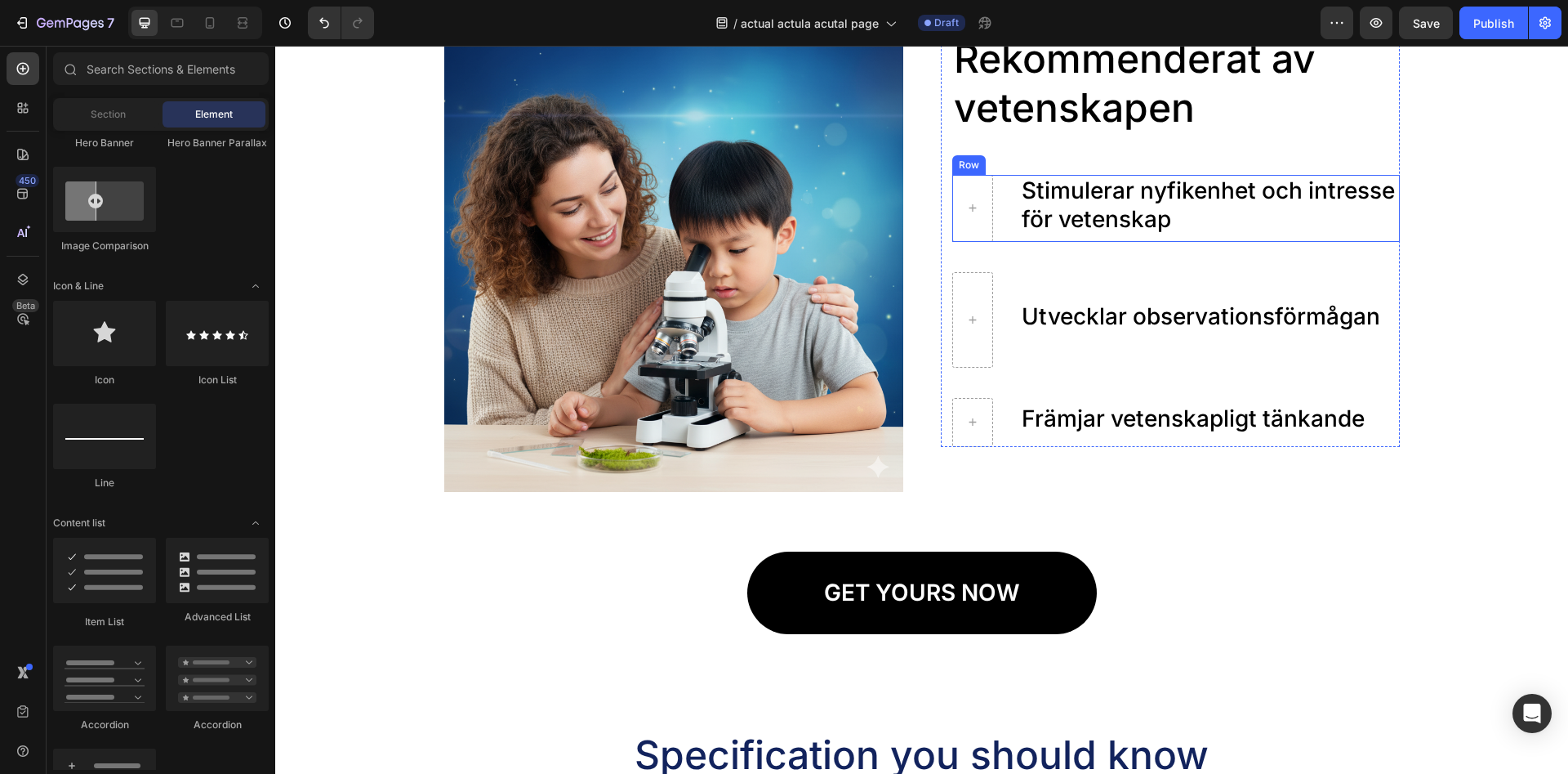
click at [1008, 217] on div "Stimulerar nyfikenhet och intresse för vetenskap Text Block Row" at bounding box center [1176, 208] width 447 height 67
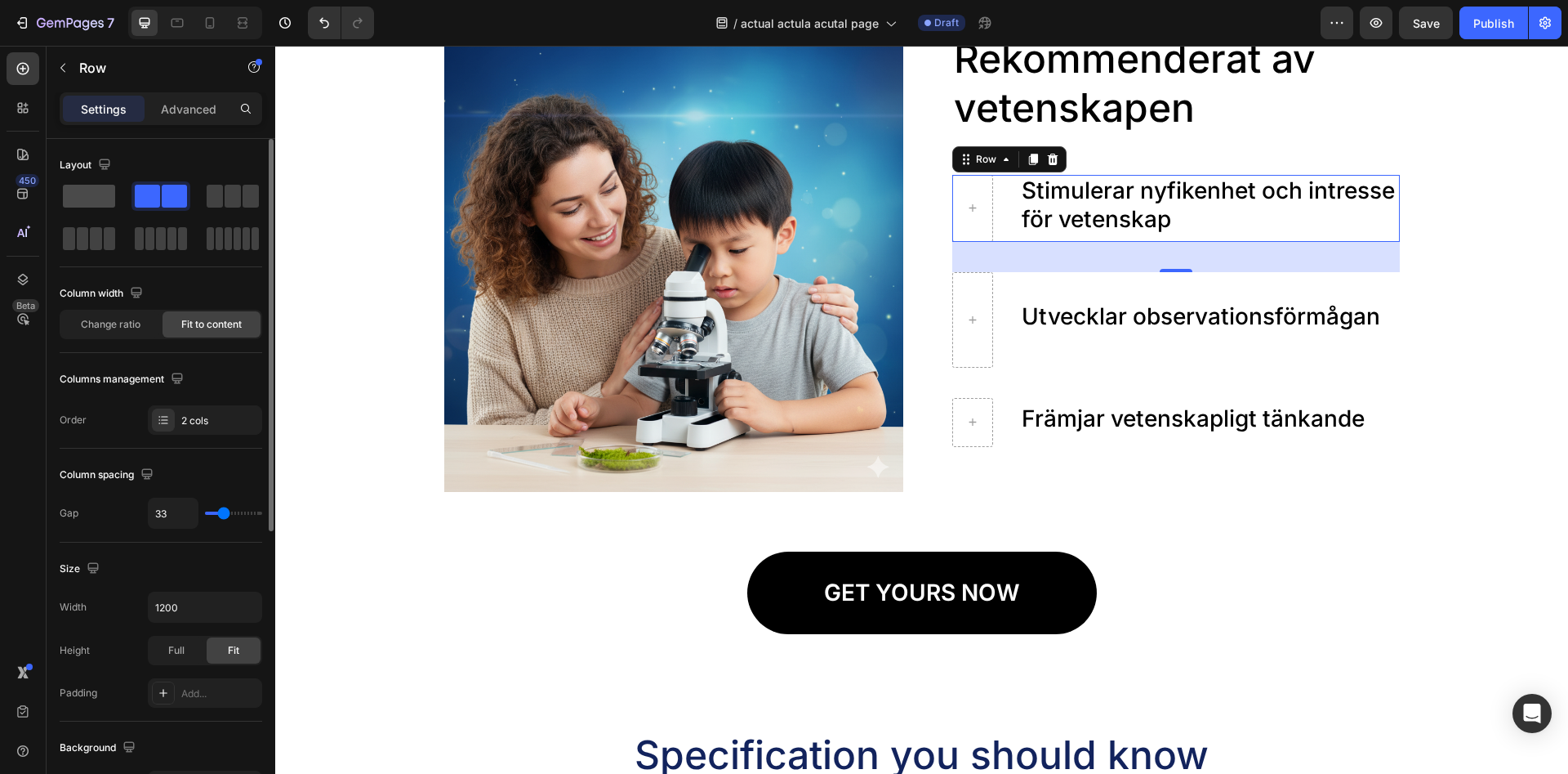
click at [88, 204] on span at bounding box center [89, 195] width 52 height 23
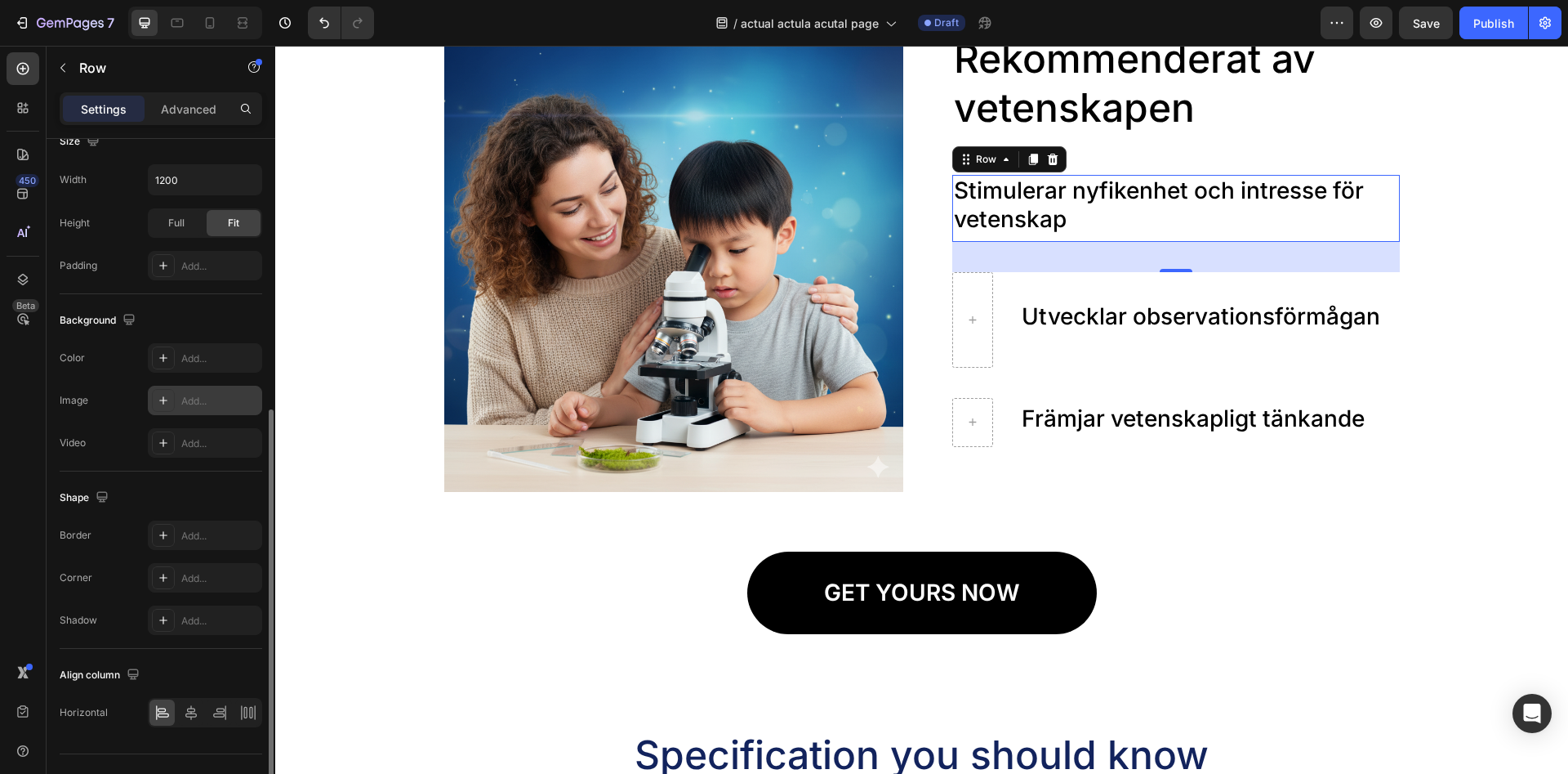
scroll to position [365, 0]
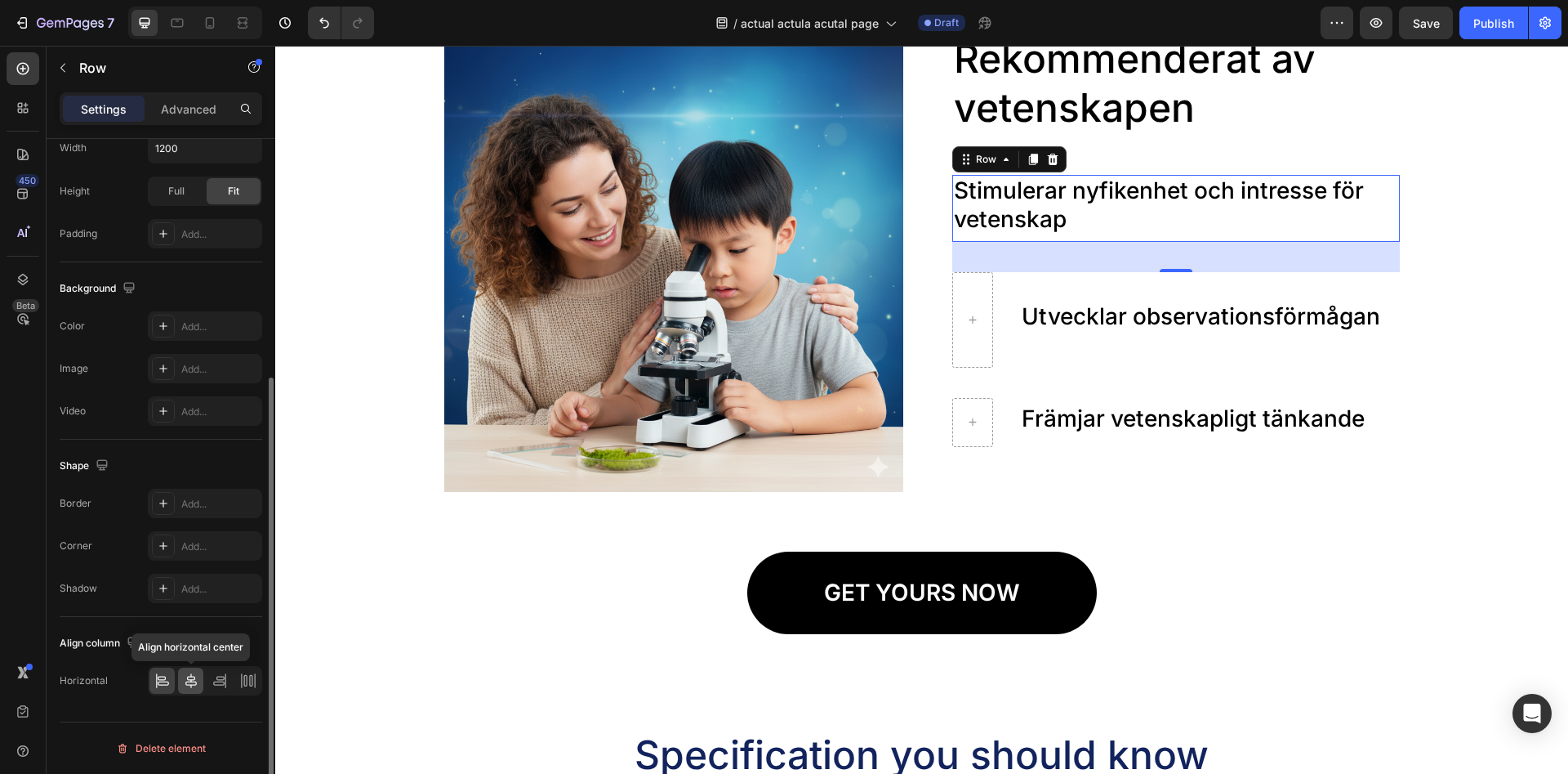
click at [198, 684] on icon at bounding box center [191, 680] width 17 height 17
click at [223, 685] on icon at bounding box center [220, 680] width 17 height 17
click at [247, 685] on icon at bounding box center [248, 680] width 17 height 17
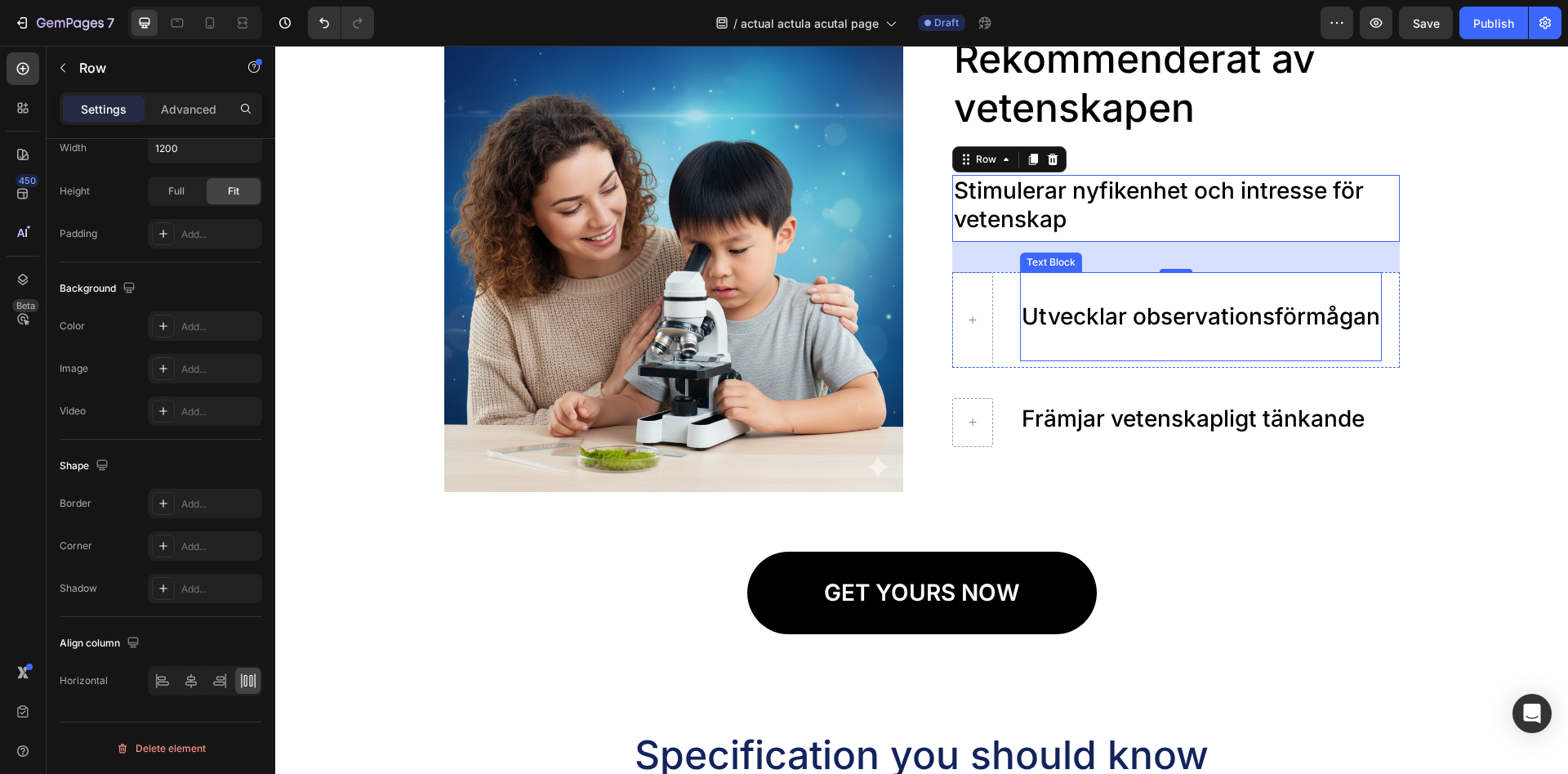
click at [1137, 307] on p "Utvecklar observationsförmågan" at bounding box center [1201, 303] width 359 height 57
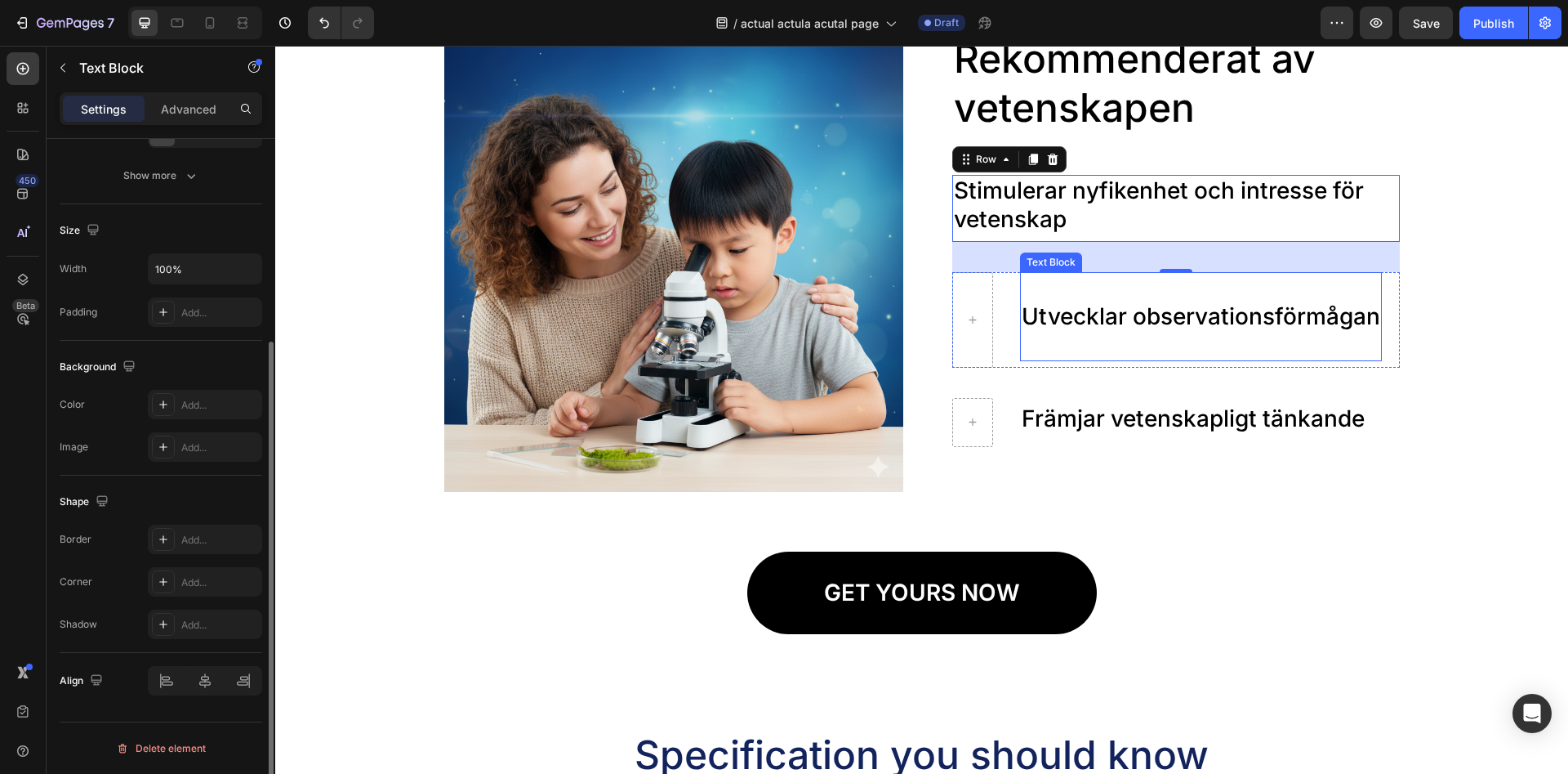
scroll to position [0, 0]
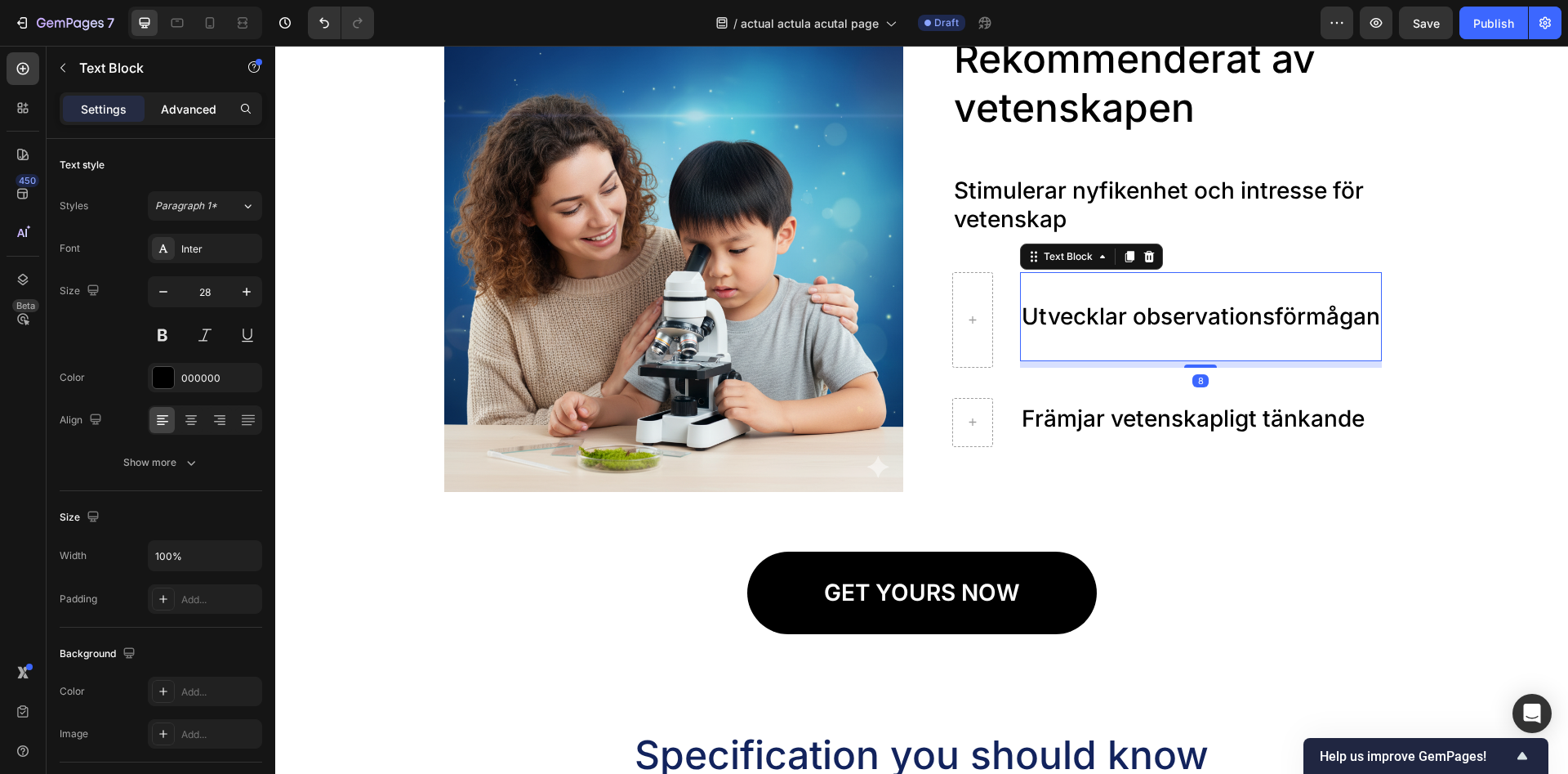
click at [195, 119] on div "Advanced" at bounding box center [188, 108] width 82 height 27
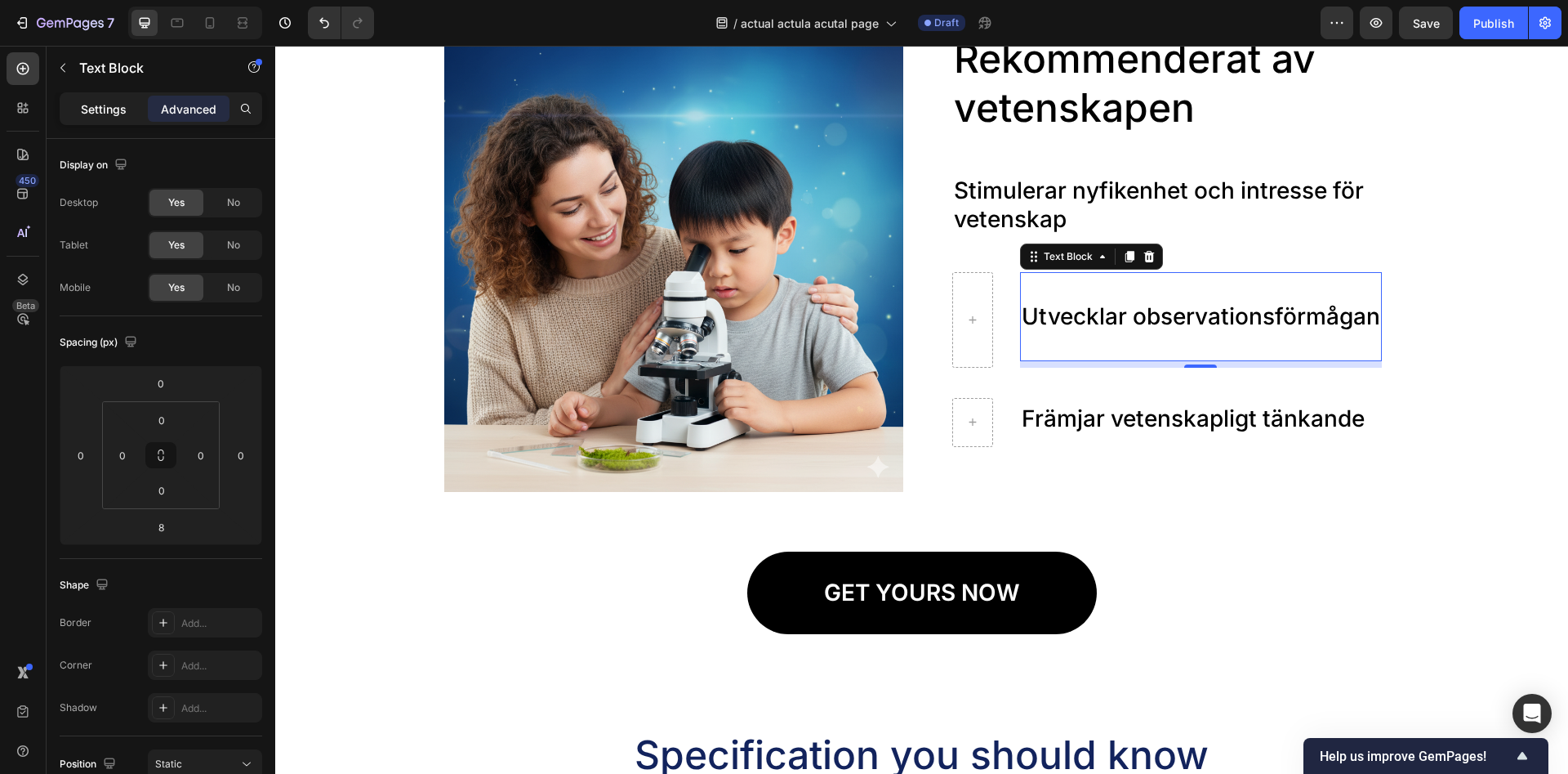
click at [103, 110] on p "Settings" at bounding box center [103, 108] width 45 height 17
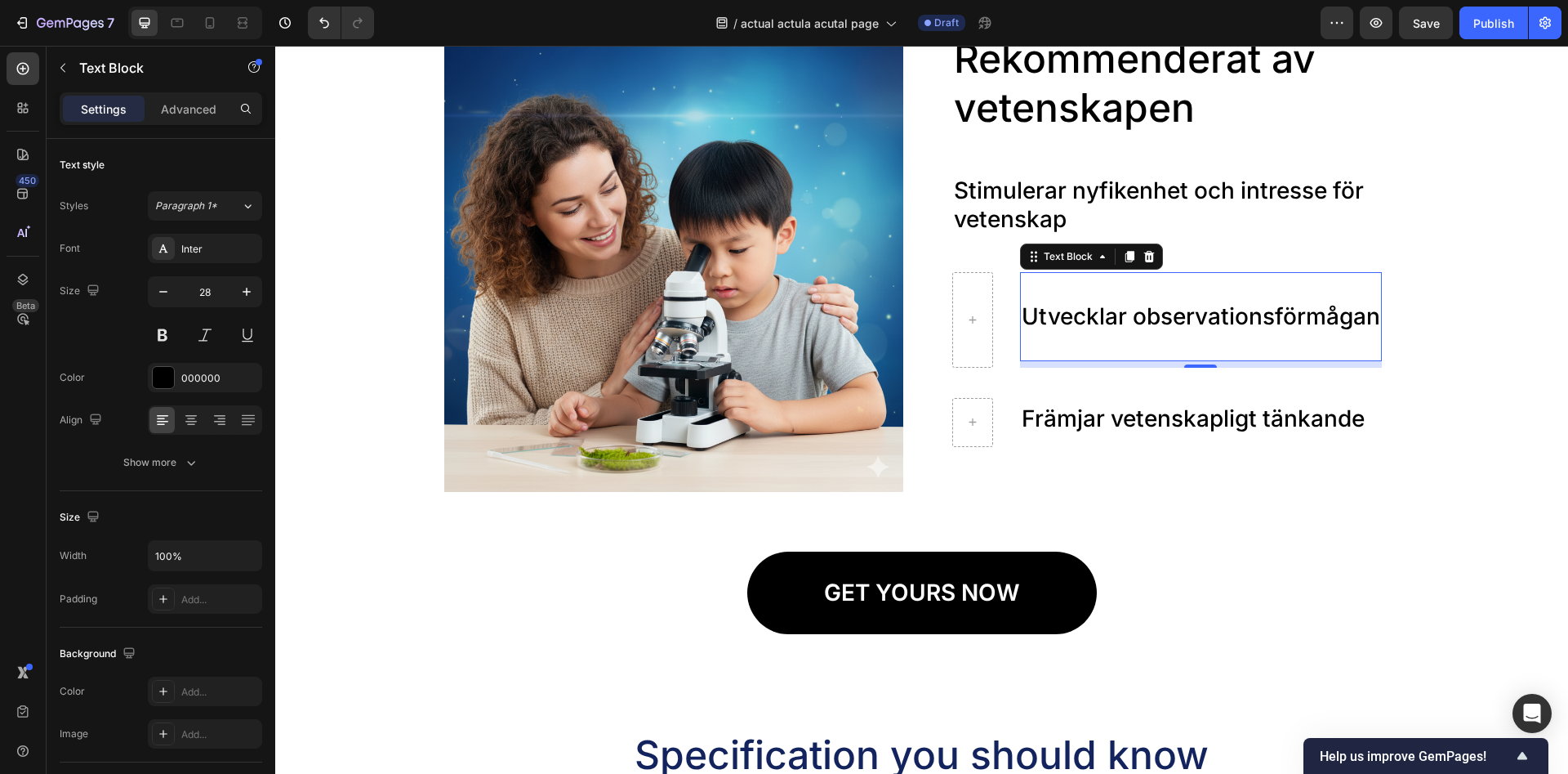
click at [1221, 191] on p "Stimulerar nyfikenhet och intresse för vetenskap" at bounding box center [1176, 205] width 444 height 57
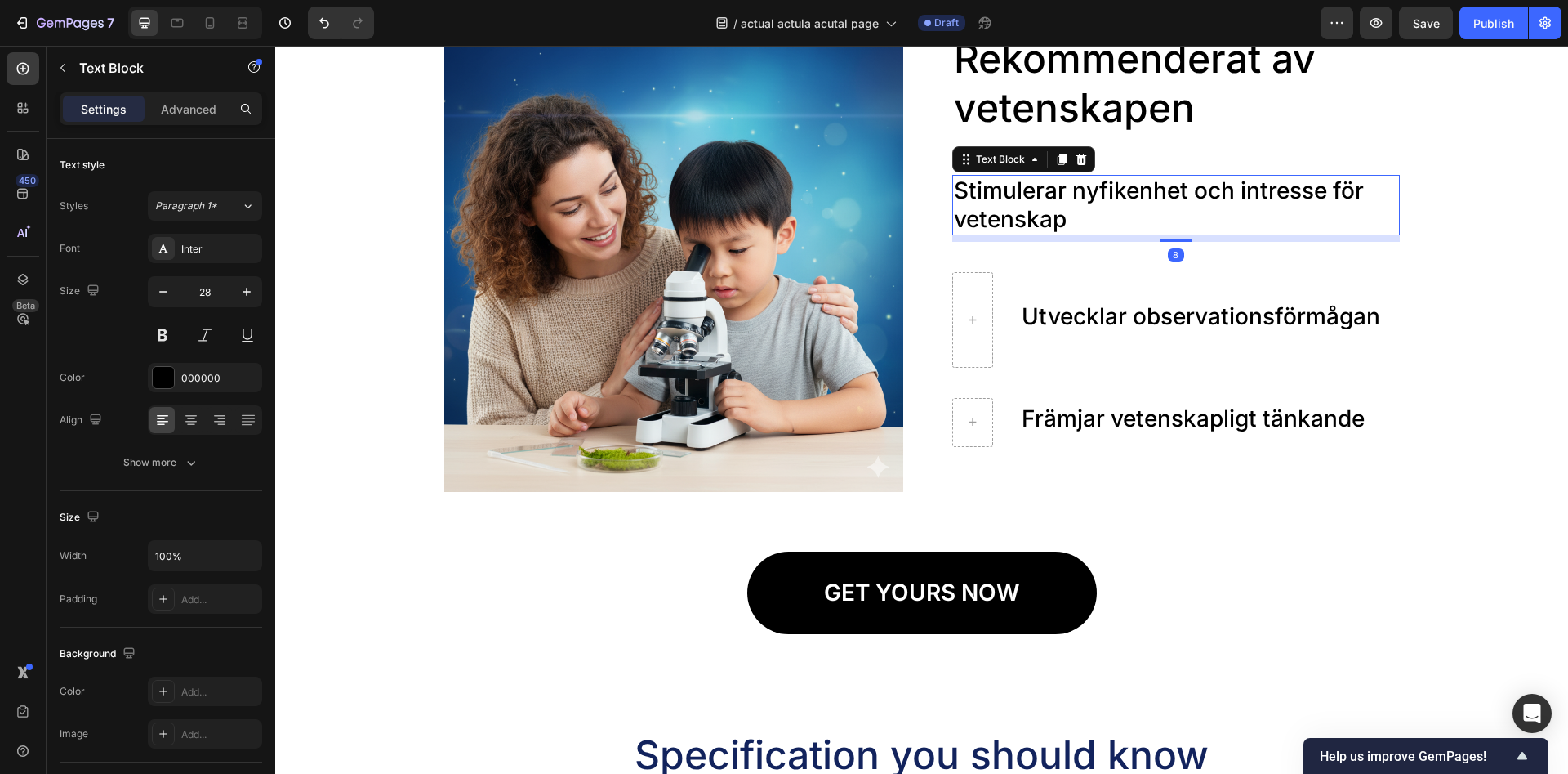
click at [1202, 192] on p "Stimulerar nyfikenhet och intresse för vetenskap" at bounding box center [1176, 205] width 444 height 57
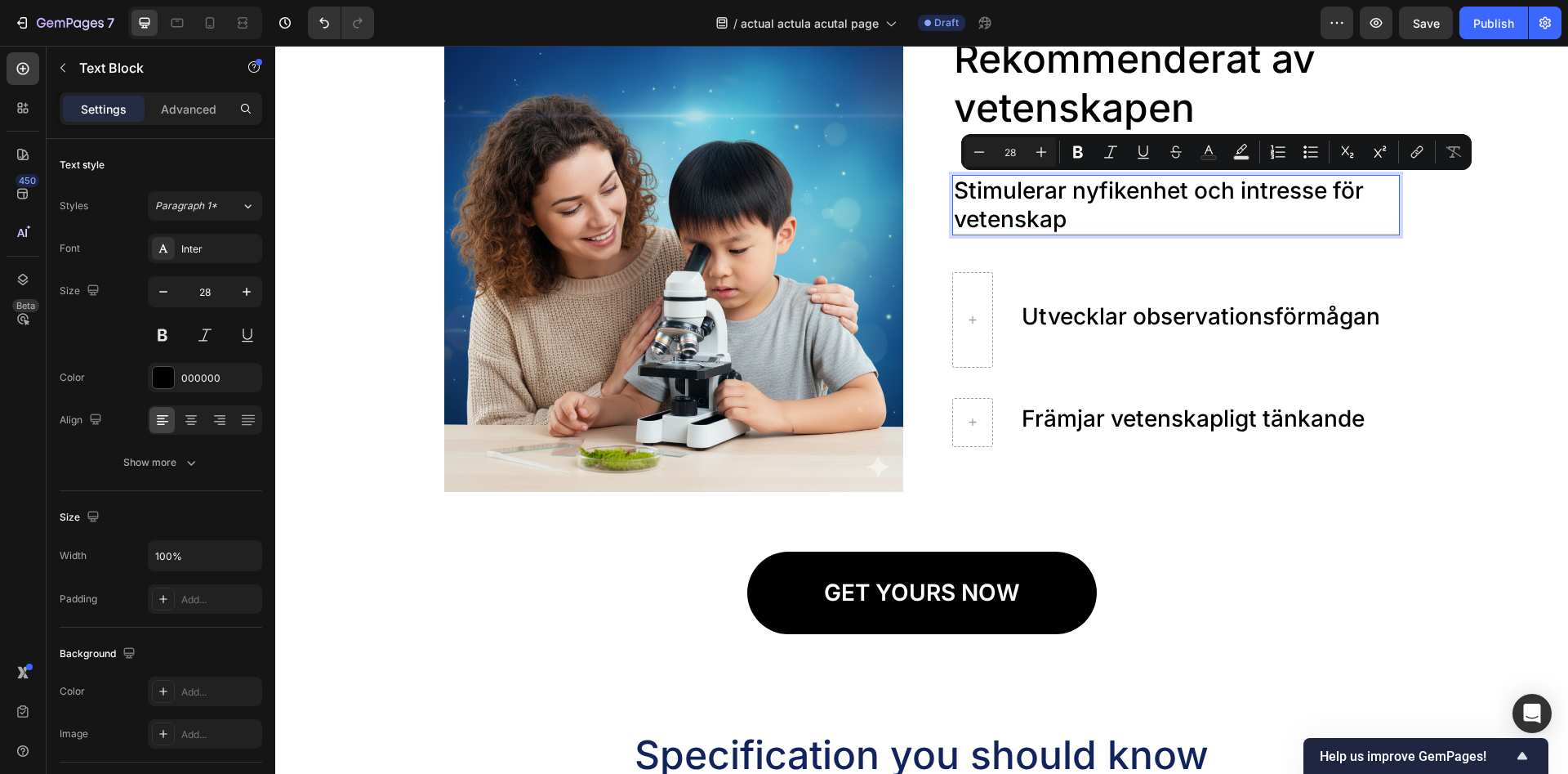
click at [1188, 212] on p "Stimulerar nyfikenhet och intresse för vetenskap" at bounding box center [1176, 205] width 444 height 57
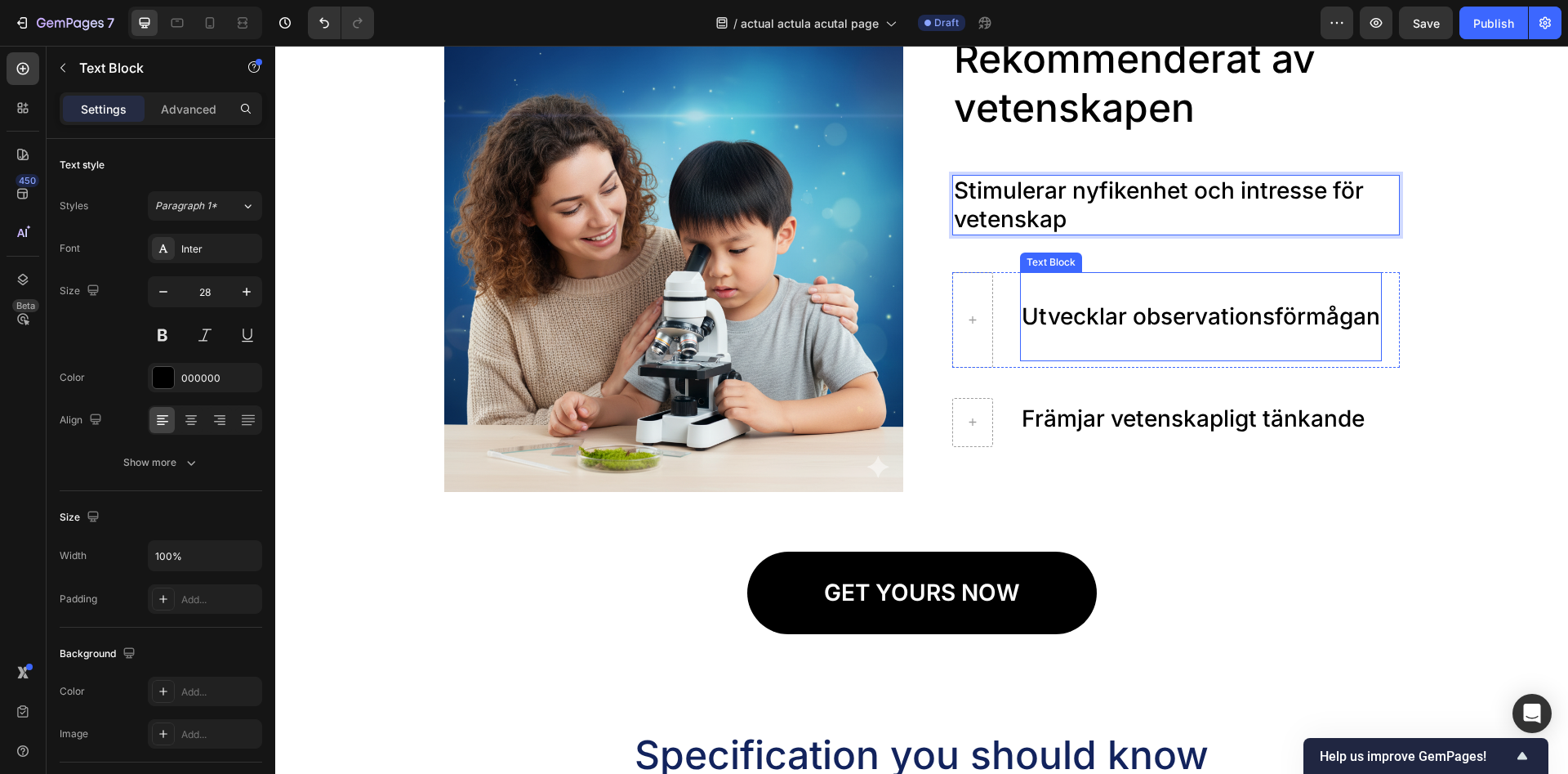
click at [1118, 317] on p "Utvecklar observationsförmågan" at bounding box center [1201, 303] width 359 height 57
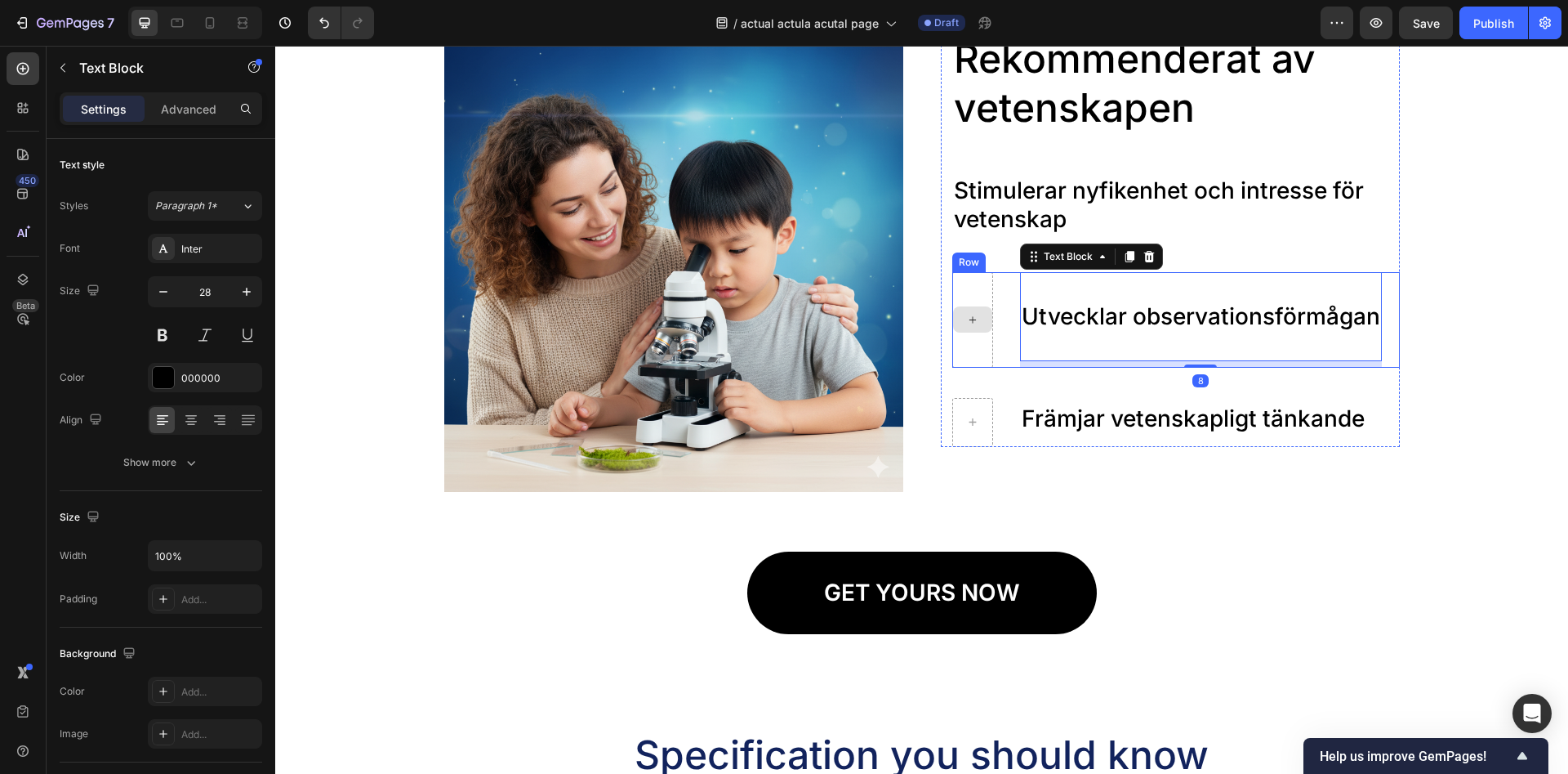
click at [975, 324] on icon at bounding box center [972, 319] width 13 height 14
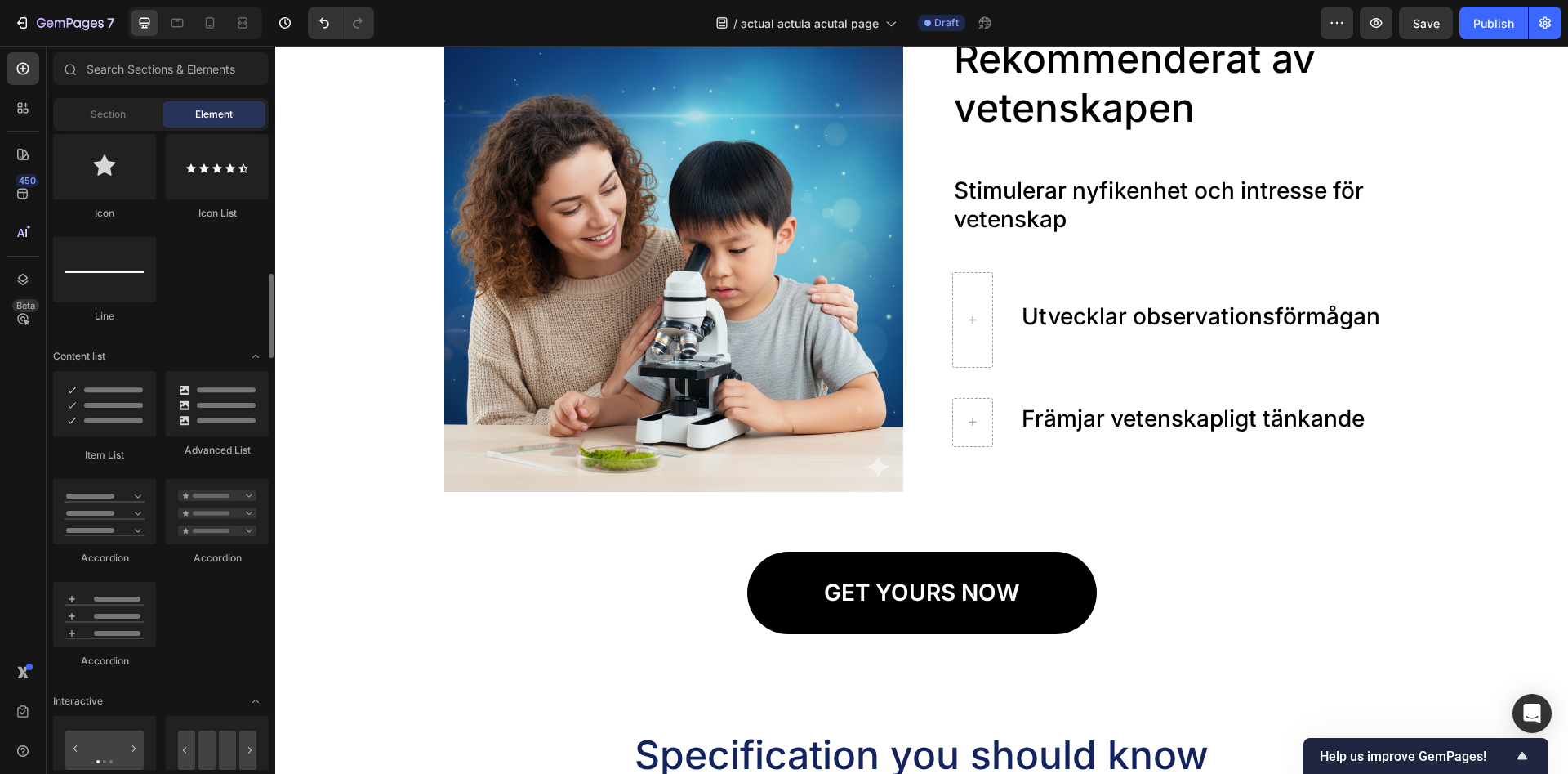
scroll to position [1250, 0]
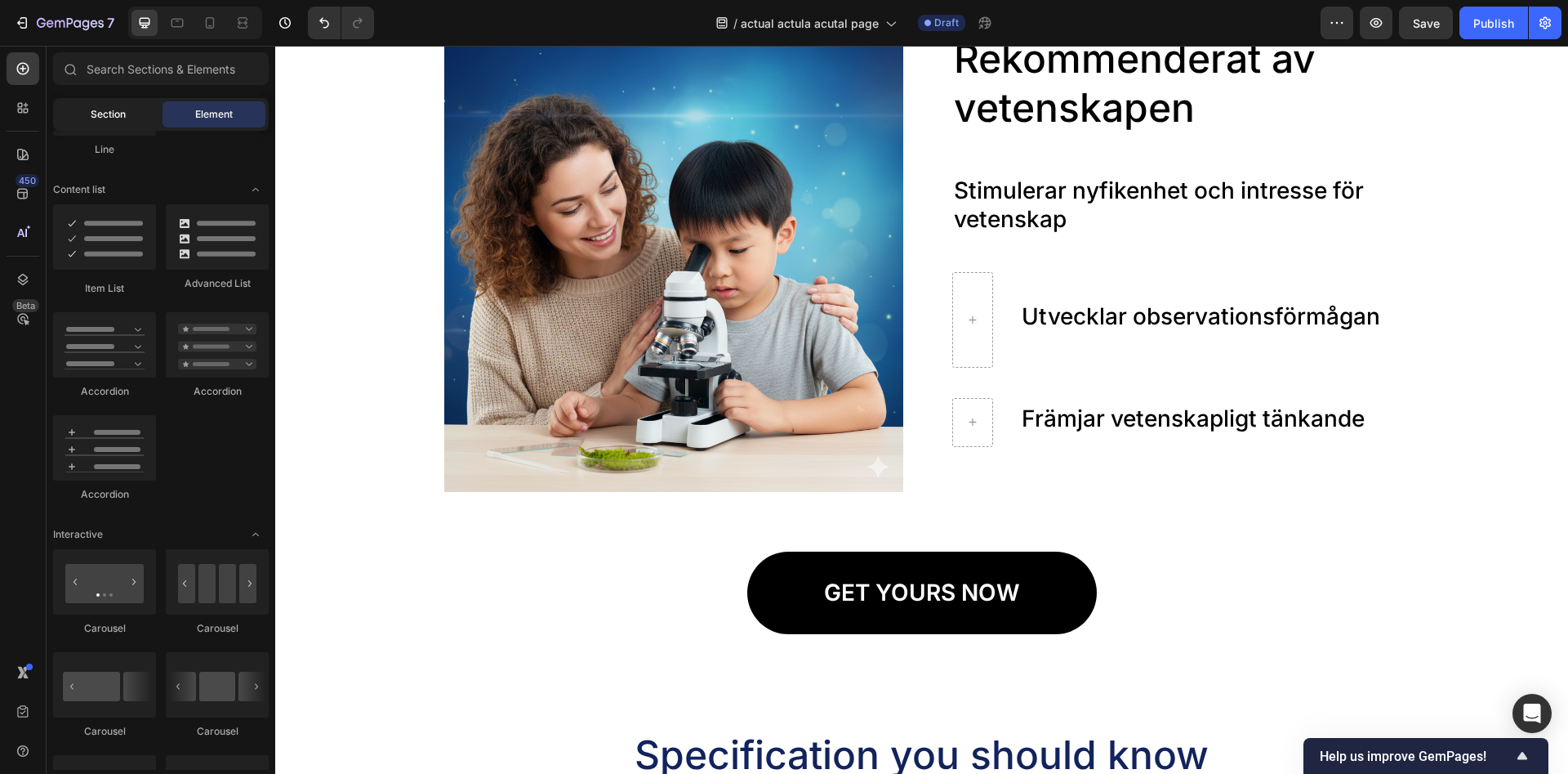
click at [138, 123] on div "Section" at bounding box center [107, 114] width 102 height 27
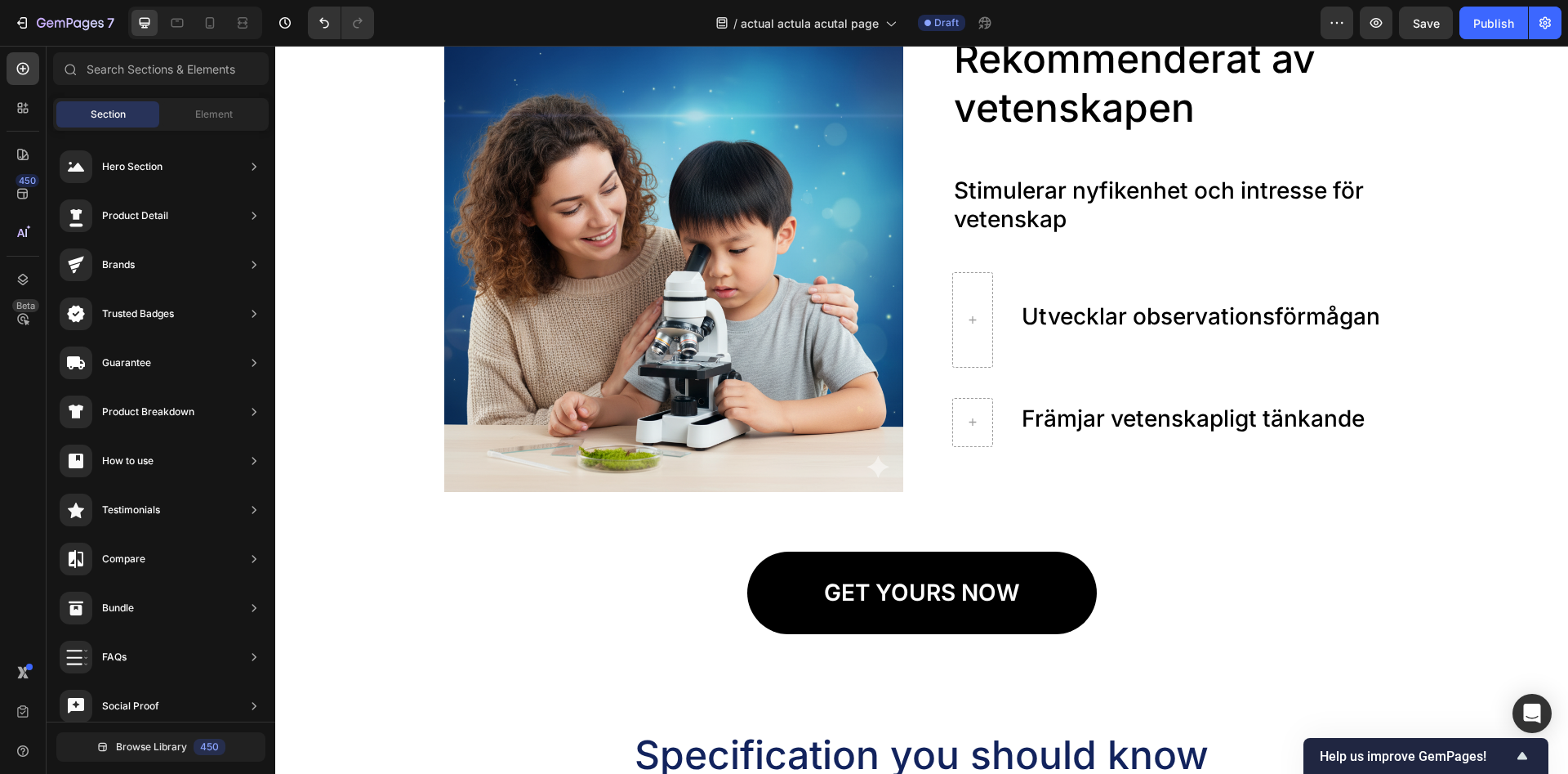
click at [209, 127] on div "Section Element" at bounding box center [161, 113] width 216 height 33
click at [211, 117] on span "Element" at bounding box center [214, 114] width 37 height 15
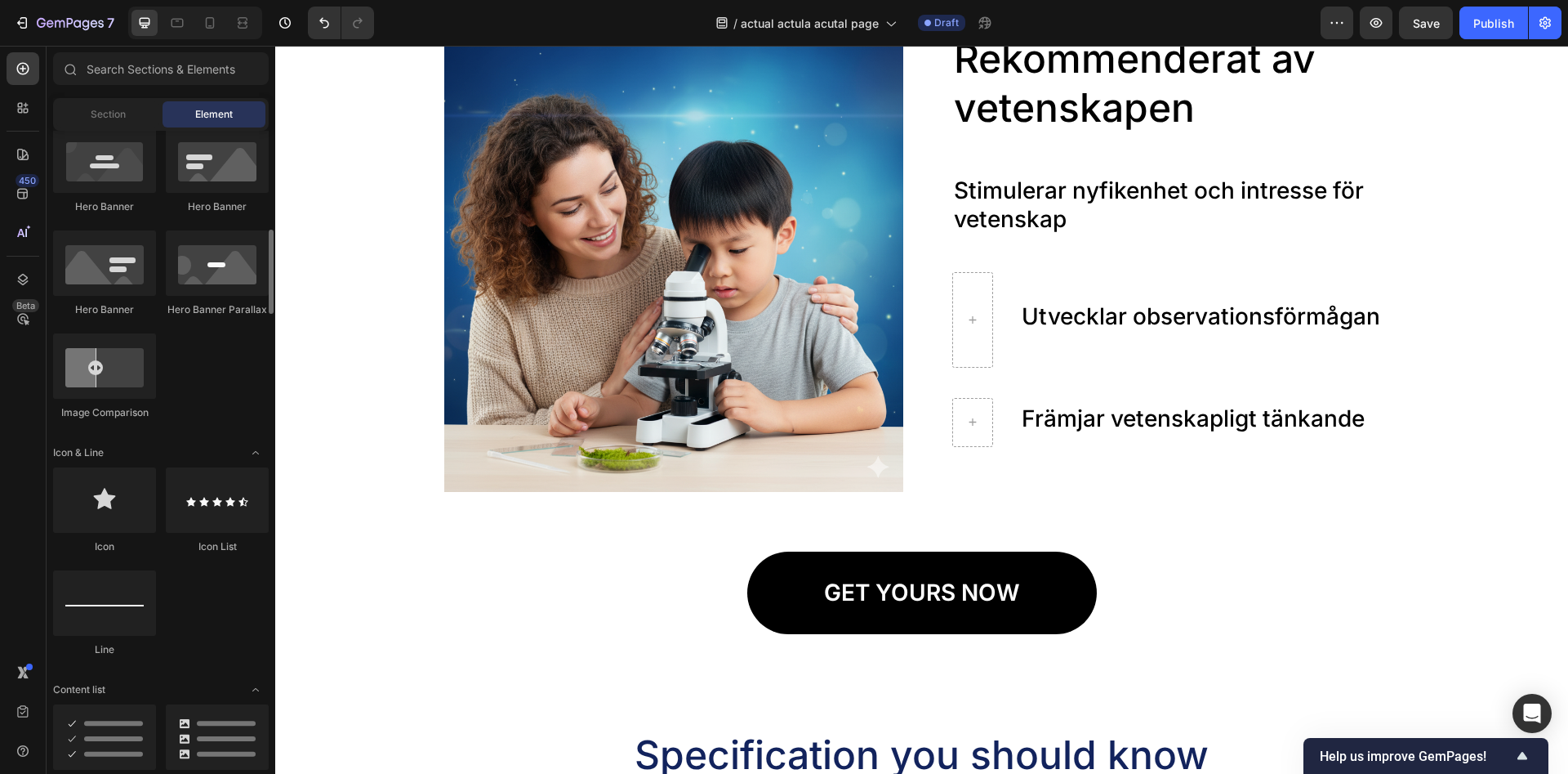
scroll to position [833, 0]
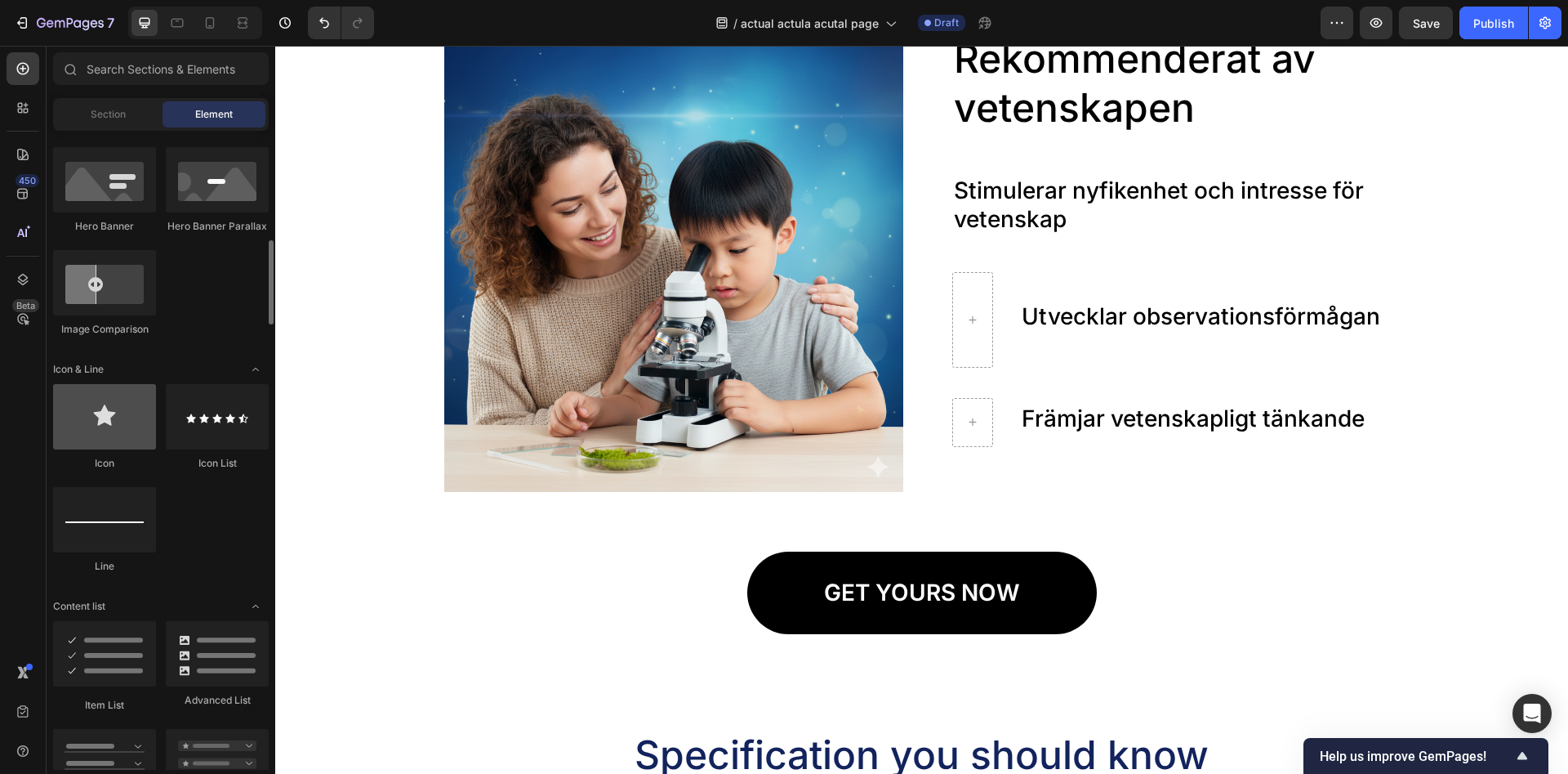
click at [106, 416] on div at bounding box center [104, 416] width 102 height 65
click at [192, 410] on div at bounding box center [217, 416] width 102 height 65
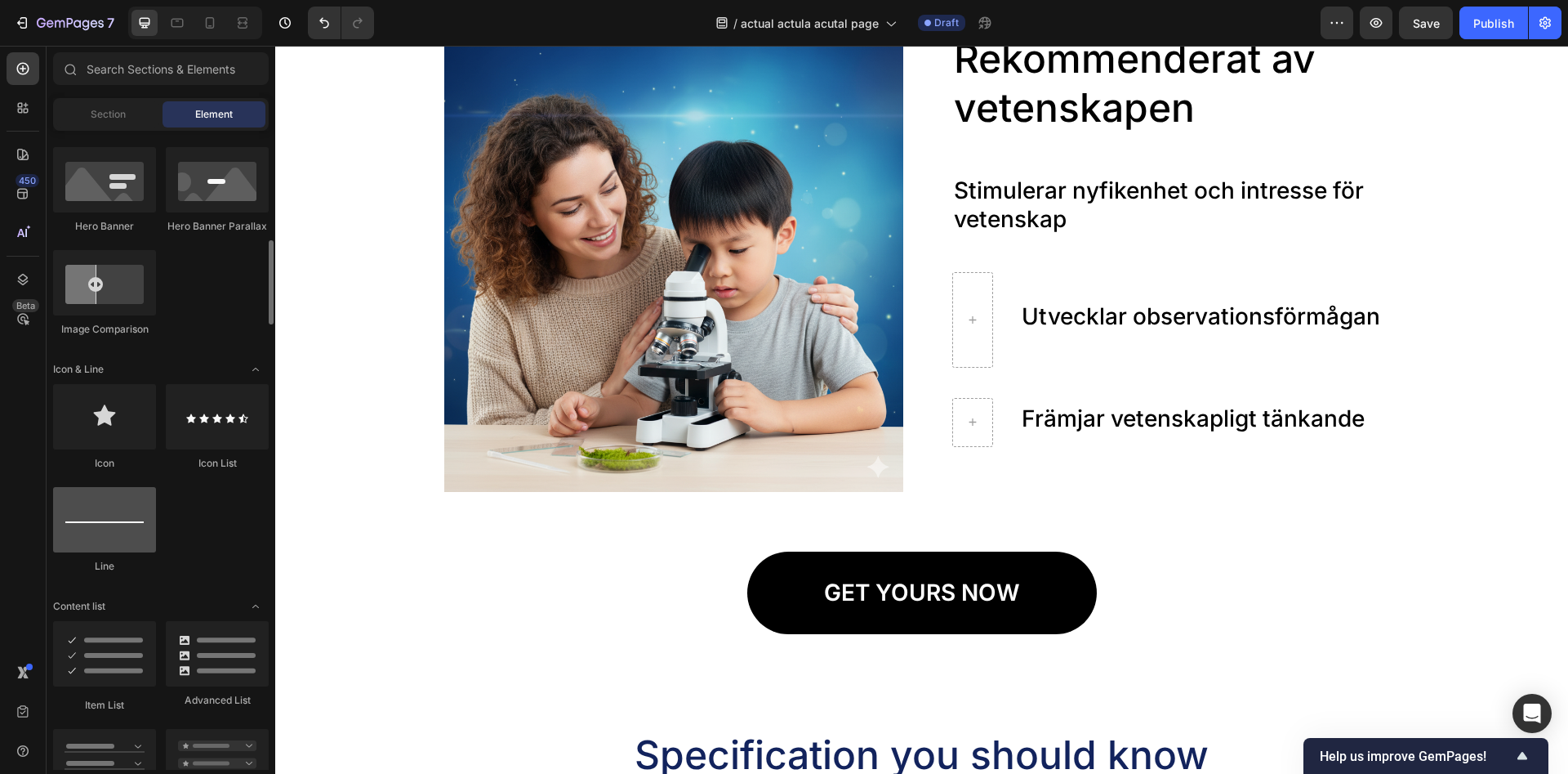
click at [107, 545] on div at bounding box center [104, 520] width 102 height 65
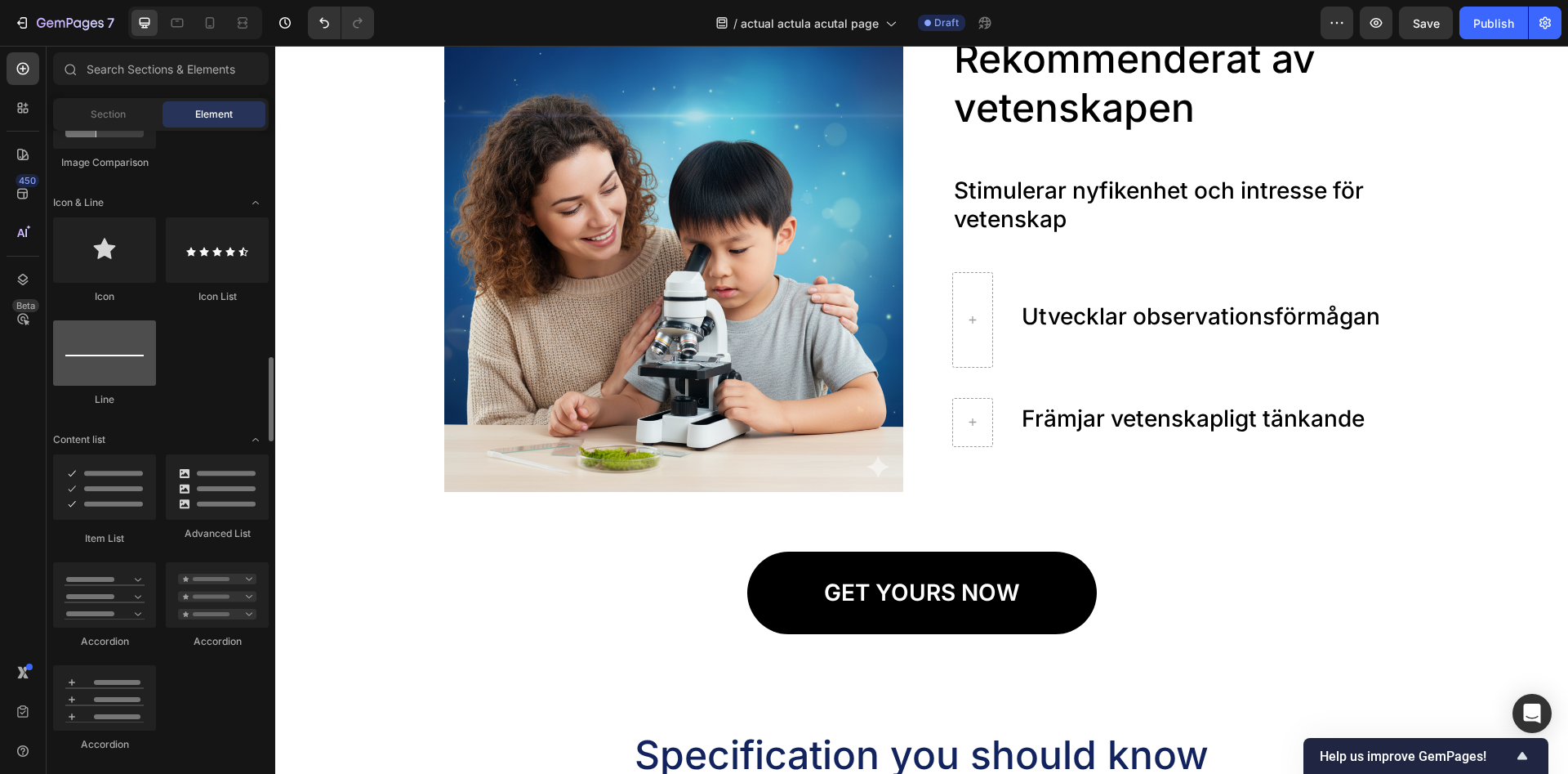
scroll to position [1166, 0]
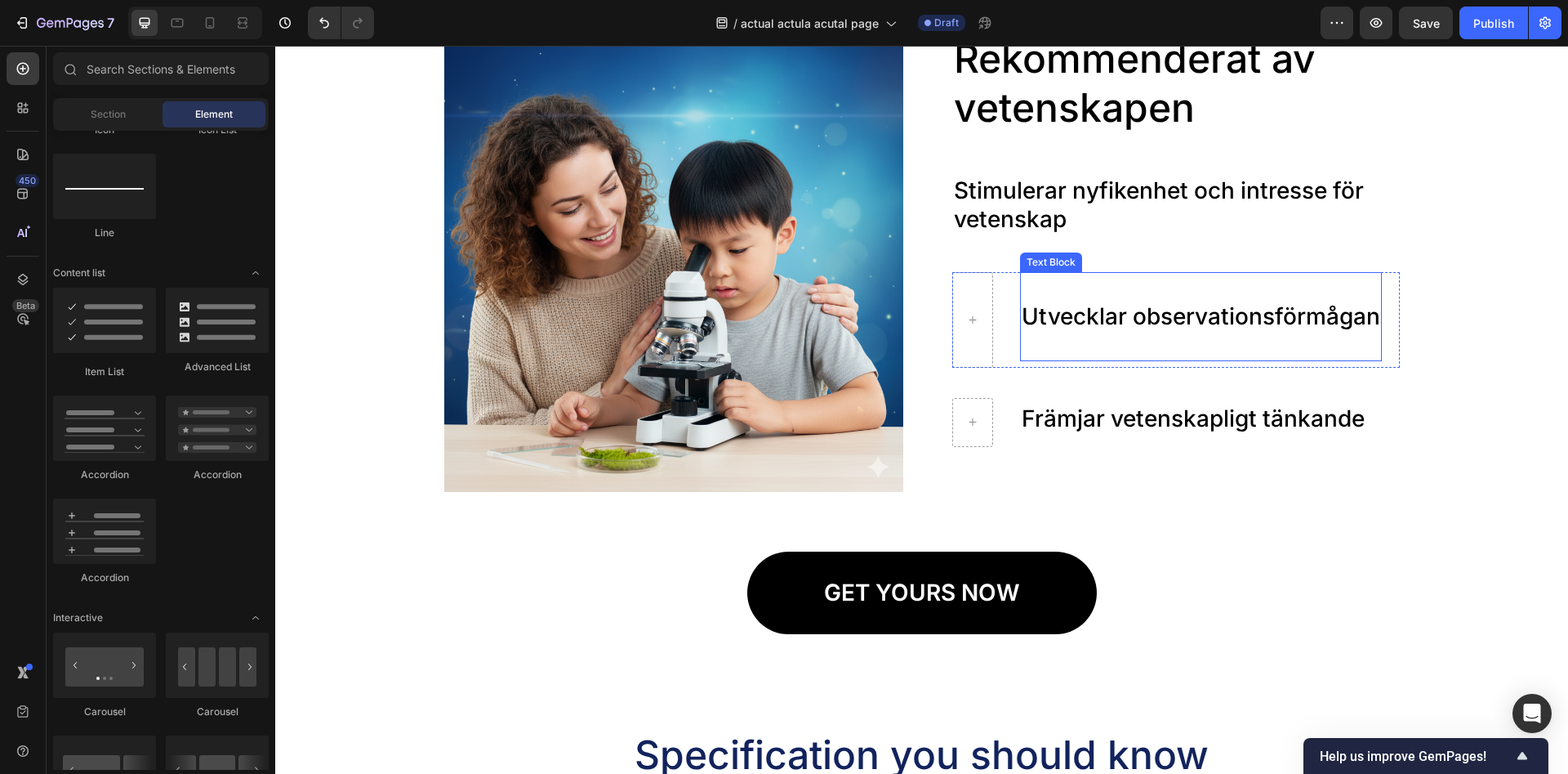
click at [1078, 332] on p at bounding box center [1201, 345] width 359 height 29
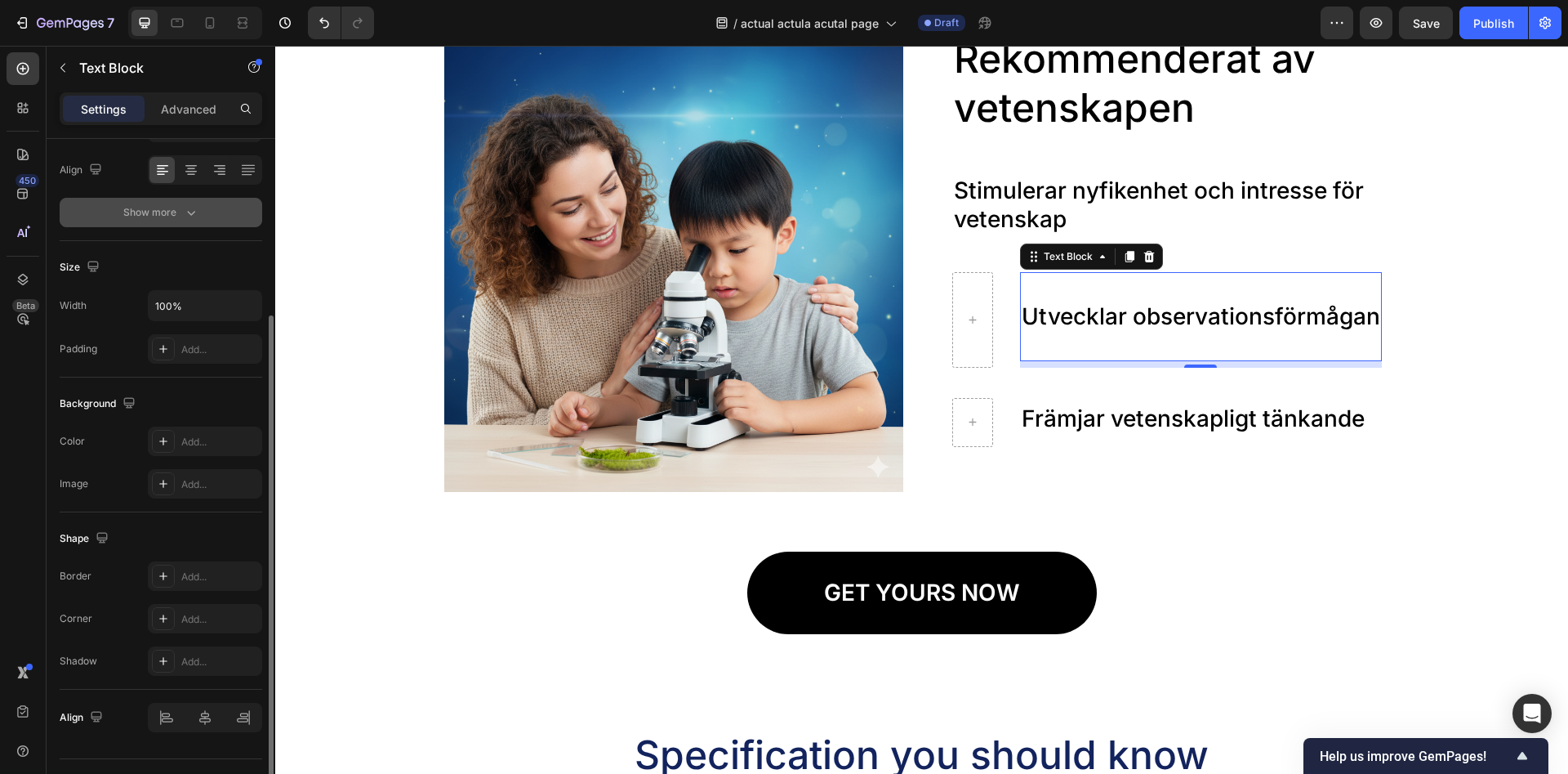
scroll to position [287, 0]
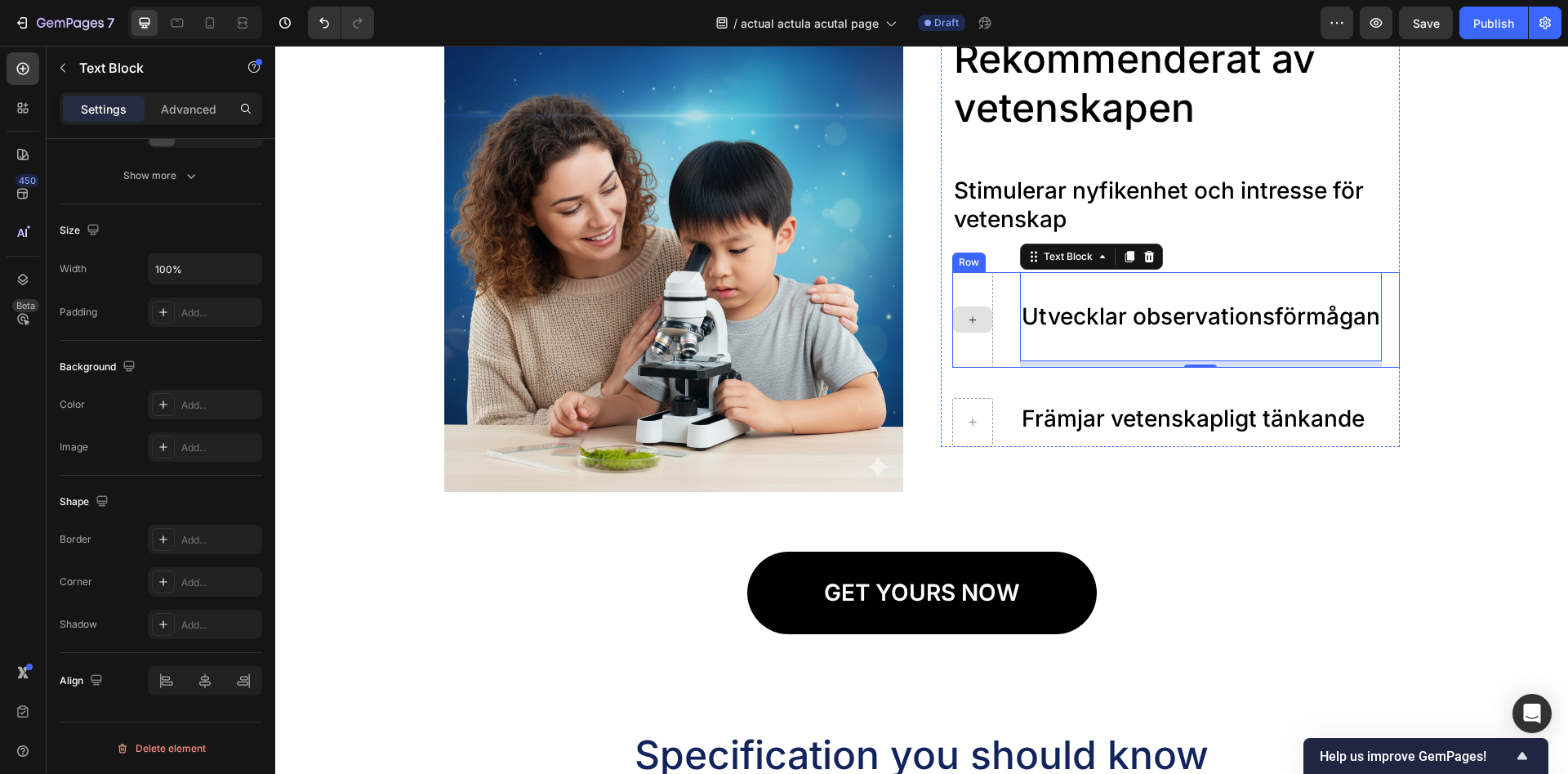
click at [984, 327] on div at bounding box center [973, 319] width 39 height 27
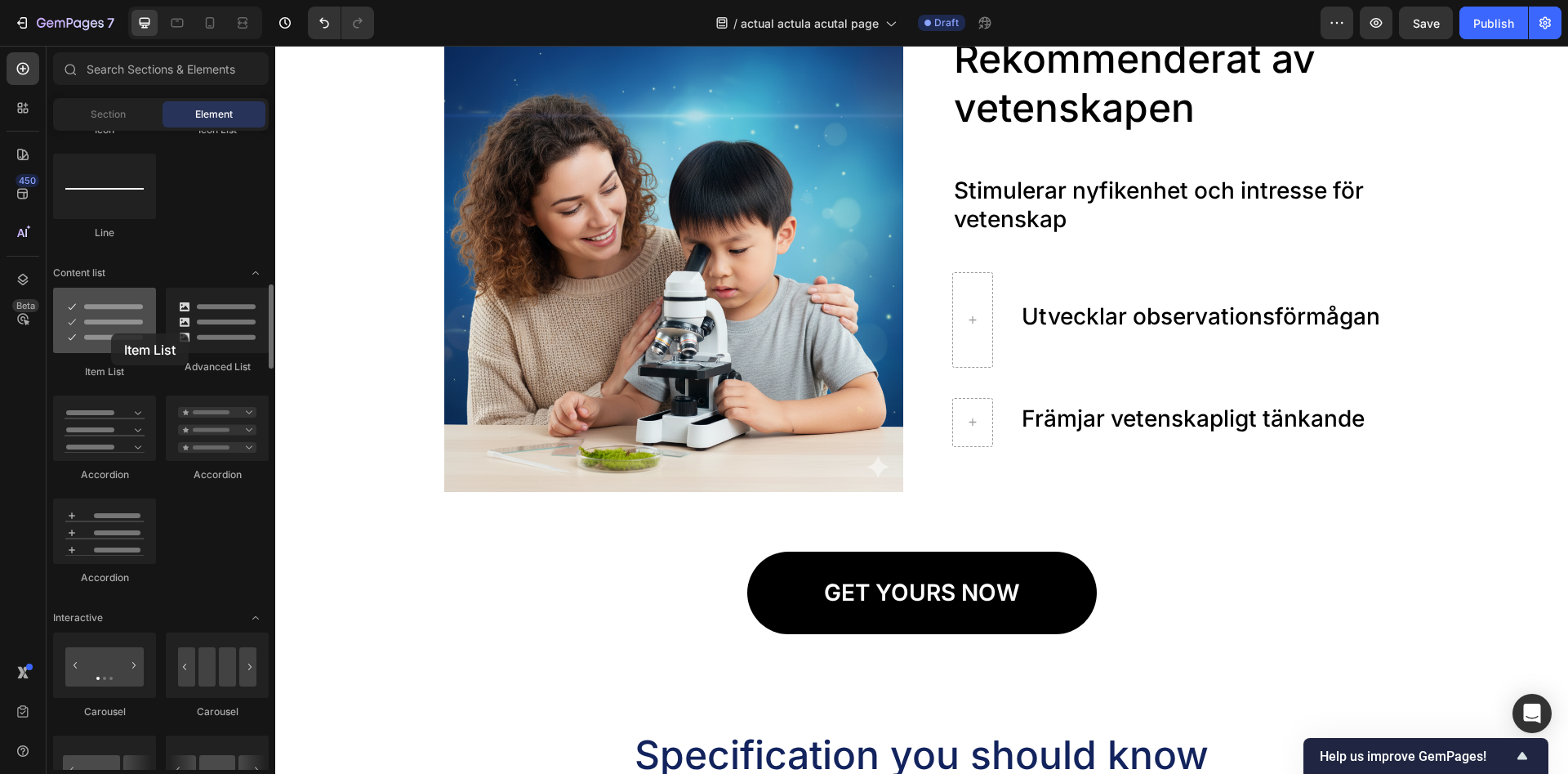
click at [111, 333] on div at bounding box center [104, 320] width 102 height 65
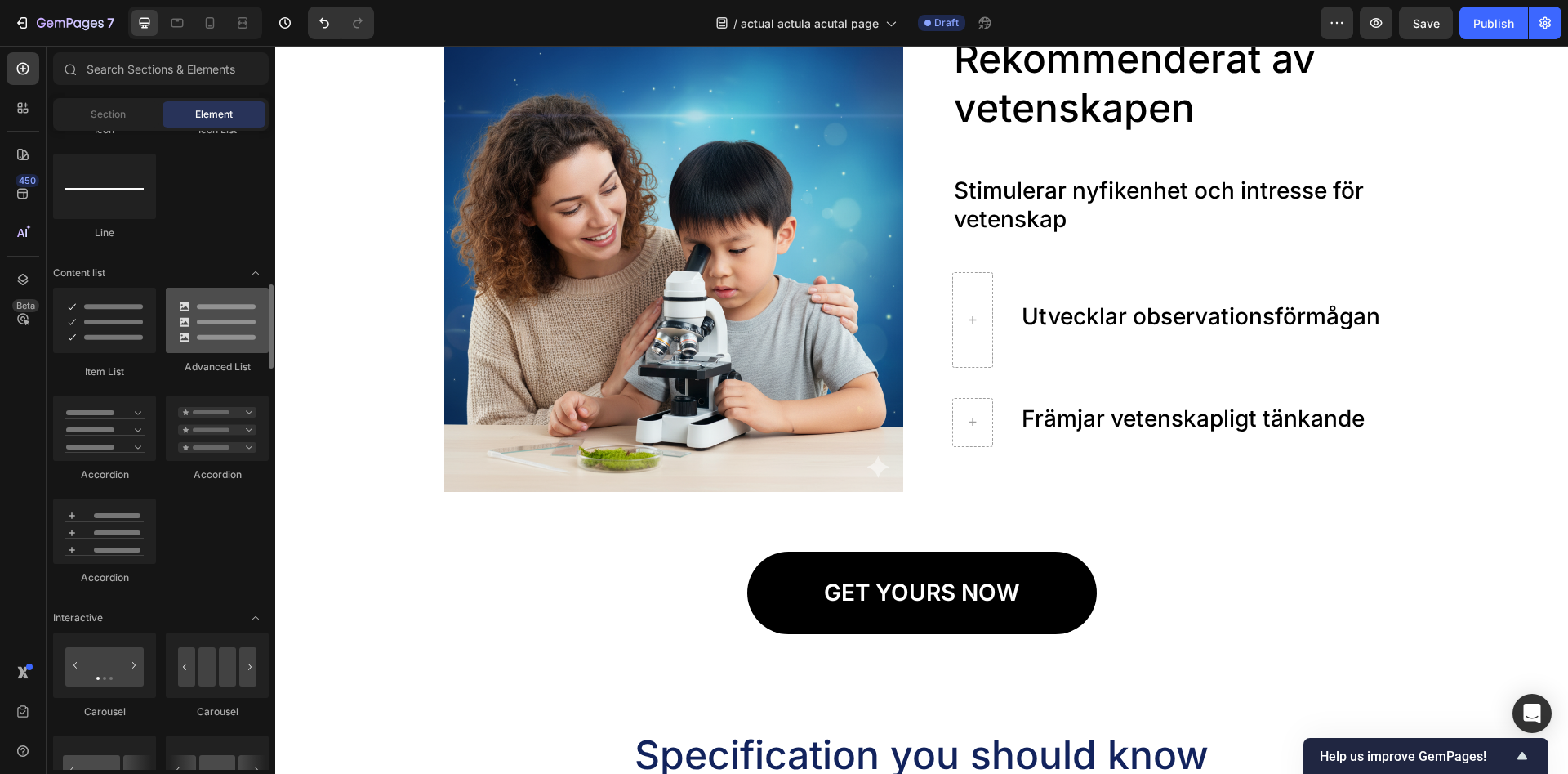
click at [229, 328] on div at bounding box center [217, 320] width 102 height 65
click at [210, 441] on div at bounding box center [217, 428] width 102 height 65
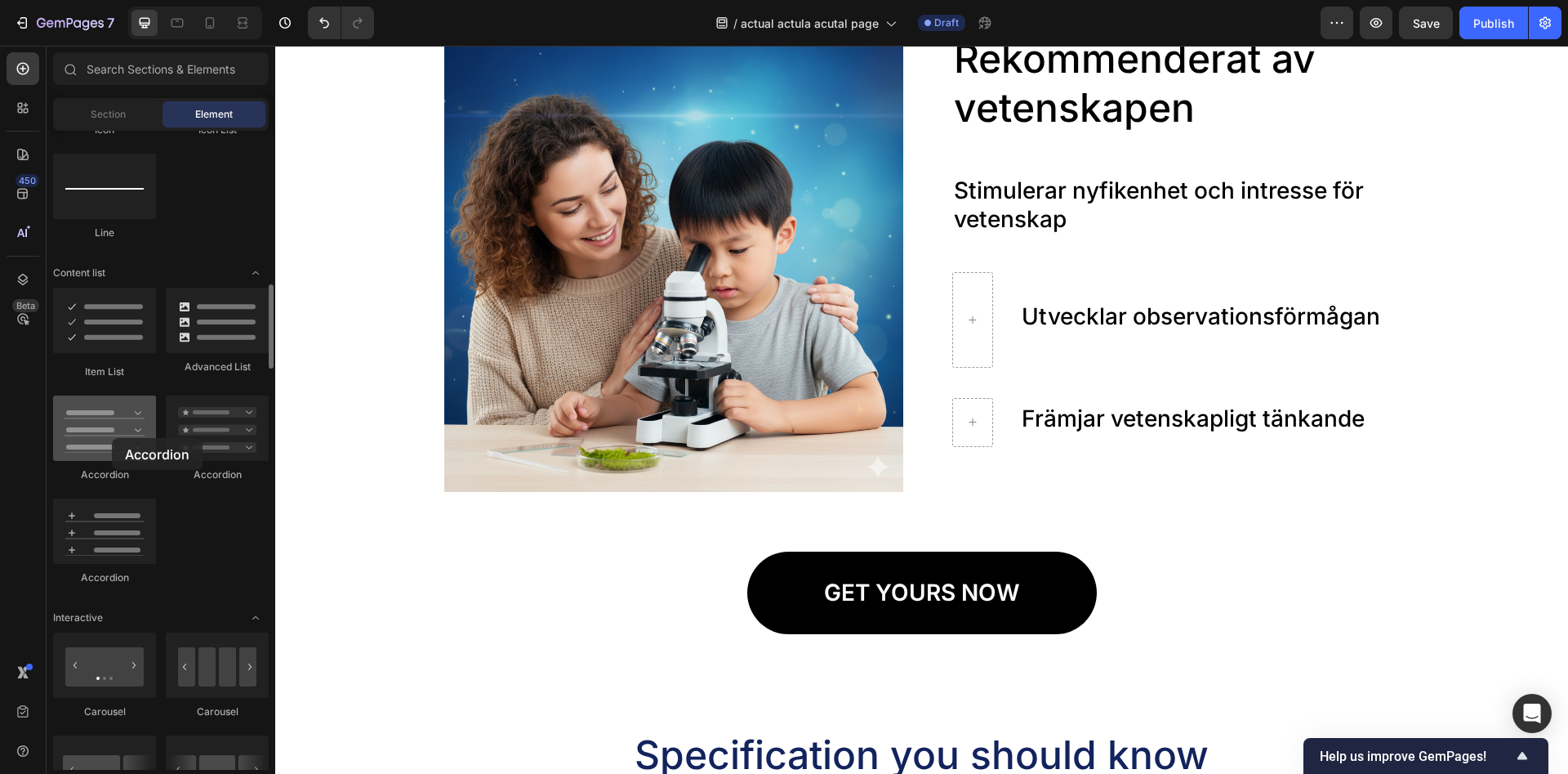
click at [112, 438] on div at bounding box center [104, 428] width 102 height 65
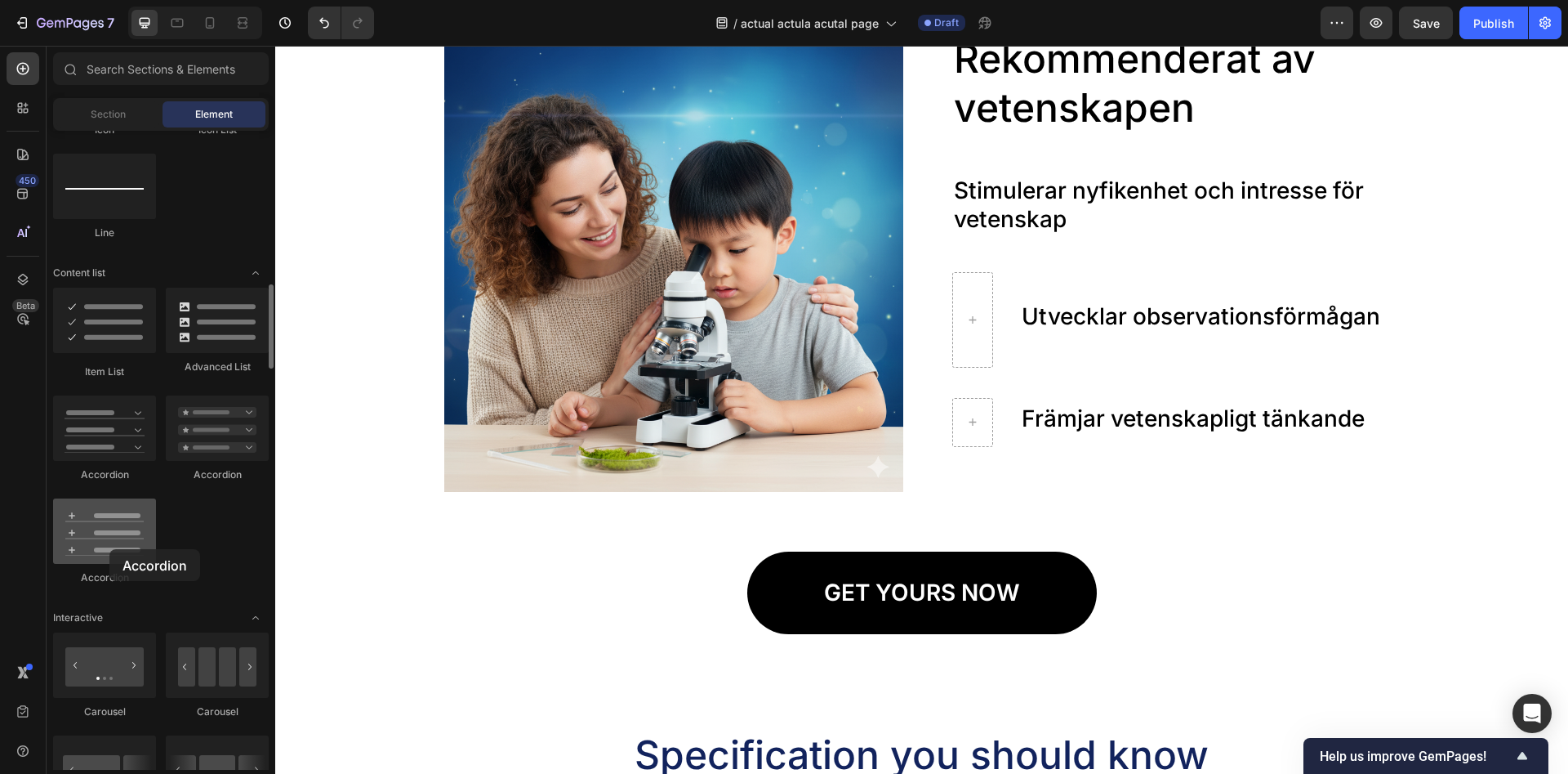
click at [109, 549] on div at bounding box center [104, 531] width 102 height 65
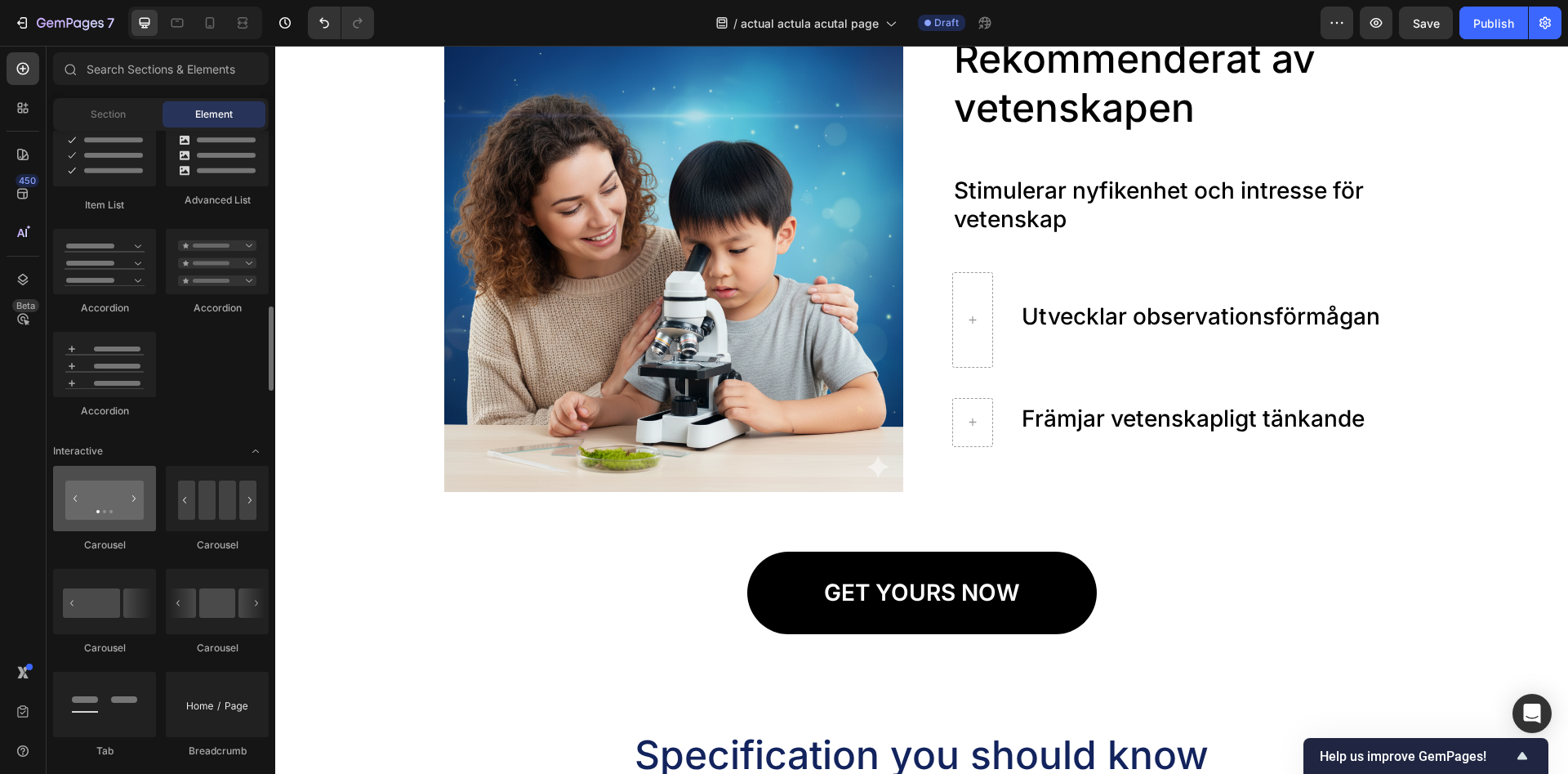
click at [112, 525] on div at bounding box center [104, 498] width 102 height 65
click at [217, 518] on div at bounding box center [217, 498] width 102 height 65
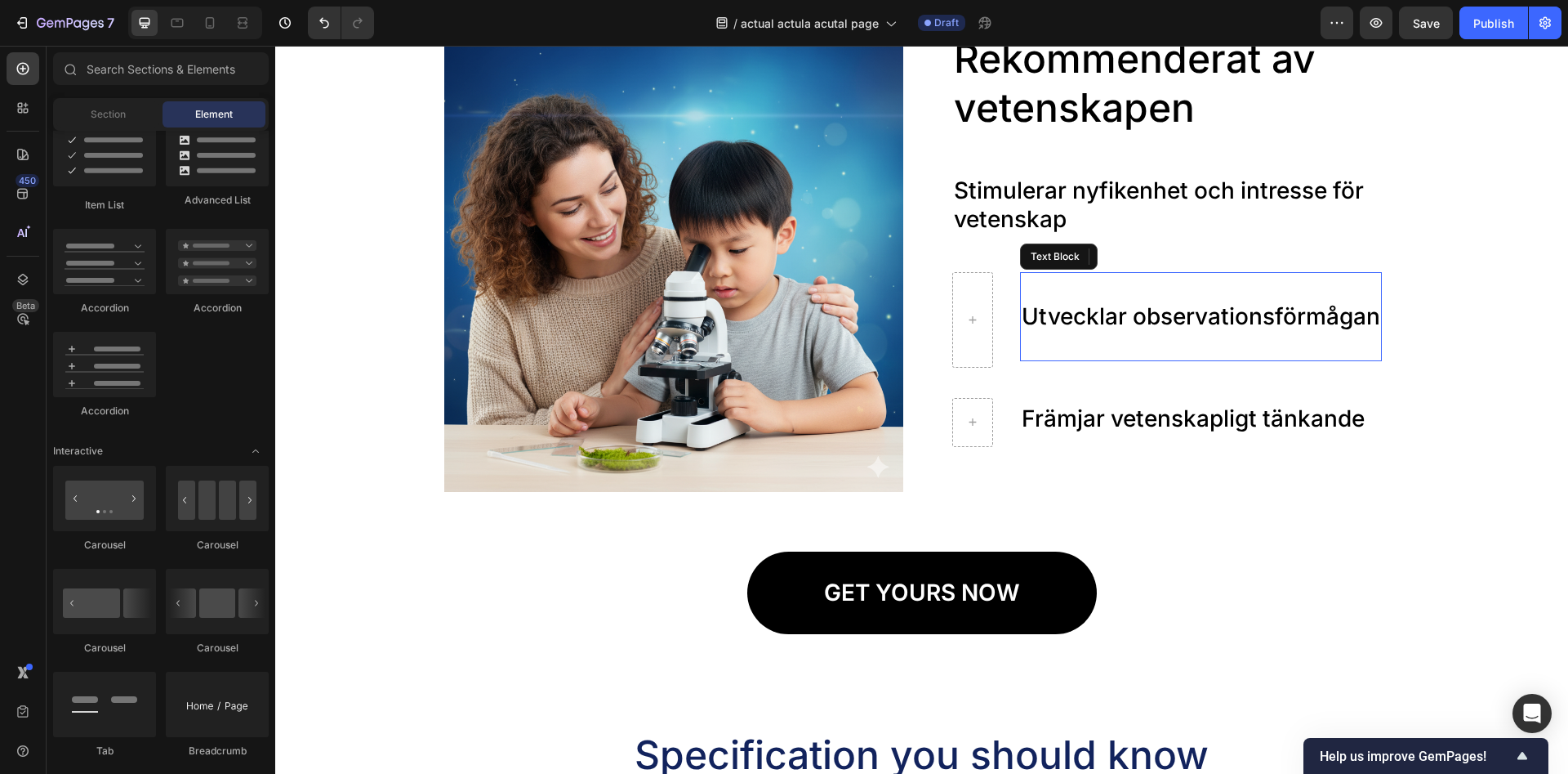
click at [1057, 330] on p "Utvecklar observationsförmågan" at bounding box center [1201, 303] width 359 height 57
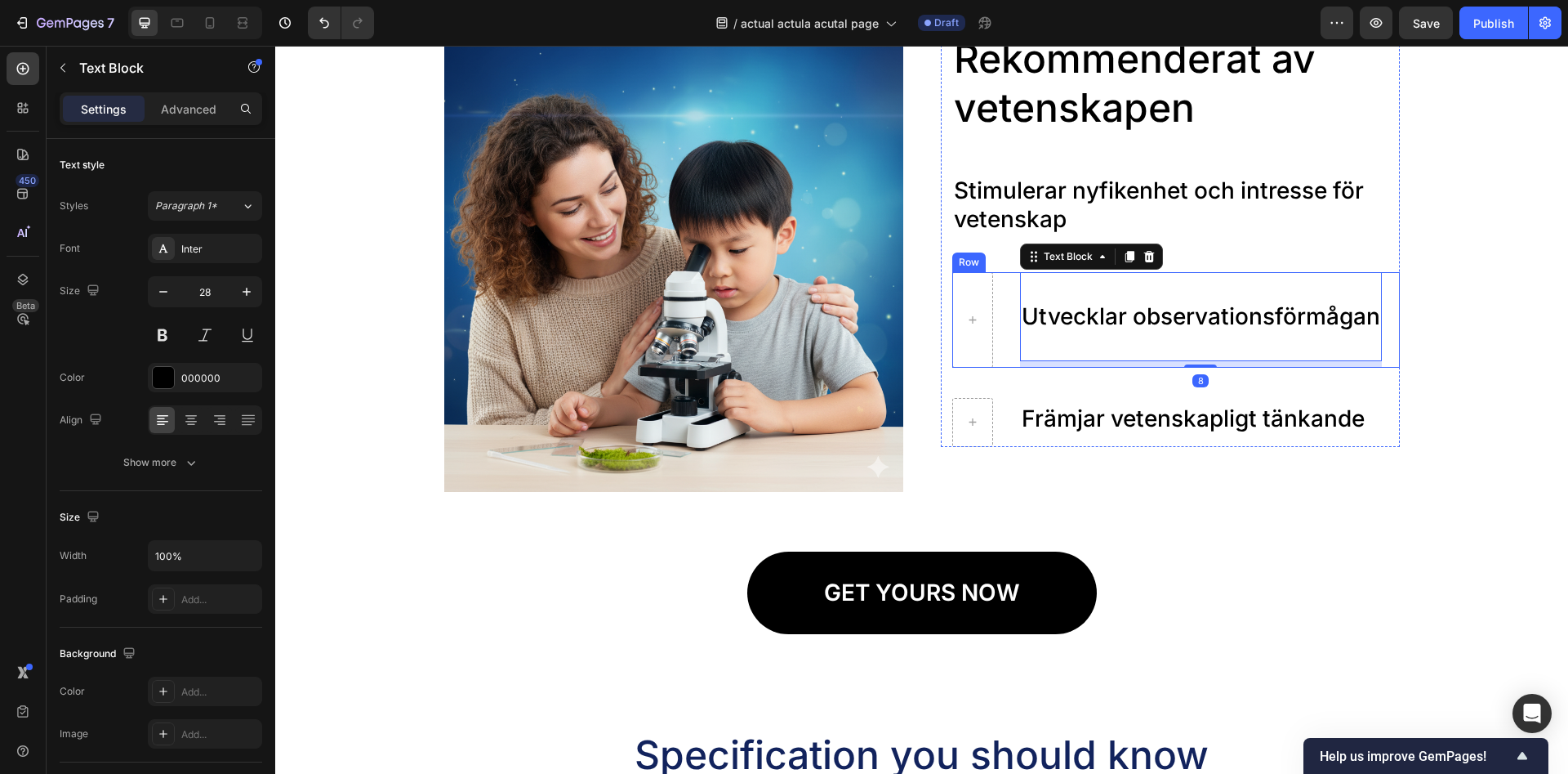
click at [1005, 324] on div "Utvecklar observationsförmågan Text Block 8 Row" at bounding box center [1176, 319] width 447 height 96
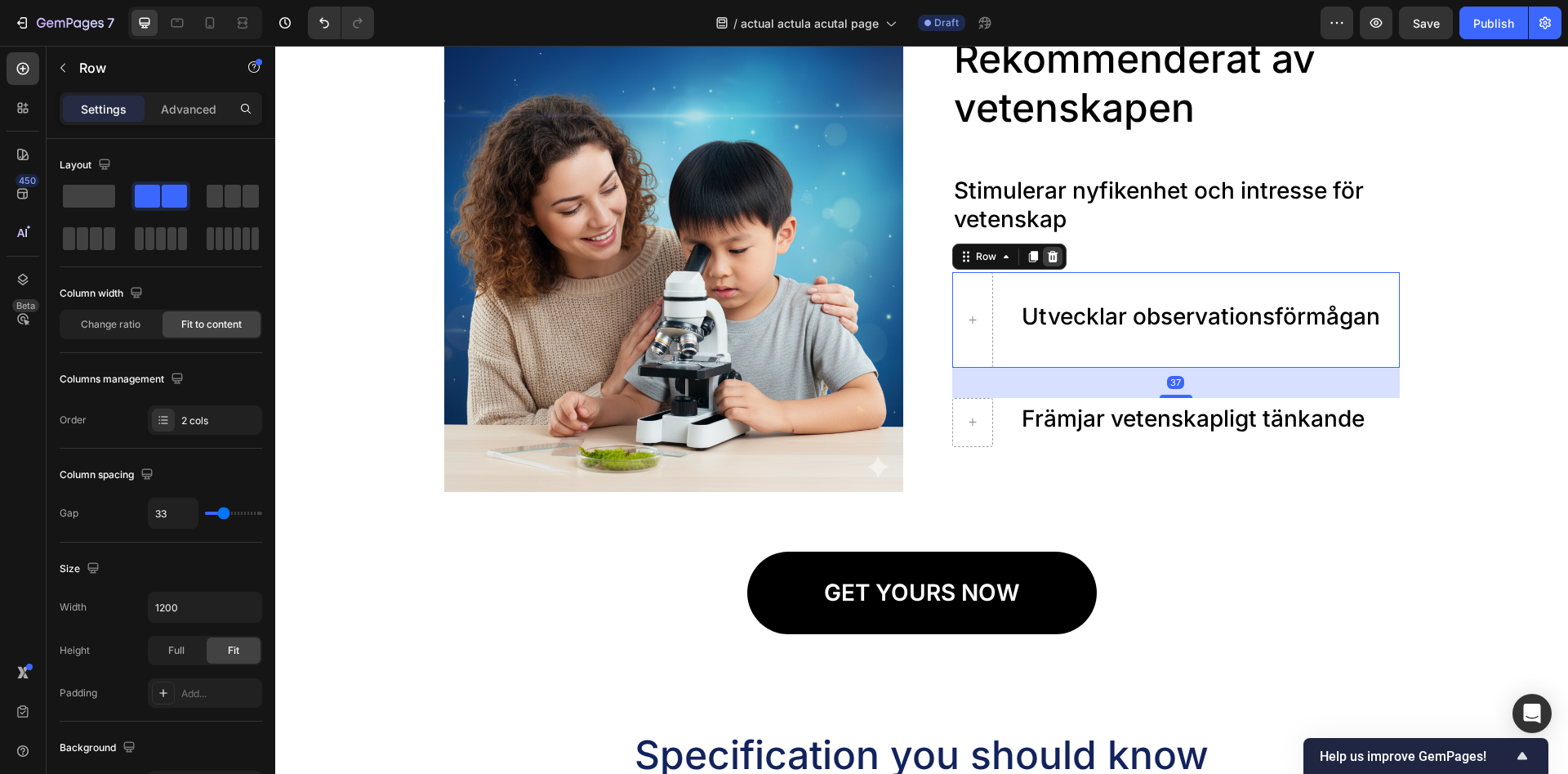
click at [1047, 251] on icon at bounding box center [1053, 256] width 13 height 13
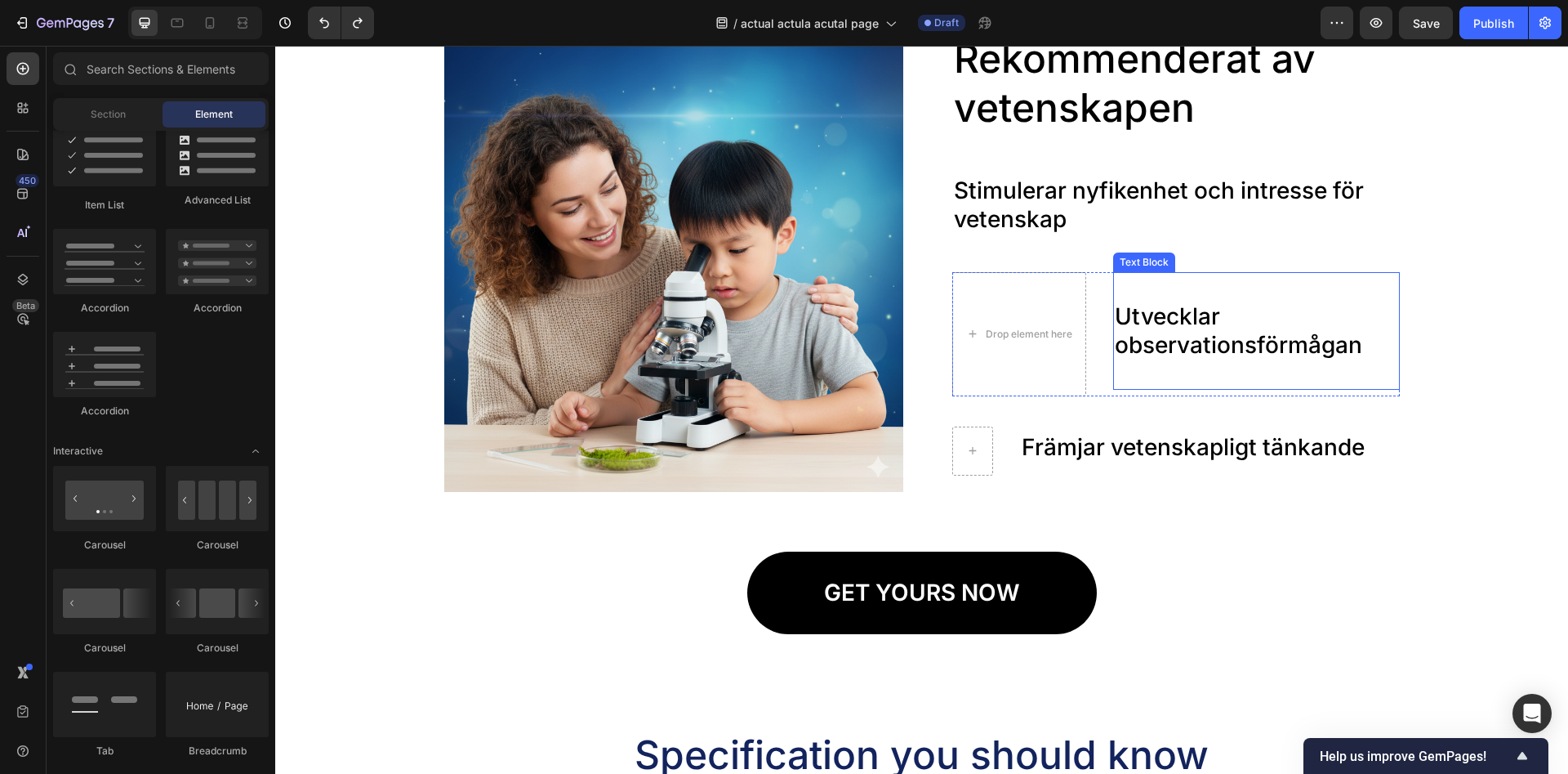
click at [1152, 323] on p "Utvecklar observationsförmågan" at bounding box center [1257, 317] width 284 height 86
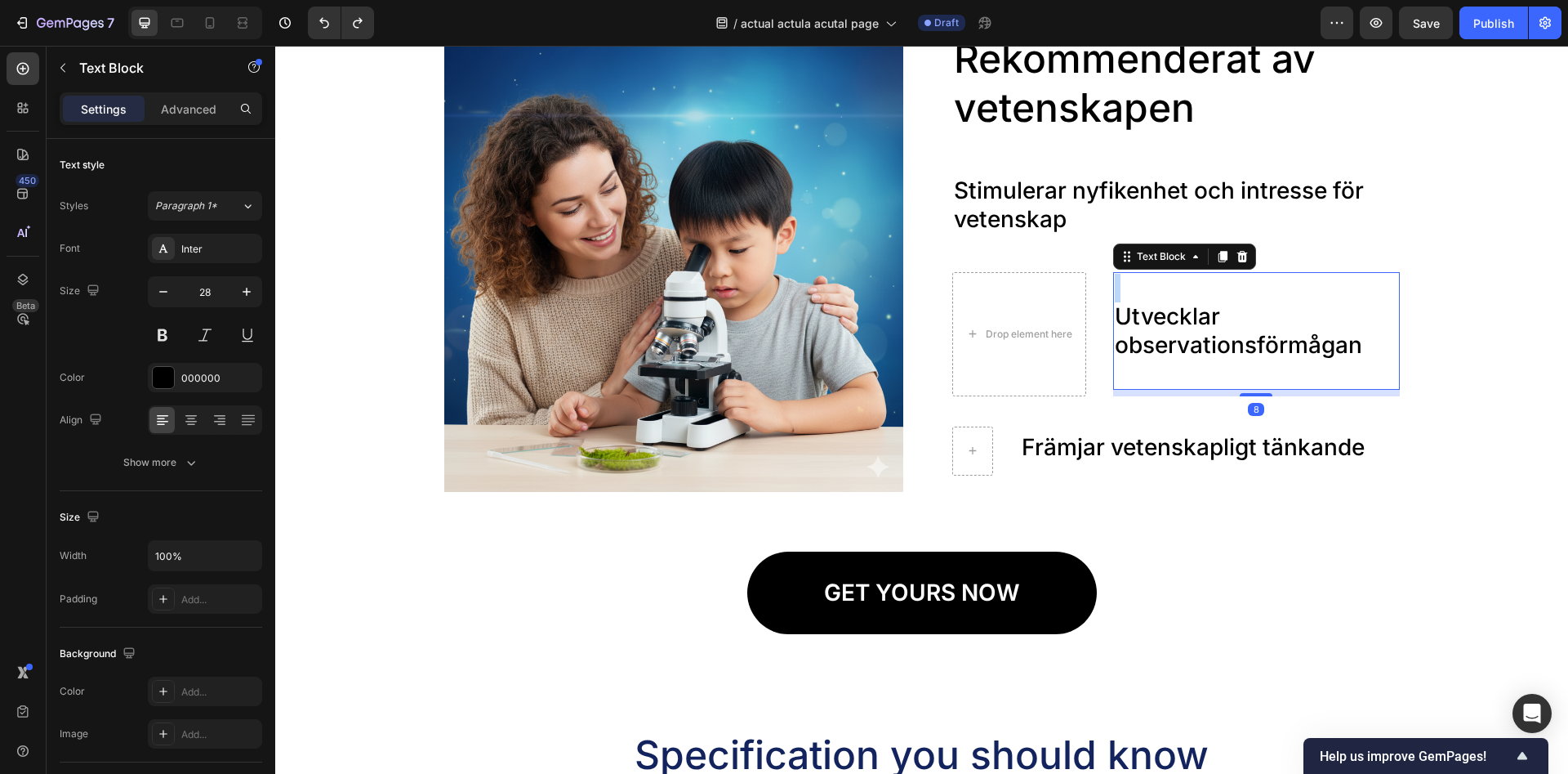
click at [1152, 323] on p "Utvecklar observationsförmågan" at bounding box center [1257, 317] width 284 height 86
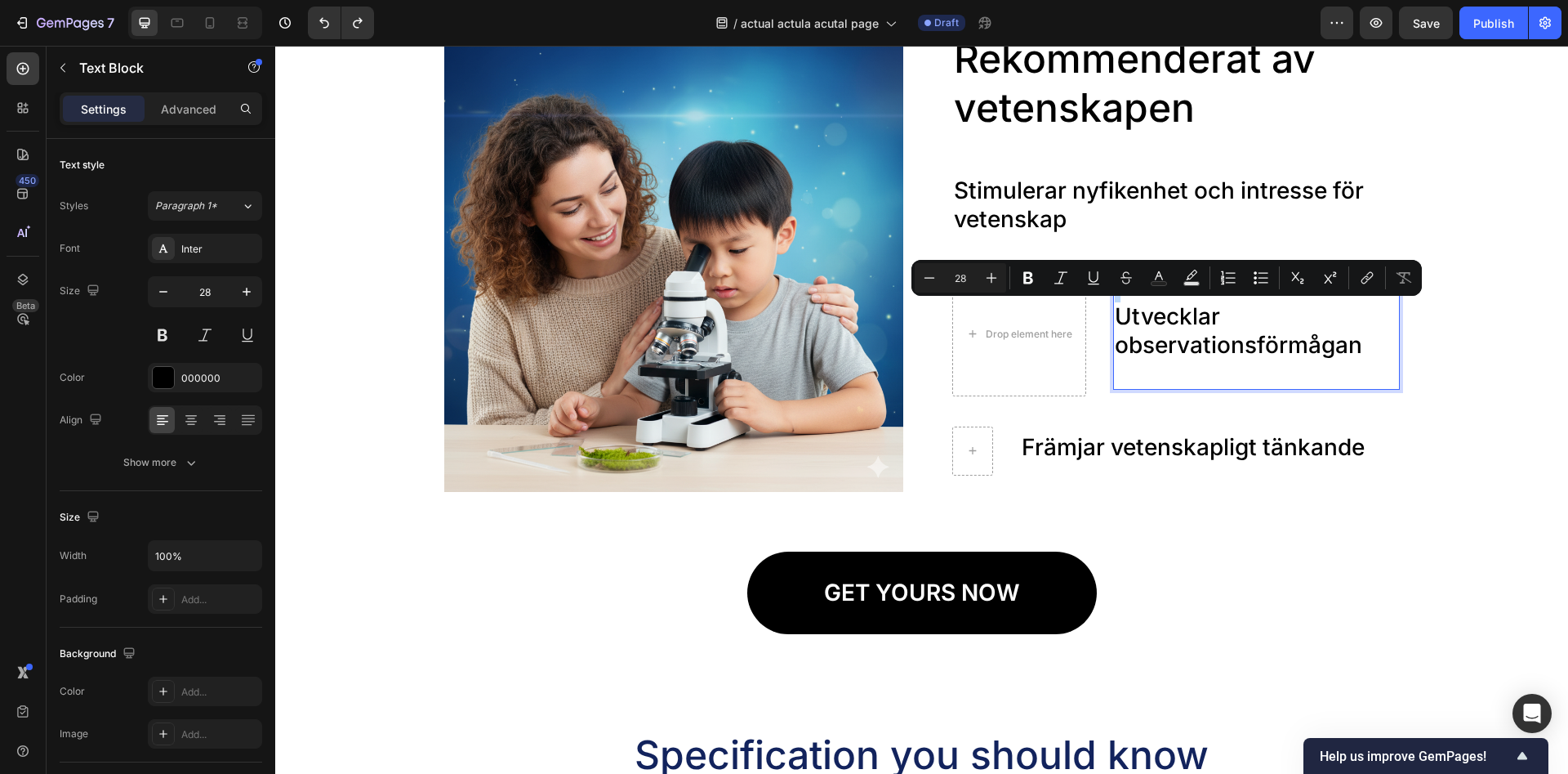
click at [1151, 323] on p "Utvecklar observationsförmågan" at bounding box center [1257, 317] width 284 height 86
click at [1274, 324] on p "Utvecklar observationsförmågan" at bounding box center [1257, 317] width 284 height 86
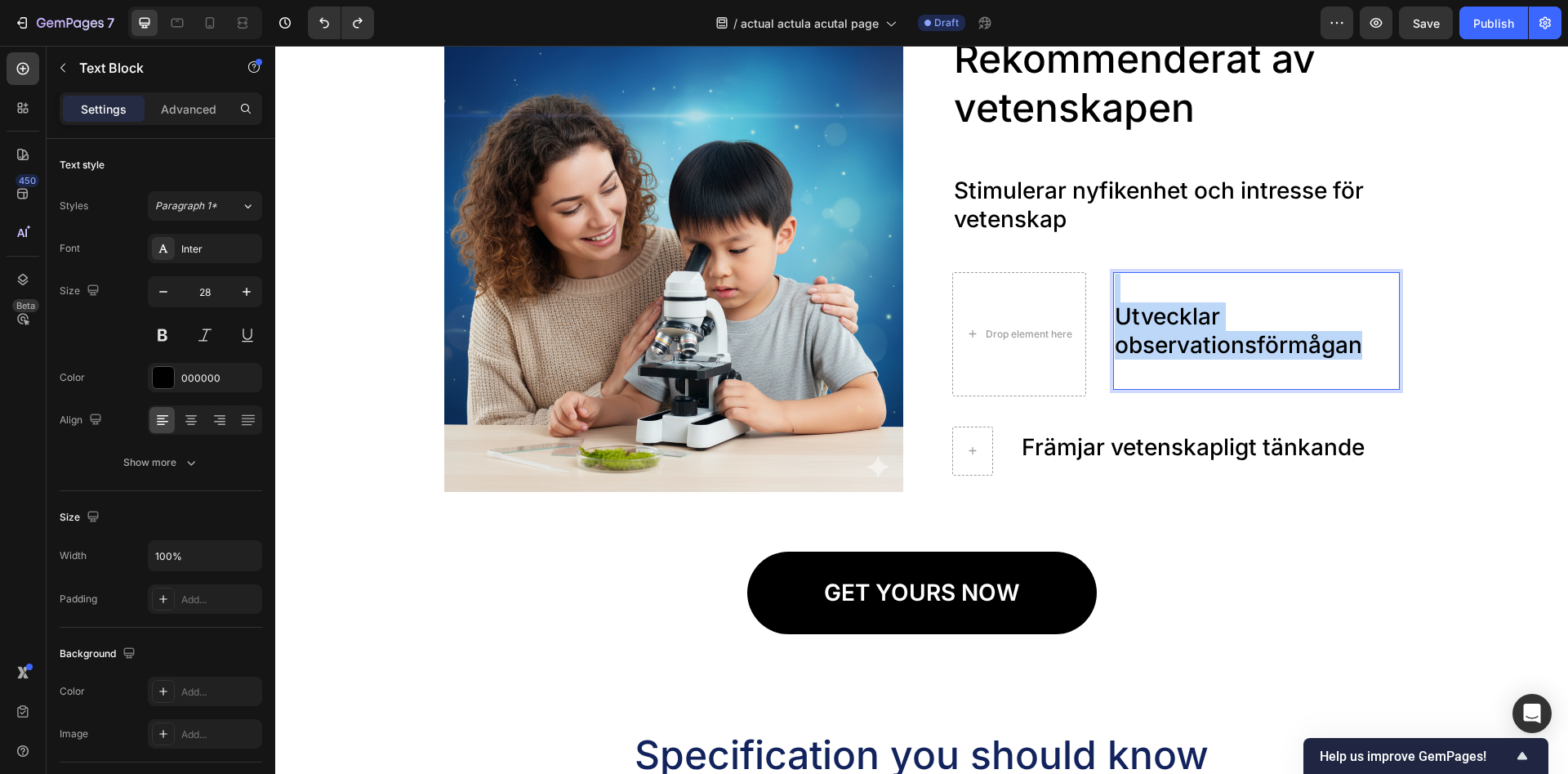
click at [1274, 324] on p "Utvecklar observationsförmågan" at bounding box center [1257, 317] width 284 height 86
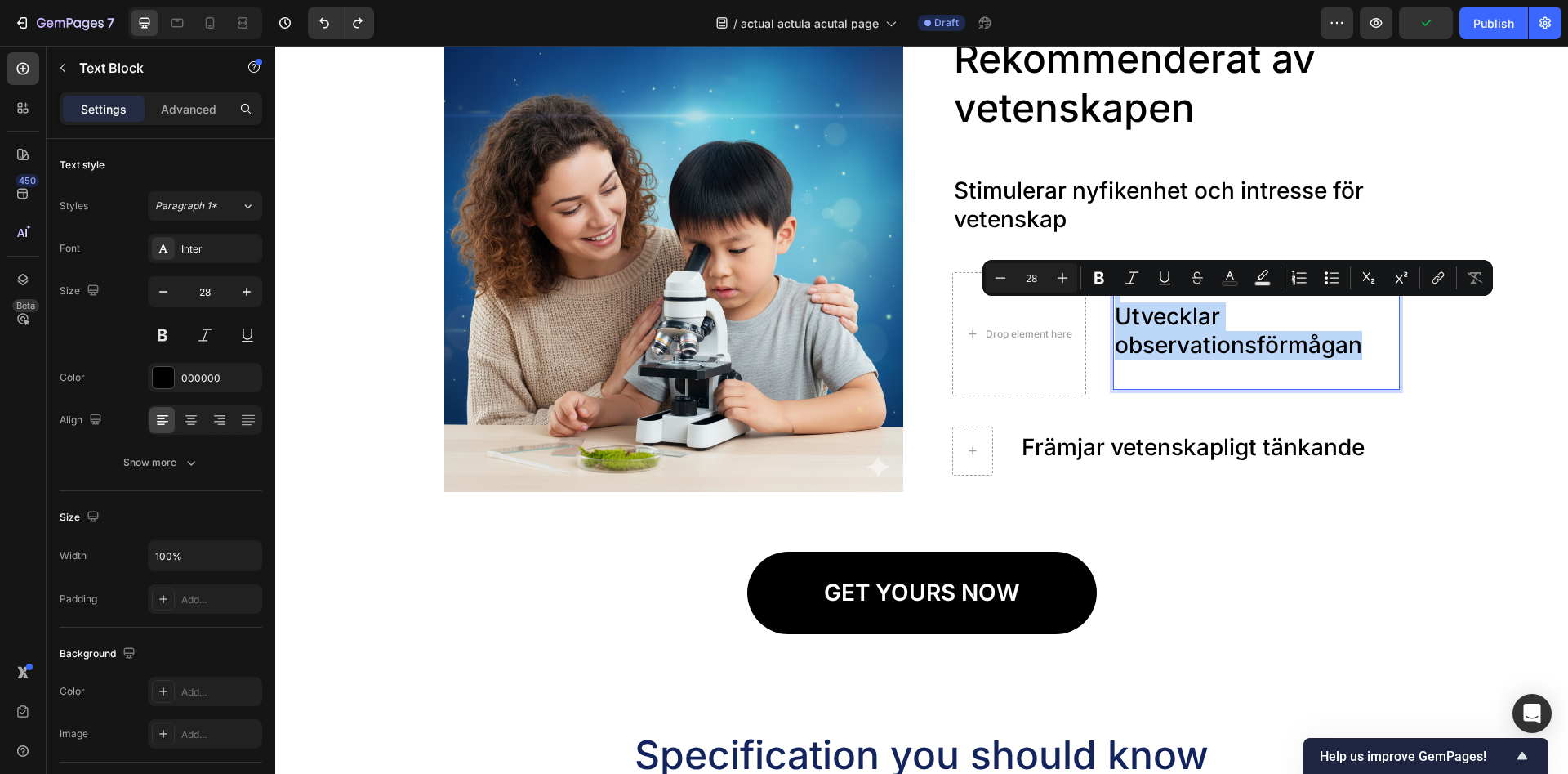
click at [1200, 355] on p "Utvecklar observationsförmågan" at bounding box center [1257, 317] width 284 height 86
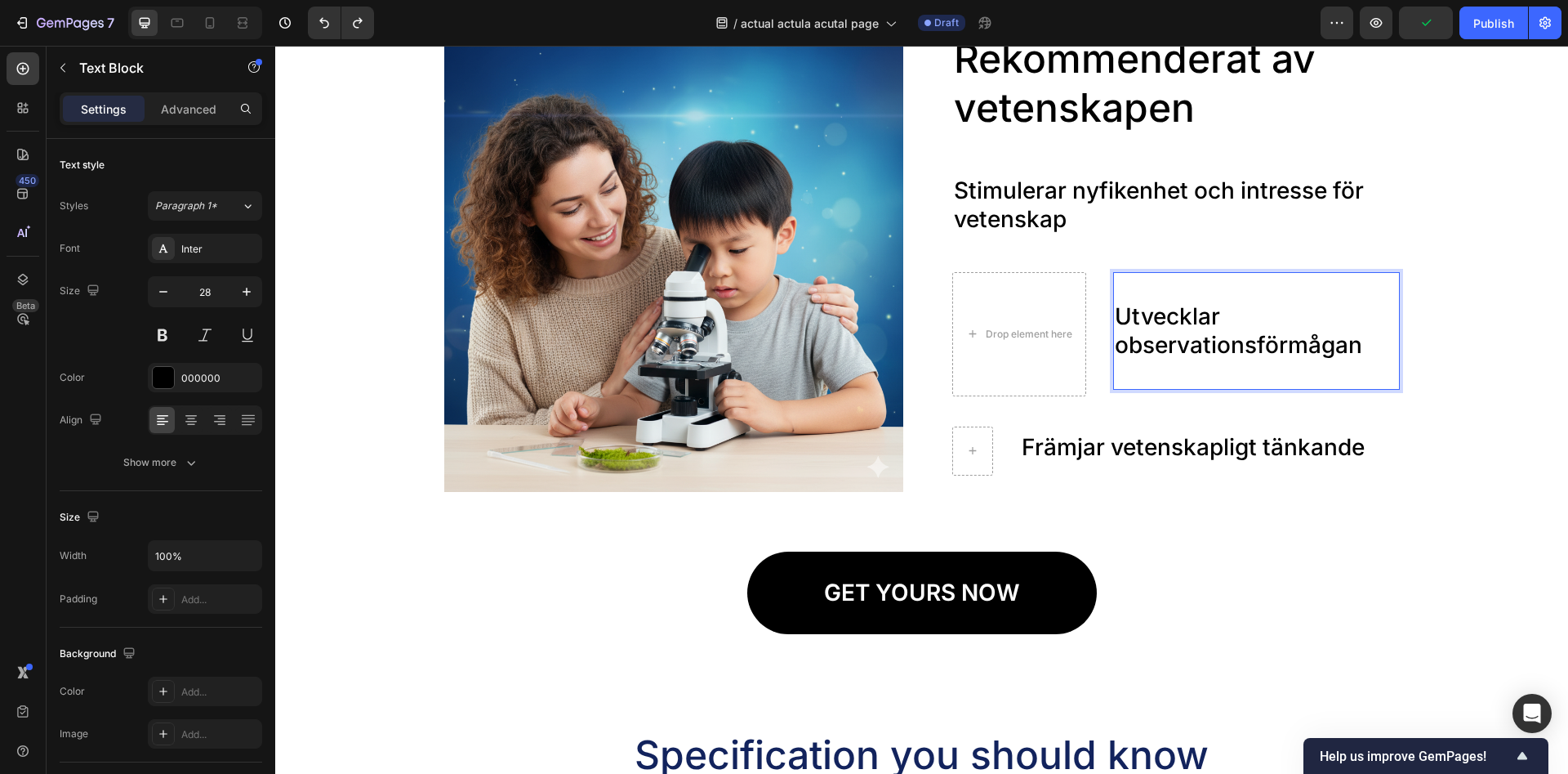
click at [1038, 298] on div "Drop element here" at bounding box center [1019, 334] width 134 height 124
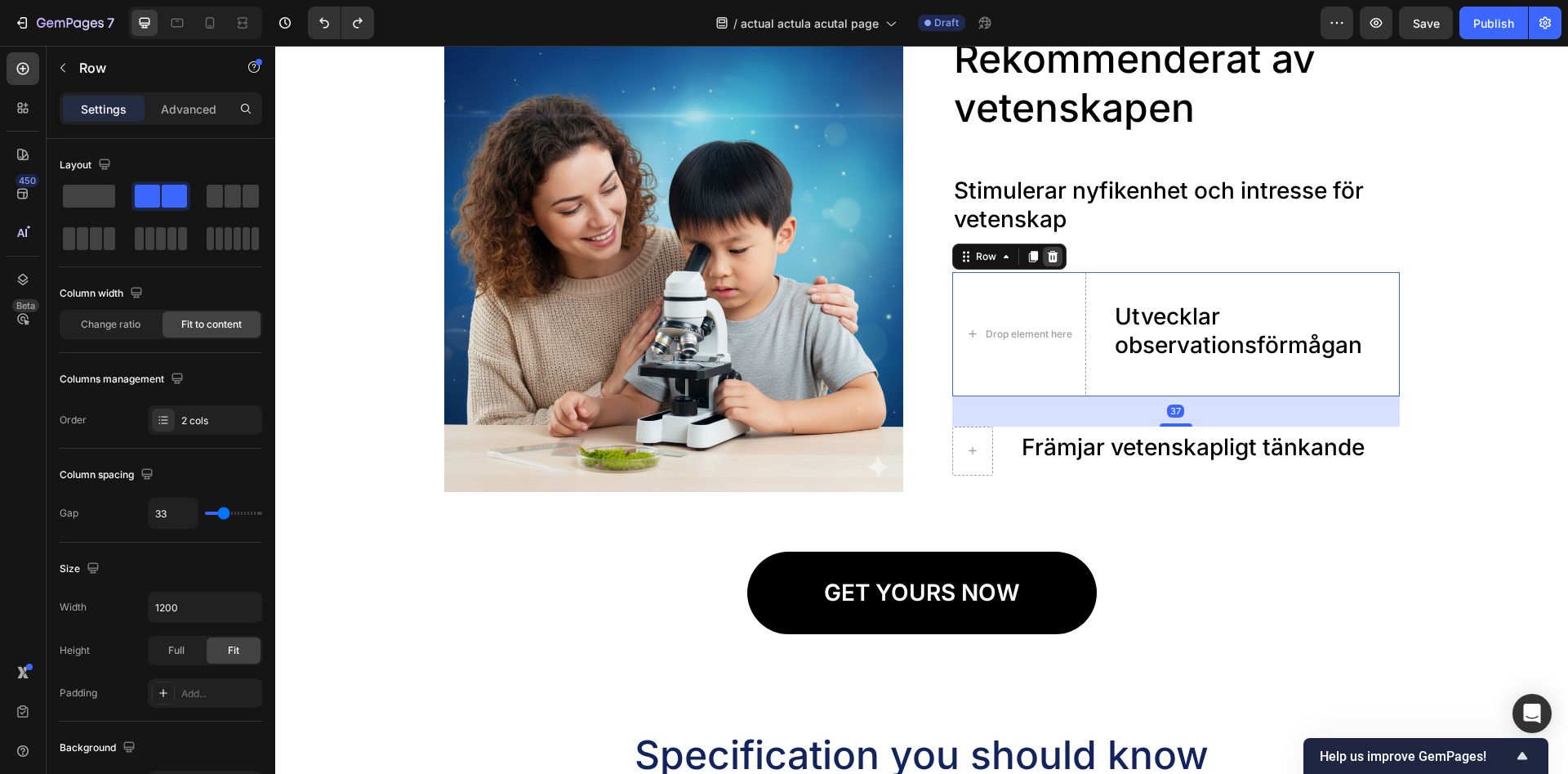
click at [1052, 262] on icon at bounding box center [1053, 256] width 13 height 13
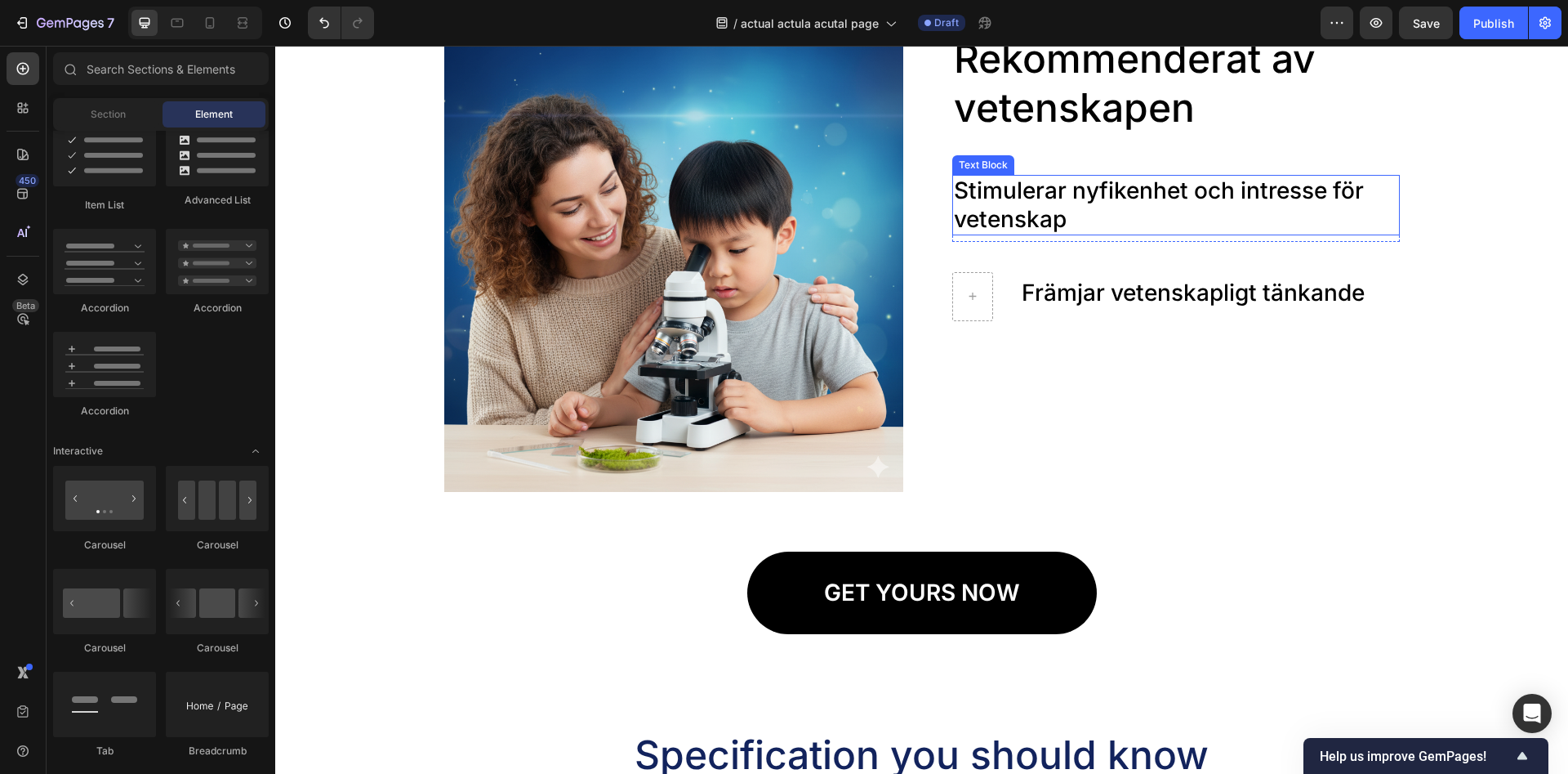
click at [1047, 217] on p "Stimulerar nyfikenhet och intresse för vetenskap" at bounding box center [1176, 205] width 444 height 57
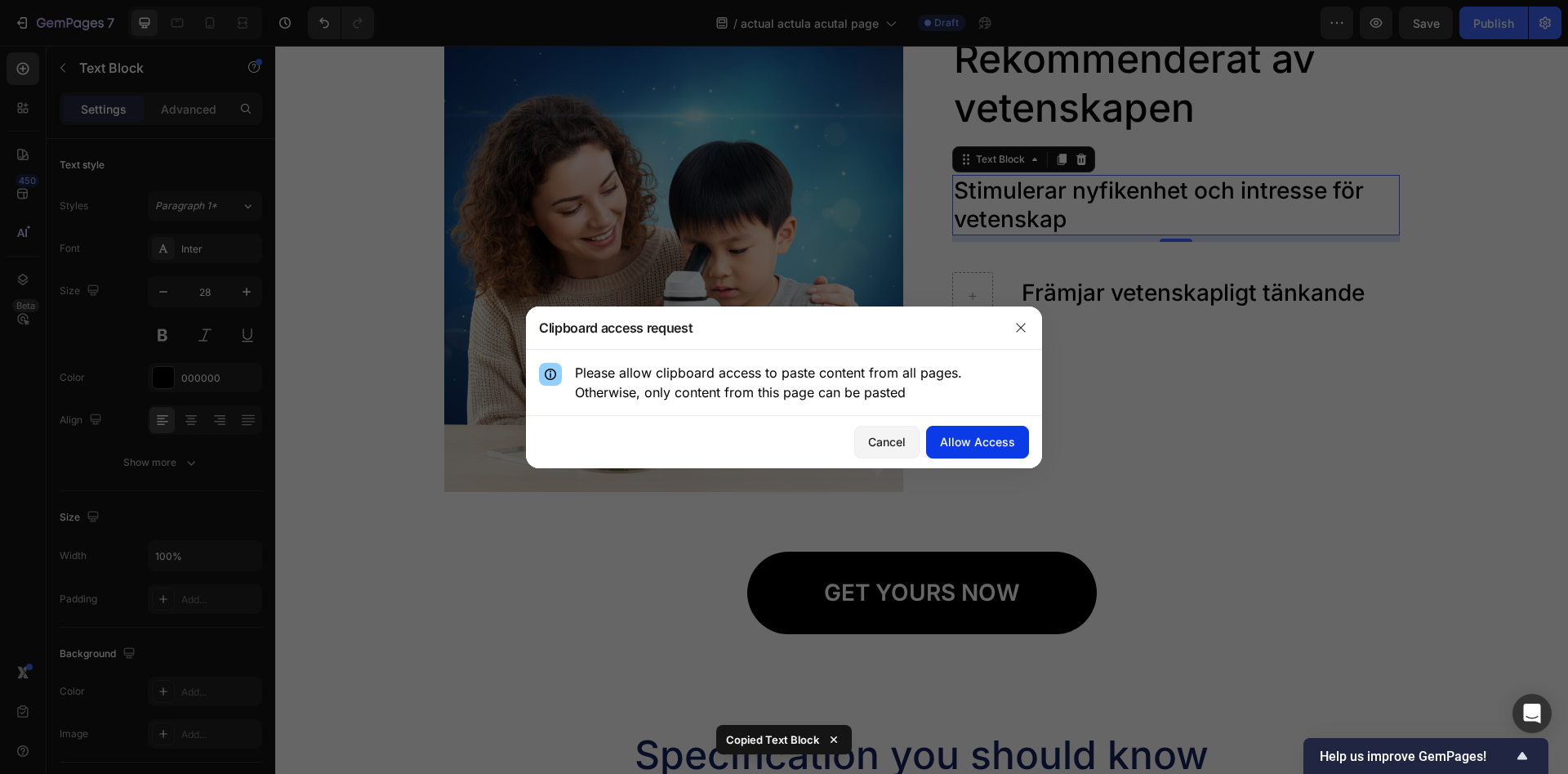
click at [962, 443] on div "Allow Access" at bounding box center [978, 441] width 75 height 17
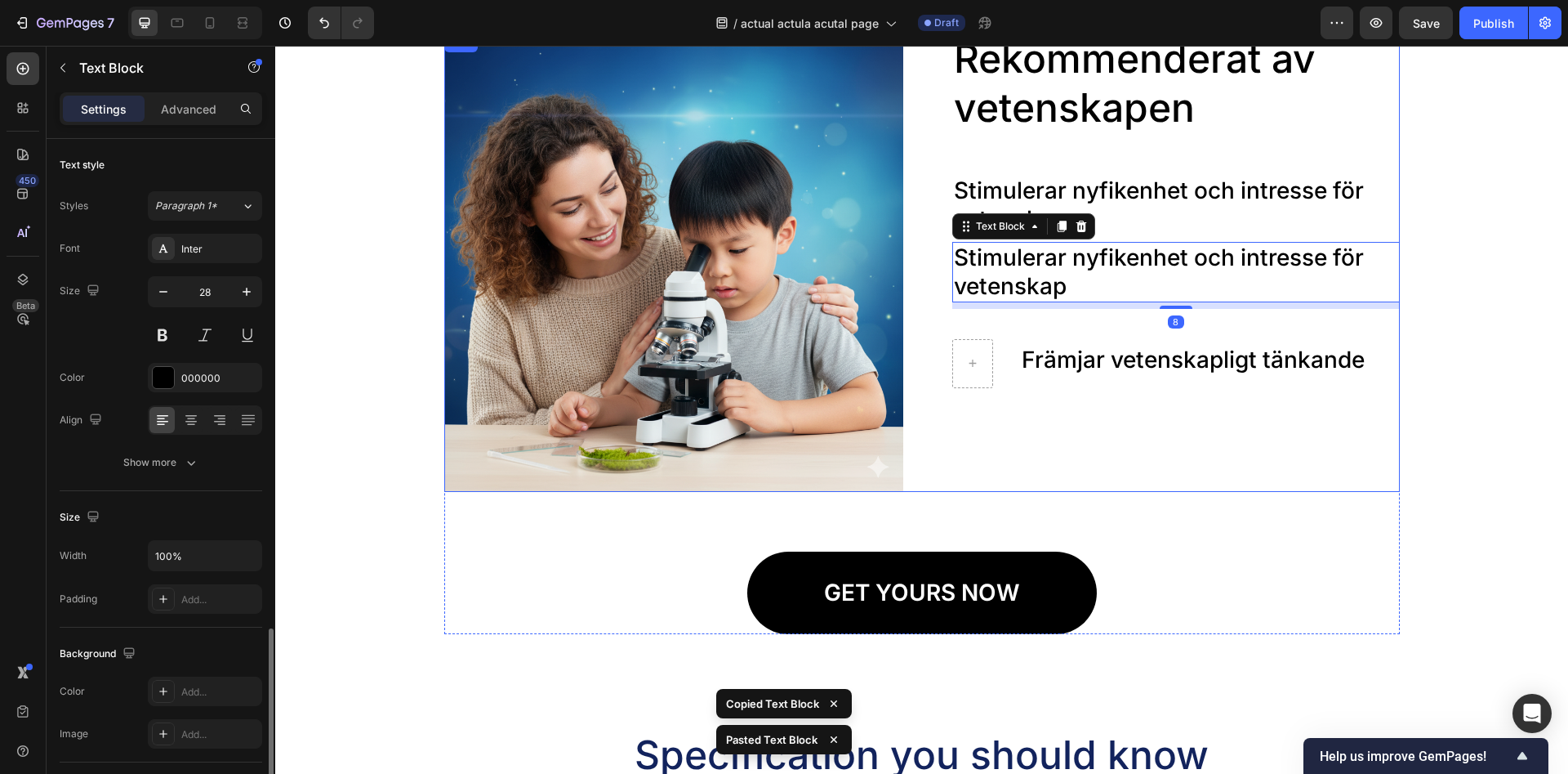
scroll to position [287, 0]
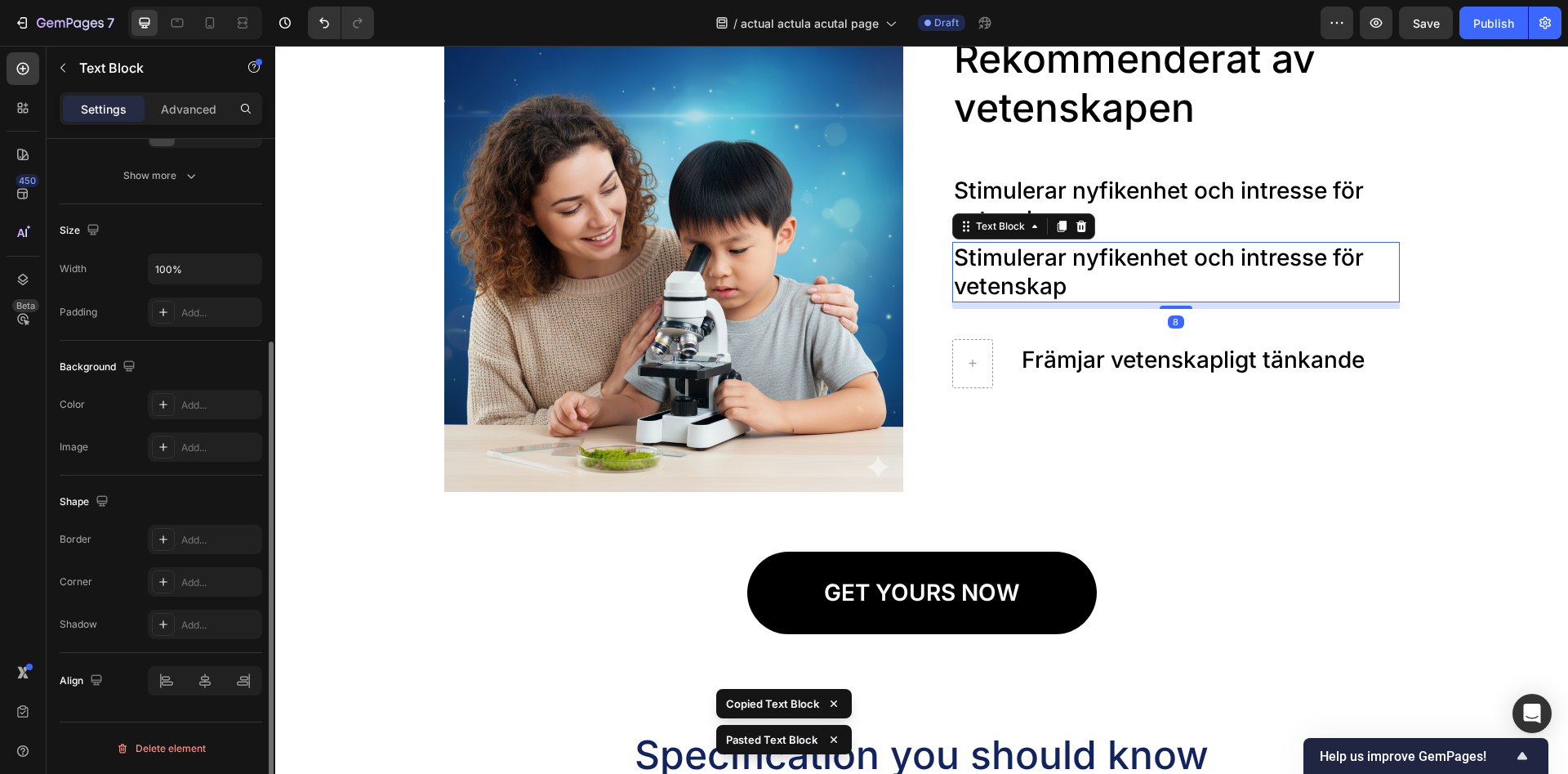
click at [1084, 261] on p "Stimulerar nyfikenhet och intresse för vetenskap" at bounding box center [1176, 272] width 444 height 57
click at [1082, 267] on p "Stimulerar nyfikenhet och intresse för vetenskap" at bounding box center [1176, 272] width 444 height 57
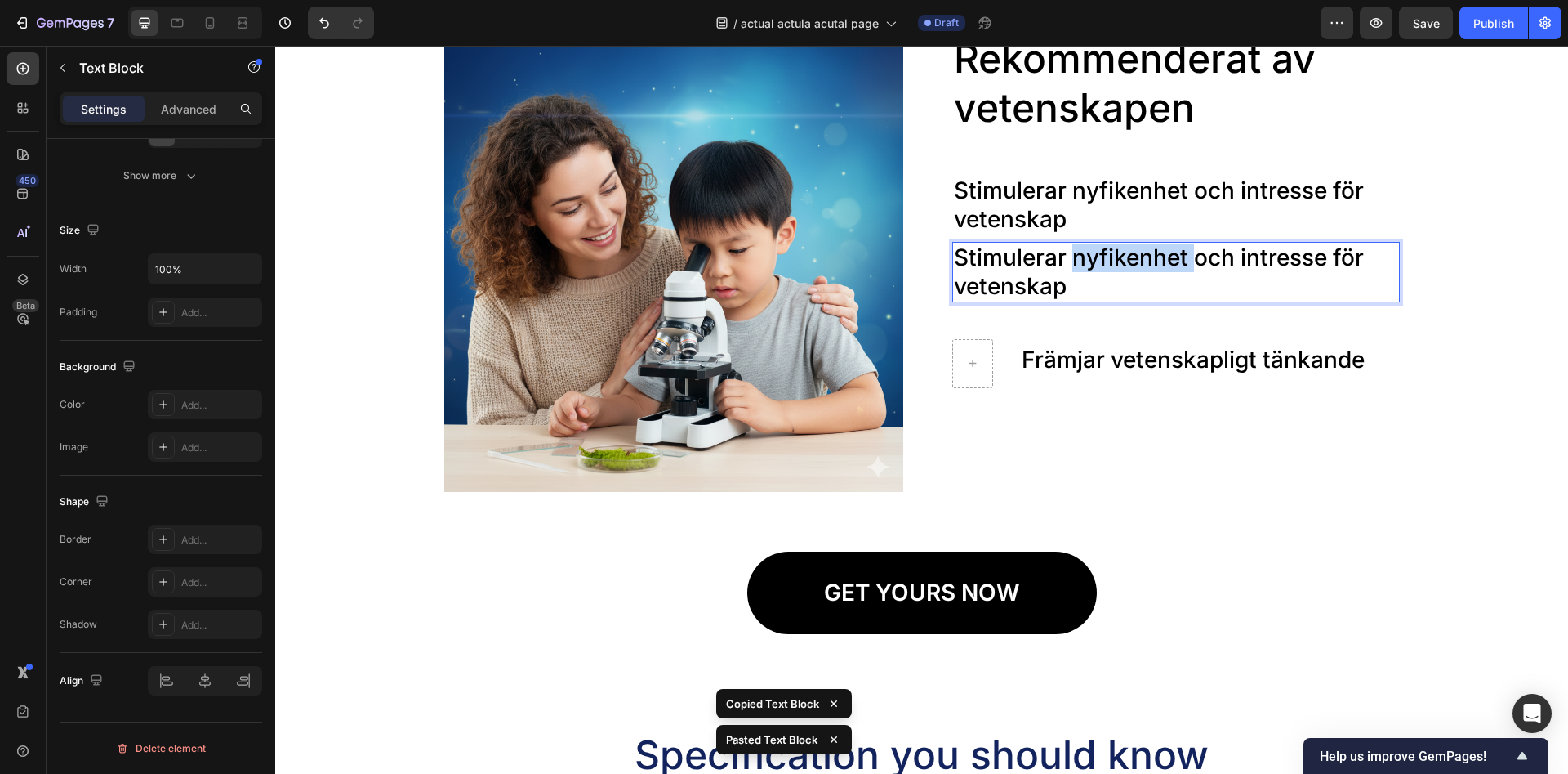
click at [1082, 267] on p "Stimulerar nyfikenhet och intresse för vetenskap" at bounding box center [1176, 272] width 444 height 57
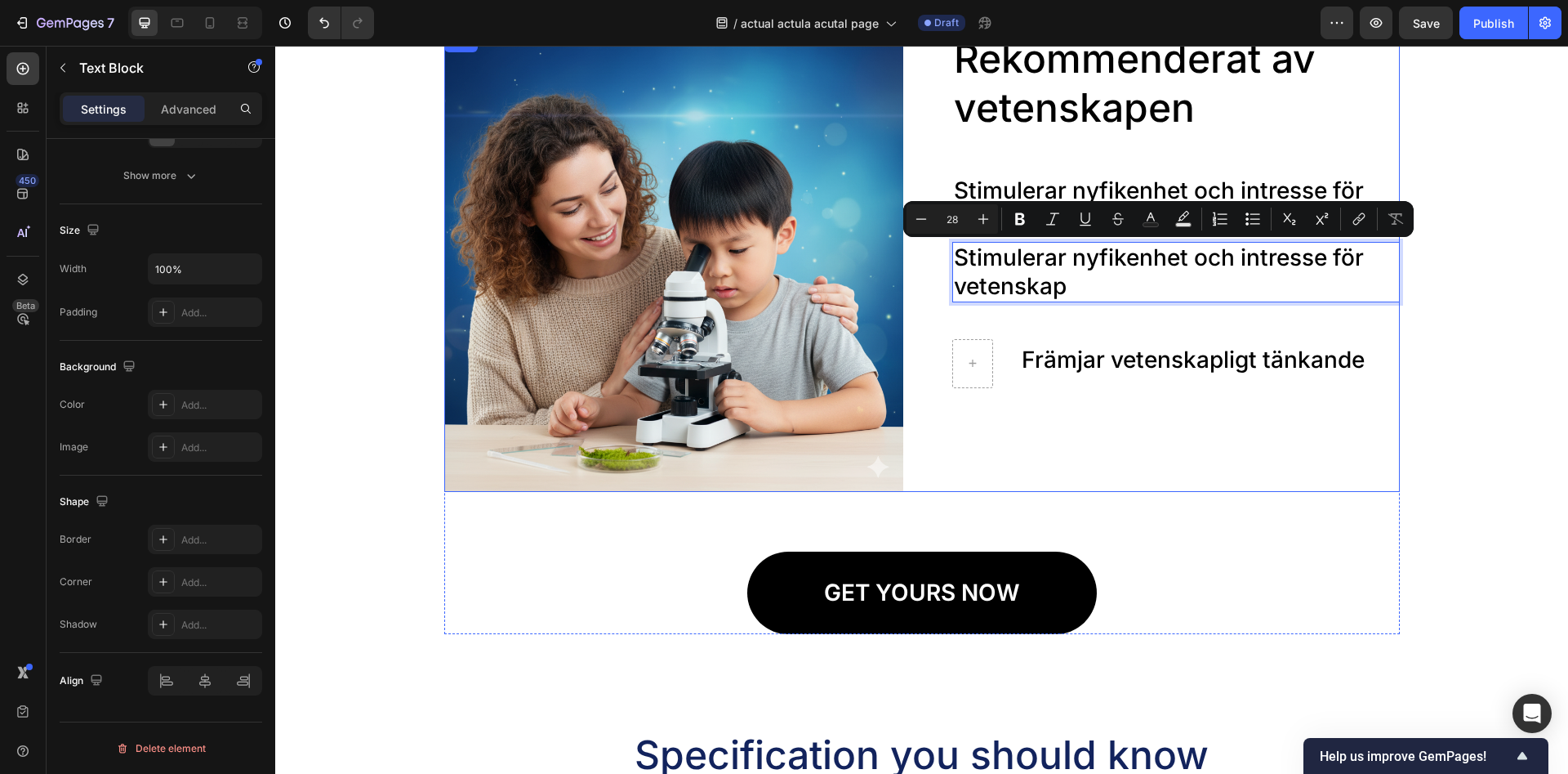
click at [1199, 513] on div "Image Rekommenderat av vetenskapen Heading Stimulerar nyfikenhet och intresse f…" at bounding box center [922, 333] width 956 height 601
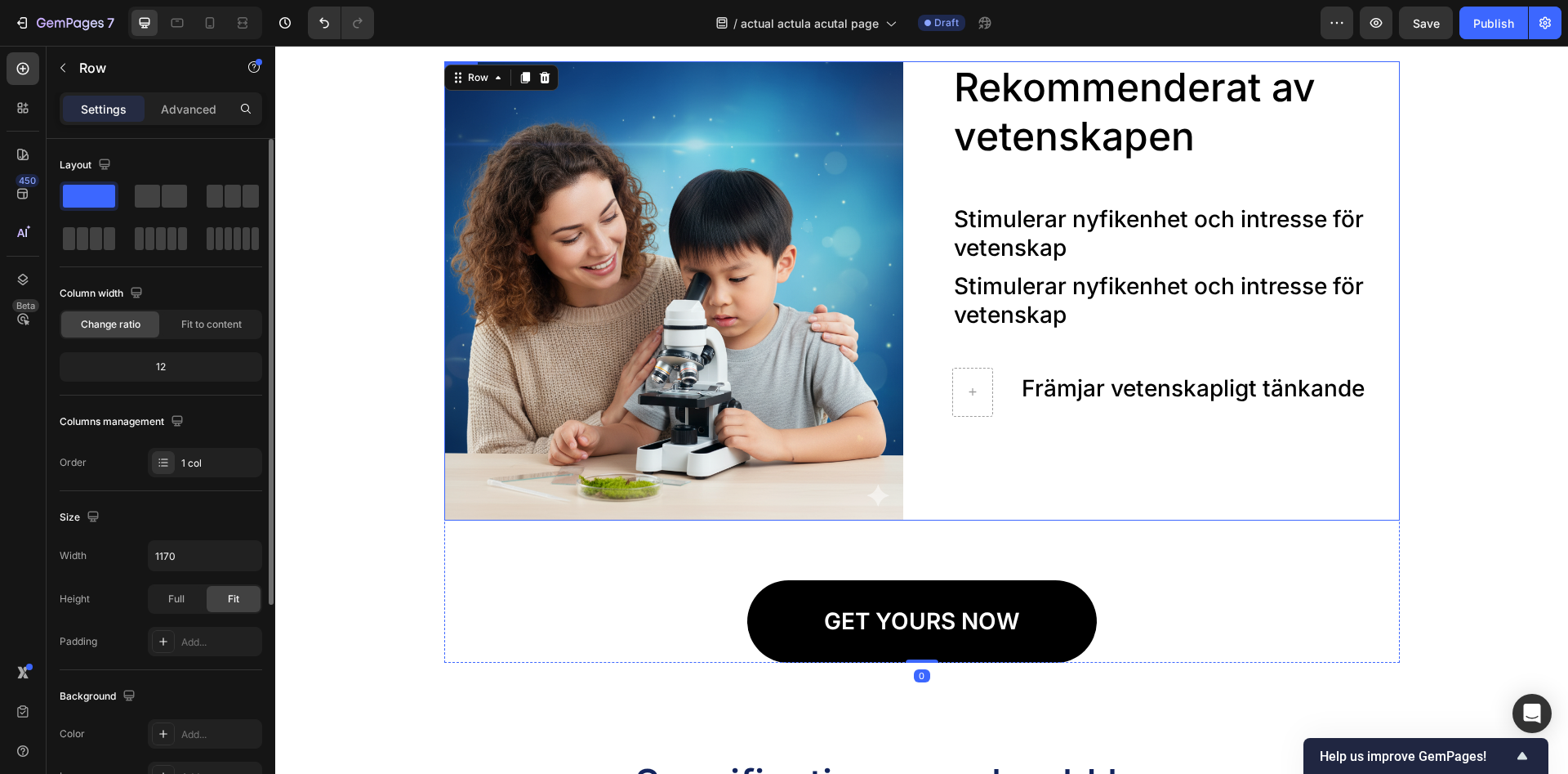
scroll to position [1583, 0]
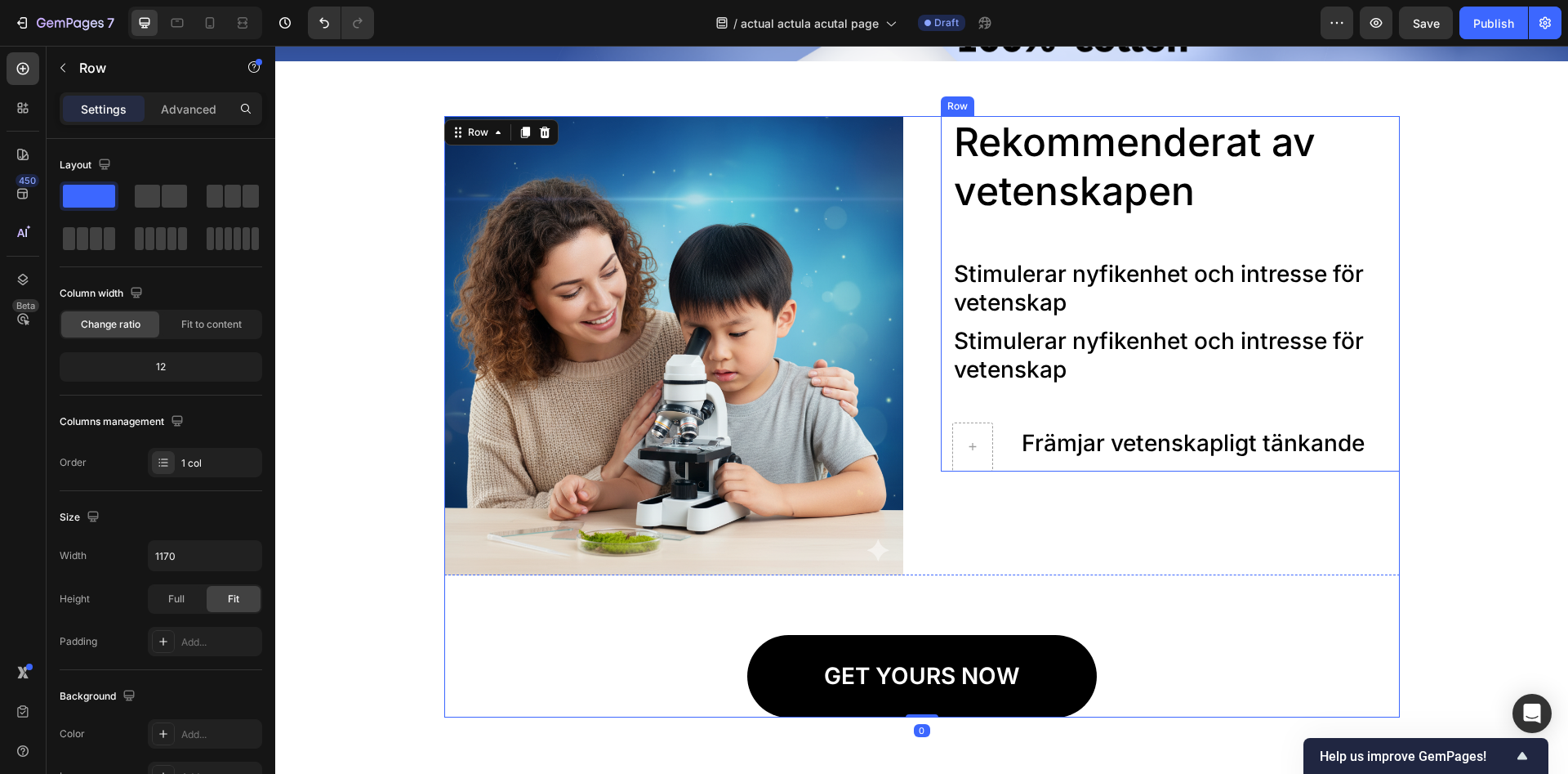
click at [1077, 355] on p "Stimulerar nyfikenhet och intresse för vetenskap" at bounding box center [1176, 355] width 444 height 57
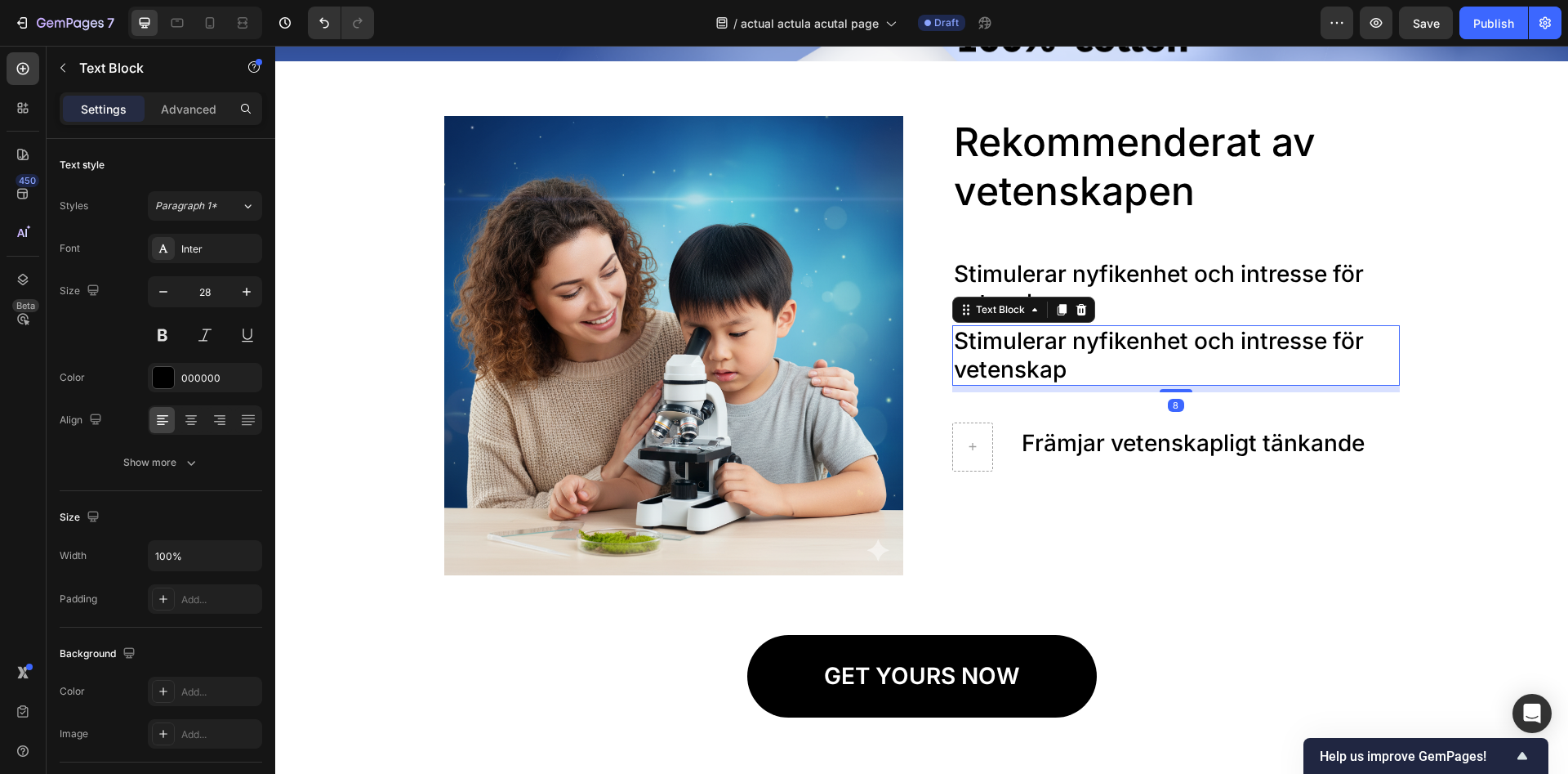
click at [1097, 417] on div "Background Image" at bounding box center [921, 226] width 1293 height 604
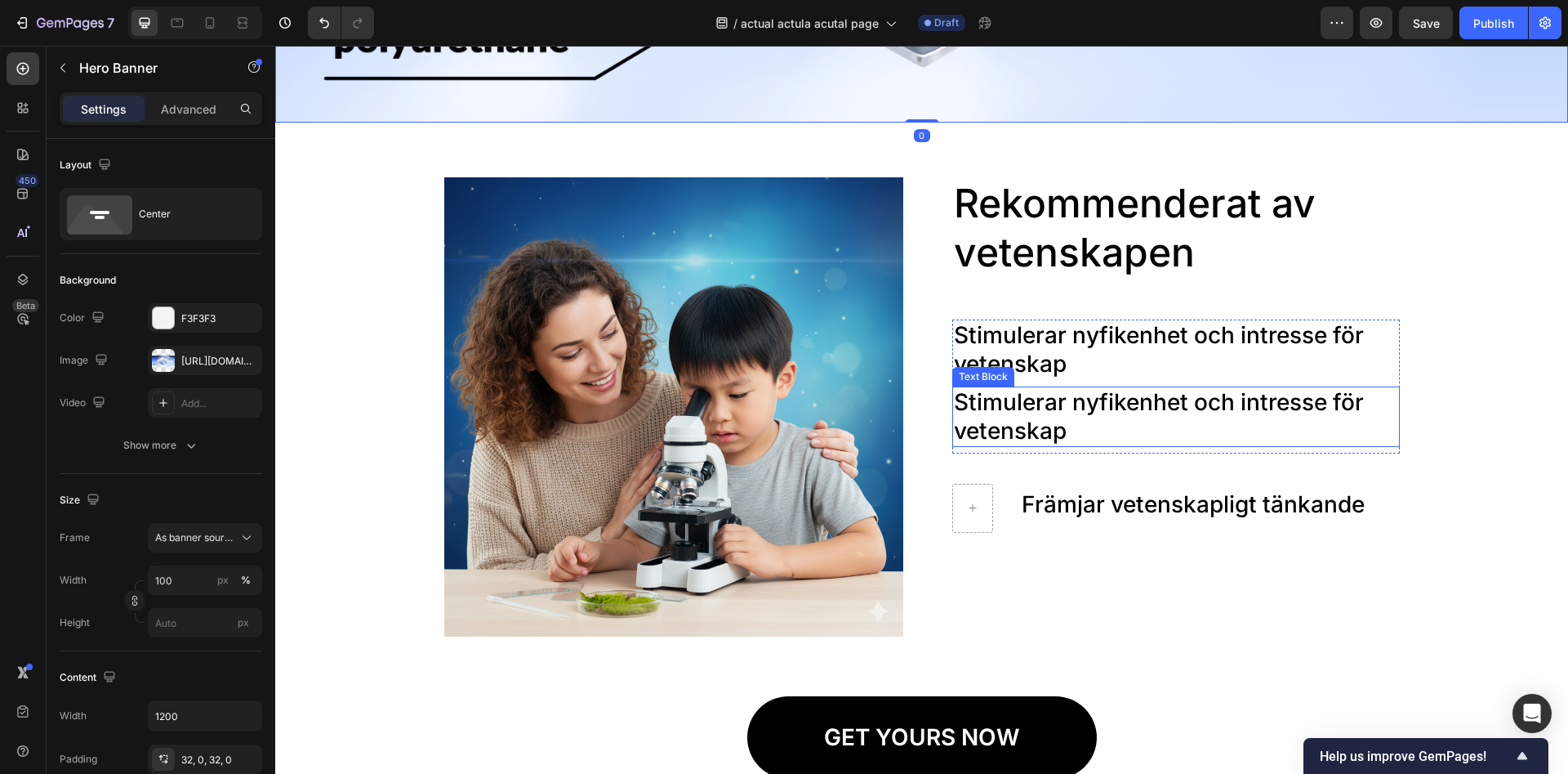
scroll to position [2083, 0]
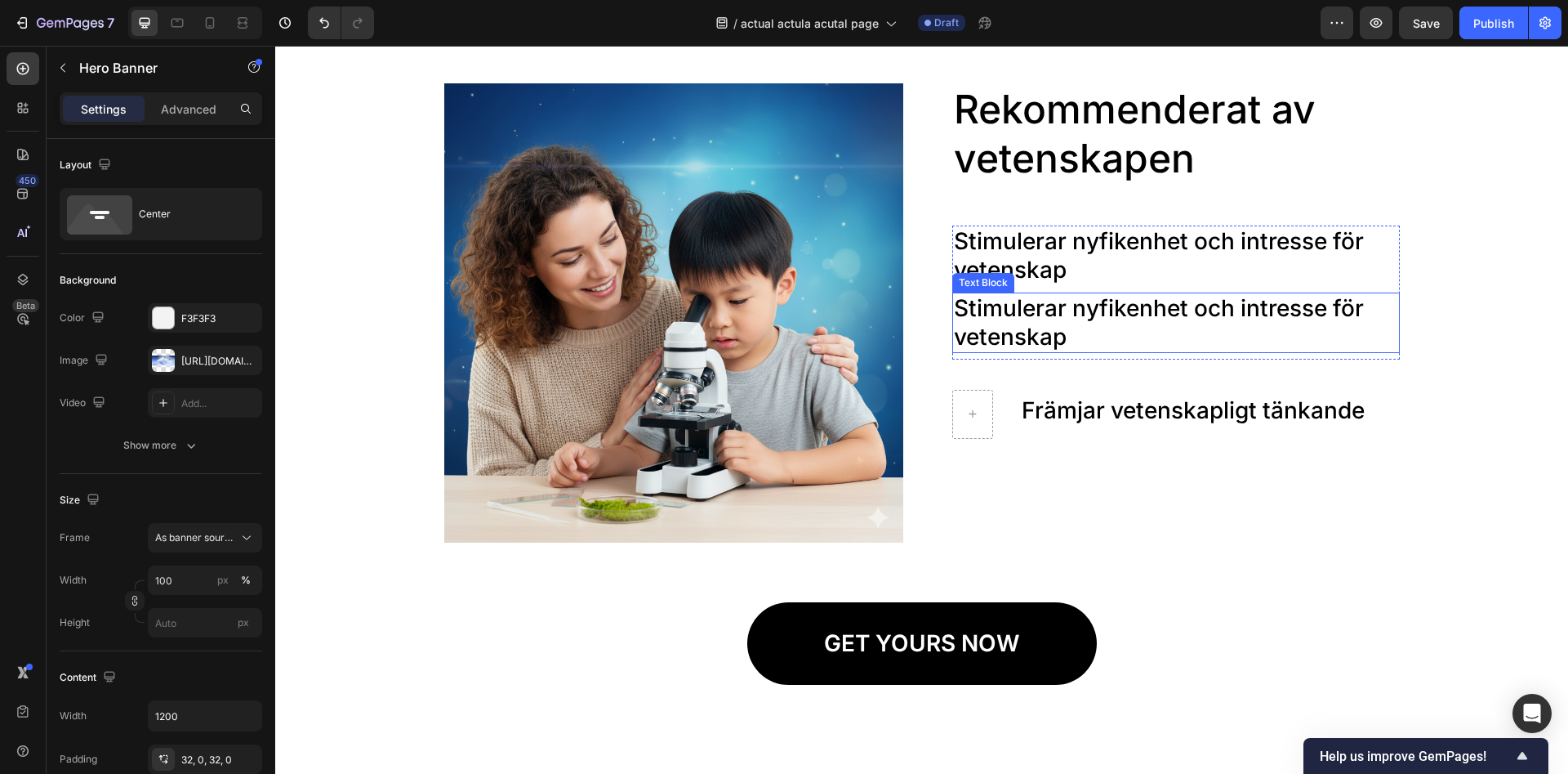
click at [1050, 322] on p "Stimulerar nyfikenhet och intresse för vetenskap" at bounding box center [1176, 322] width 444 height 57
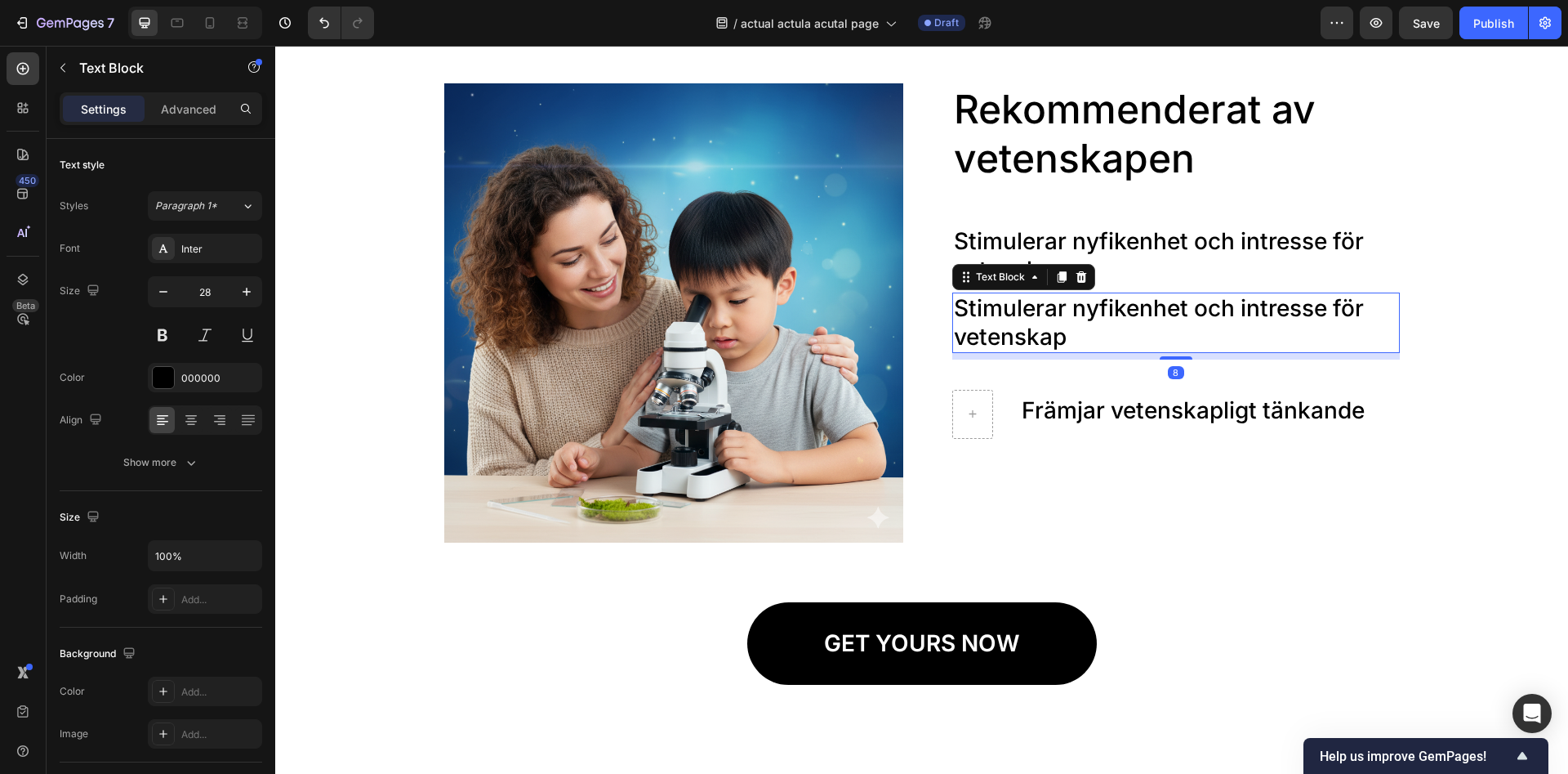
click at [1050, 322] on p "Stimulerar nyfikenhet och intresse för vetenskap" at bounding box center [1176, 322] width 444 height 57
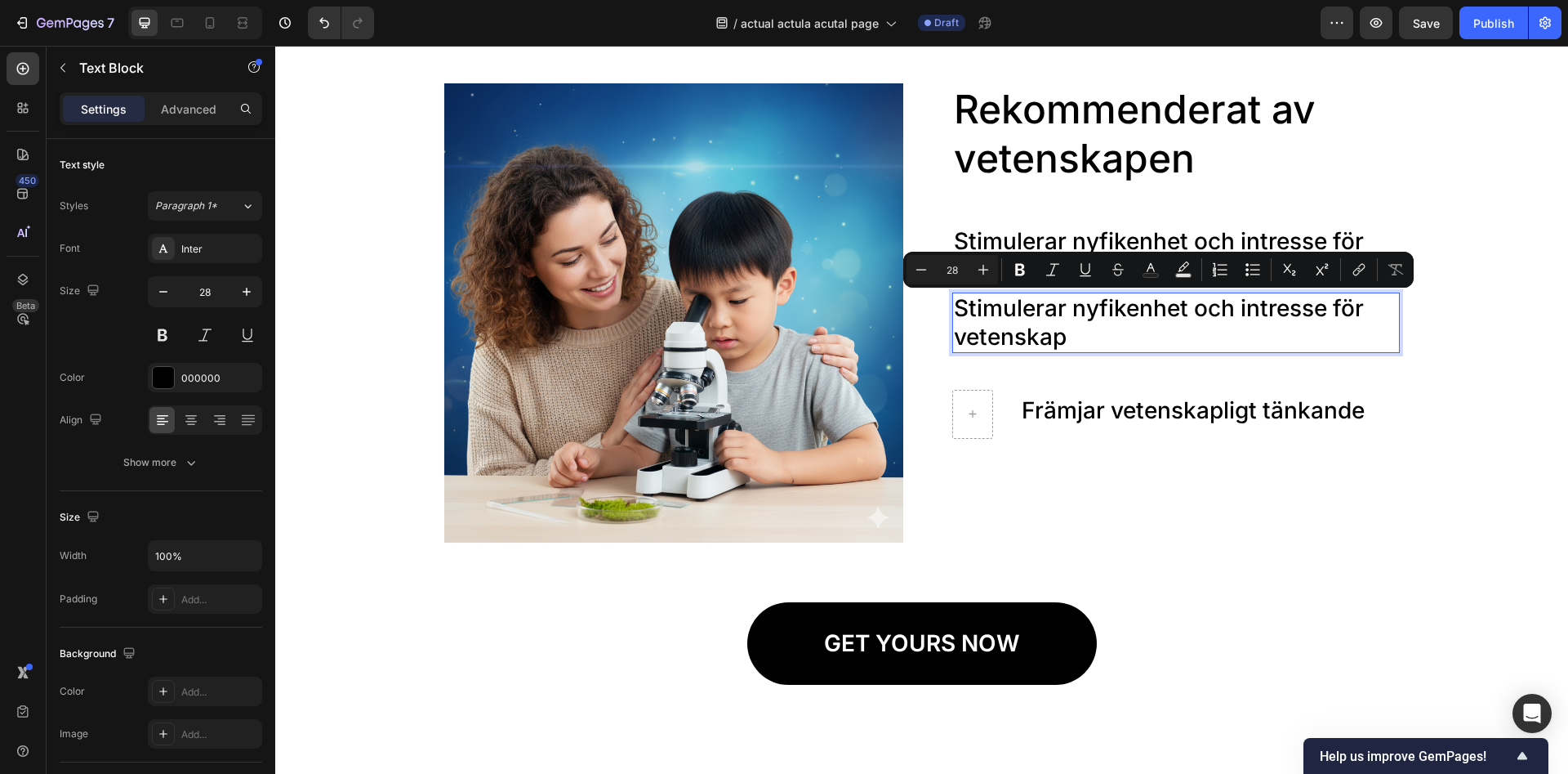
click at [1099, 337] on p "Stimulerar nyfikenhet och intresse för vetenskap" at bounding box center [1176, 322] width 444 height 57
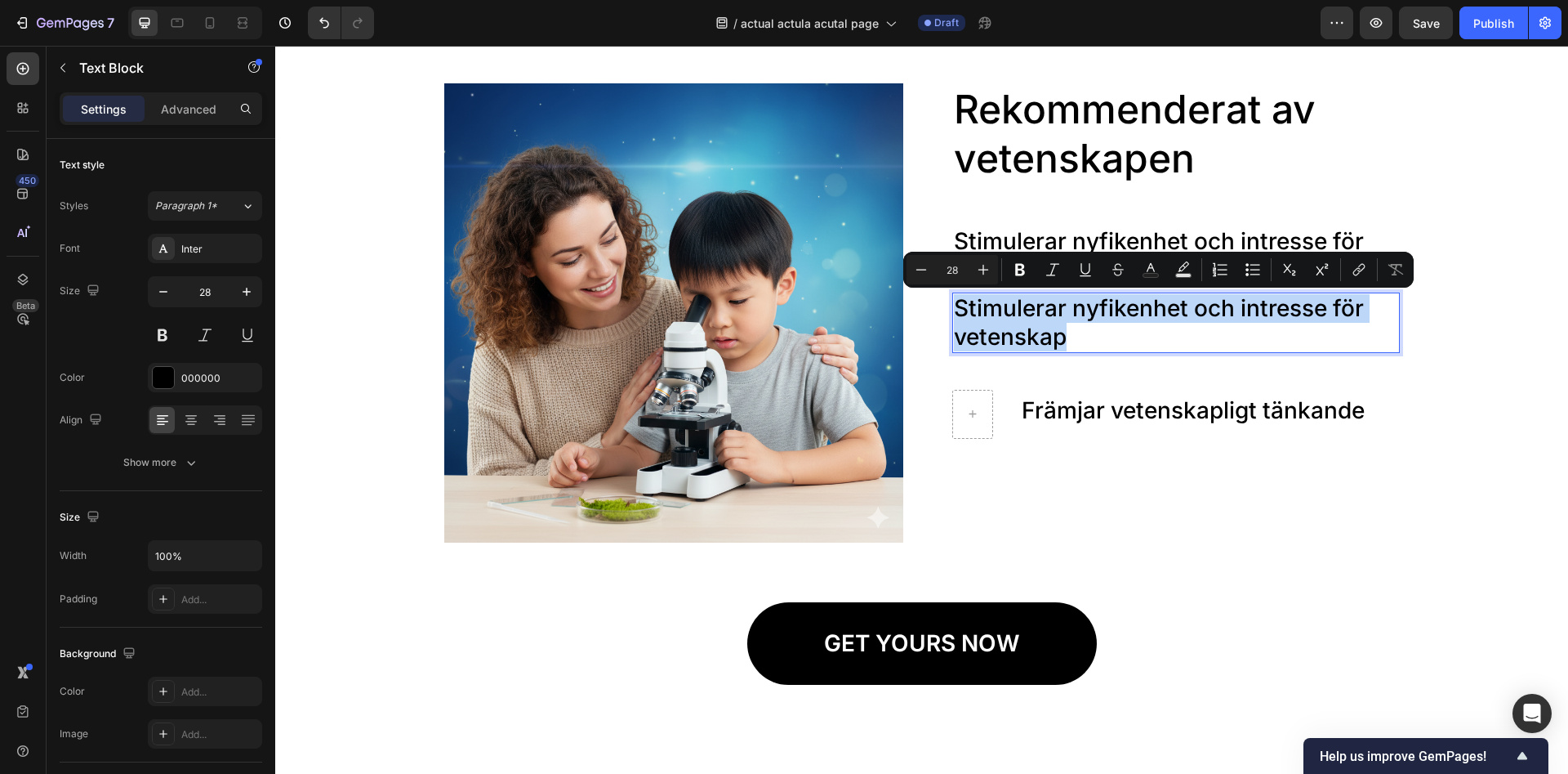
drag, startPoint x: 1070, startPoint y: 339, endPoint x: 955, endPoint y: 307, distance: 119.4
click at [955, 307] on p "Stimulerar nyfikenhet och intresse för vetenskap" at bounding box center [1176, 322] width 444 height 57
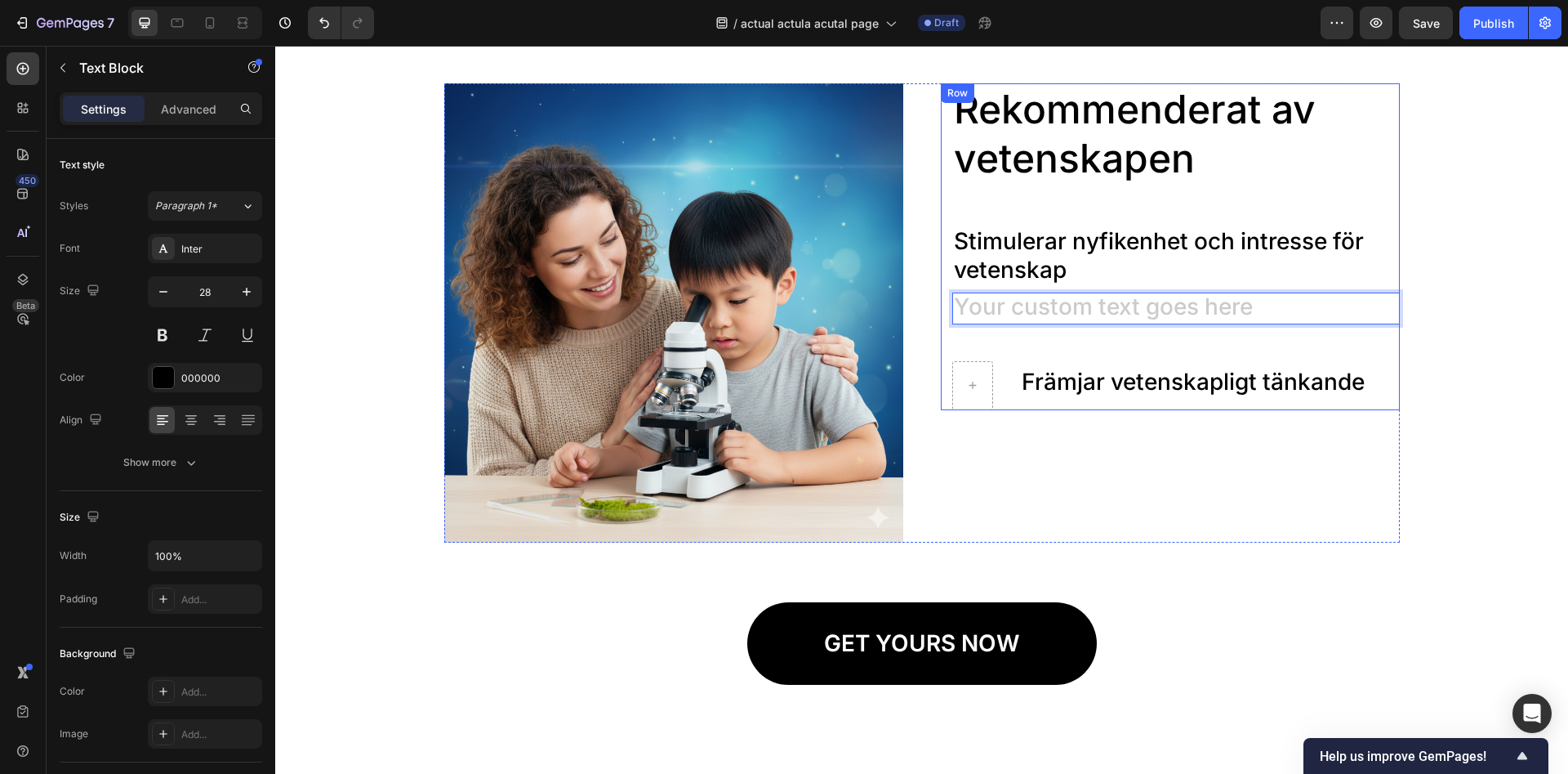
click at [953, 342] on div "Rekommenderat av vetenskapen Heading Stimulerar nyfikenhet och intresse för vet…" at bounding box center [1176, 246] width 447 height 326
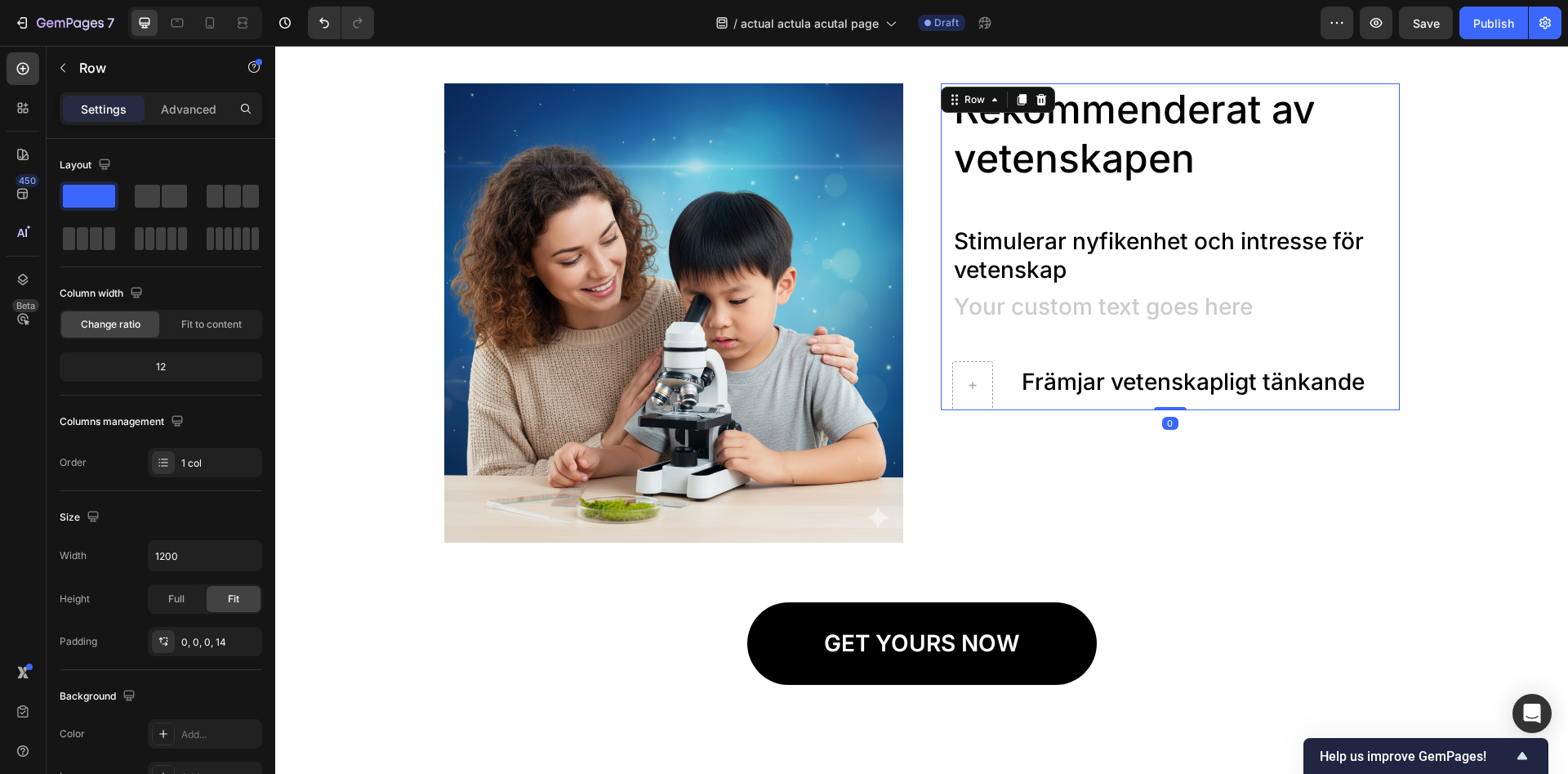
click at [1012, 367] on div "Främjar vetenskapligt tänkande Text Block Row" at bounding box center [1176, 386] width 447 height 49
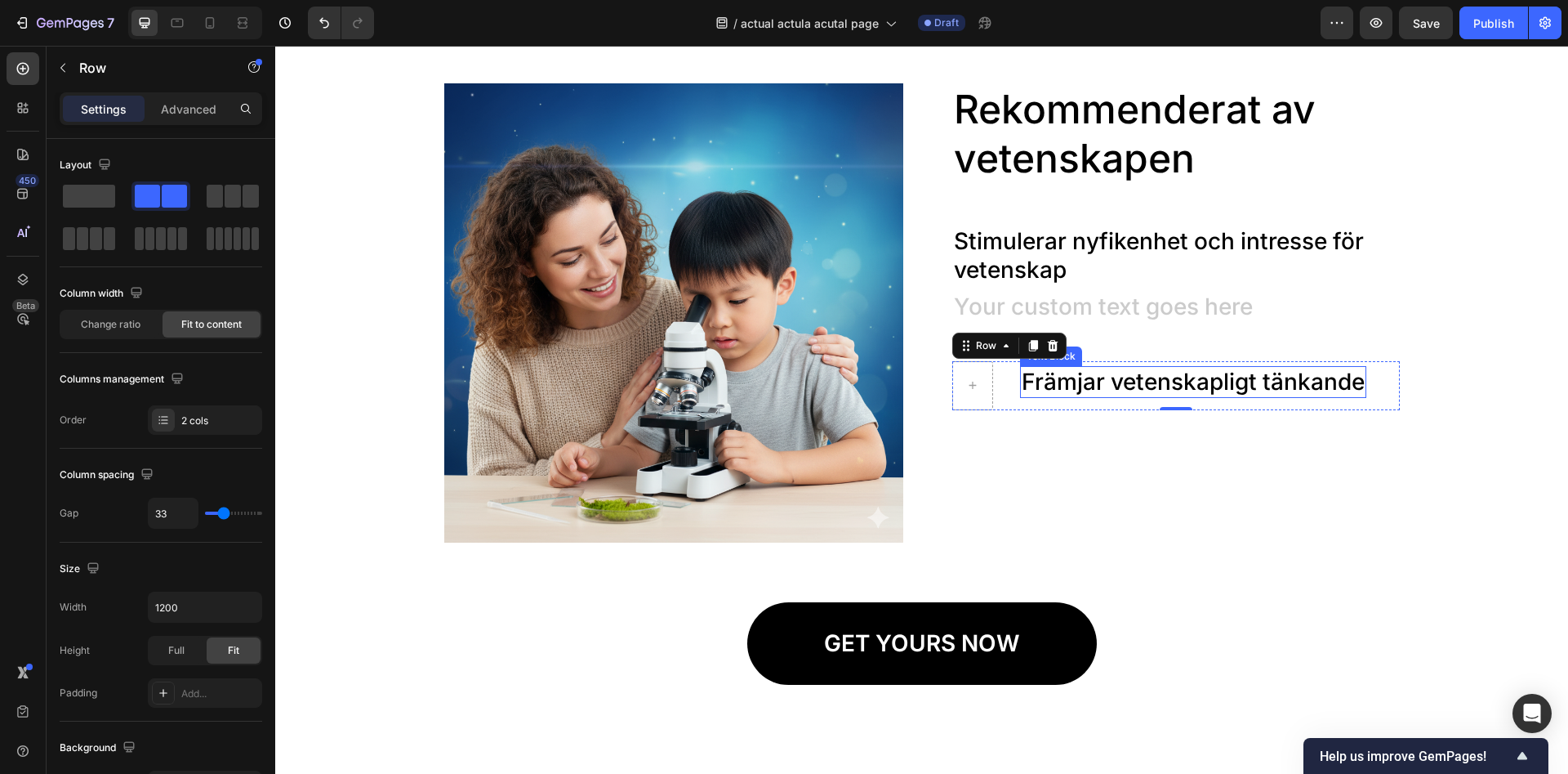
click at [1072, 390] on p "Främjar vetenskapligt tänkande" at bounding box center [1193, 382] width 343 height 29
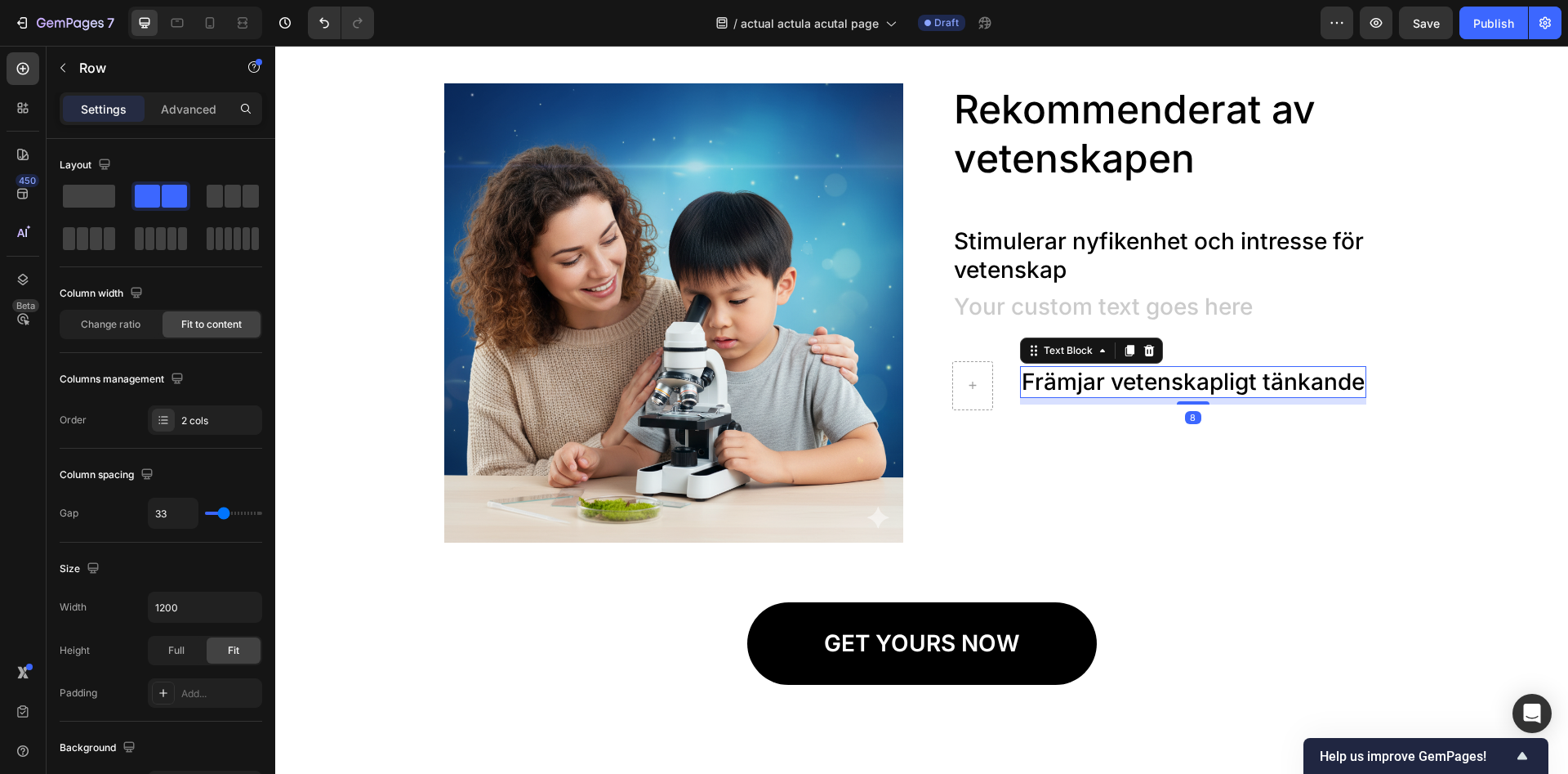
click at [1072, 390] on p "Främjar vetenskapligt tänkande" at bounding box center [1193, 382] width 343 height 29
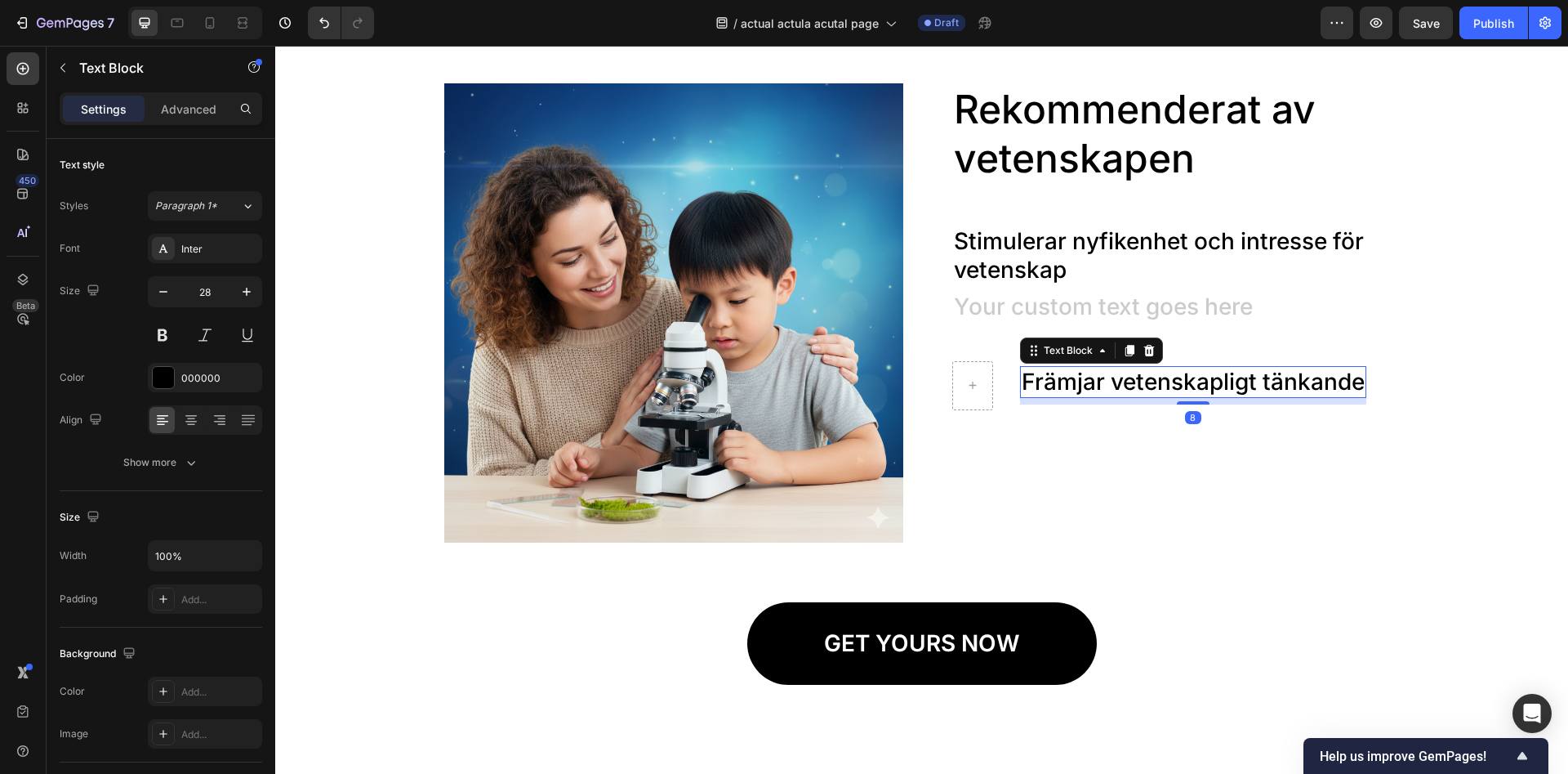
click at [1072, 390] on p "Främjar vetenskapligt tänkande" at bounding box center [1193, 382] width 343 height 29
click at [1072, 391] on p "Främjar vetenskapligt tänkande" at bounding box center [1193, 382] width 343 height 29
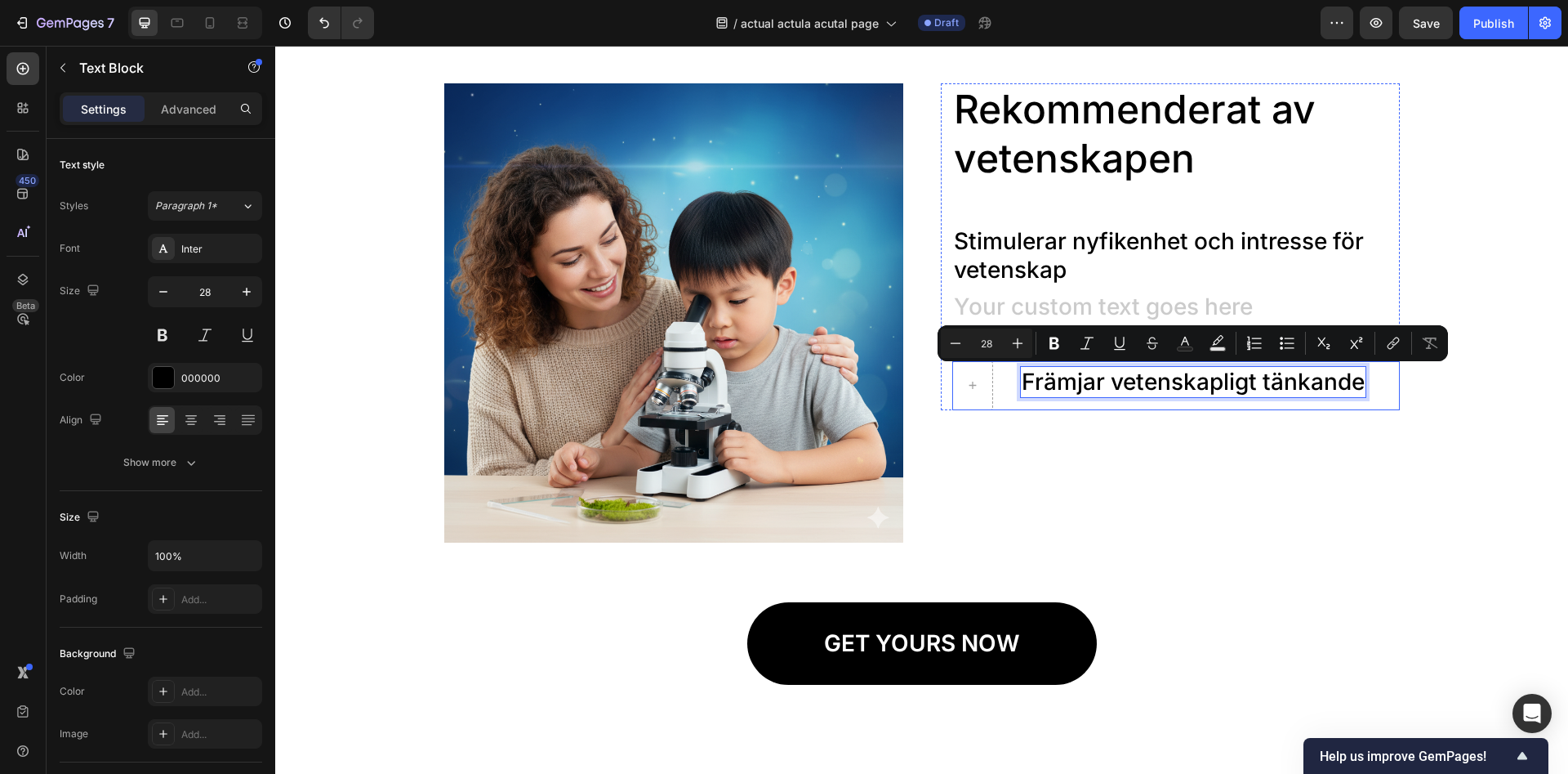
click at [1075, 361] on div "Främjar vetenskapligt tänkande Text Block 8" at bounding box center [1193, 386] width 346 height 49
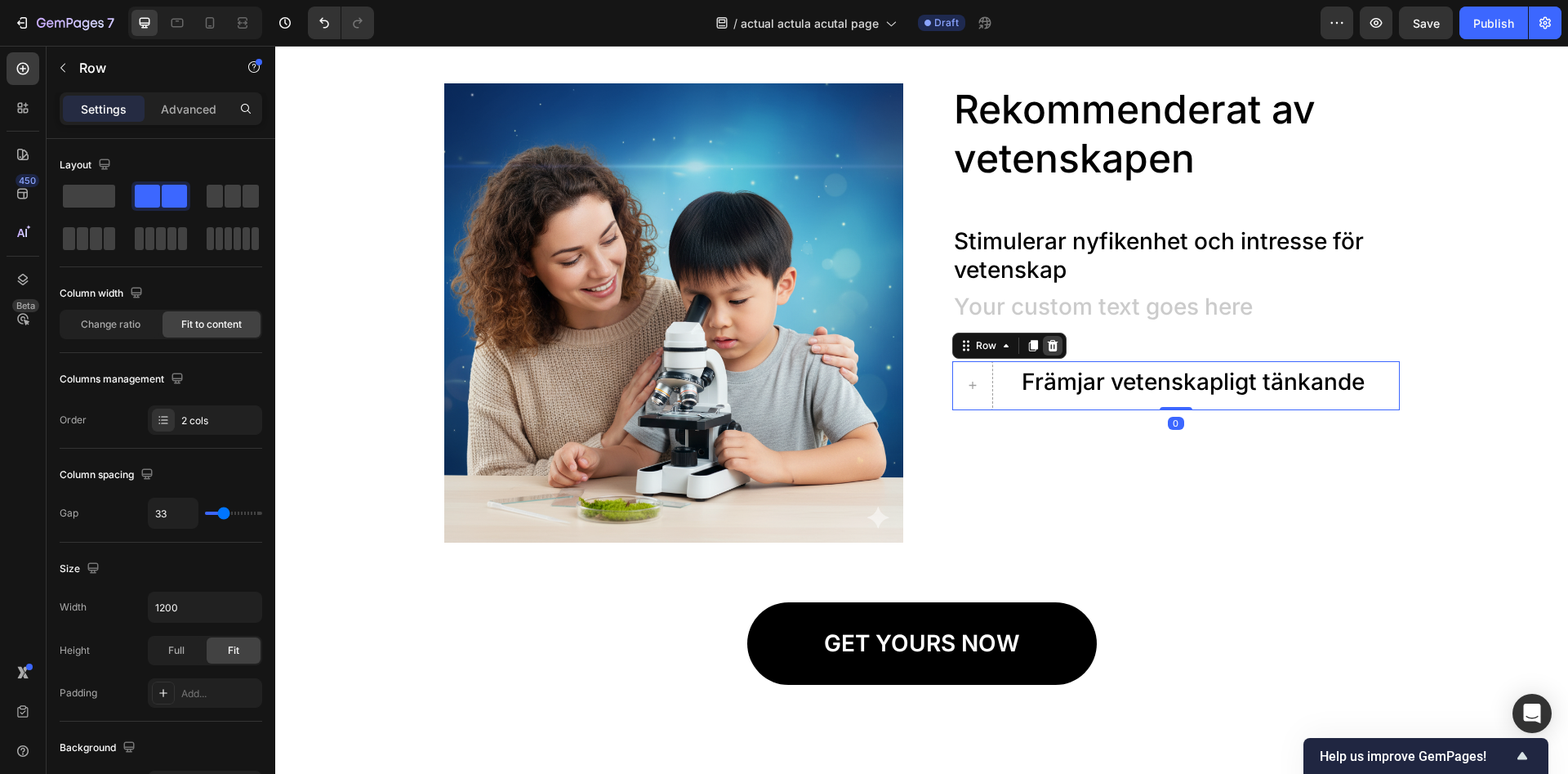
click at [1050, 348] on icon at bounding box center [1052, 346] width 11 height 12
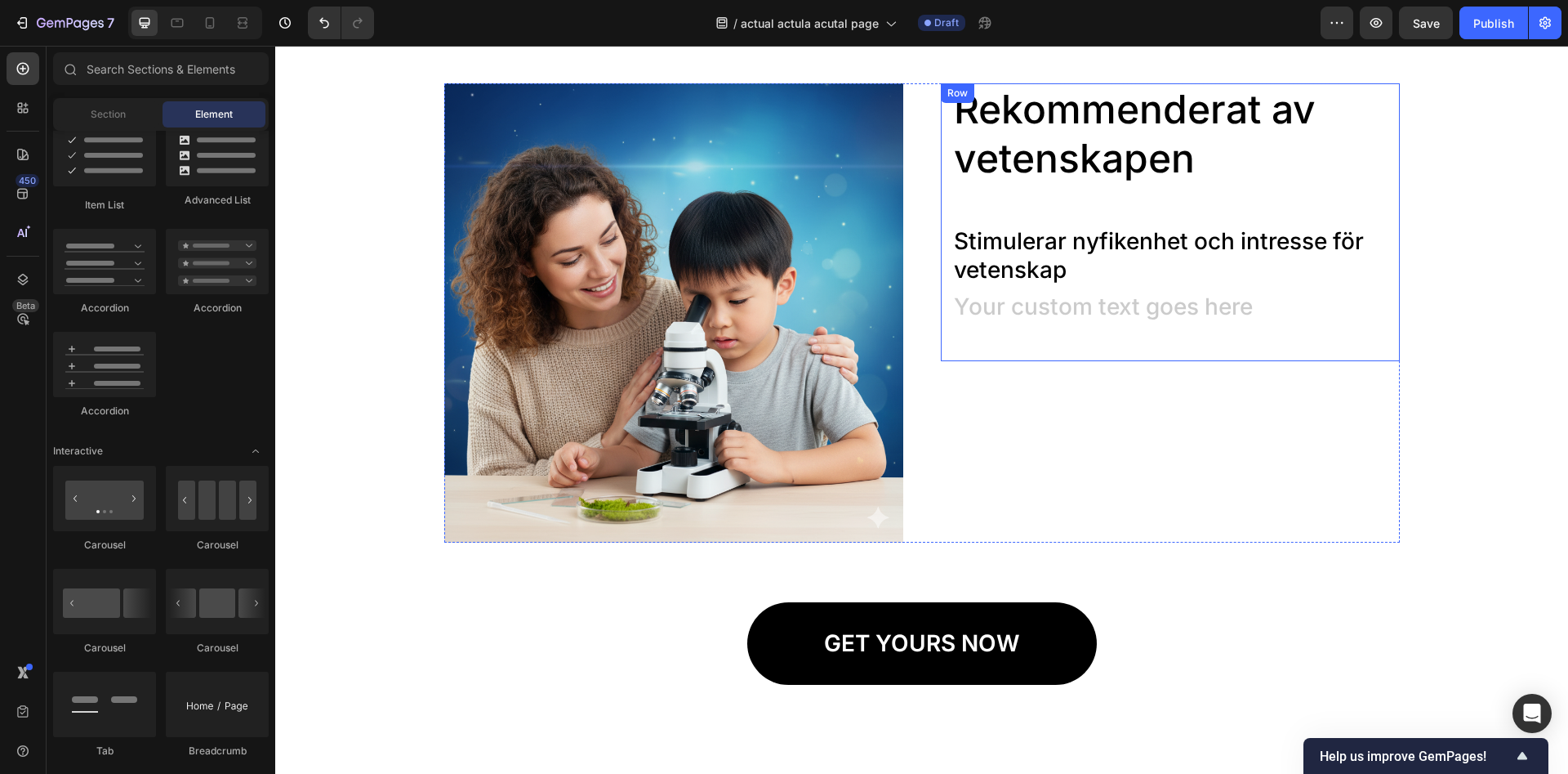
click at [1051, 312] on div "Rich Text Editor. Editing area: main" at bounding box center [1176, 309] width 447 height 32
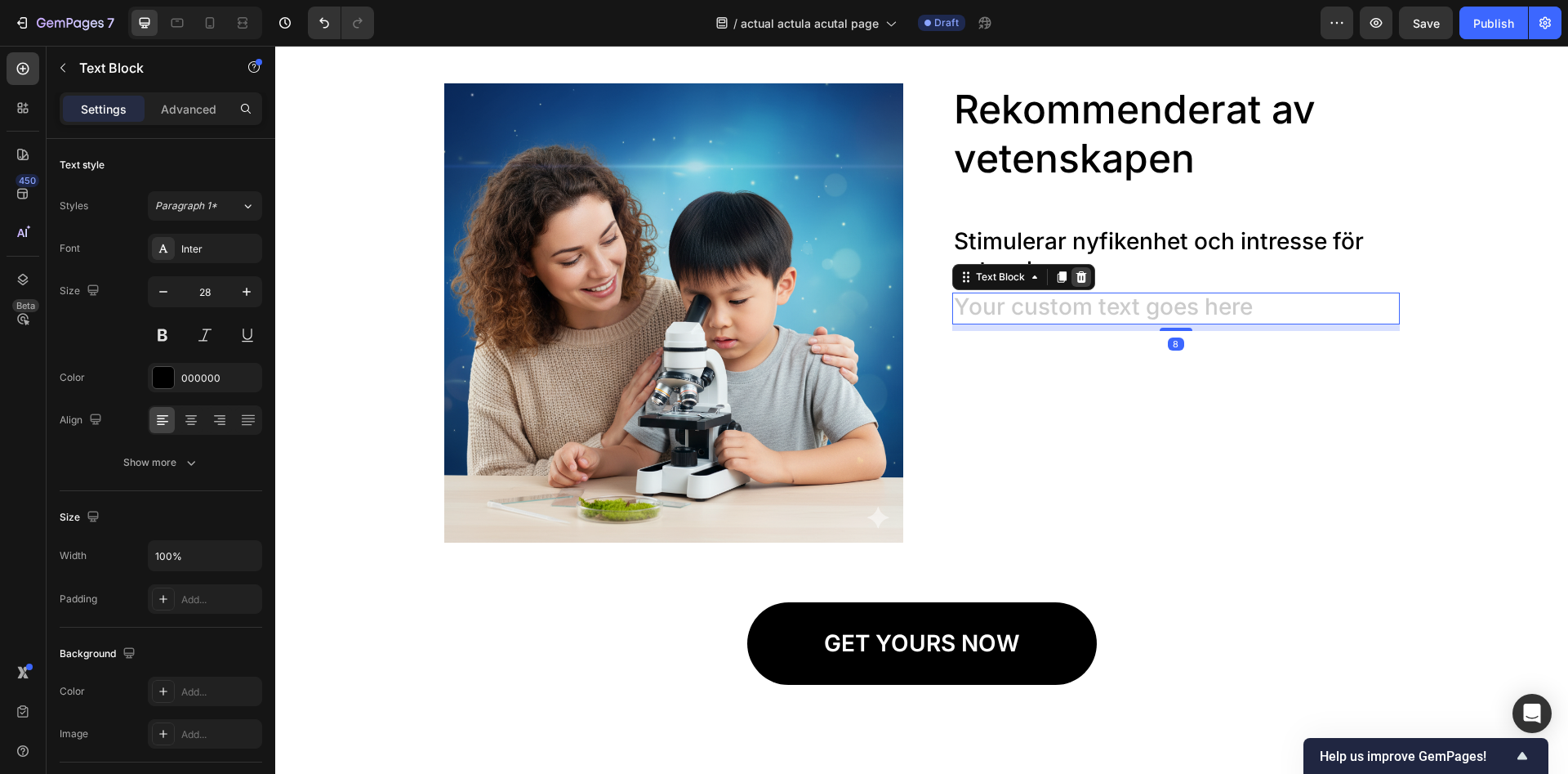
click at [1080, 275] on icon at bounding box center [1080, 277] width 11 height 12
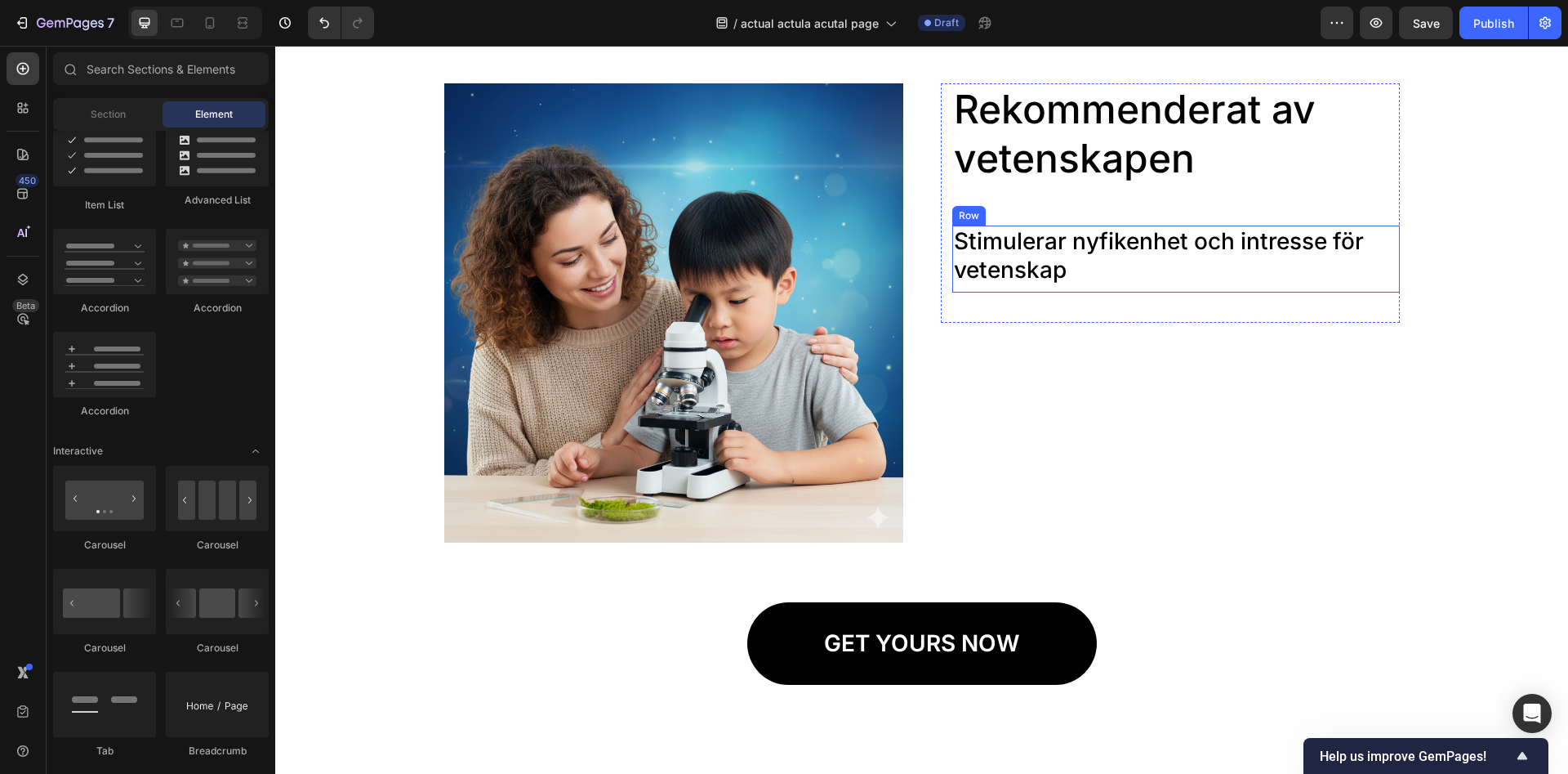
click at [1048, 262] on p "Stimulerar nyfikenhet och intresse för vetenskap" at bounding box center [1176, 255] width 444 height 57
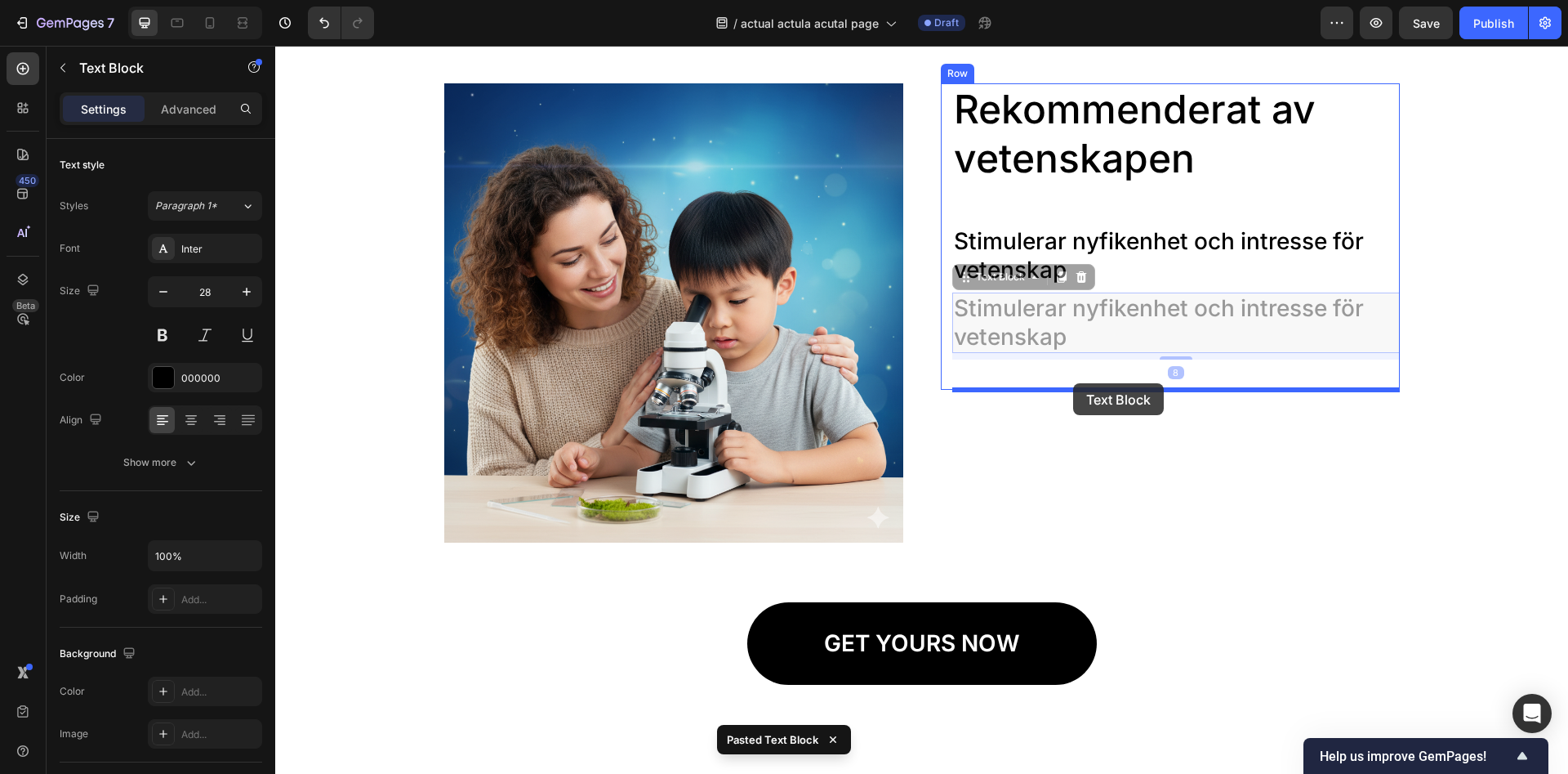
drag, startPoint x: 1077, startPoint y: 317, endPoint x: 1073, endPoint y: 383, distance: 66.1
click at [1073, 383] on div "Header Image Rekommenderat av vetenskapen Heading Stimulerar nyfikenhet och int…" at bounding box center [921, 723] width 1293 height 5522
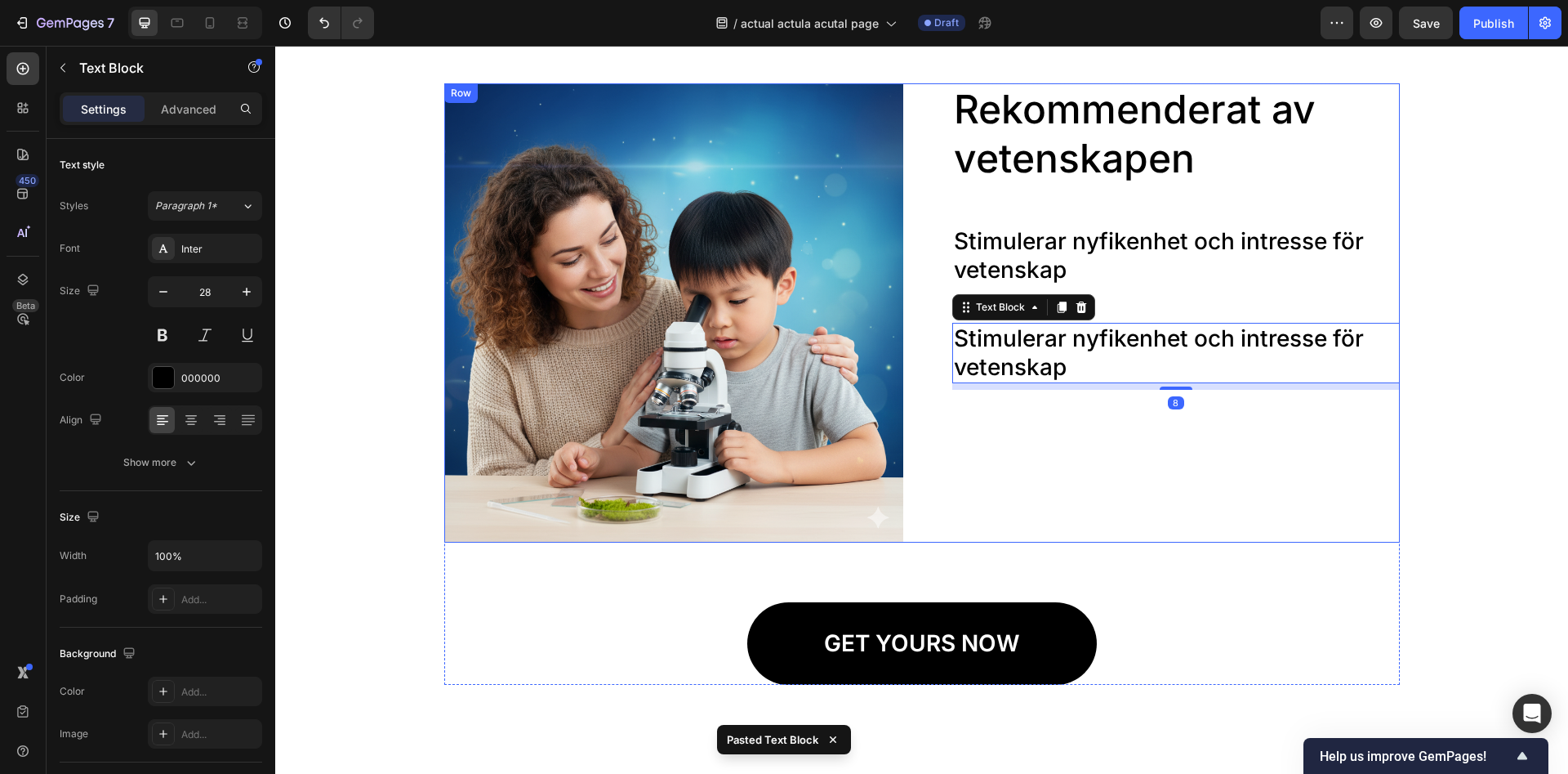
click at [1069, 419] on div "Rekommenderat av vetenskapen Heading Stimulerar nyfikenhet och intresse för vet…" at bounding box center [1171, 314] width 459 height 459
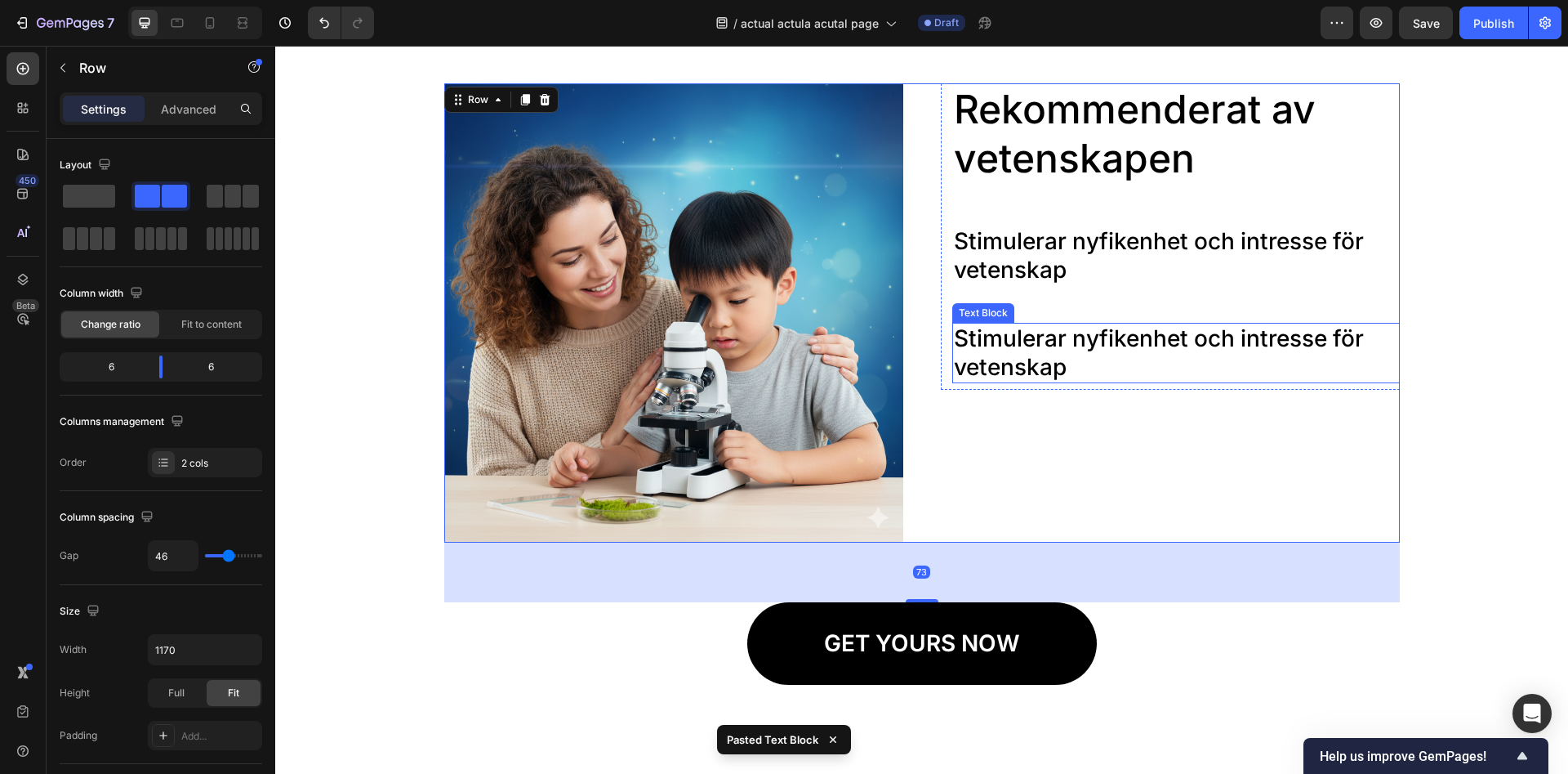
click at [1036, 350] on p "Stimulerar nyfikenhet och intresse för vetenskap" at bounding box center [1176, 353] width 444 height 57
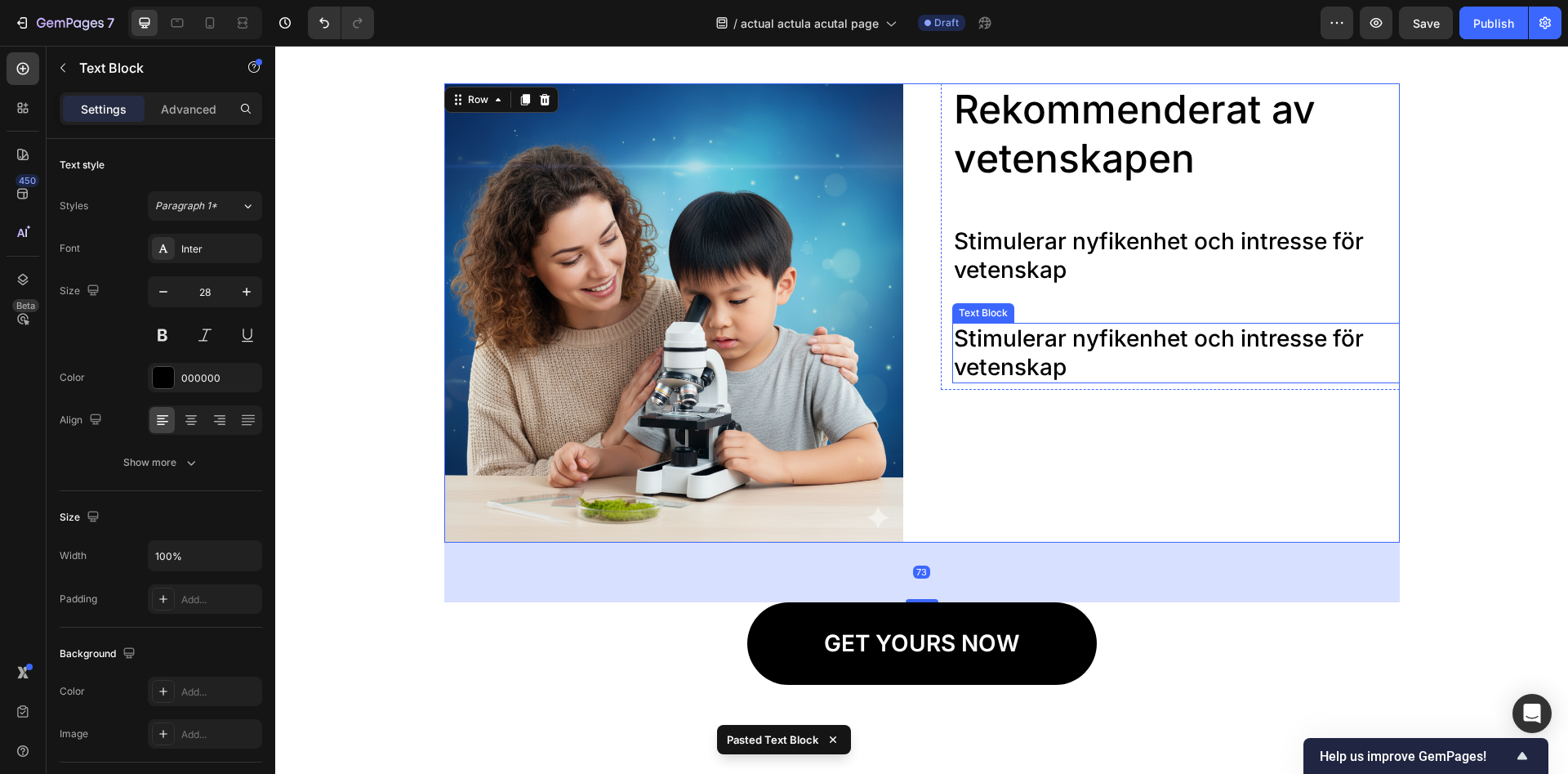
click at [1036, 350] on p "Stimulerar nyfikenhet och intresse för vetenskap" at bounding box center [1176, 353] width 444 height 57
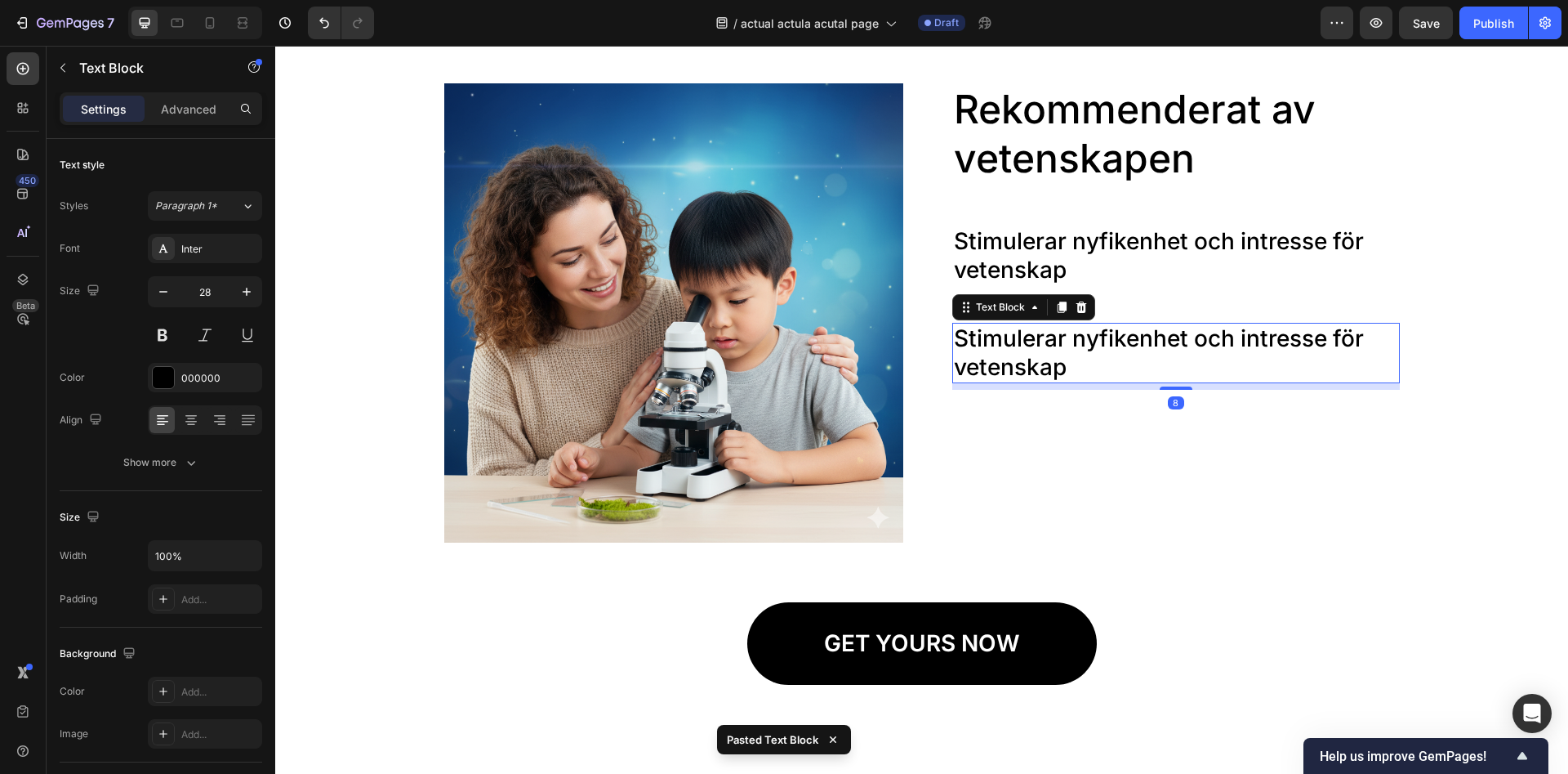
click at [1036, 350] on p "Stimulerar nyfikenhet och intresse för vetenskap" at bounding box center [1176, 353] width 444 height 57
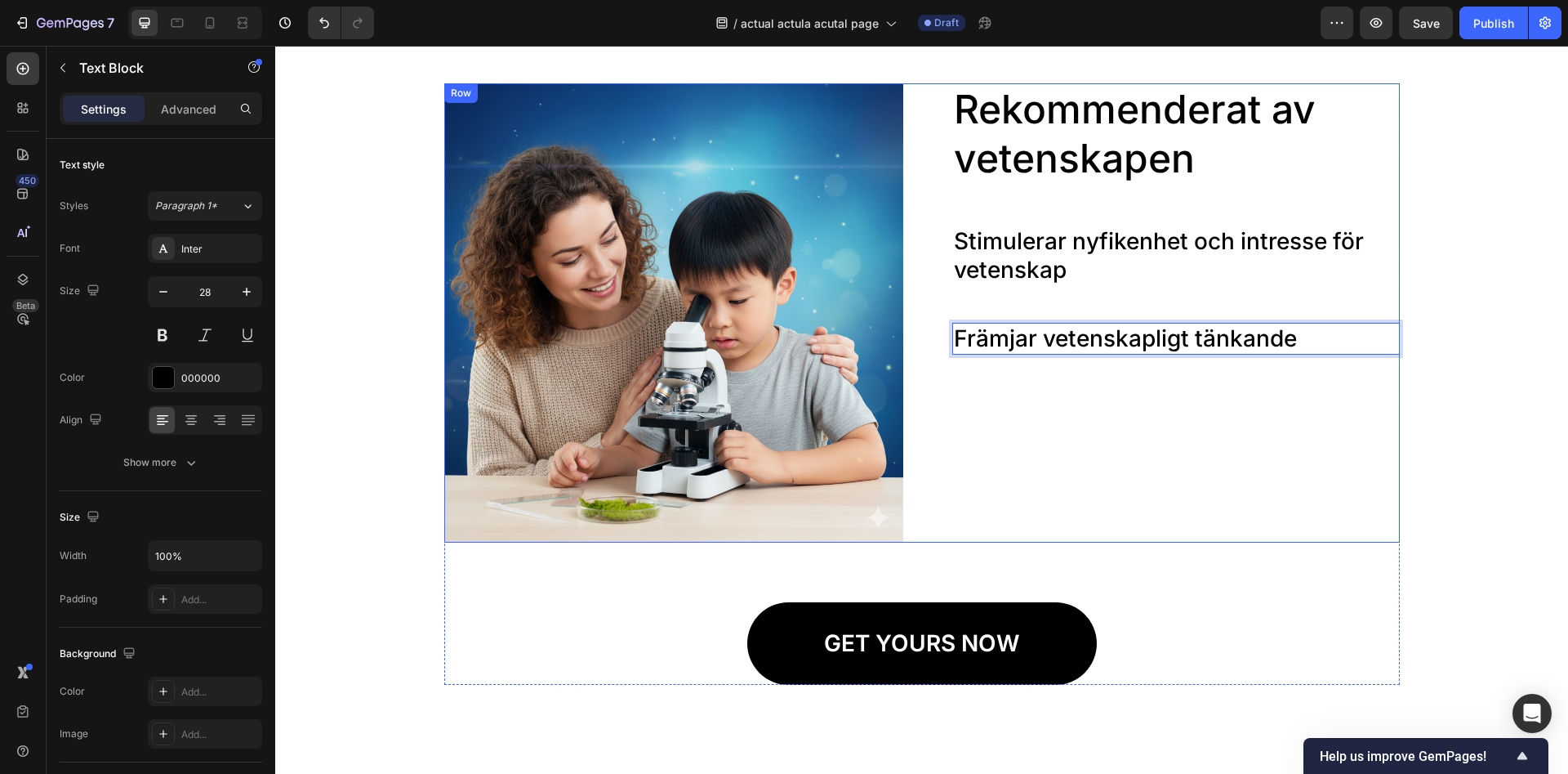
click at [1189, 387] on div "Rekommenderat av vetenskapen Heading Stimulerar nyfikenhet och intresse för vet…" at bounding box center [1171, 314] width 459 height 459
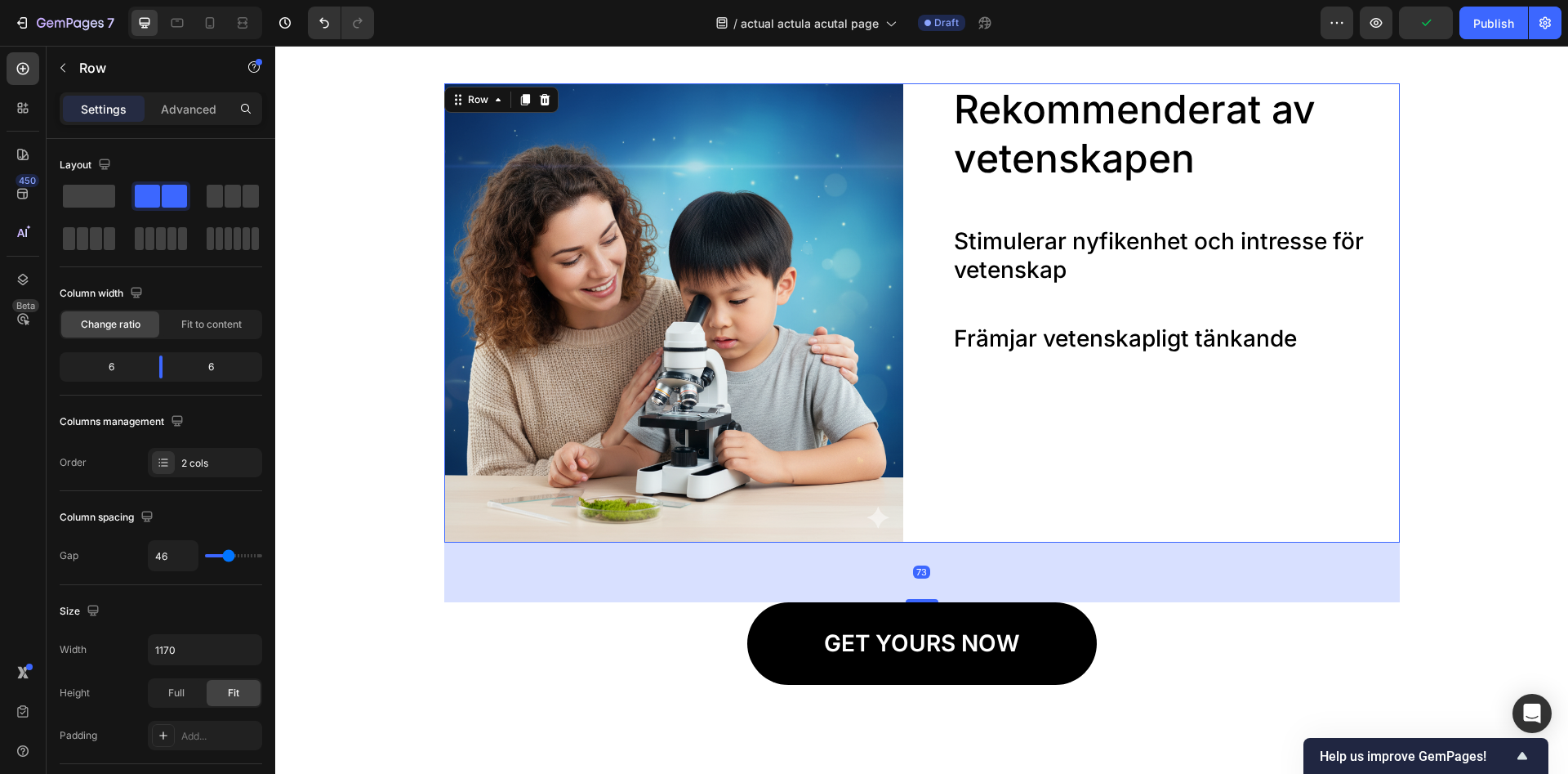
click at [1013, 395] on div "Rekommenderat av vetenskapen Heading Stimulerar nyfikenhet och intresse för vet…" at bounding box center [1171, 314] width 459 height 459
click at [1035, 342] on p "Främjar vetenskapligt tänkande" at bounding box center [1176, 338] width 444 height 29
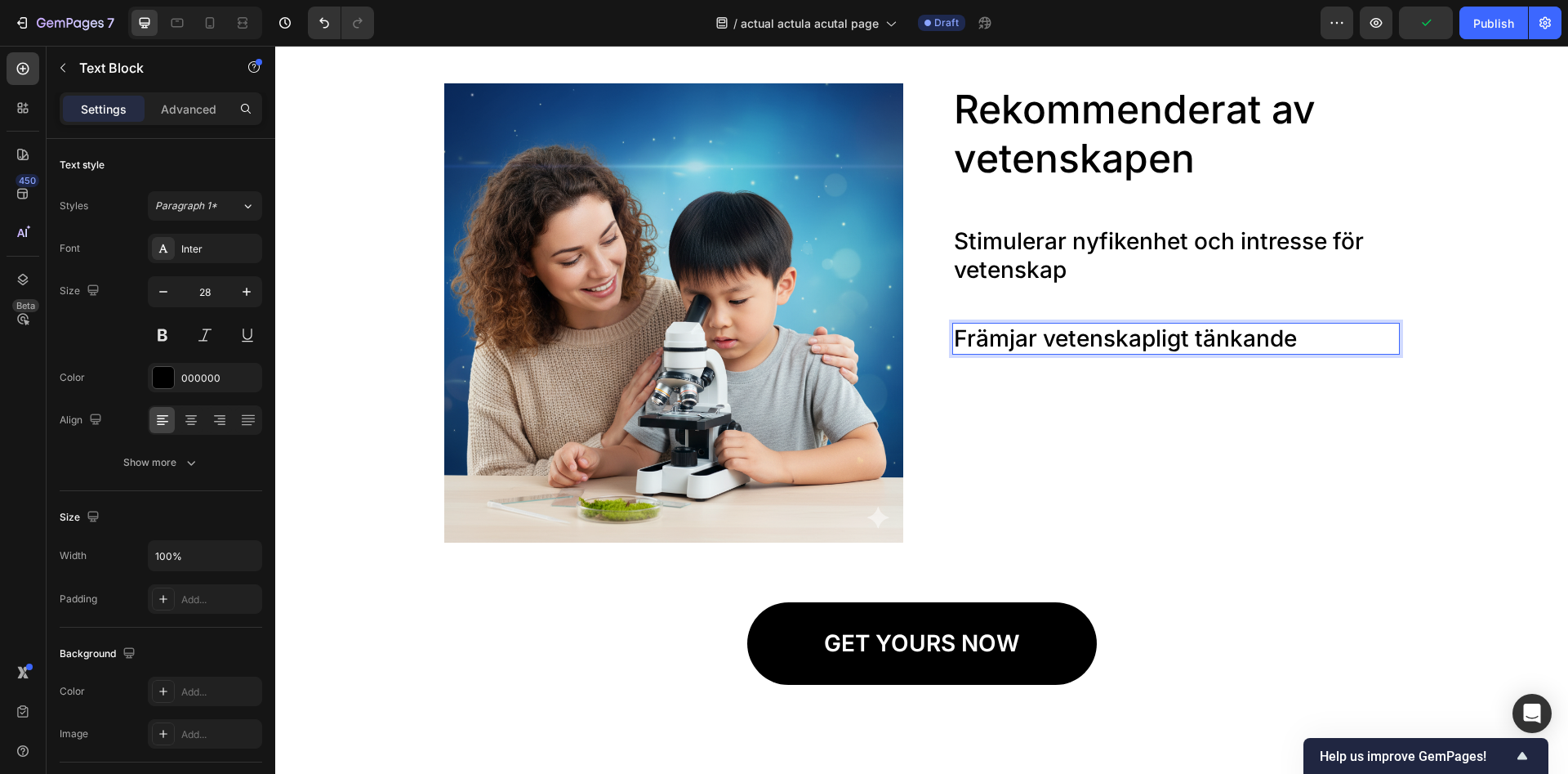
click at [1035, 343] on p "Främjar vetenskapligt tänkande" at bounding box center [1176, 338] width 444 height 29
click at [1057, 351] on p "Främjar vetenskapligt tänkande" at bounding box center [1176, 338] width 444 height 29
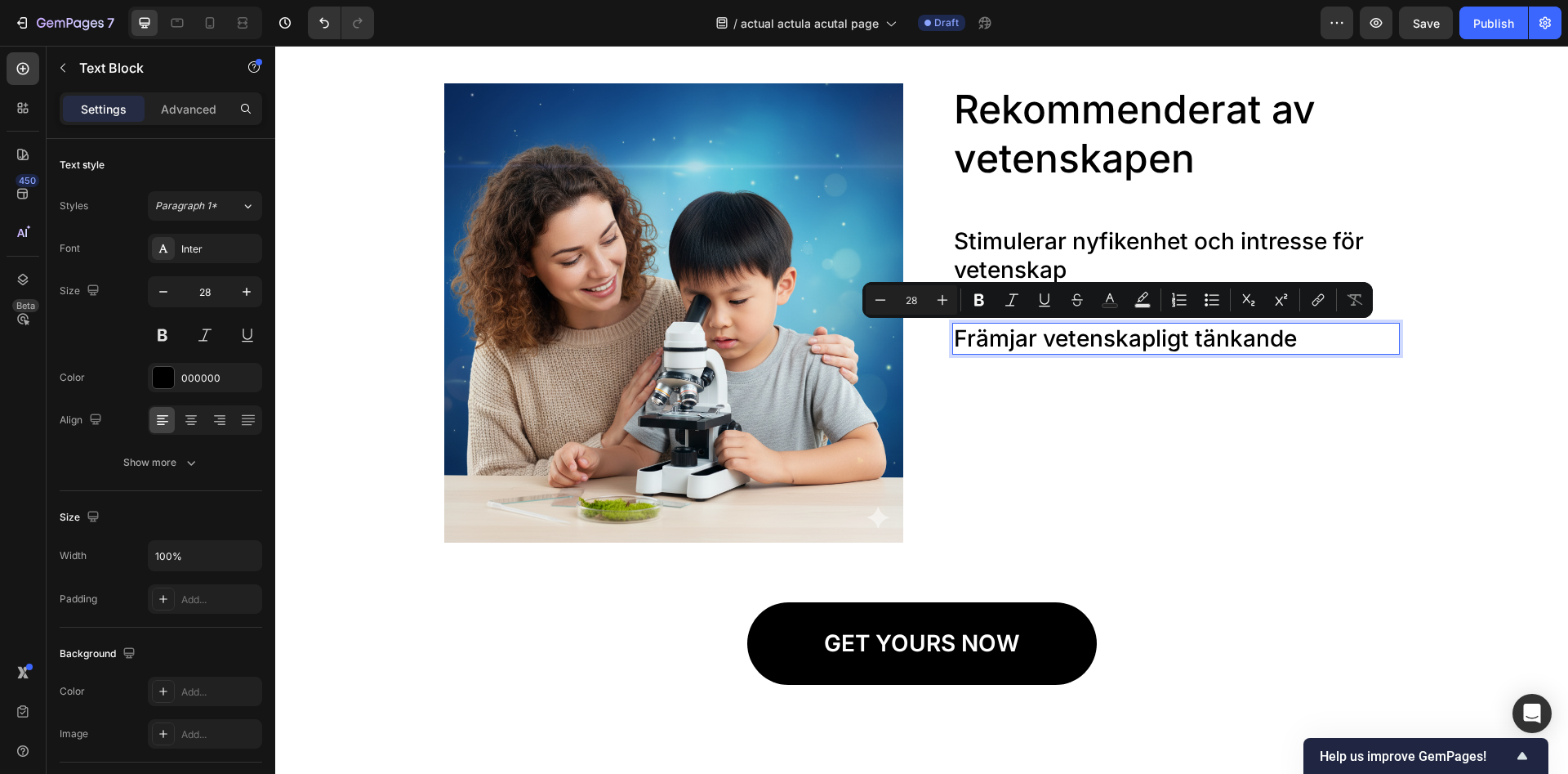
click at [1323, 324] on p "Främjar vetenskapligt tänkande" at bounding box center [1176, 338] width 444 height 29
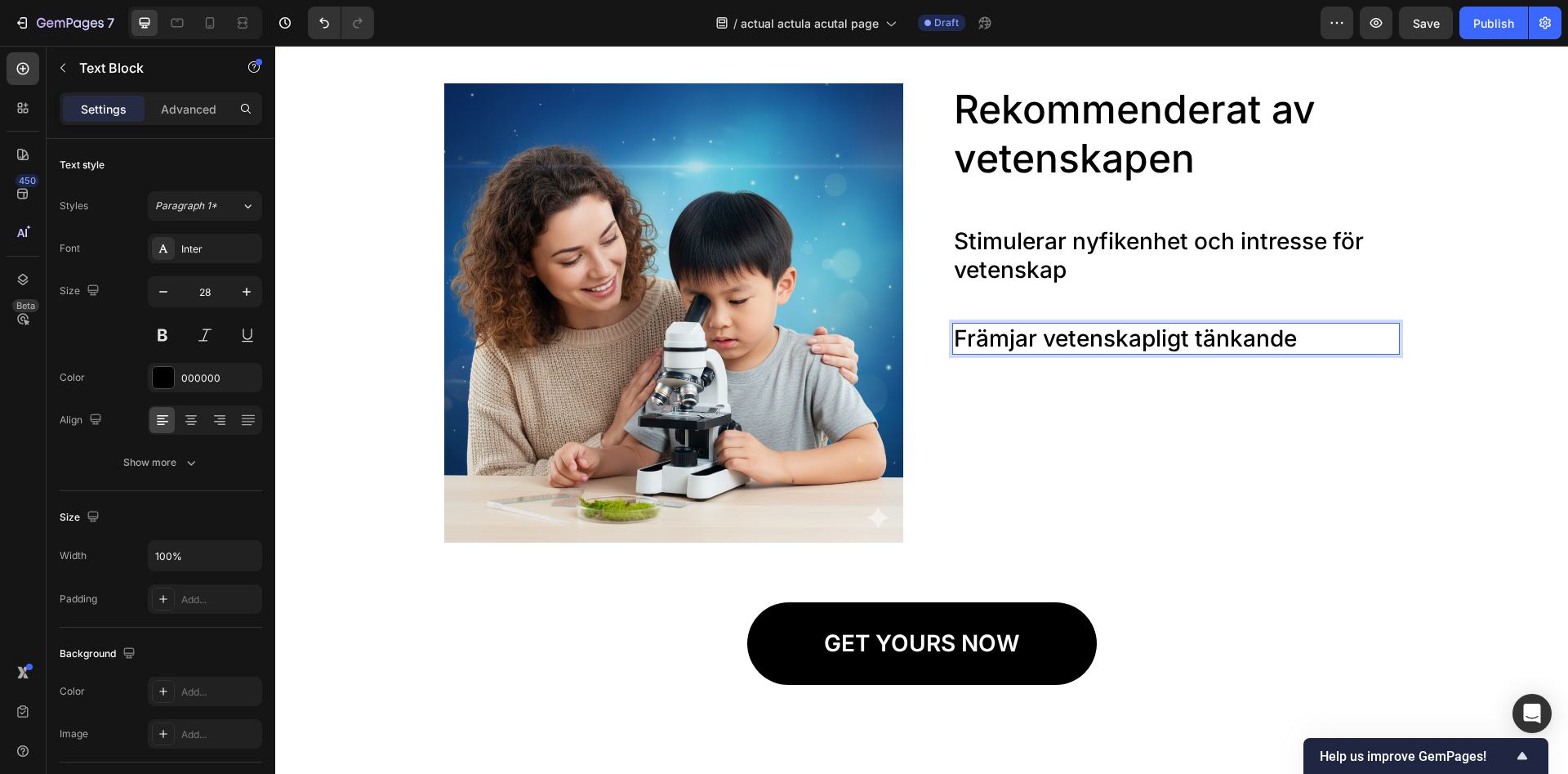
click at [1326, 333] on p "Främjar vetenskapligt tänkande" at bounding box center [1176, 338] width 444 height 29
click at [1325, 335] on p "Främjar vetenskapligt tänkande" at bounding box center [1176, 338] width 444 height 29
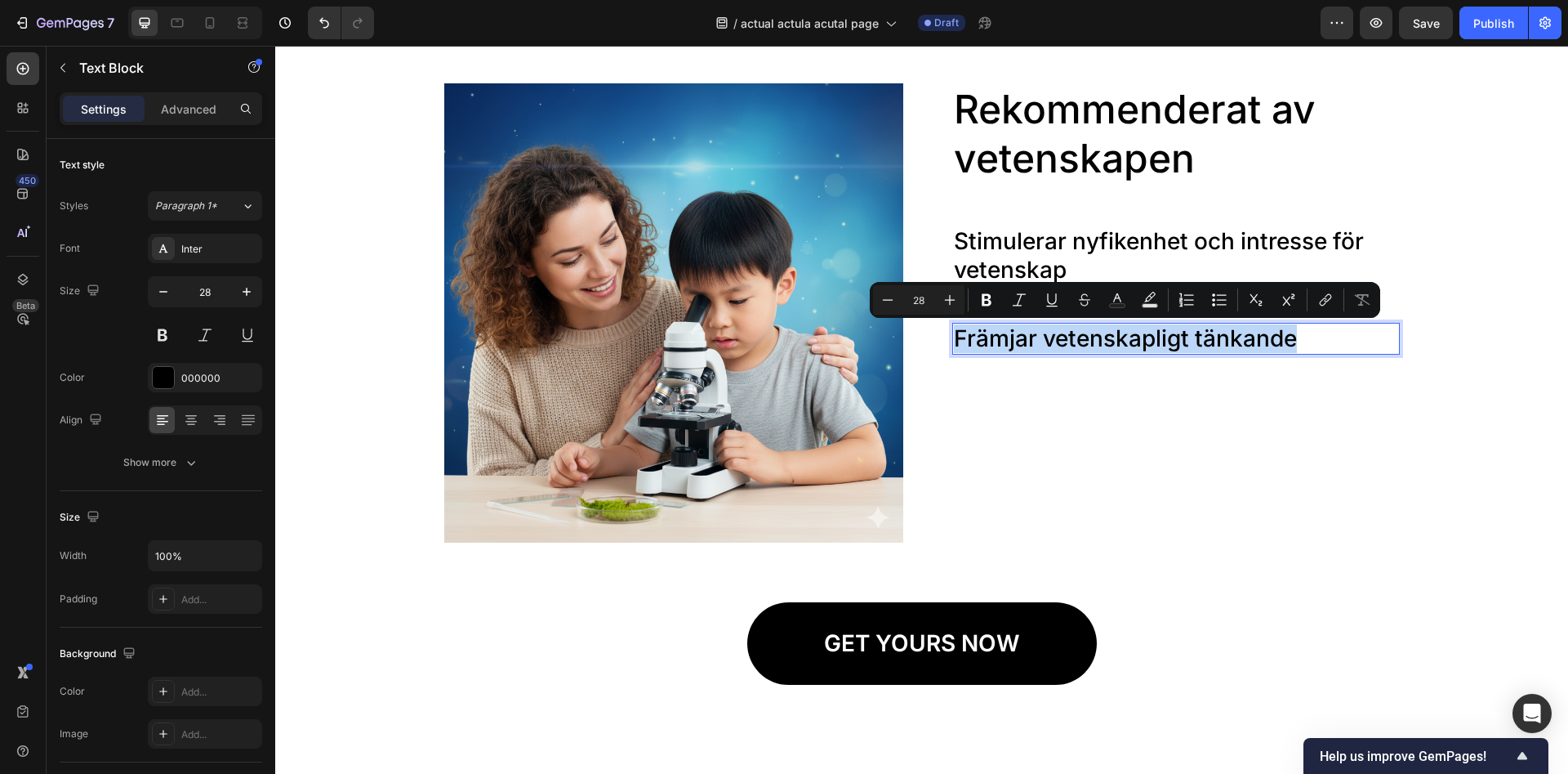
copy p "Främjar vetenskapligt tänkande"
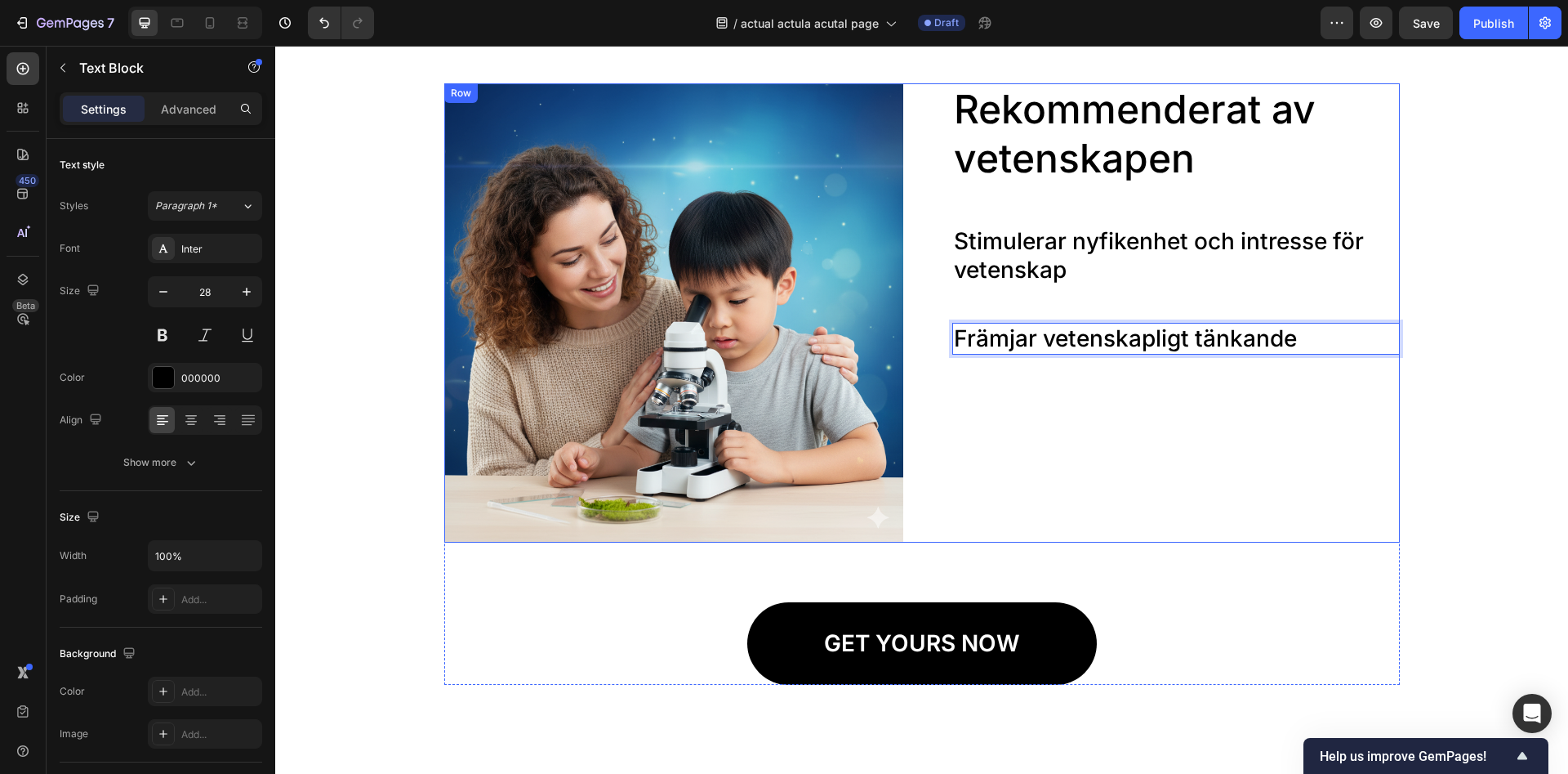
click at [1127, 394] on div "Rekommenderat av vetenskapen Heading Stimulerar nyfikenhet och intresse för vet…" at bounding box center [1171, 314] width 459 height 459
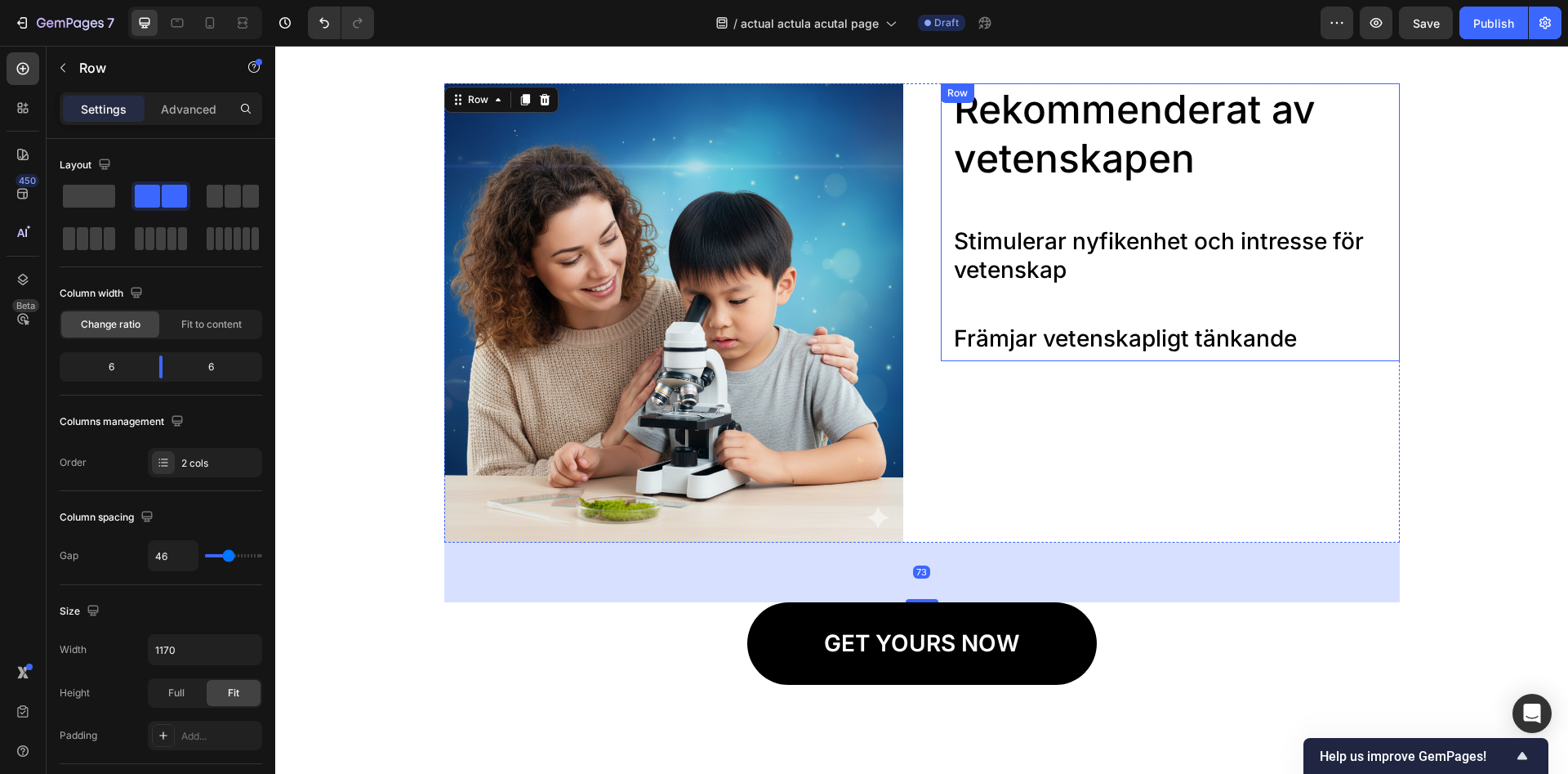
click at [1046, 260] on p "Stimulerar nyfikenhet och intresse för vetenskap" at bounding box center [1176, 255] width 444 height 57
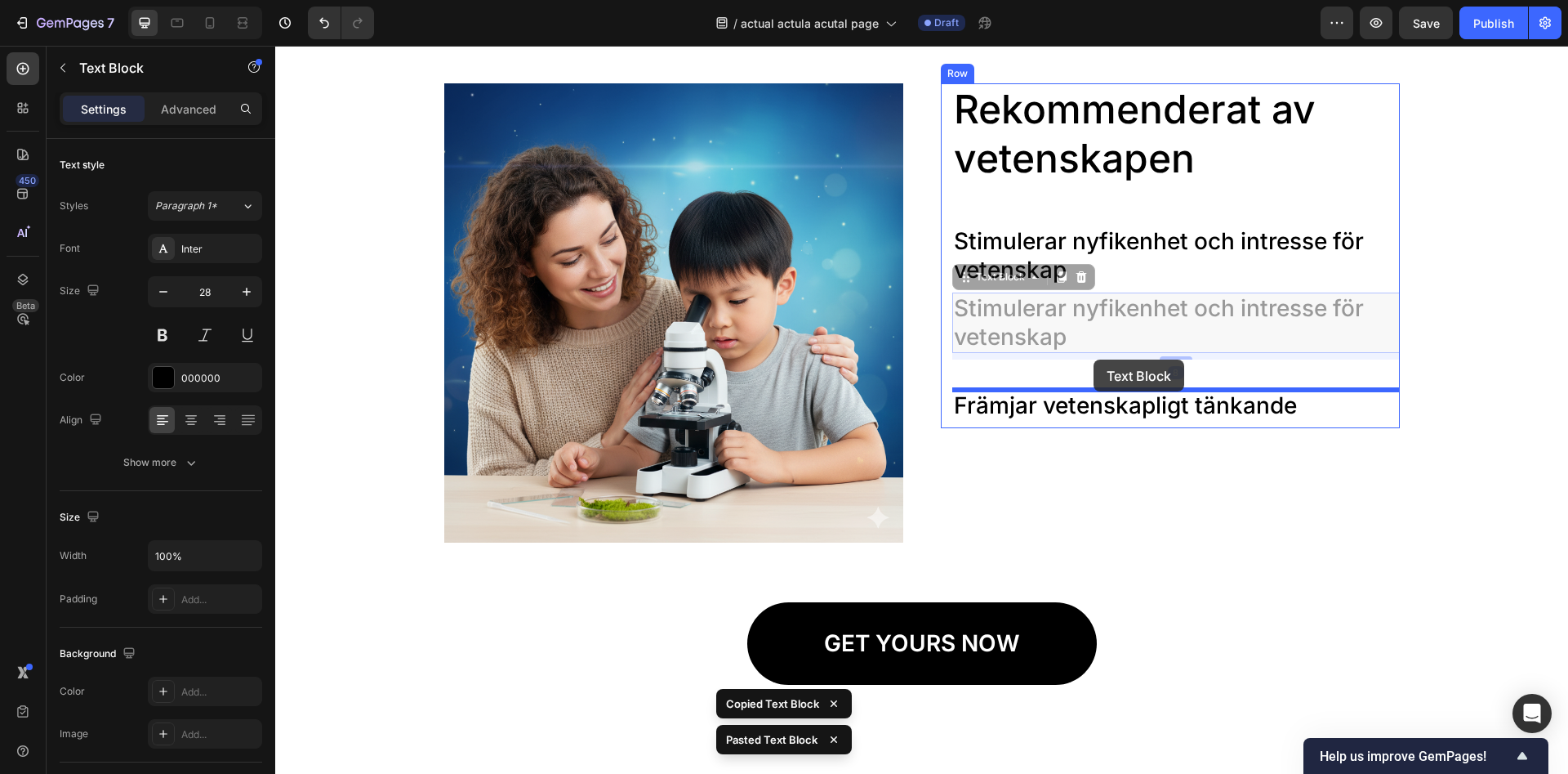
drag, startPoint x: 1094, startPoint y: 324, endPoint x: 1094, endPoint y: 360, distance: 36.0
click at [1094, 360] on div "Header Image Rekommenderat av vetenskapen Heading Stimulerar nyfikenhet och int…" at bounding box center [921, 723] width 1293 height 5522
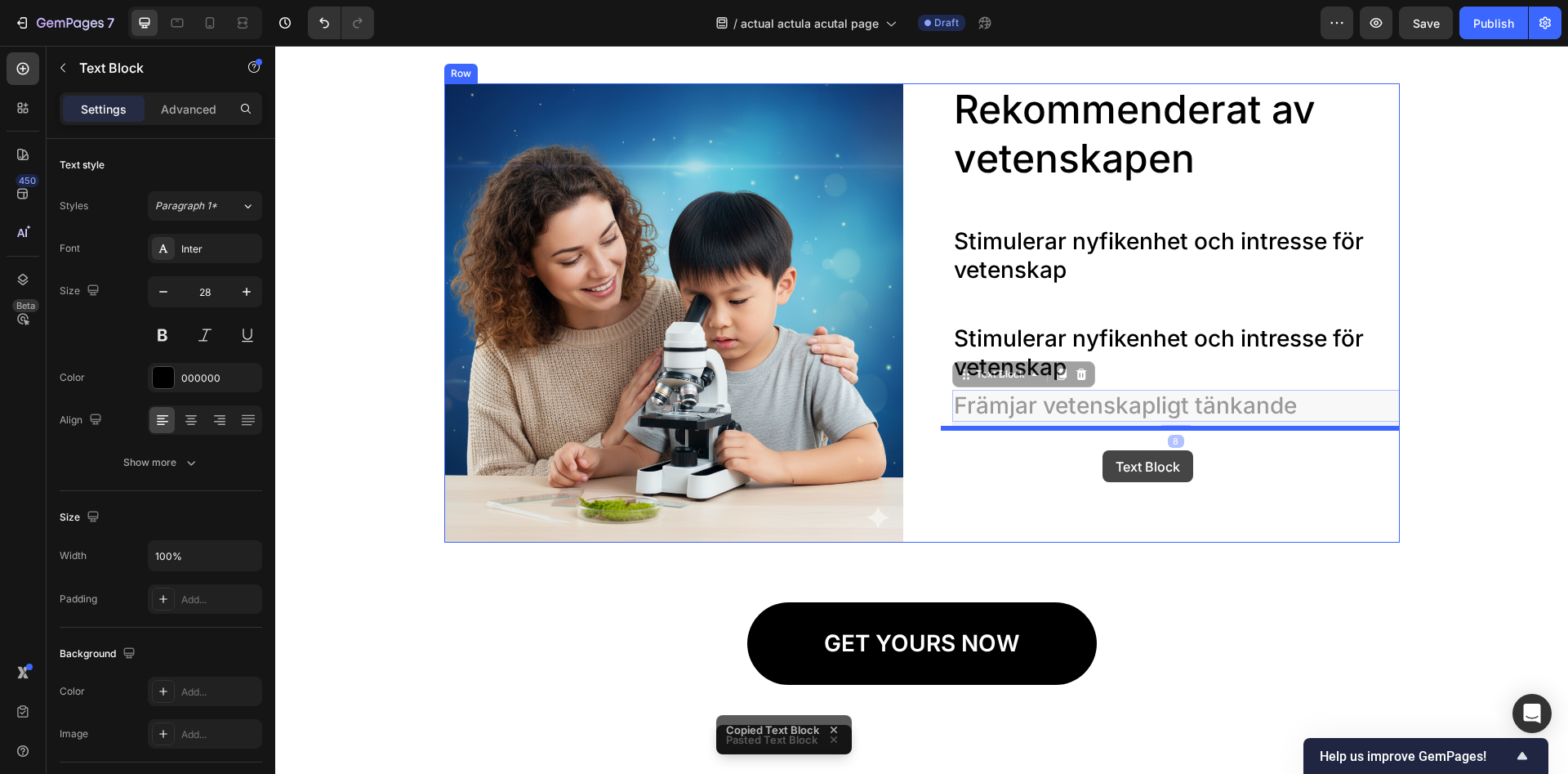
drag, startPoint x: 1105, startPoint y: 407, endPoint x: 1103, endPoint y: 451, distance: 44.0
click at [1103, 451] on div "Header Image Rekommenderat av vetenskapen Heading Stimulerar nyfikenhet och int…" at bounding box center [921, 723] width 1293 height 5522
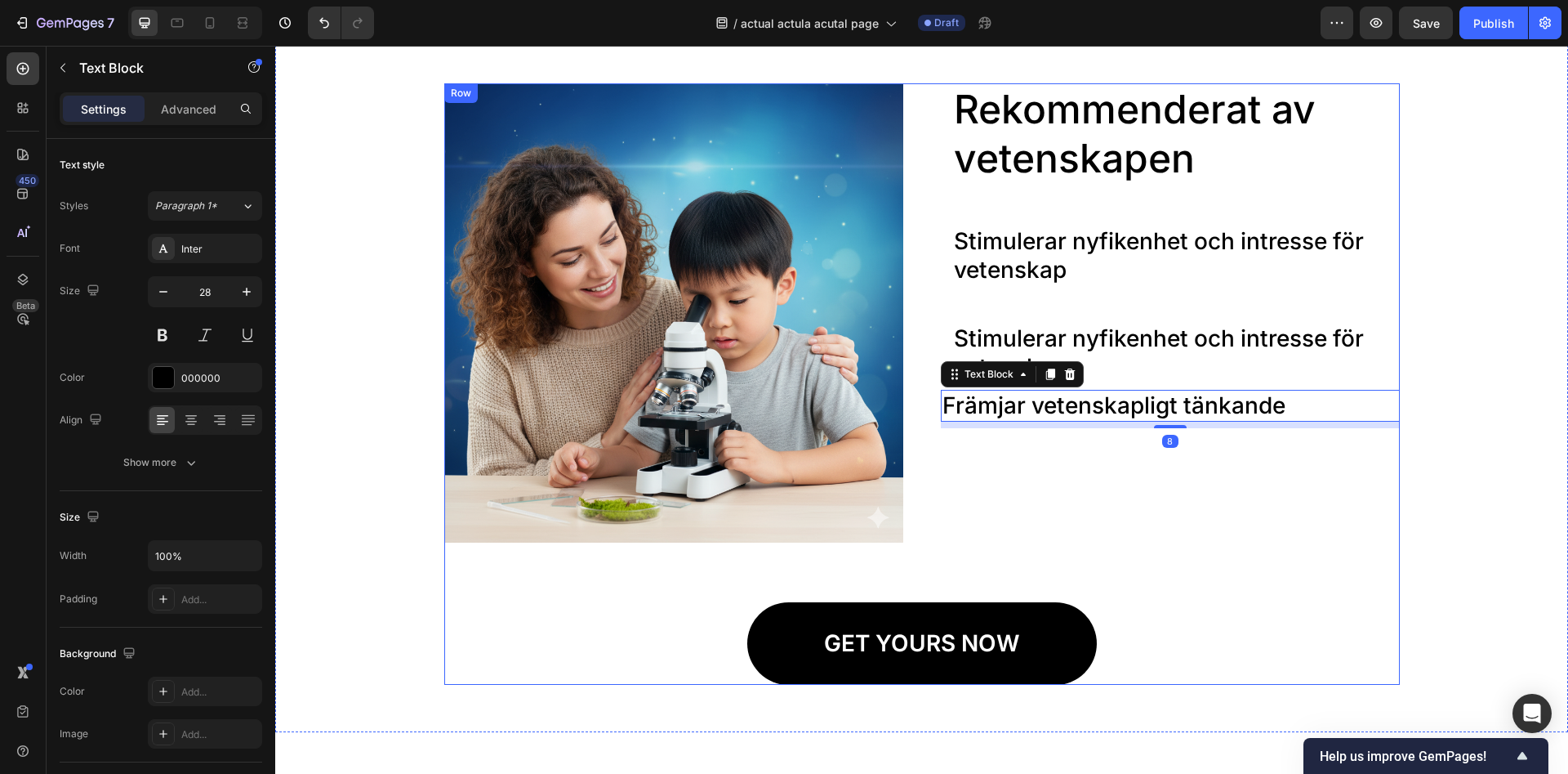
click at [1178, 595] on div "Image Rekommenderat av vetenskapen Heading Stimulerar nyfikenhet och intresse f…" at bounding box center [922, 385] width 956 height 601
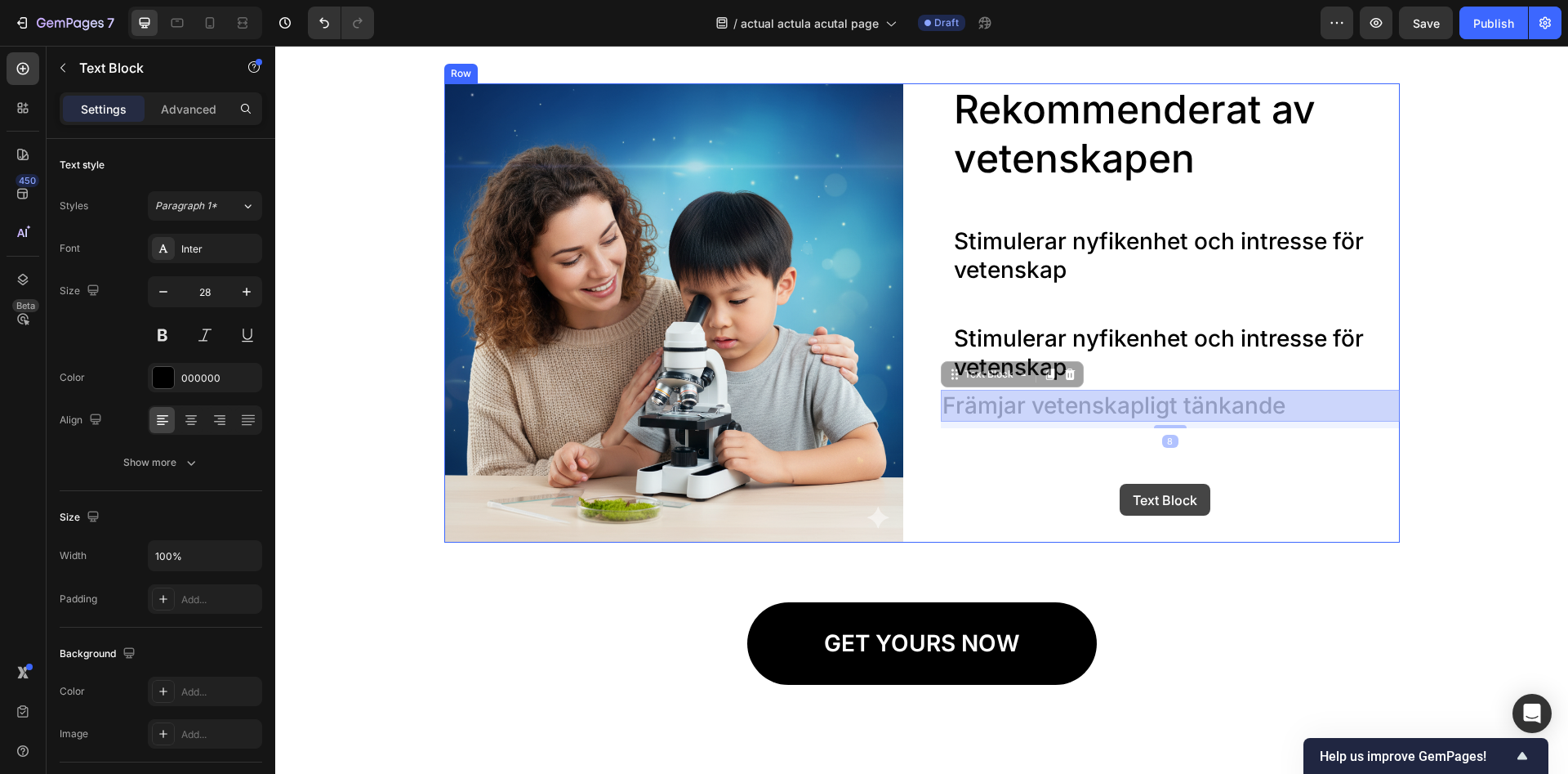
drag, startPoint x: 1111, startPoint y: 429, endPoint x: 1124, endPoint y: 477, distance: 49.7
click at [1124, 477] on div "Header Image Rekommenderat av vetenskapen Heading Stimulerar nyfikenhet och int…" at bounding box center [921, 723] width 1293 height 5522
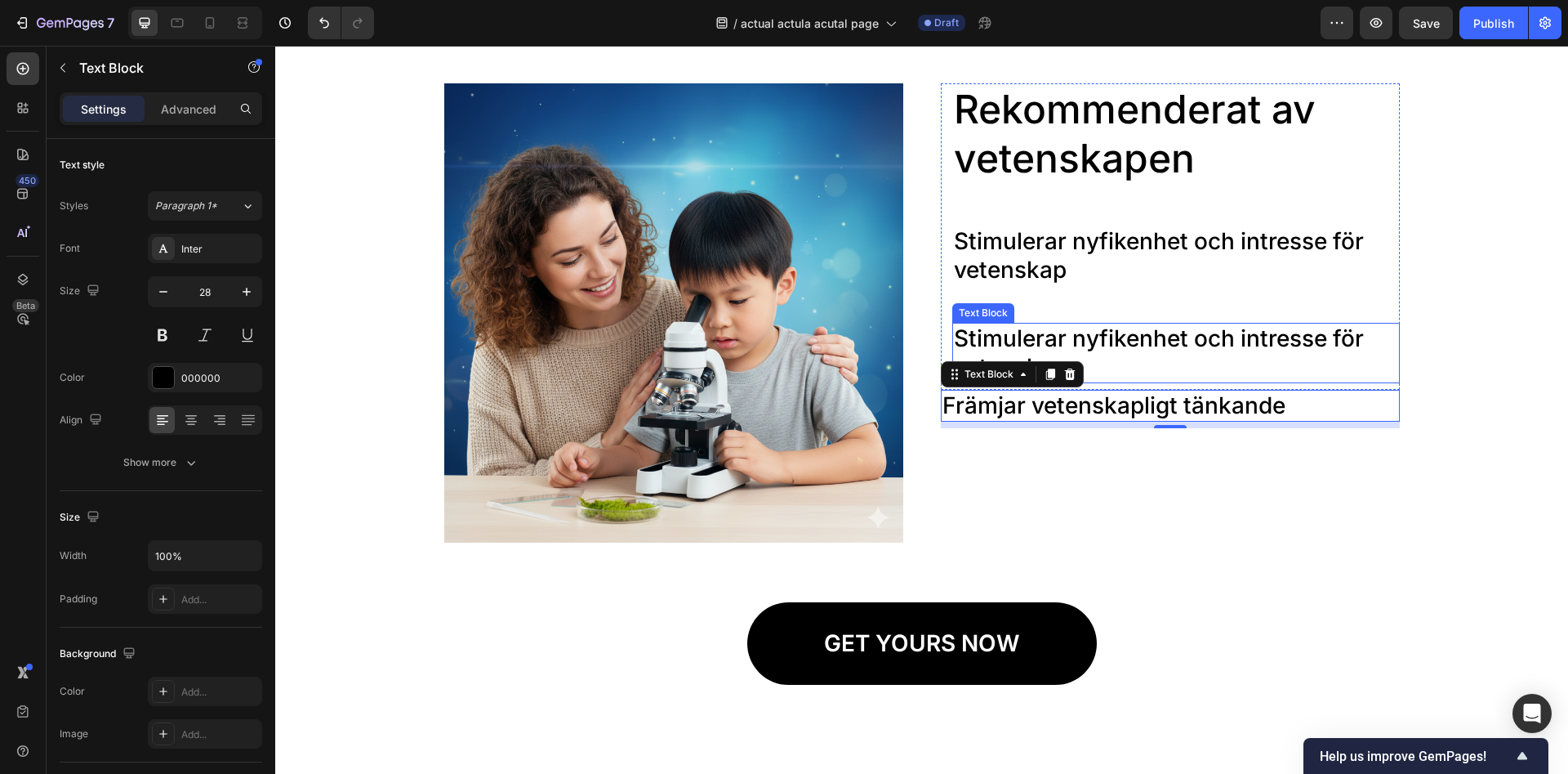
click at [1150, 291] on div "Stimulerar nyfikenhet och intresse för vetenskap Text Block" at bounding box center [1176, 259] width 447 height 67
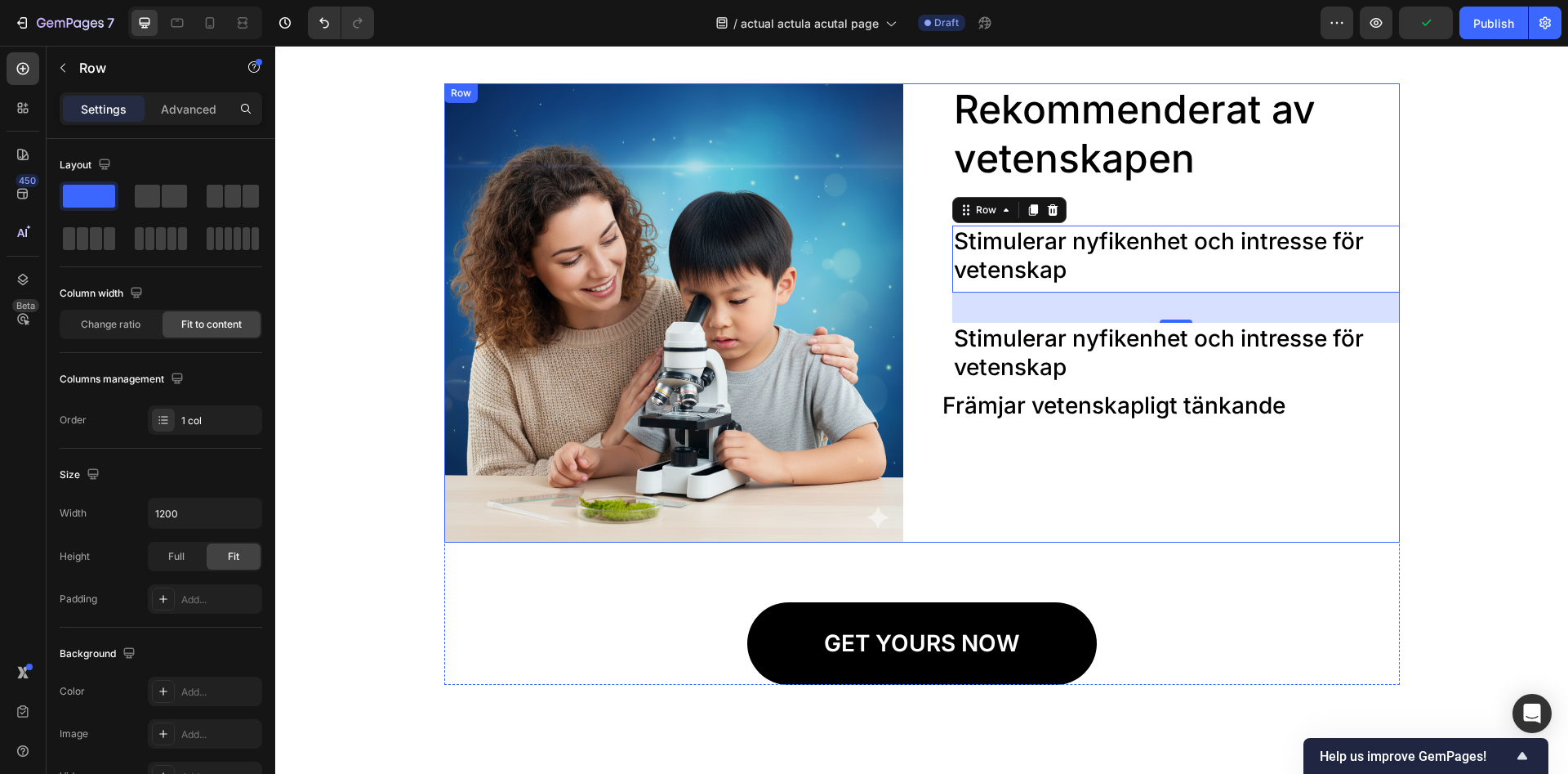
click at [998, 408] on p "Främjar vetenskapligt tänkande" at bounding box center [1170, 405] width 455 height 29
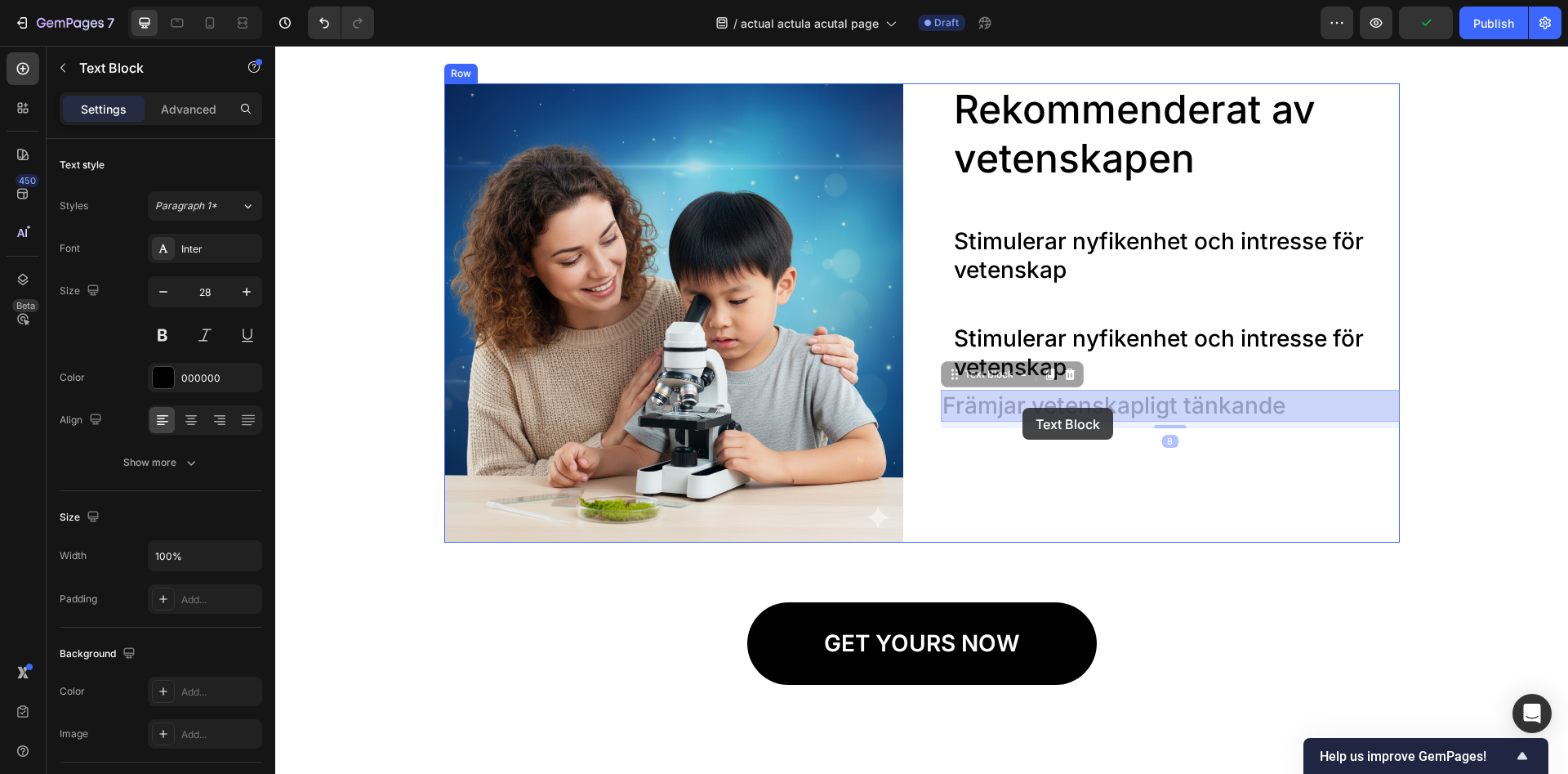
drag, startPoint x: 1007, startPoint y: 404, endPoint x: 1033, endPoint y: 409, distance: 26.5
click at [1033, 409] on div "Header Image Rekommenderat av vetenskapen Heading Stimulerar nyfikenhet och int…" at bounding box center [921, 723] width 1293 height 5522
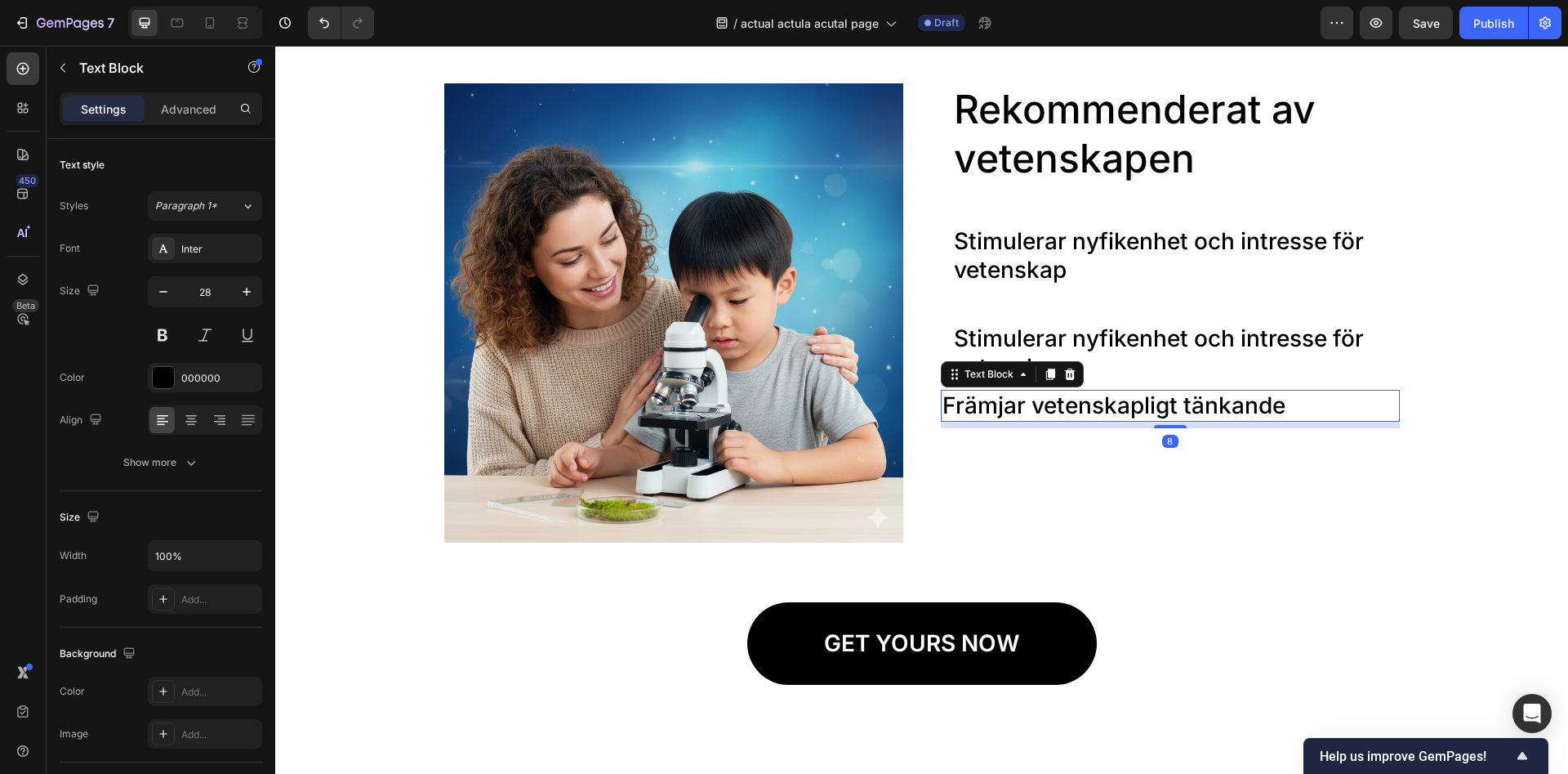
click at [1025, 457] on div "Rekommenderat av vetenskapen Heading Stimulerar nyfikenhet och intresse för vet…" at bounding box center [1171, 314] width 459 height 459
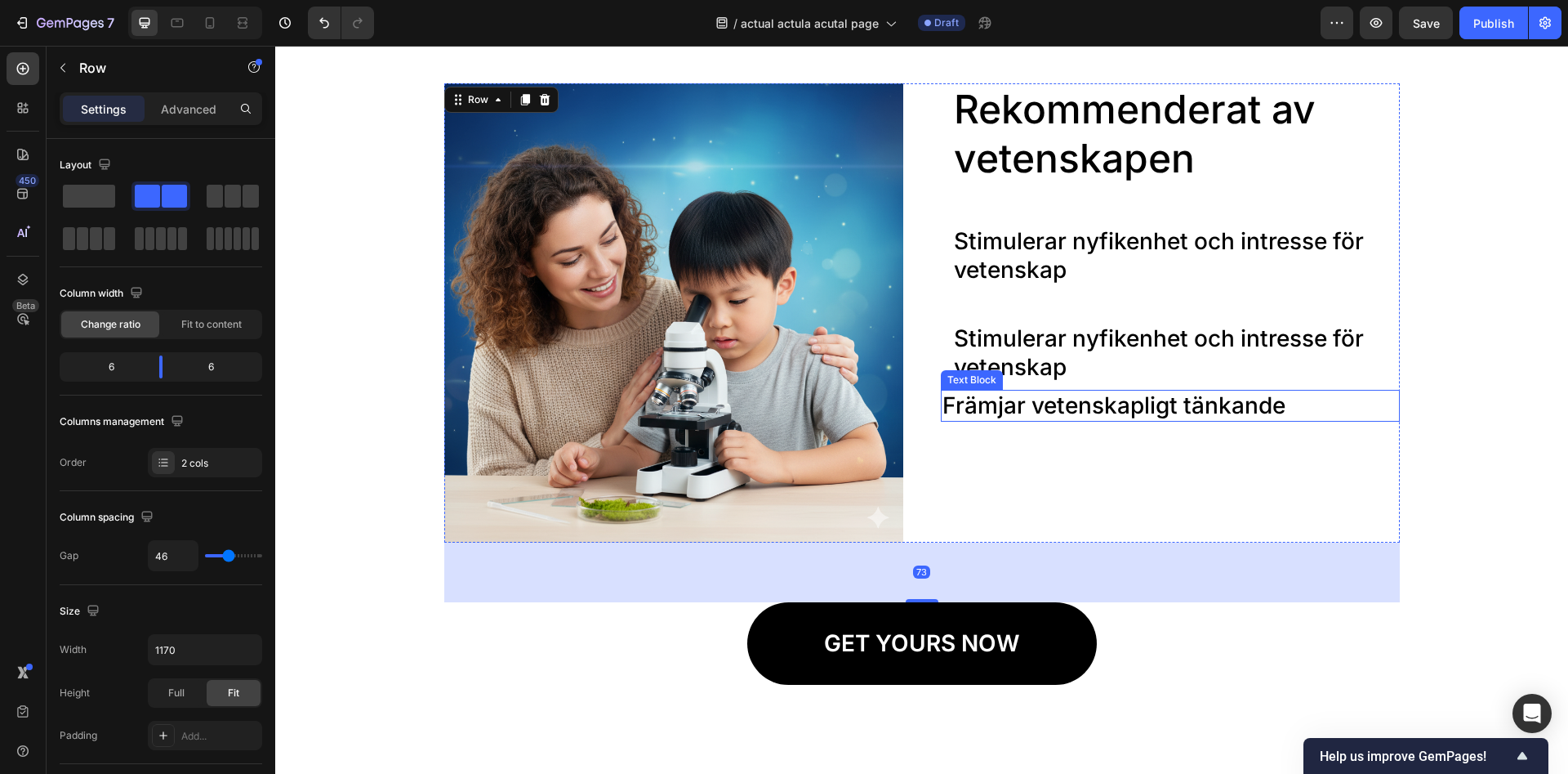
click at [1021, 405] on p "Främjar vetenskapligt tänkande" at bounding box center [1170, 405] width 455 height 29
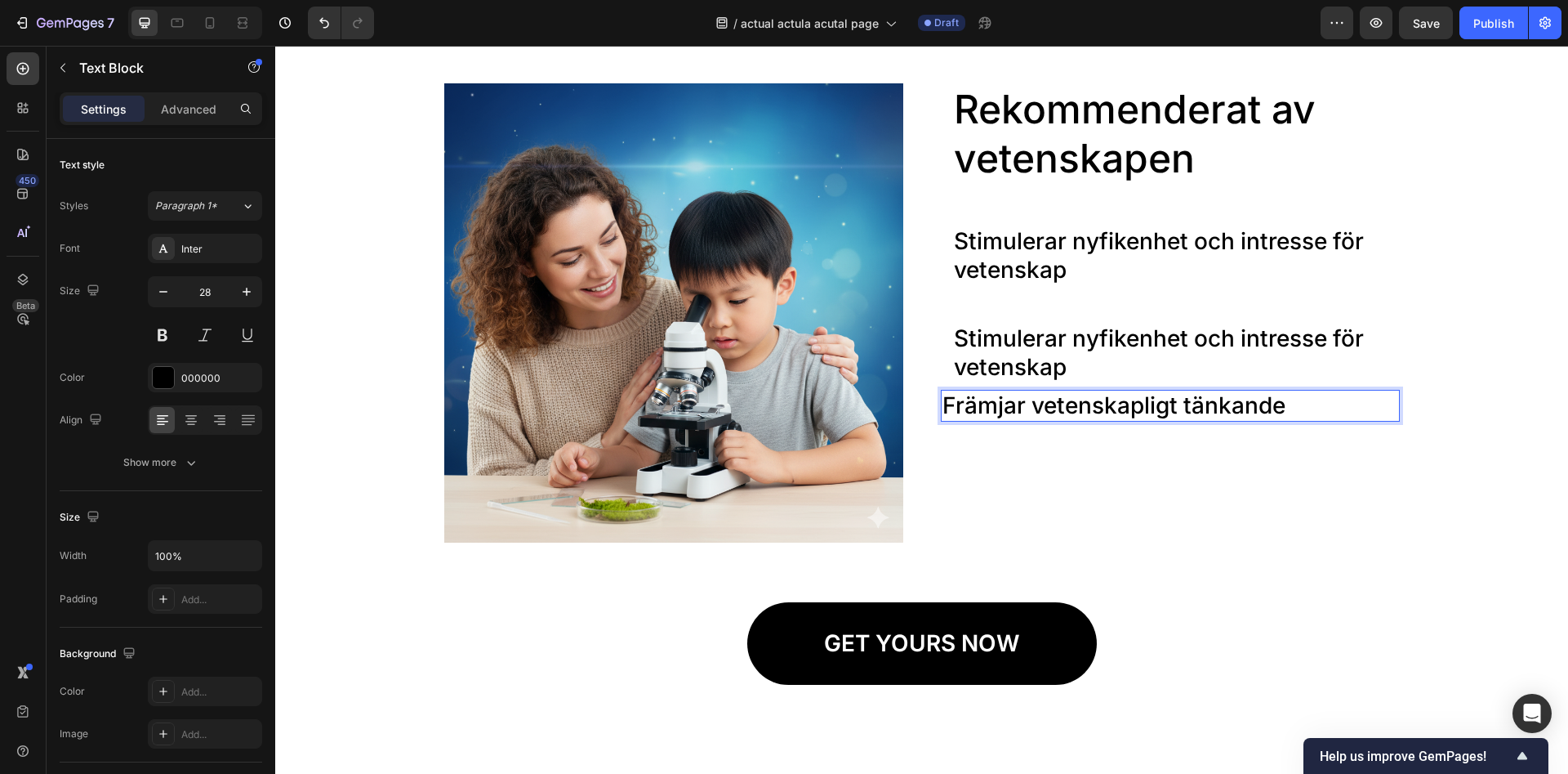
drag, startPoint x: 1013, startPoint y: 405, endPoint x: 1112, endPoint y: 412, distance: 99.2
click at [1066, 472] on div "Rekommenderat av vetenskapen Heading Stimulerar nyfikenhet och intresse för vet…" at bounding box center [1171, 314] width 459 height 459
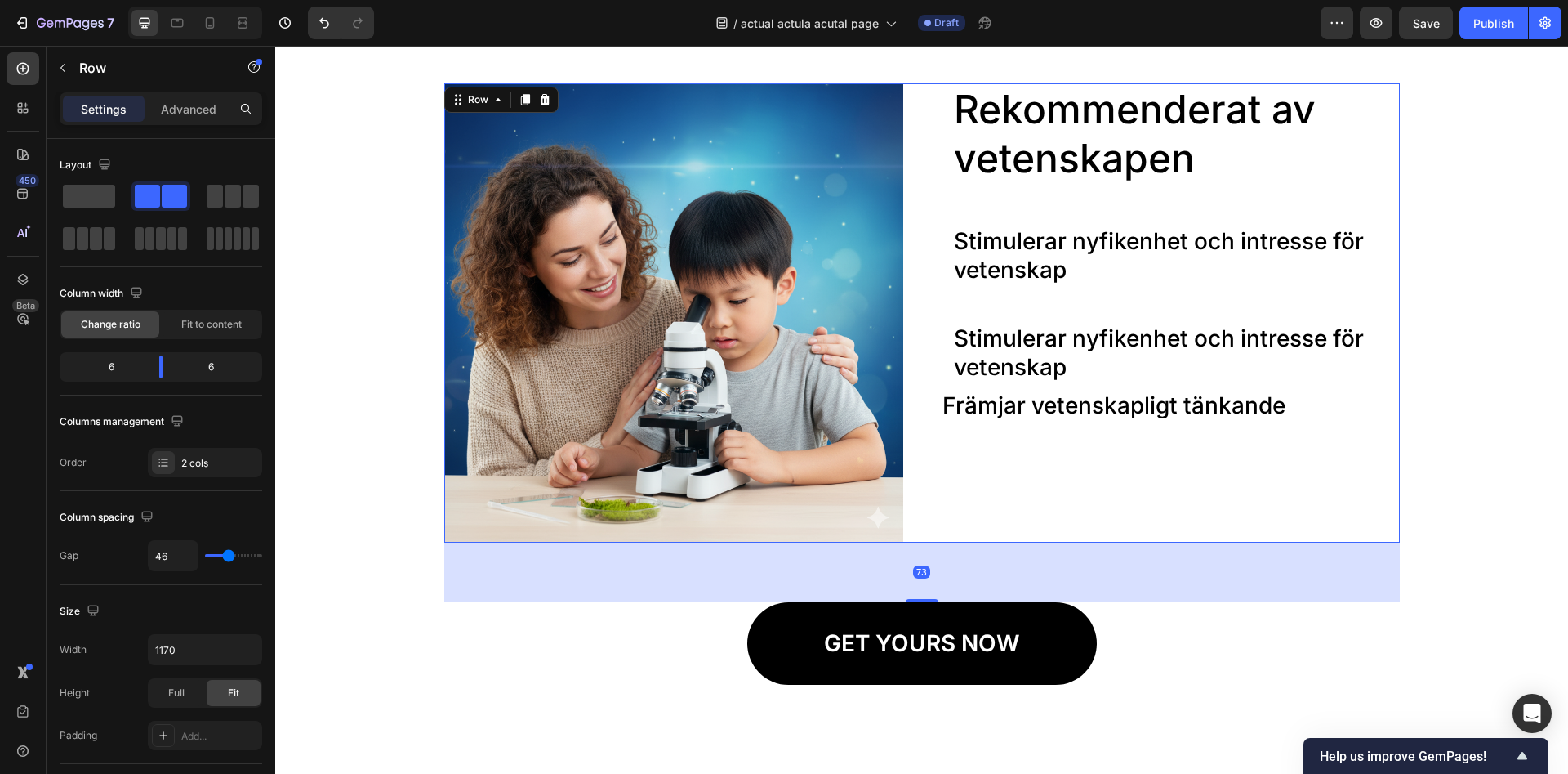
click at [1039, 331] on p "Stimulerar nyfikenhet och intresse för vetenskap" at bounding box center [1176, 353] width 444 height 57
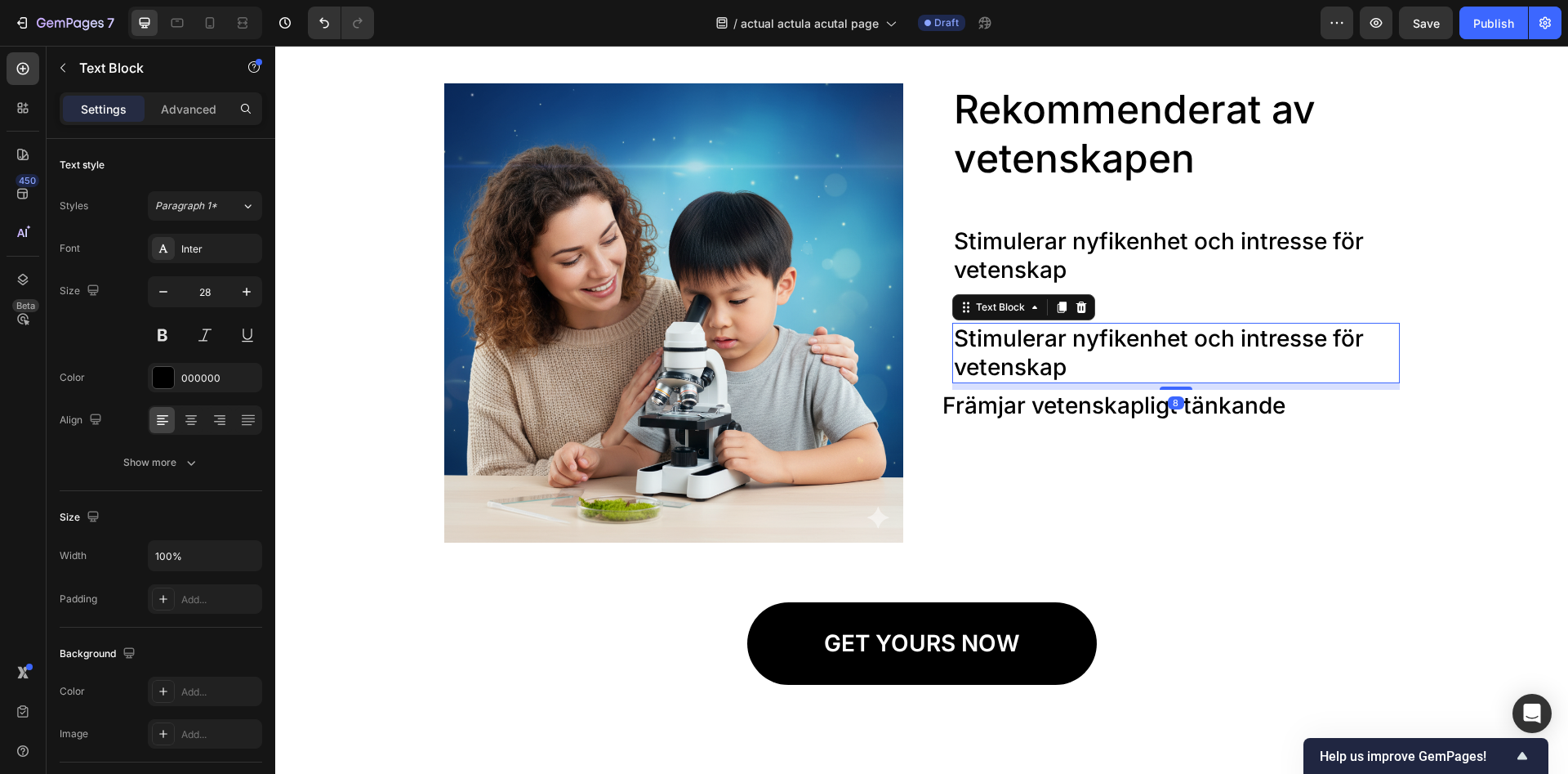
click at [1039, 331] on p "Stimulerar nyfikenhet och intresse för vetenskap" at bounding box center [1176, 353] width 444 height 57
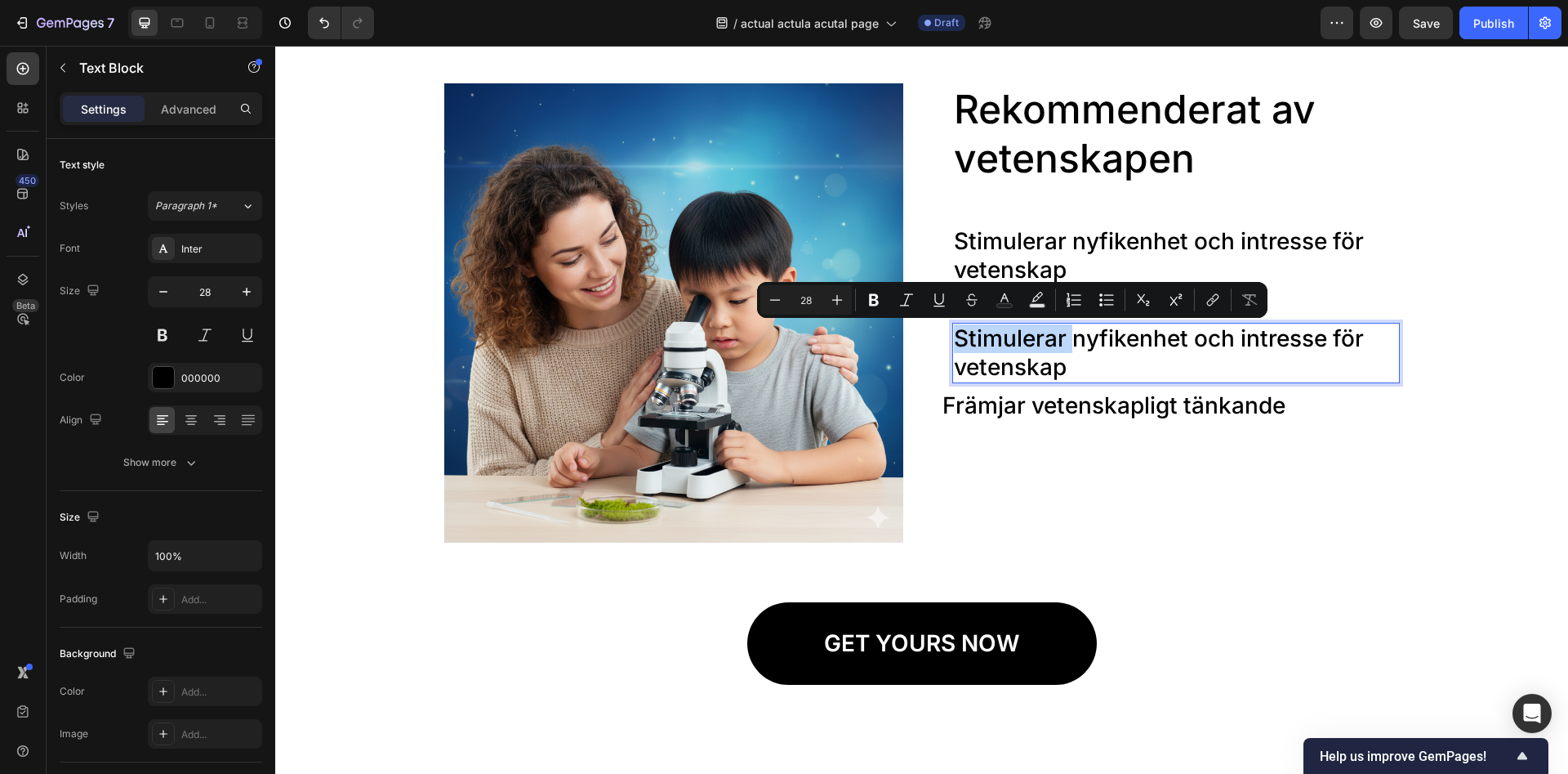
click at [1042, 364] on p "Stimulerar nyfikenhet och intresse för vetenskap" at bounding box center [1176, 353] width 444 height 57
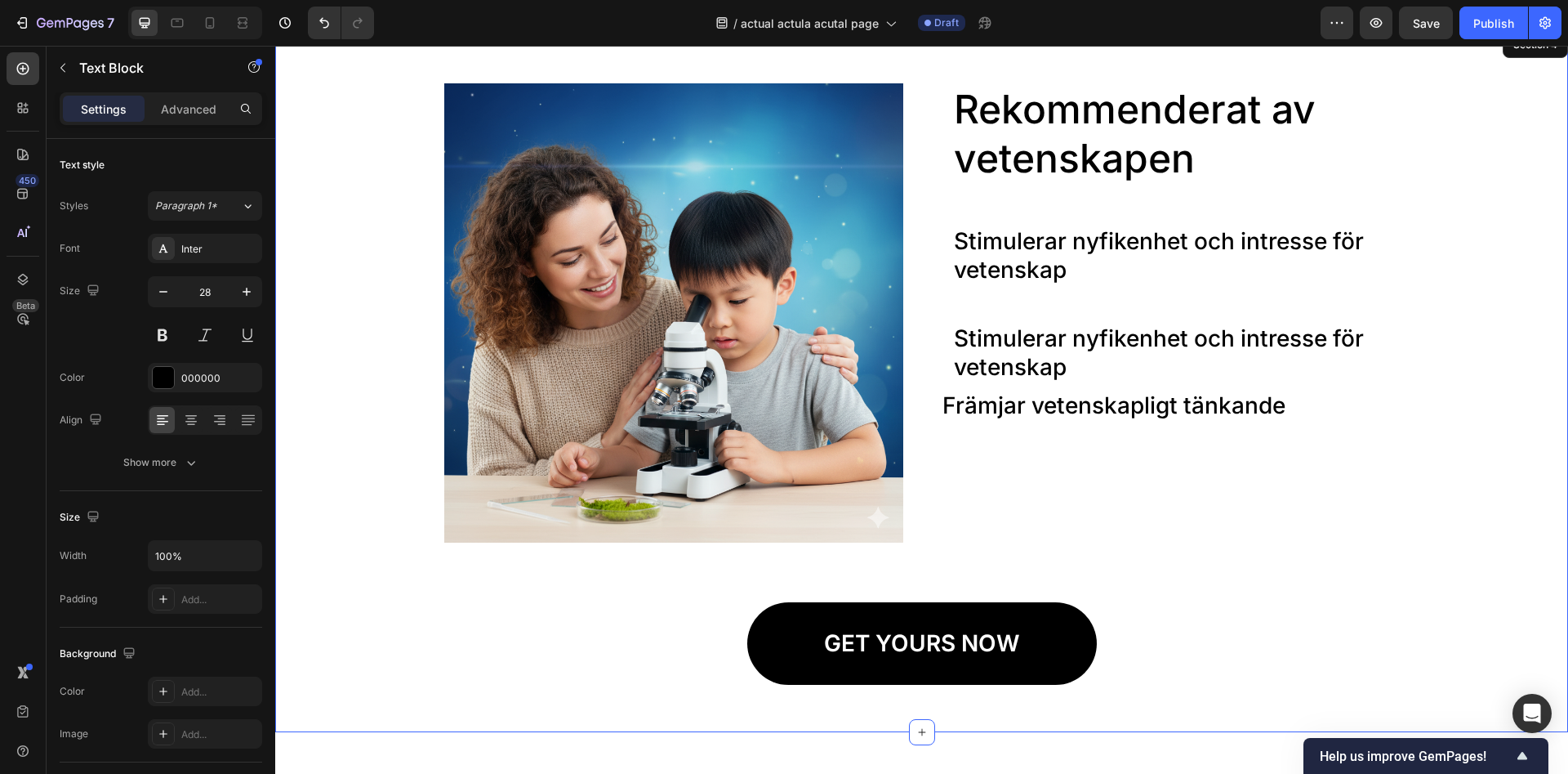
click at [650, 710] on div "Image Rekommenderat av vetenskapen Heading Stimulerar nyfikenhet och intresse f…" at bounding box center [921, 381] width 1293 height 704
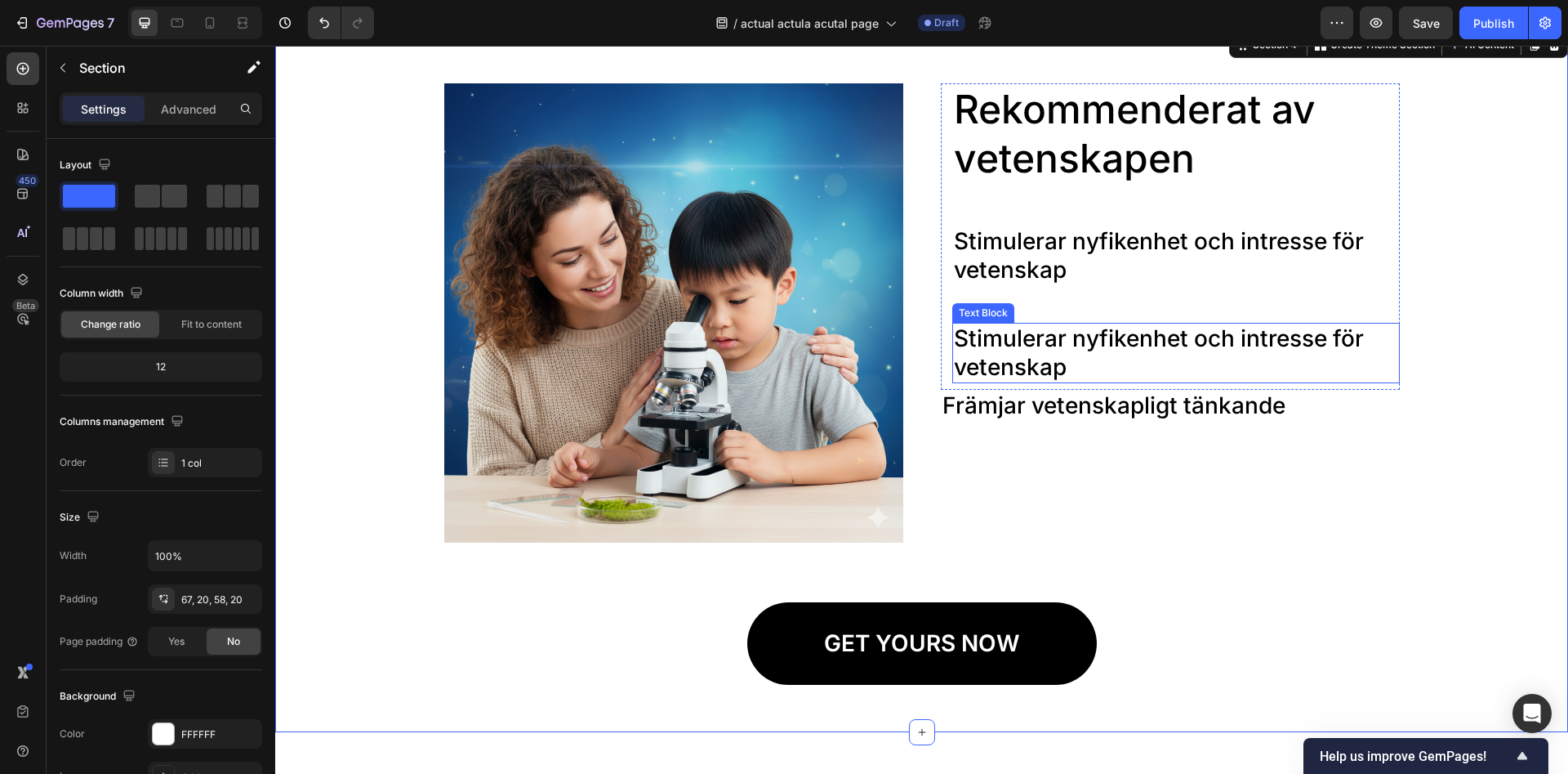
click at [1043, 344] on p "Stimulerar nyfikenhet och intresse för vetenskap" at bounding box center [1176, 353] width 444 height 57
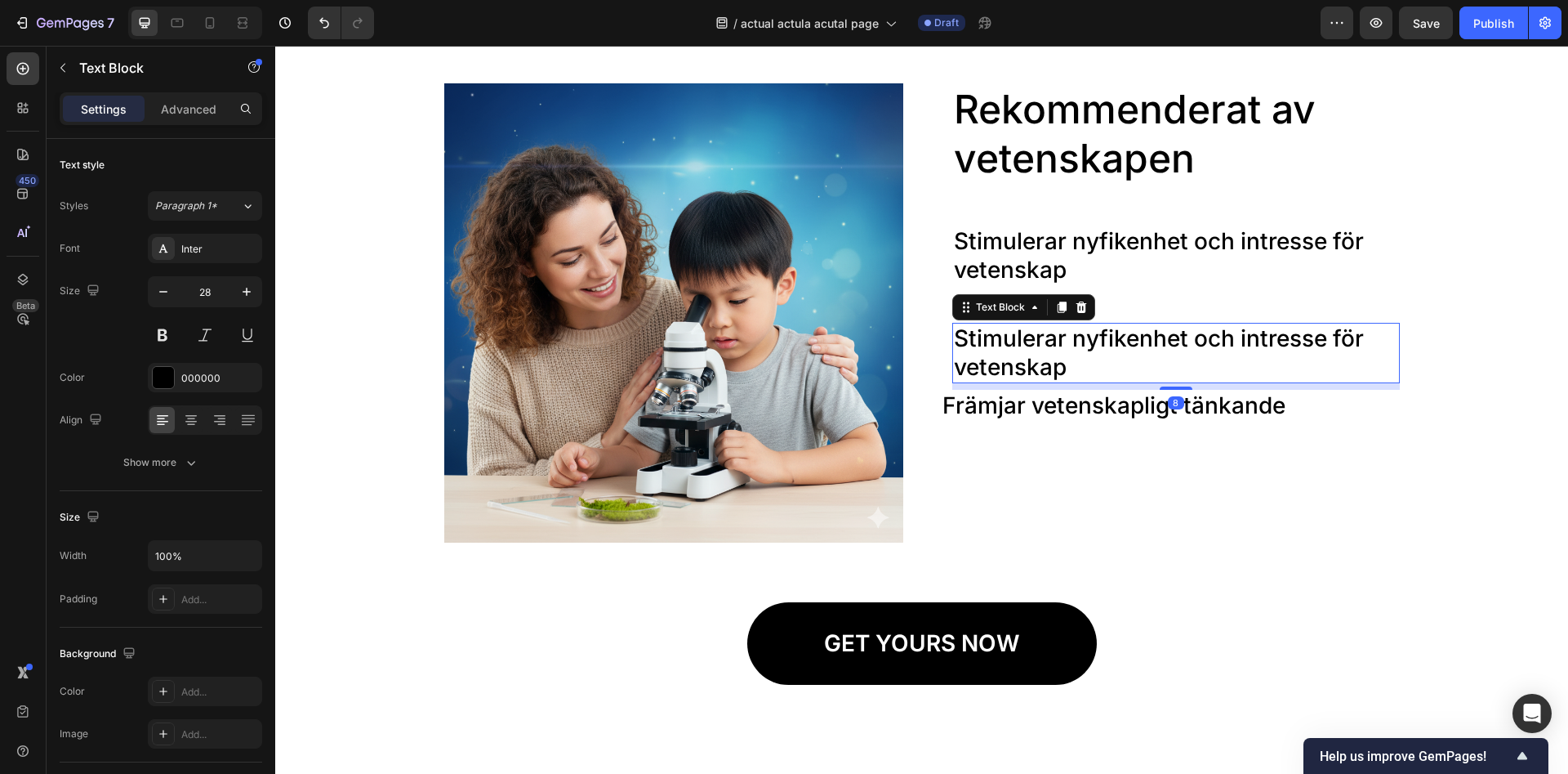
click at [1043, 344] on p "Stimulerar nyfikenhet och intresse för vetenskap" at bounding box center [1176, 353] width 444 height 57
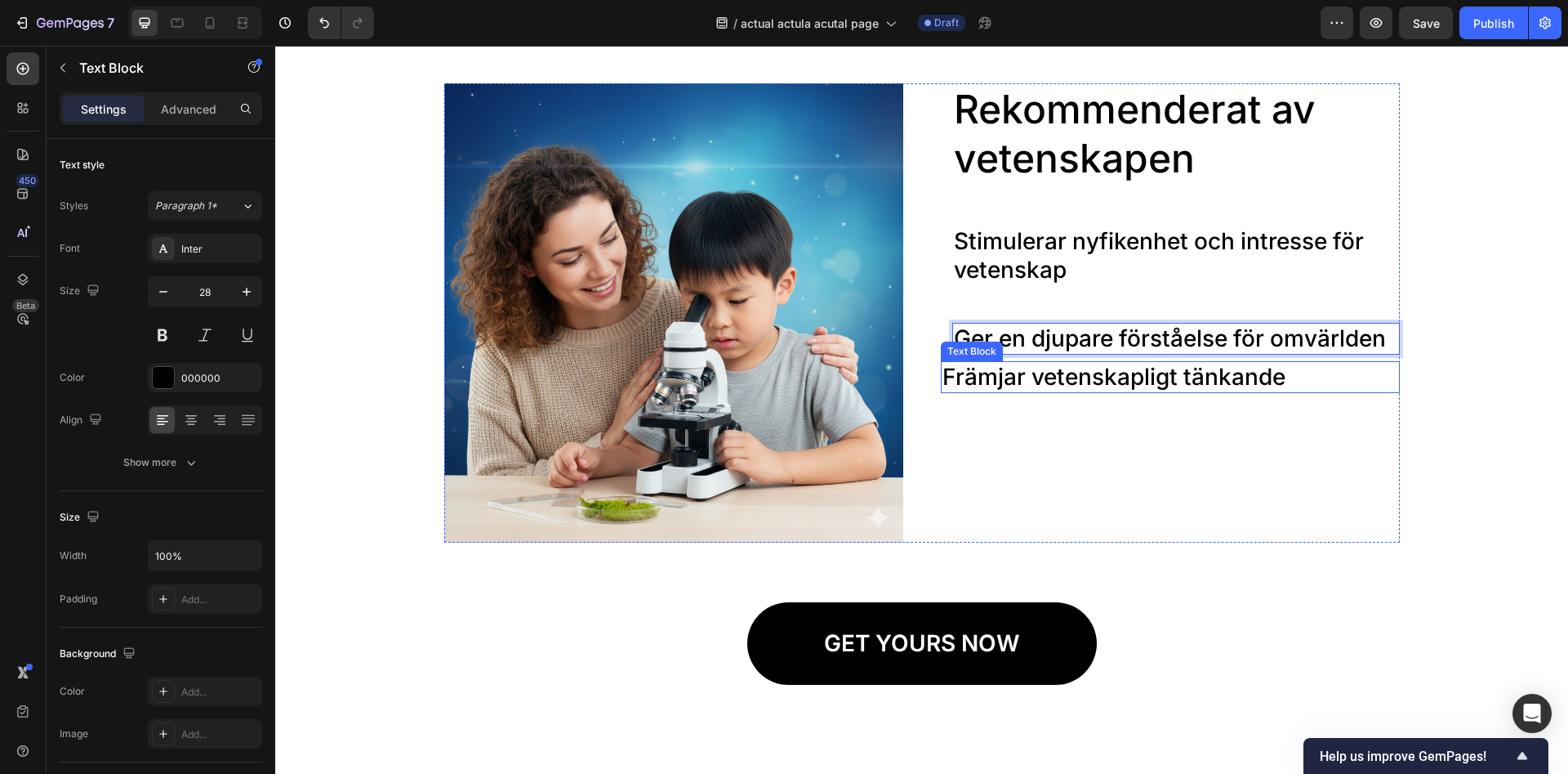
click at [1125, 433] on div "Rekommenderat av vetenskapen Heading Stimulerar nyfikenhet och intresse för vet…" at bounding box center [1171, 314] width 459 height 459
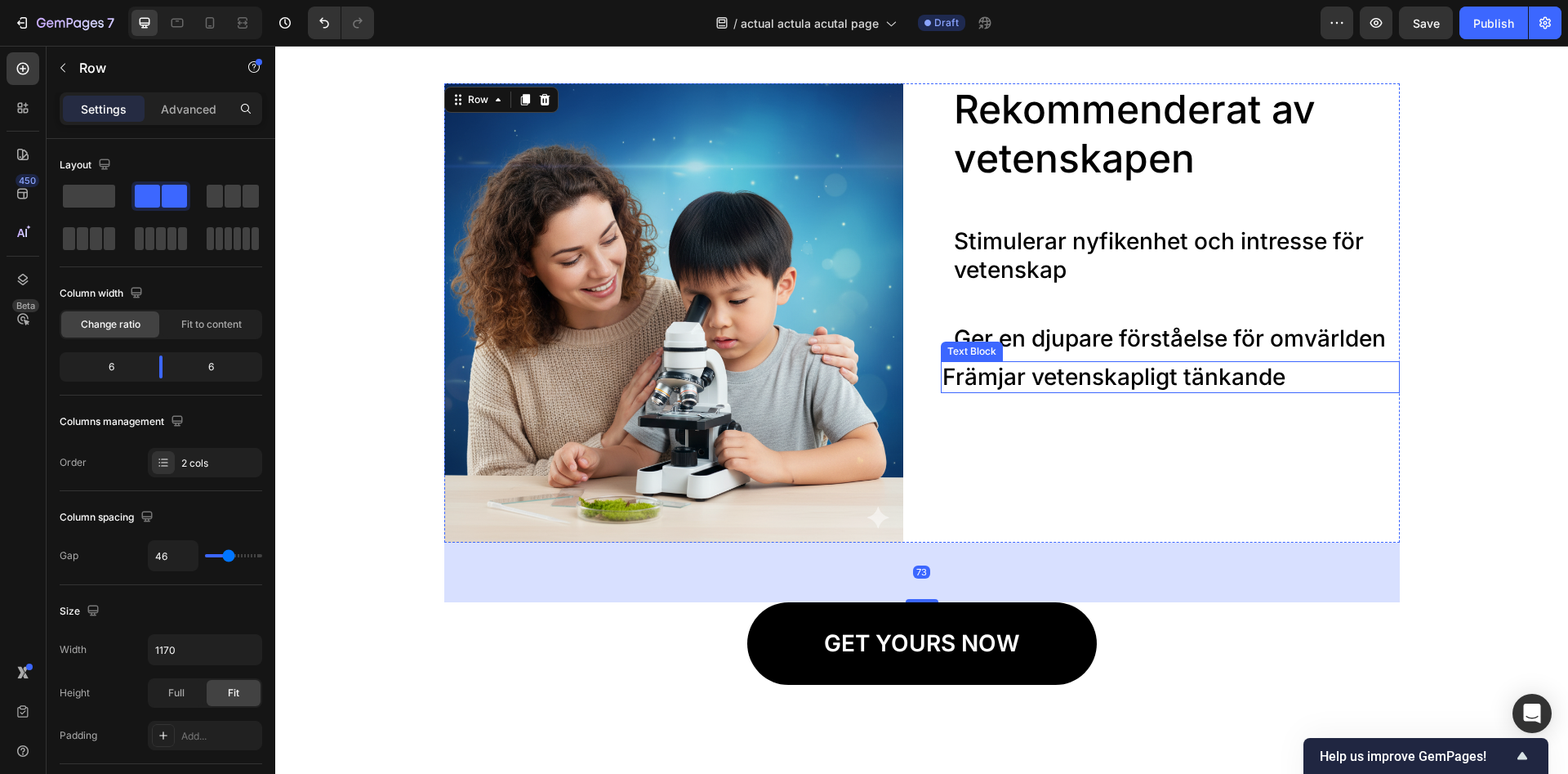
click at [1082, 376] on p "Främjar vetenskapligt tänkande" at bounding box center [1170, 377] width 455 height 29
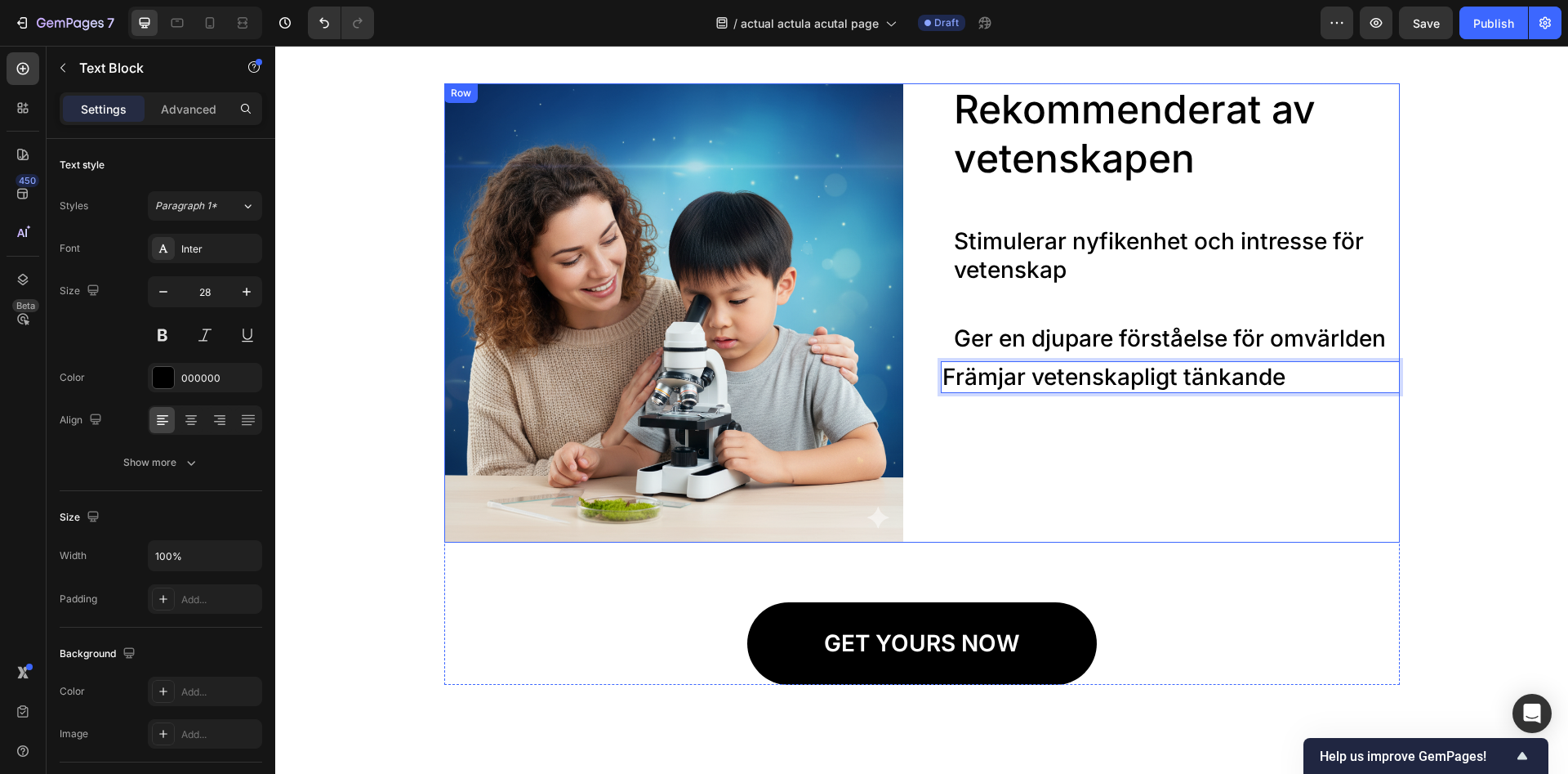
drag, startPoint x: 1069, startPoint y: 379, endPoint x: 1142, endPoint y: 422, distance: 84.7
click at [1129, 381] on p "Främjar vetenskapligt tänkande" at bounding box center [1170, 377] width 455 height 29
click at [1087, 417] on div "Rekommenderat av vetenskapen Heading Stimulerar nyfikenhet och intresse för vet…" at bounding box center [1171, 314] width 459 height 459
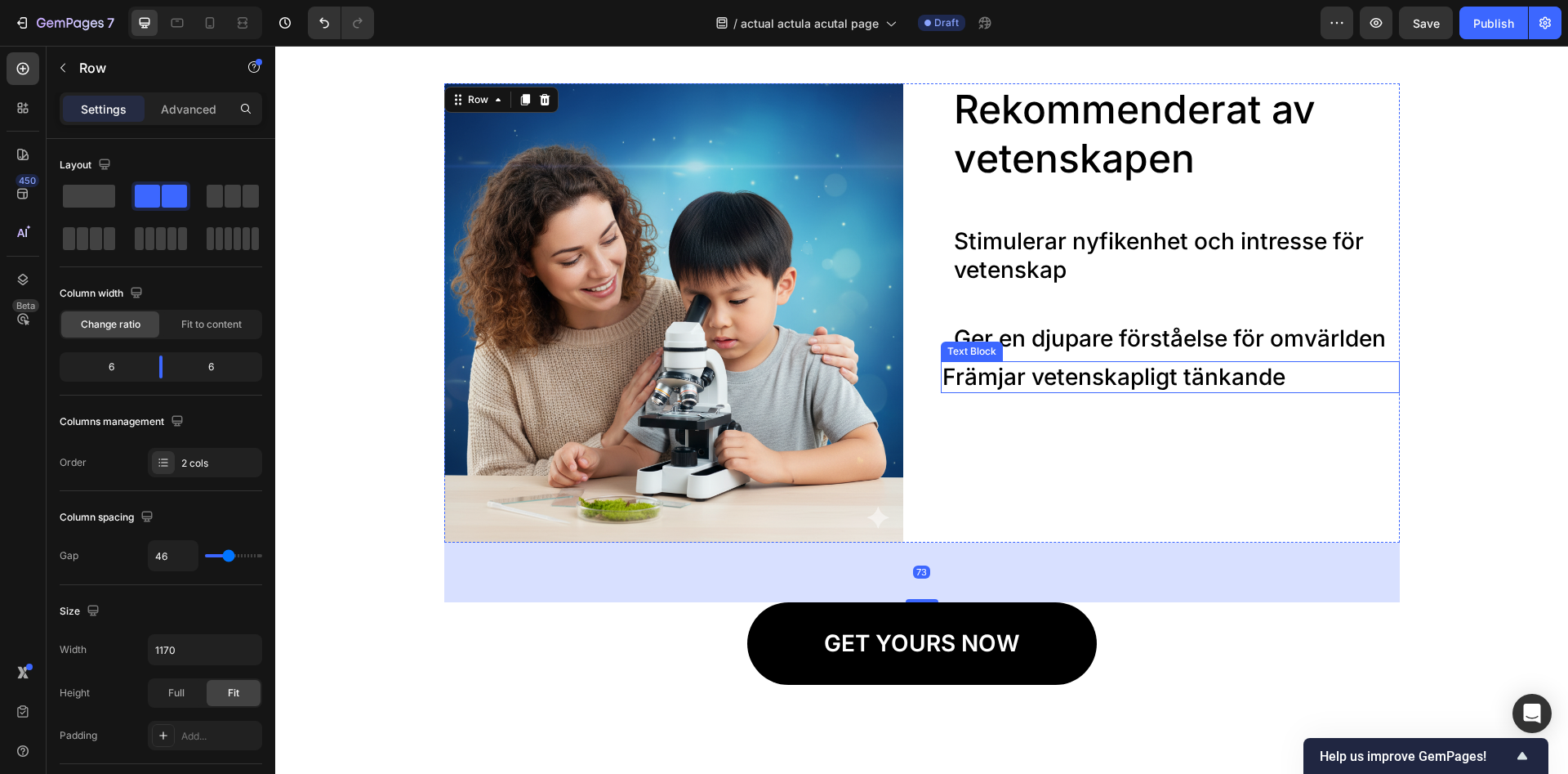
click at [1090, 378] on p "Främjar vetenskapligt tänkande" at bounding box center [1170, 377] width 455 height 29
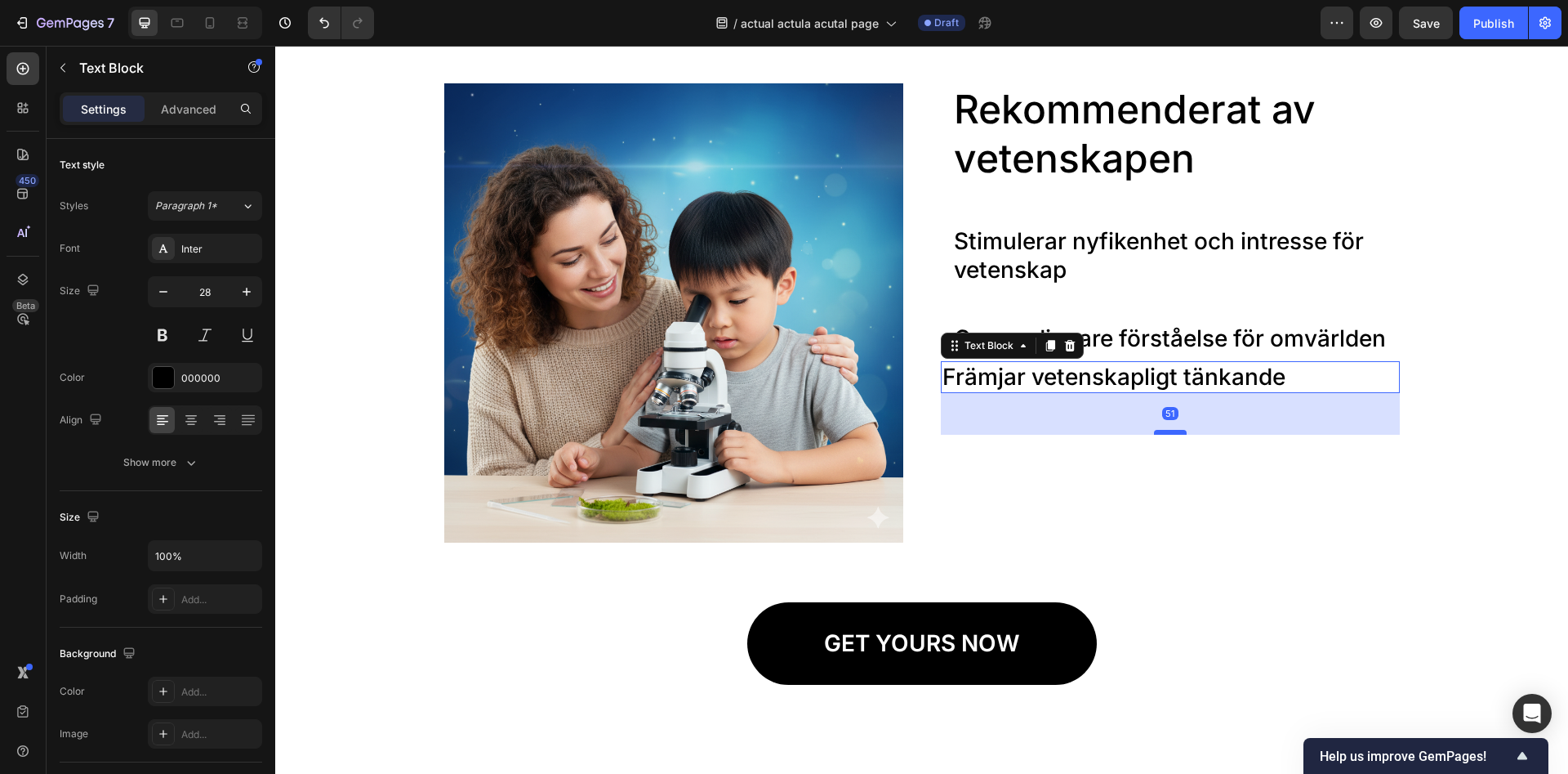
drag, startPoint x: 1172, startPoint y: 396, endPoint x: 1171, endPoint y: 434, distance: 38.0
click at [1171, 434] on div at bounding box center [1170, 432] width 33 height 5
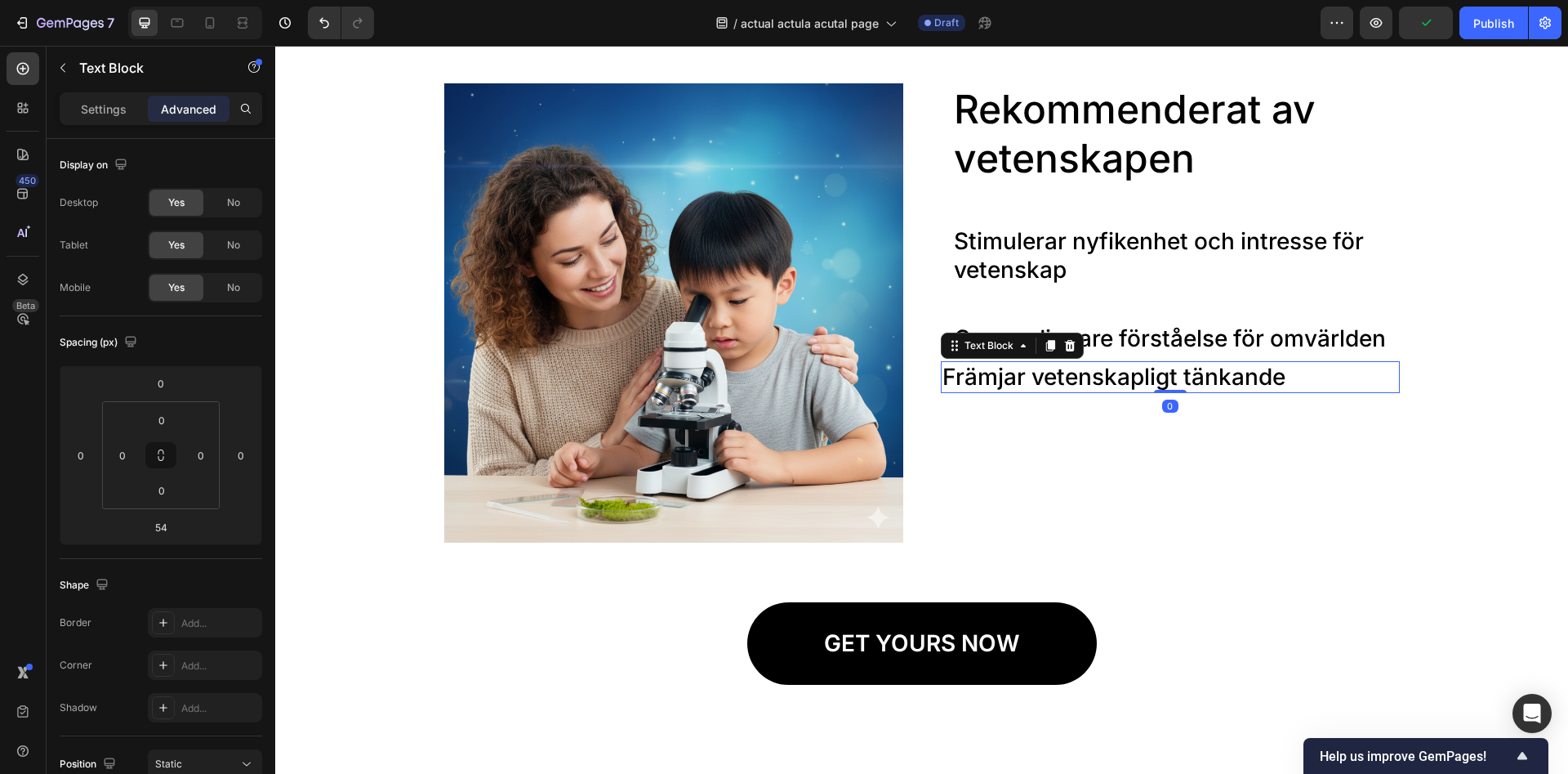
drag, startPoint x: 1165, startPoint y: 436, endPoint x: 1167, endPoint y: 387, distance: 49.0
click at [1167, 387] on div "Främjar vetenskapligt tänkande Text Block 0" at bounding box center [1171, 377] width 459 height 32
type input "0"
drag, startPoint x: 1252, startPoint y: 385, endPoint x: 1250, endPoint y: 431, distance: 46.0
click at [1306, 378] on p "Främjar vetenskapligt tänkande" at bounding box center [1170, 377] width 455 height 29
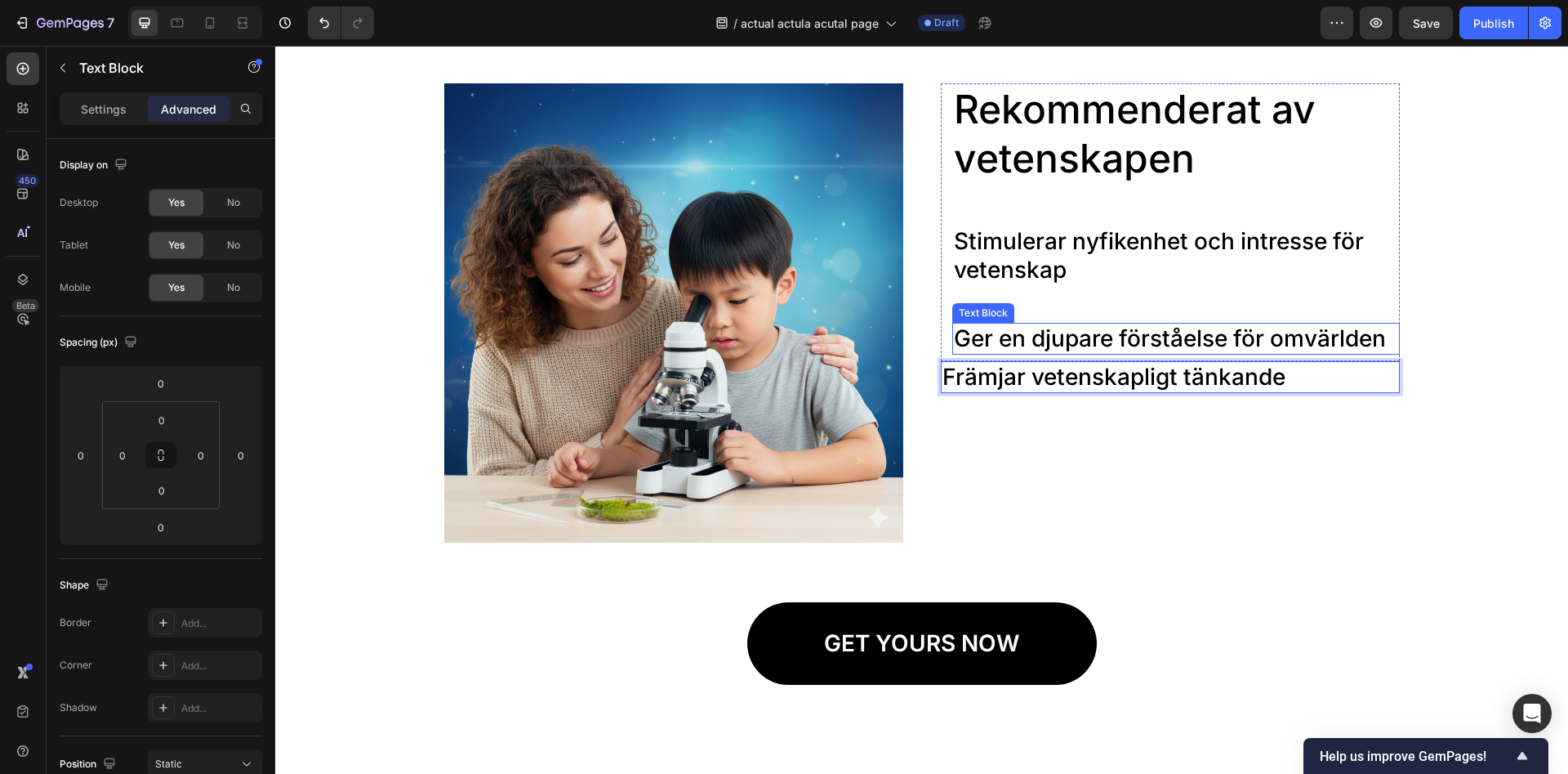
click at [1161, 333] on p "Ger en djupare förståelse för omvärlden" at bounding box center [1176, 338] width 444 height 29
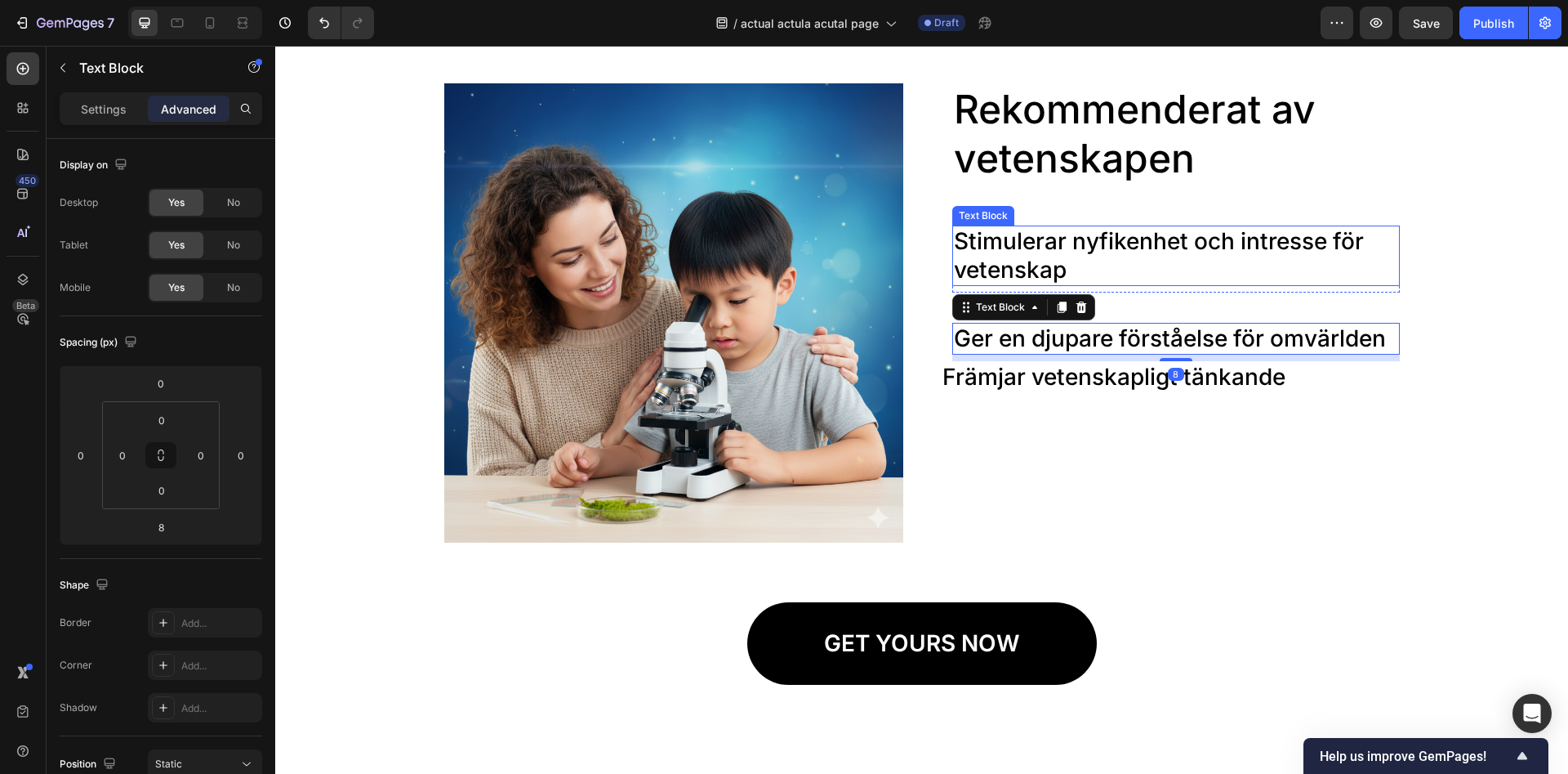
click at [1133, 276] on p "Stimulerar nyfikenhet och intresse för vetenskap" at bounding box center [1176, 255] width 444 height 57
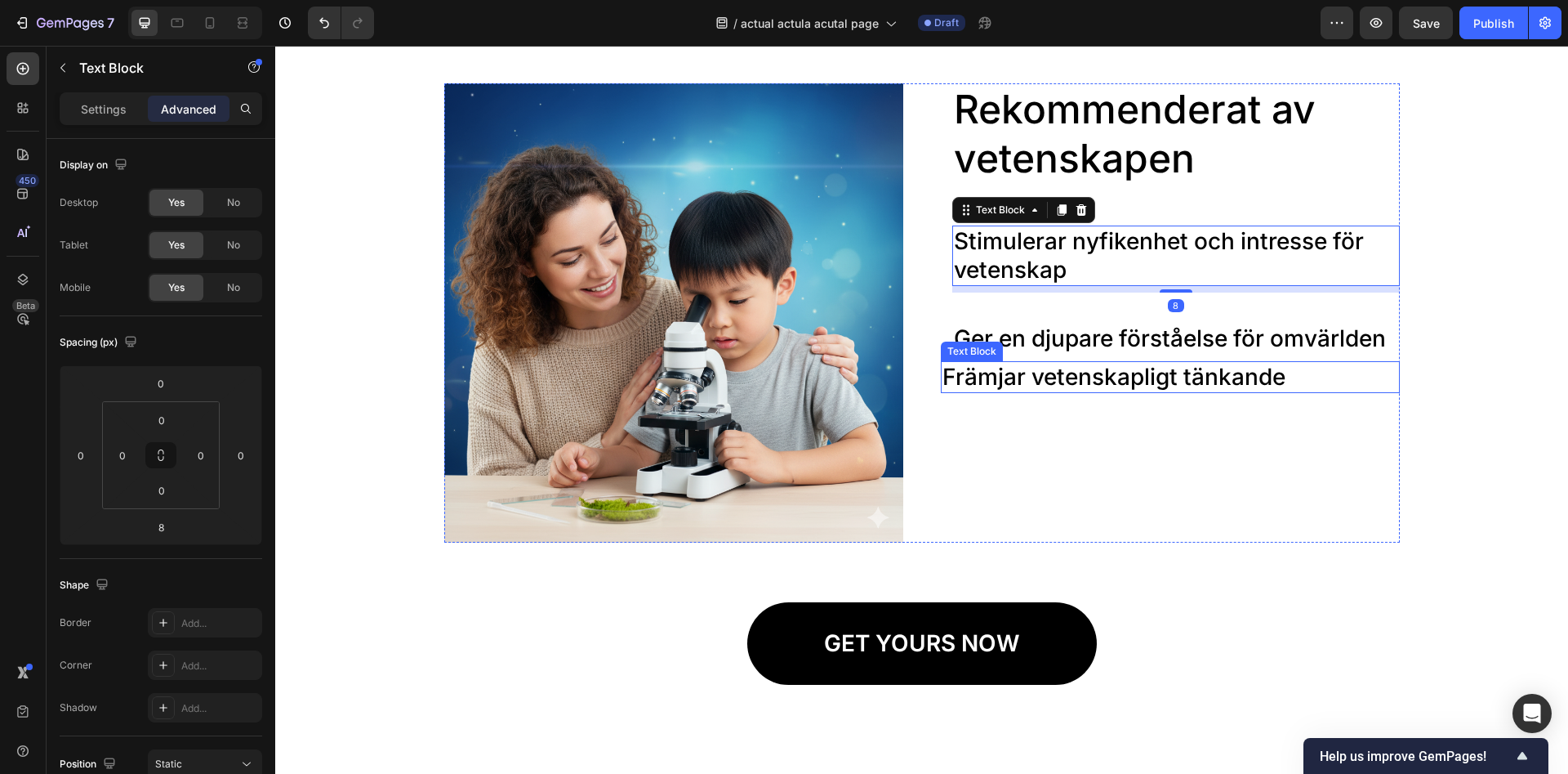
click at [956, 380] on p "Främjar vetenskapligt tänkande" at bounding box center [1170, 377] width 455 height 29
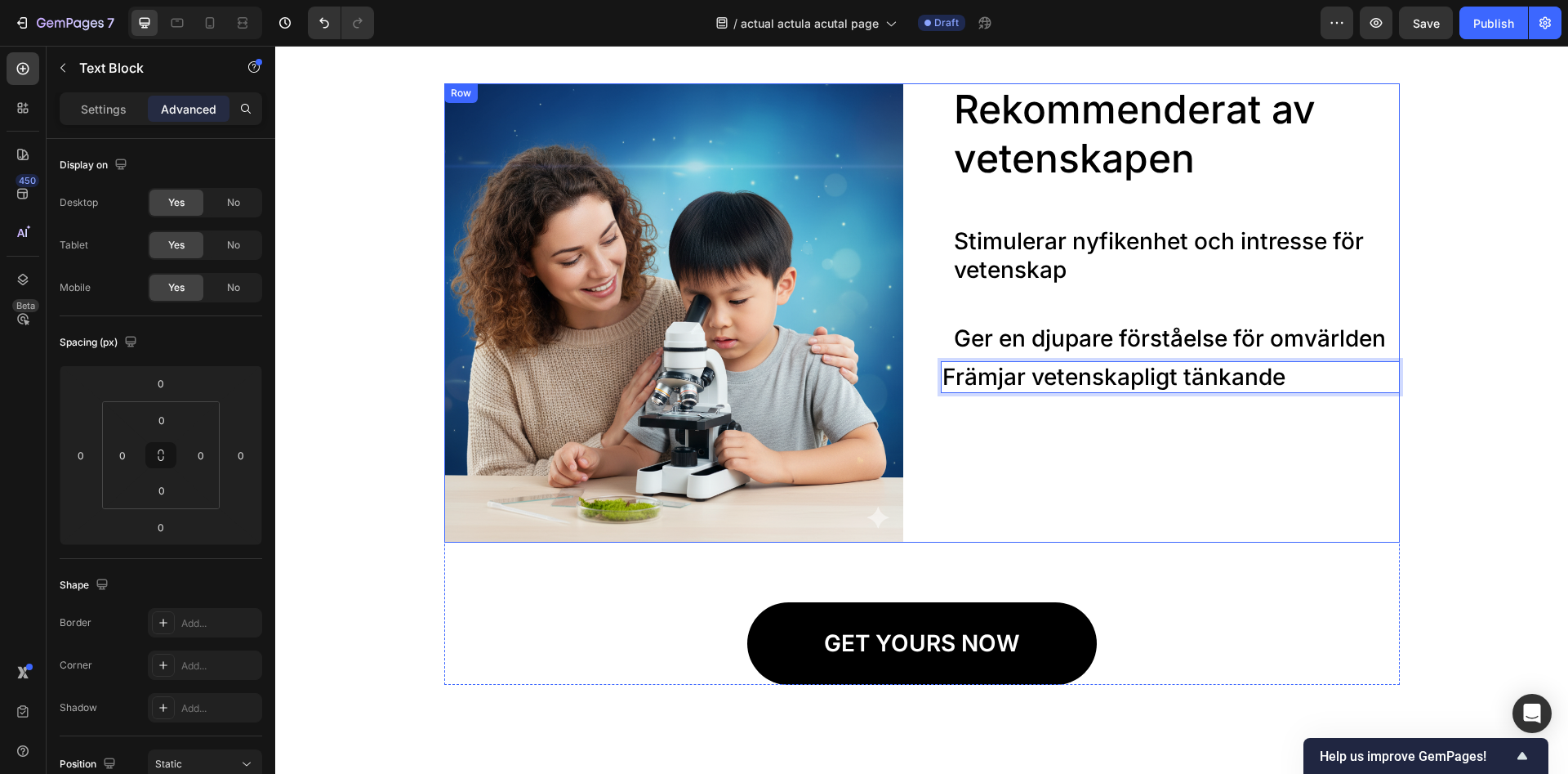
click at [995, 432] on div "Rekommenderat av vetenskapen Heading Stimulerar nyfikenhet och intresse för vet…" at bounding box center [1171, 314] width 459 height 459
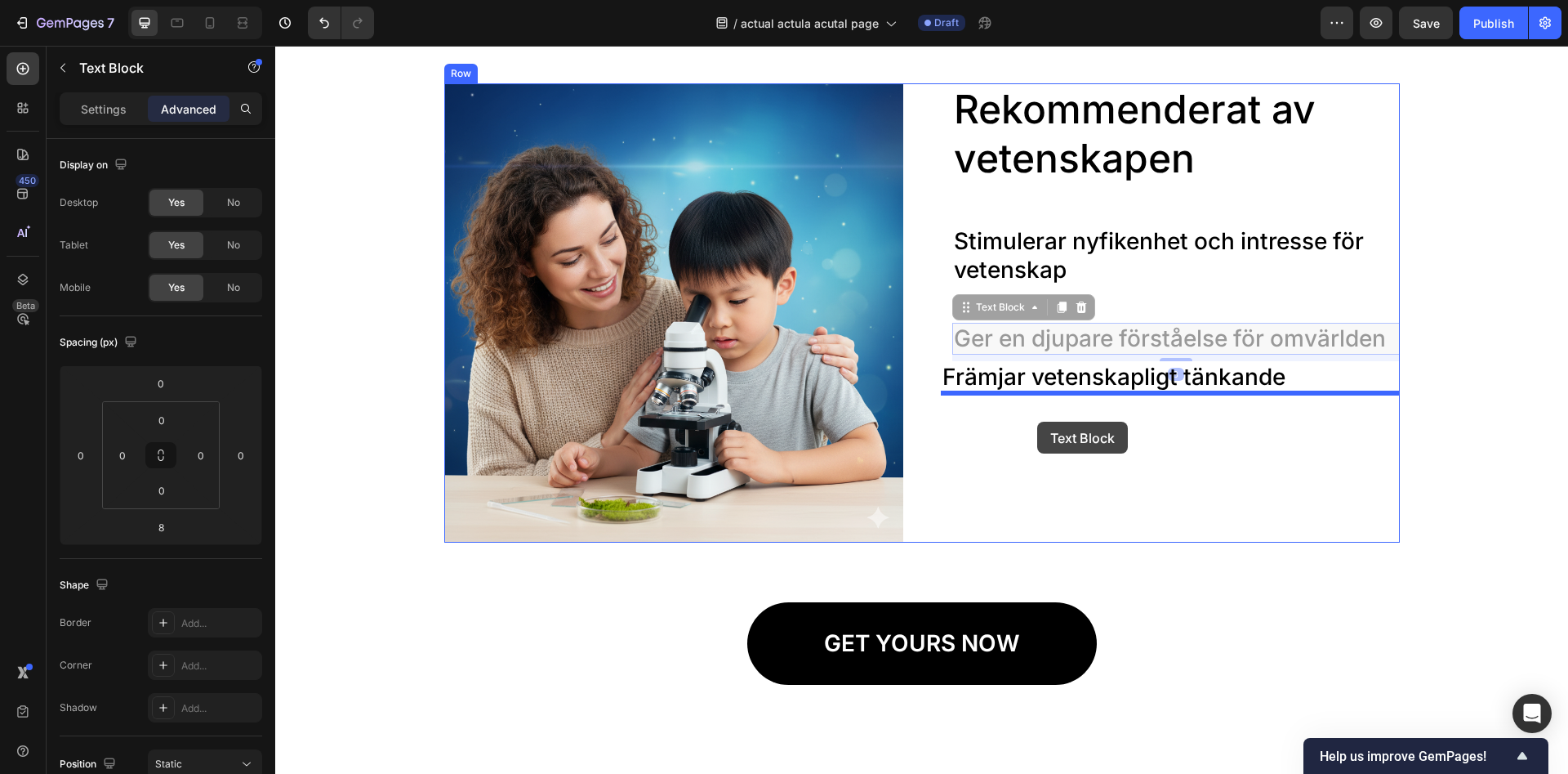
drag, startPoint x: 1060, startPoint y: 344, endPoint x: 1037, endPoint y: 422, distance: 81.3
click at [1037, 422] on div "Header Image Rekommenderat av vetenskapen Heading Stimulerar nyfikenhet och int…" at bounding box center [921, 723] width 1293 height 5522
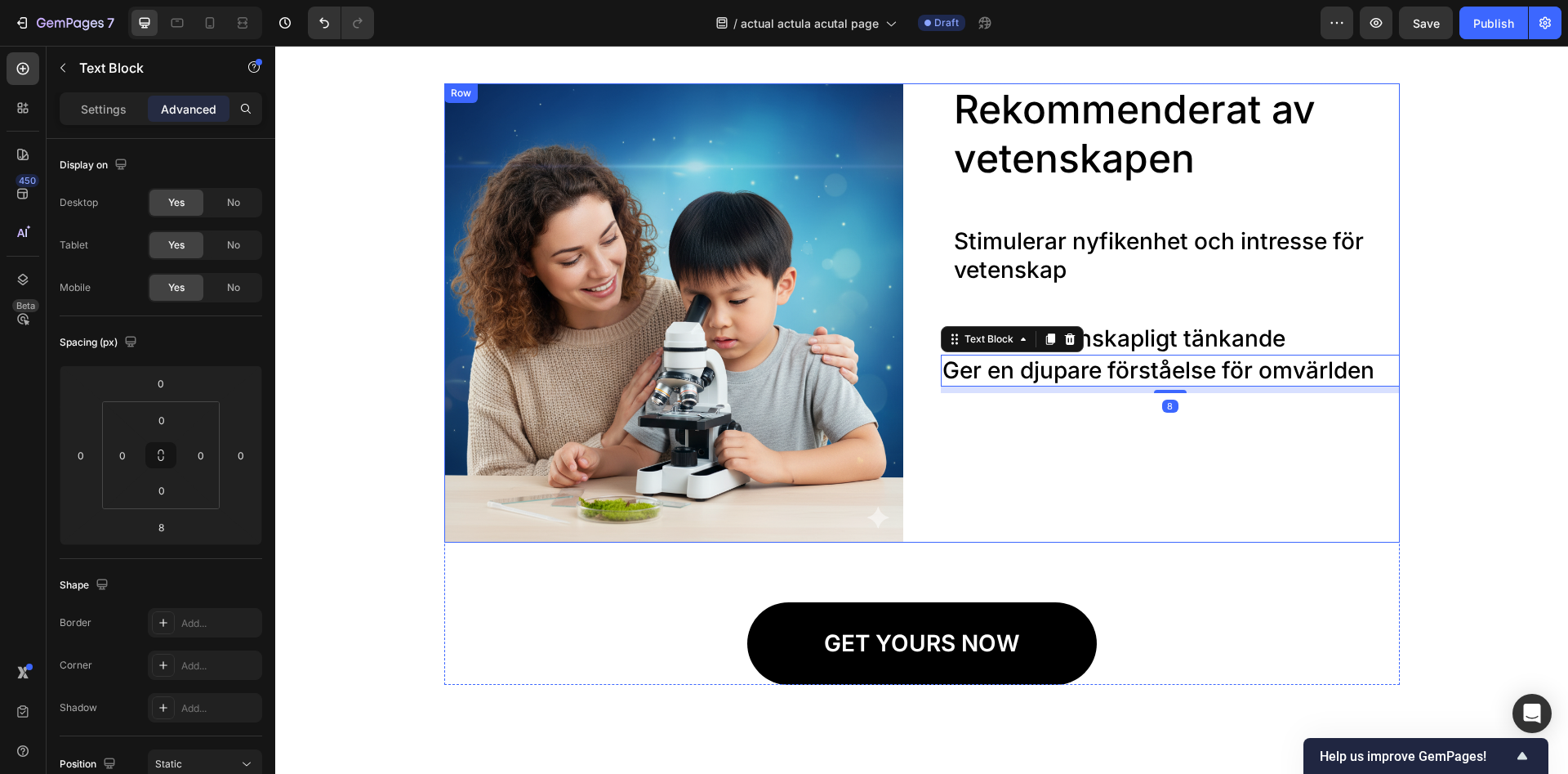
click at [1032, 422] on div "Rekommenderat av vetenskapen Heading Stimulerar nyfikenhet och intresse för vet…" at bounding box center [1171, 314] width 459 height 459
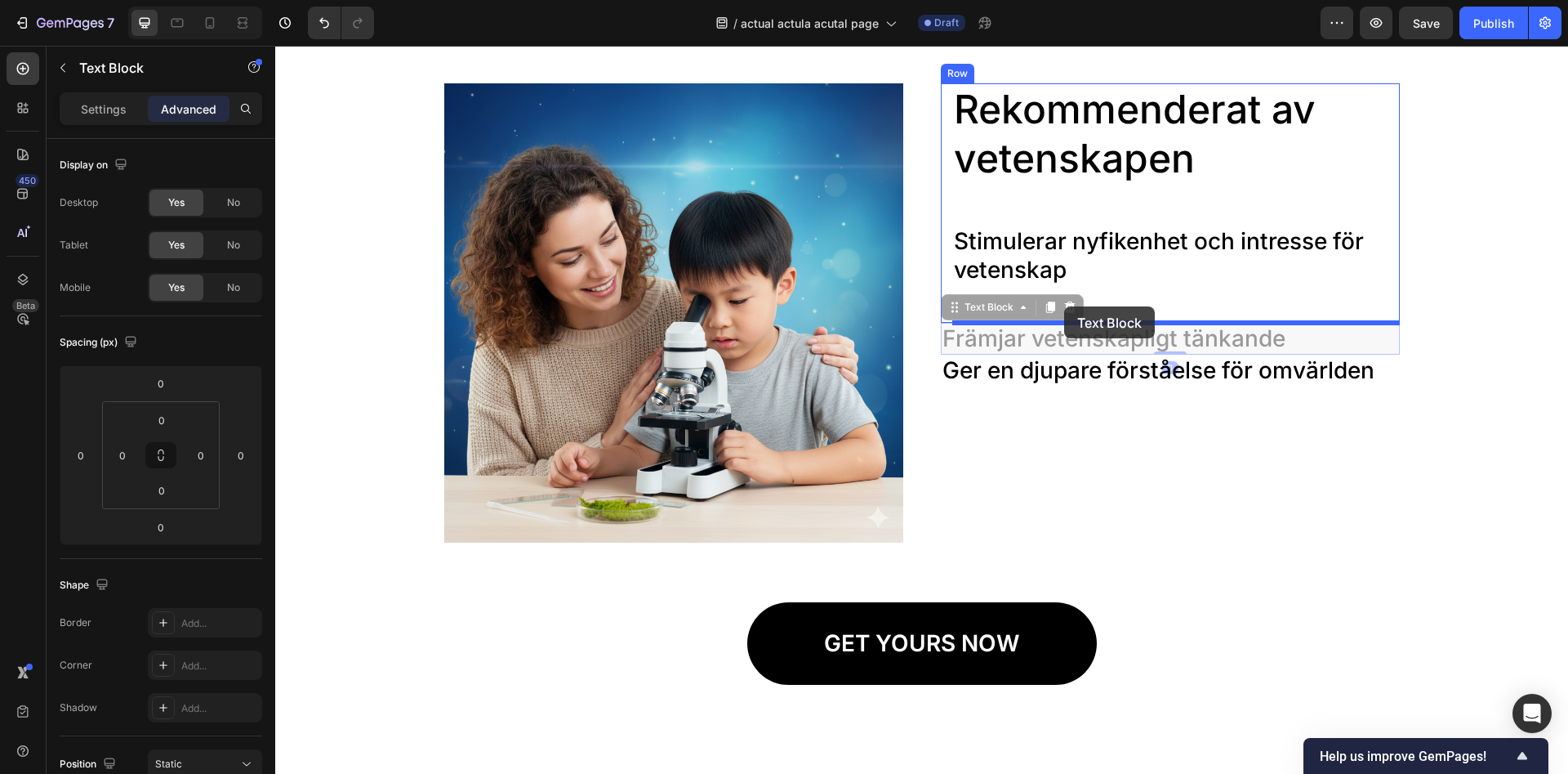
drag, startPoint x: 1066, startPoint y: 326, endPoint x: 1064, endPoint y: 307, distance: 19.1
click at [1064, 307] on div "Header Image Rekommenderat av vetenskapen Heading Stimulerar nyfikenhet och int…" at bounding box center [921, 723] width 1293 height 5522
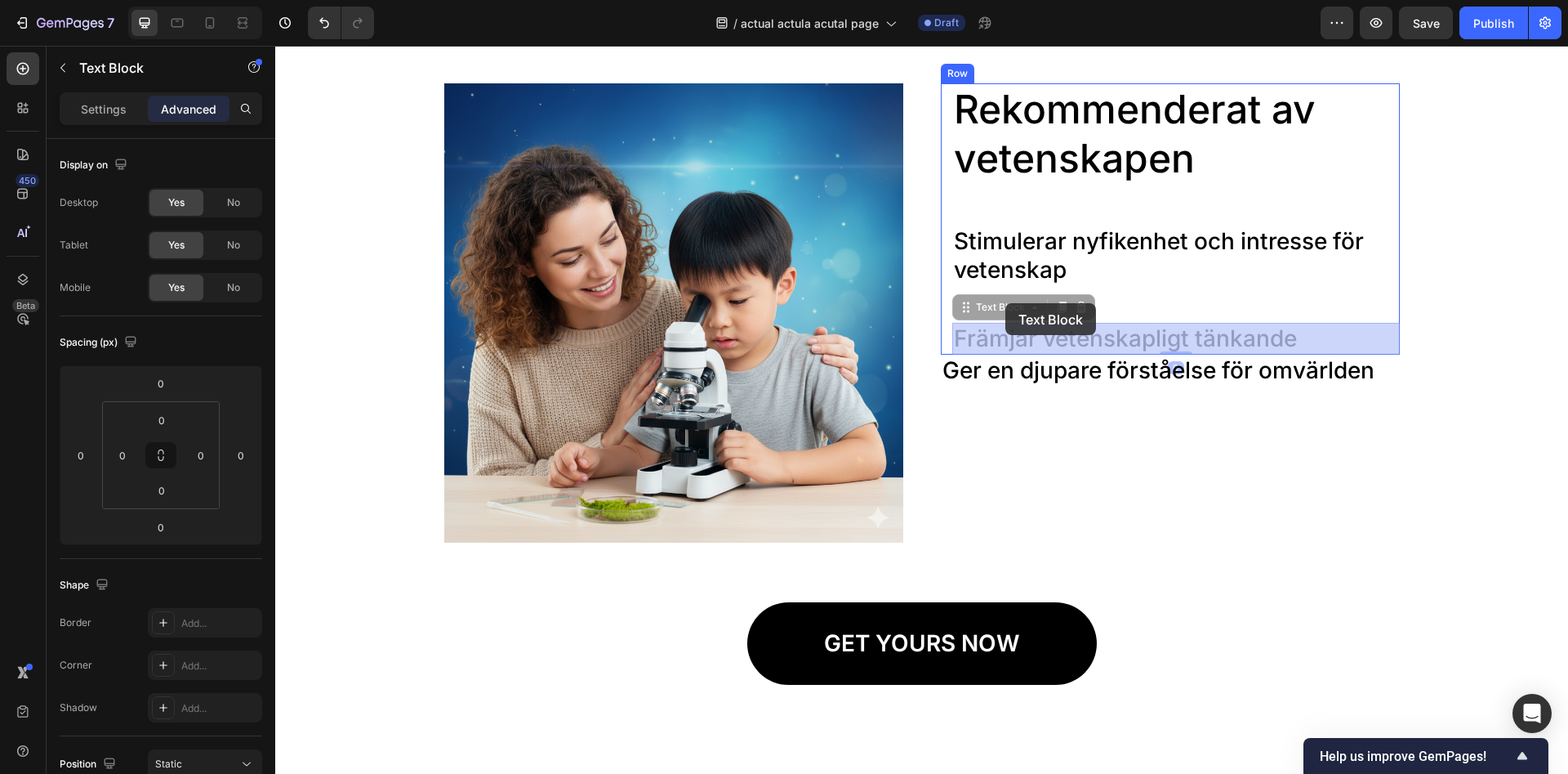
drag, startPoint x: 1079, startPoint y: 336, endPoint x: 994, endPoint y: 298, distance: 93.1
click at [994, 298] on div "Header Image Rekommenderat av vetenskapen Heading Stimulerar nyfikenhet och int…" at bounding box center [921, 723] width 1293 height 5522
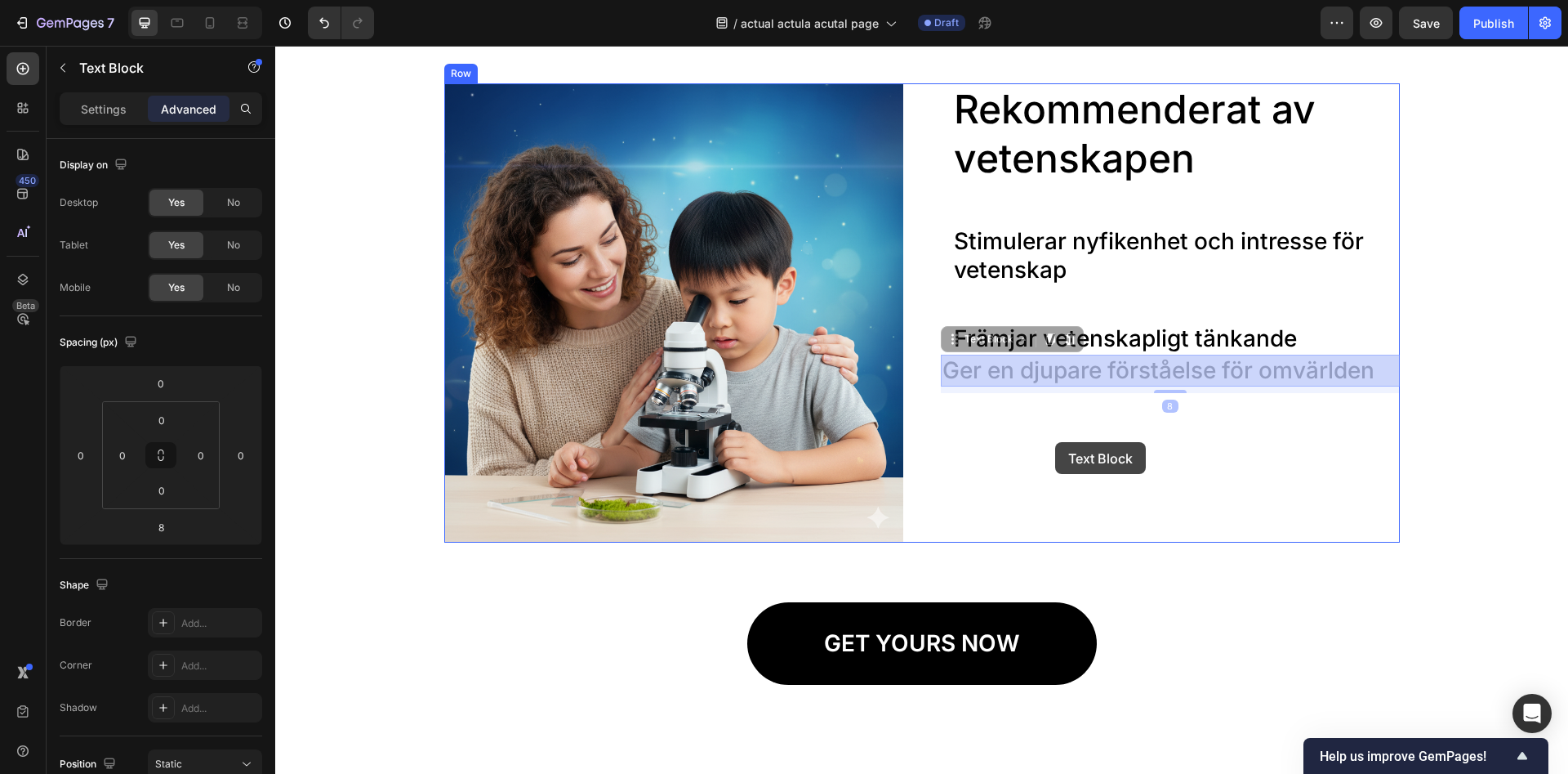
drag, startPoint x: 1059, startPoint y: 428, endPoint x: 1056, endPoint y: 442, distance: 14.3
click at [1056, 442] on div "Header Image Rekommenderat av vetenskapen Heading Stimulerar nyfikenhet och int…" at bounding box center [921, 723] width 1293 height 5522
drag, startPoint x: 1045, startPoint y: 437, endPoint x: 1048, endPoint y: 425, distance: 12.4
click at [1044, 432] on div "Header Image Rekommenderat av vetenskapen Heading Stimulerar nyfikenhet och int…" at bounding box center [921, 723] width 1293 height 5522
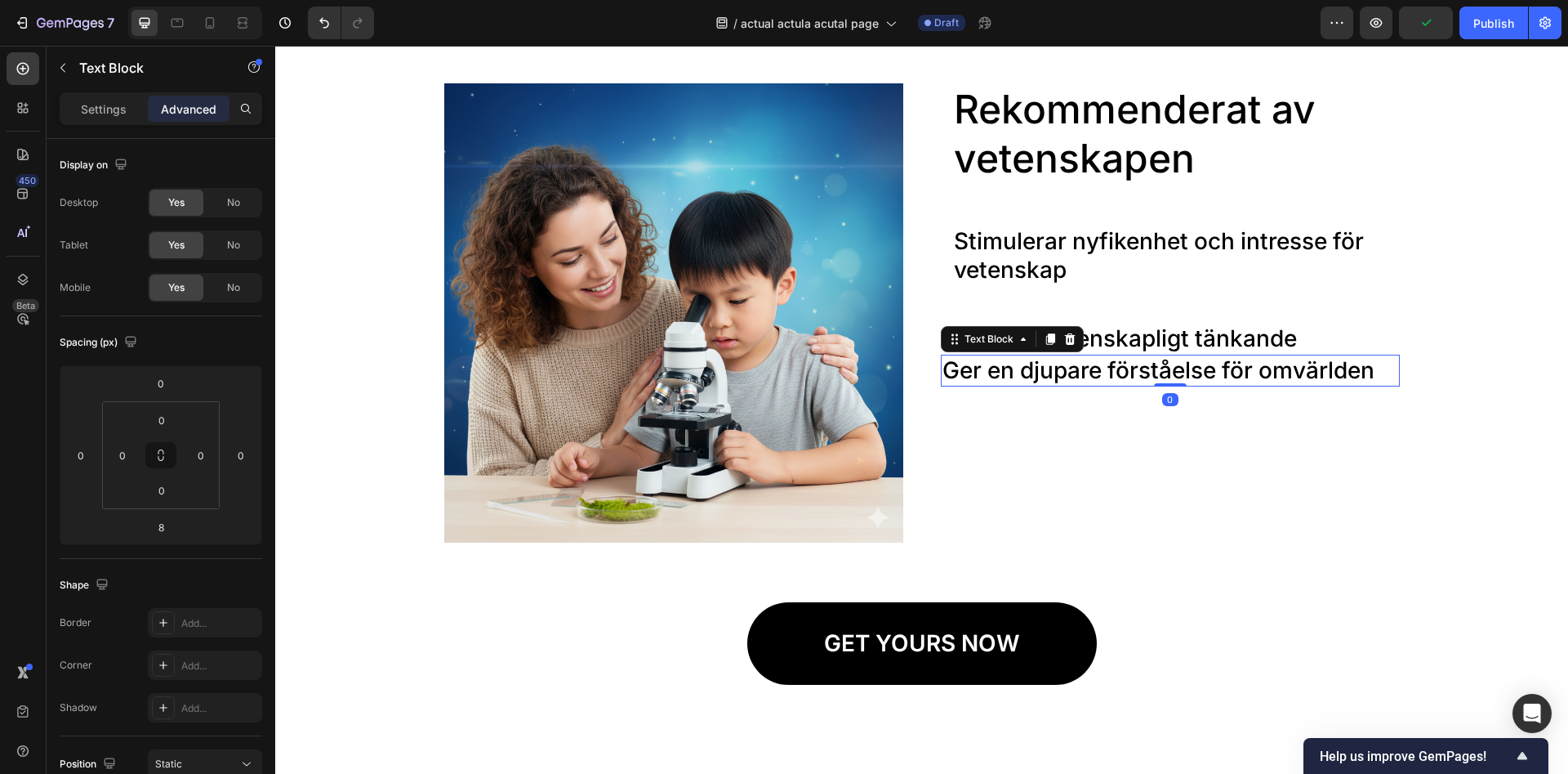
drag, startPoint x: 1180, startPoint y: 392, endPoint x: 1173, endPoint y: 326, distance: 66.4
click at [1173, 326] on div "Rekommenderat av vetenskapen Heading Stimulerar nyfikenhet och intresse för vet…" at bounding box center [1171, 314] width 459 height 459
type input "0"
click at [1190, 284] on p "Stimulerar nyfikenhet och intresse för vetenskap" at bounding box center [1176, 255] width 444 height 57
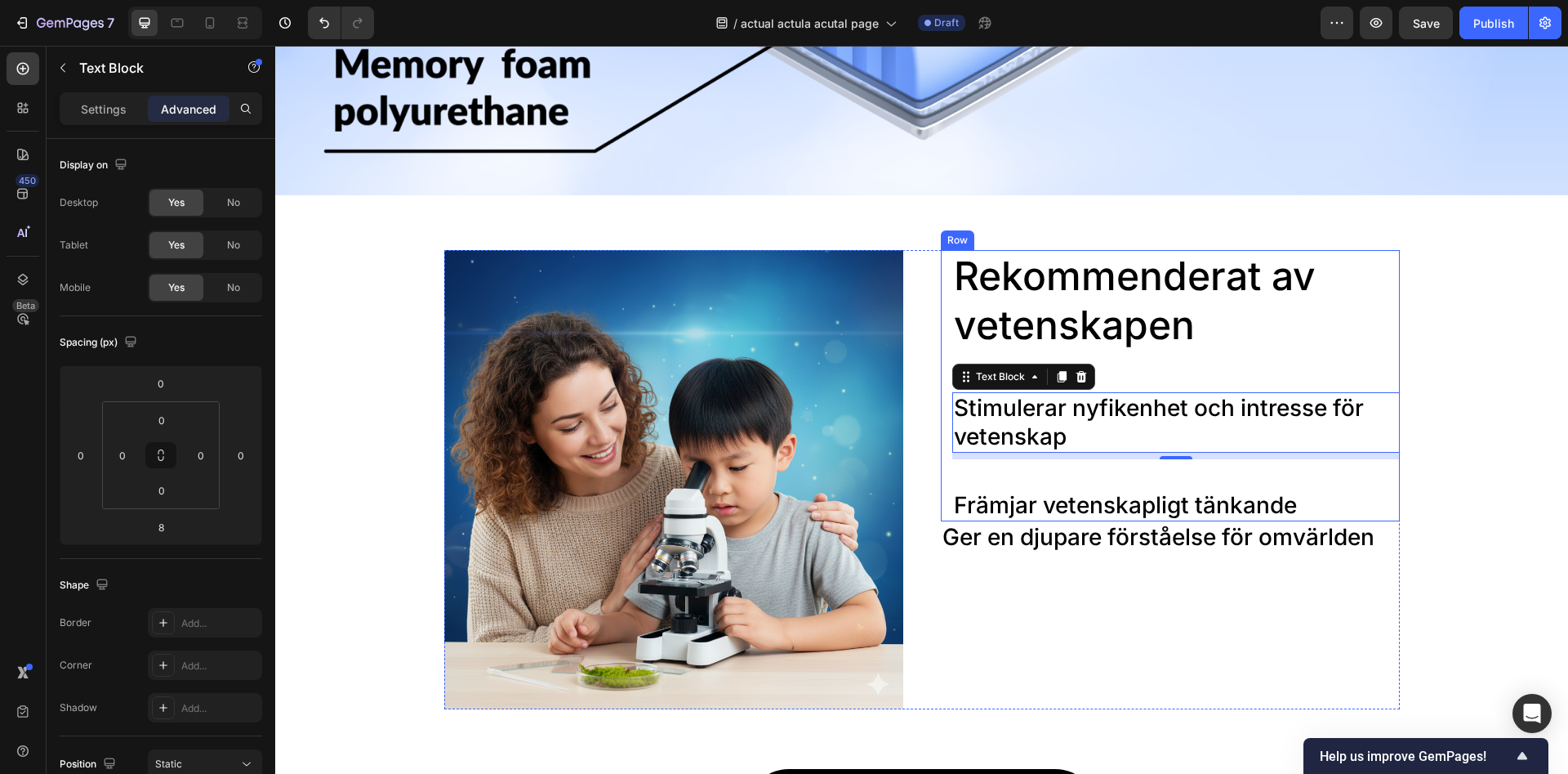
scroll to position [2001, 0]
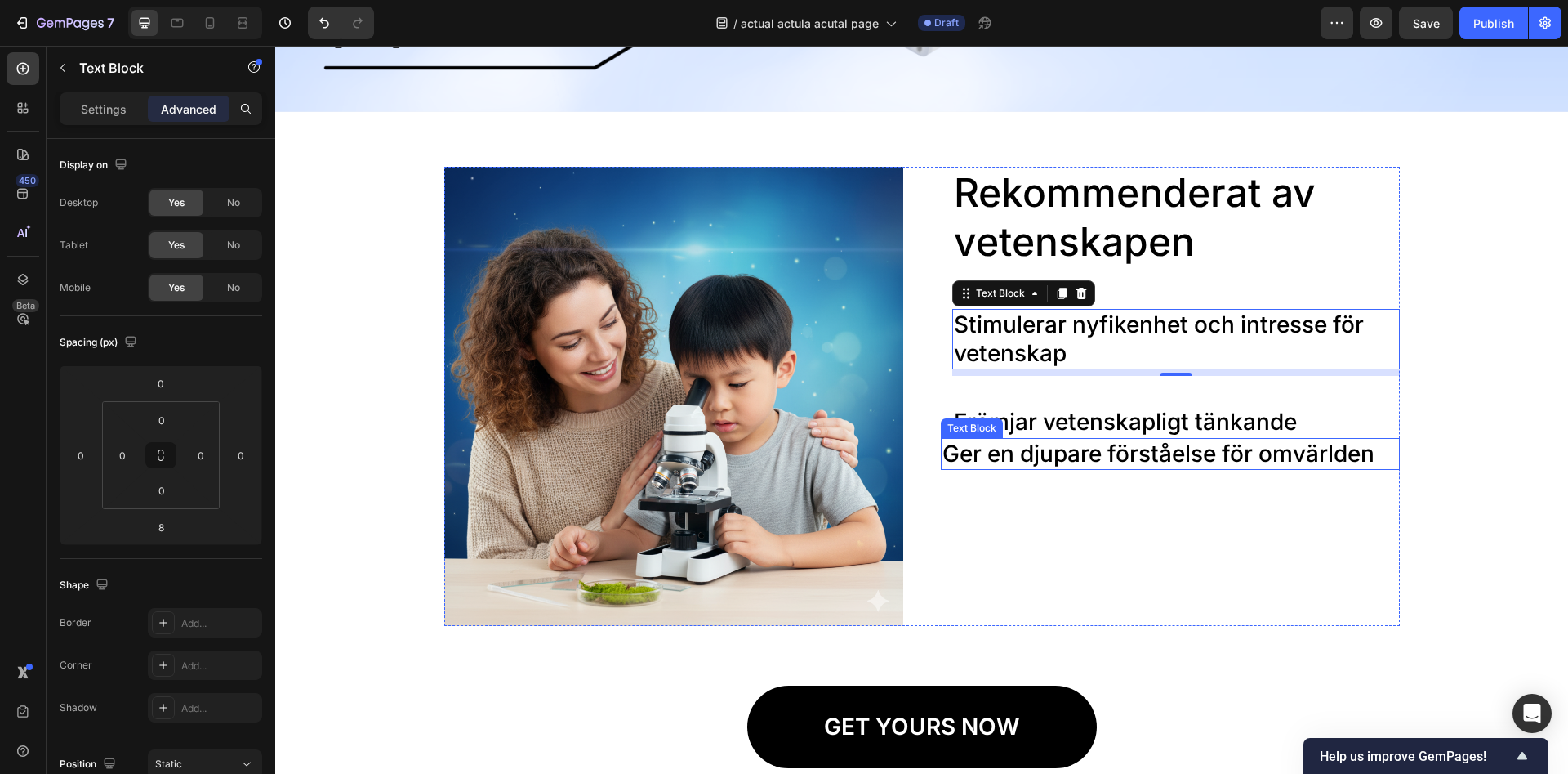
click at [1099, 452] on p "Ger en djupare förståelse för omvärlden" at bounding box center [1170, 454] width 455 height 29
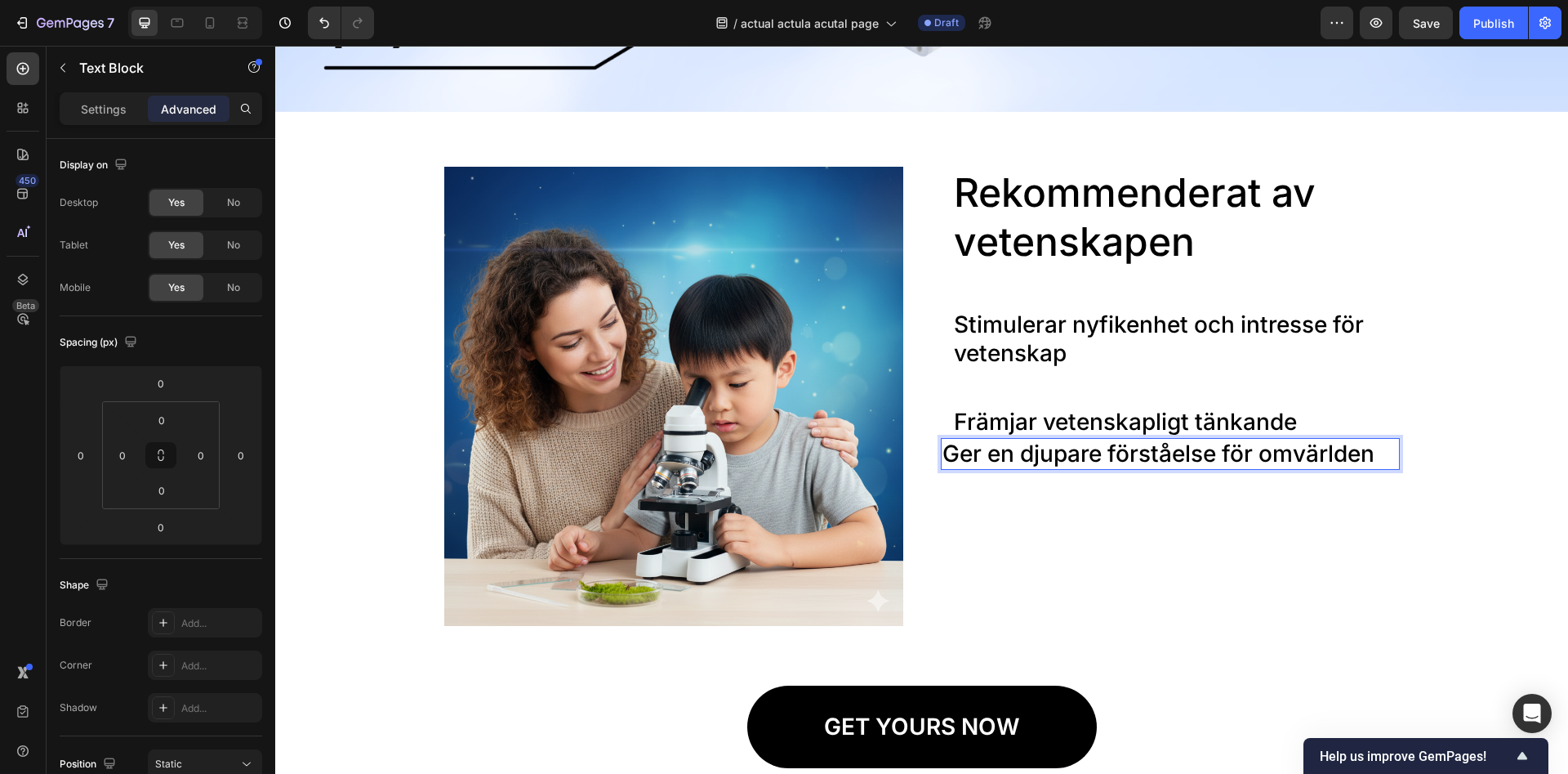
click at [1065, 503] on div "Rekommenderat av vetenskapen Heading Stimulerar nyfikenhet och intresse för vet…" at bounding box center [1171, 396] width 459 height 459
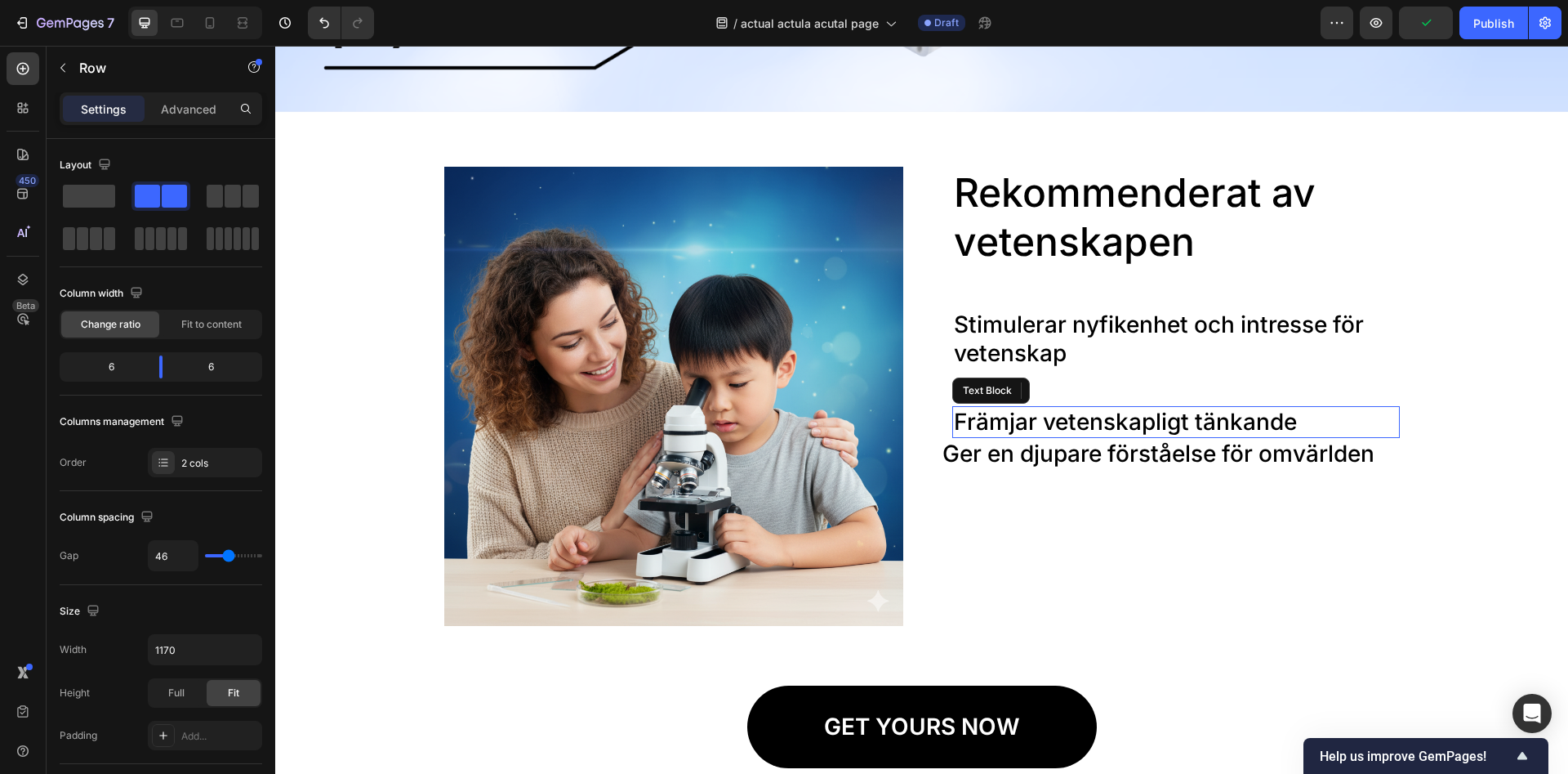
click at [967, 414] on p "Främjar vetenskapligt tänkande" at bounding box center [1176, 422] width 444 height 29
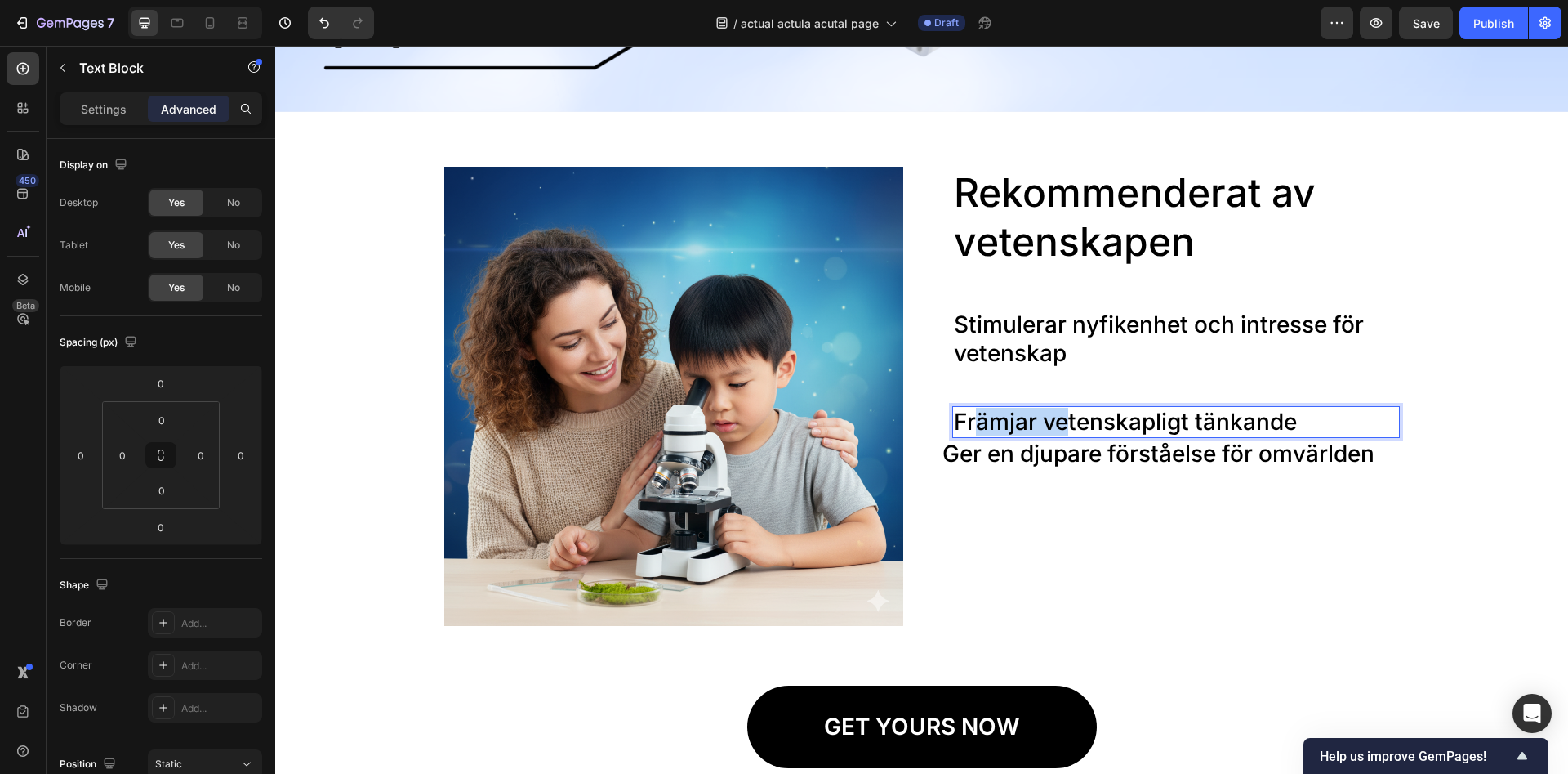
click at [967, 416] on p "Främjar vetenskapligt tänkande" at bounding box center [1176, 422] width 444 height 29
click at [967, 417] on p "Främjar vetenskapligt tänkande" at bounding box center [1176, 422] width 444 height 29
click at [995, 508] on div "Rekommenderat av vetenskapen Heading Stimulerar nyfikenhet och intresse för vet…" at bounding box center [1171, 396] width 459 height 459
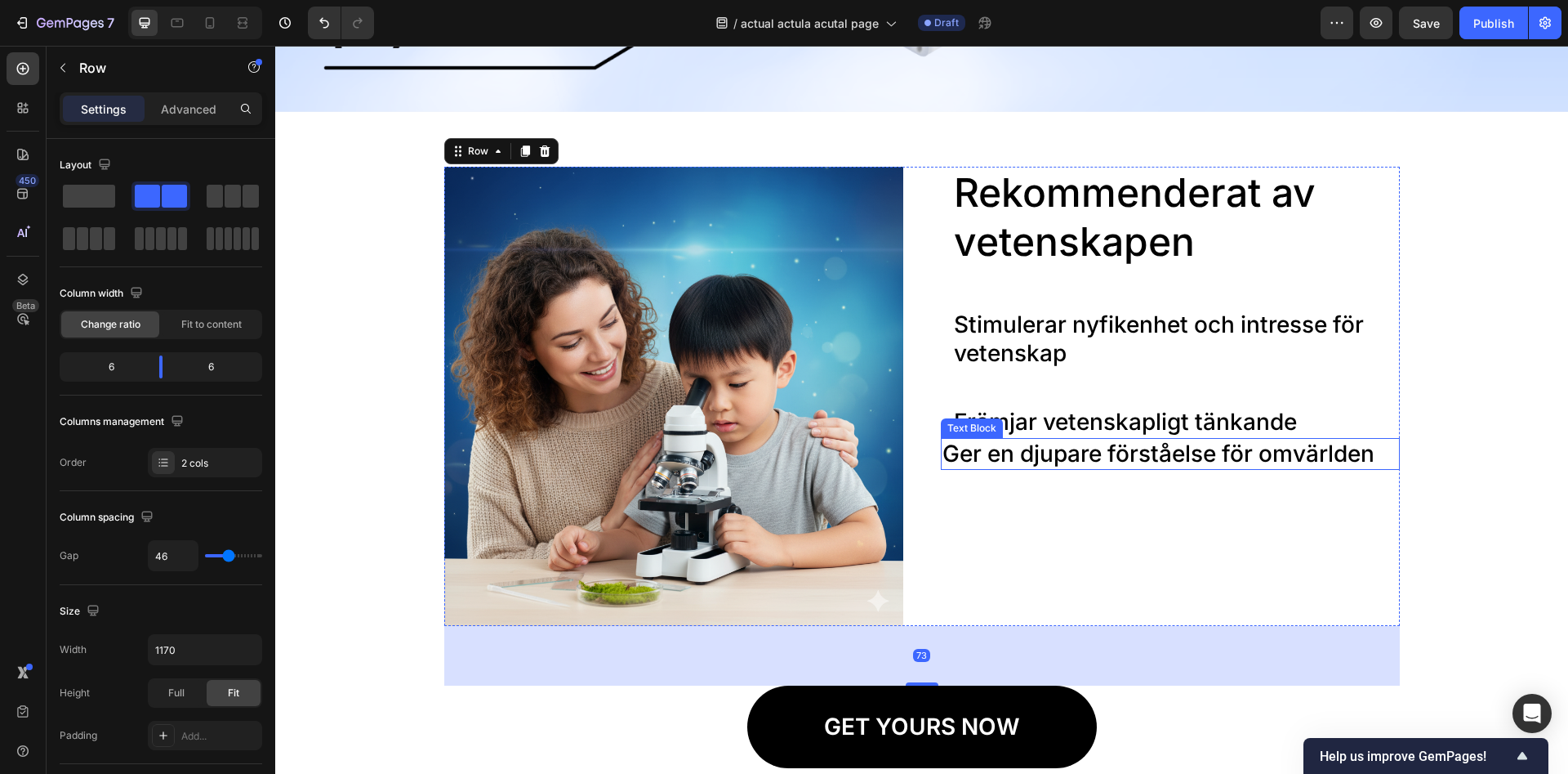
click at [980, 451] on p "Ger en djupare förståelse för omvärlden" at bounding box center [1170, 454] width 455 height 29
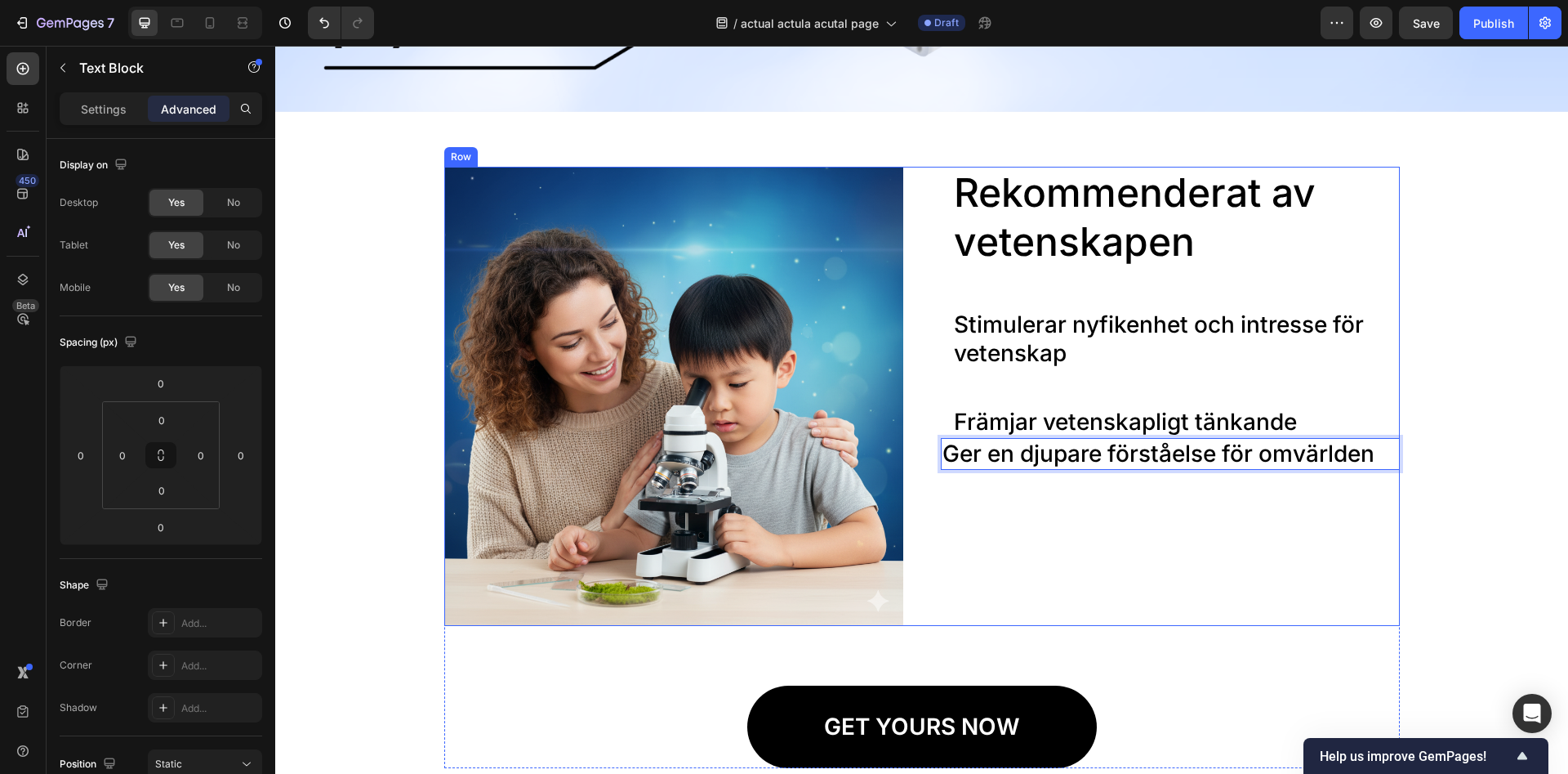
drag, startPoint x: 1037, startPoint y: 453, endPoint x: 1018, endPoint y: 590, distance: 138.3
click at [1314, 417] on p "Främjar vetenskapligt tänkande" at bounding box center [1176, 422] width 444 height 29
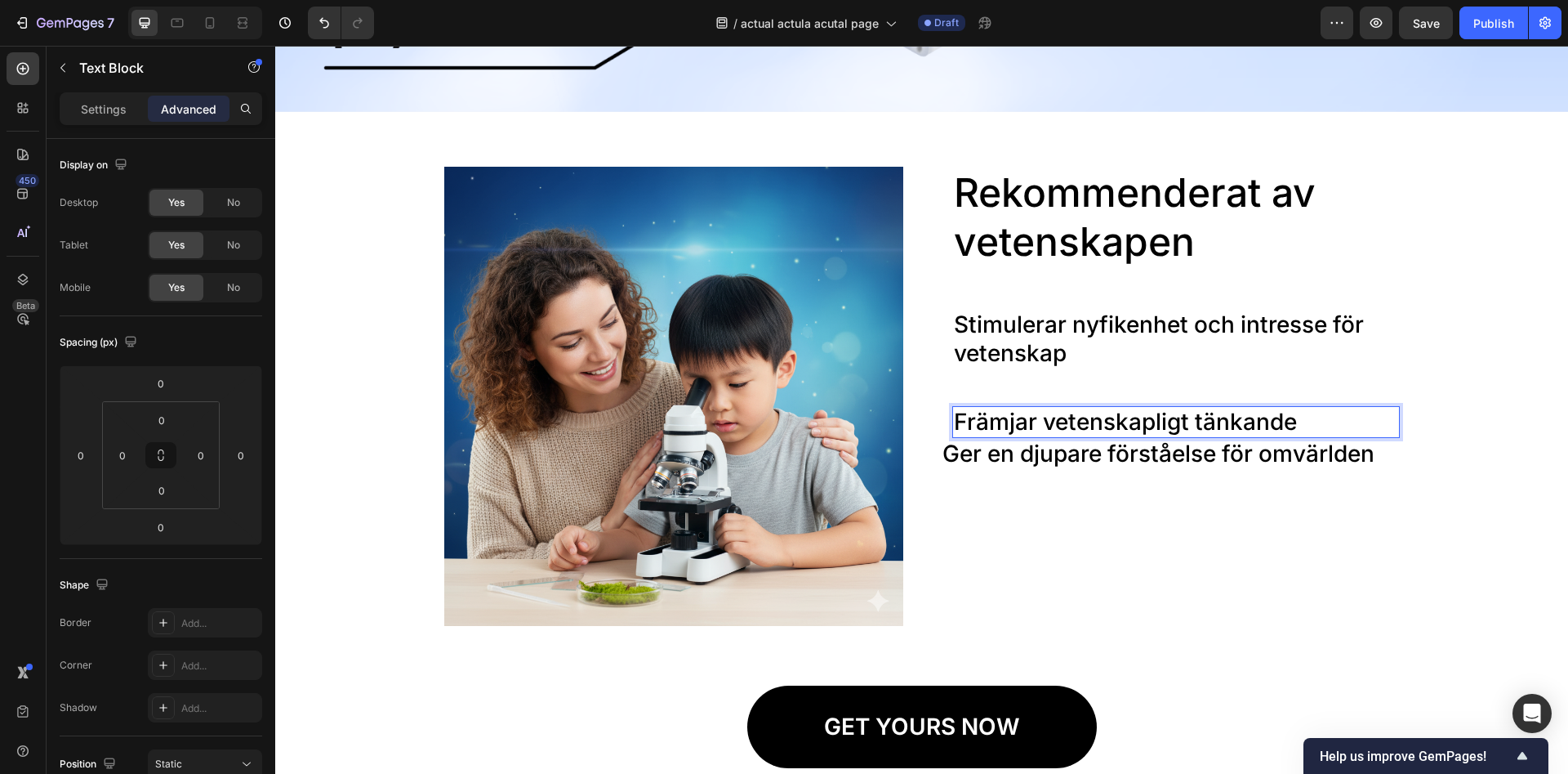
click at [1310, 426] on p "Främjar vetenskapligt tänkande" at bounding box center [1176, 422] width 444 height 29
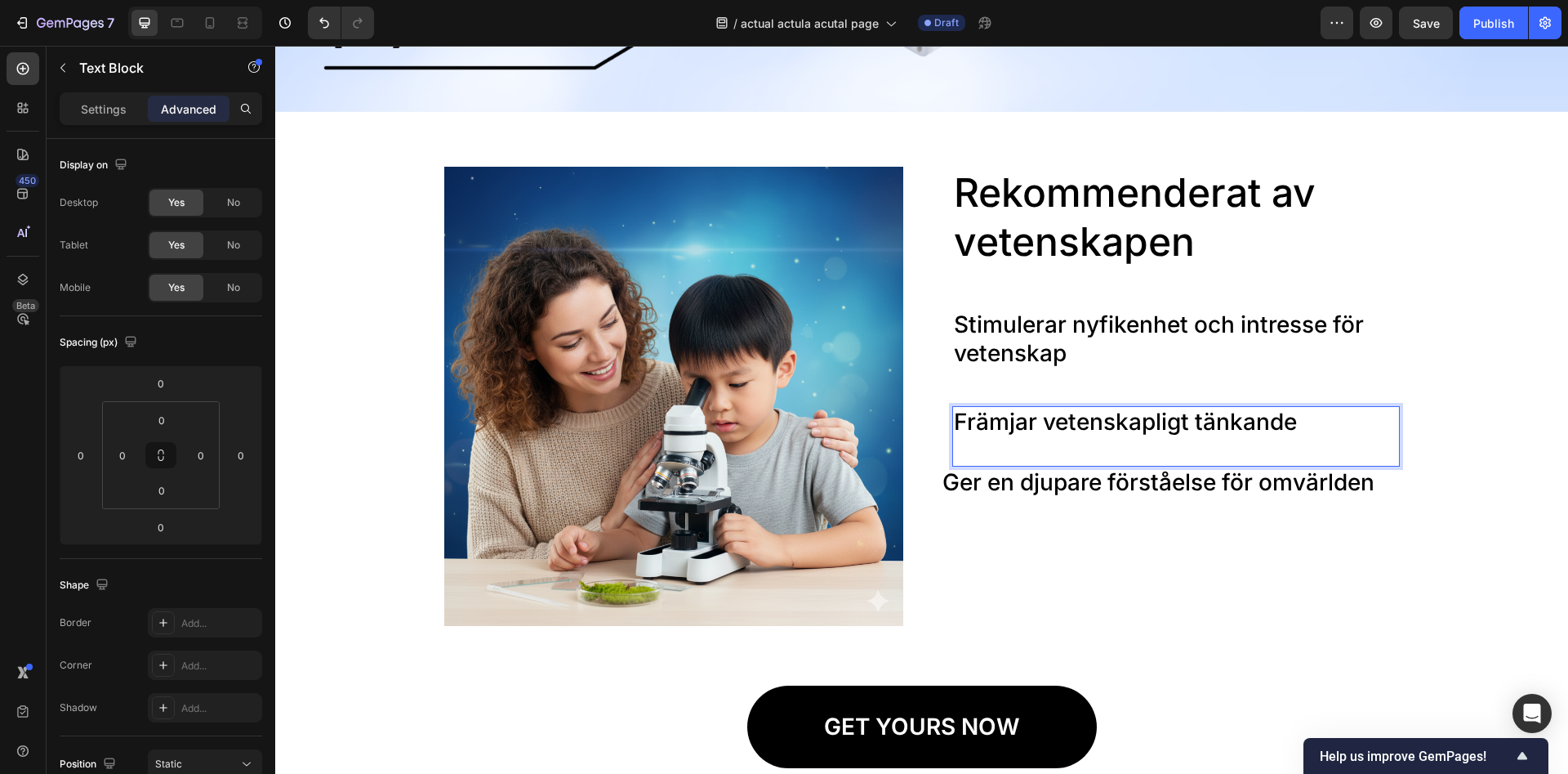
click at [1175, 546] on div "Rekommenderat av vetenskapen Heading Stimulerar nyfikenhet och intresse för vet…" at bounding box center [1171, 396] width 459 height 459
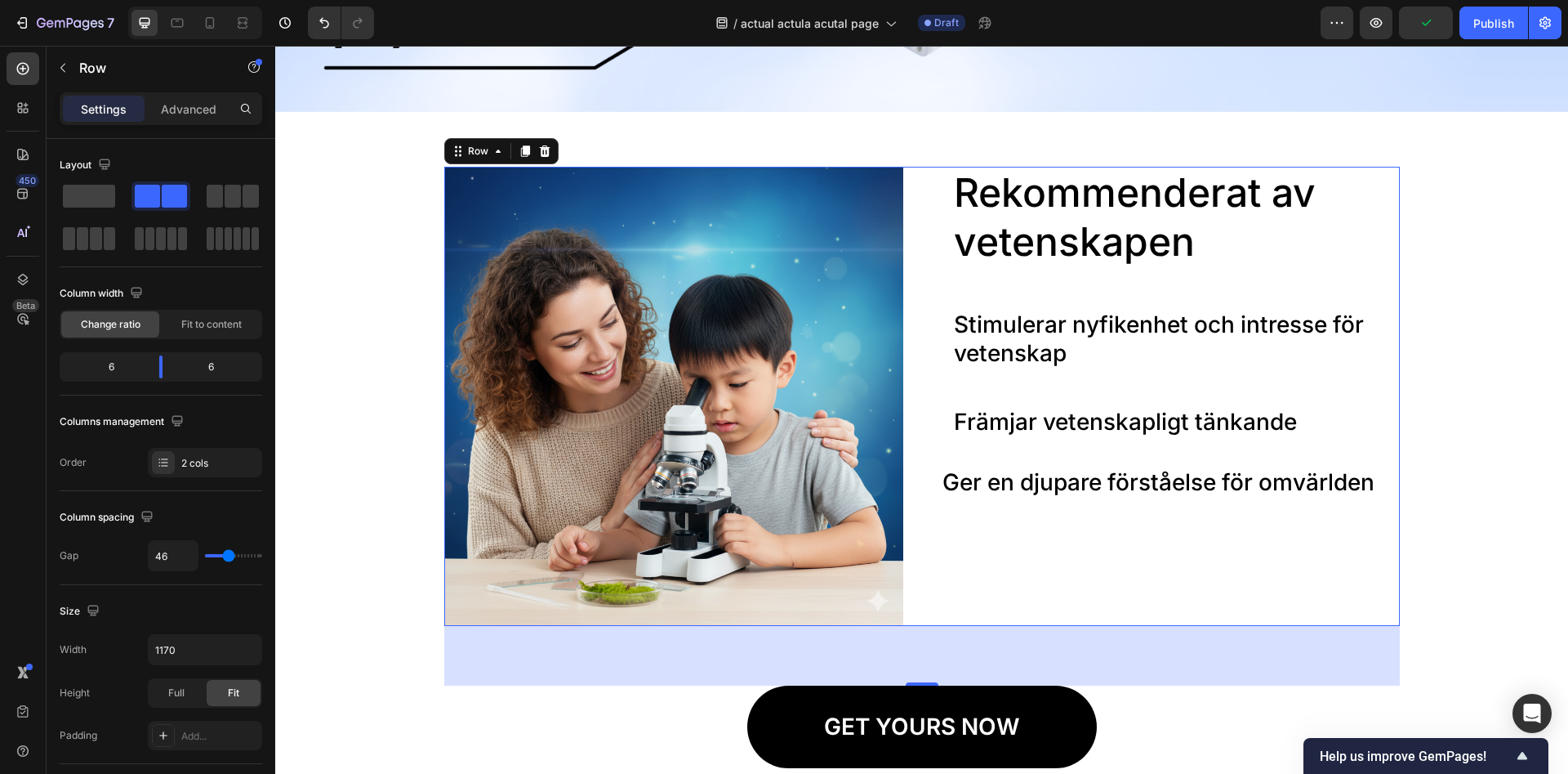
click at [1027, 540] on div "Rekommenderat av vetenskapen Heading Stimulerar nyfikenhet och intresse för vet…" at bounding box center [1171, 396] width 459 height 459
click at [1054, 424] on p "Främjar vetenskapligt tänkande" at bounding box center [1176, 422] width 444 height 29
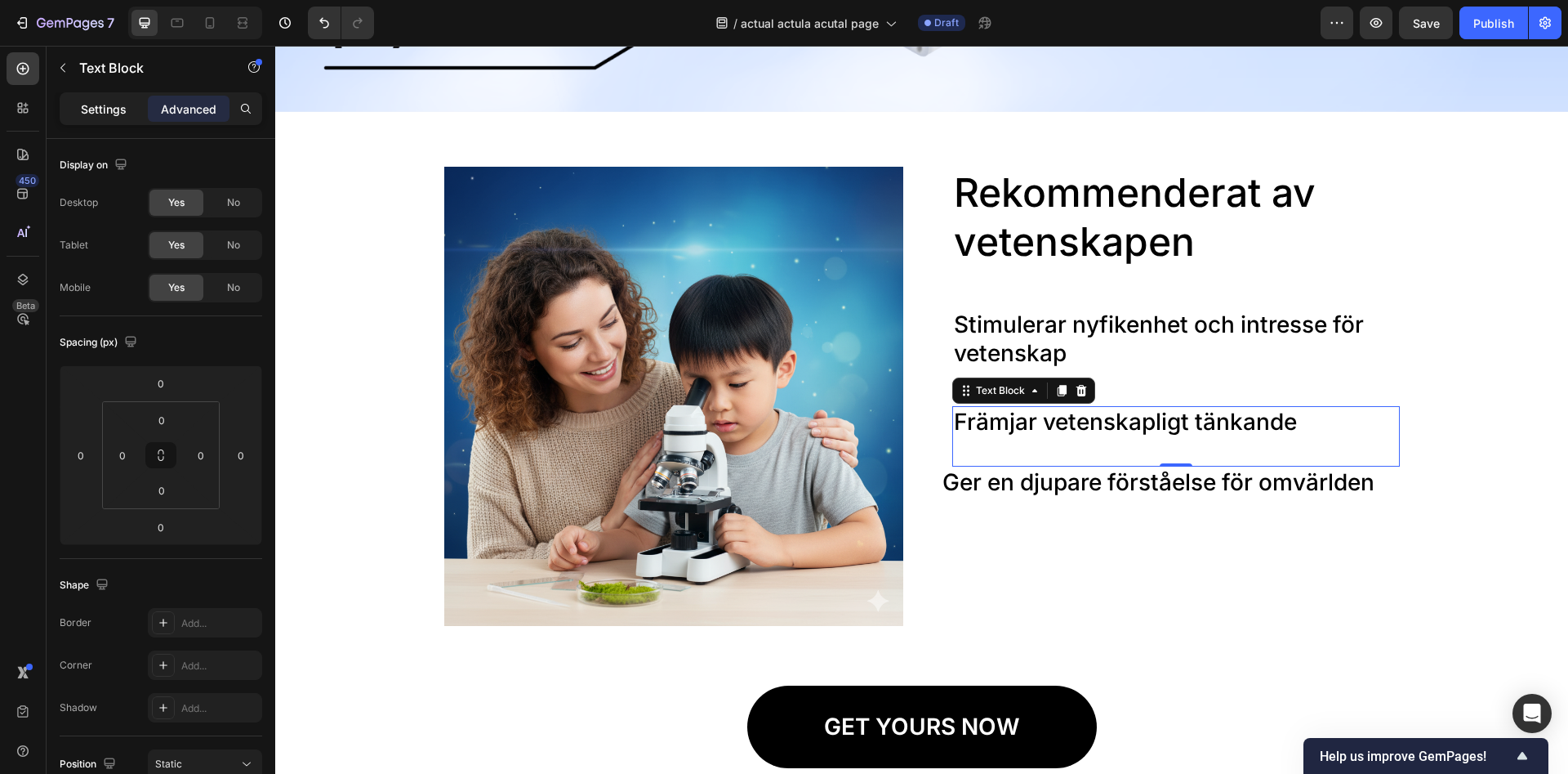
click at [122, 108] on p "Settings" at bounding box center [103, 108] width 45 height 17
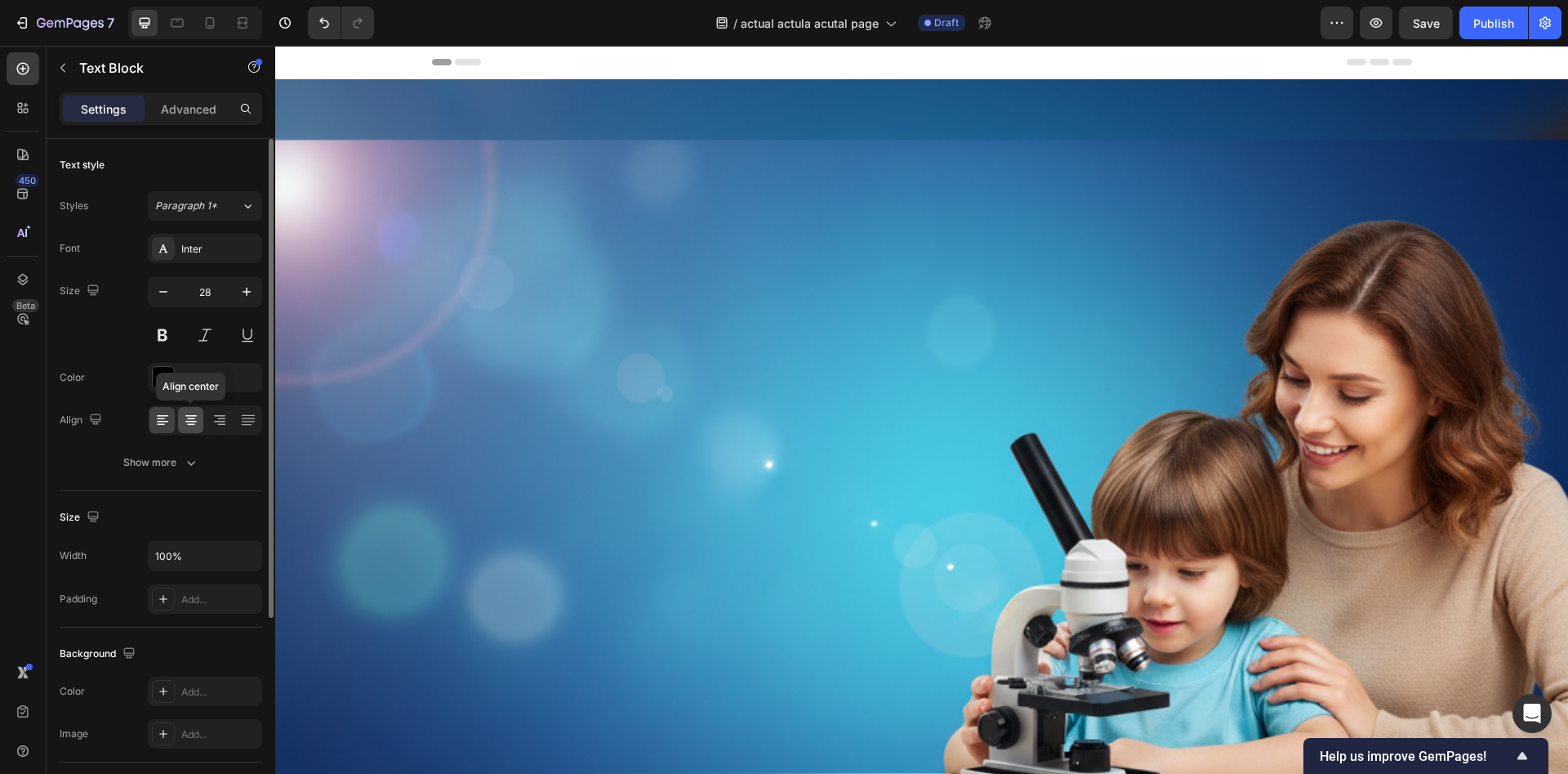
scroll to position [2001, 0]
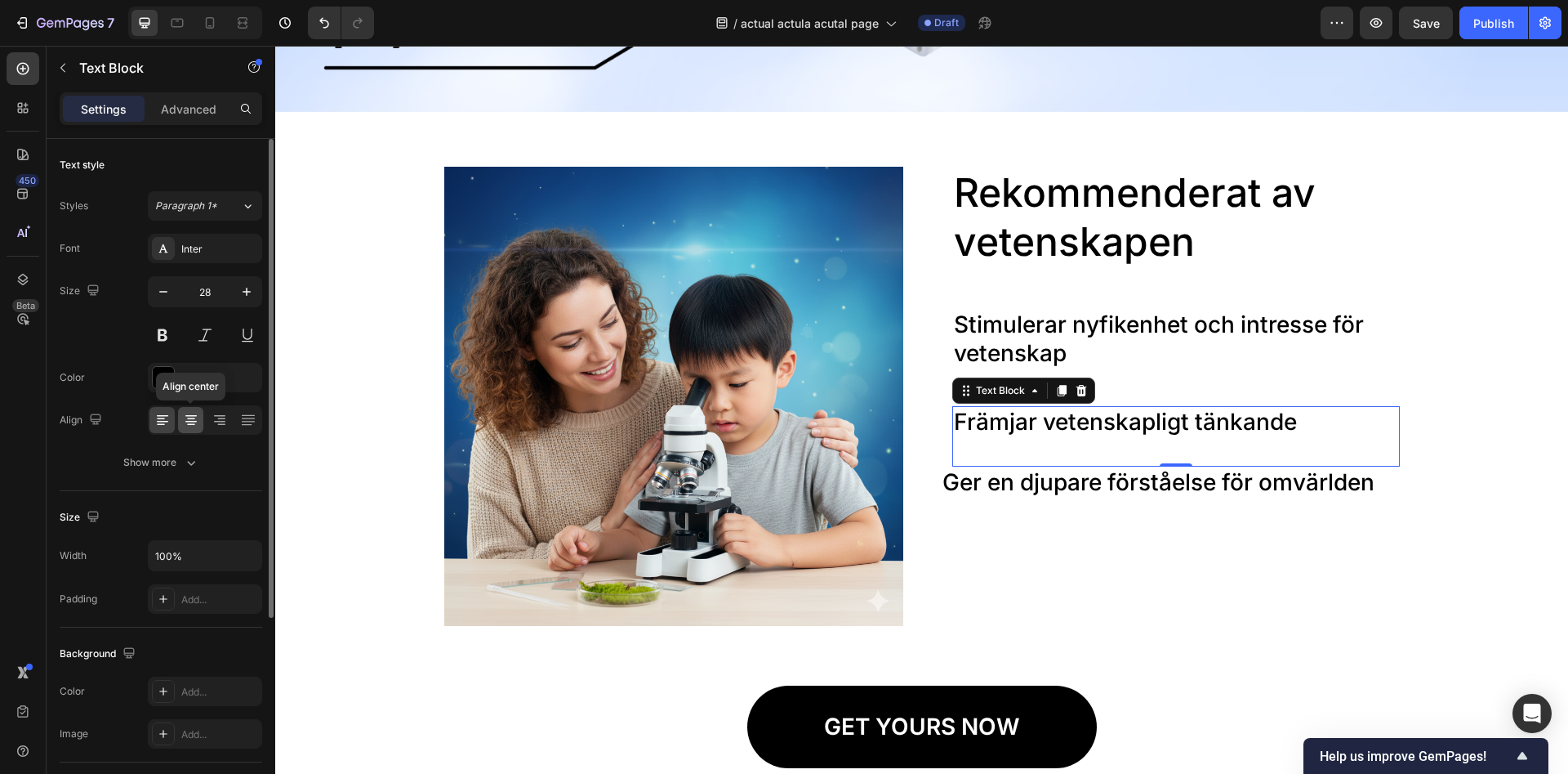
click at [199, 417] on div at bounding box center [191, 420] width 26 height 27
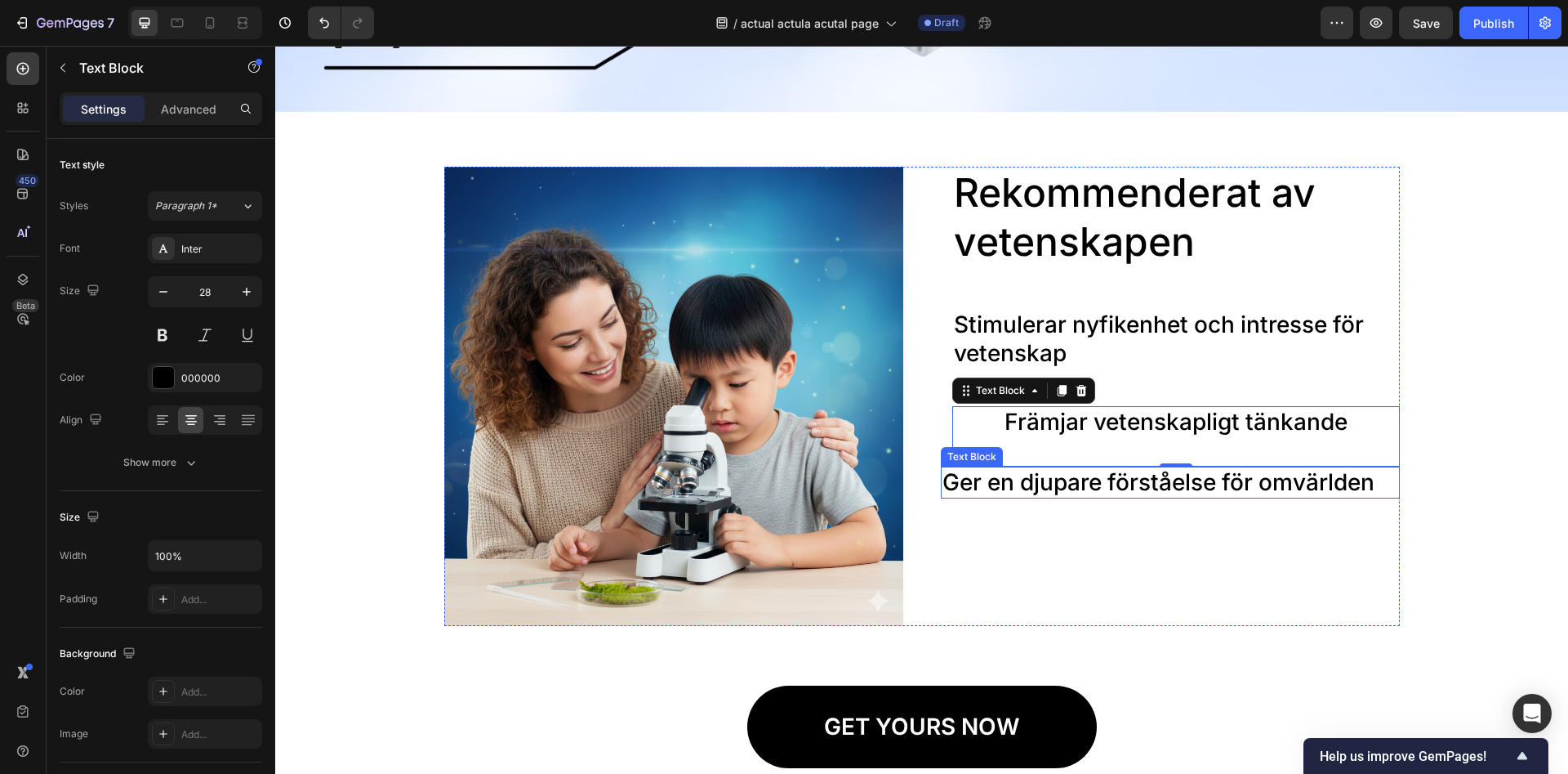
click at [1066, 489] on p "Ger en djupare förståelse för omvärlden" at bounding box center [1170, 482] width 455 height 29
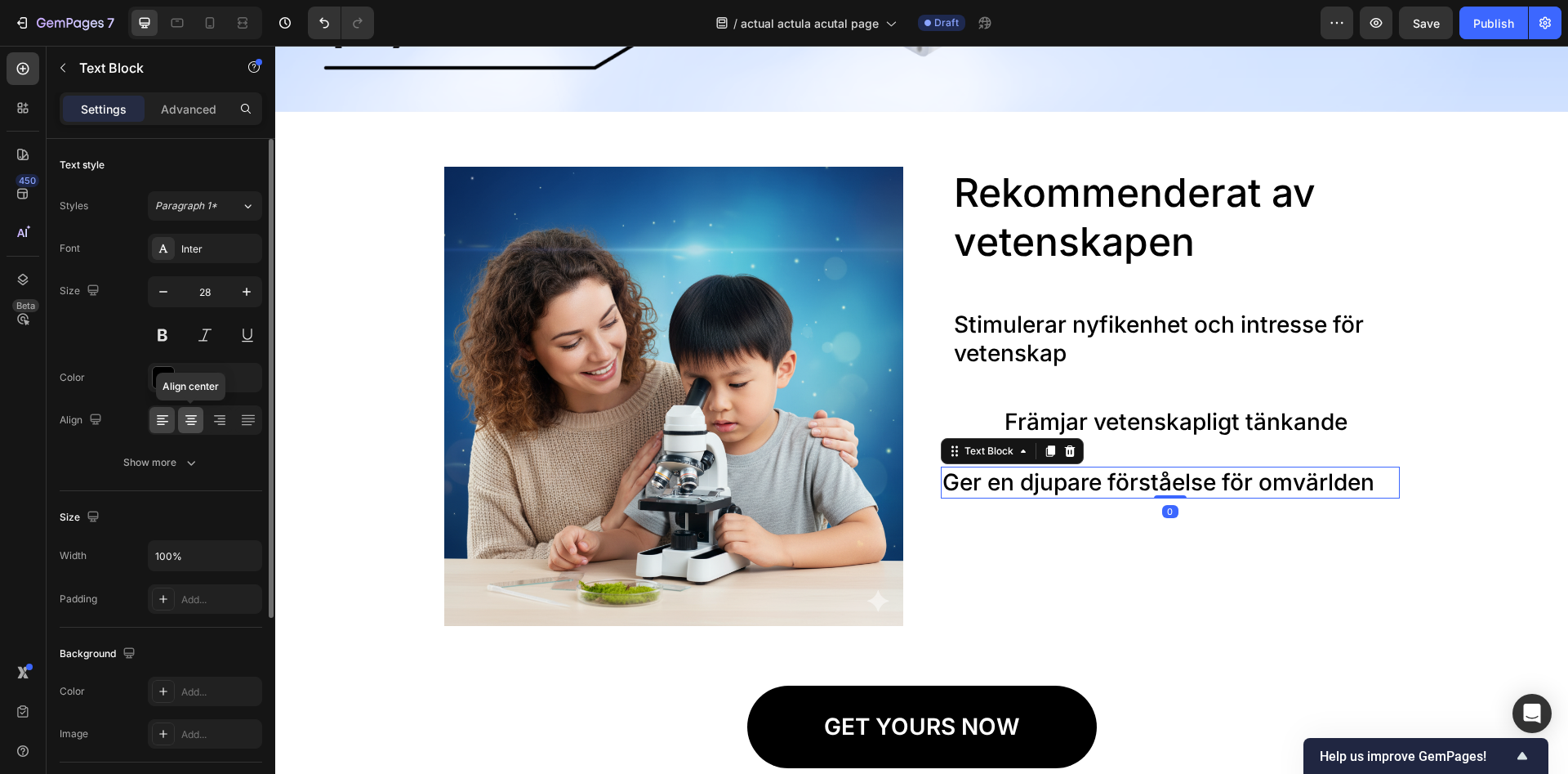
click at [198, 416] on icon at bounding box center [191, 420] width 17 height 17
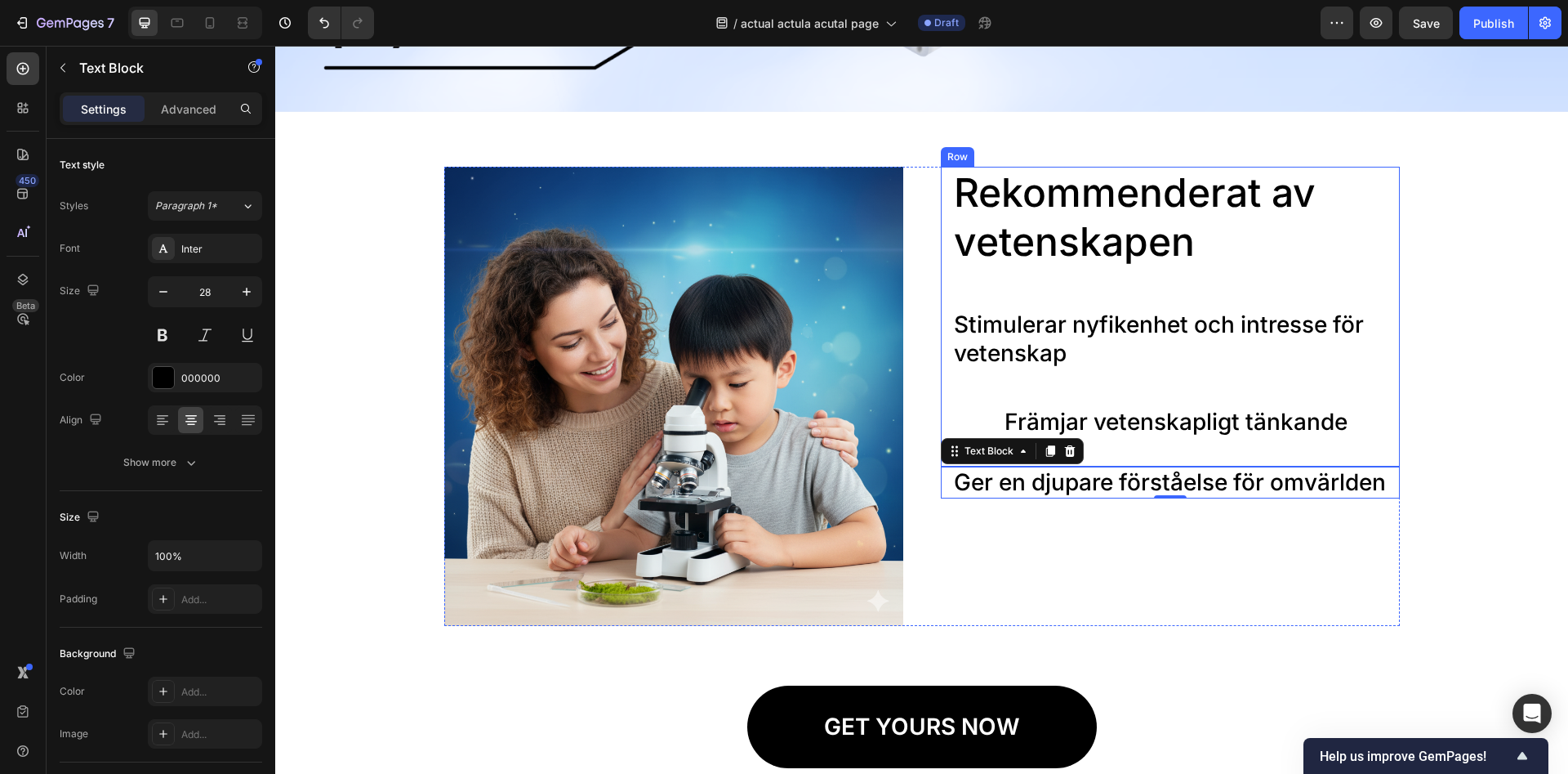
click at [1098, 334] on p "Stimulerar nyfikenhet och intresse för vetenskap" at bounding box center [1176, 339] width 444 height 57
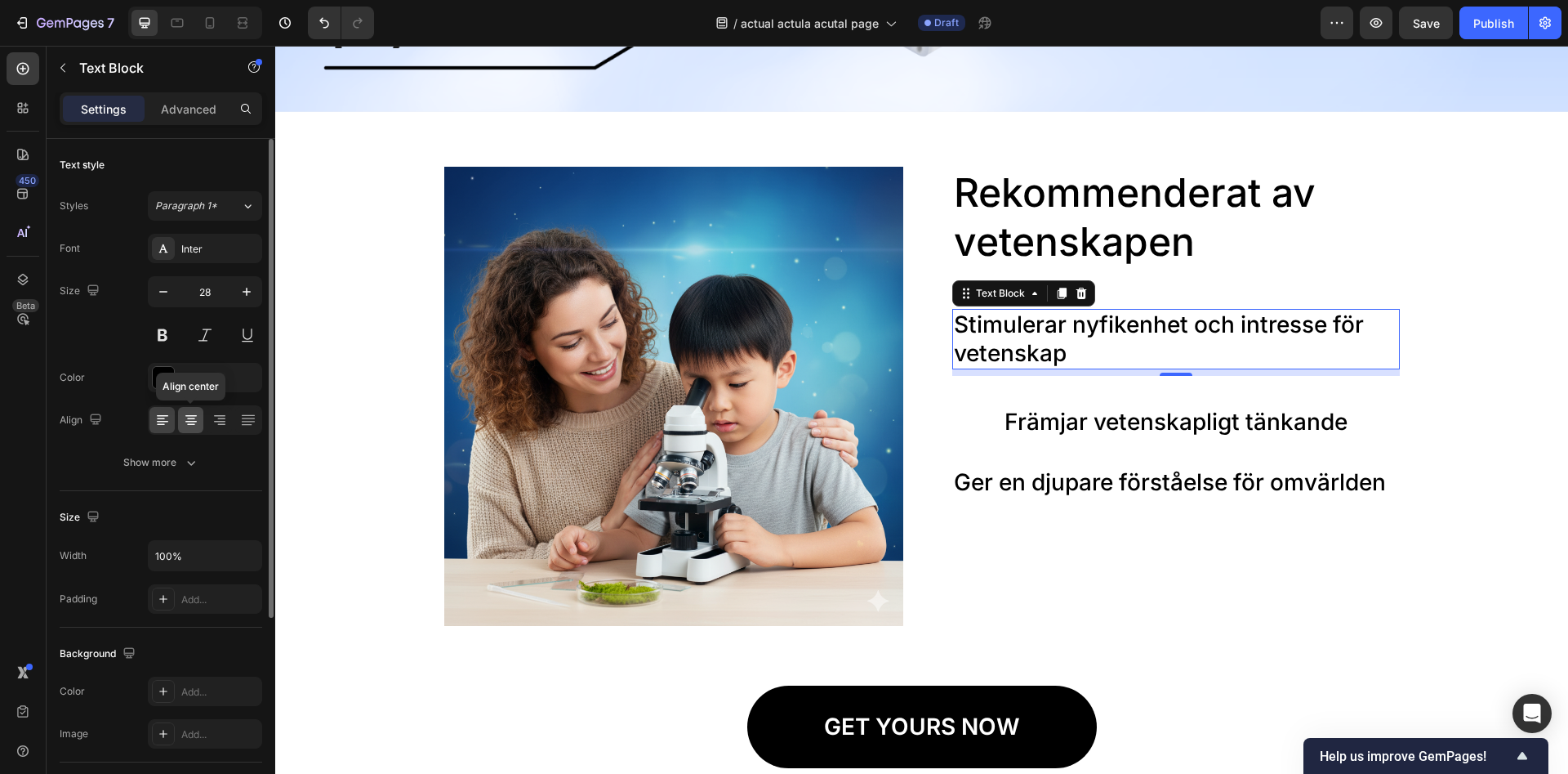
click at [198, 423] on icon at bounding box center [191, 420] width 17 height 17
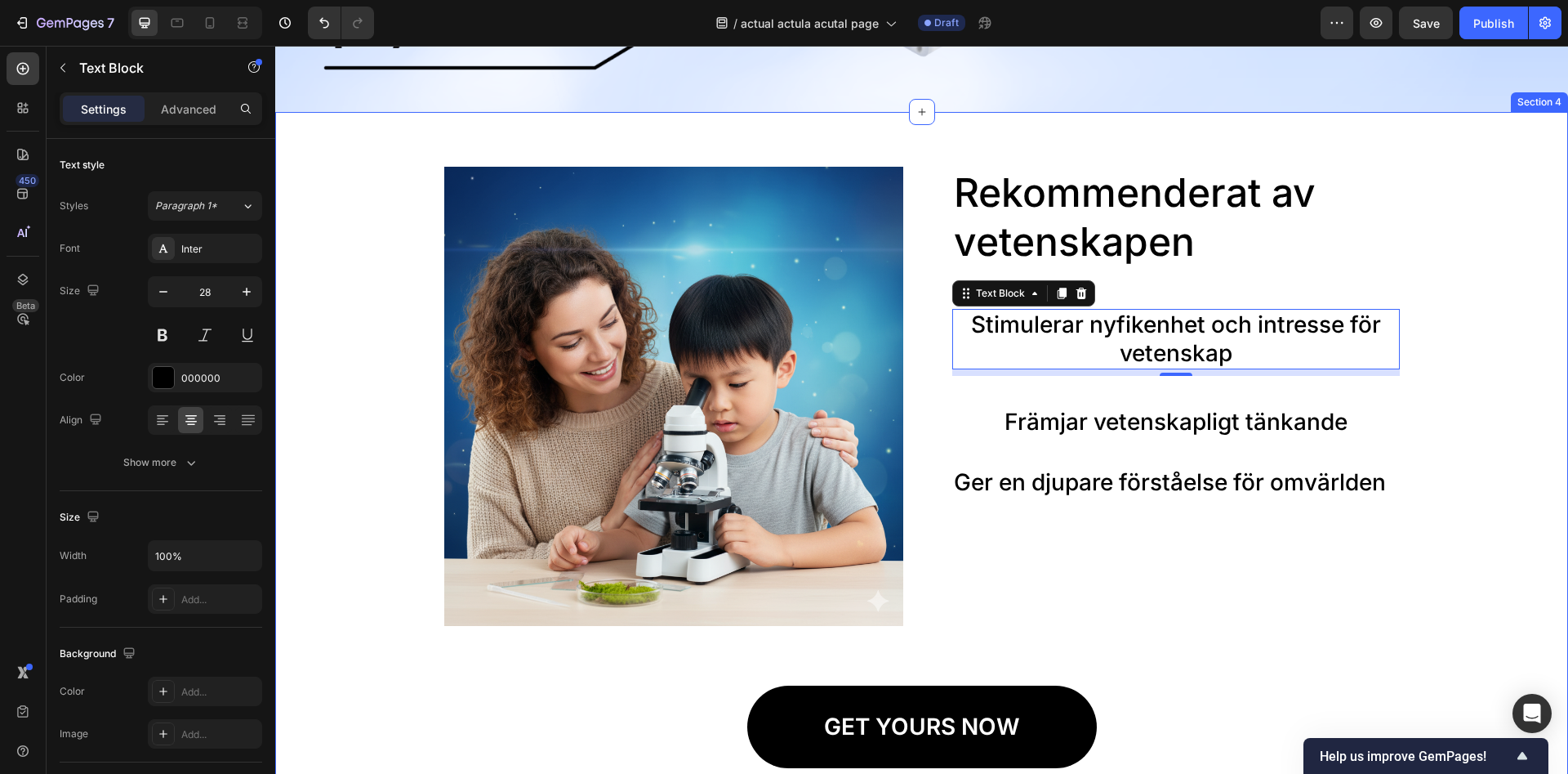
click at [1485, 380] on div "Image Rekommenderat av vetenskapen Heading Stimulerar nyfikenhet och intresse f…" at bounding box center [921, 467] width 1261 height 601
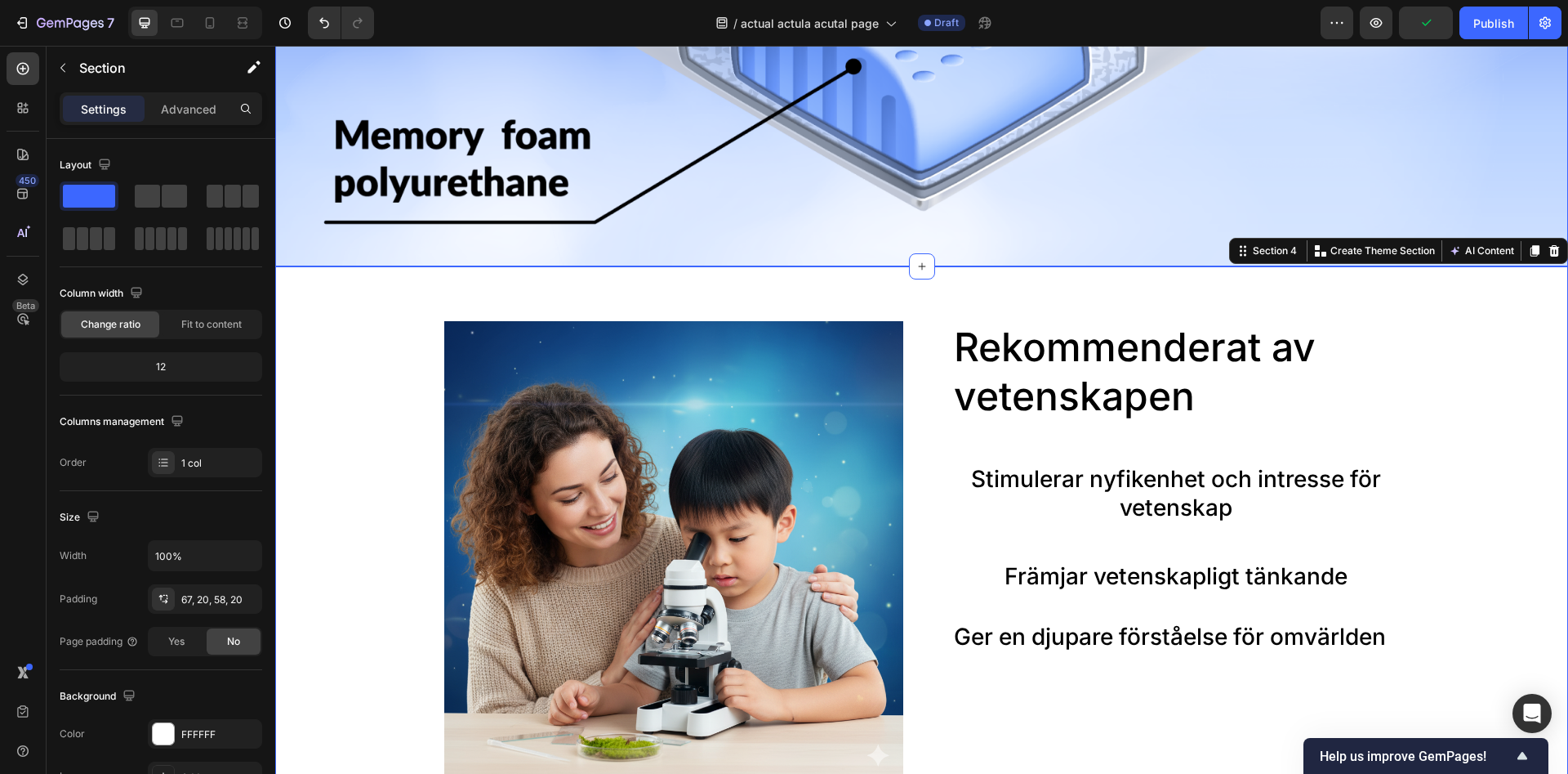
scroll to position [1917, 0]
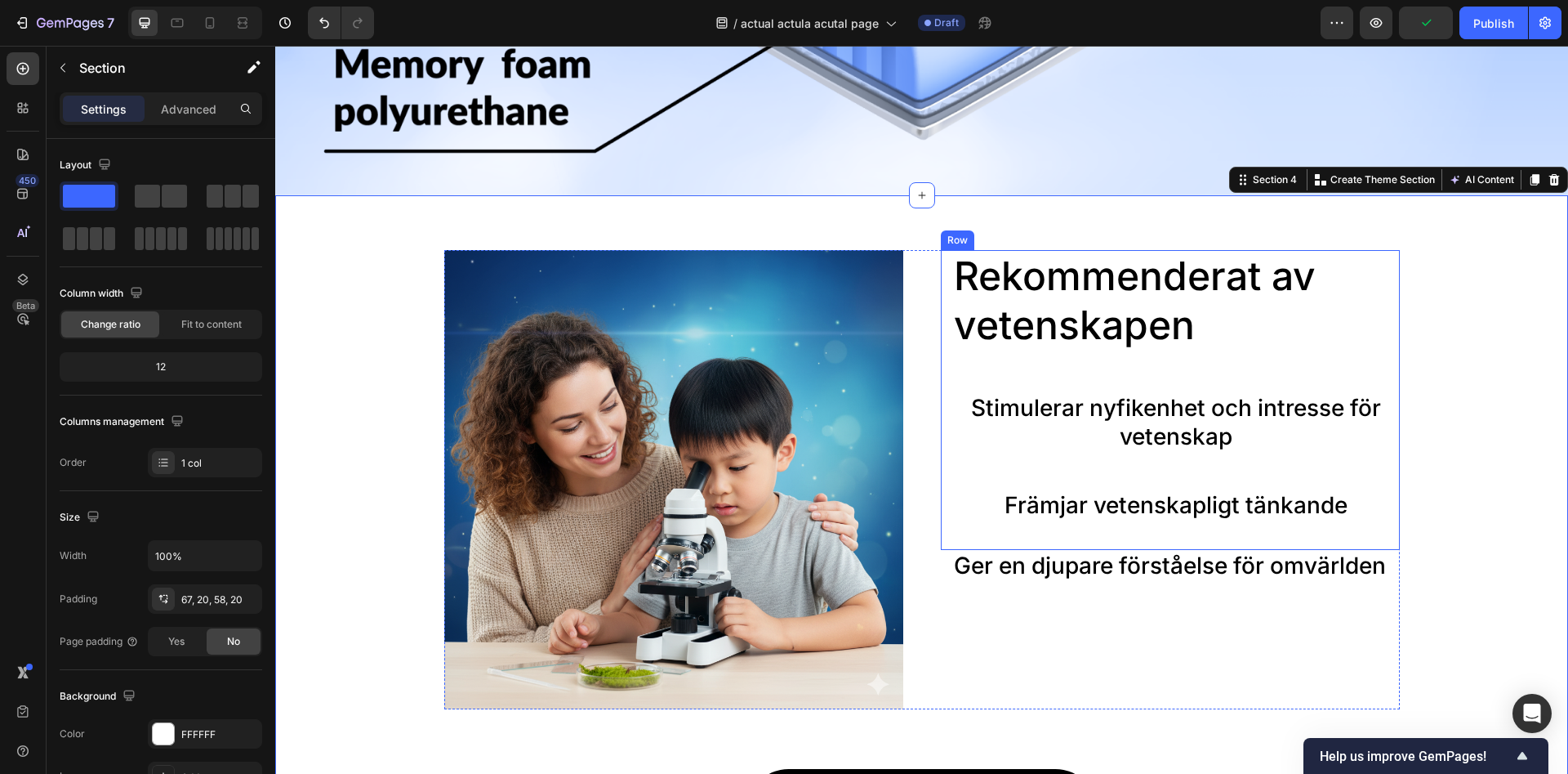
click at [1162, 476] on div "Rekommenderat av vetenskapen Heading Stimulerar nyfikenhet och intresse för vet…" at bounding box center [1176, 400] width 447 height 300
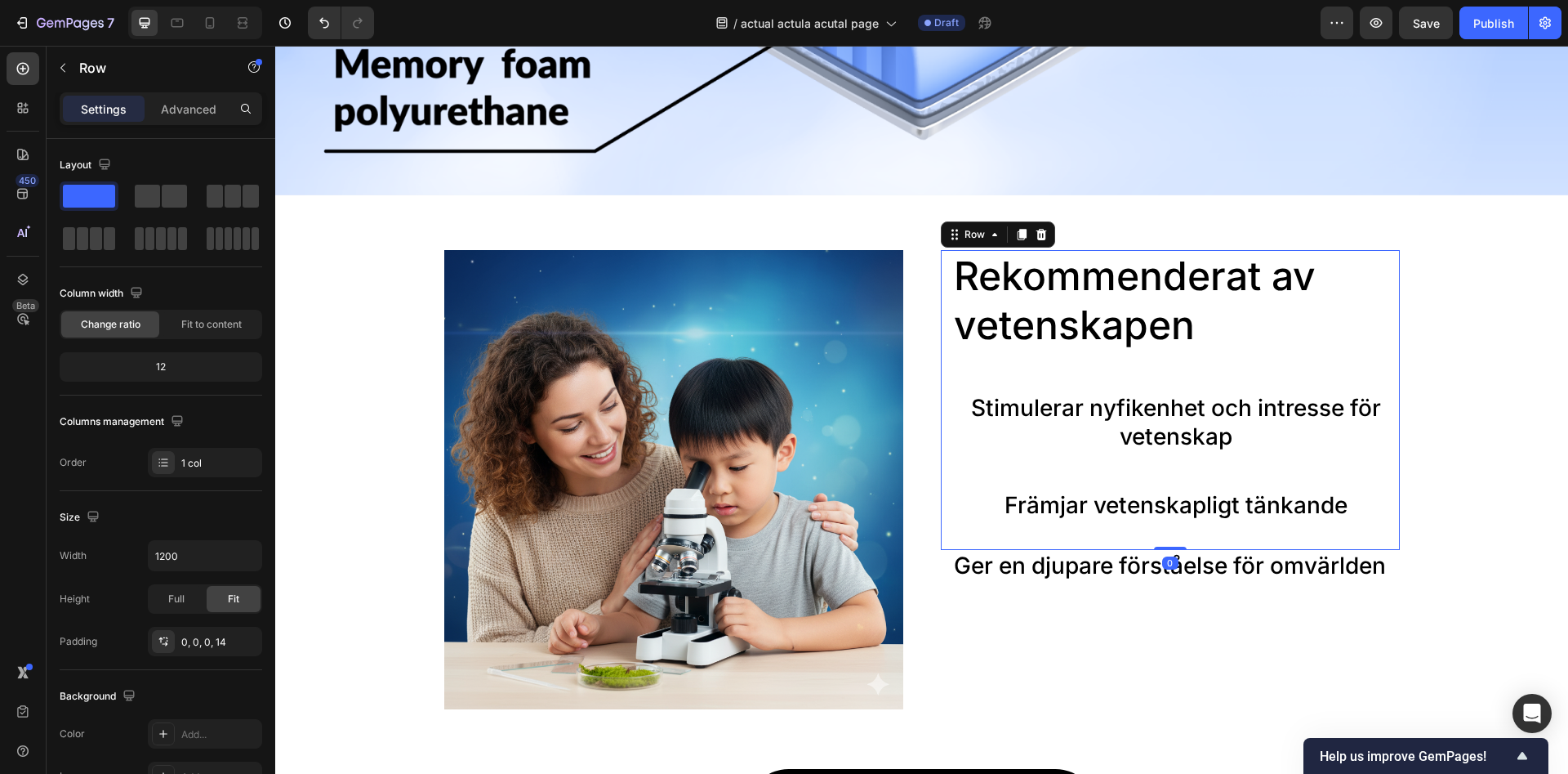
click at [1145, 470] on div "Rekommenderat av vetenskapen Heading Stimulerar nyfikenhet och intresse för vet…" at bounding box center [1176, 400] width 447 height 300
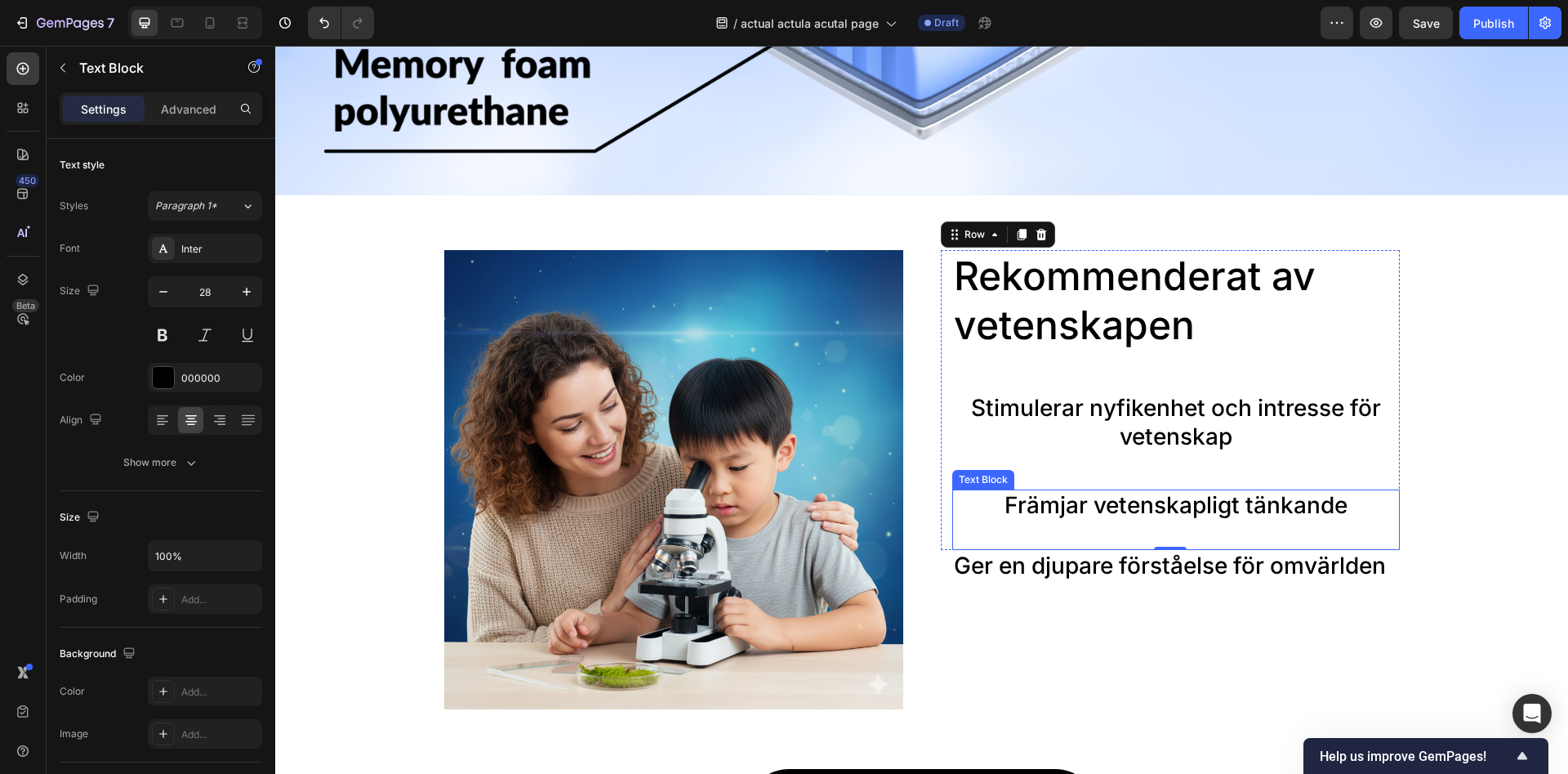
click at [1159, 490] on div "Främjar vetenskapligt tänkande" at bounding box center [1176, 519] width 447 height 60
click at [1170, 461] on div "Rekommenderat av vetenskapen Heading Stimulerar nyfikenhet och intresse för vet…" at bounding box center [1176, 400] width 447 height 300
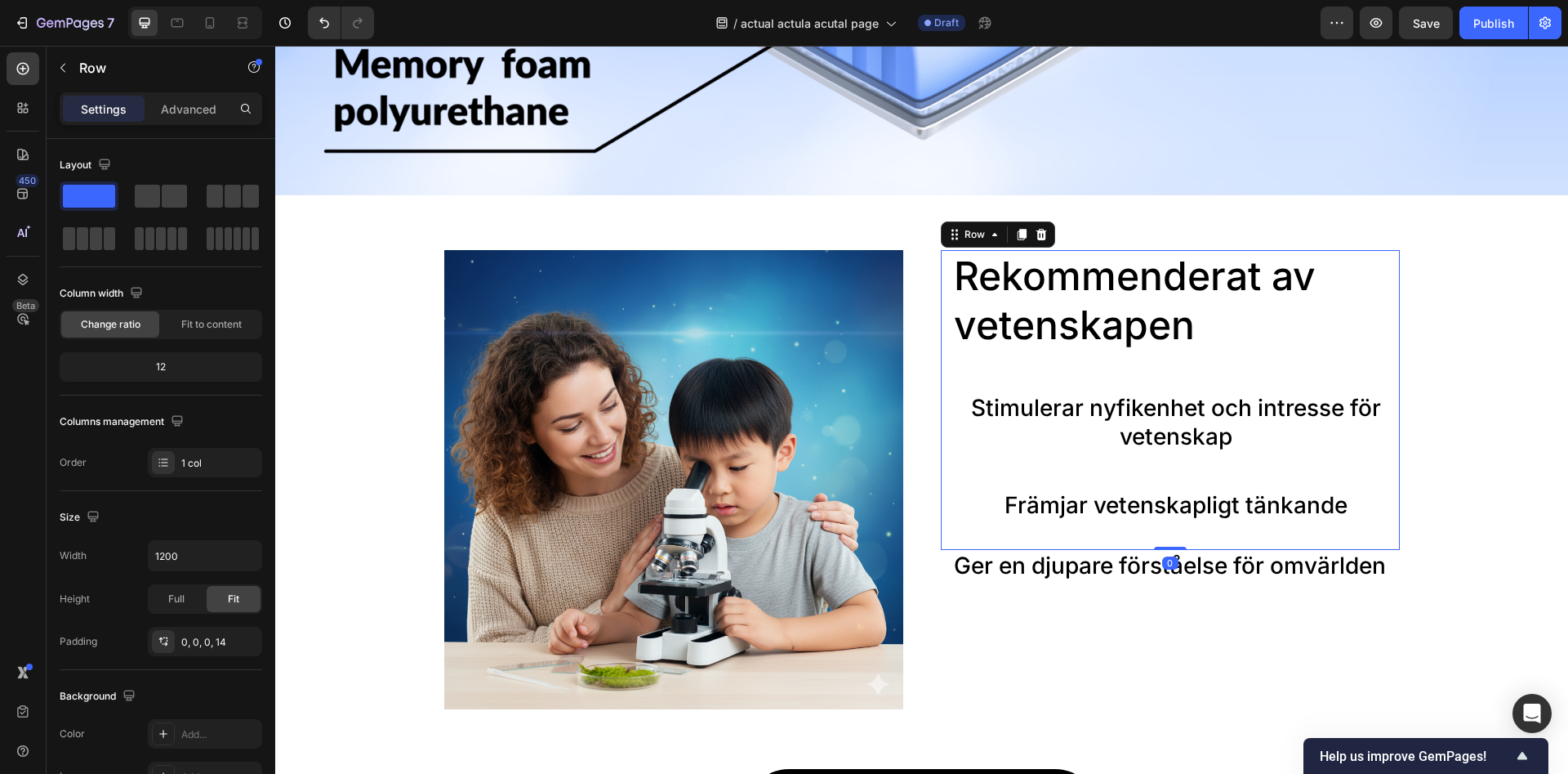
click at [1168, 446] on p "Stimulerar nyfikenhet och intresse för vetenskap" at bounding box center [1176, 422] width 444 height 57
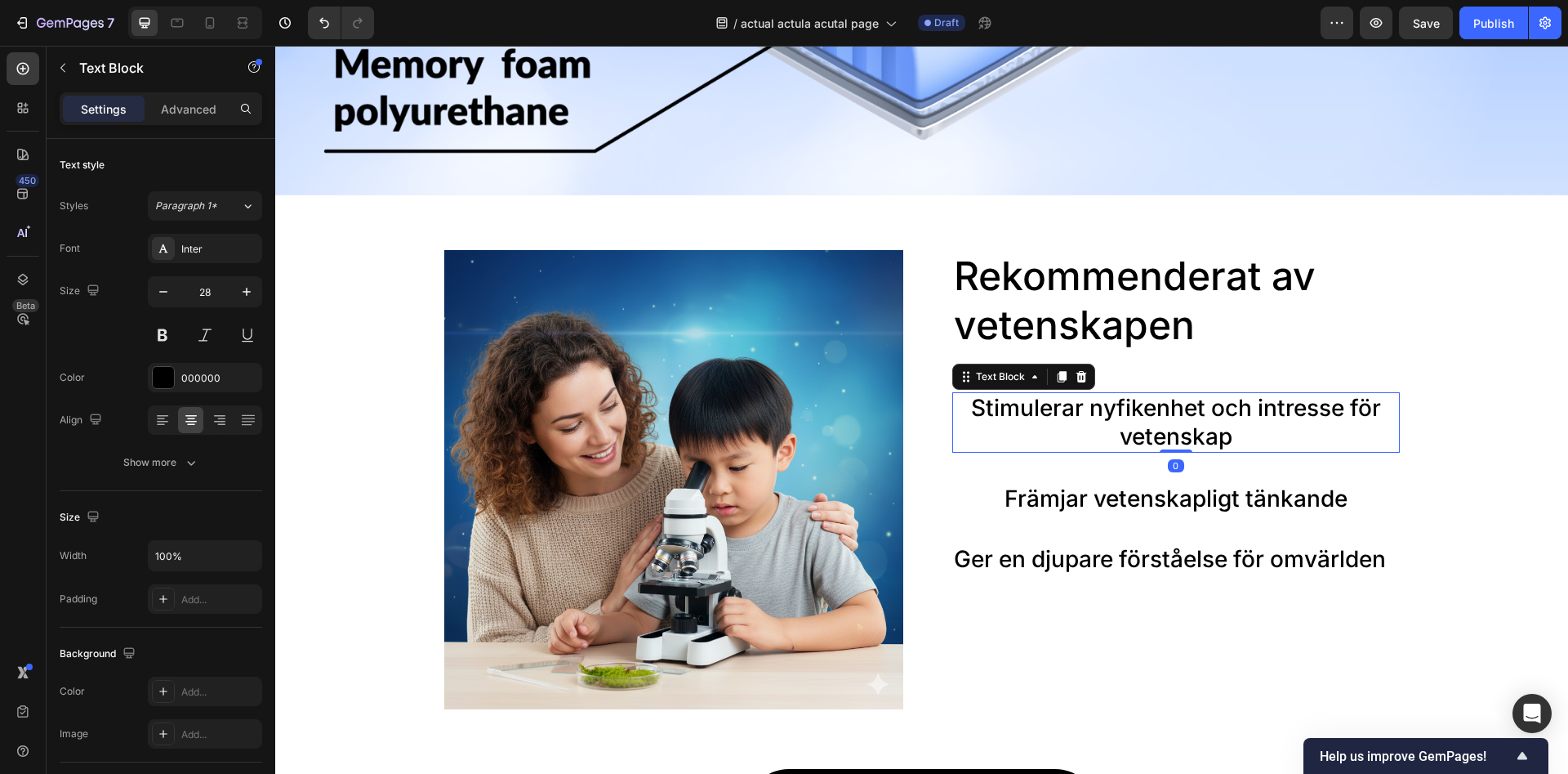
drag, startPoint x: 1172, startPoint y: 457, endPoint x: 1172, endPoint y: 446, distance: 11.0
click at [1172, 446] on div "Stimulerar nyfikenhet och intresse för vetenskap Text Block 0" at bounding box center [1176, 422] width 447 height 60
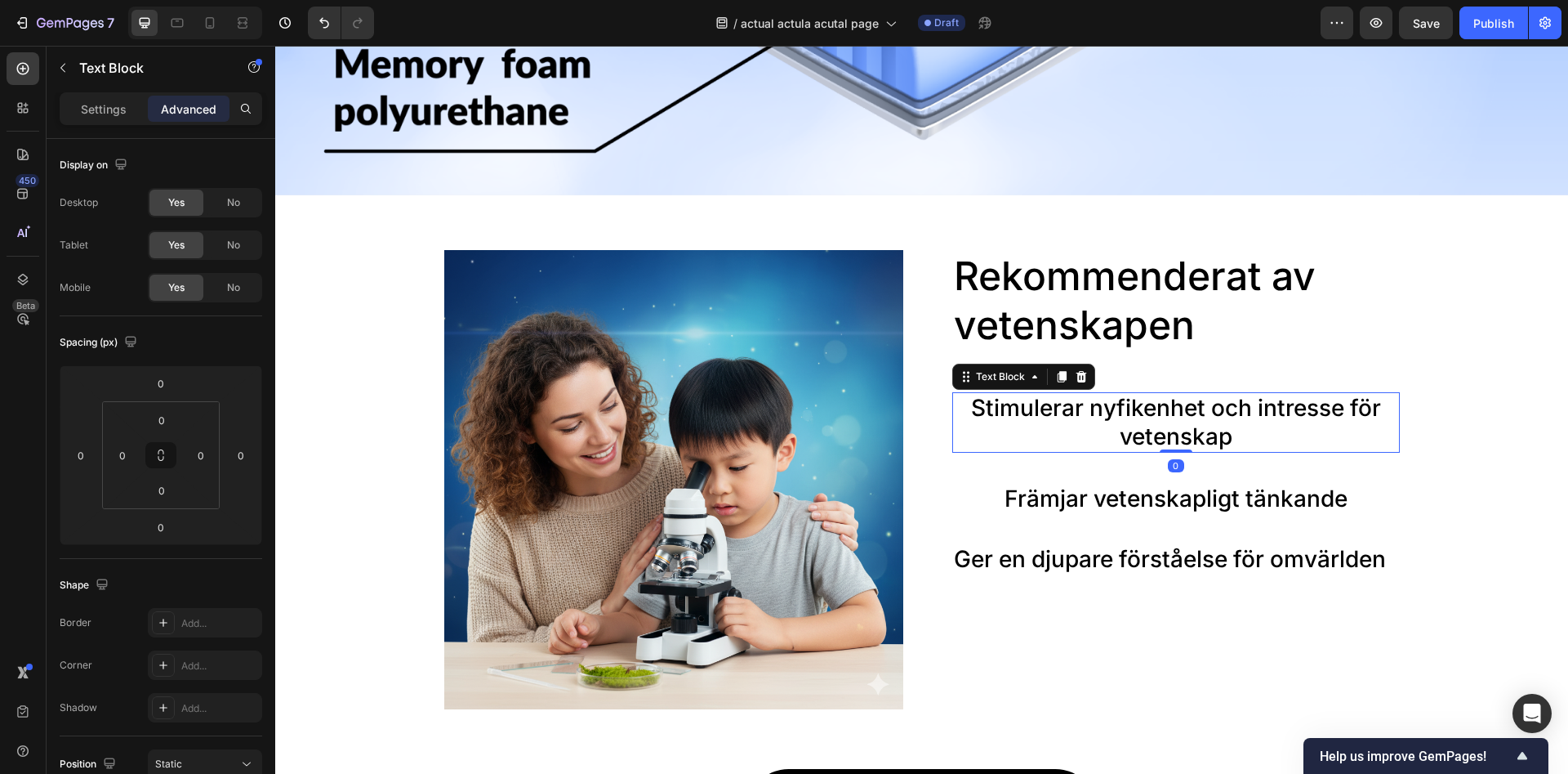
click at [1237, 465] on div "Rekommenderat av vetenskapen Heading Stimulerar nyfikenhet och intresse för vet…" at bounding box center [1176, 397] width 447 height 294
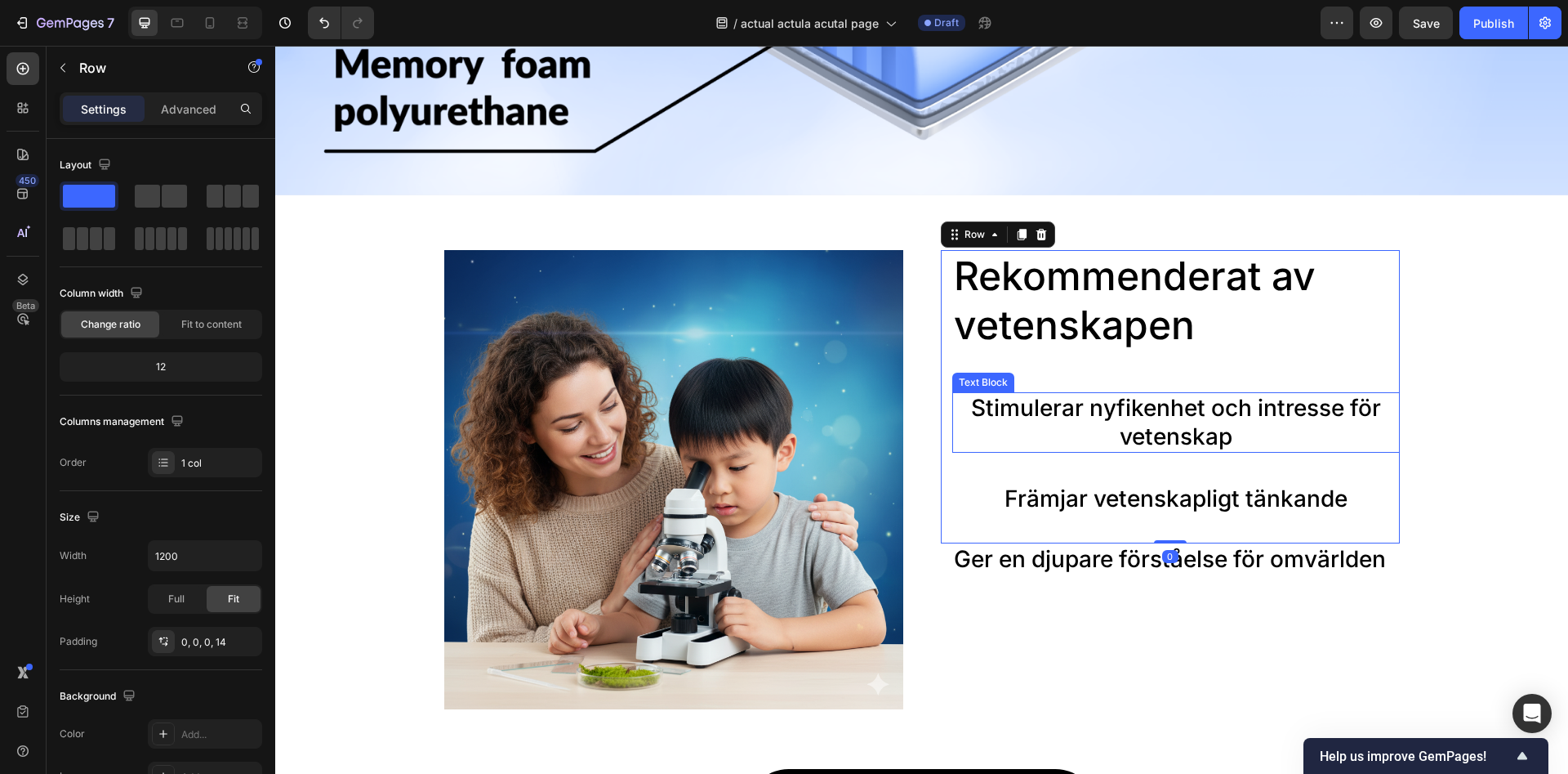
click at [1474, 310] on div "Image Rekommenderat av vetenskapen Heading Stimulerar nyfikenhet och intresse f…" at bounding box center [921, 551] width 1261 height 601
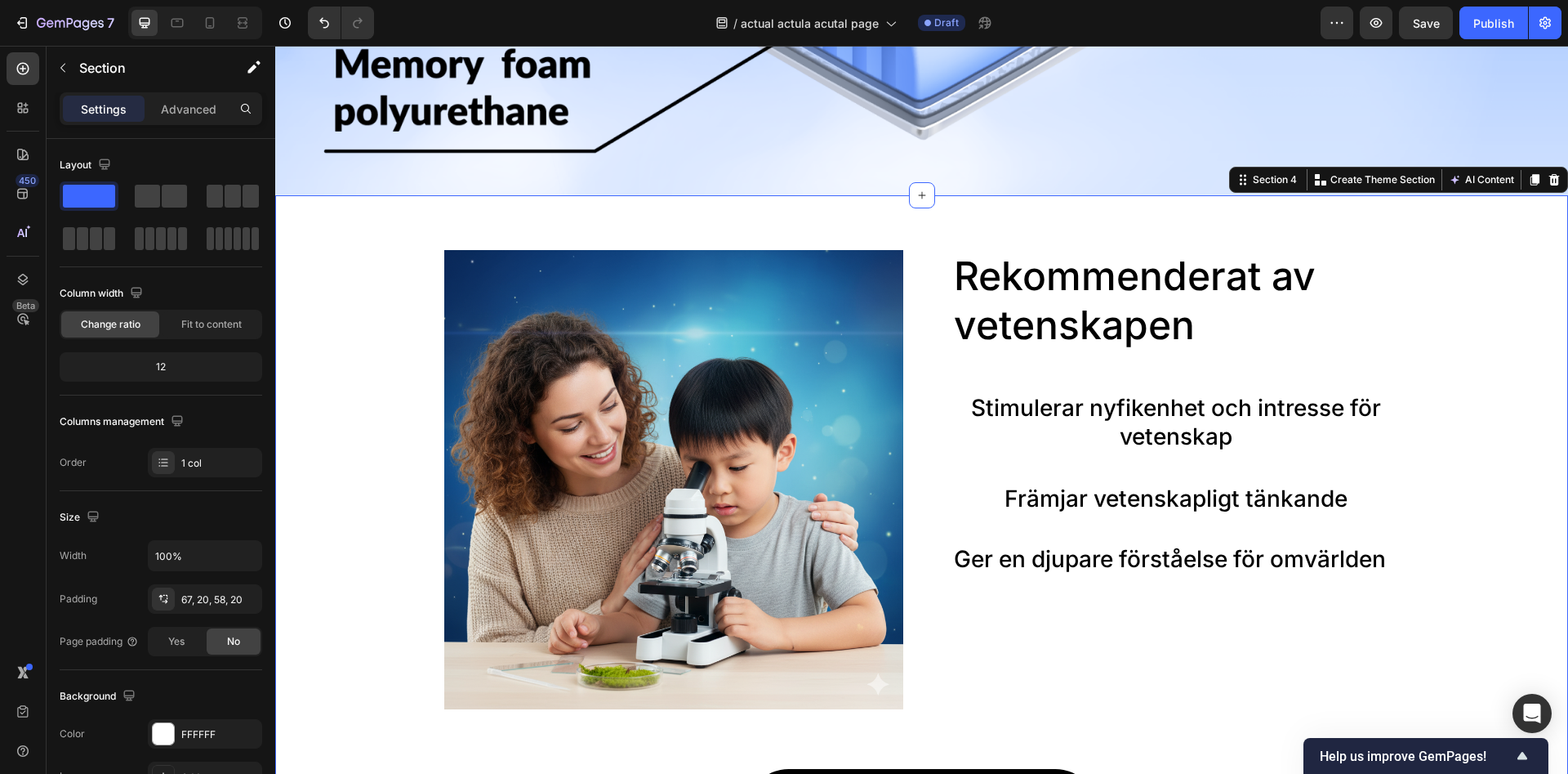
click at [1467, 441] on div "Image Rekommenderat av vetenskapen Heading Stimulerar nyfikenhet och intresse f…" at bounding box center [921, 551] width 1261 height 601
click at [1415, 21] on span "Save" at bounding box center [1426, 24] width 27 height 14
click at [1054, 271] on h2 "Rekommenderat av vetenskapen" at bounding box center [1160, 301] width 417 height 102
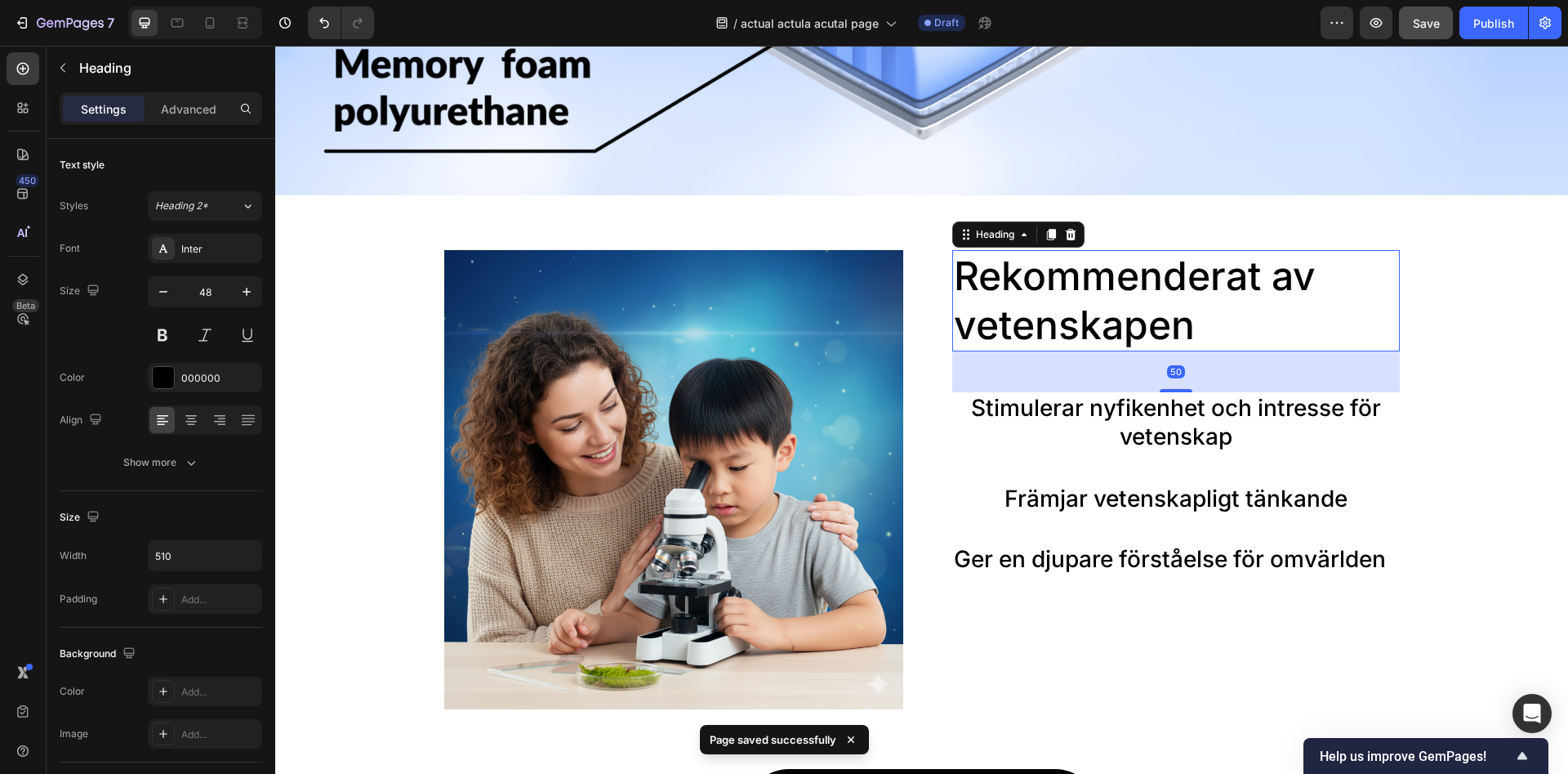
click at [989, 321] on h2 "Rekommenderat av vetenskapen" at bounding box center [1160, 301] width 417 height 102
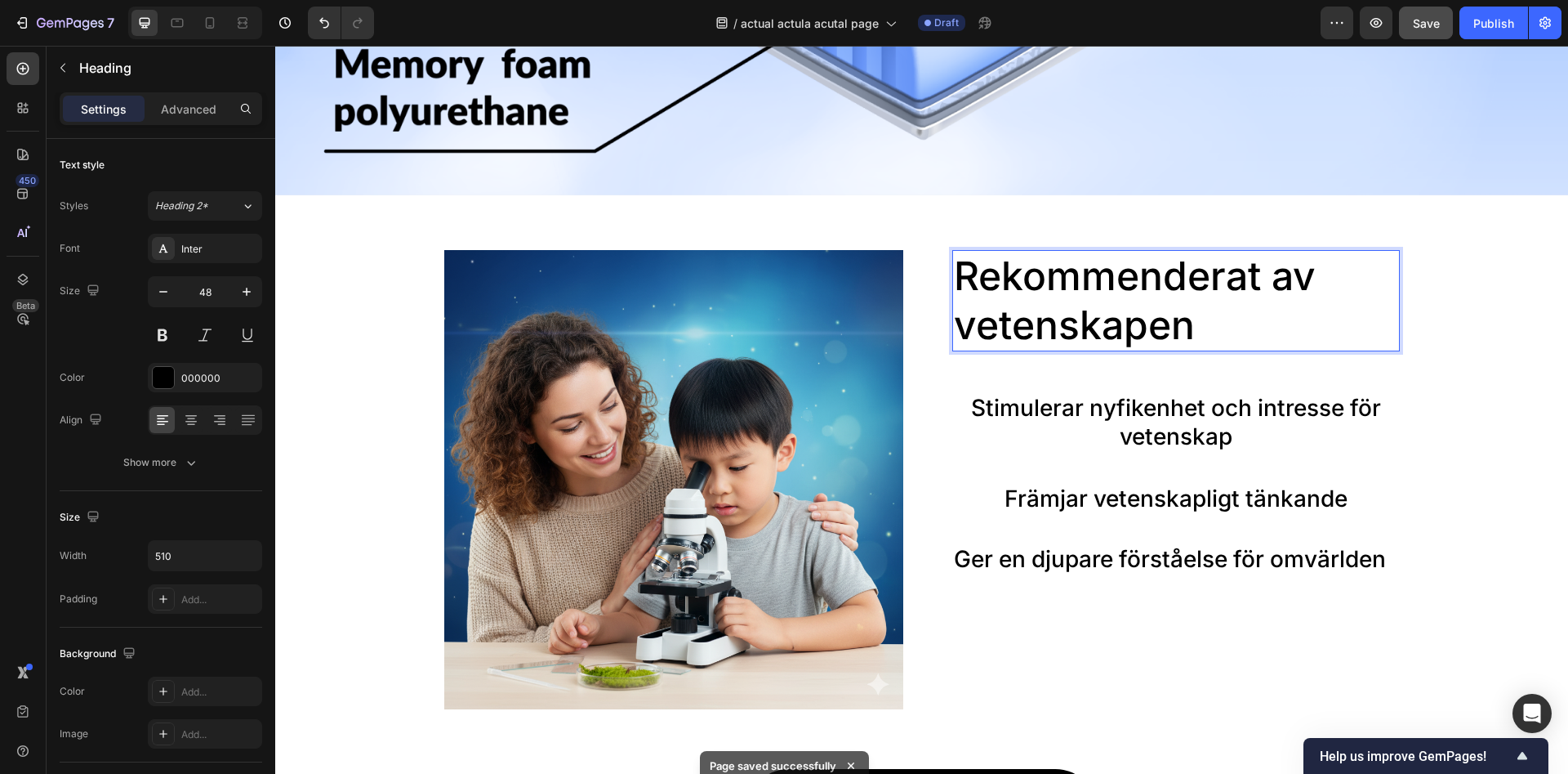
click at [984, 305] on p "Rekommenderat av vetenskapen" at bounding box center [1160, 300] width 413 height 98
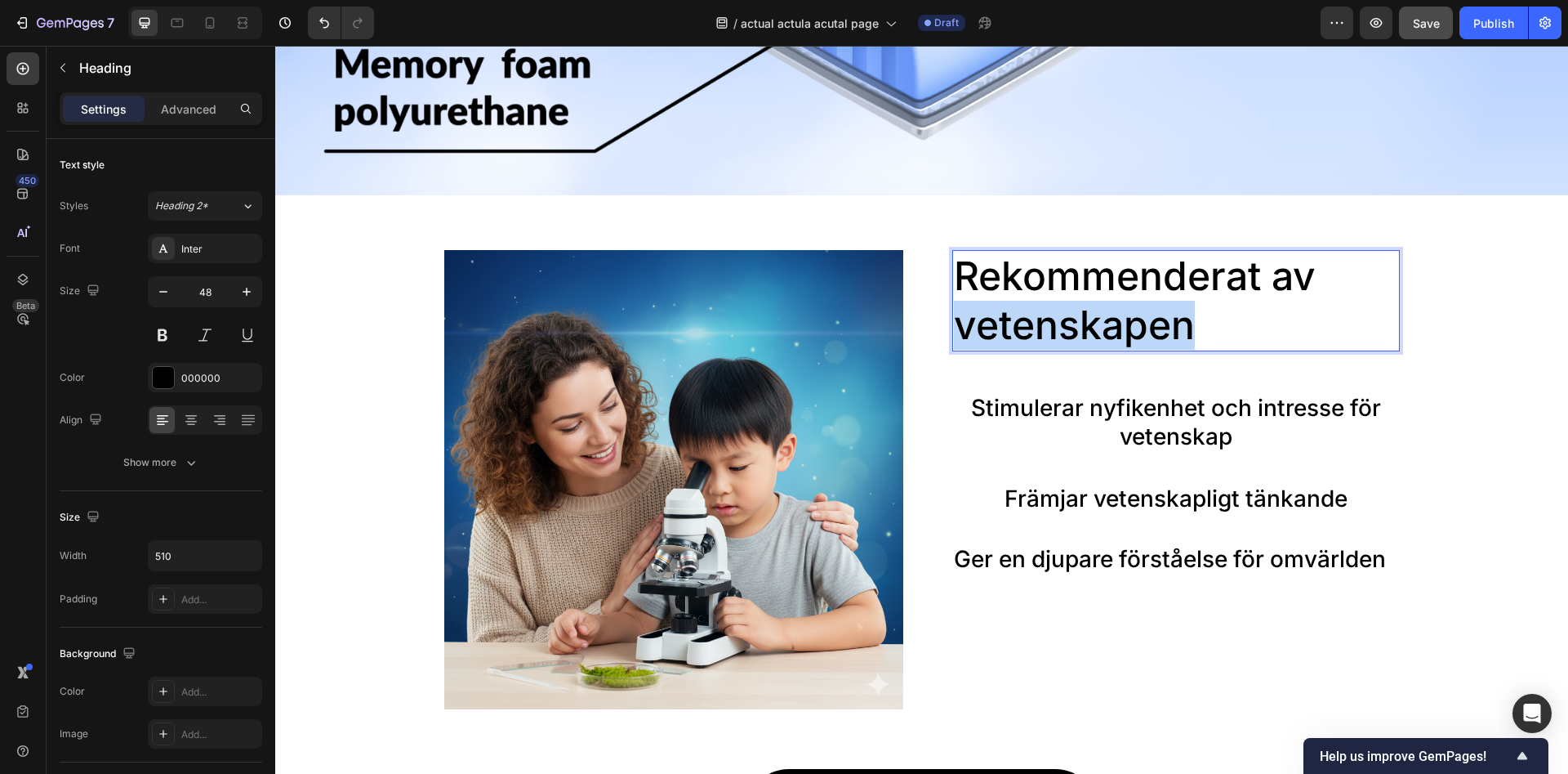
click at [984, 305] on p "Rekommenderat av vetenskapen" at bounding box center [1160, 300] width 413 height 98
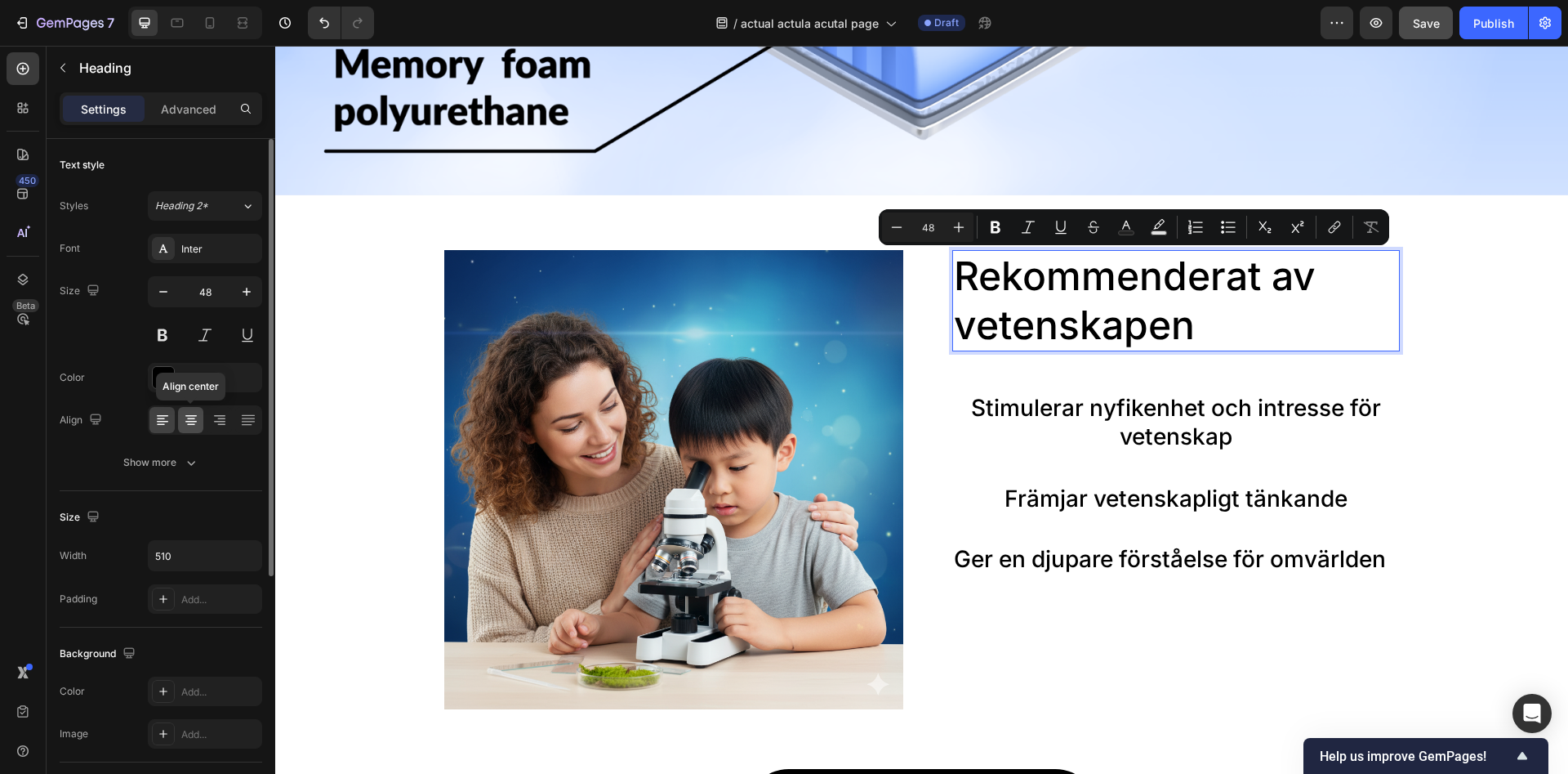
click at [195, 426] on icon at bounding box center [191, 420] width 17 height 17
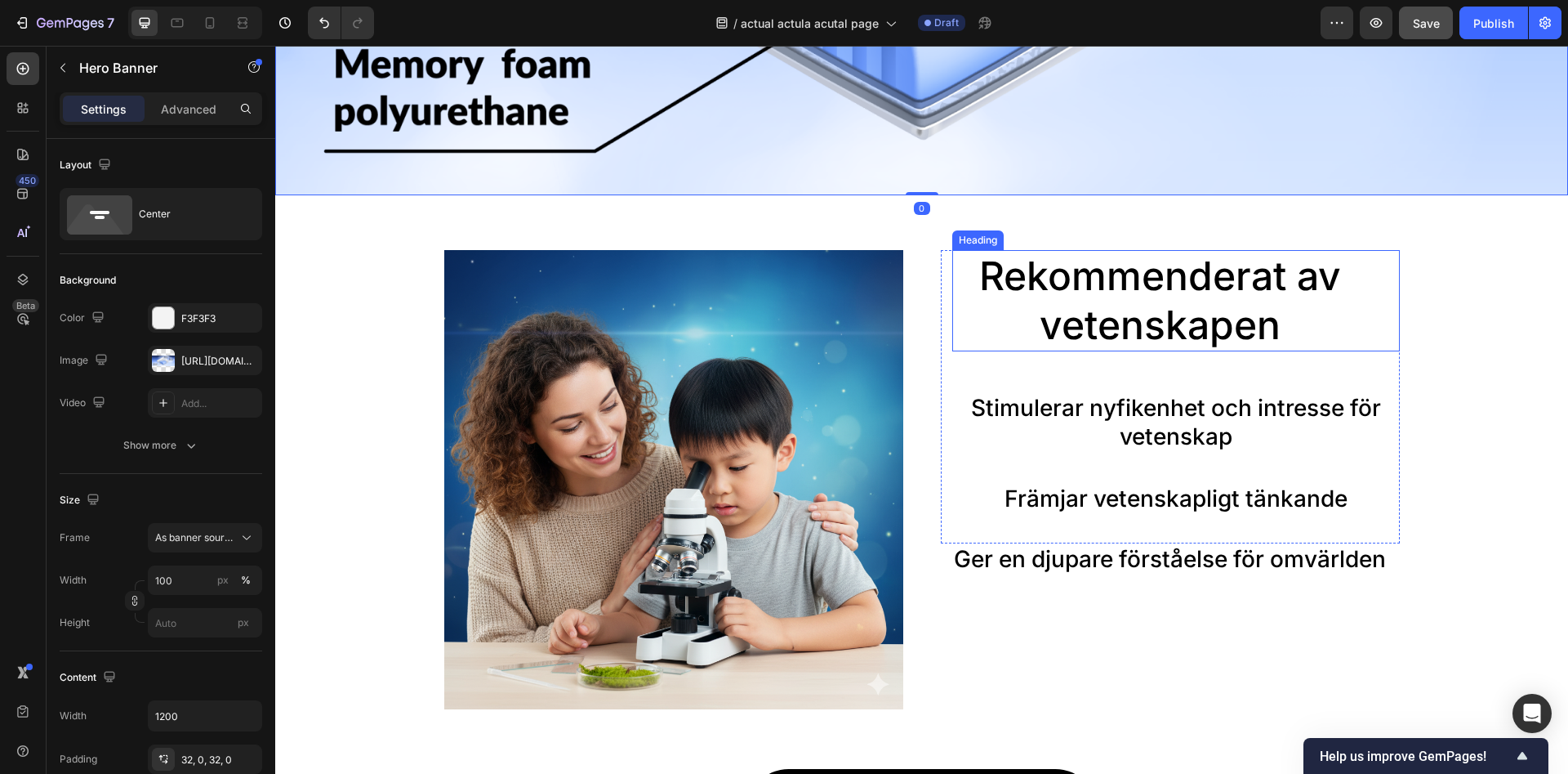
click at [1130, 331] on p "Rekommenderat av vetenskapen" at bounding box center [1160, 300] width 413 height 98
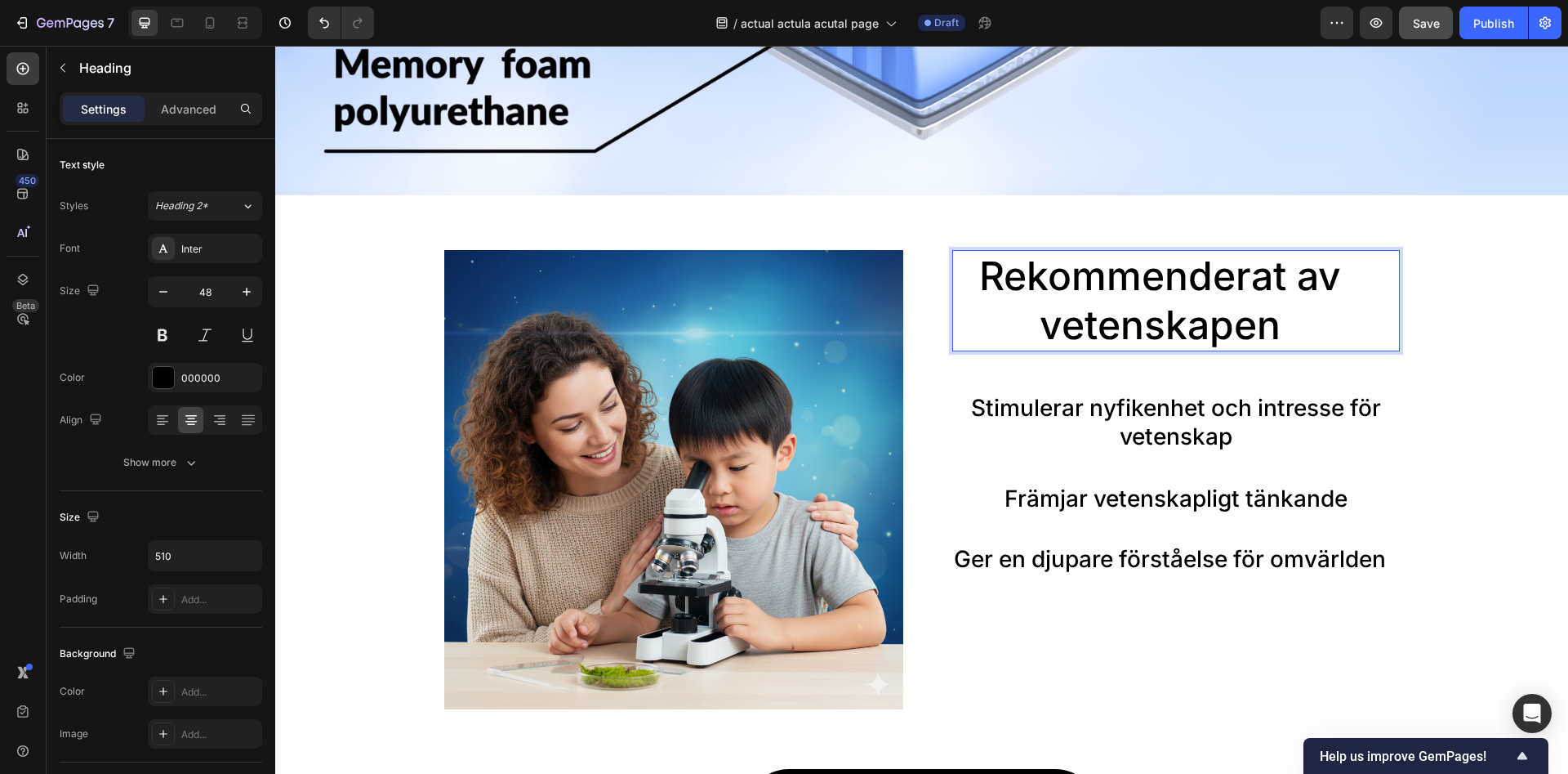
click at [1130, 331] on p "Rekommenderat av vetenskapen" at bounding box center [1160, 300] width 413 height 98
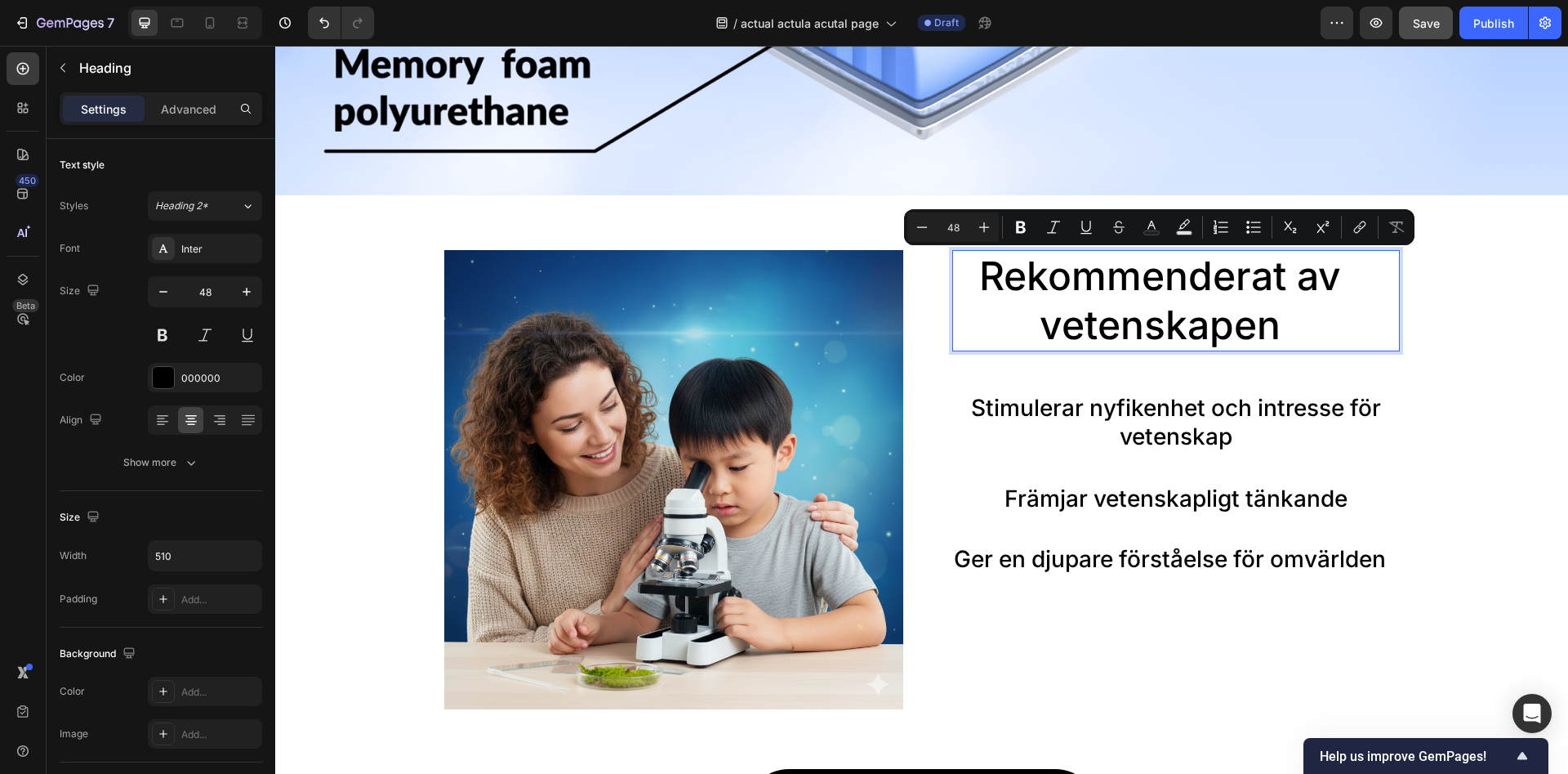
click at [1065, 323] on p "Rekommenderat av vetenskapen" at bounding box center [1160, 300] width 413 height 98
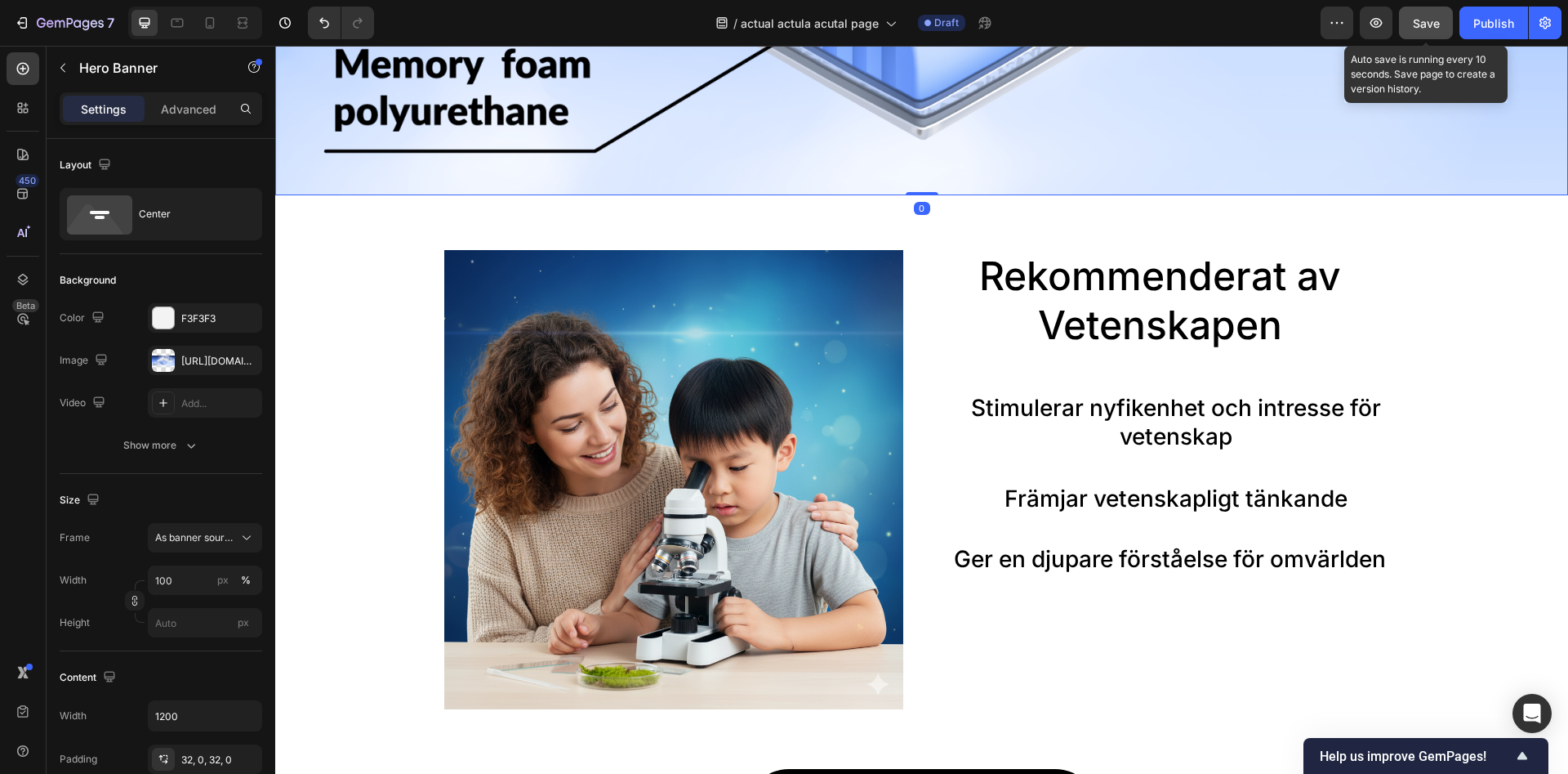
click at [1440, 21] on span "Save" at bounding box center [1426, 24] width 27 height 14
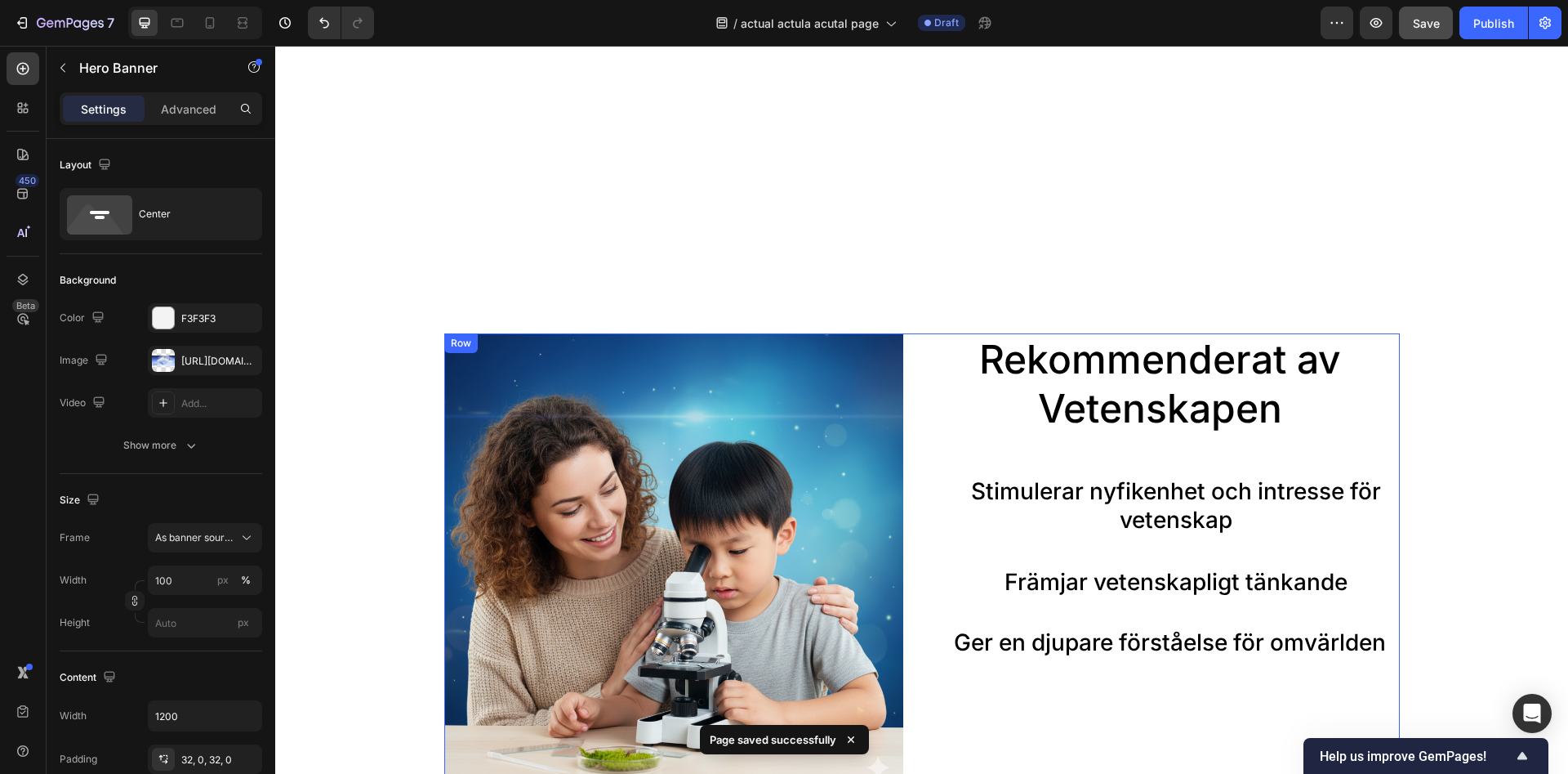
scroll to position [2250, 0]
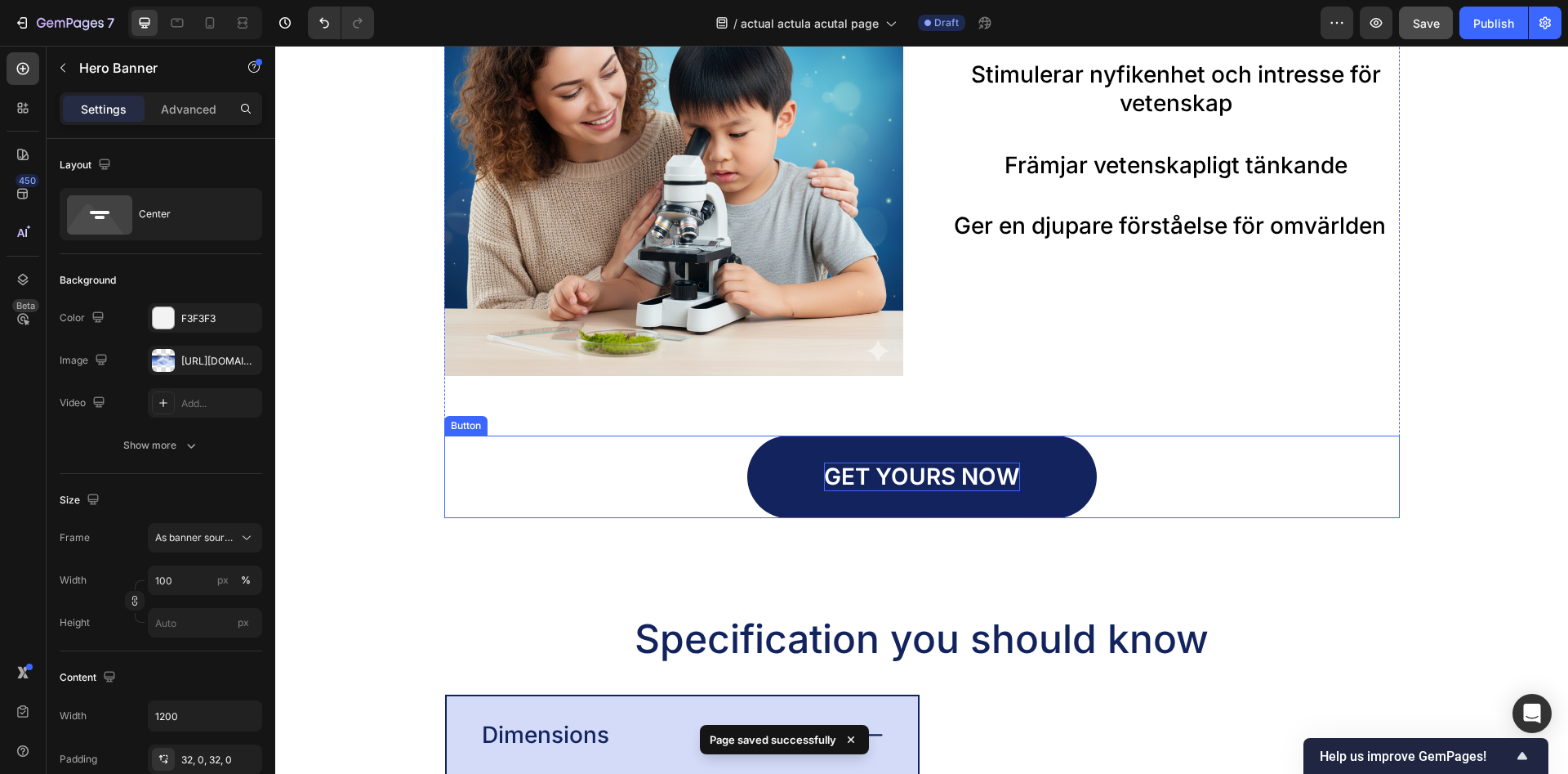
click at [913, 471] on p "GET YOURS NOW" at bounding box center [921, 476] width 196 height 29
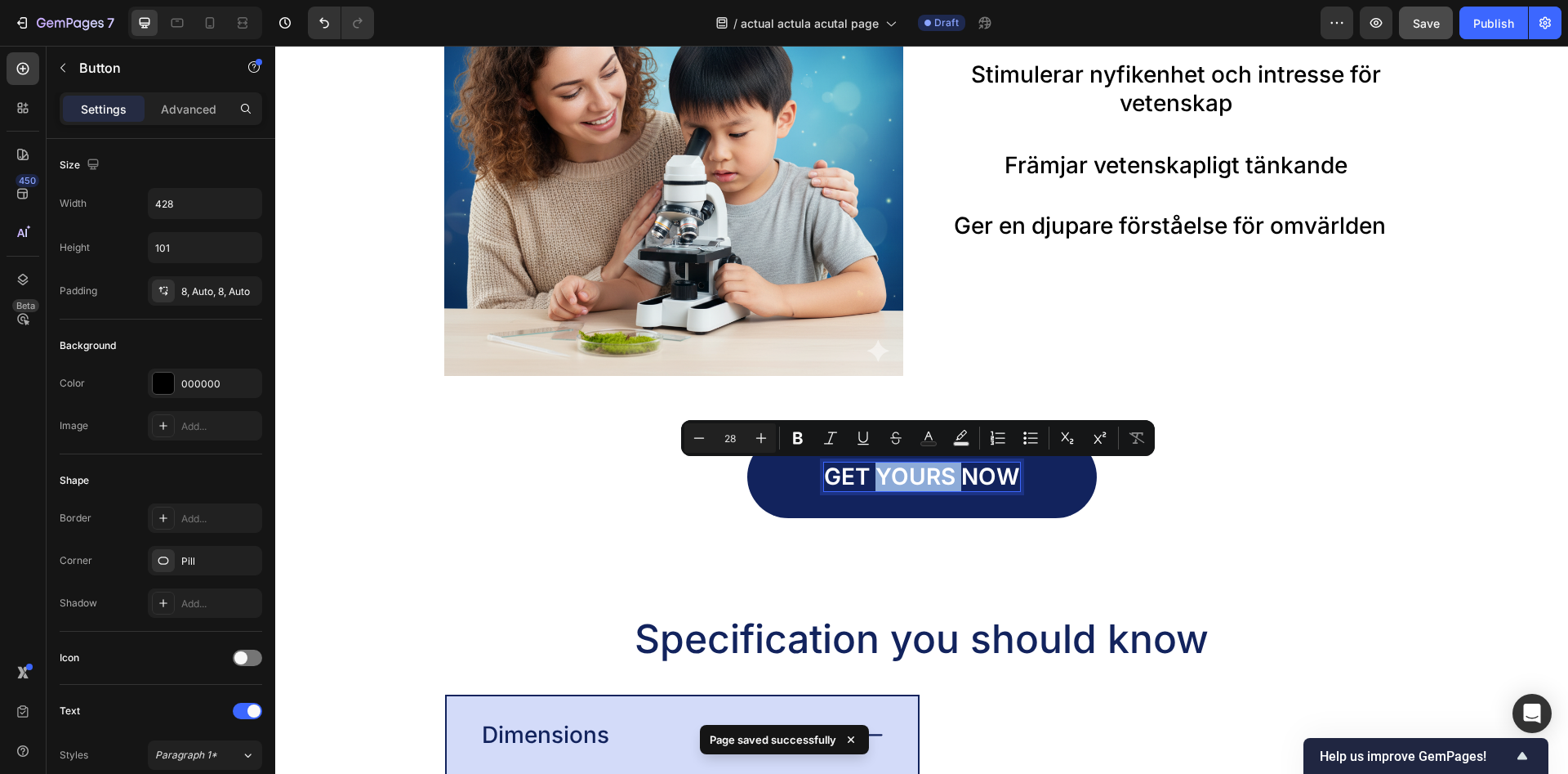
click at [913, 471] on p "GET YOURS NOW" at bounding box center [921, 476] width 196 height 29
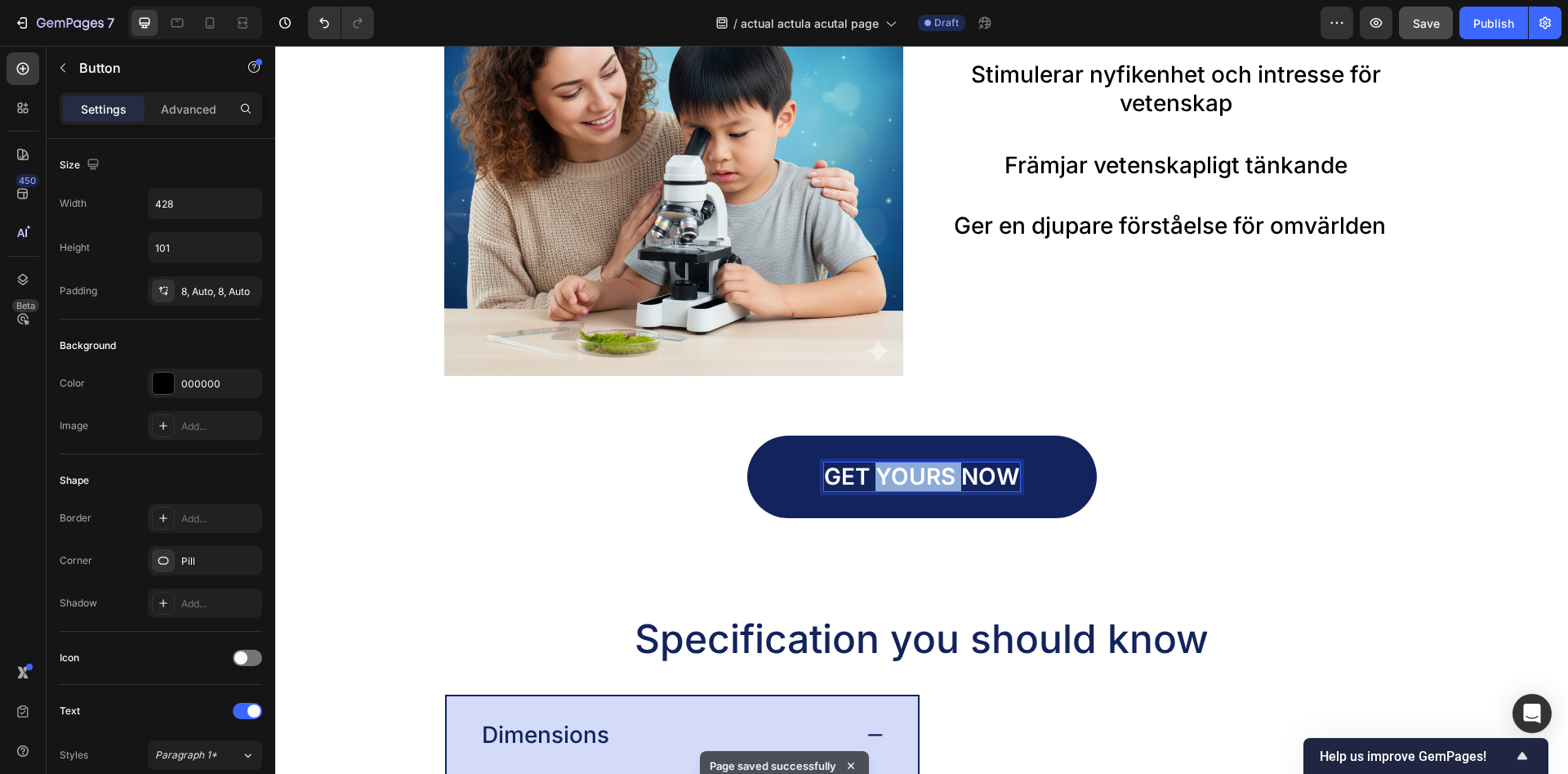
click at [913, 471] on p "GET YOURS NOW" at bounding box center [921, 476] width 196 height 29
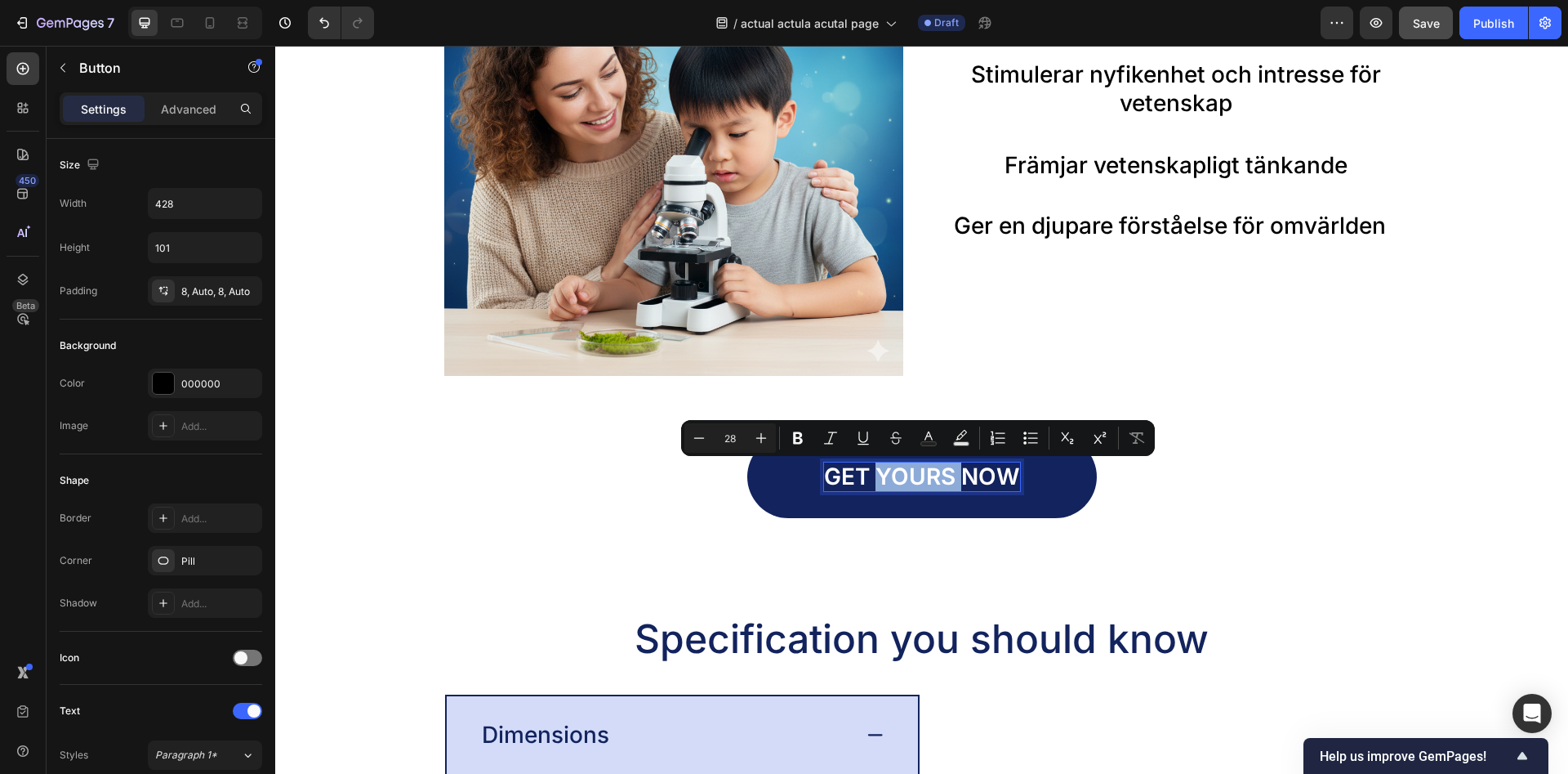
click at [913, 471] on p "GET YOURS NOW" at bounding box center [921, 476] width 196 height 29
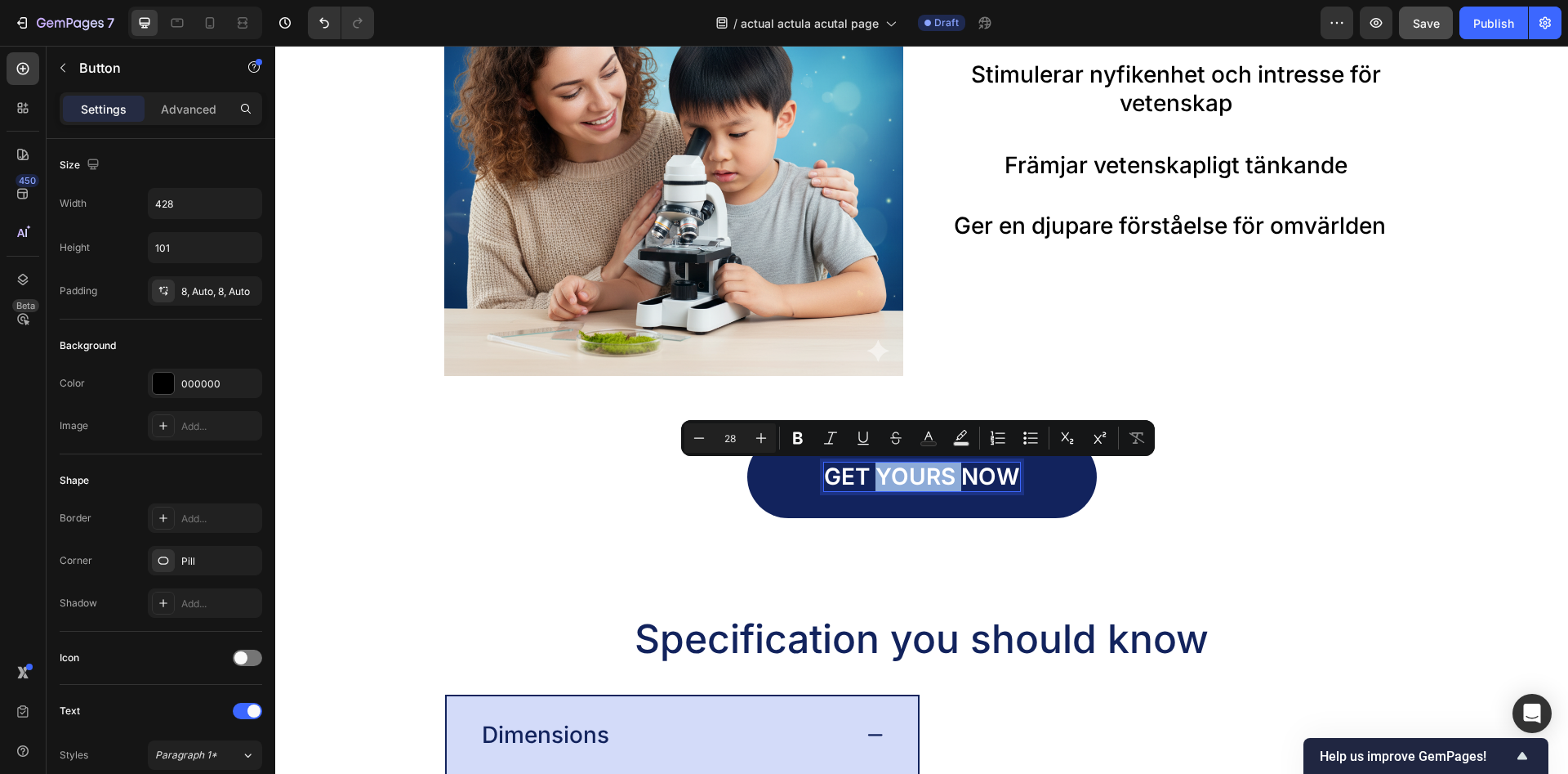
click at [913, 471] on p "GET YOURS NOW" at bounding box center [921, 476] width 196 height 29
click at [966, 478] on p "GET YOURS NOW" at bounding box center [921, 476] width 196 height 29
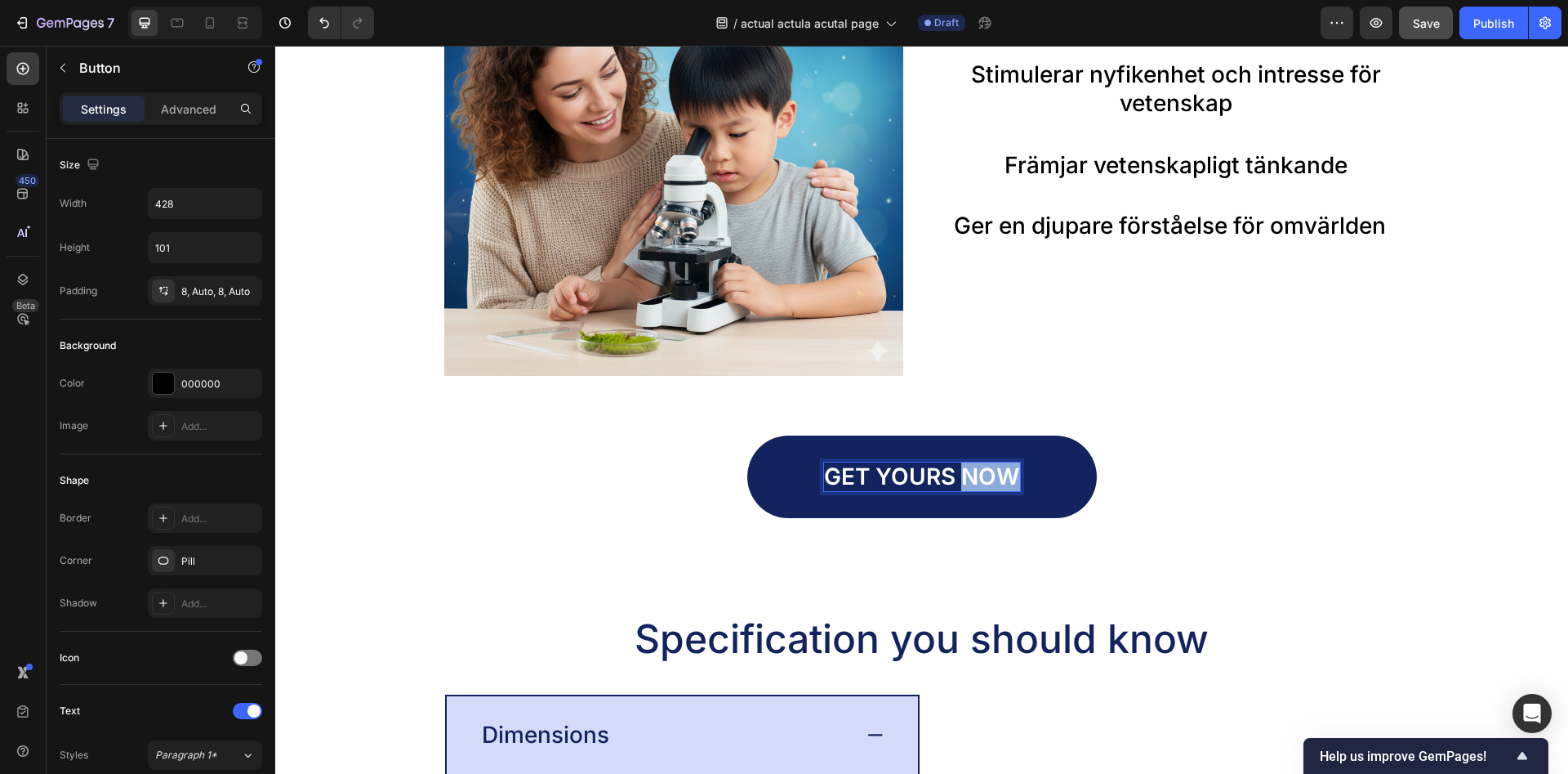
click at [967, 478] on p "GET YOURS NOW" at bounding box center [921, 476] width 196 height 29
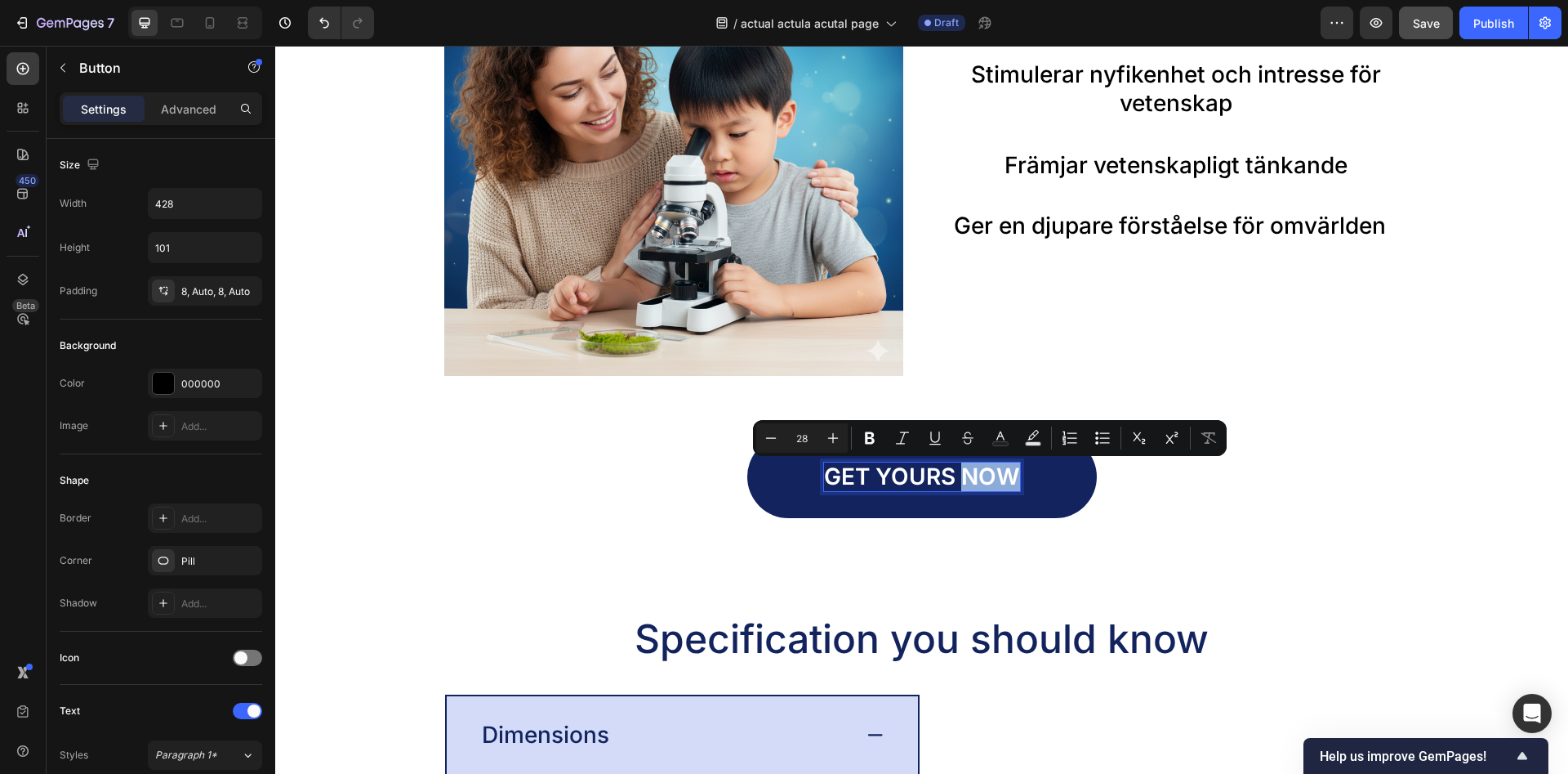
click at [967, 478] on p "GET YOURS NOW" at bounding box center [921, 476] width 196 height 29
click at [966, 477] on p "GET YOURS NOW" at bounding box center [921, 476] width 196 height 29
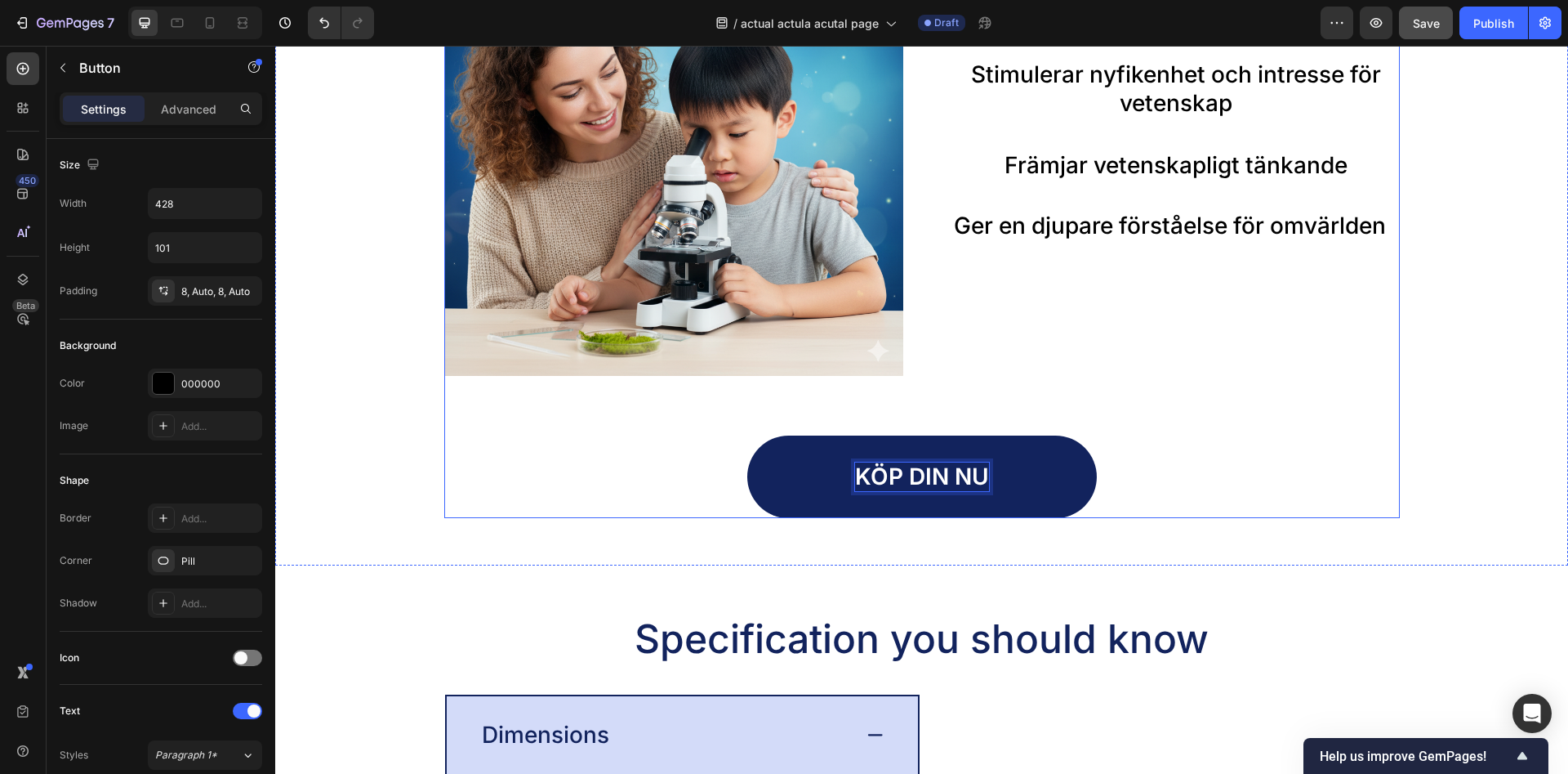
click at [1234, 392] on div "Image Rekommenderat av Vetenskapen Heading Stimulerar nyfikenhet och intresse f…" at bounding box center [922, 217] width 956 height 601
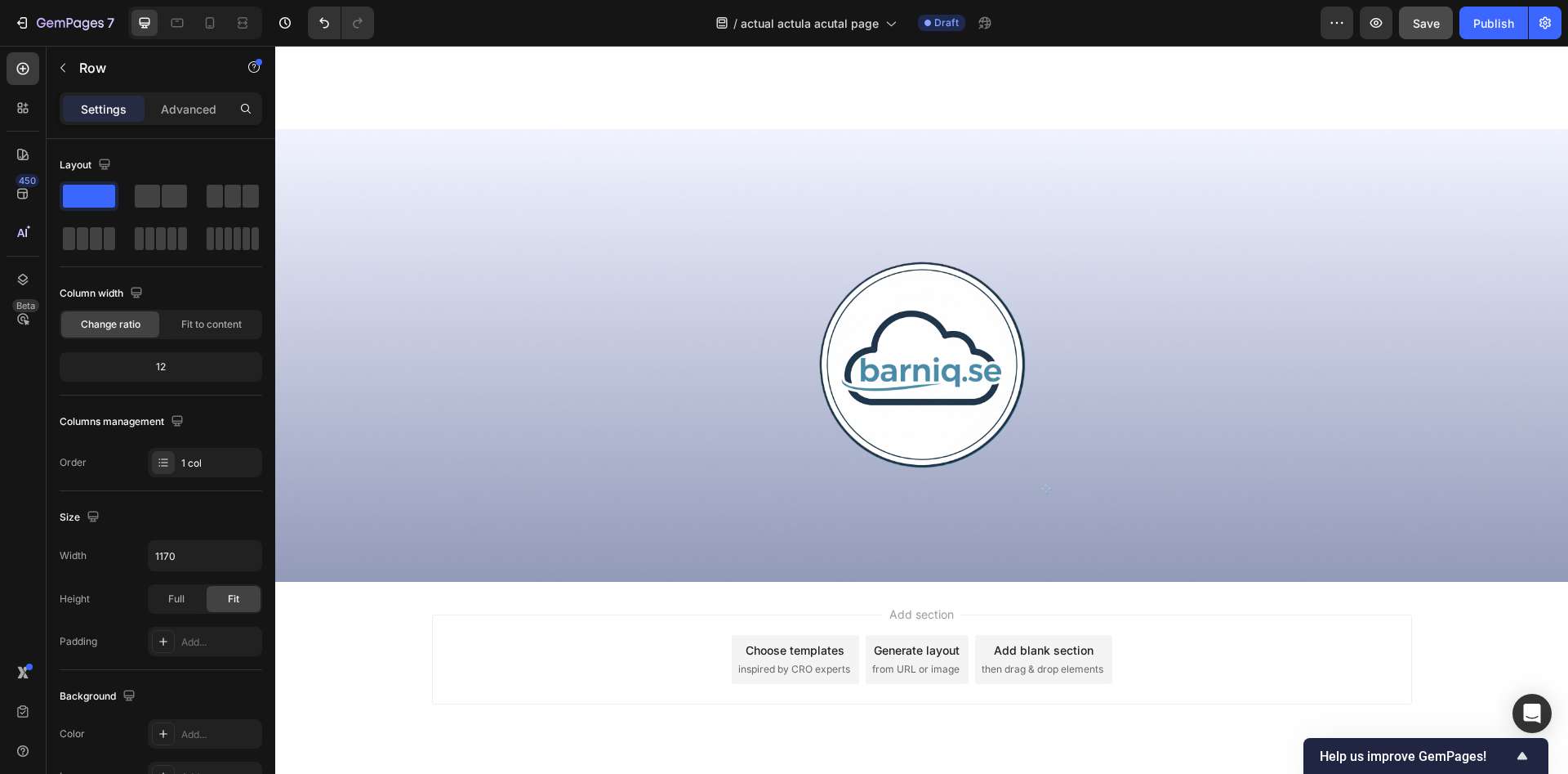
scroll to position [5522, 0]
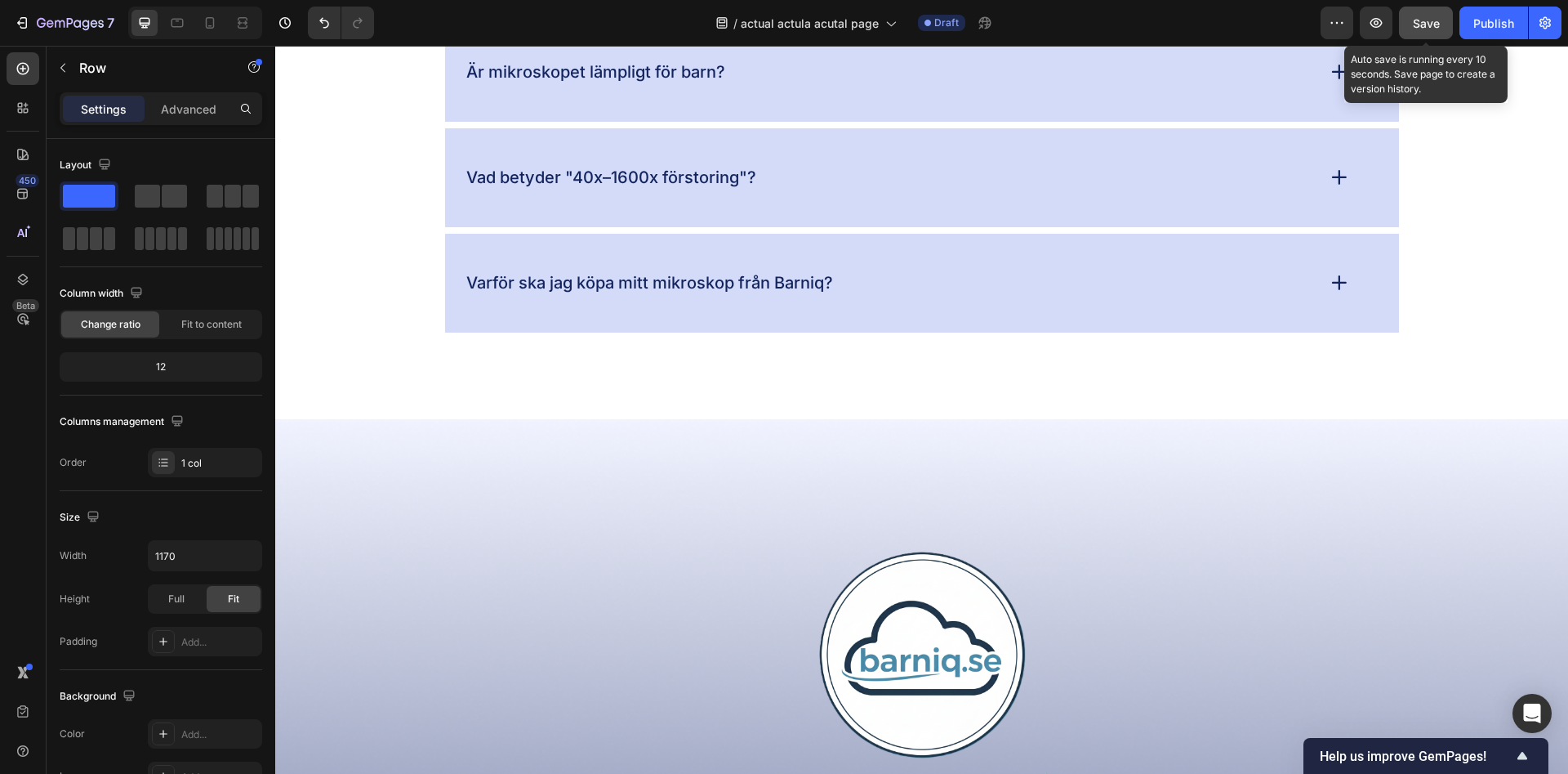
click at [1421, 15] on div "Save" at bounding box center [1426, 23] width 27 height 17
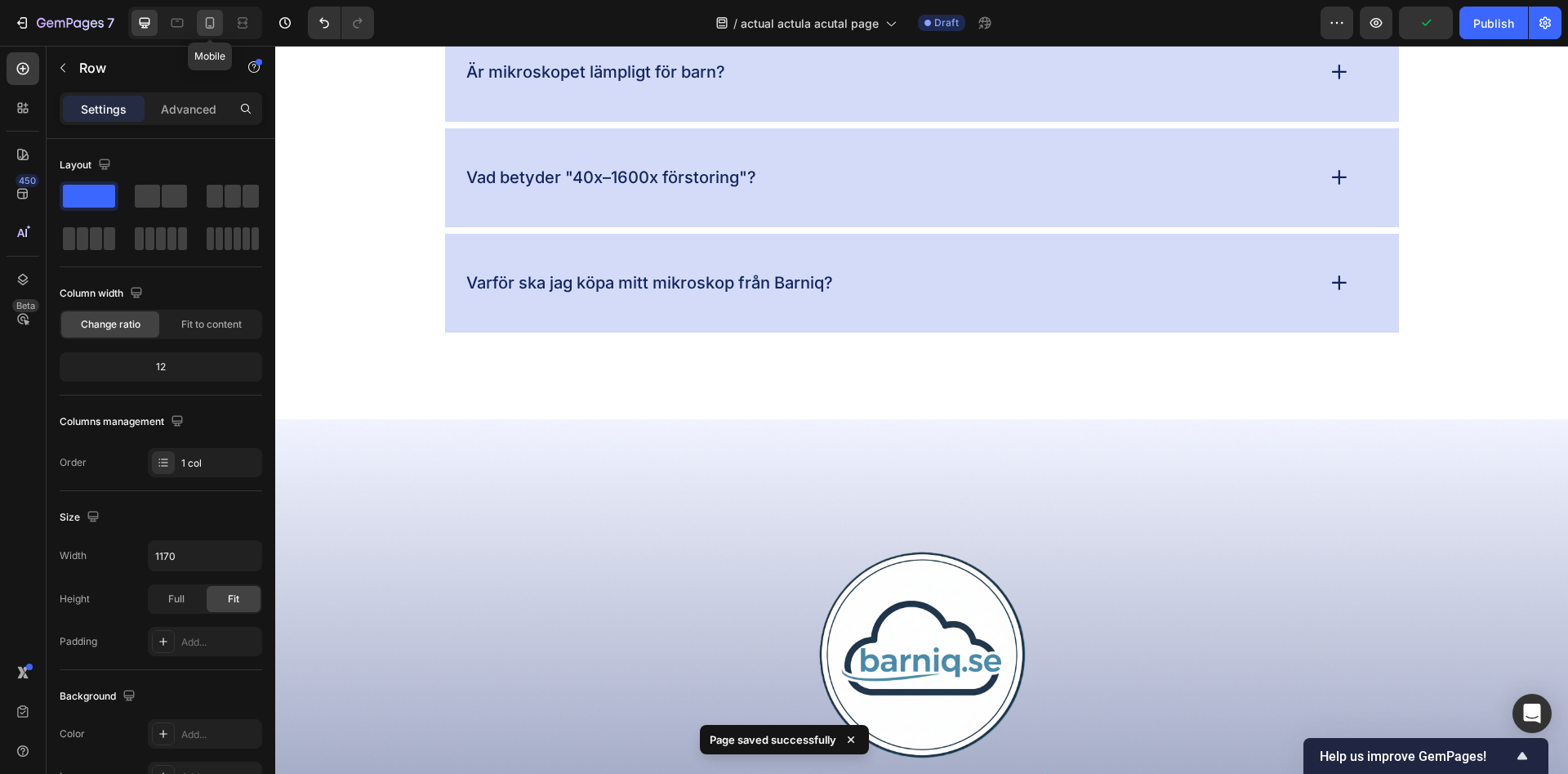
click at [217, 22] on icon at bounding box center [210, 23] width 17 height 17
type input "100%"
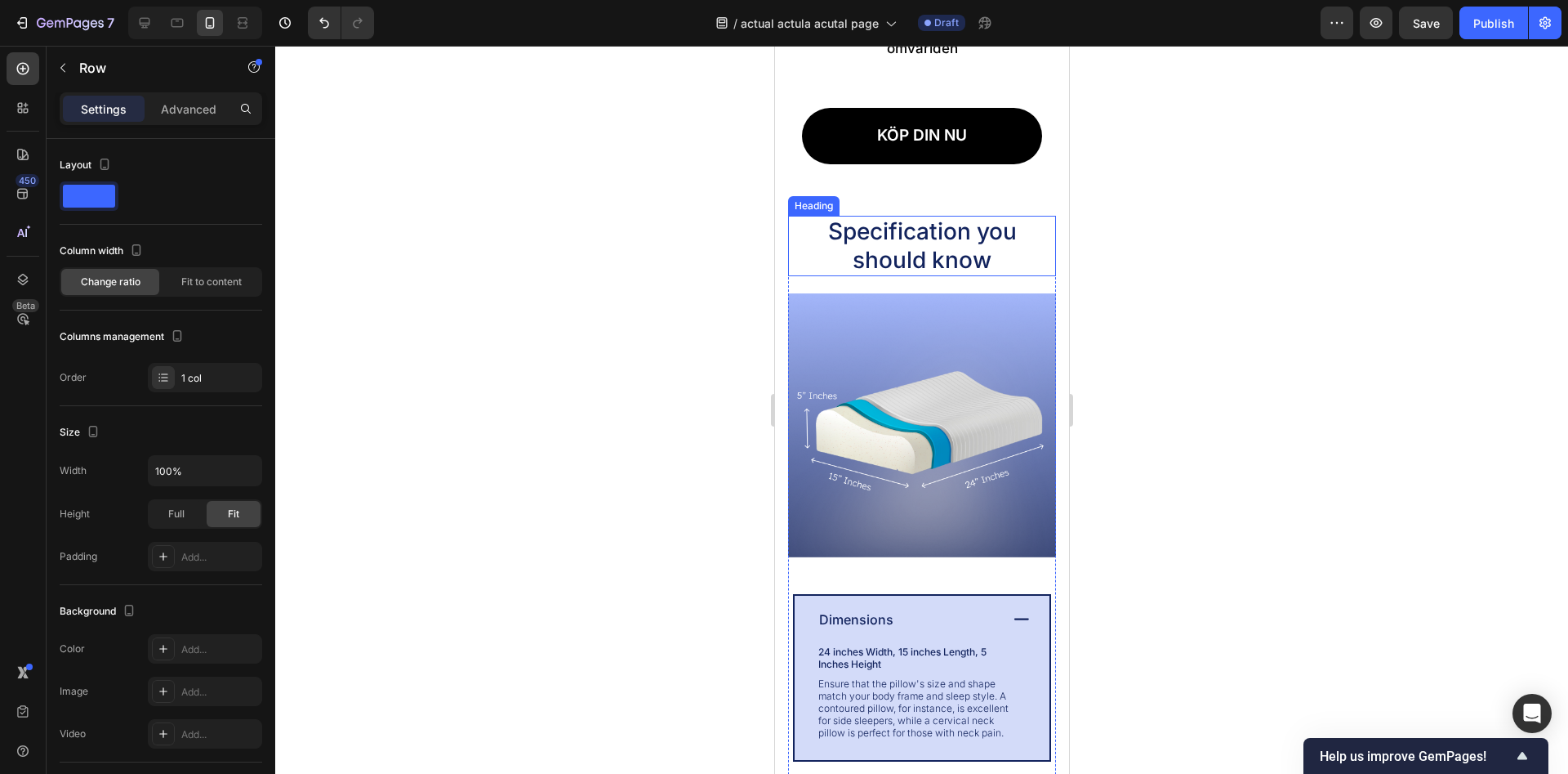
scroll to position [2615, 0]
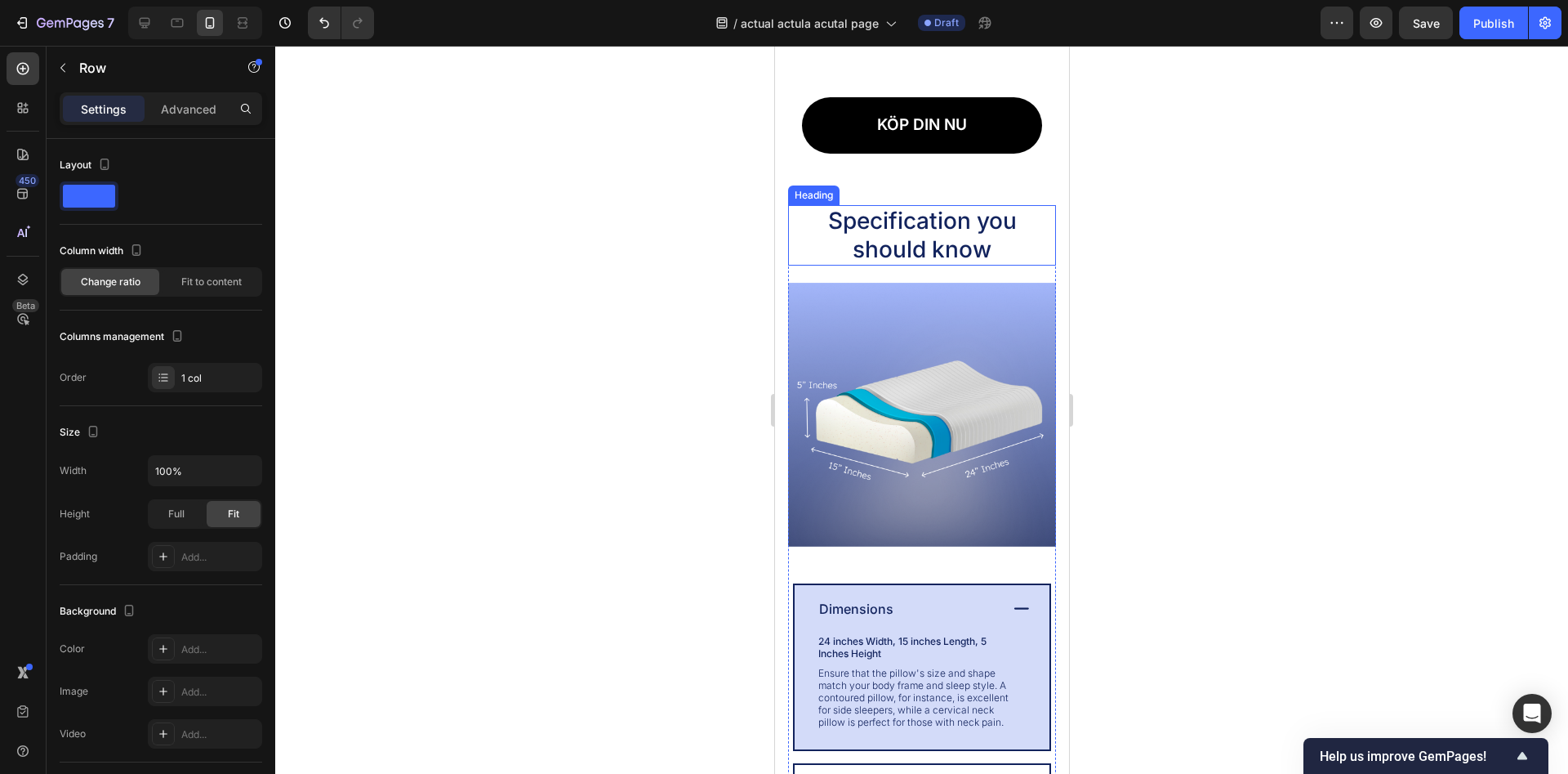
click at [945, 242] on h2 "Specification you should know" at bounding box center [921, 235] width 268 height 60
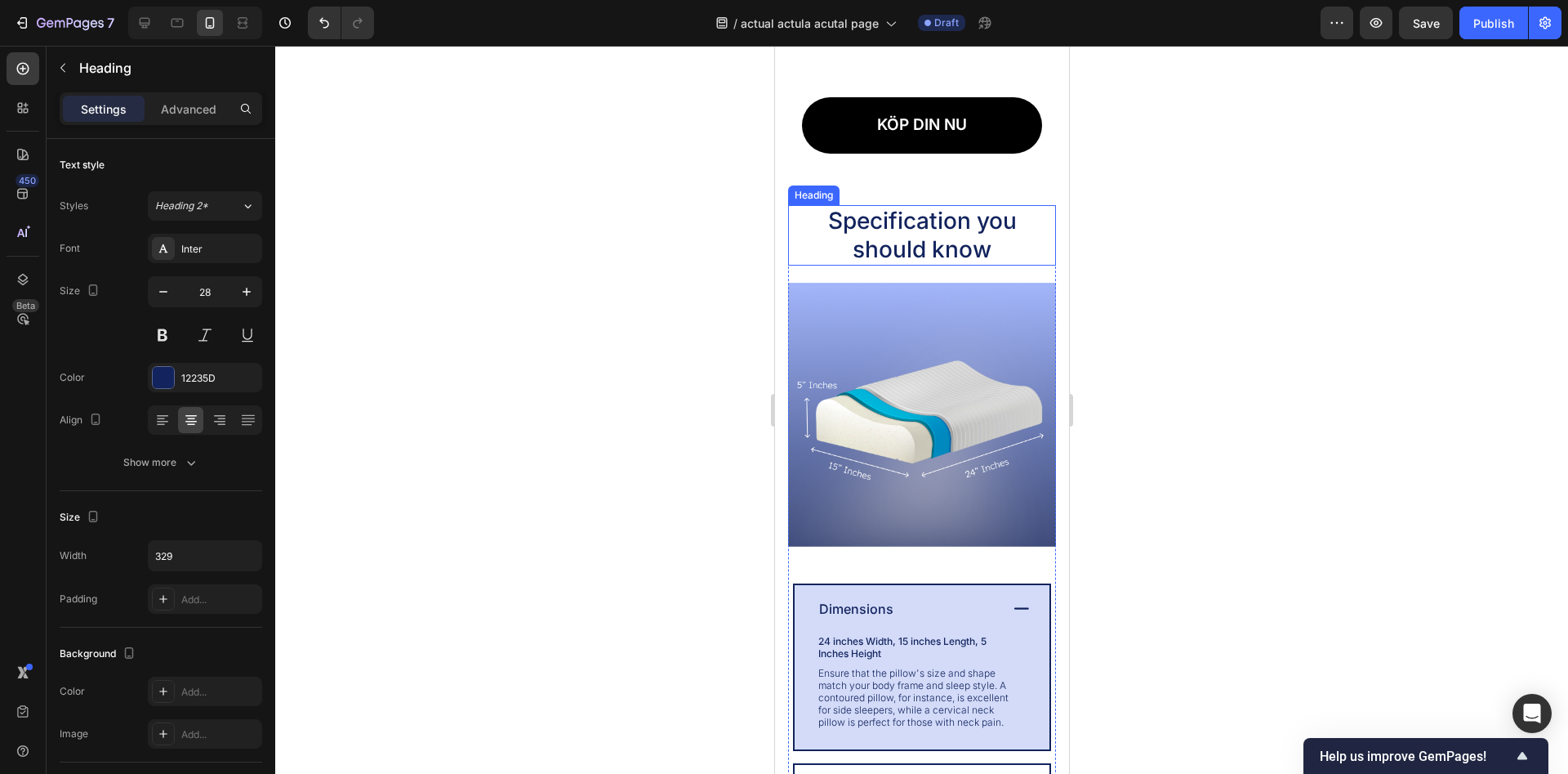
click at [945, 242] on h2 "Specification you should know" at bounding box center [921, 235] width 268 height 60
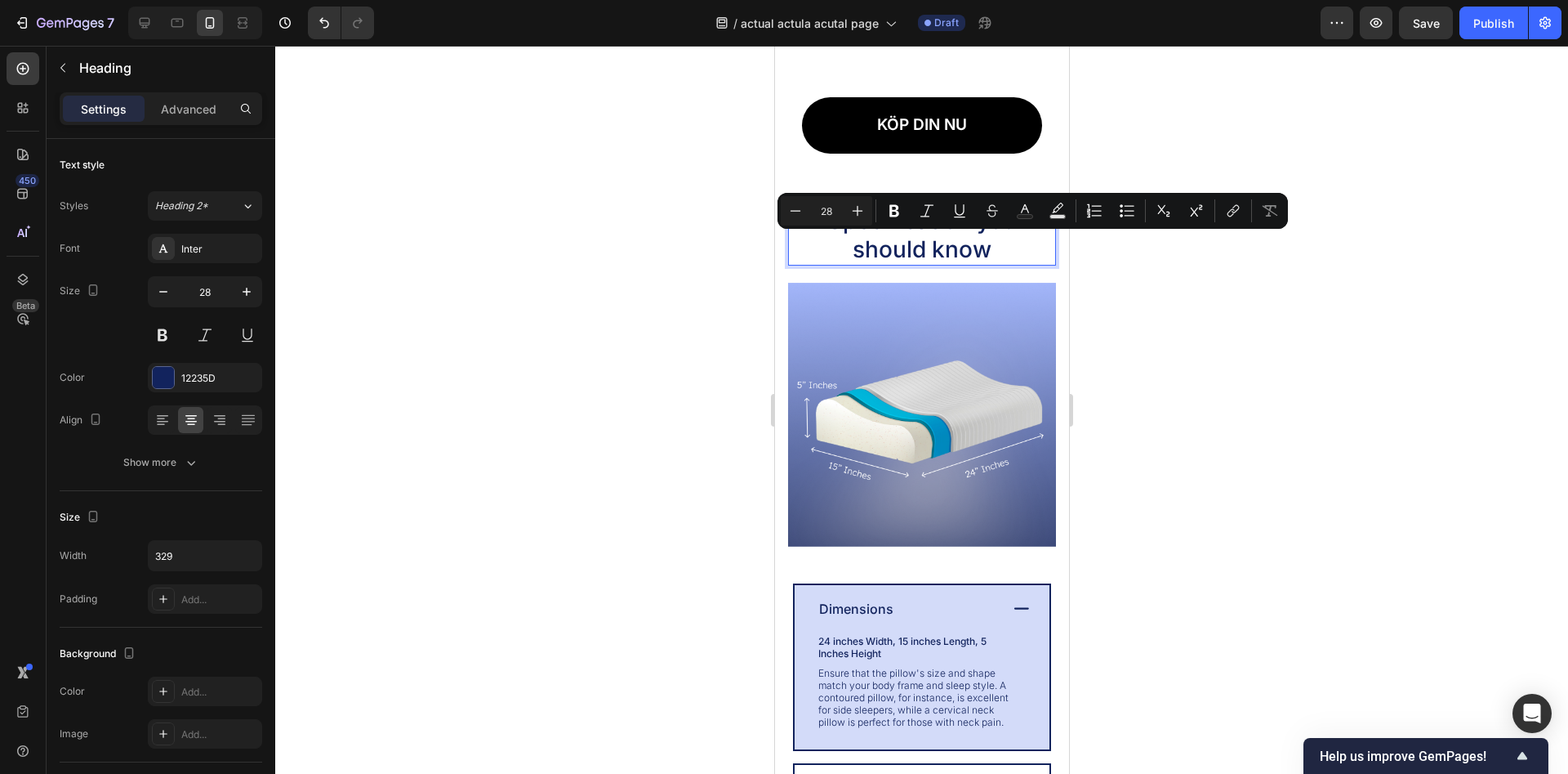
click at [945, 242] on p "Specification you should know" at bounding box center [921, 236] width 264 height 57
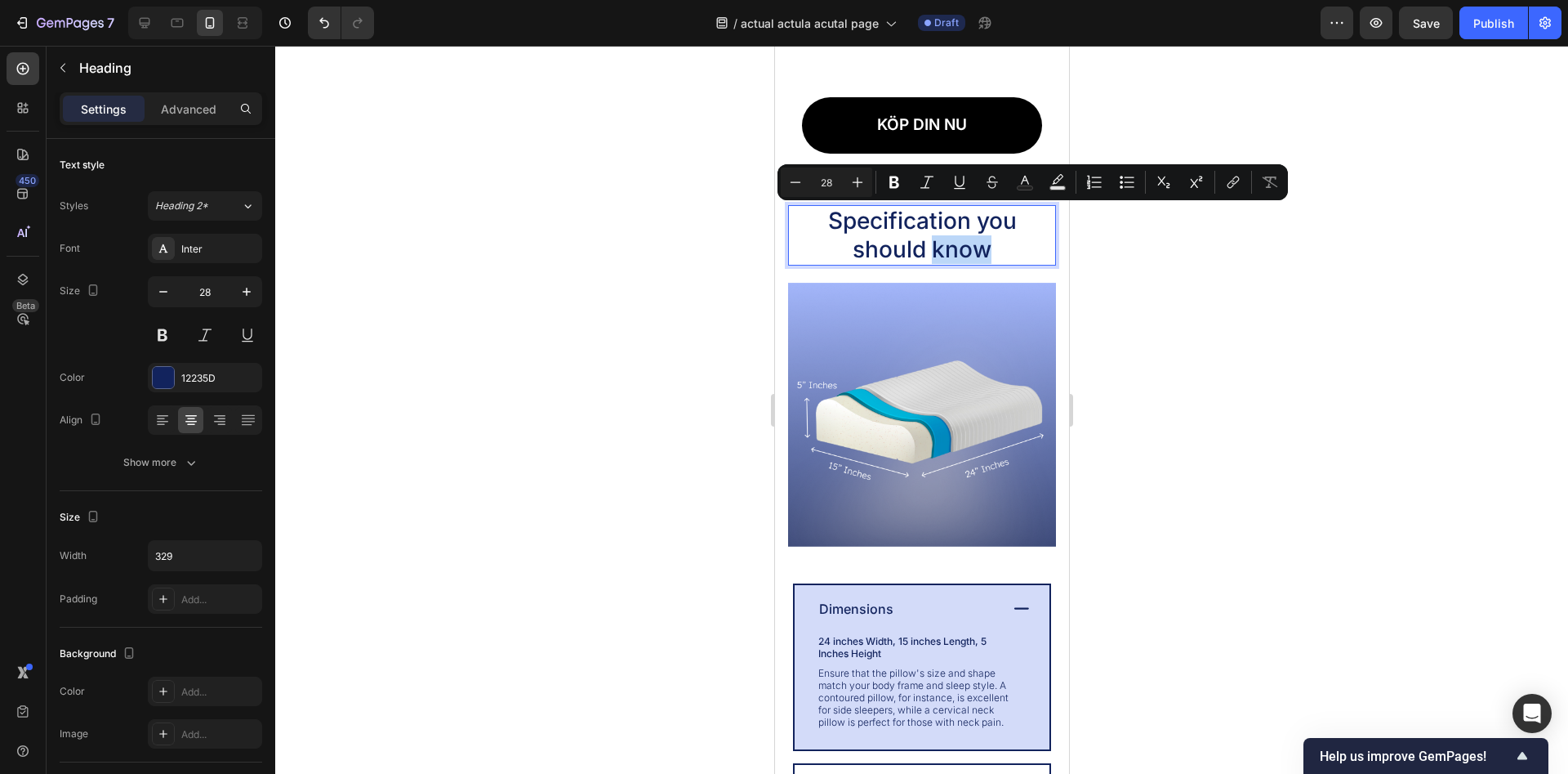
click at [945, 242] on p "Specification you should know" at bounding box center [921, 236] width 264 height 57
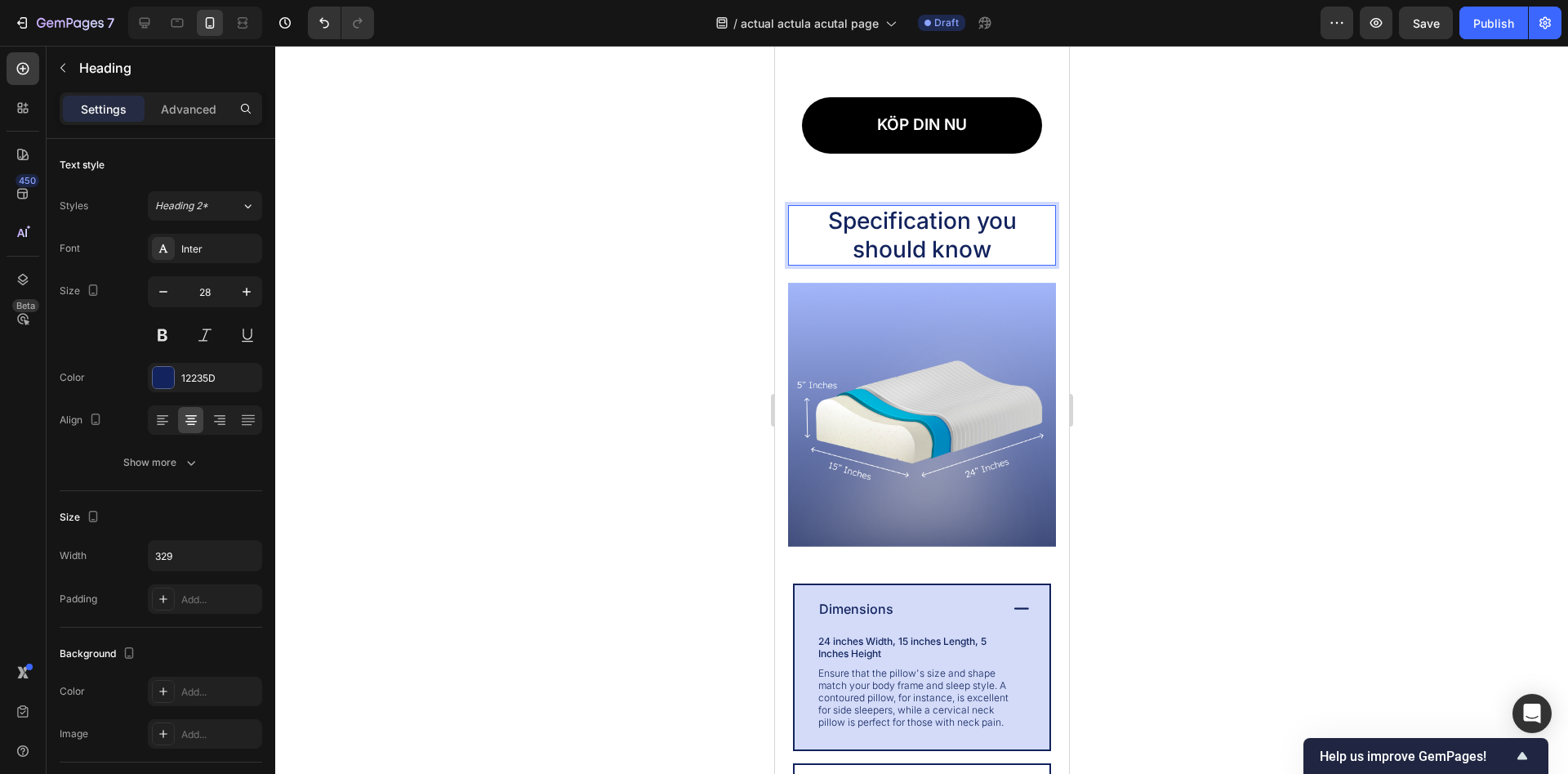
click at [937, 244] on p "Specification you should know" at bounding box center [921, 236] width 264 height 57
drag, startPoint x: 937, startPoint y: 244, endPoint x: 953, endPoint y: 243, distance: 16.0
click at [951, 244] on p "Specification you should know" at bounding box center [921, 236] width 264 height 57
click at [953, 243] on p "Specification you should know" at bounding box center [921, 236] width 264 height 57
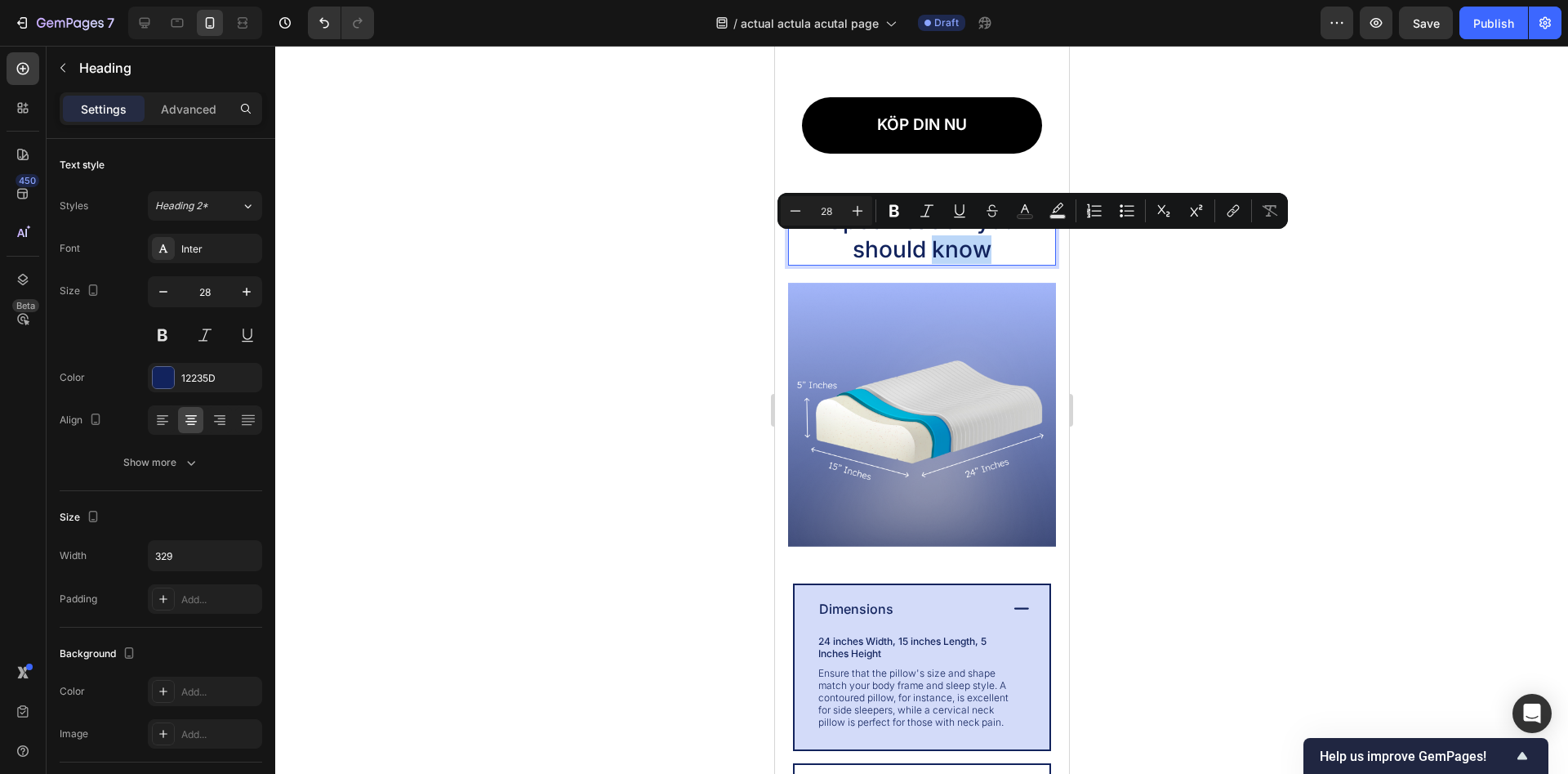
click at [953, 243] on p "Specification you should know" at bounding box center [921, 236] width 264 height 57
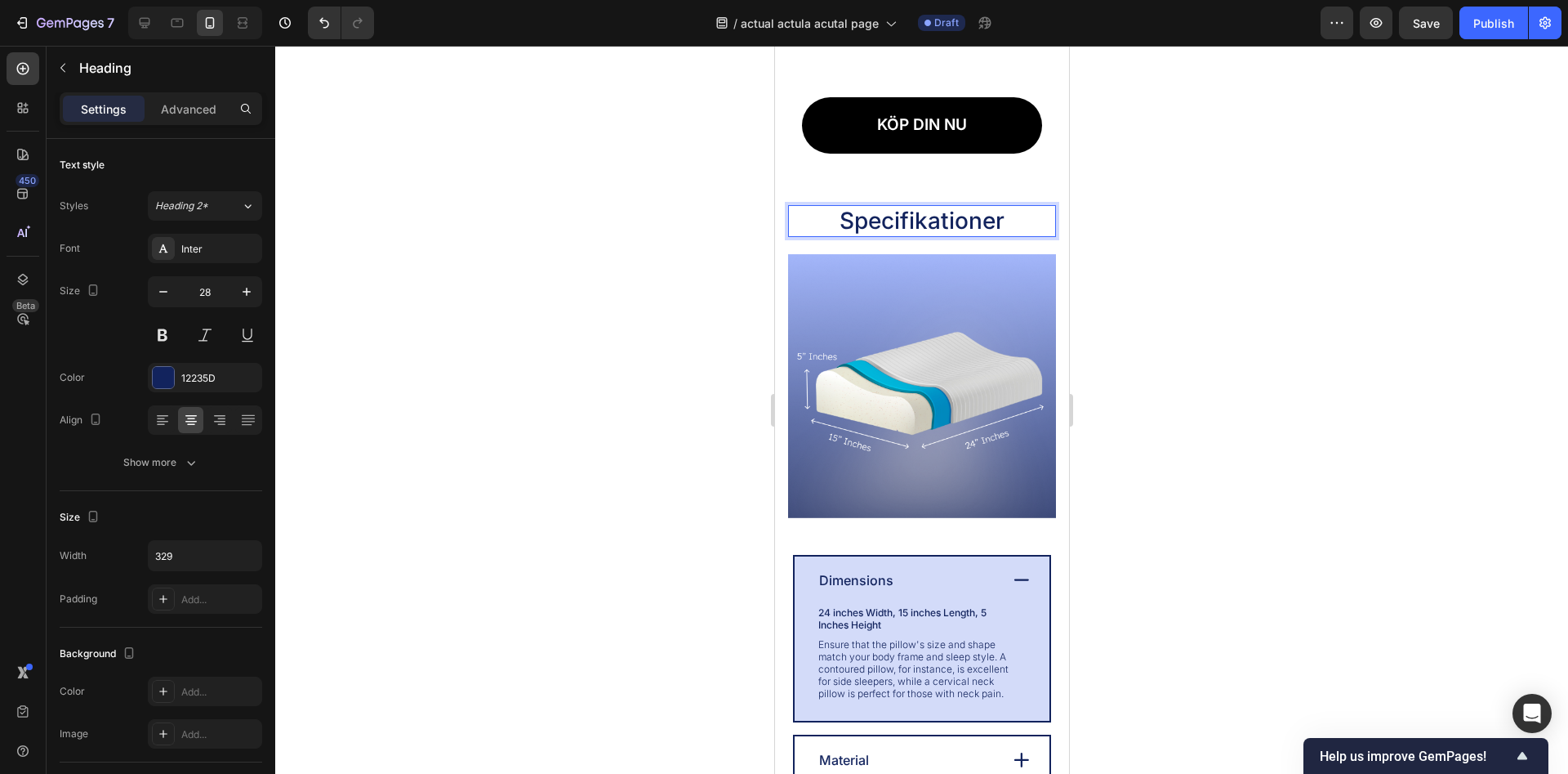
click at [1166, 279] on div at bounding box center [921, 409] width 1293 height 728
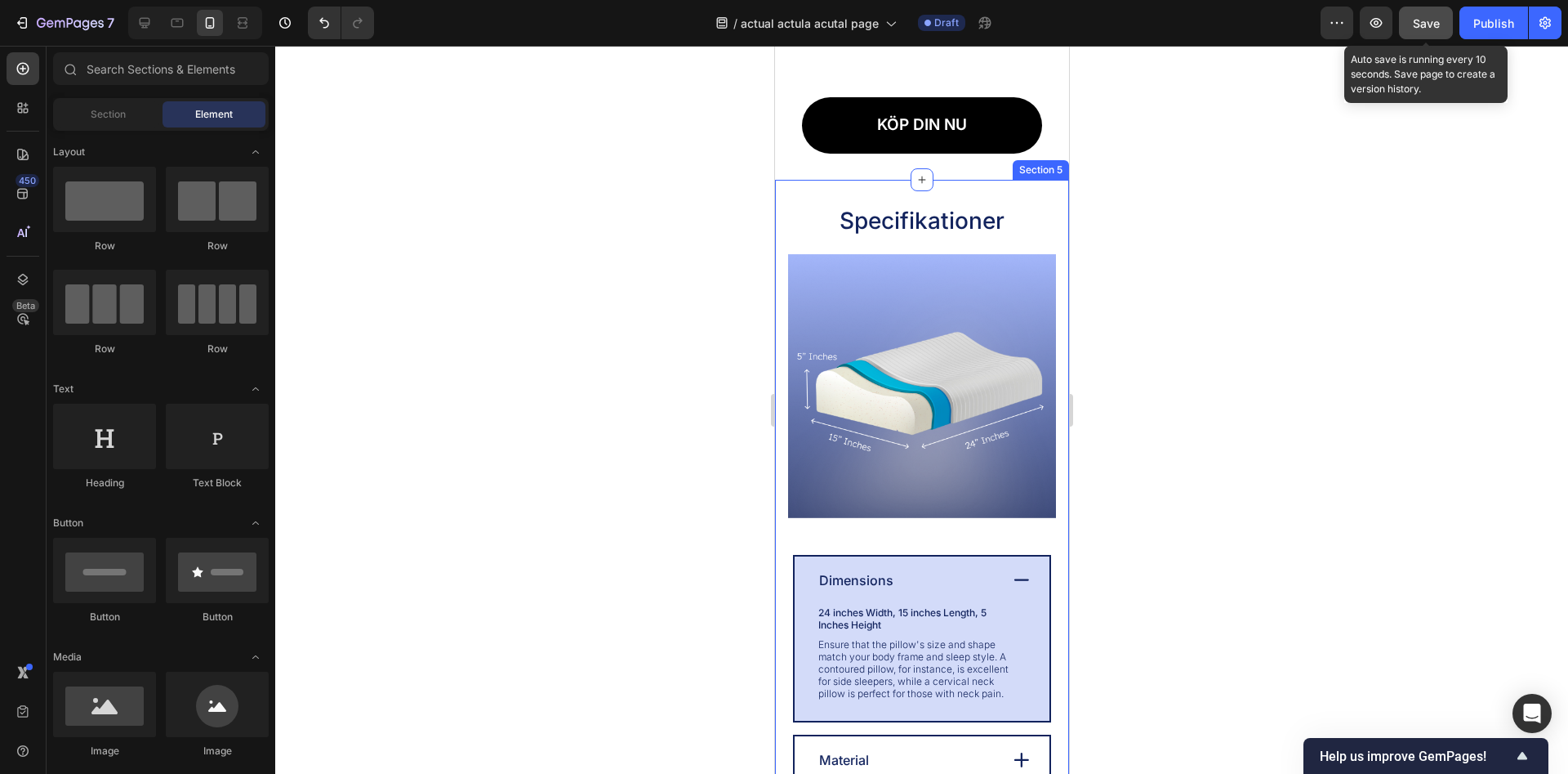
click at [1430, 17] on span "Save" at bounding box center [1426, 24] width 27 height 14
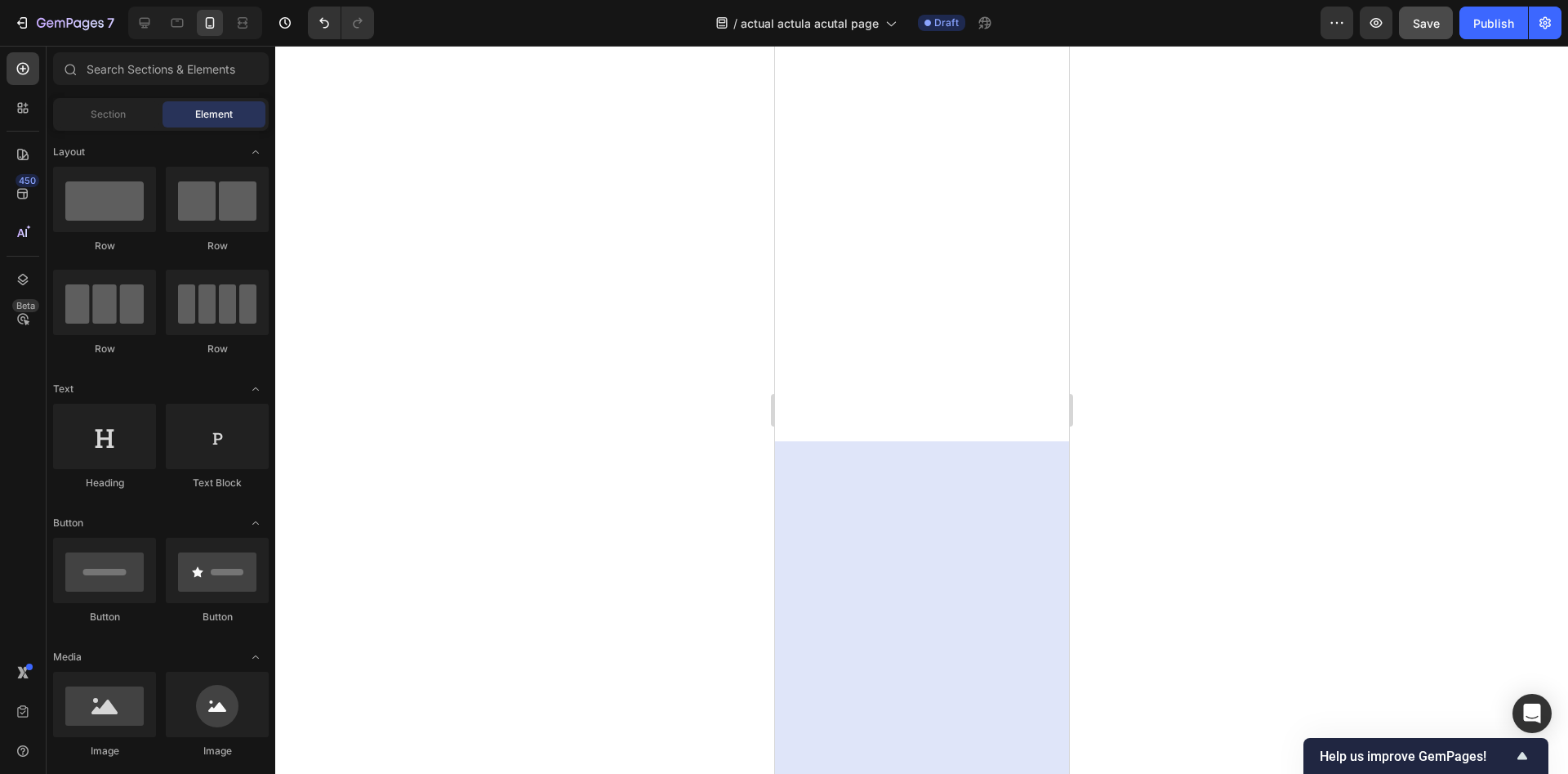
scroll to position [0, 0]
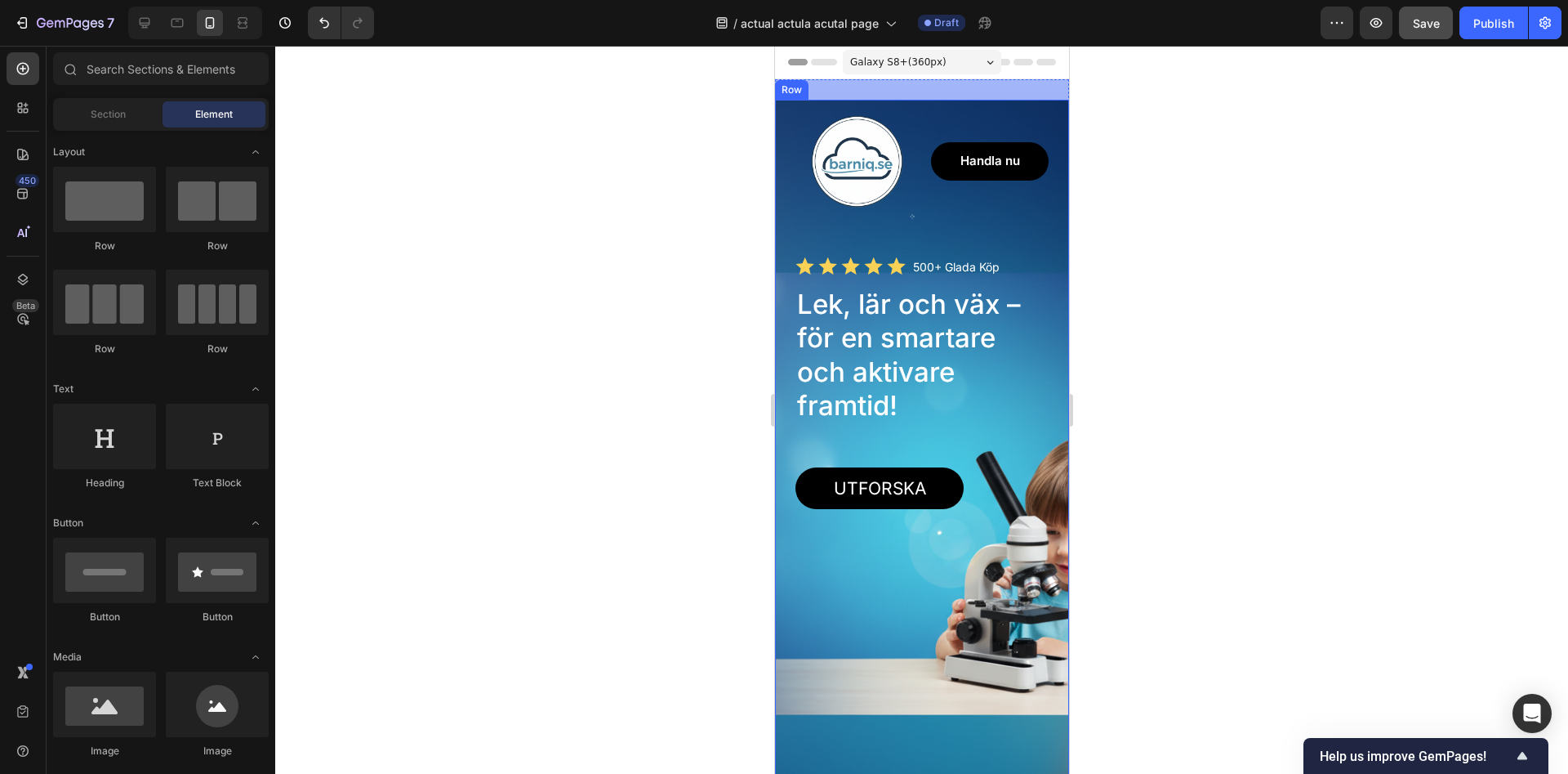
click at [1013, 525] on div "Utforska Button" at bounding box center [920, 653] width 253 height 371
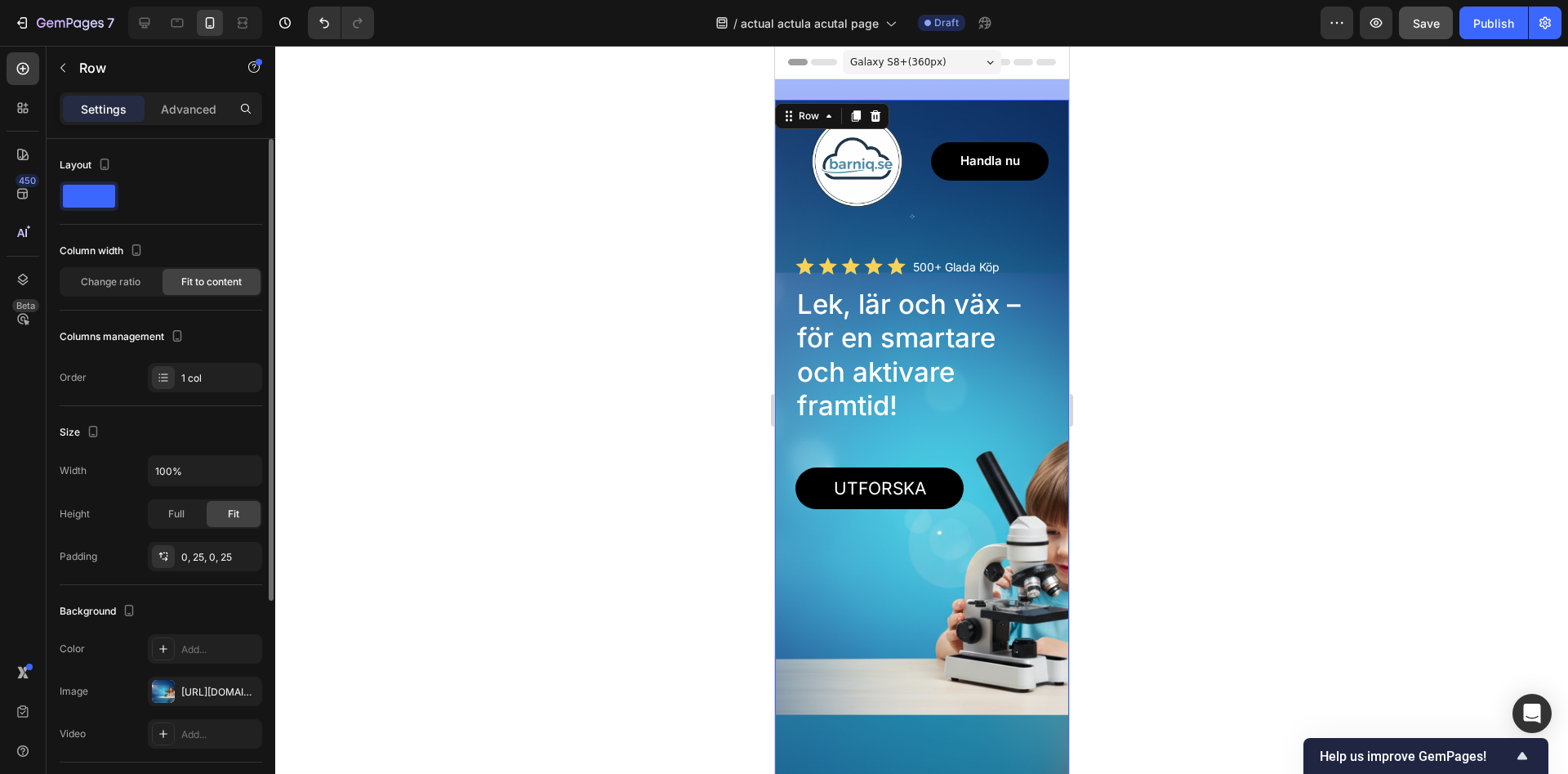
scroll to position [167, 0]
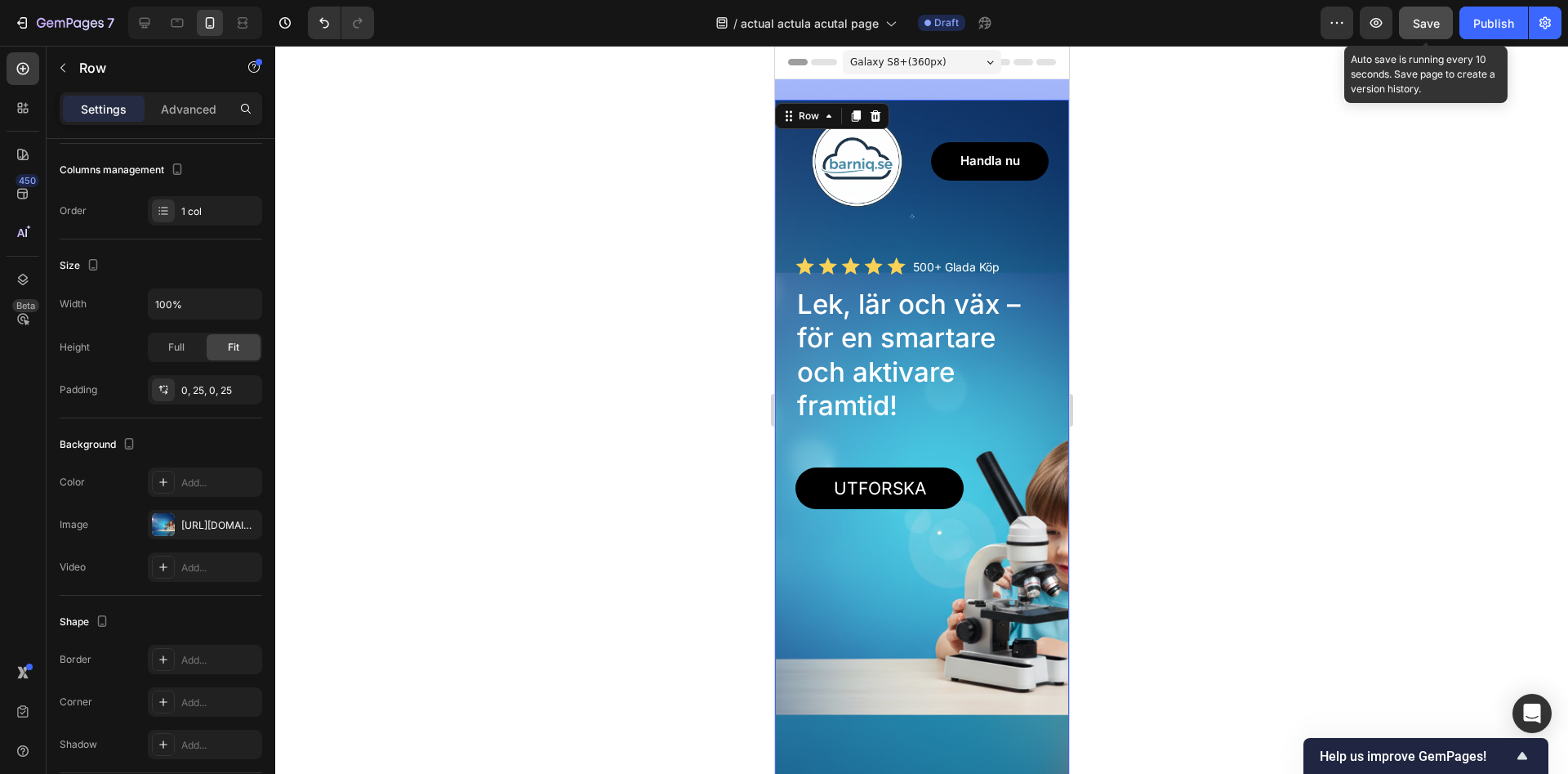
click at [1435, 25] on span "Save" at bounding box center [1426, 24] width 27 height 14
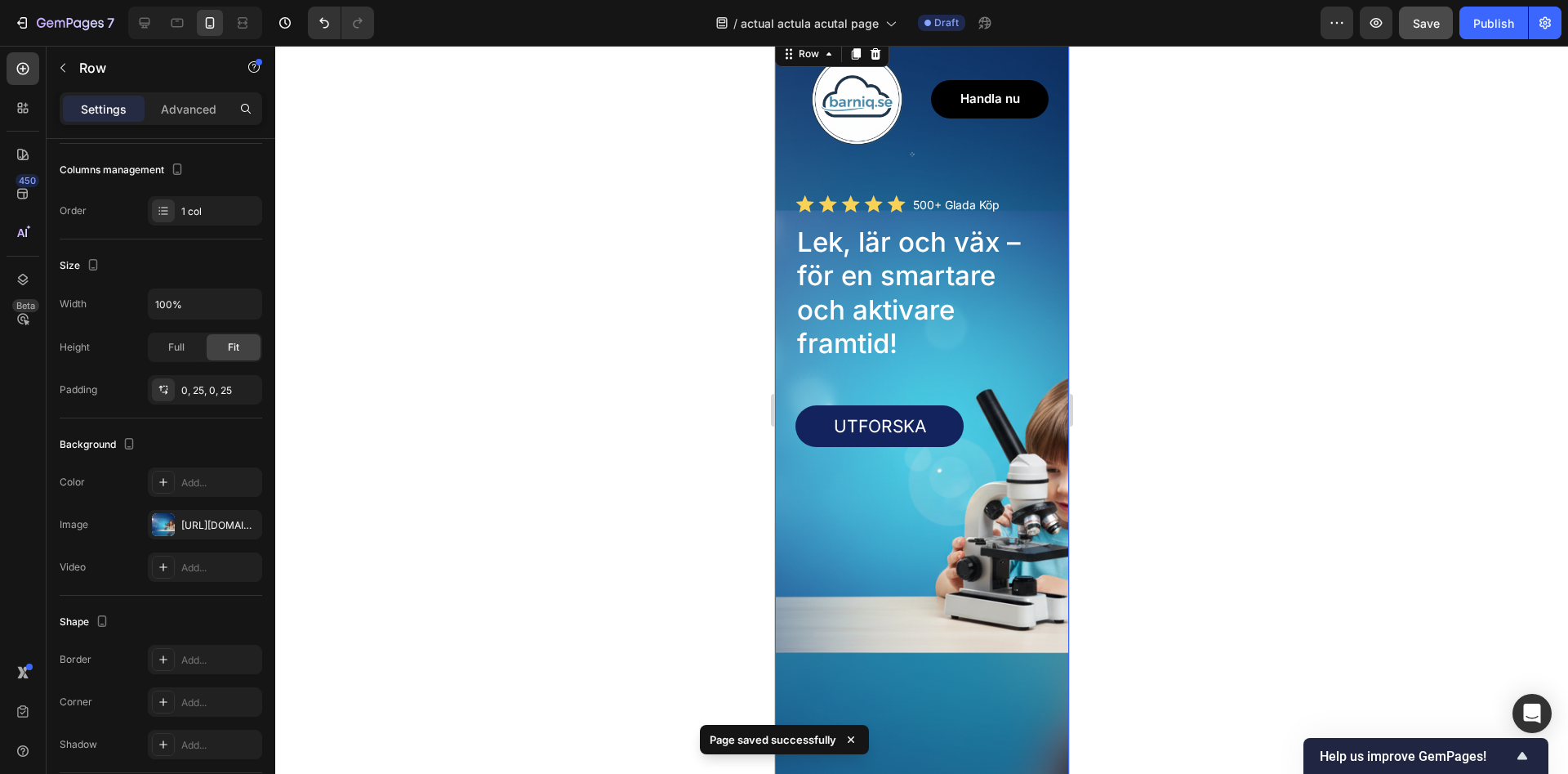
scroll to position [84, 0]
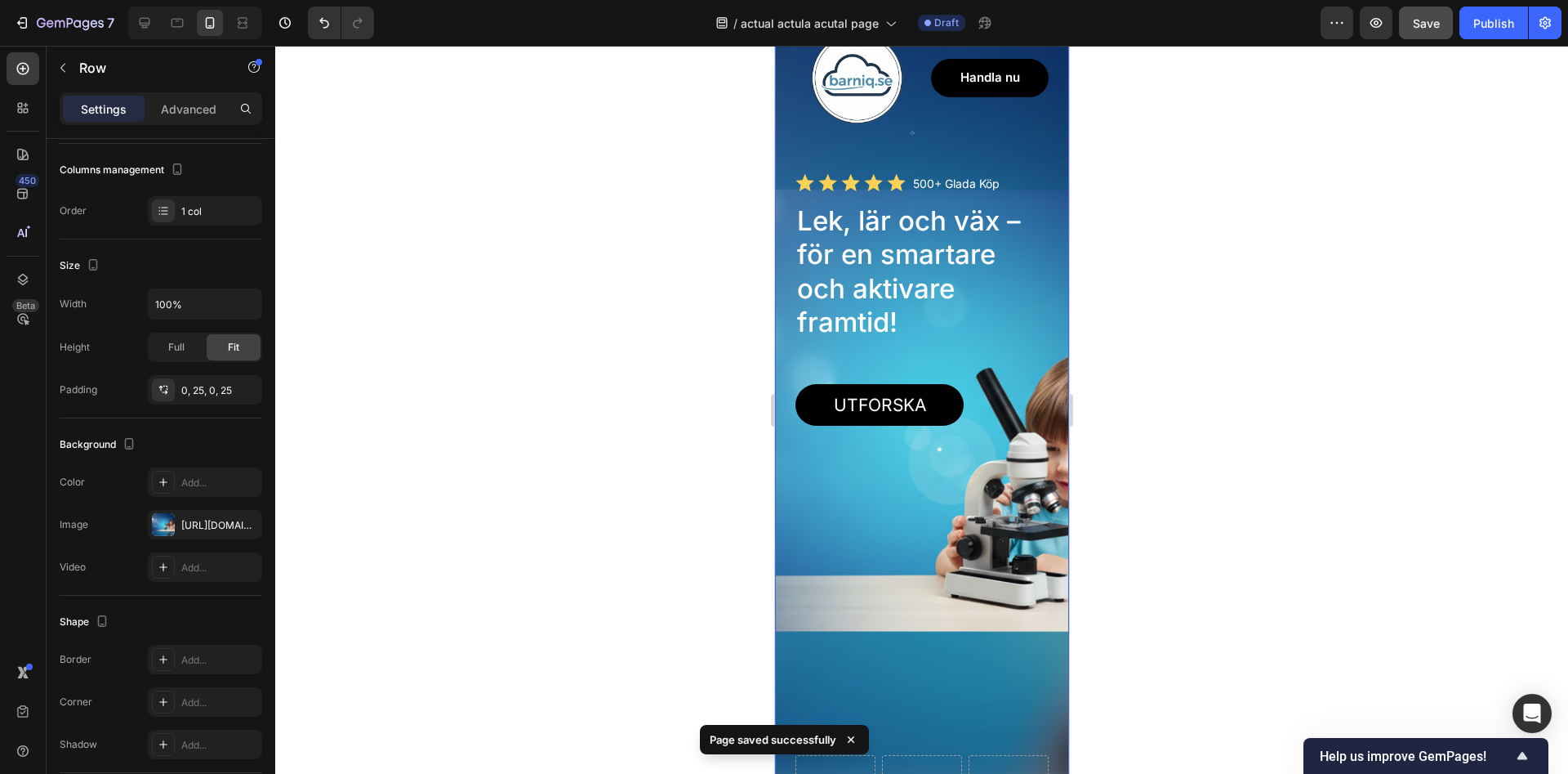
click at [730, 403] on div at bounding box center [921, 409] width 1293 height 728
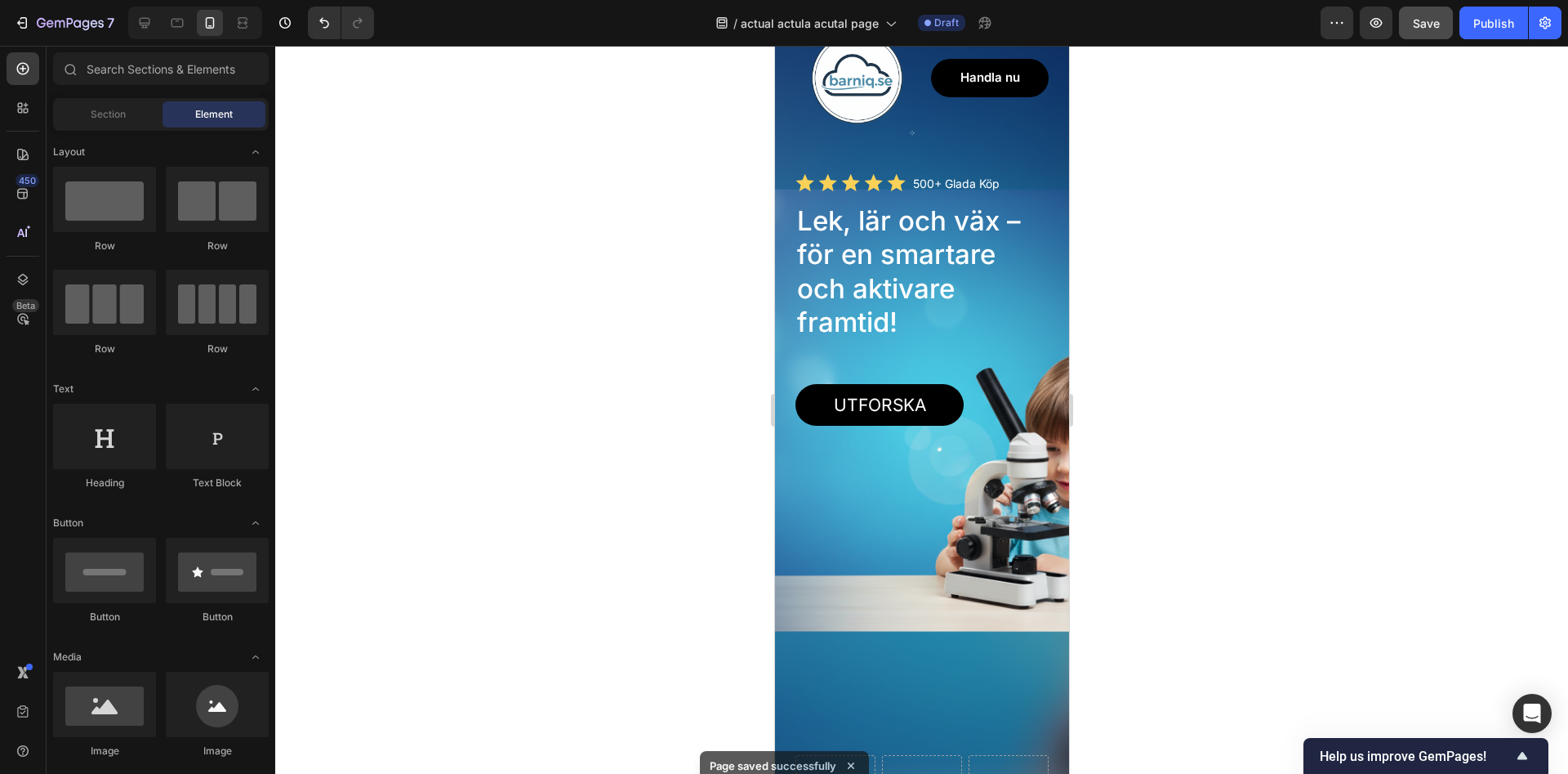
click at [730, 403] on div at bounding box center [921, 409] width 1293 height 728
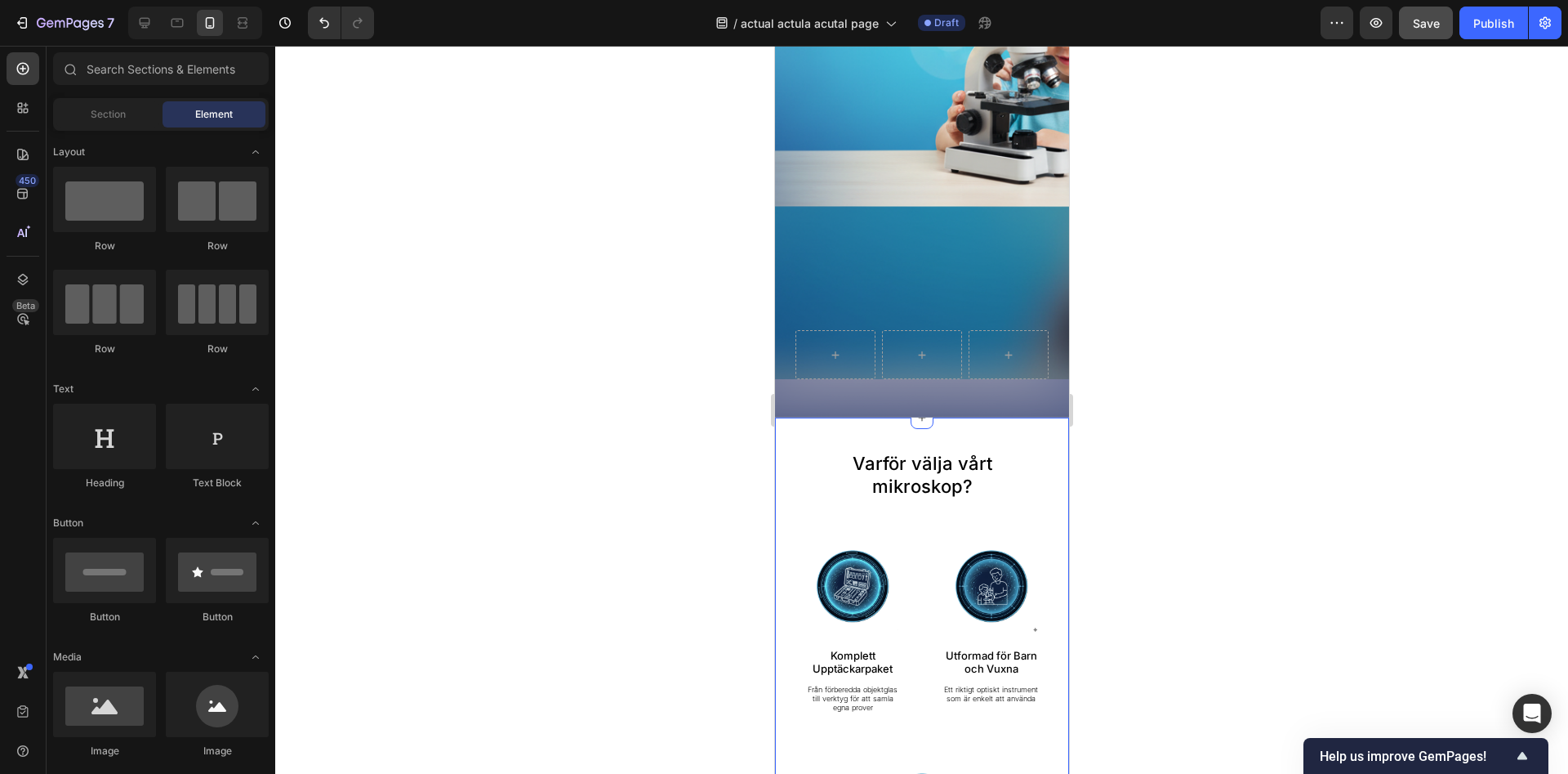
scroll to position [833, 0]
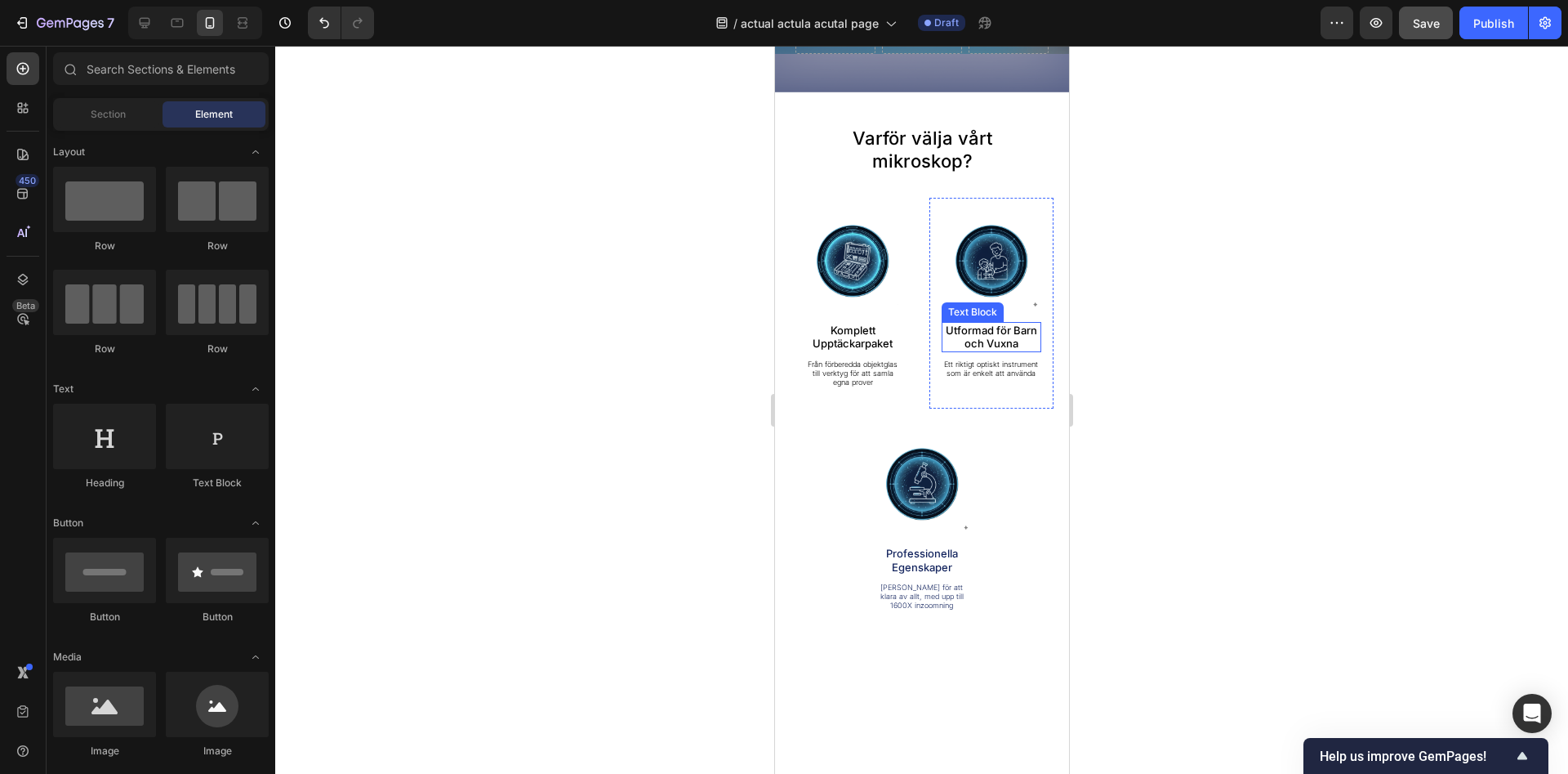
click at [981, 362] on p "Ett riktigt optiskt instrument som är enkelt att använda" at bounding box center [990, 369] width 98 height 19
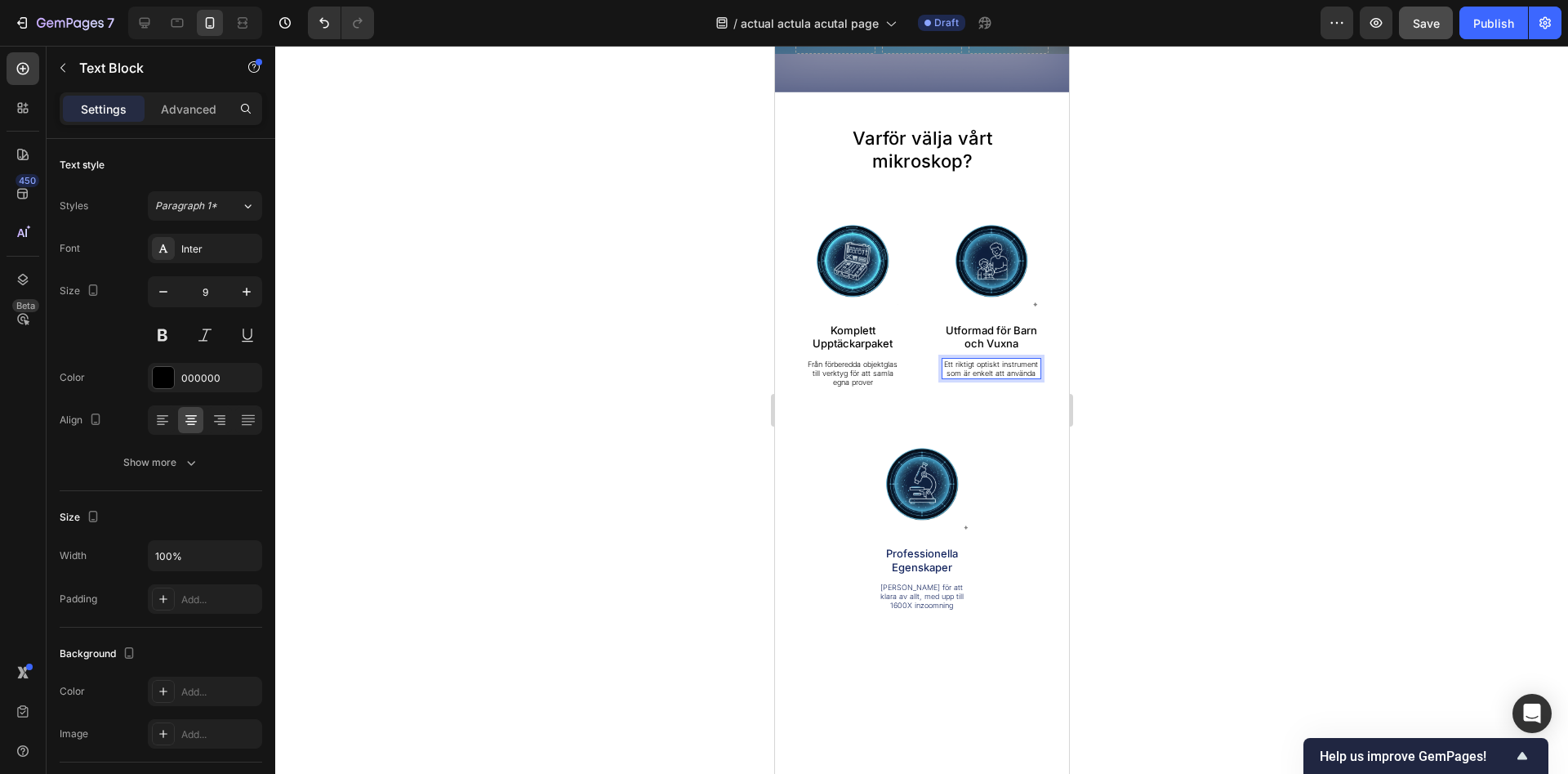
click at [994, 373] on p "Ett riktigt optiskt instrument som är enkelt att använda" at bounding box center [990, 369] width 98 height 19
click at [1431, 29] on span "Save" at bounding box center [1426, 24] width 27 height 14
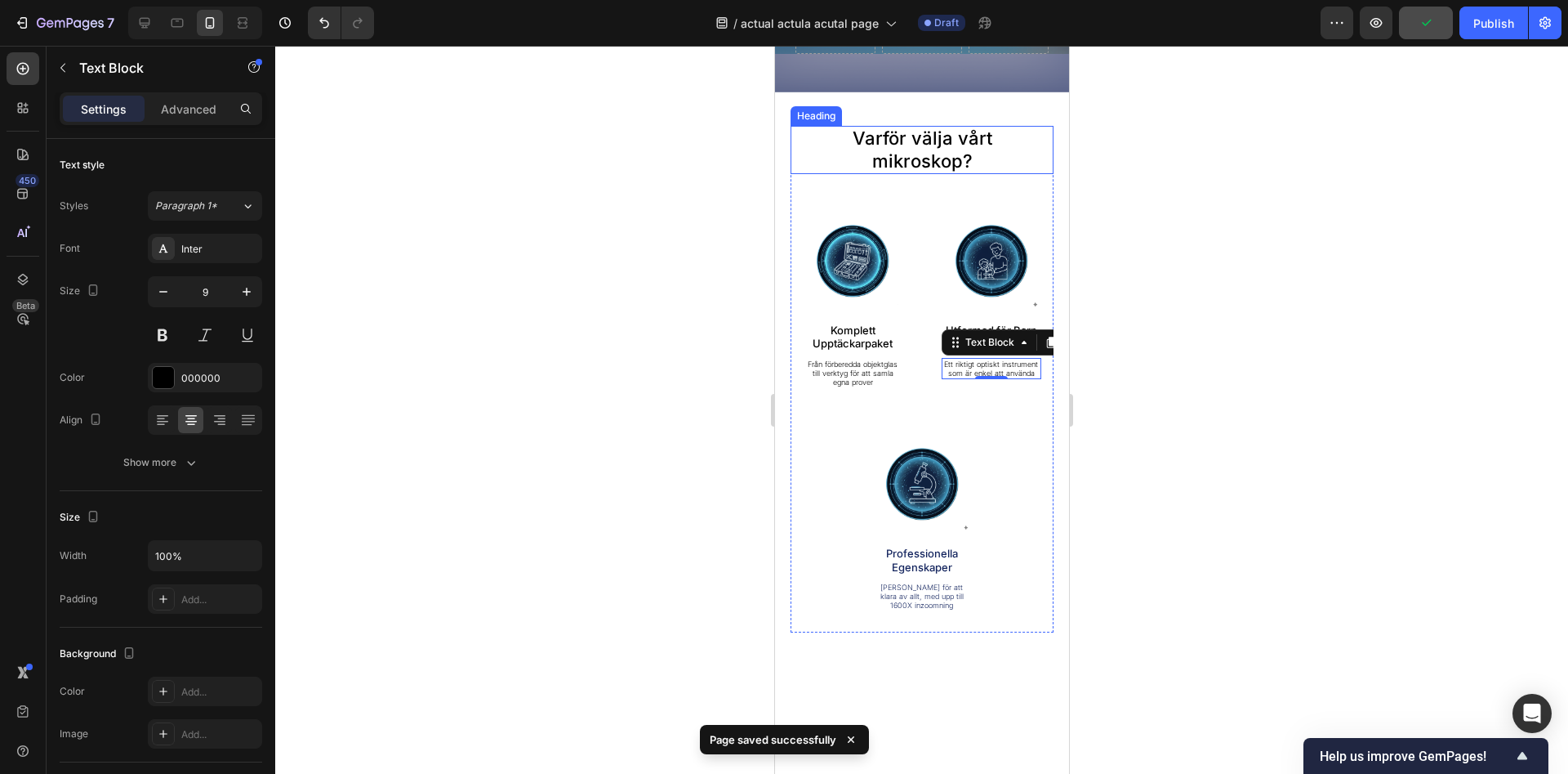
click at [585, 279] on div at bounding box center [921, 409] width 1293 height 728
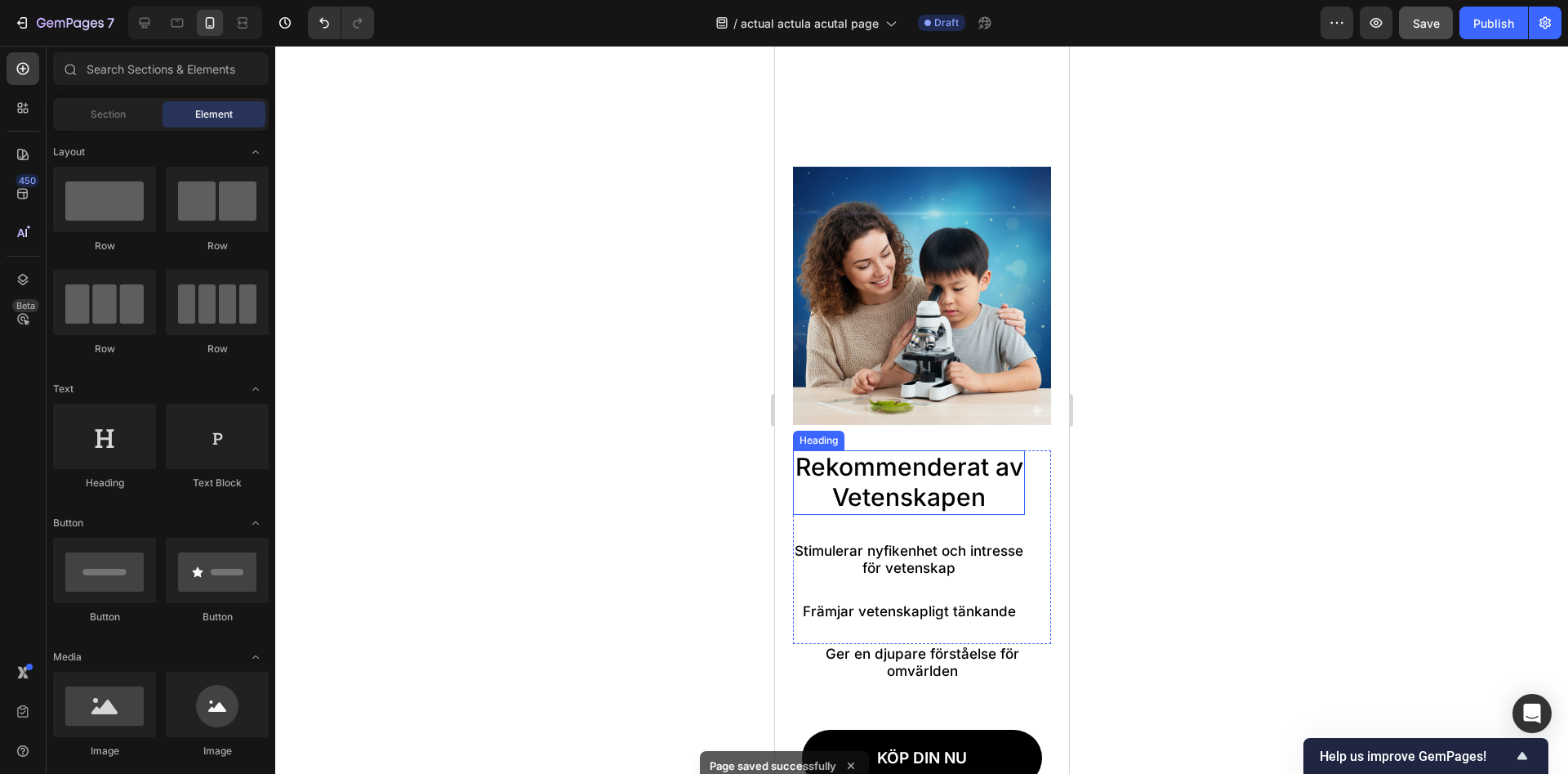
scroll to position [1667, 0]
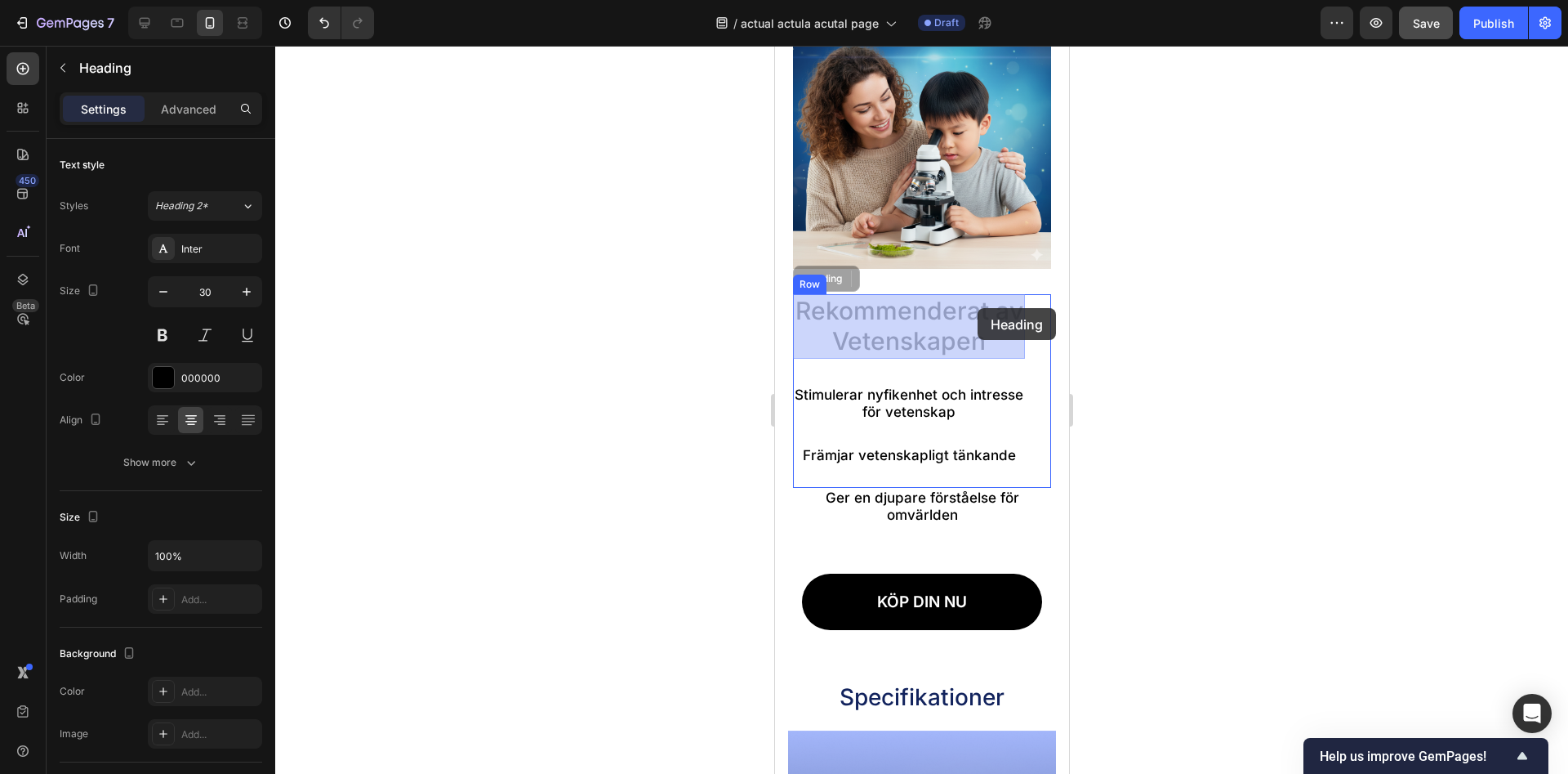
drag, startPoint x: 955, startPoint y: 308, endPoint x: 977, endPoint y: 308, distance: 22.0
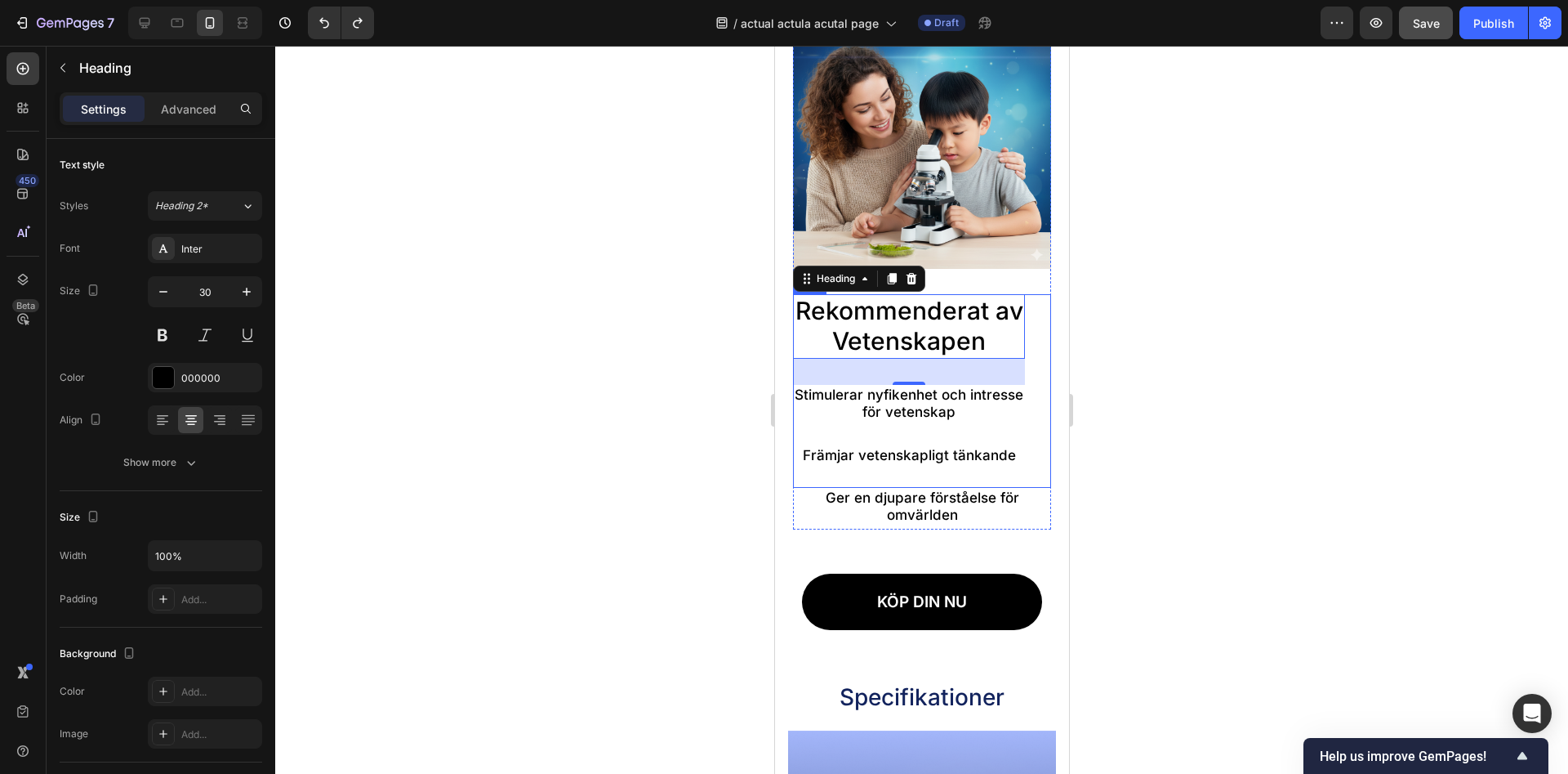
click at [1137, 289] on div at bounding box center [921, 409] width 1293 height 728
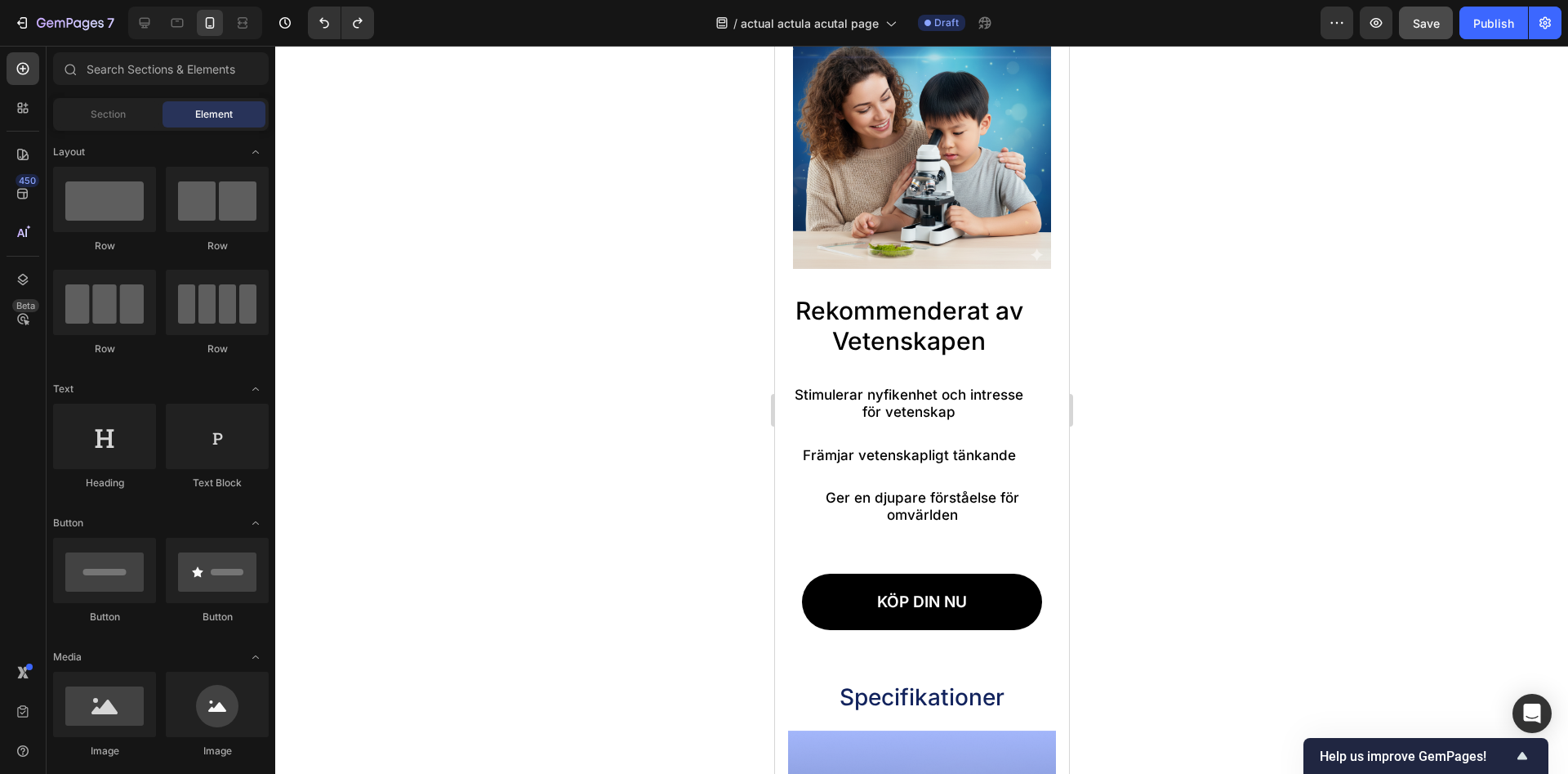
click at [1178, 288] on div at bounding box center [921, 409] width 1293 height 728
click at [894, 320] on h2 "Rekommenderat av Vetenskapen" at bounding box center [908, 325] width 232 height 64
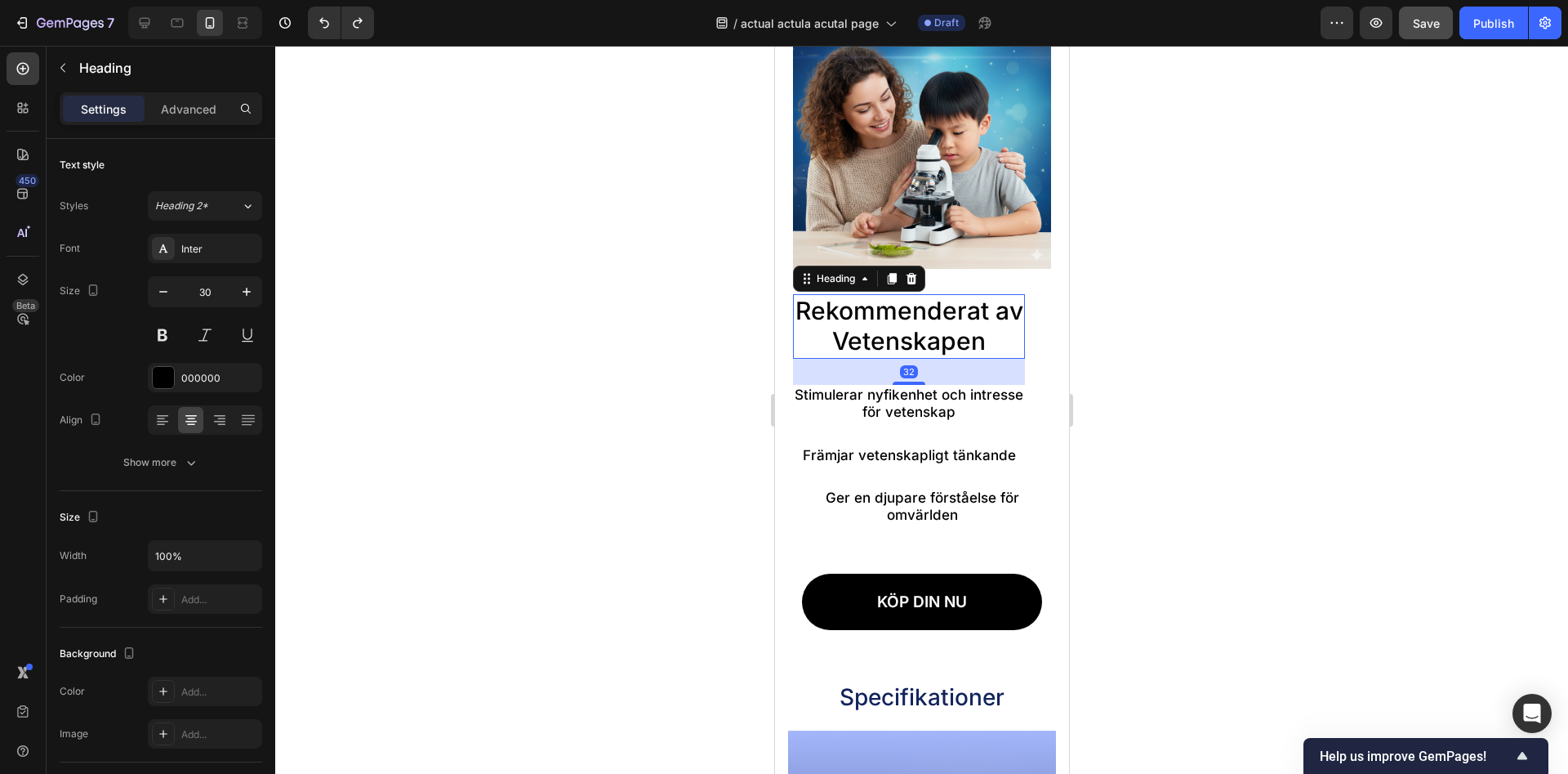
click at [800, 315] on h2 "Rekommenderat av Vetenskapen" at bounding box center [908, 325] width 232 height 64
click at [1170, 327] on div at bounding box center [921, 409] width 1293 height 728
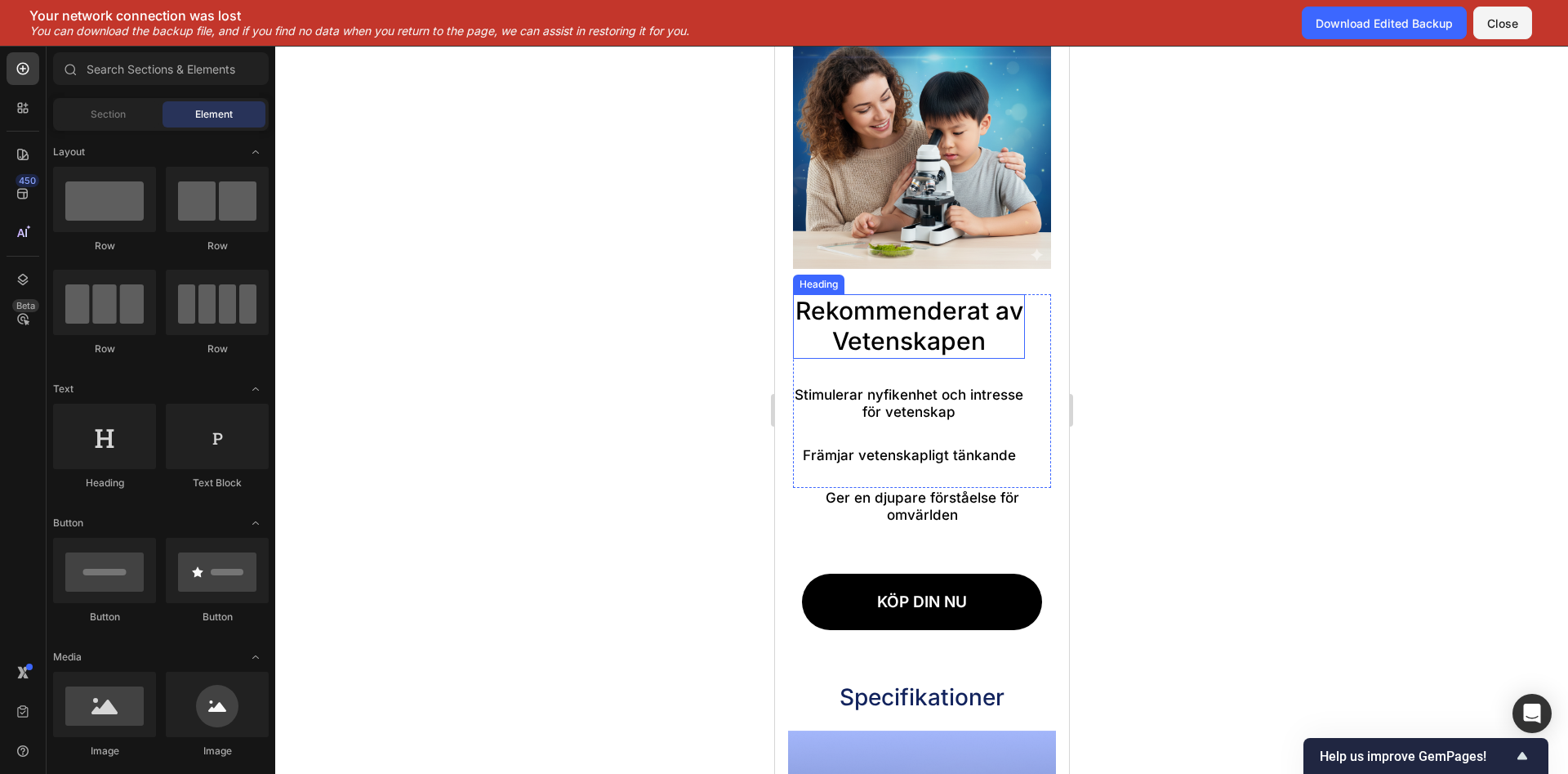
click at [825, 339] on p "Rekommenderat av Vetenskapen" at bounding box center [908, 326] width 229 height 61
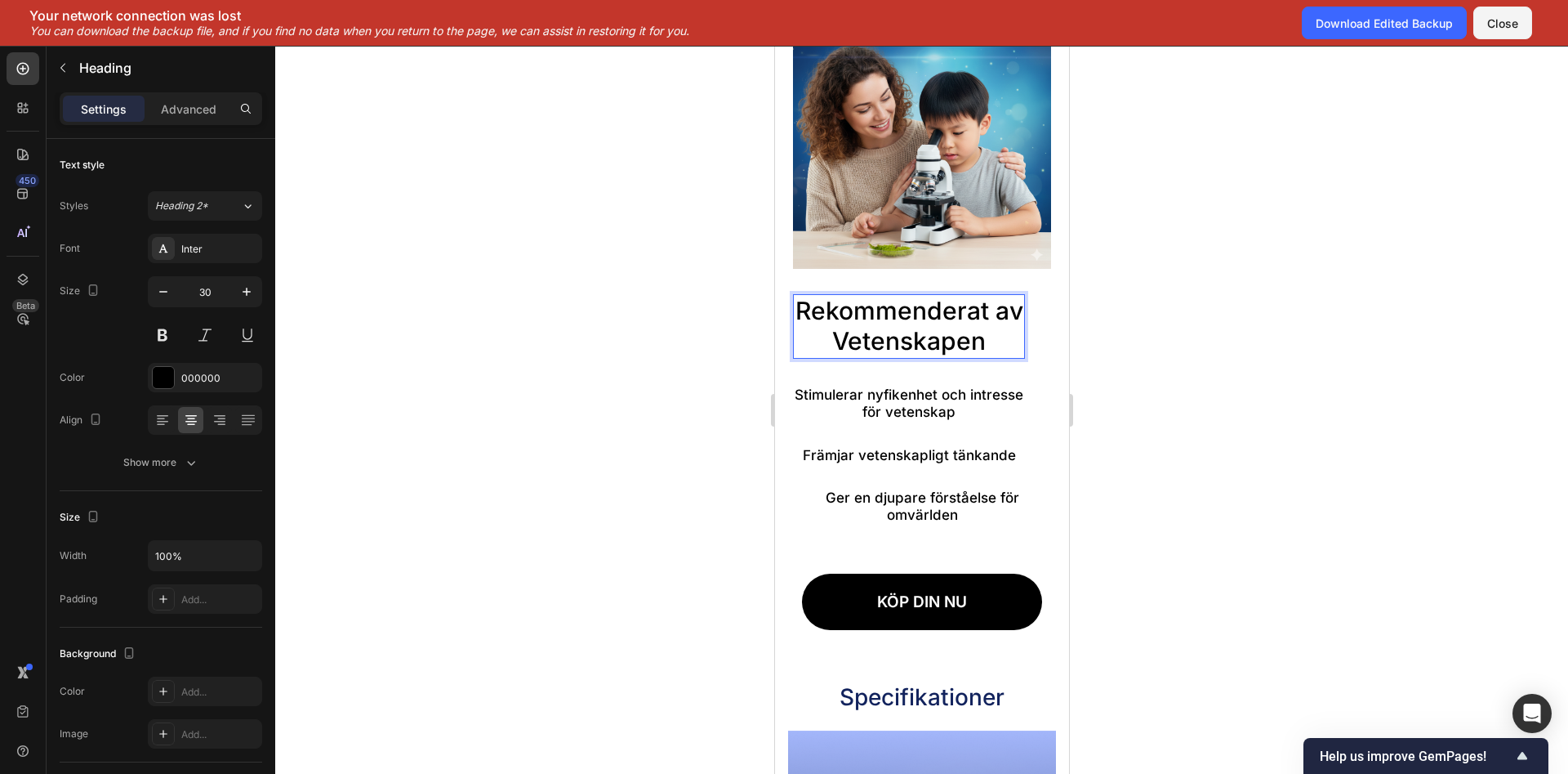
click at [818, 343] on p "Rekommenderat av Vetenskapen" at bounding box center [908, 326] width 229 height 61
click at [1178, 360] on div at bounding box center [921, 409] width 1293 height 728
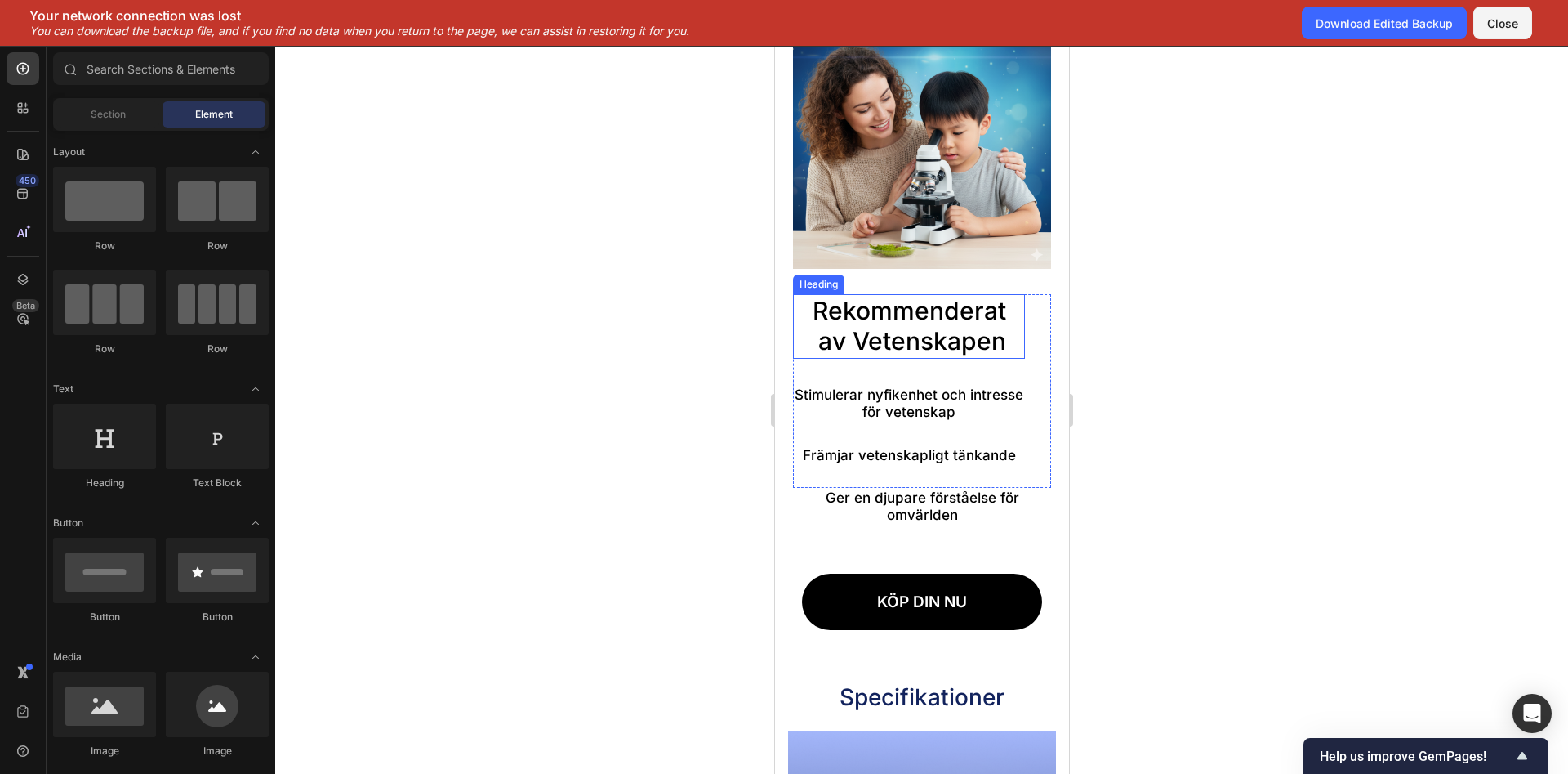
click at [812, 303] on p "Rekommenderat av Vetenskapen" at bounding box center [908, 326] width 229 height 61
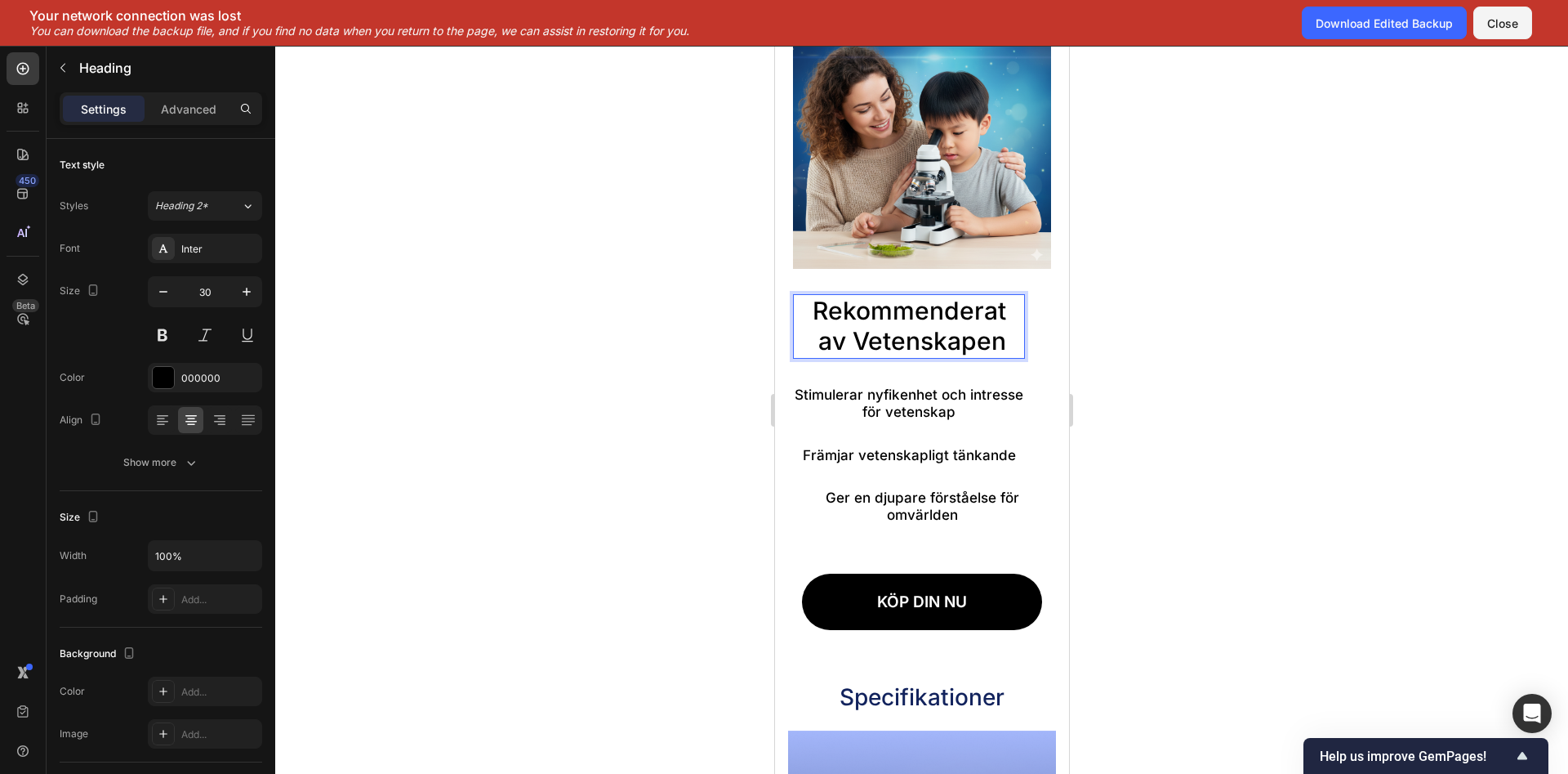
click at [818, 341] on p "Rekommenderat av Vetenskapen" at bounding box center [908, 326] width 229 height 61
click at [1190, 366] on div at bounding box center [921, 409] width 1293 height 728
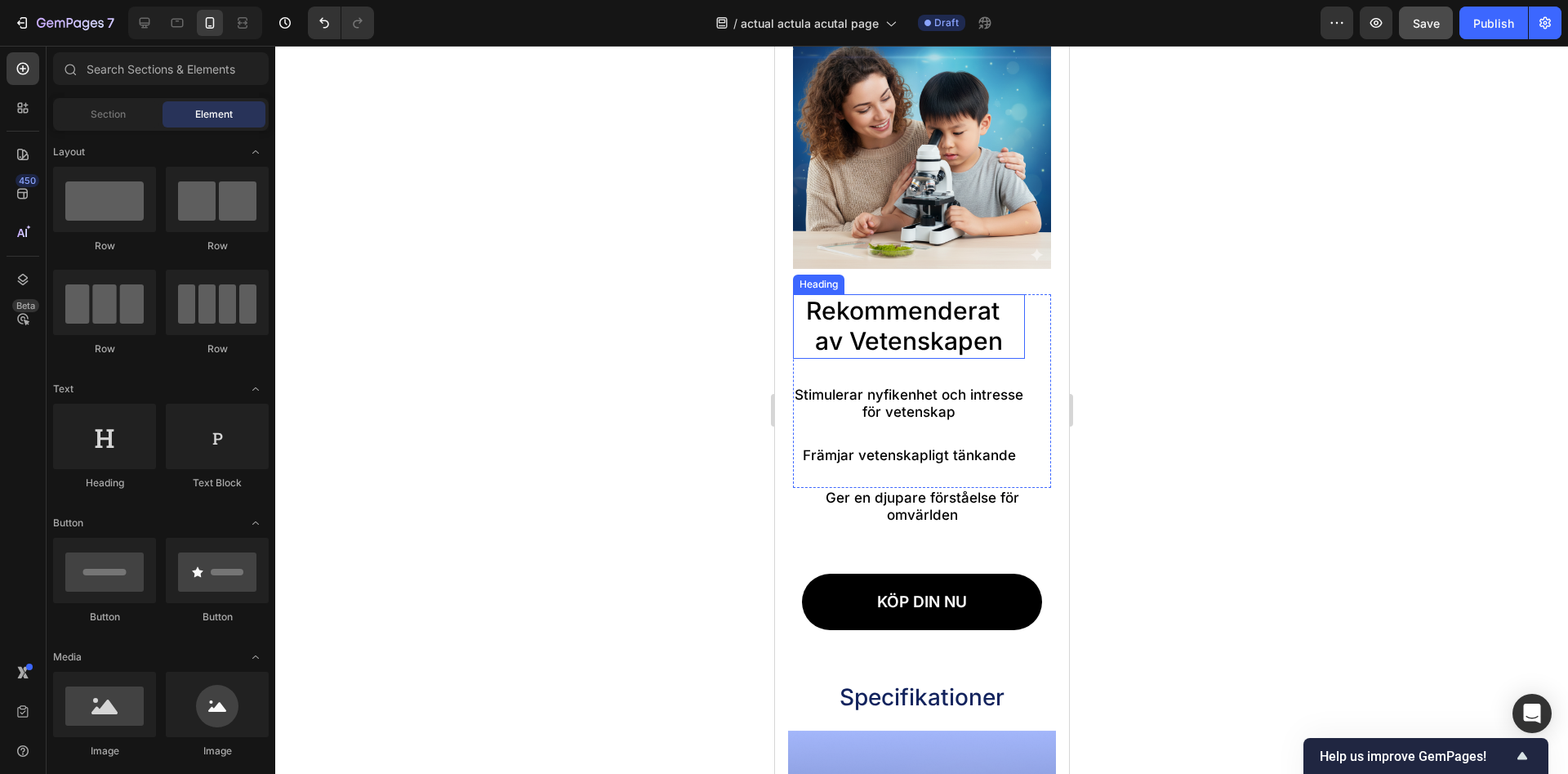
click at [818, 337] on p "Rekommenderat av Vetenskapen" at bounding box center [908, 326] width 229 height 61
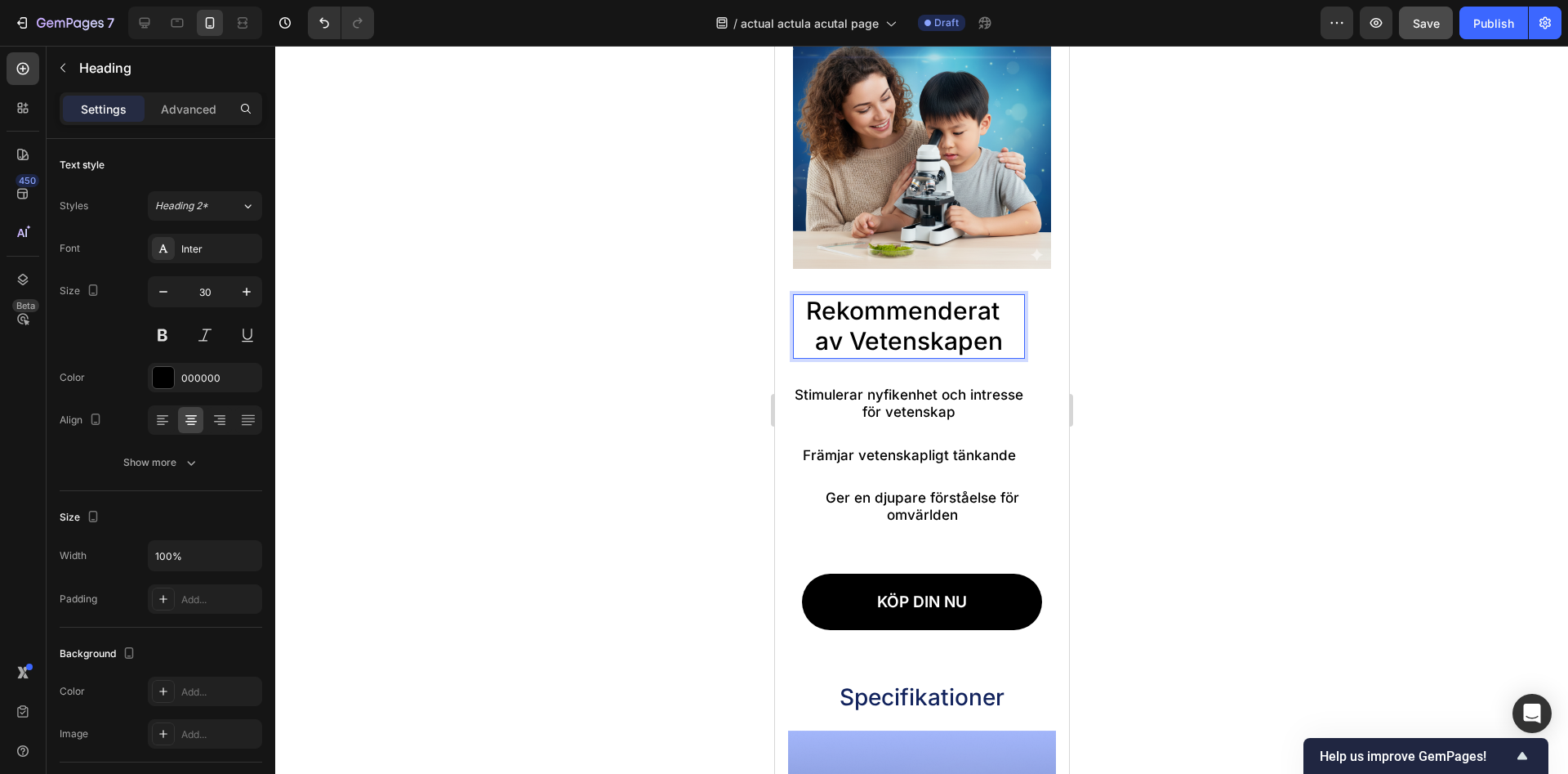
click at [818, 344] on p "Rekommenderat av Vetenskapen" at bounding box center [908, 326] width 229 height 61
click at [1213, 342] on div at bounding box center [921, 409] width 1293 height 728
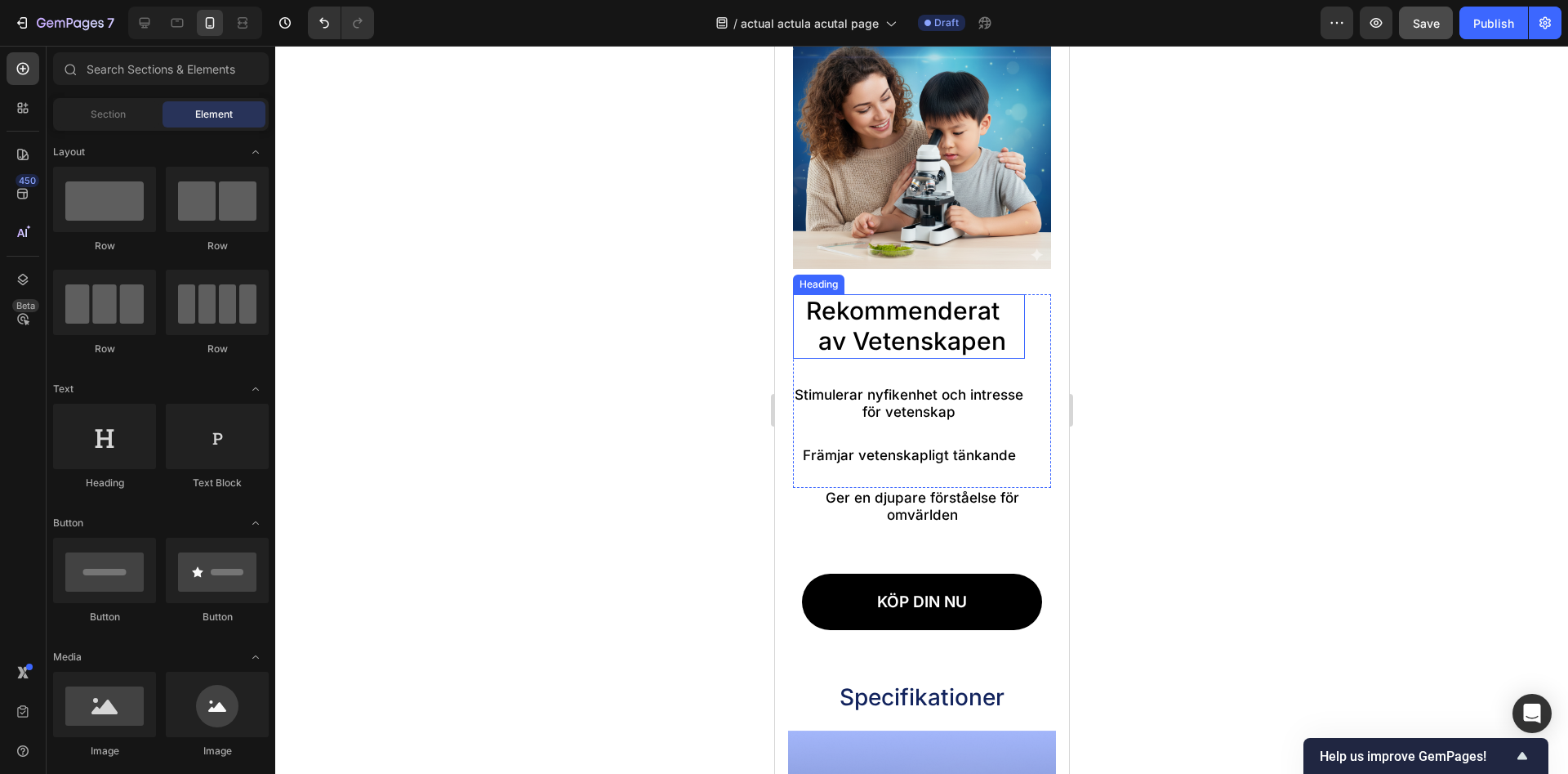
click at [821, 312] on p "Rekommenderat av Vetenskapen" at bounding box center [908, 326] width 229 height 61
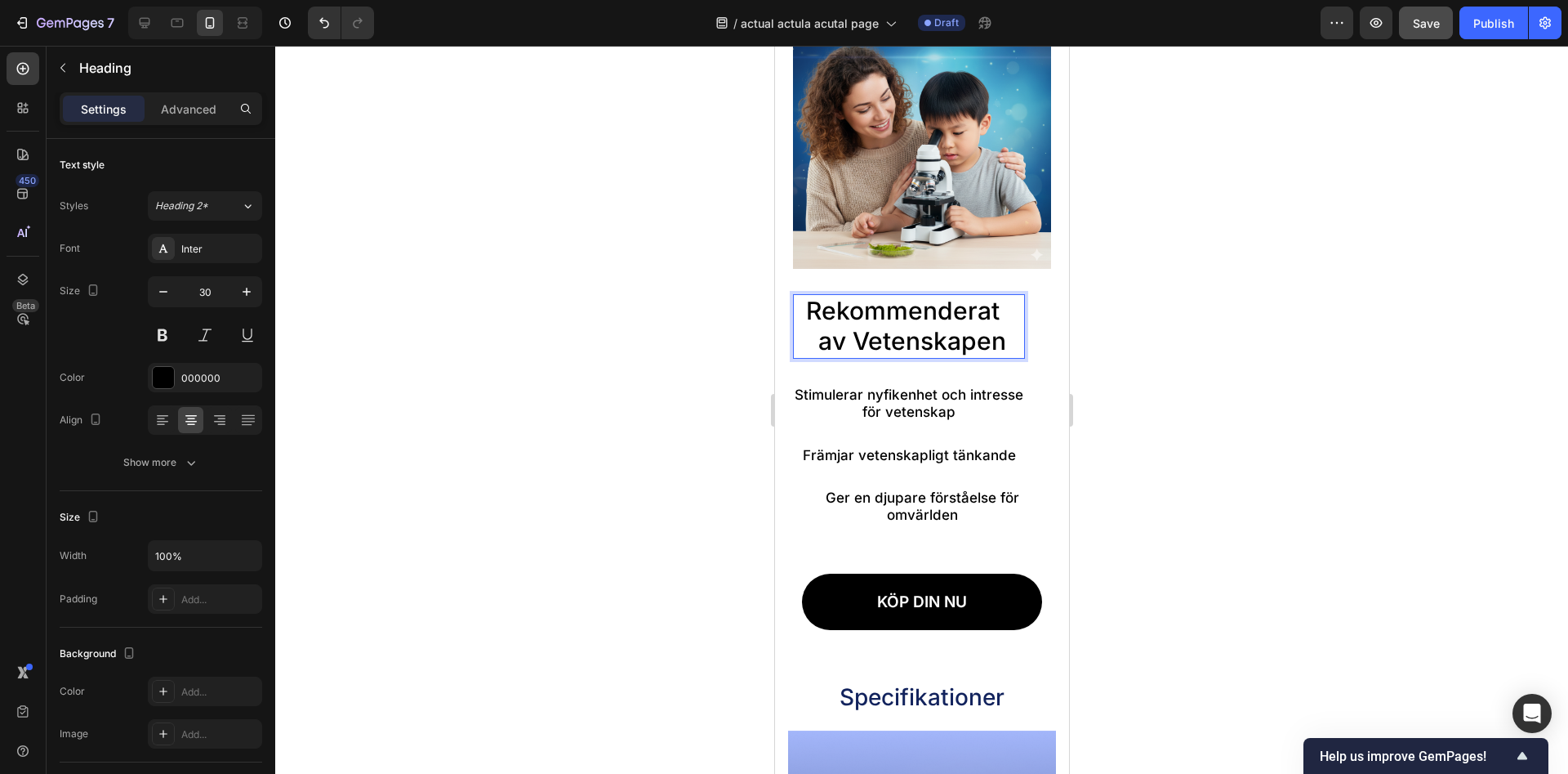
click at [817, 313] on p "Rekommenderat av Vetenskapen" at bounding box center [908, 326] width 229 height 61
click at [1252, 333] on div at bounding box center [921, 409] width 1293 height 728
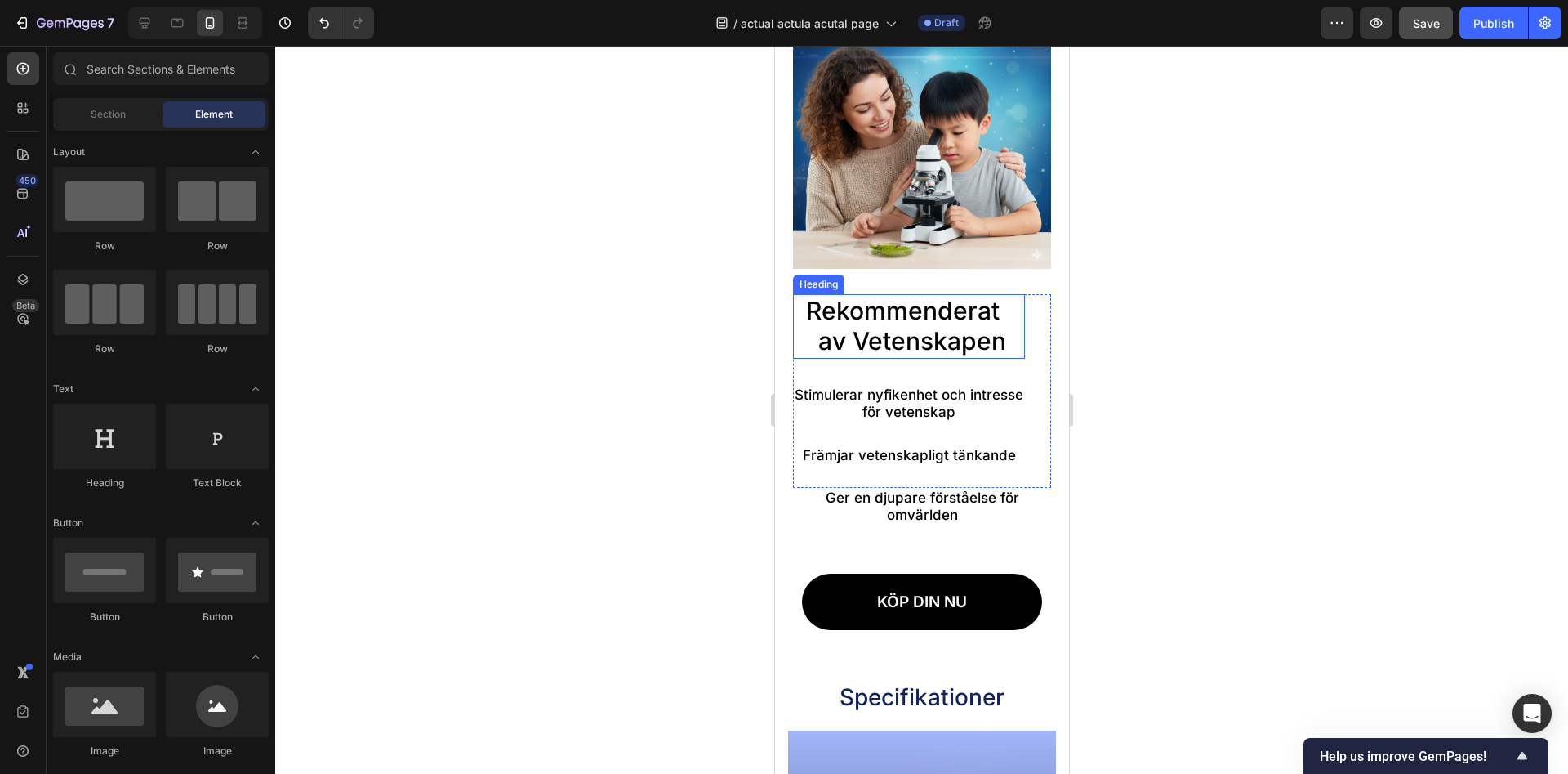
click at [969, 351] on p "Rekommenderat av Vetenskapen" at bounding box center [908, 326] width 229 height 61
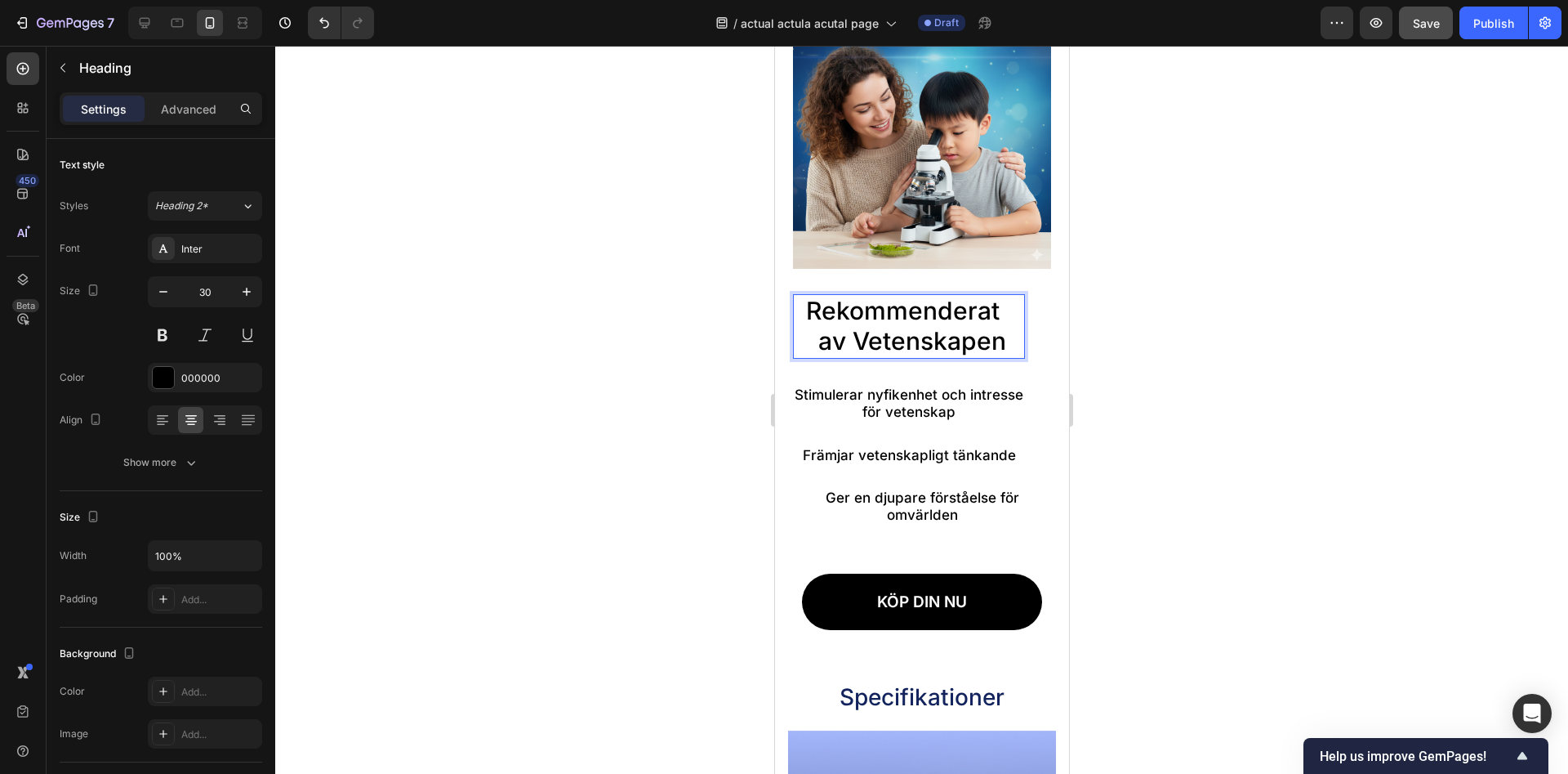
click at [828, 344] on p "Rekommenderat av Vetenskapen" at bounding box center [908, 326] width 229 height 61
click at [1219, 366] on div at bounding box center [921, 409] width 1293 height 728
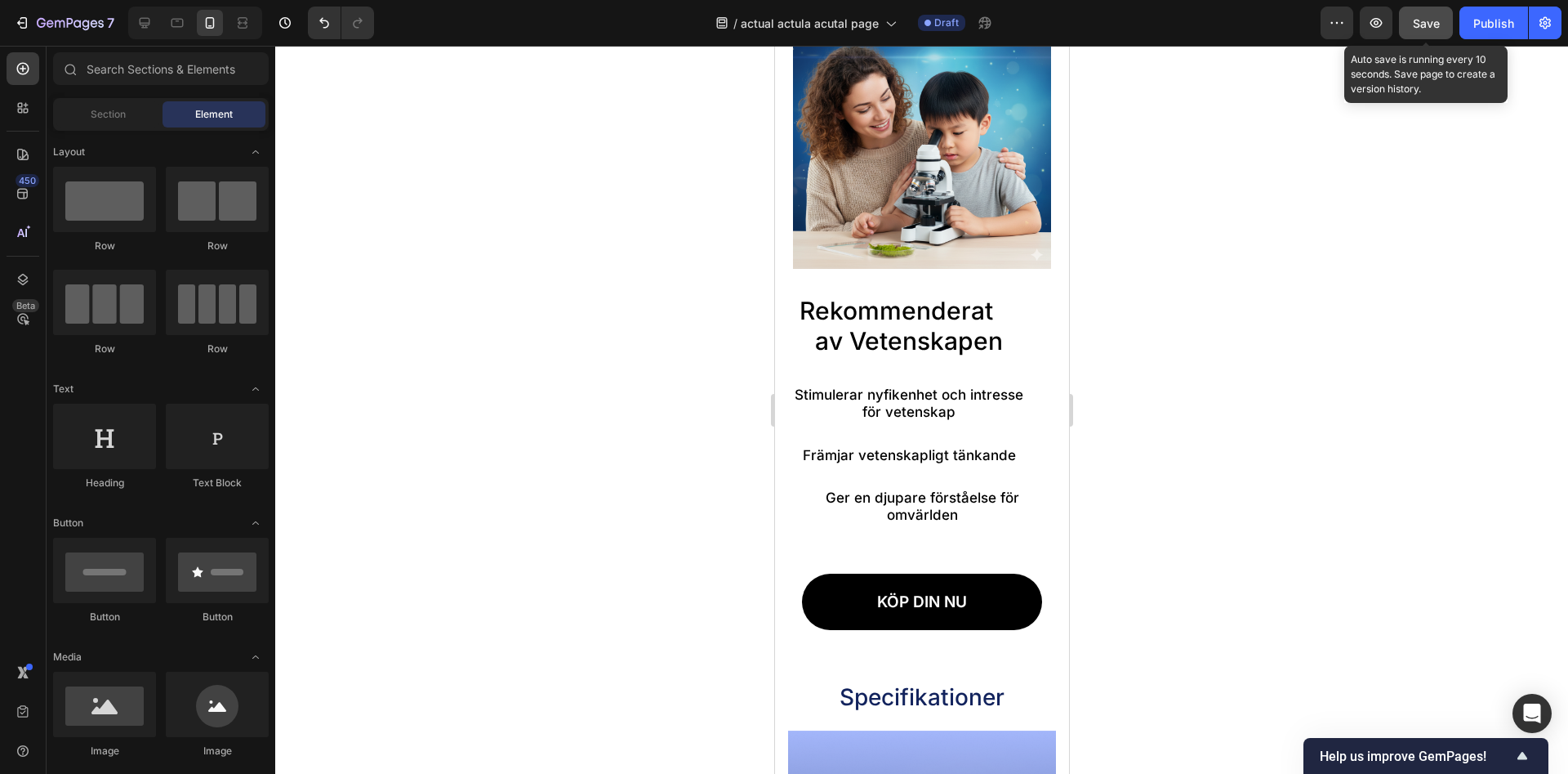
click at [1423, 27] on span "Save" at bounding box center [1426, 24] width 27 height 14
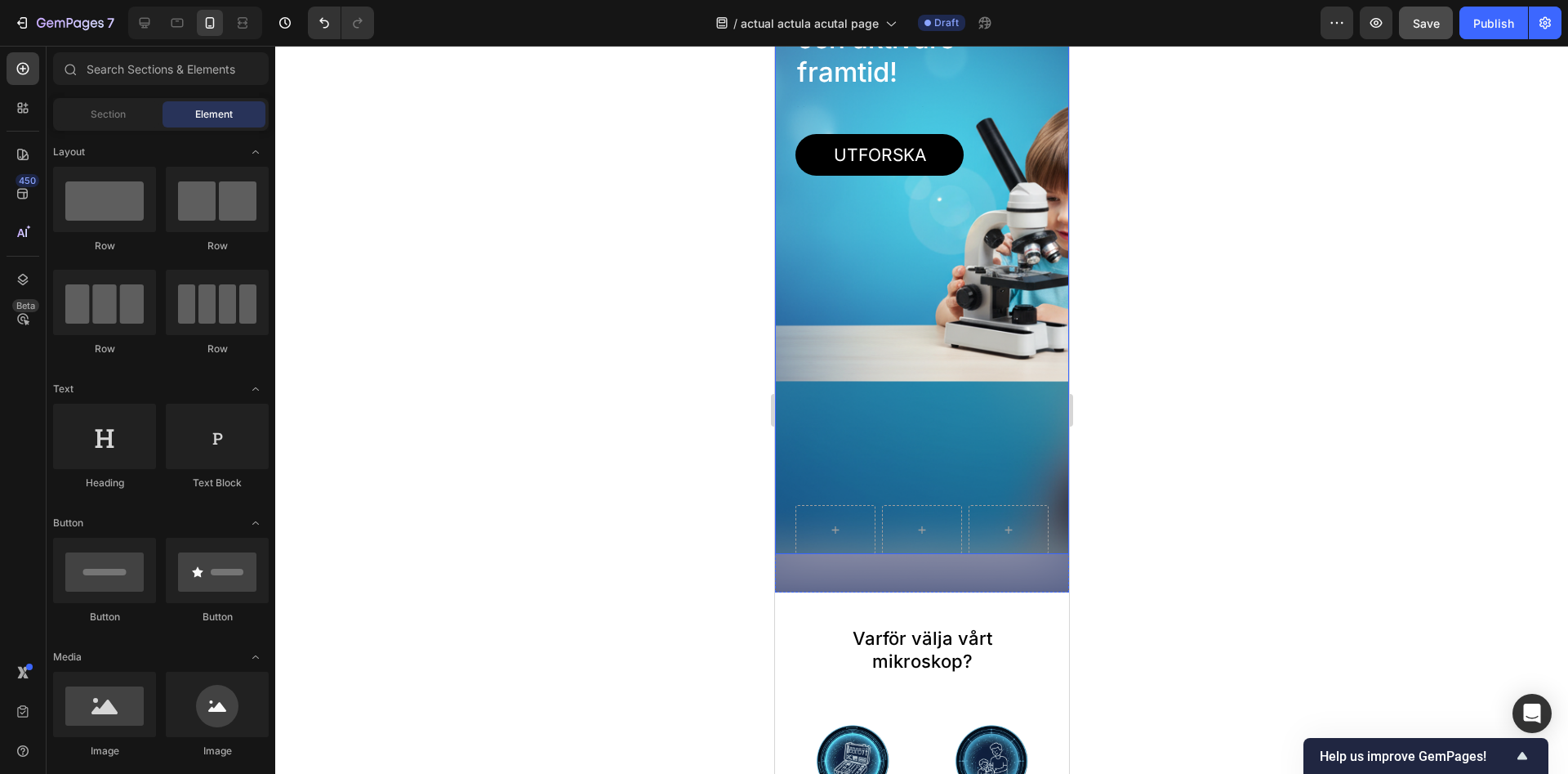
scroll to position [0, 0]
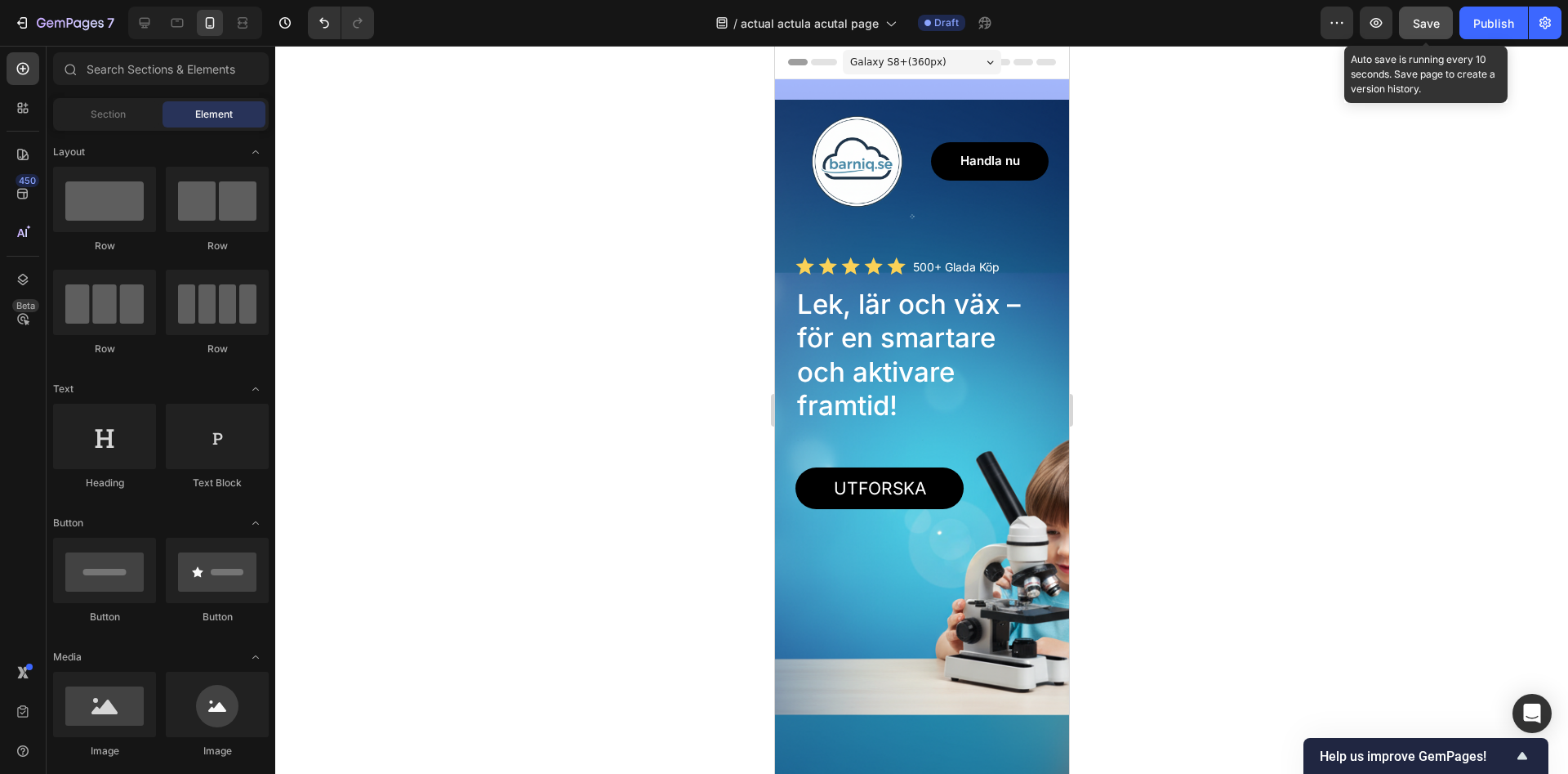
click at [1428, 29] on span "Save" at bounding box center [1426, 24] width 27 height 14
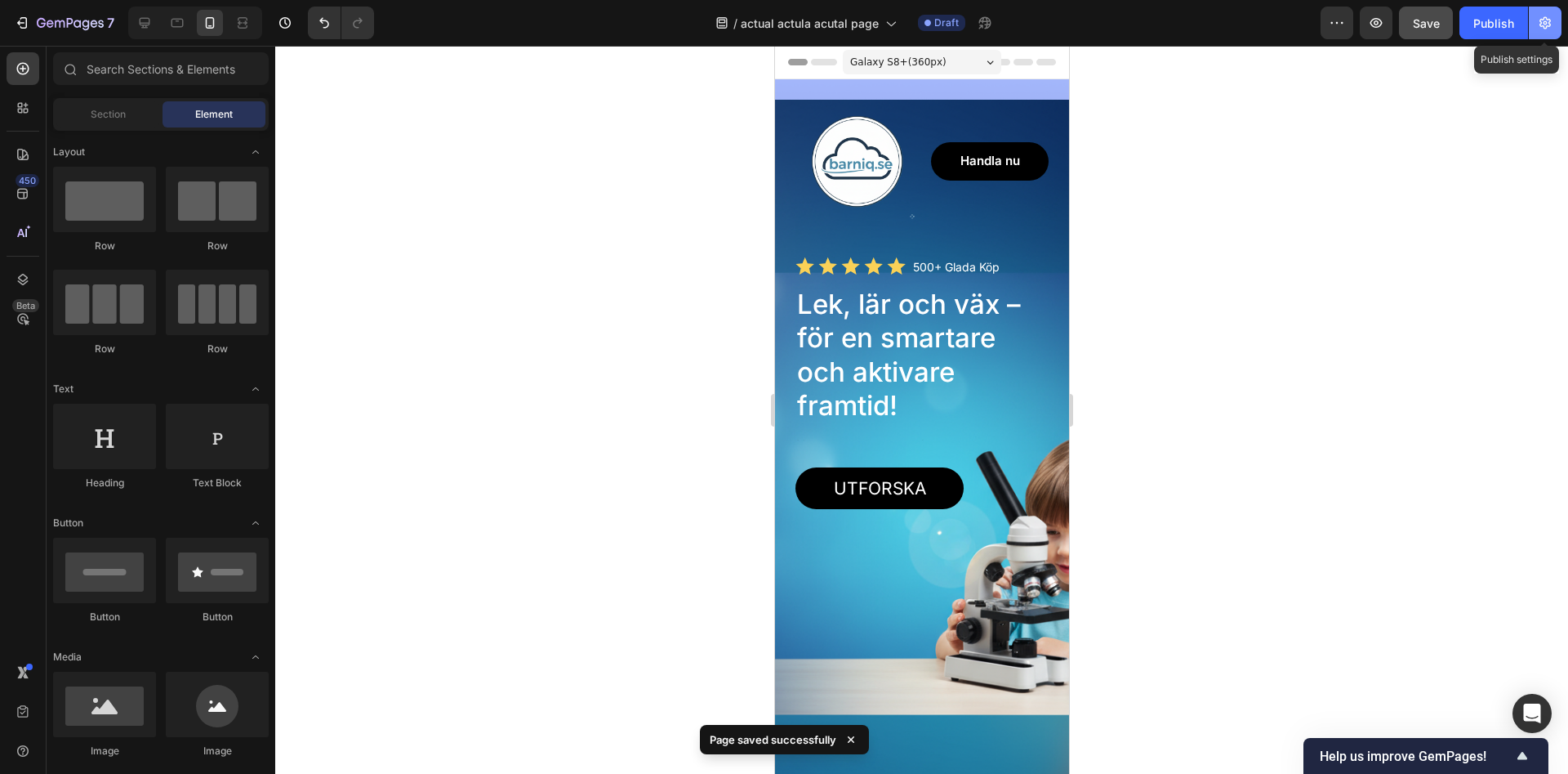
click at [1537, 26] on icon "button" at bounding box center [1545, 23] width 17 height 17
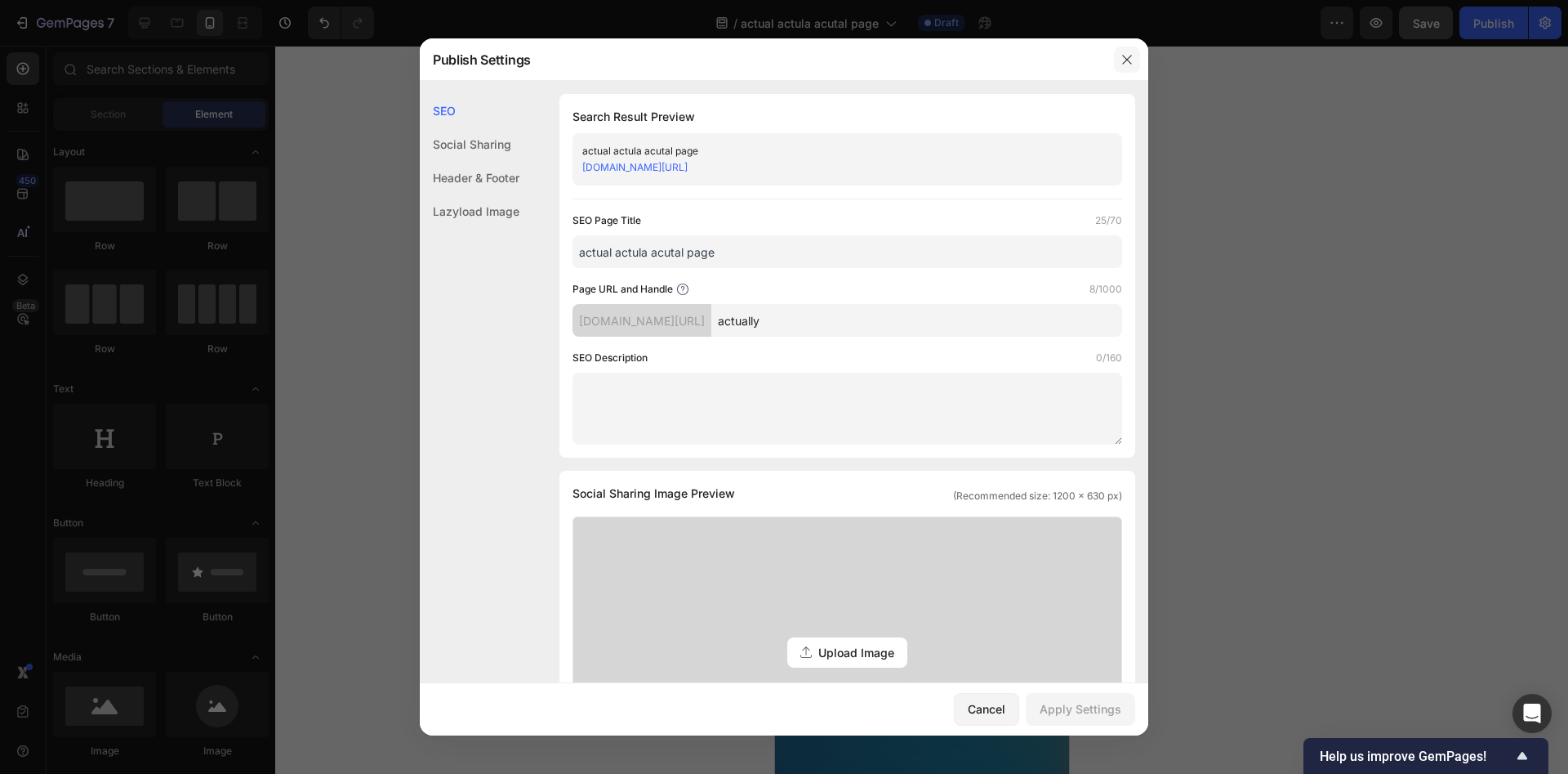
click at [1122, 55] on button "button" at bounding box center [1126, 59] width 27 height 27
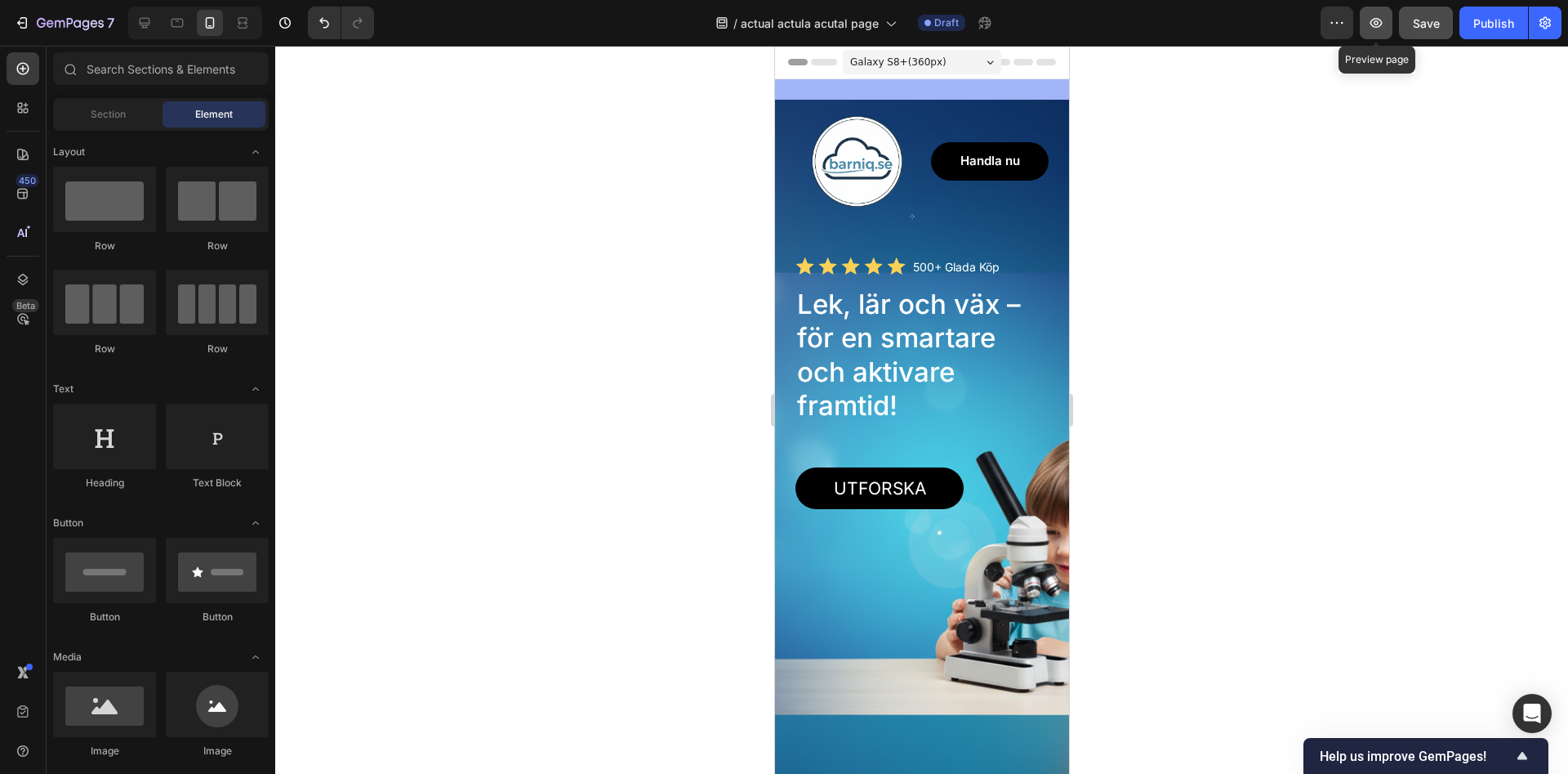
click at [1386, 24] on button "button" at bounding box center [1376, 23] width 33 height 33
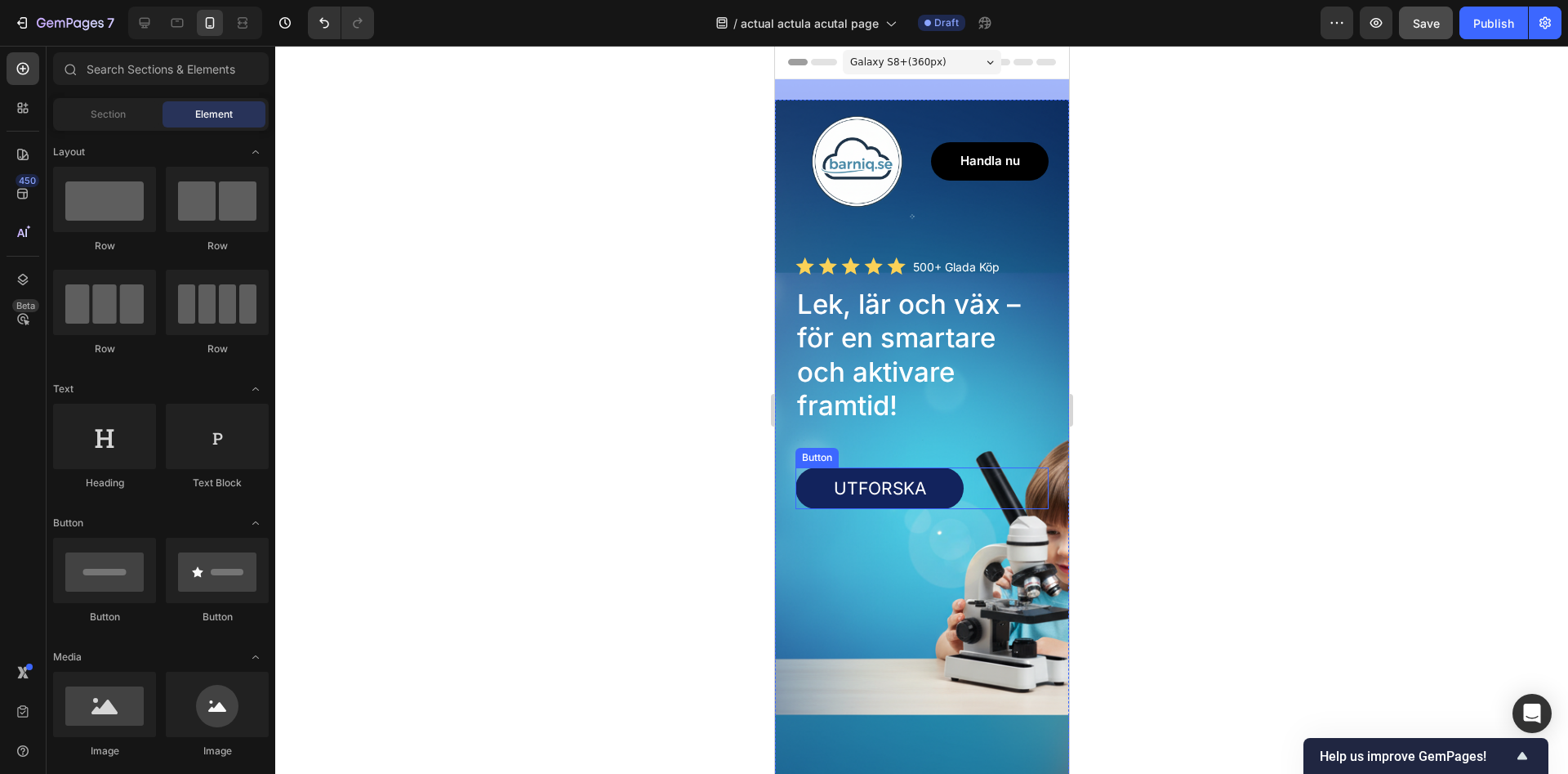
click at [936, 491] on link "Utforska" at bounding box center [878, 488] width 169 height 41
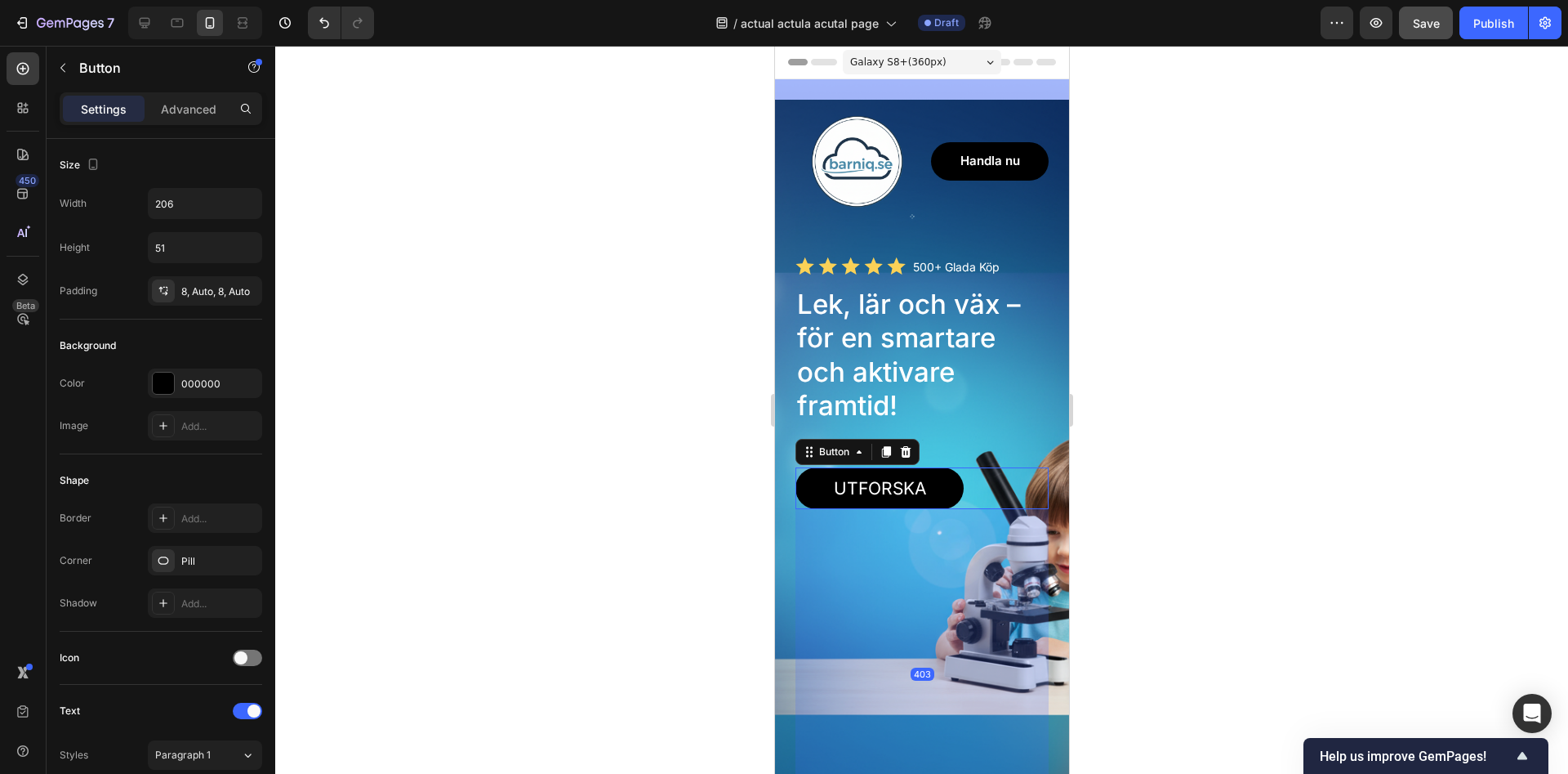
click at [907, 461] on div "Button" at bounding box center [856, 452] width 124 height 27
click at [907, 453] on icon at bounding box center [905, 452] width 11 height 12
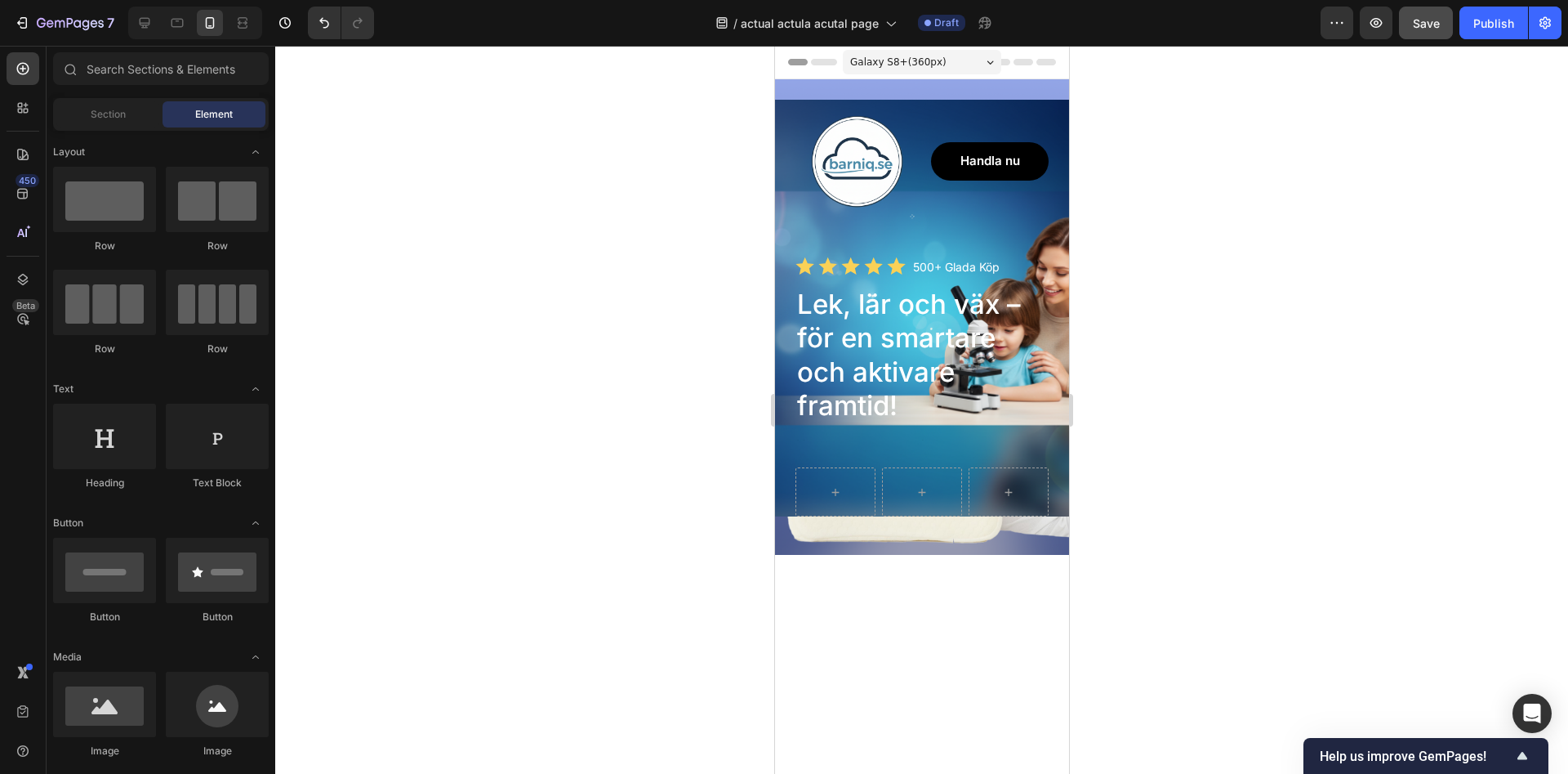
click at [1190, 388] on div at bounding box center [921, 409] width 1293 height 728
click at [1134, 326] on div at bounding box center [921, 409] width 1293 height 728
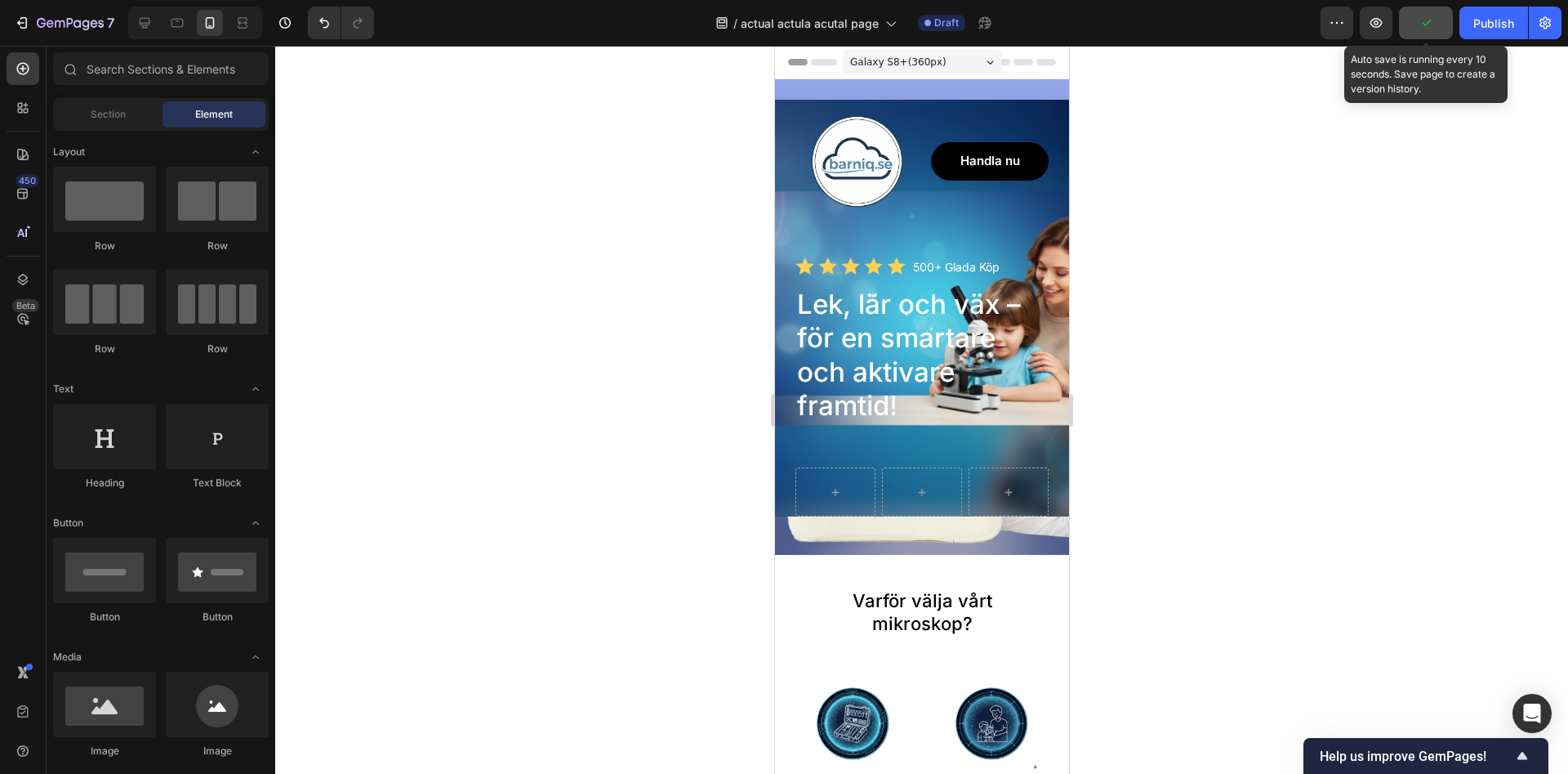
click at [1433, 34] on button "button" at bounding box center [1426, 23] width 54 height 33
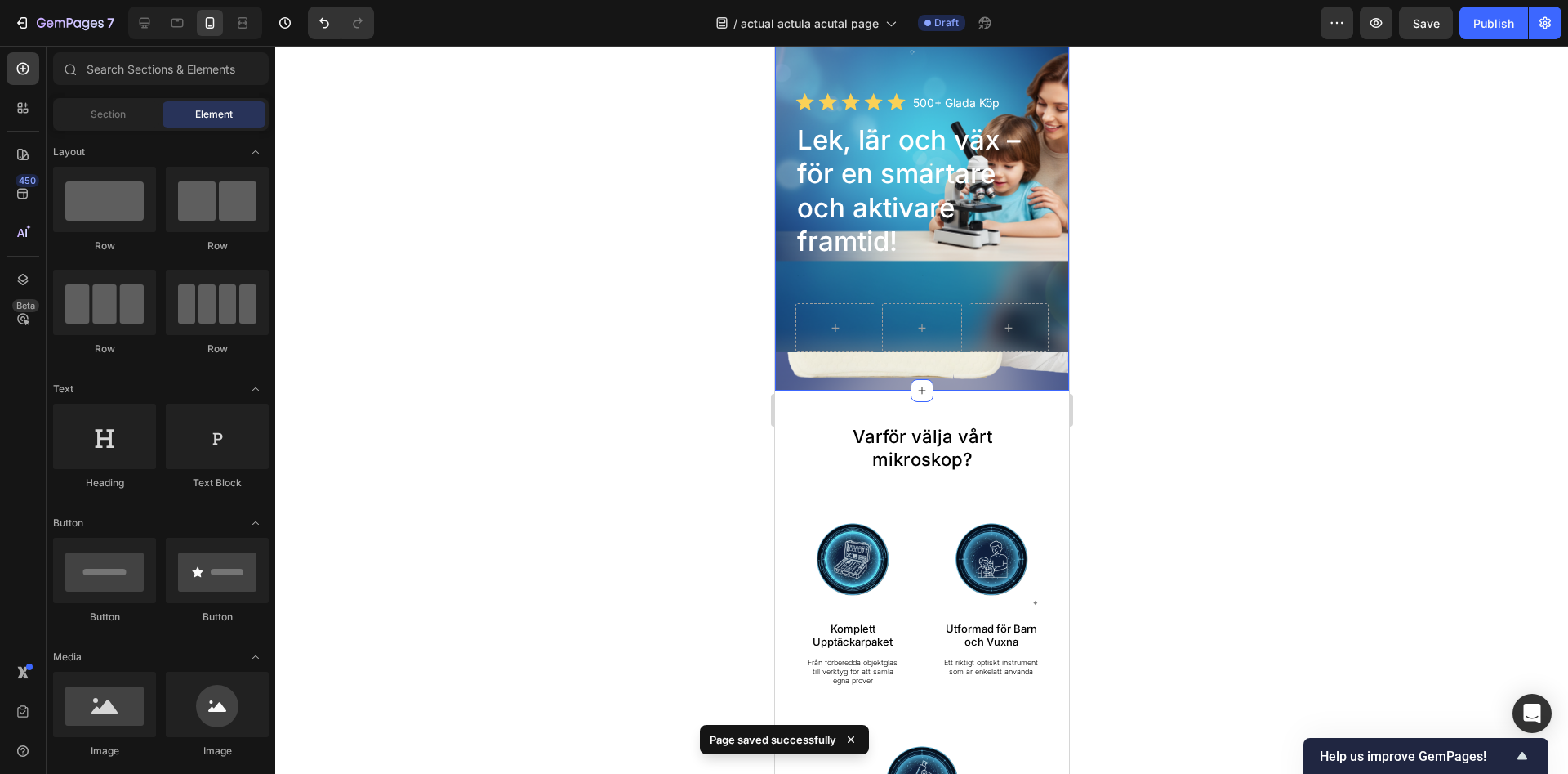
scroll to position [167, 0]
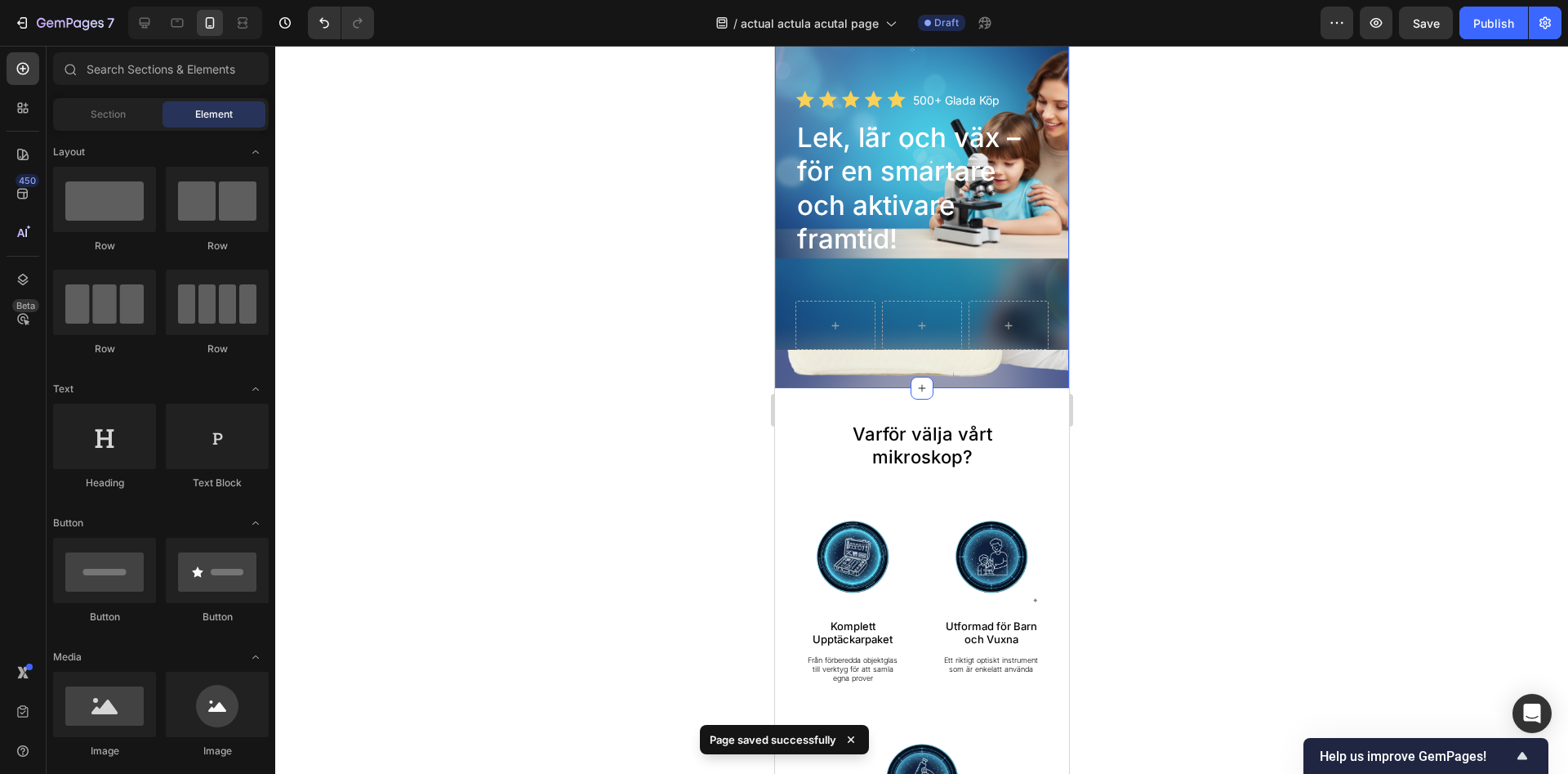
click at [993, 373] on div "Image Handla nu Button Row Icon Icon Icon Icon Icon Icon List 500+ Glada Köp Te…" at bounding box center [921, 150] width 294 height 475
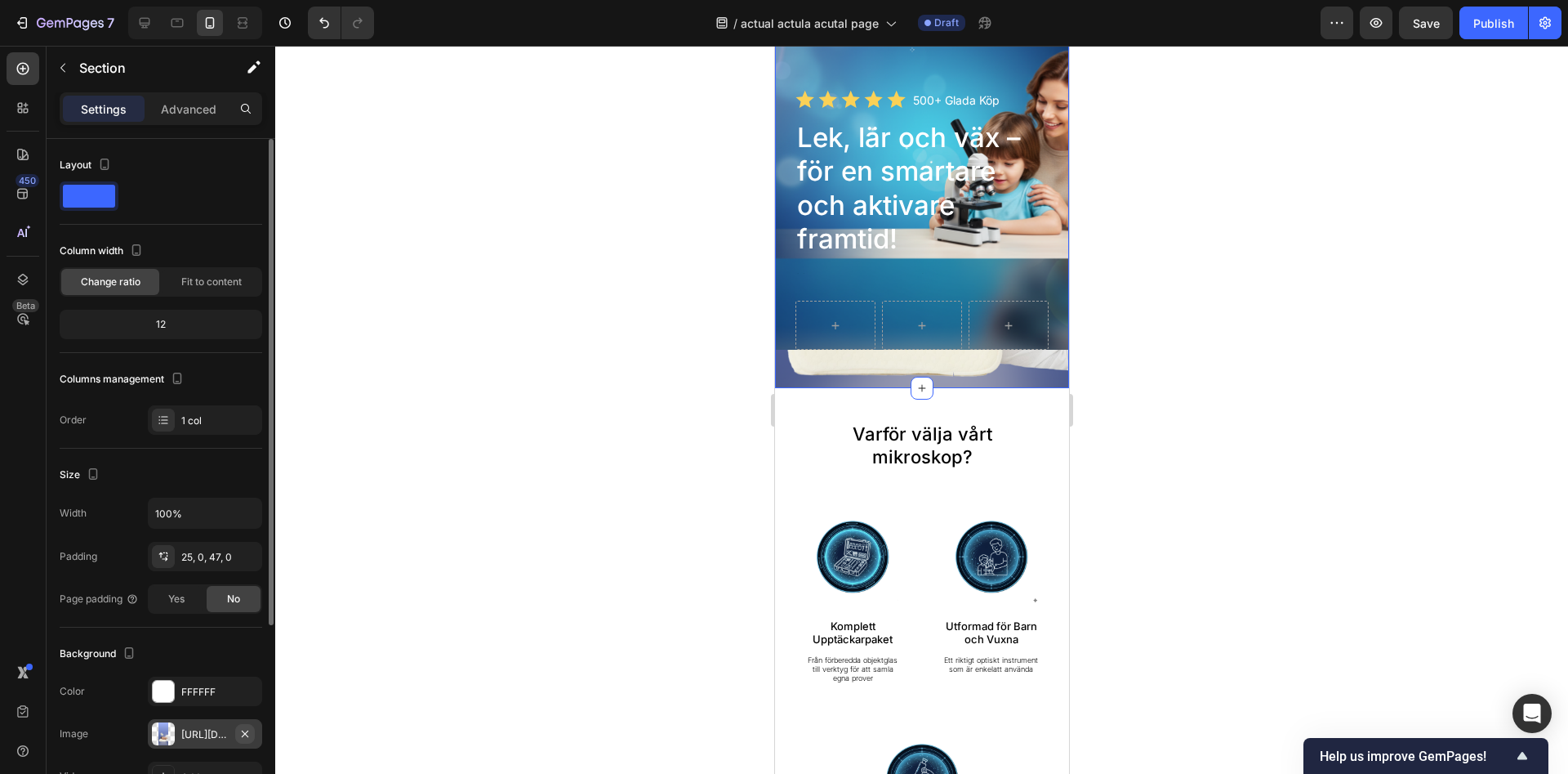
click at [245, 734] on icon "button" at bounding box center [244, 734] width 13 height 13
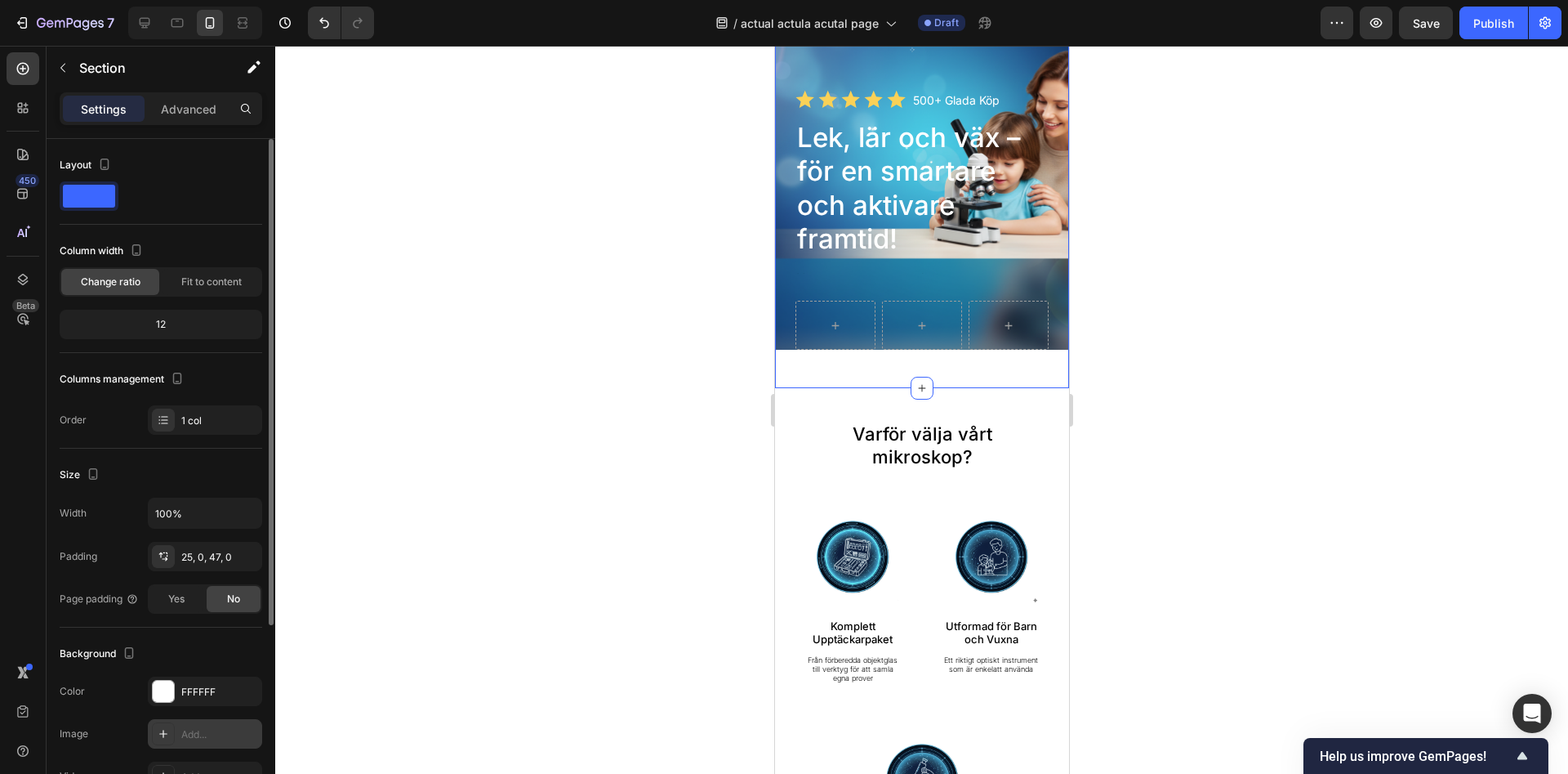
click at [570, 392] on div at bounding box center [921, 409] width 1293 height 728
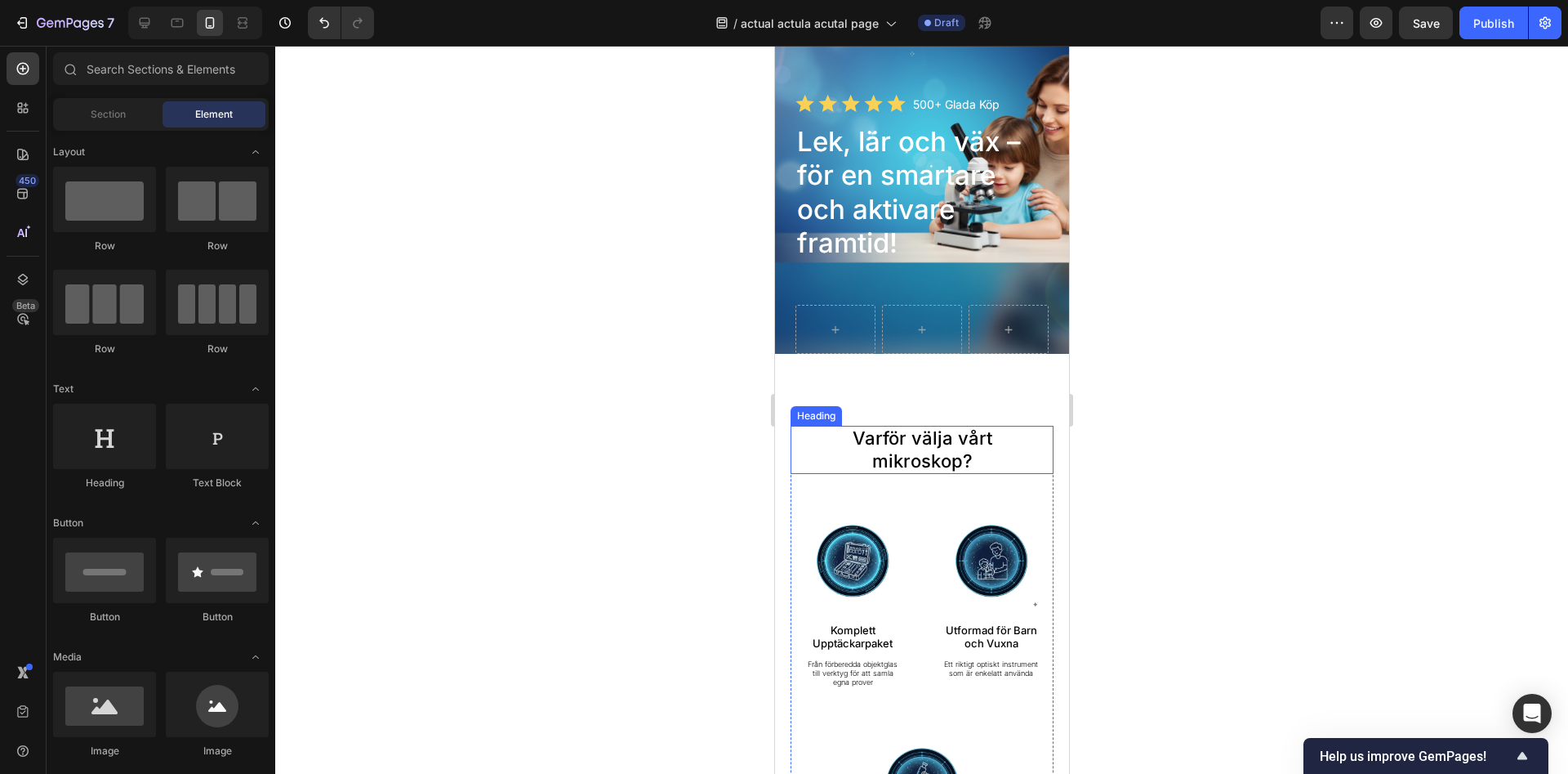
scroll to position [0, 0]
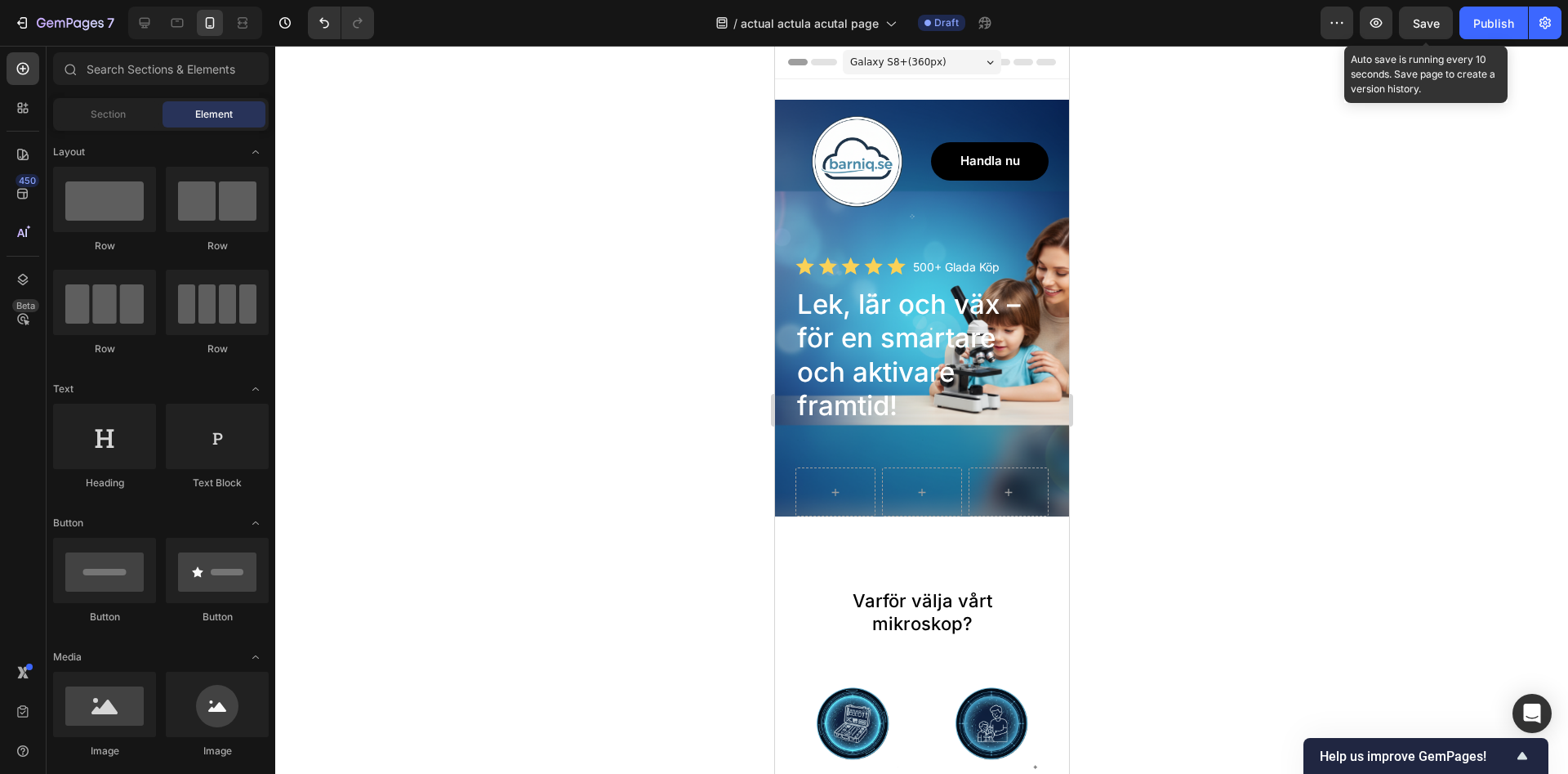
click at [1431, 28] on span "Save" at bounding box center [1426, 24] width 27 height 14
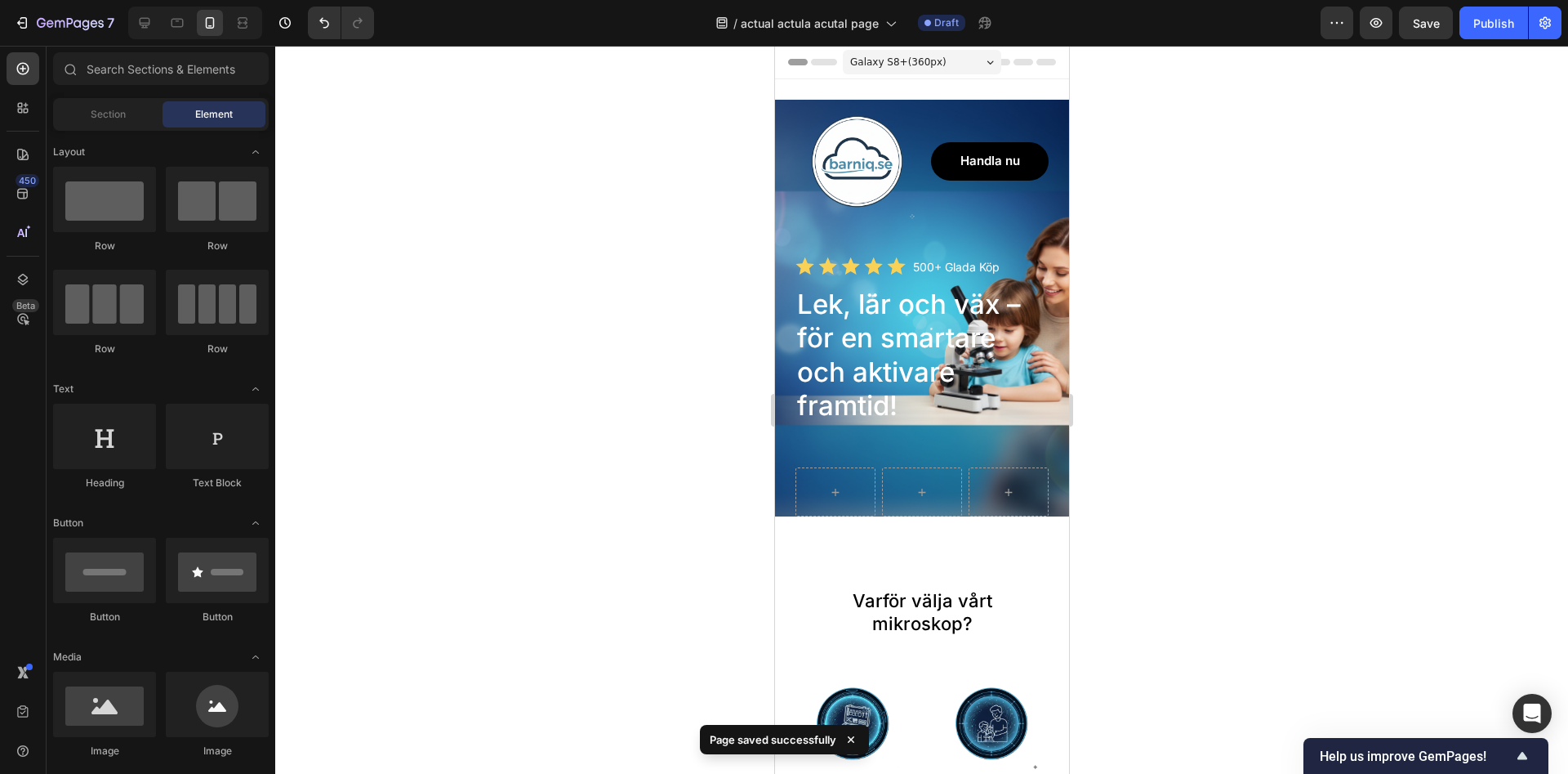
click at [622, 213] on div at bounding box center [921, 409] width 1293 height 728
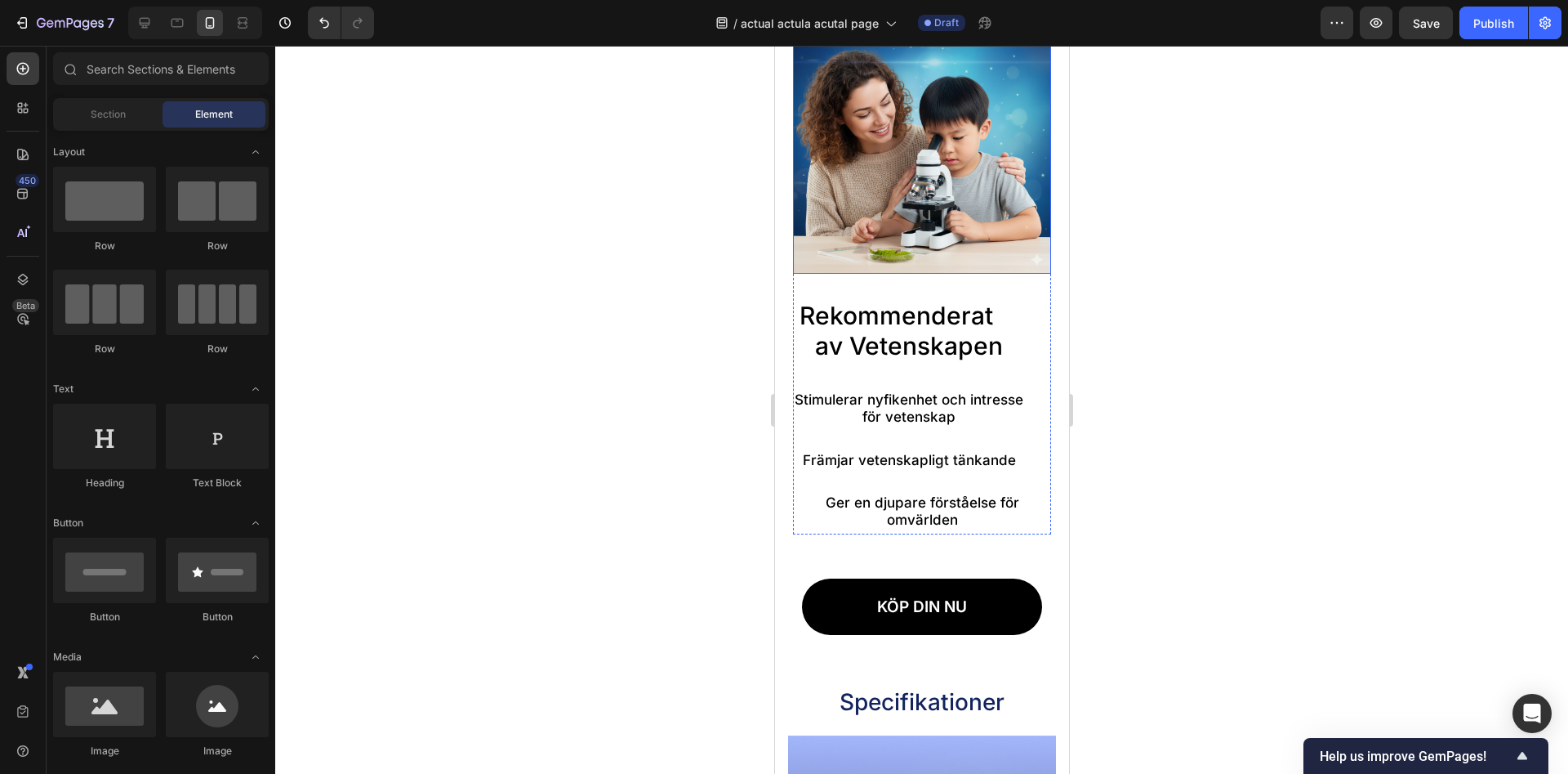
scroll to position [1333, 0]
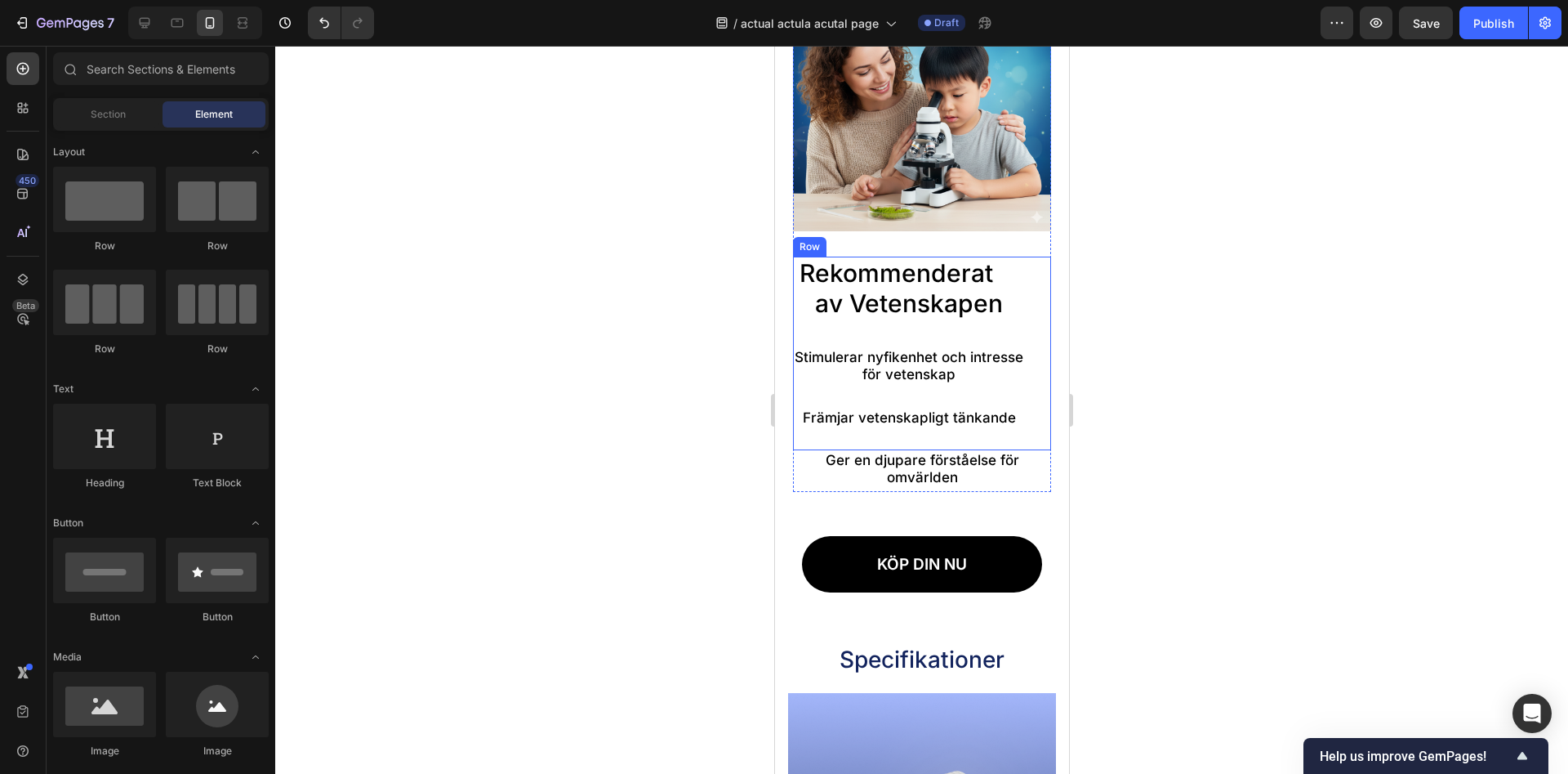
click at [884, 328] on div "Rekommenderat av Vetenskapen Heading Stimulerar nyfikenhet och intresse för vet…" at bounding box center [908, 353] width 232 height 193
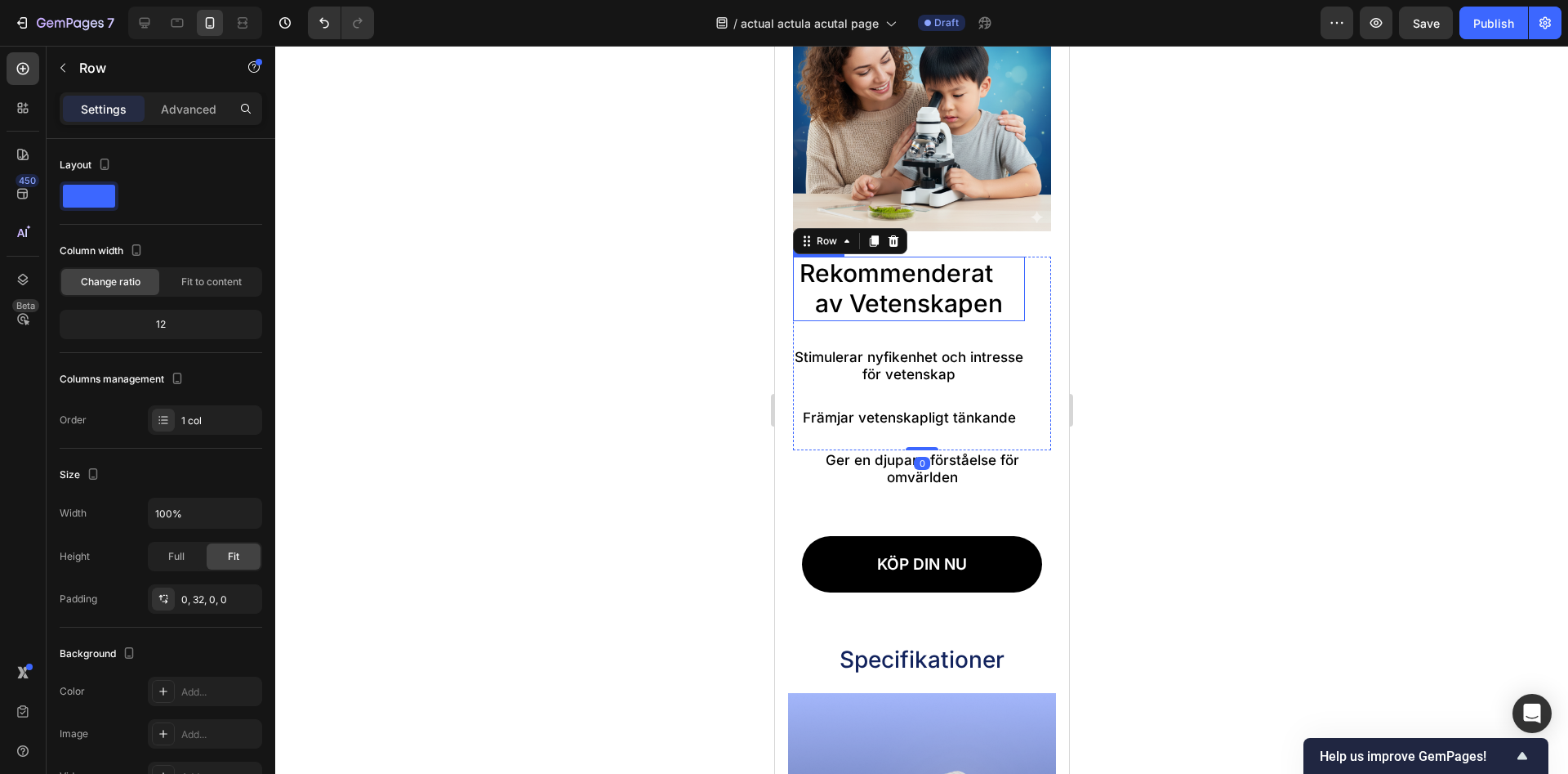
click at [899, 296] on h2 "Rekommenderat av Vetenskapen" at bounding box center [908, 288] width 232 height 64
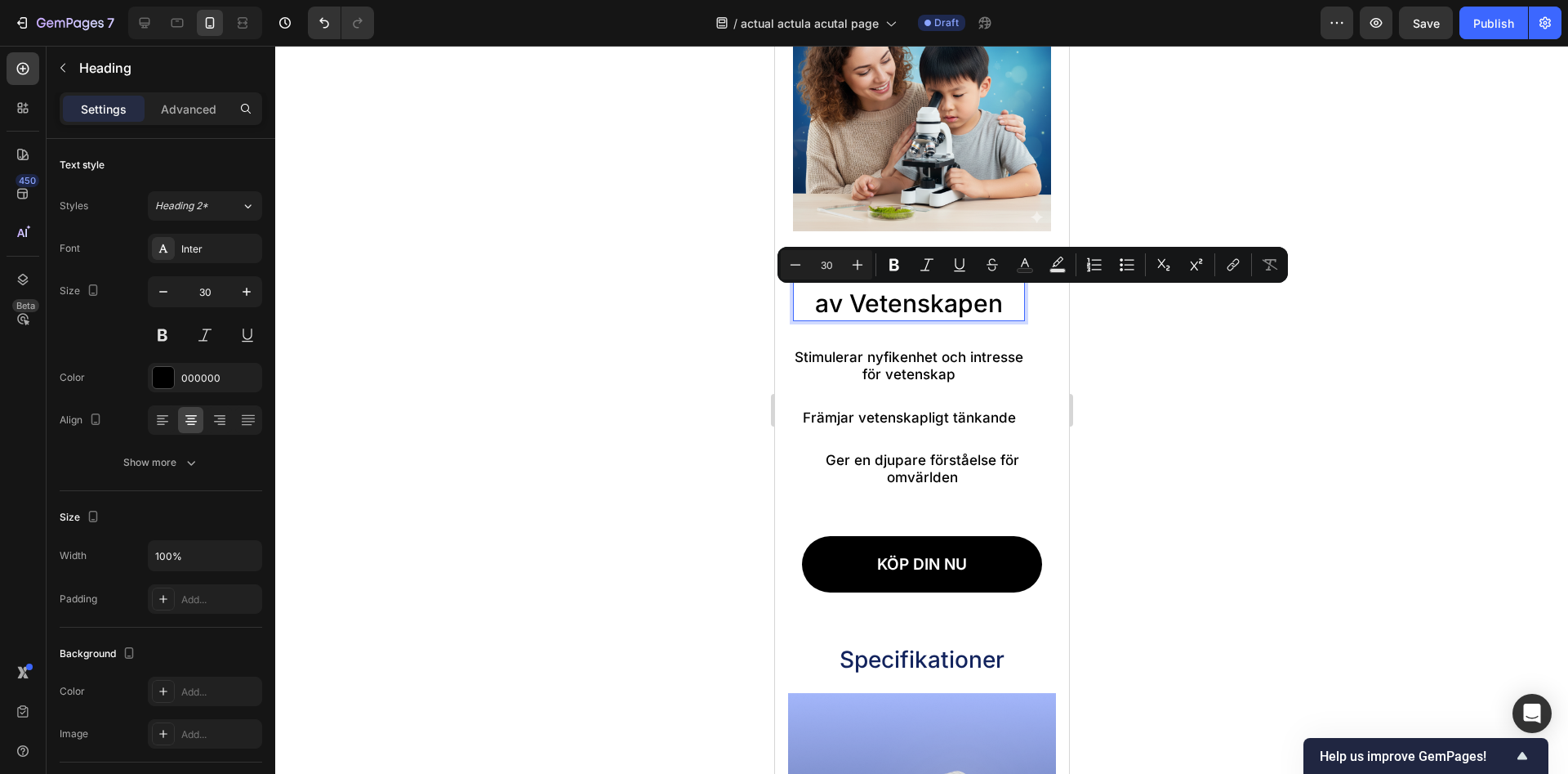
click at [891, 297] on p "Rekommenderat av Vetenskapen" at bounding box center [908, 289] width 229 height 61
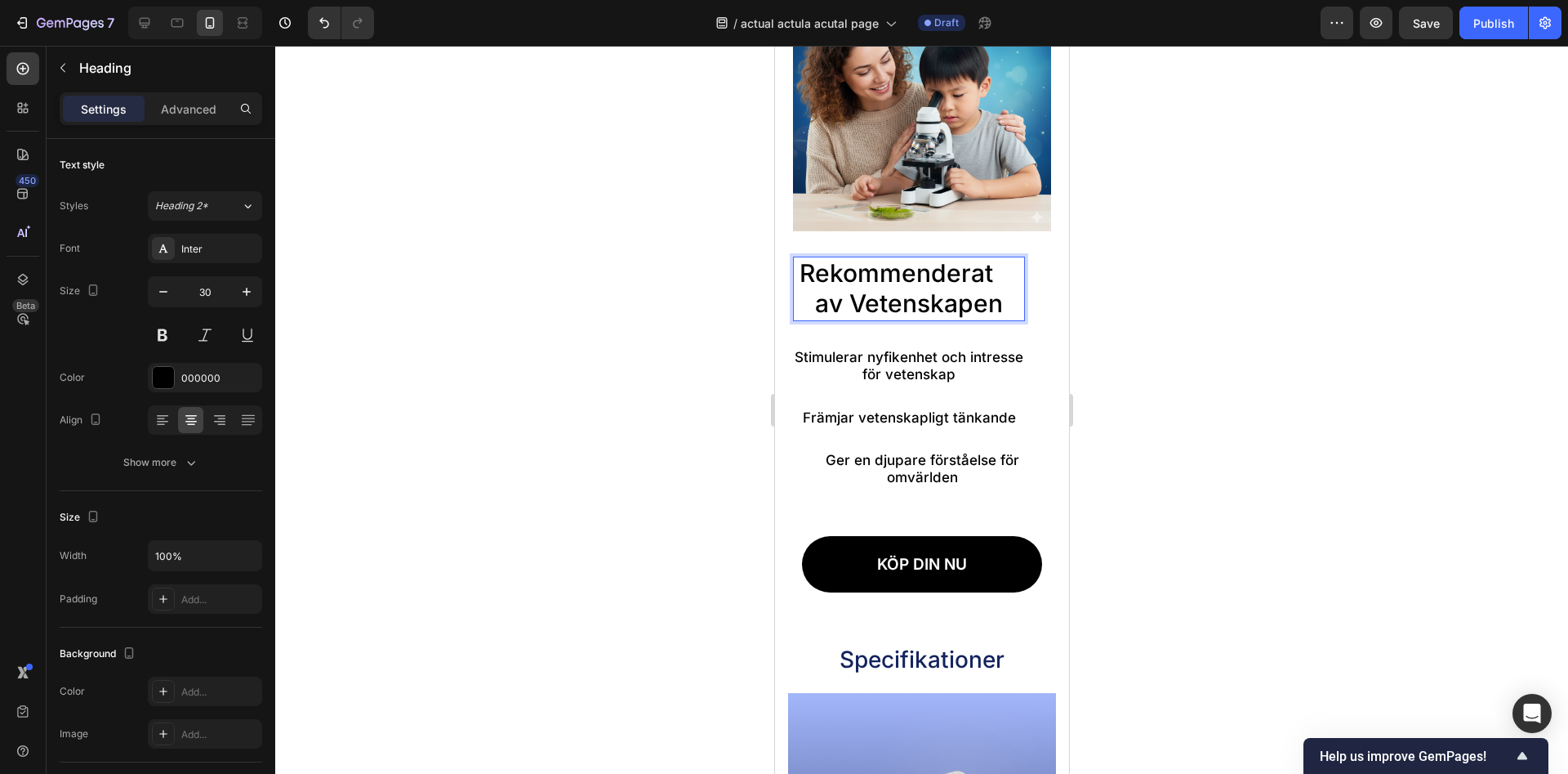
click at [859, 298] on p "Rekommenderat av Vetenskapen" at bounding box center [908, 289] width 229 height 61
click at [832, 277] on p "Rekommenderat av Vetenskapen" at bounding box center [908, 289] width 229 height 61
click at [820, 300] on p "Rekommenderat av Vetenskapen" at bounding box center [908, 289] width 229 height 61
click at [1107, 274] on div at bounding box center [921, 409] width 1293 height 728
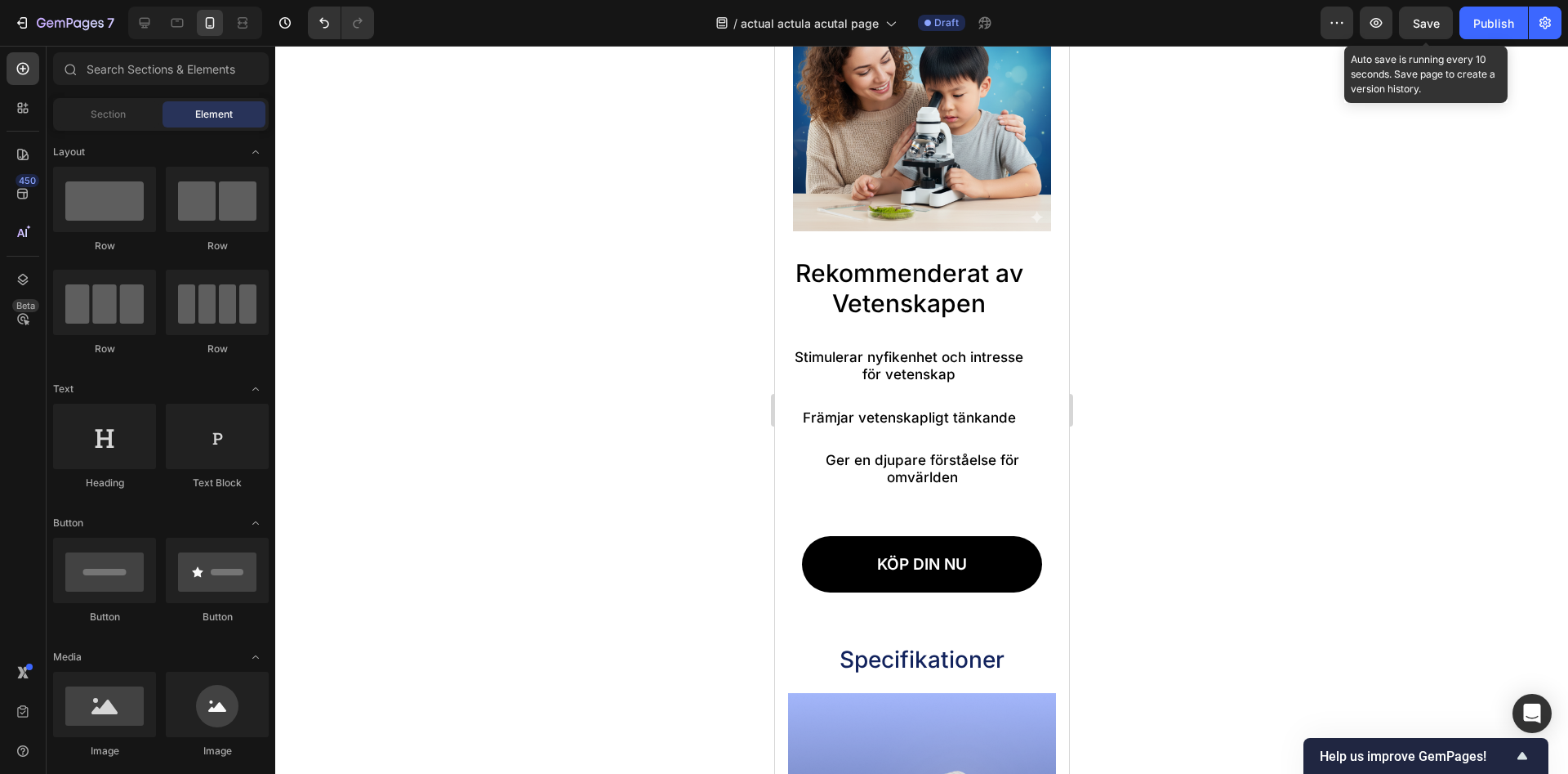
click at [1421, 31] on div "Save" at bounding box center [1426, 23] width 27 height 17
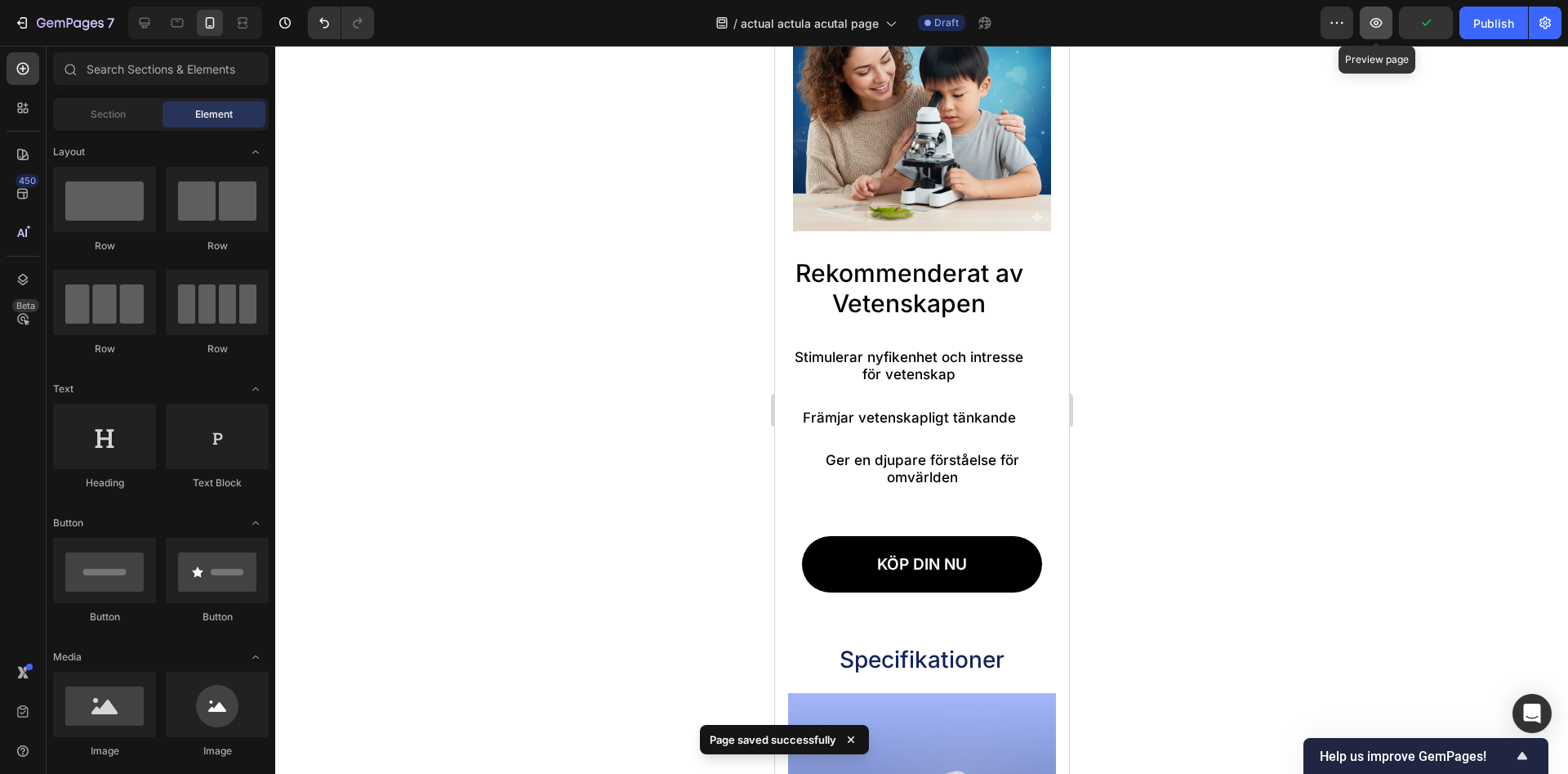
click at [1380, 28] on icon "button" at bounding box center [1376, 23] width 17 height 17
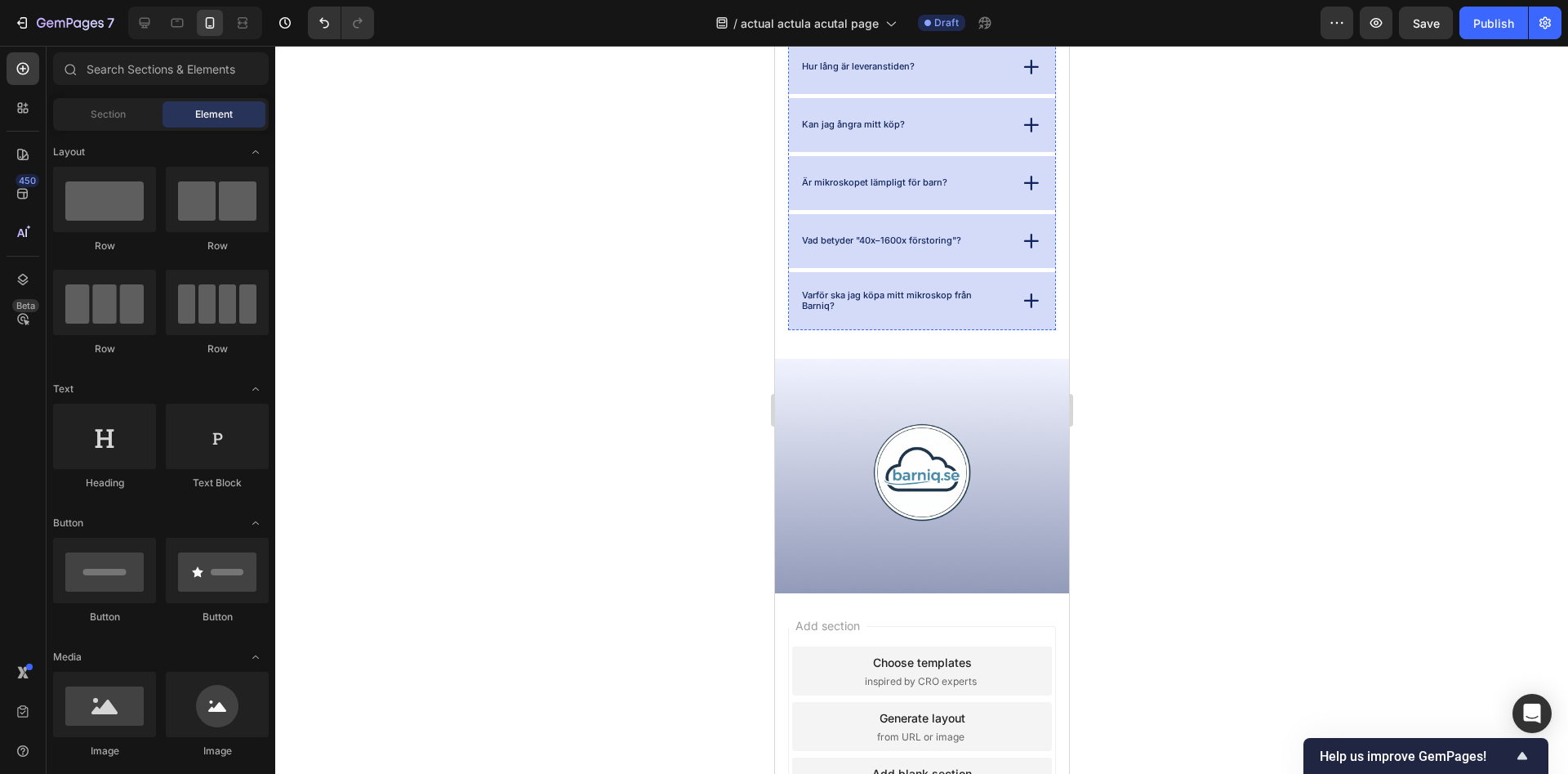
scroll to position [4111, 0]
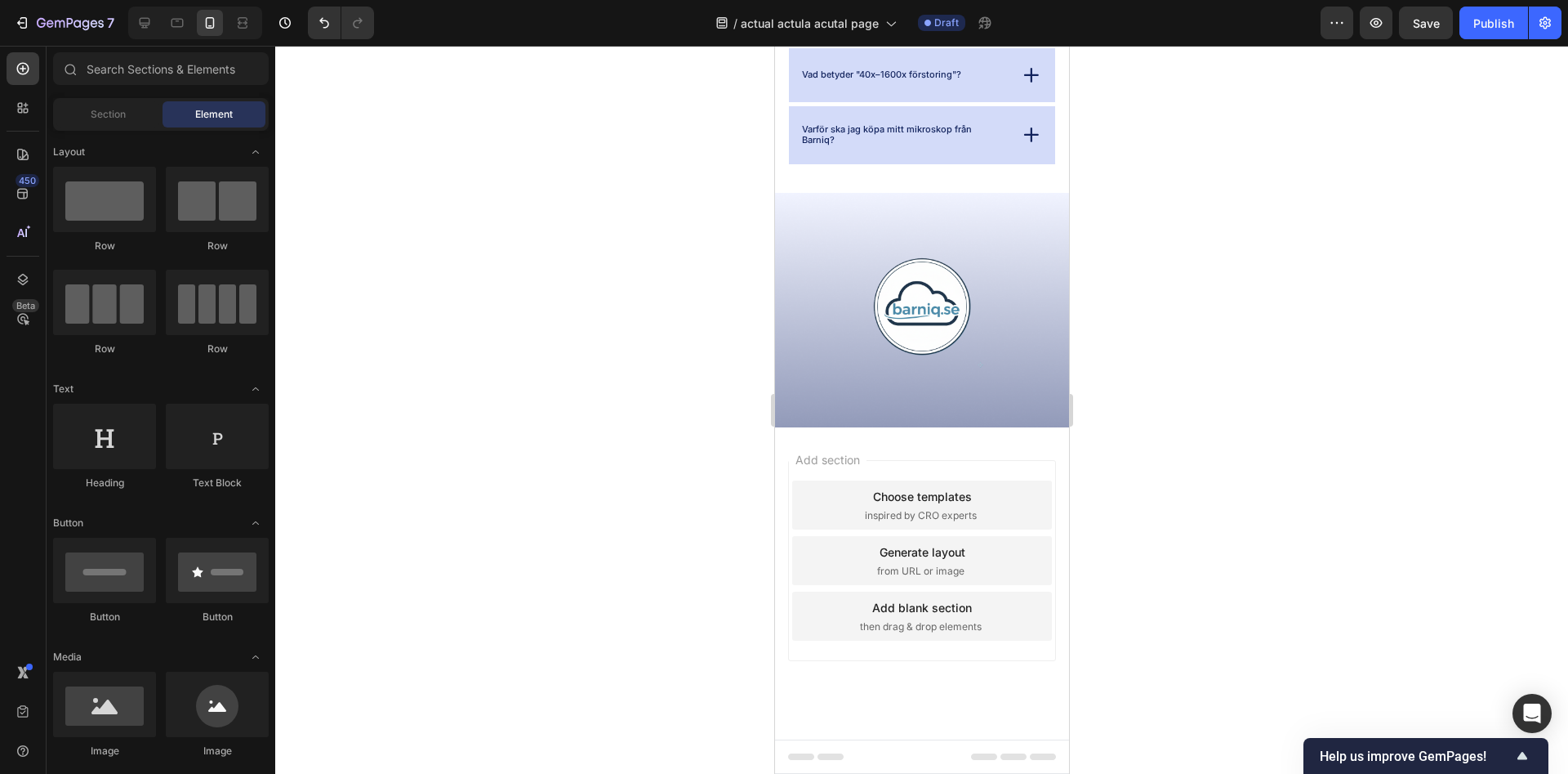
drag, startPoint x: 1065, startPoint y: 690, endPoint x: 2040, endPoint y: 114, distance: 1132.4
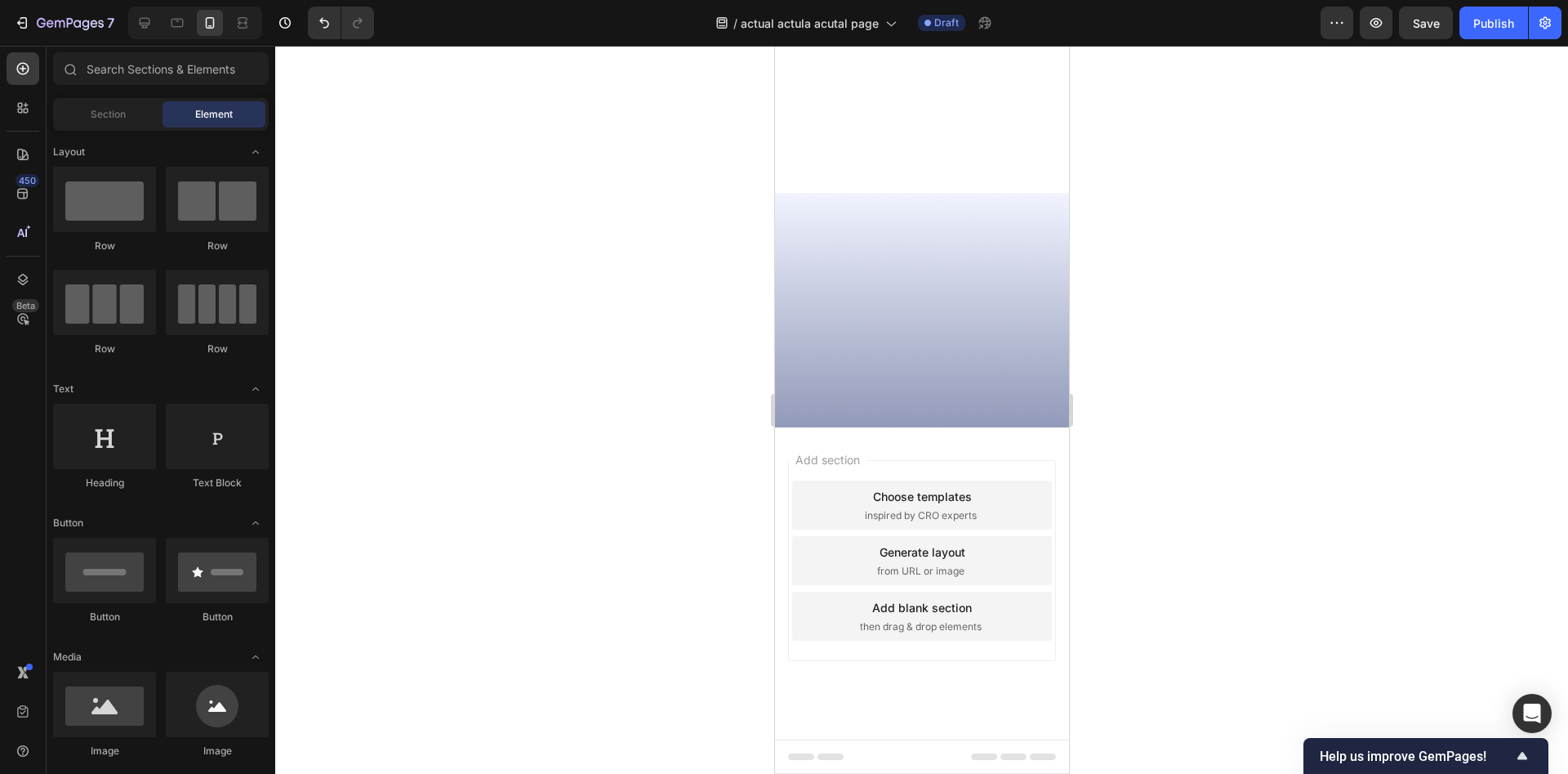
scroll to position [0, 0]
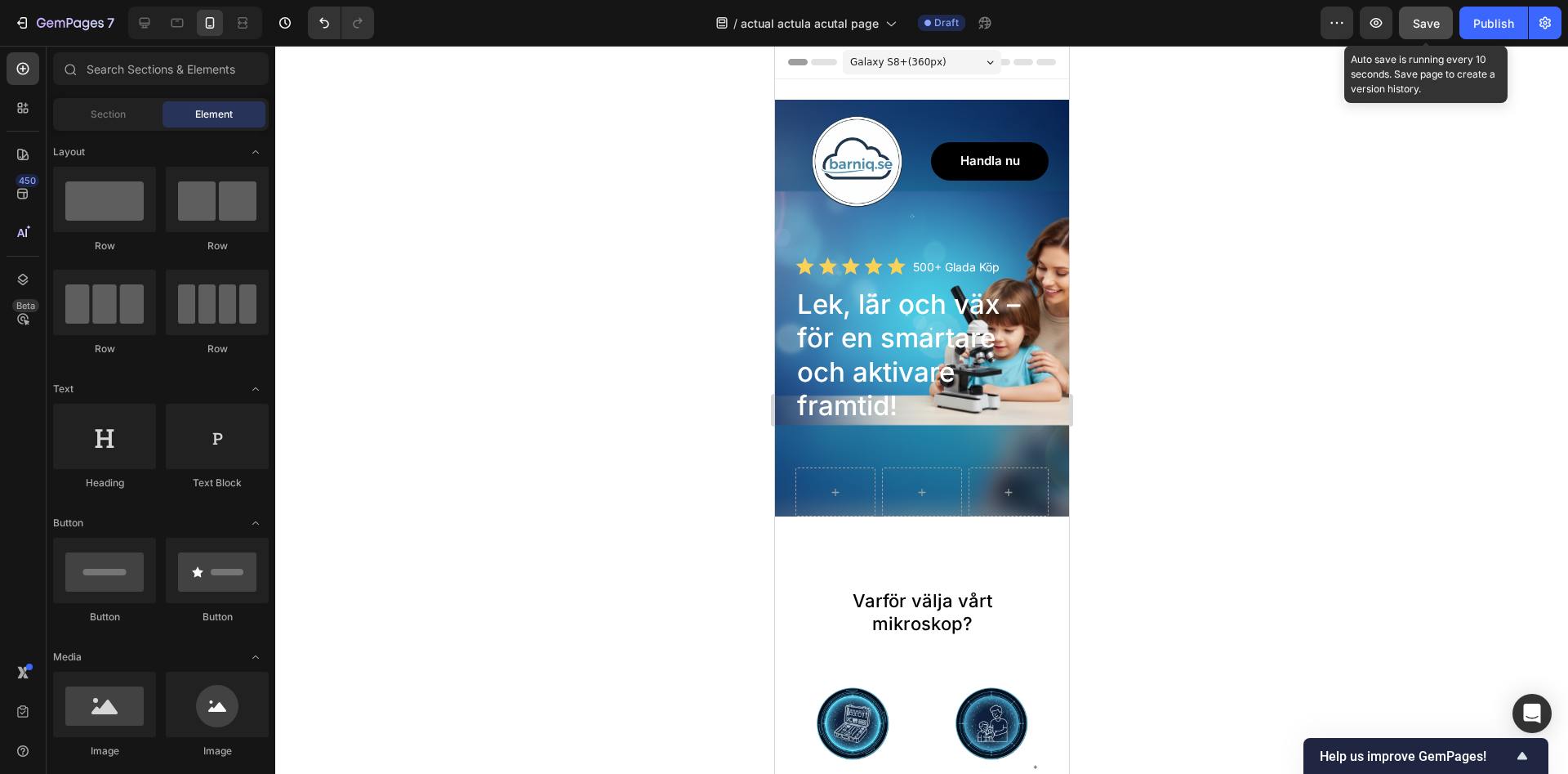
click at [1429, 35] on button "Save" at bounding box center [1426, 23] width 54 height 33
click at [189, 27] on div at bounding box center [177, 23] width 27 height 27
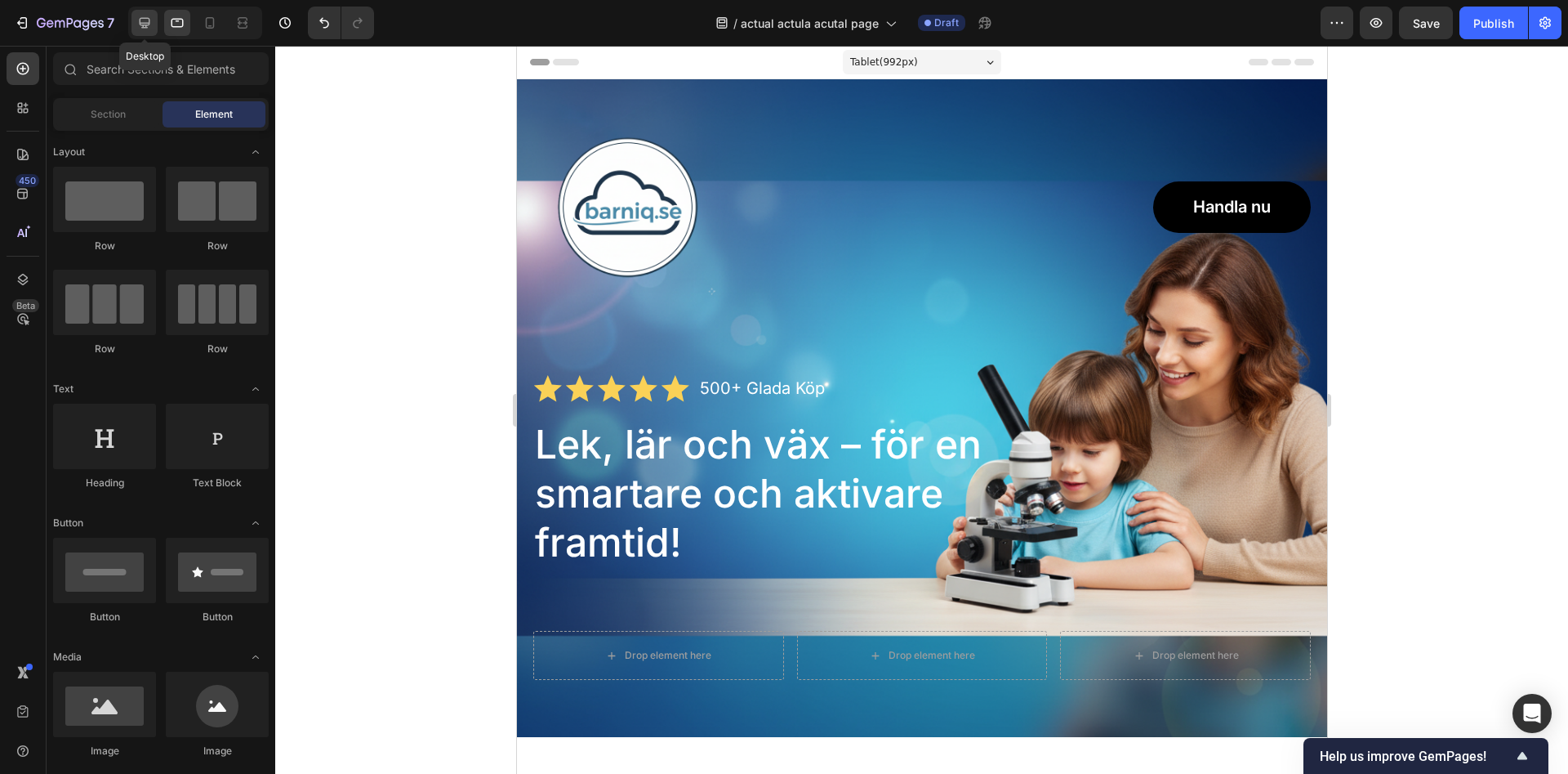
click at [146, 24] on icon at bounding box center [145, 23] width 11 height 11
